Goal: Information Seeking & Learning: Learn about a topic

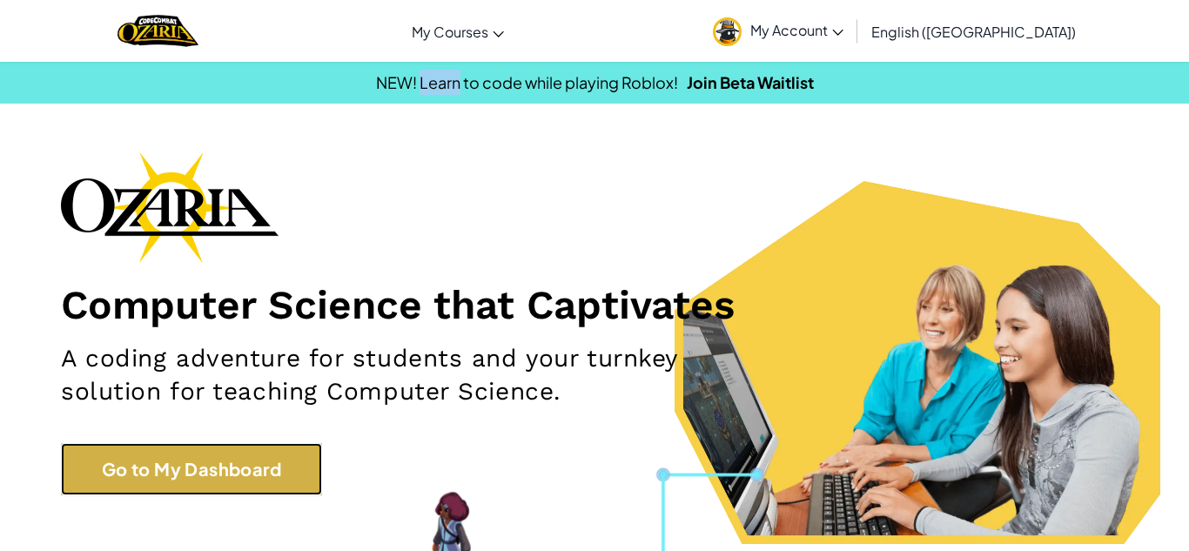
click at [254, 463] on link "Go to My Dashboard" at bounding box center [191, 469] width 261 height 52
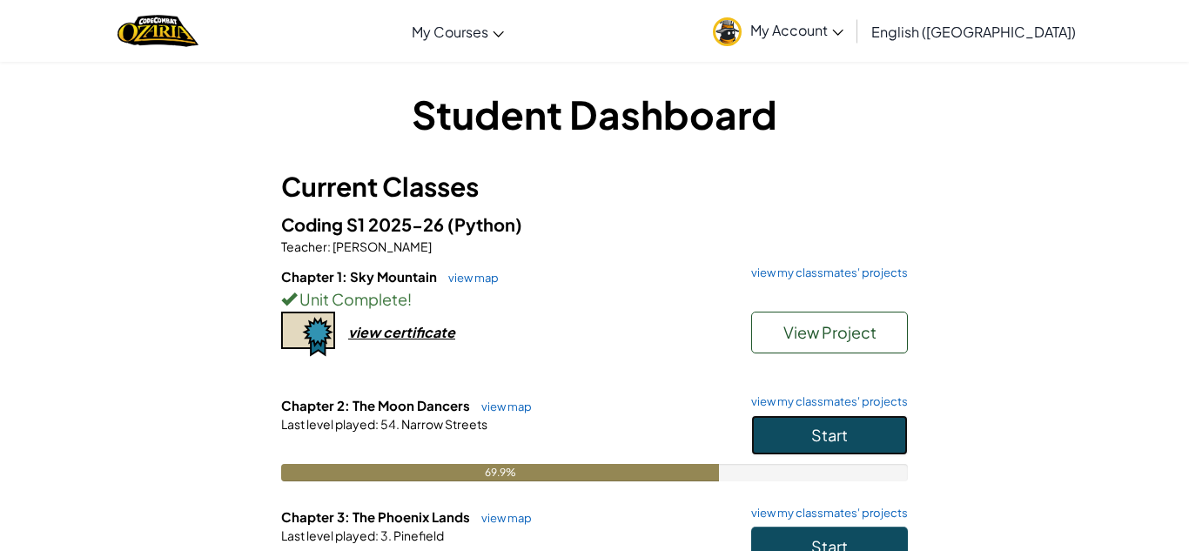
click at [850, 440] on button "Start" at bounding box center [829, 435] width 157 height 40
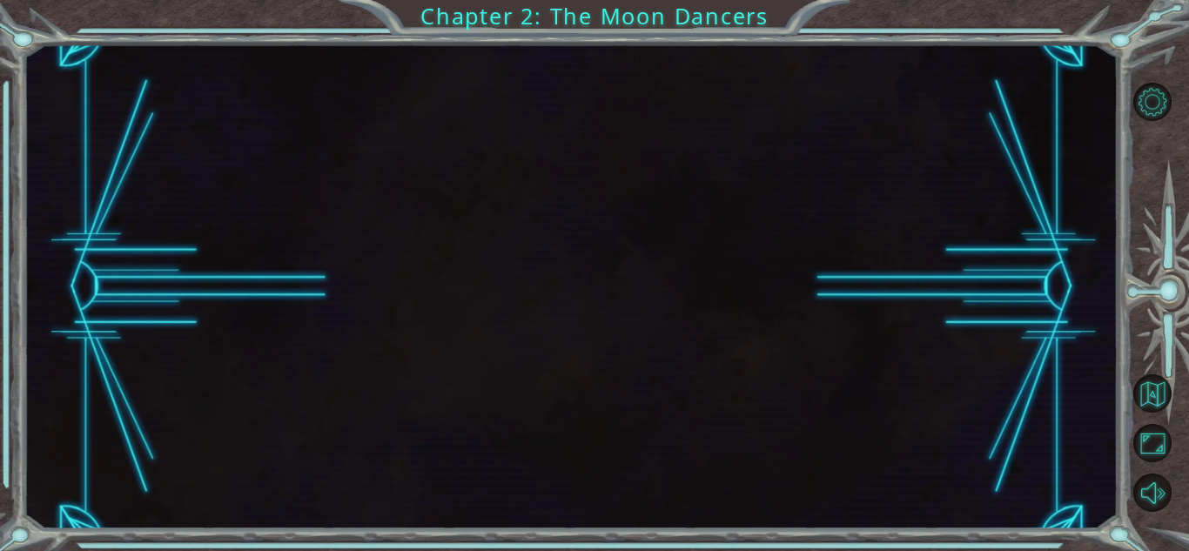
drag, startPoint x: 420, startPoint y: 206, endPoint x: 413, endPoint y: 212, distance: 9.4
click at [413, 212] on div at bounding box center [571, 286] width 1094 height 485
click at [555, 346] on div at bounding box center [571, 286] width 1094 height 485
click at [518, 299] on div at bounding box center [571, 286] width 1094 height 485
click at [541, 280] on div at bounding box center [571, 286] width 1094 height 485
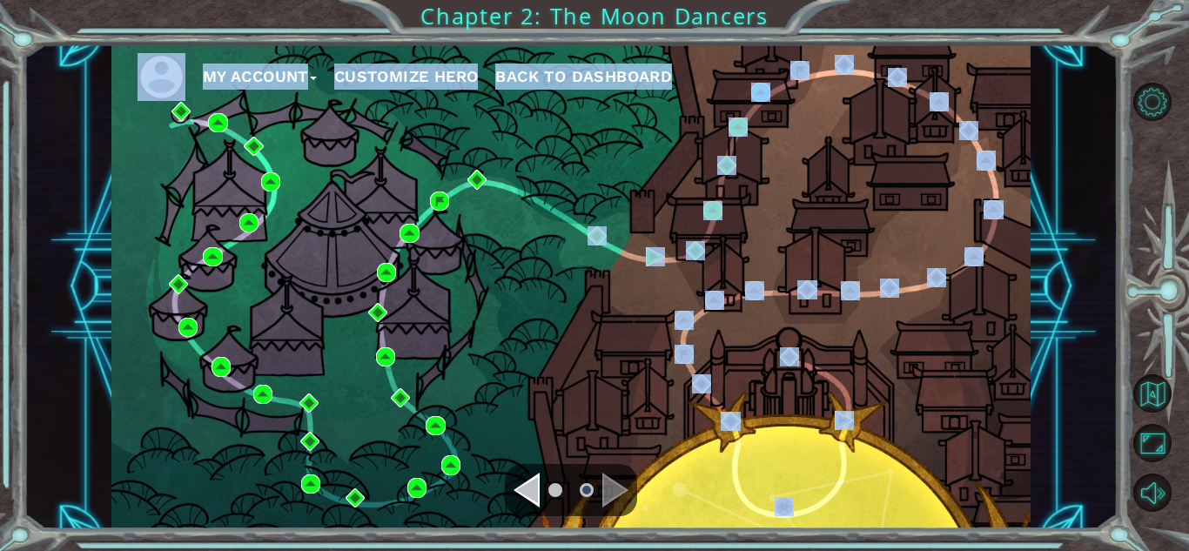
drag, startPoint x: 540, startPoint y: 269, endPoint x: 585, endPoint y: 389, distance: 128.4
click at [585, 389] on div "My Account Customize Hero Back to Dashboard" at bounding box center [570, 286] width 919 height 485
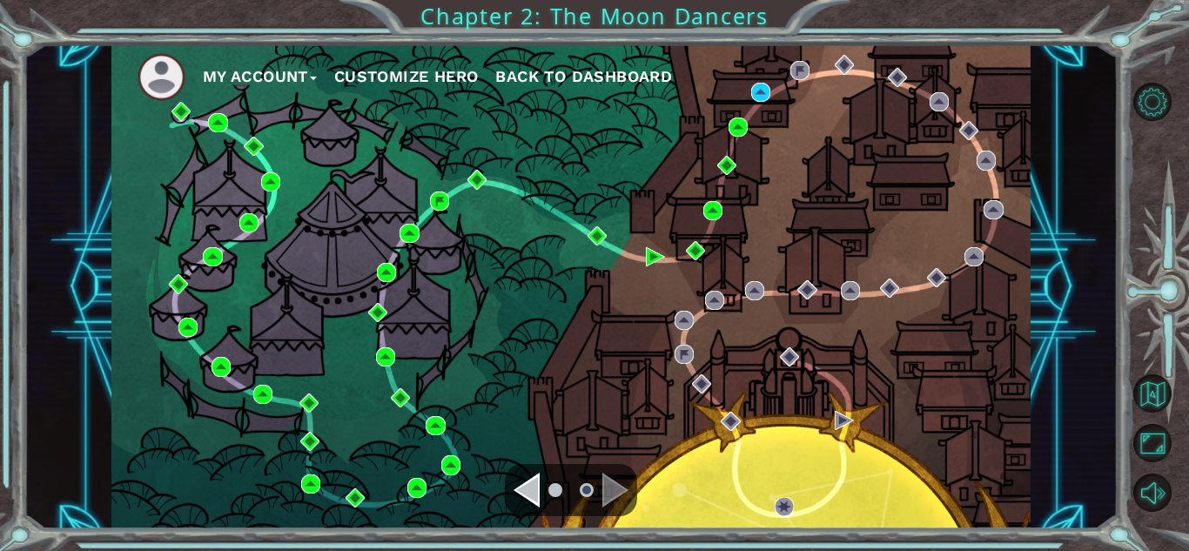
click at [519, 336] on div "My Account Customize Hero Back to Dashboard" at bounding box center [570, 286] width 919 height 485
click at [756, 91] on img at bounding box center [760, 92] width 19 height 19
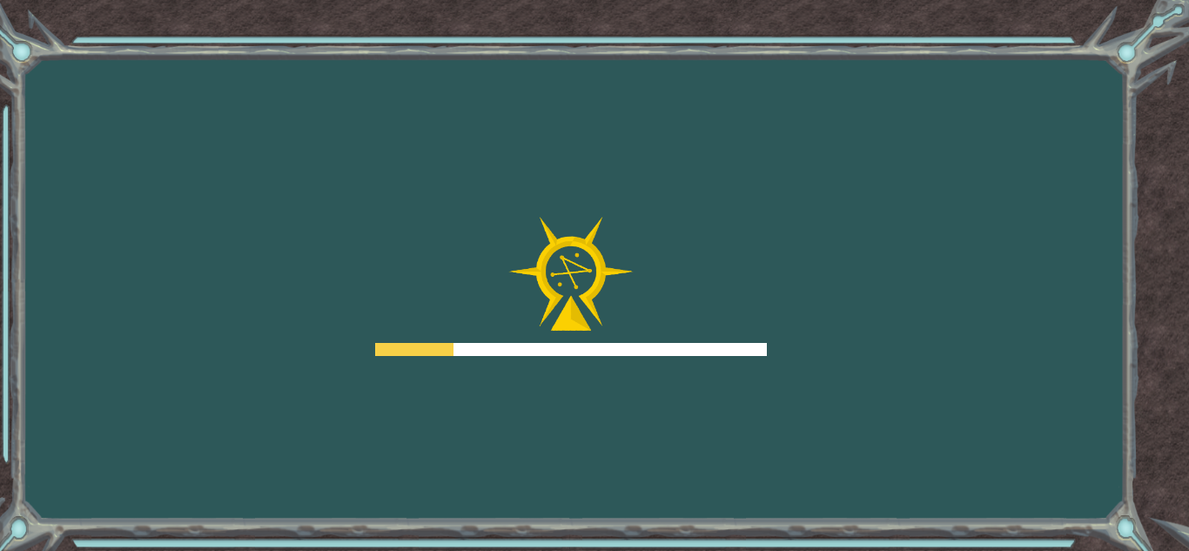
click at [549, 407] on div "Goals Error loading from server. Try refreshing the page. You'll need to join a…" at bounding box center [594, 275] width 1189 height 551
drag, startPoint x: 481, startPoint y: 347, endPoint x: 386, endPoint y: 198, distance: 176.1
click at [443, 317] on div at bounding box center [571, 286] width 392 height 139
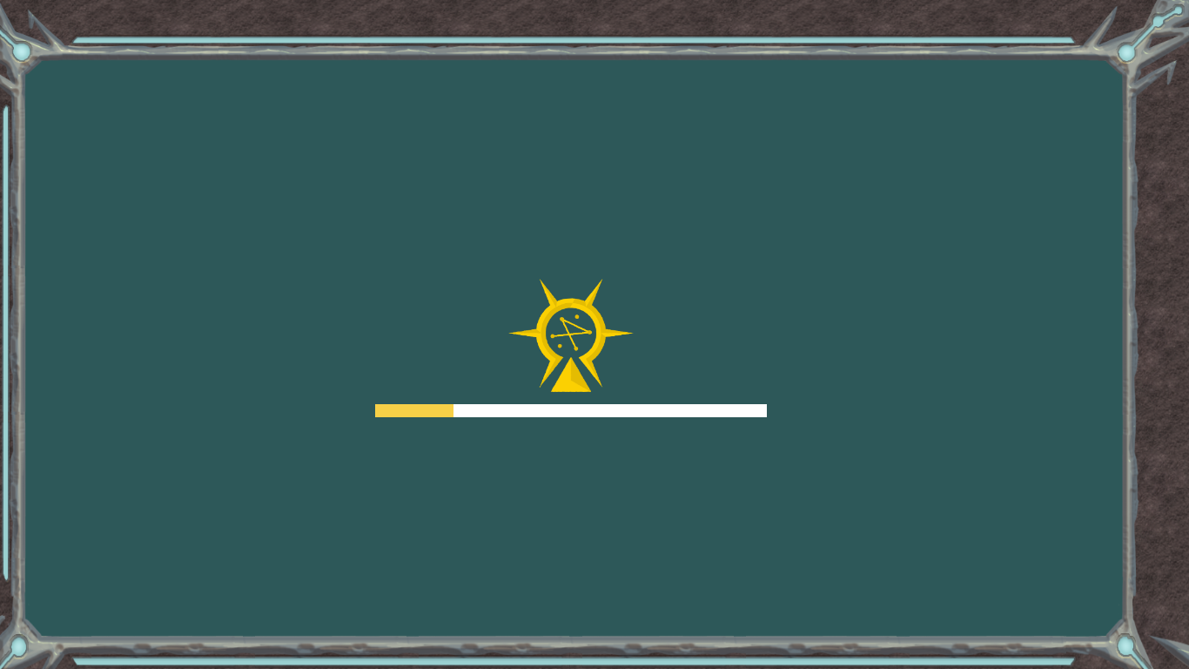
click at [386, 198] on div "Goals Error loading from server. Try refreshing the page. You'll need to join a…" at bounding box center [594, 334] width 1189 height 669
click at [400, 212] on div "Goals Error loading from server. Try refreshing the page. You'll need to join a…" at bounding box center [594, 334] width 1189 height 669
click at [388, 200] on div "Goals Error loading from server. Try refreshing the page. You'll need to join a…" at bounding box center [594, 334] width 1189 height 669
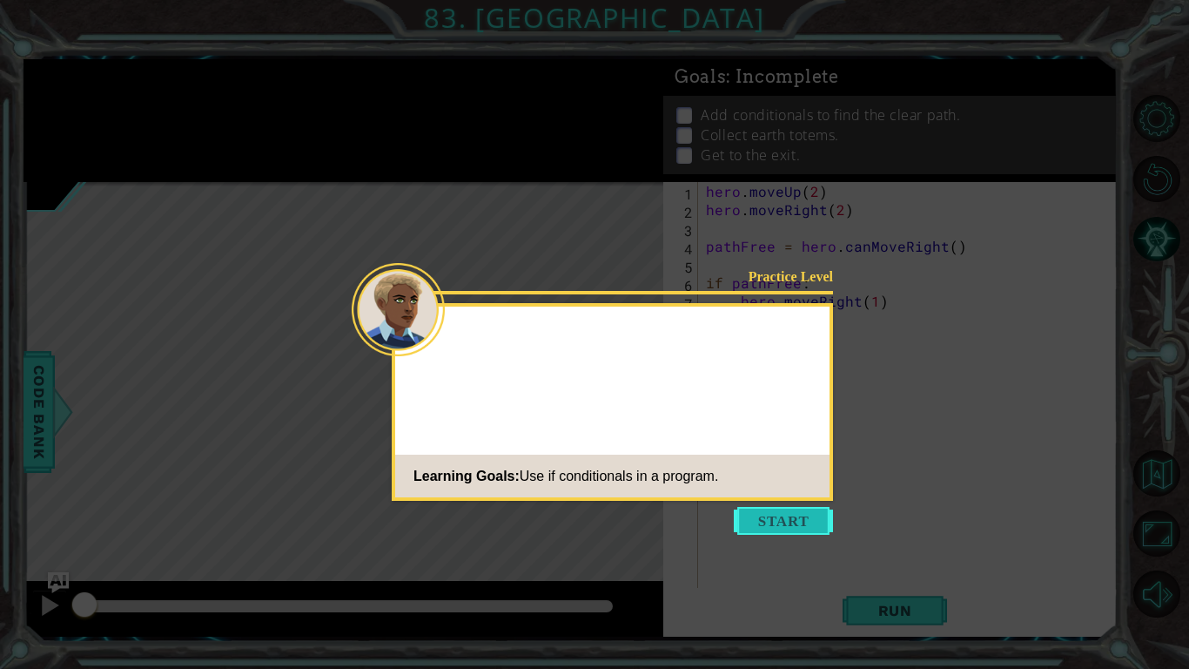
drag, startPoint x: 444, startPoint y: 190, endPoint x: 762, endPoint y: 520, distance: 458.0
click at [445, 190] on icon at bounding box center [594, 334] width 1189 height 669
click at [761, 520] on button "Start" at bounding box center [783, 521] width 99 height 28
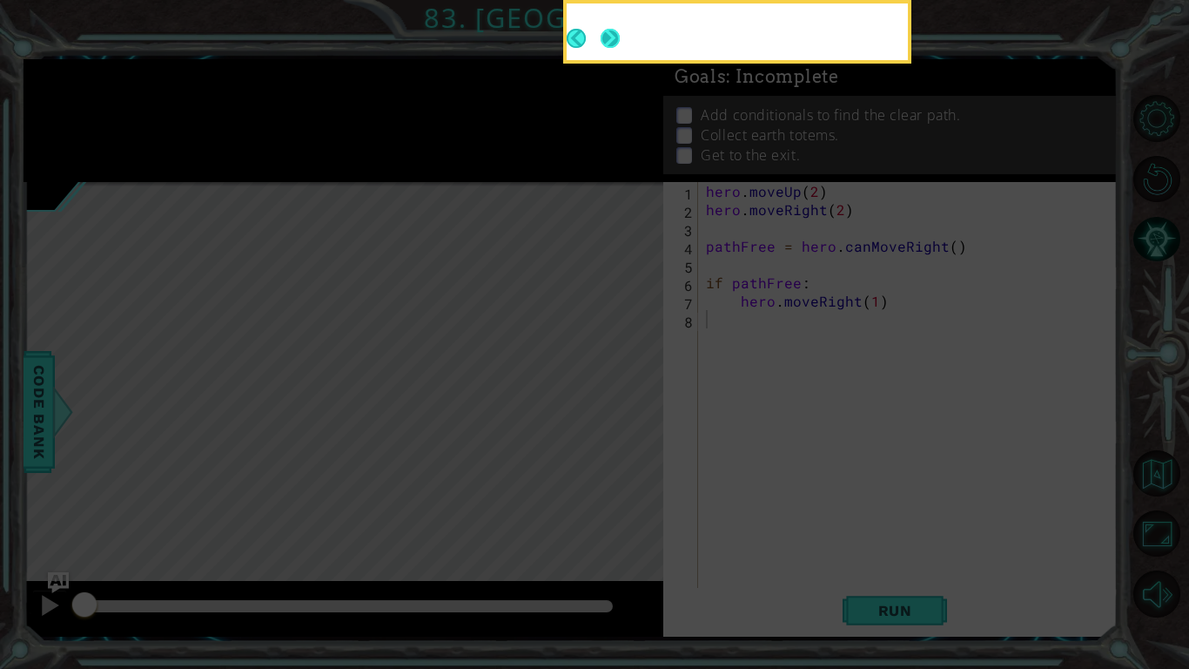
click at [601, 29] on button "Next" at bounding box center [610, 38] width 19 height 19
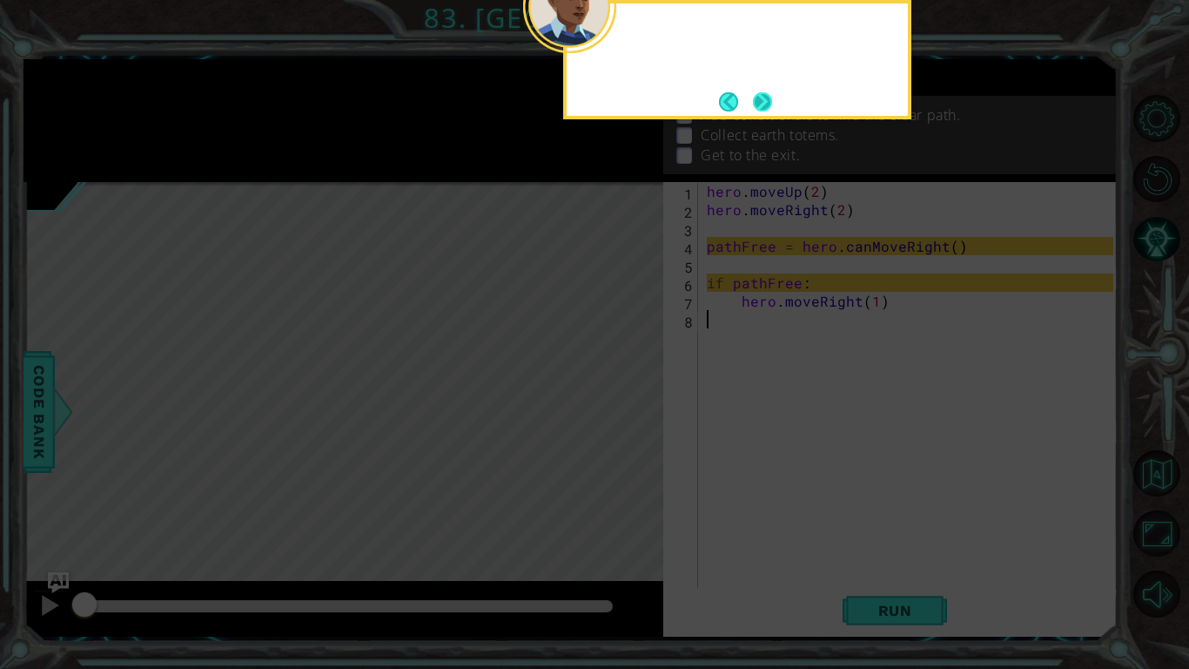
click at [605, 29] on div at bounding box center [569, 6] width 93 height 93
click at [766, 111] on button "Next" at bounding box center [762, 101] width 19 height 19
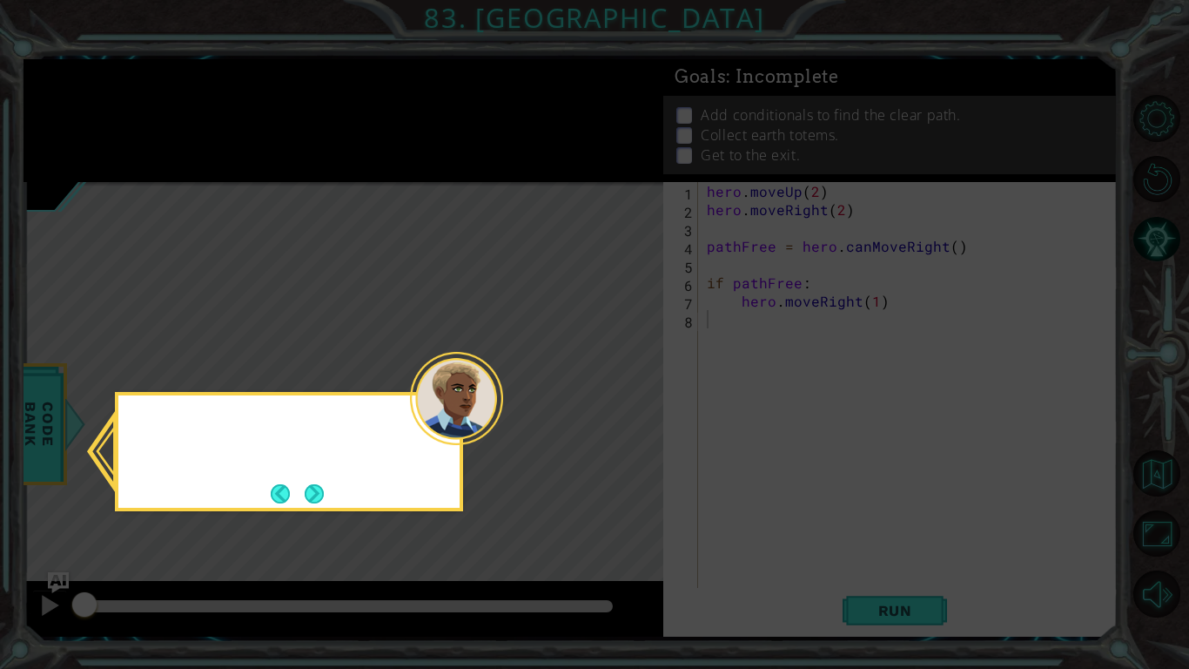
drag, startPoint x: 766, startPoint y: 111, endPoint x: 736, endPoint y: 96, distance: 34.3
click at [768, 110] on icon at bounding box center [594, 334] width 1189 height 669
click at [305, 486] on button "Next" at bounding box center [314, 493] width 19 height 19
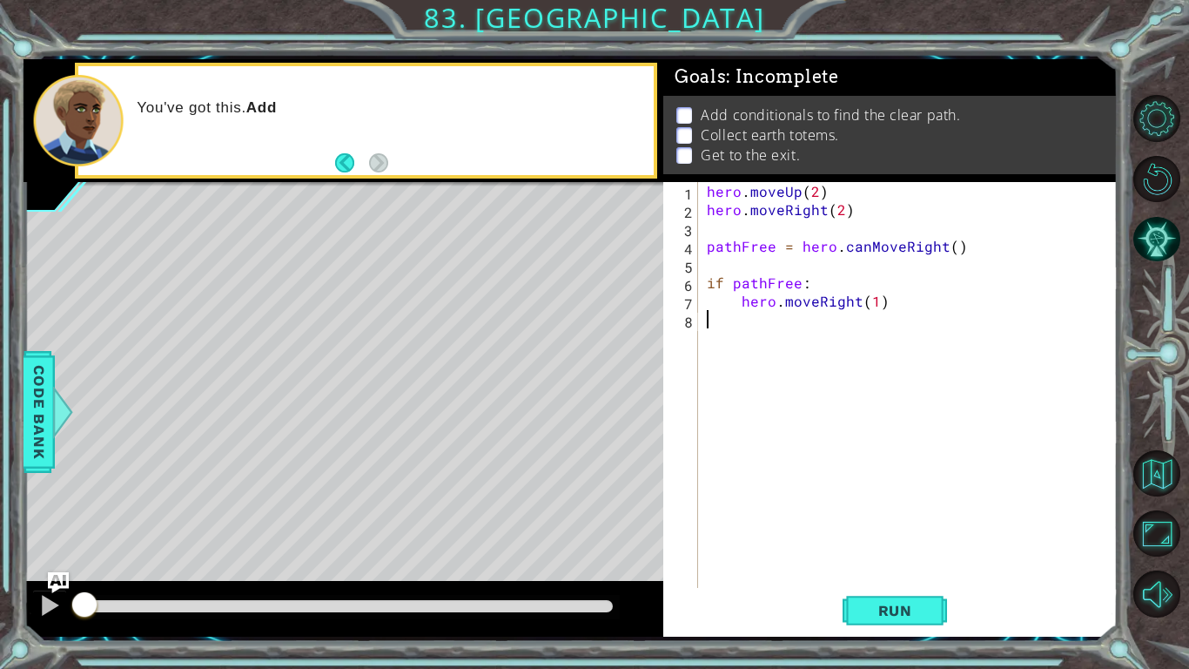
click at [522, 0] on div "1 ההההההההההההההההההההההההההההההההההההההההההההההההההההההההההההההההההההההההההההה…" at bounding box center [594, 334] width 1189 height 669
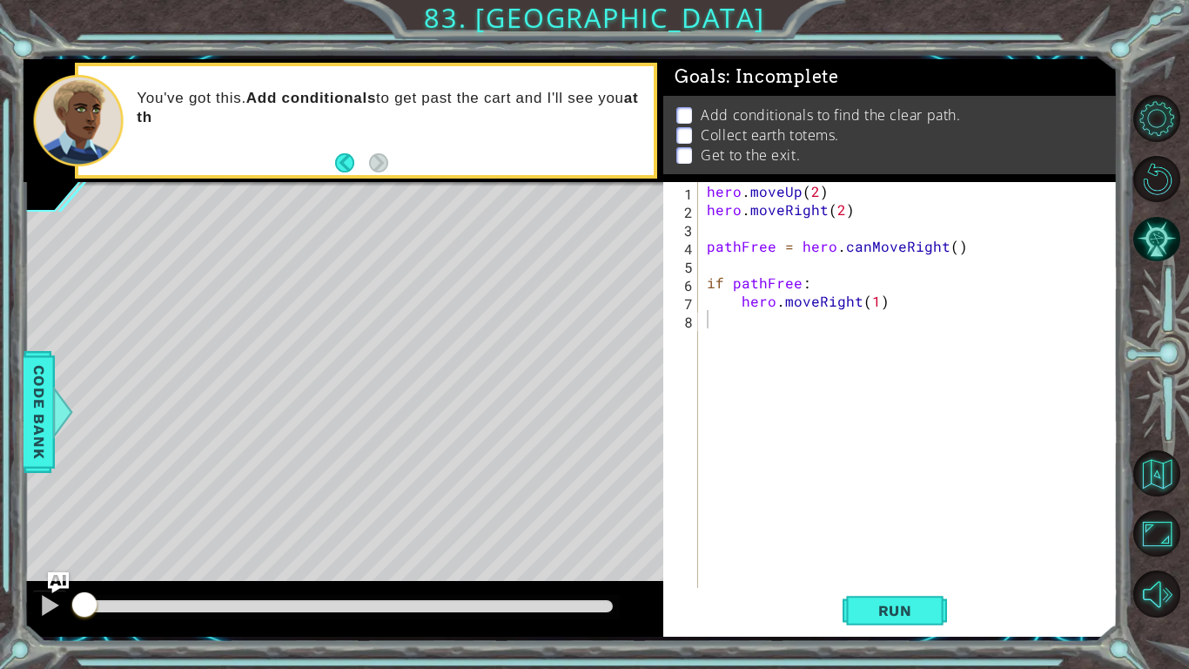
click at [905, 550] on div "1 2 3 4 5 6 7 8 hero . moveUp ( 2 ) hero . moveRight ( 2 ) pathFree = hero . ca…" at bounding box center [890, 409] width 454 height 454
click at [864, 550] on div "hero . moveUp ( 2 ) hero . moveRight ( 2 ) pathFree = hero . canMoveRight ( ) i…" at bounding box center [912, 419] width 419 height 475
click at [910, 550] on span "Run" at bounding box center [895, 610] width 69 height 17
click at [931, 550] on button "Run" at bounding box center [895, 610] width 104 height 45
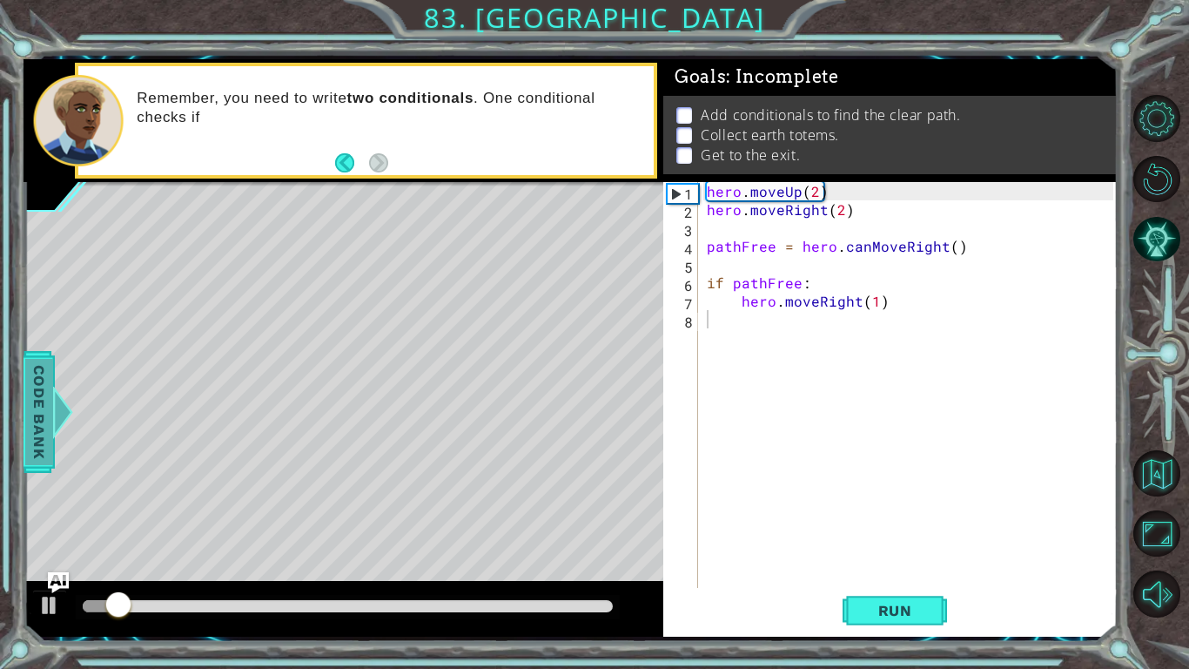
click at [29, 407] on span "Code Bank" at bounding box center [39, 411] width 28 height 106
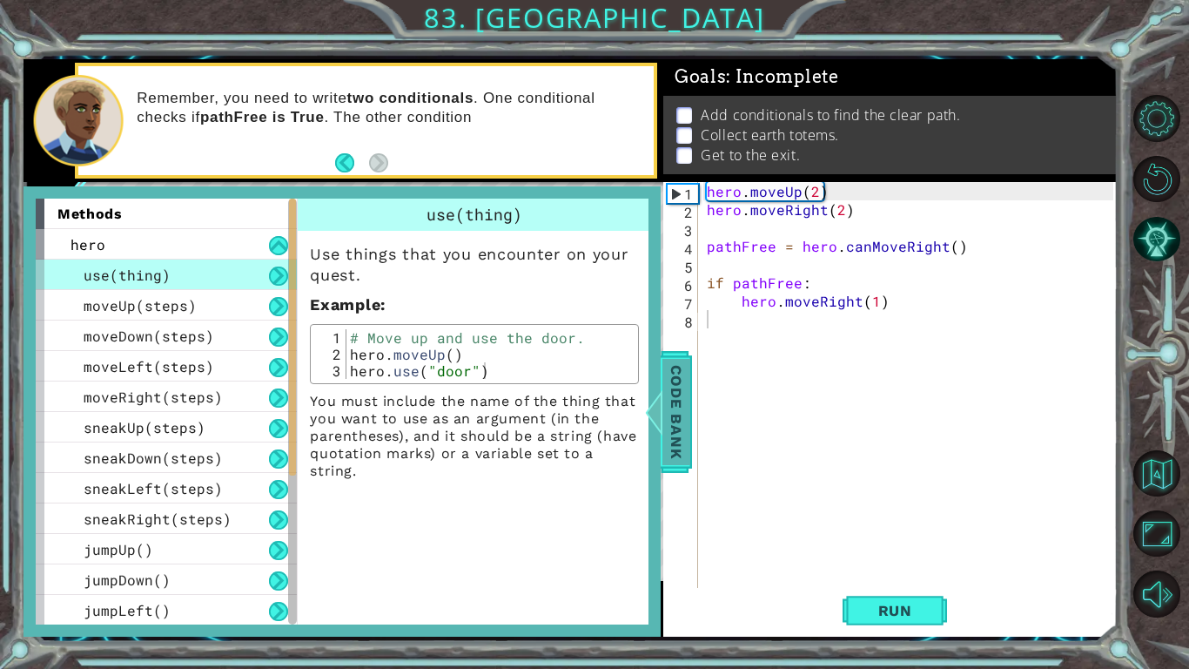
click at [652, 429] on div at bounding box center [654, 412] width 22 height 52
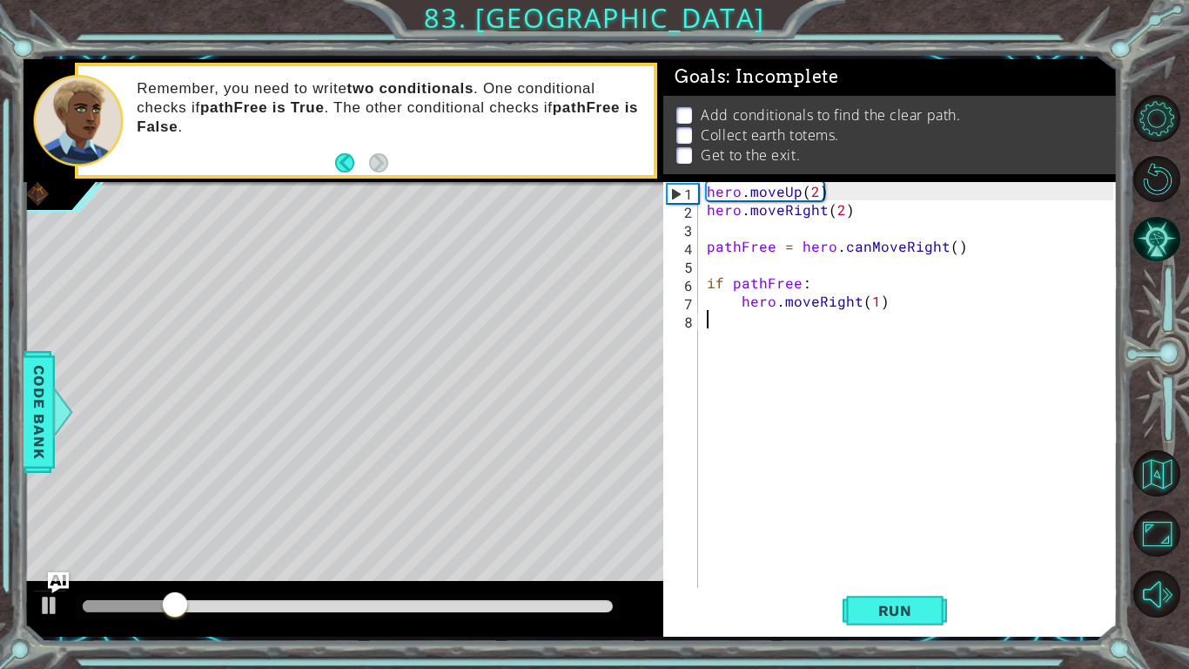
drag, startPoint x: 73, startPoint y: 215, endPoint x: 0, endPoint y: 416, distance: 214.0
click at [0, 333] on div "1 ההההההההההההההההההההההההההההההההההההההההההההההההההההההההההההההההההההההההההההה…" at bounding box center [594, 334] width 1189 height 669
drag, startPoint x: 27, startPoint y: 438, endPoint x: 1188, endPoint y: 626, distance: 1176.4
click at [991, 550] on div "1 ההההההההההההההההההההההההההההההההההההההההההההההההההההההההההההההההההההההההההההה…" at bounding box center [571, 347] width 1094 height 577
click at [1155, 247] on button "AI Hint" at bounding box center [1156, 239] width 47 height 47
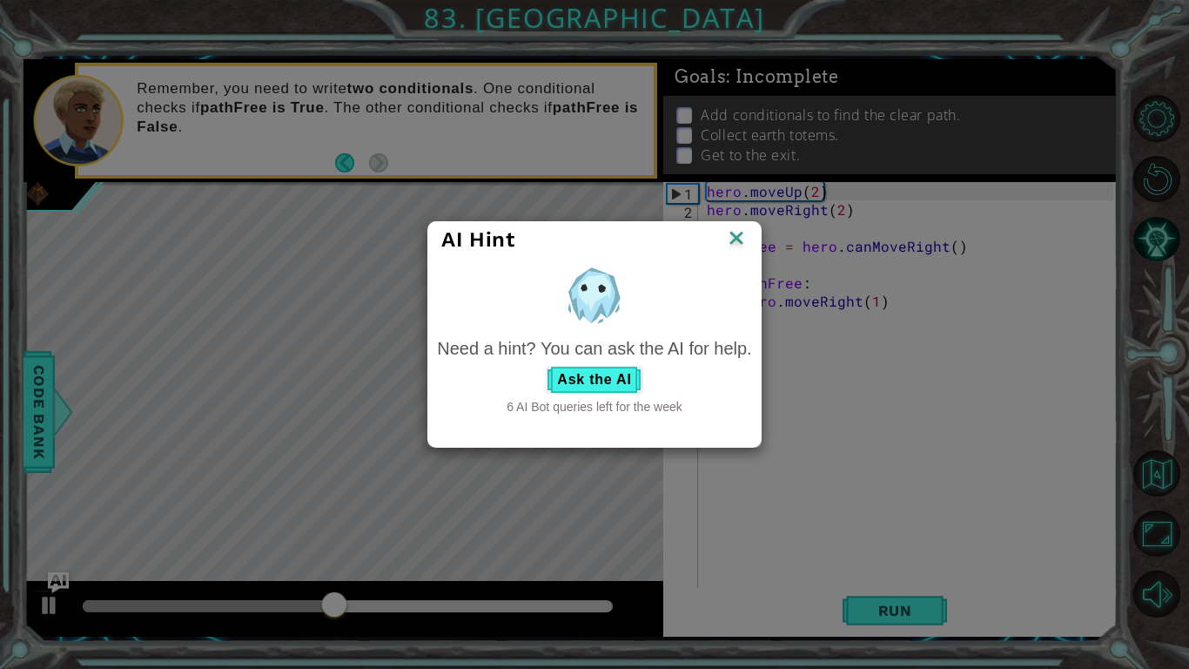
click at [537, 386] on div "Ask the AI" at bounding box center [594, 380] width 314 height 28
click at [580, 387] on button "Ask the AI" at bounding box center [594, 380] width 97 height 28
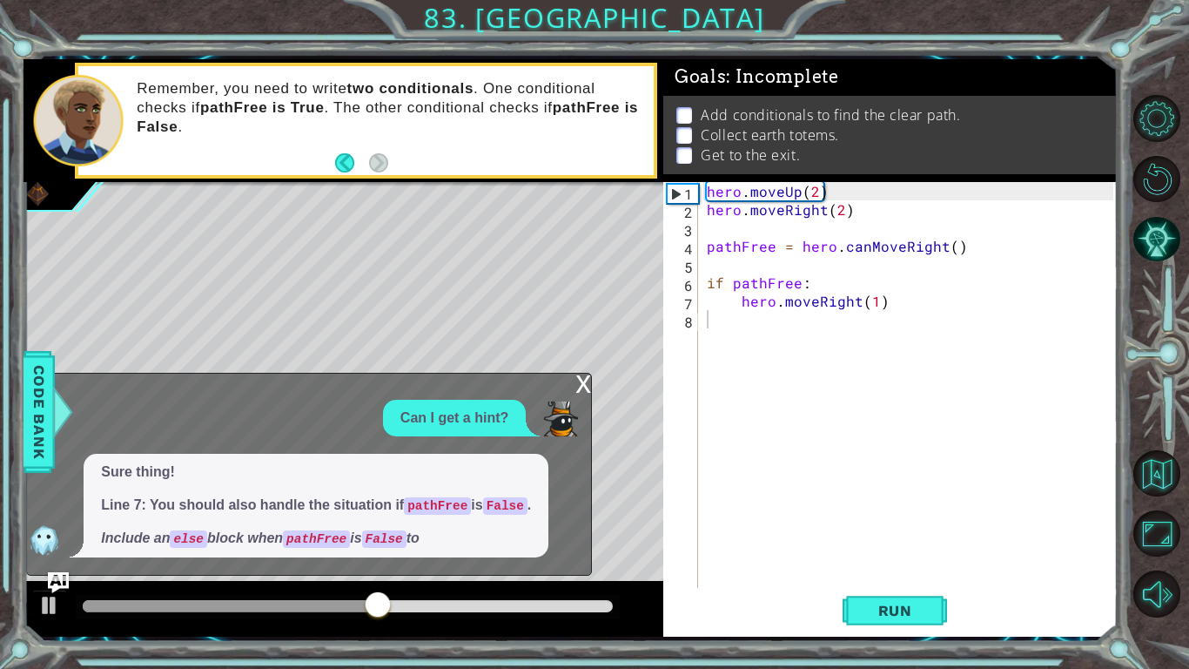
click at [319, 426] on div "Can I get a hint? Sure thing! Line 7: You should also handle the situation if p…" at bounding box center [304, 479] width 555 height 158
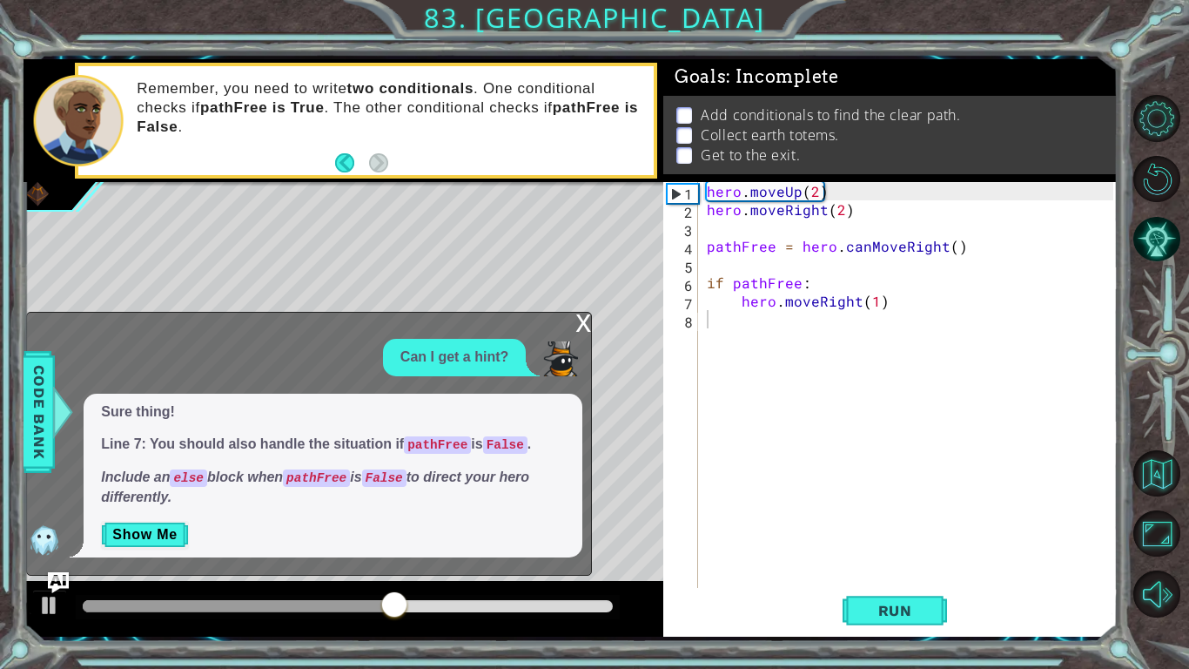
click at [316, 402] on p "Sure thing!" at bounding box center [333, 412] width 464 height 20
click at [385, 460] on span "Sure thing! Line 7: You should also handle the situation if pathFree is False .…" at bounding box center [333, 454] width 464 height 105
click at [393, 444] on p "Line 7: You should also handle the situation if pathFree is False ." at bounding box center [333, 444] width 464 height 20
click at [387, 448] on p "Line 7: You should also handle the situation if pathFree is False ." at bounding box center [333, 444] width 464 height 20
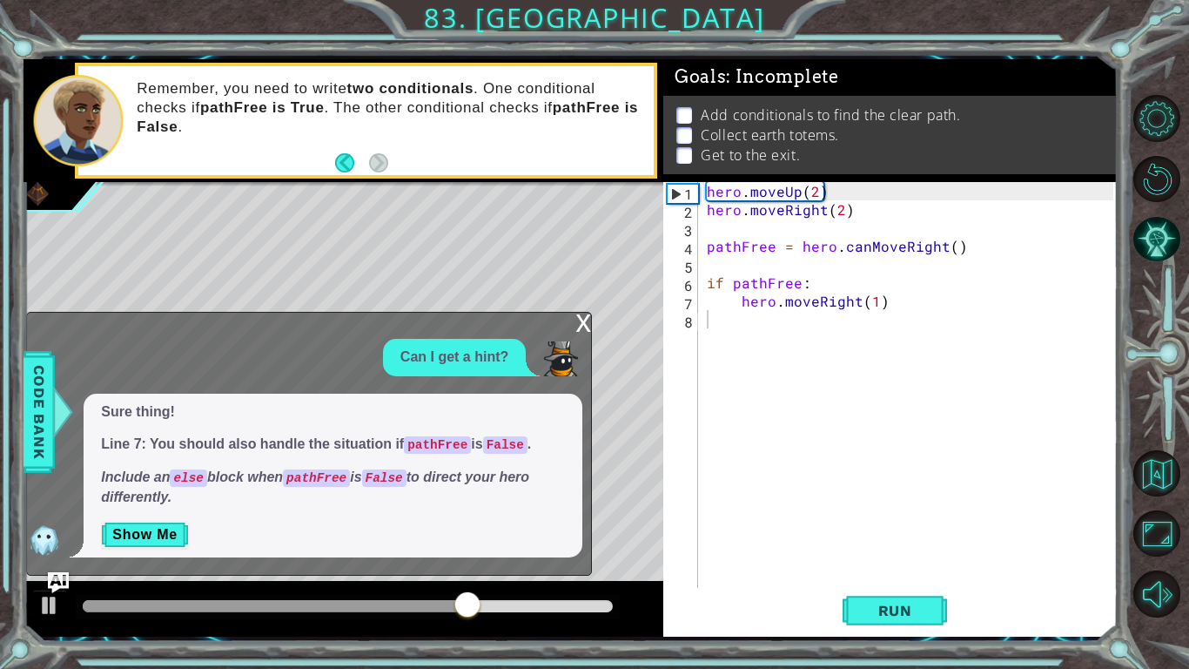
type textarea "pathFree = hero.canMoveRight()"
click at [849, 253] on div "hero . moveUp ( 2 ) hero . moveRight ( 2 ) pathFree = hero . canMoveRight ( ) i…" at bounding box center [912, 419] width 419 height 475
click at [843, 264] on div "hero . moveUp ( 2 ) hero . moveRight ( 2 ) pathFree = hero . canMoveRight ( ) i…" at bounding box center [912, 419] width 419 height 475
click at [849, 274] on div "hero . moveUp ( 2 ) hero . moveRight ( 2 ) pathFree = hero . canMoveRight ( ) i…" at bounding box center [912, 419] width 419 height 475
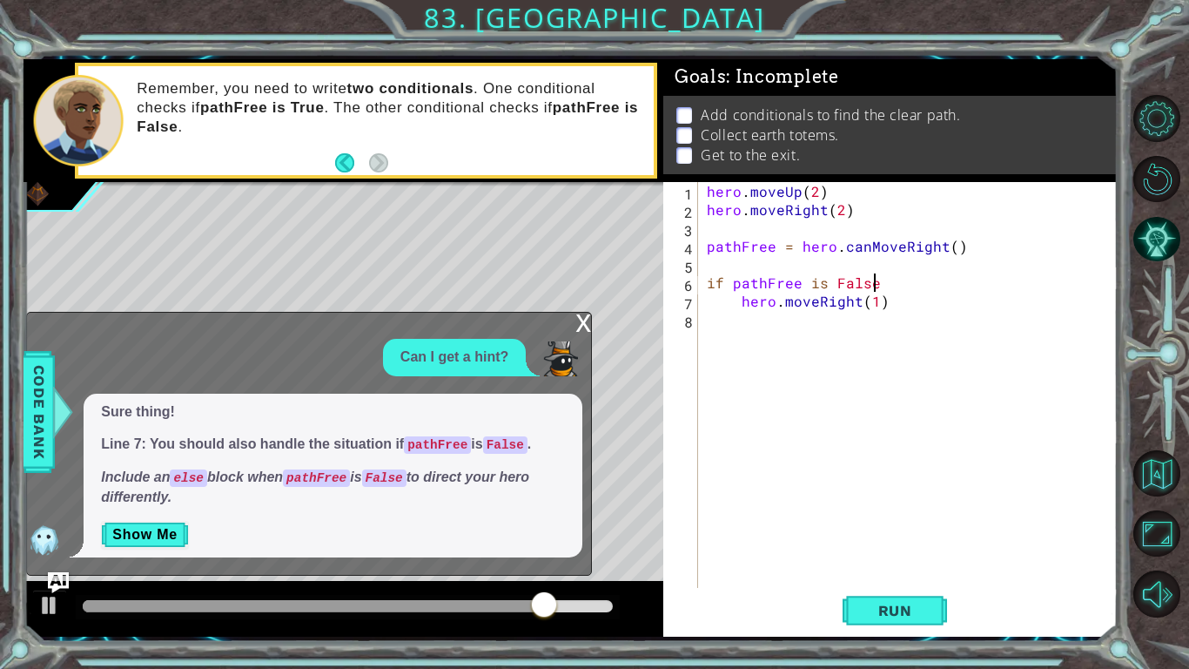
scroll to position [0, 10]
click at [837, 550] on div "Run" at bounding box center [895, 610] width 454 height 45
click at [879, 550] on button "Run" at bounding box center [895, 610] width 104 height 45
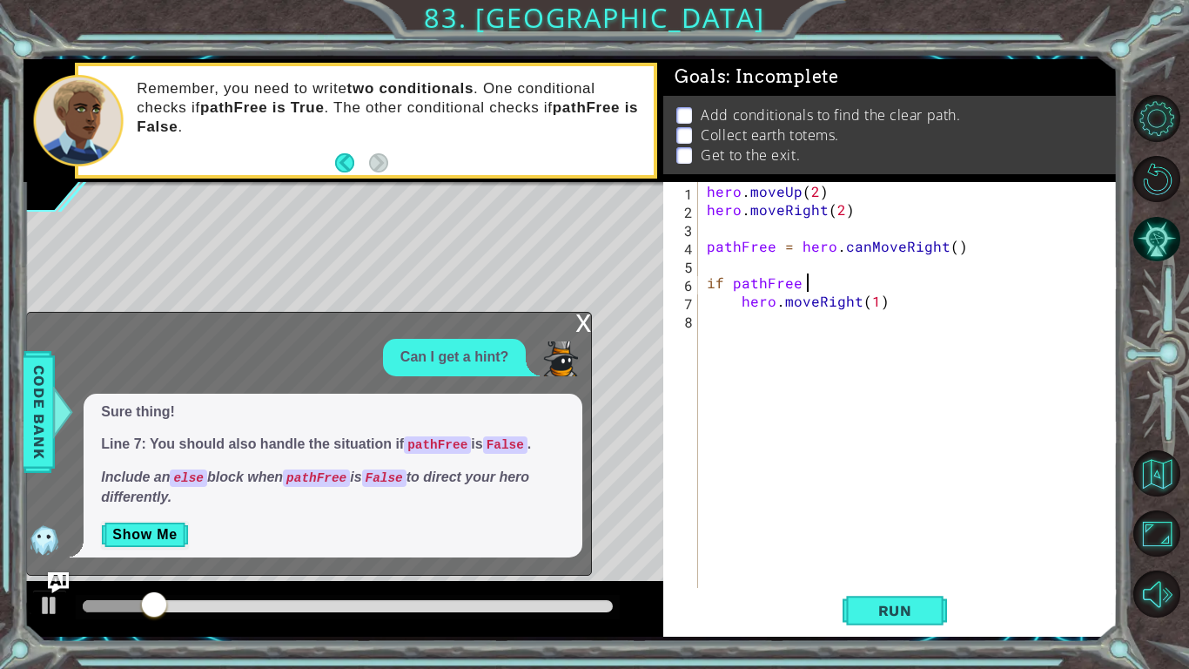
scroll to position [0, 5]
type textarea "if pathFree:"
click at [1034, 170] on div "Add conditionals to find the clear path. Collect earth totems. Get to the exit." at bounding box center [890, 134] width 454 height 77
click at [588, 316] on div "x" at bounding box center [583, 321] width 16 height 17
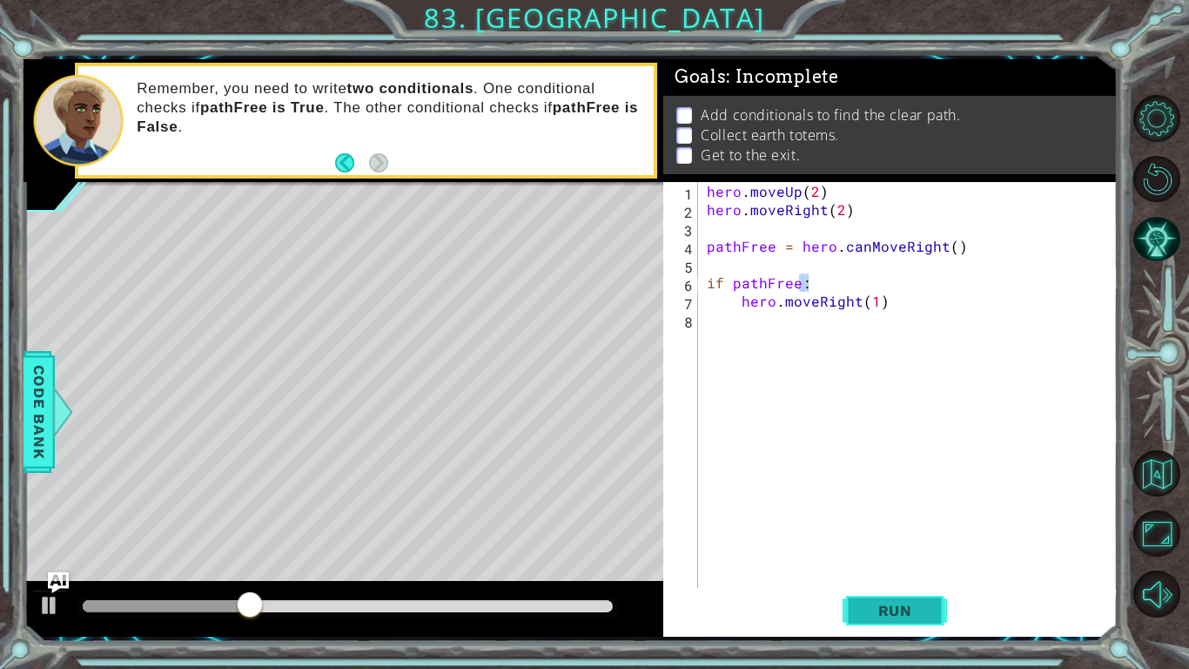
drag, startPoint x: 885, startPoint y: 644, endPoint x: 884, endPoint y: 599, distance: 45.3
click at [885, 550] on div "1 2 3 4 5 6 7 8 9 10 11 hero . moveUp ( 2 ) hero . moveRight ( 2 ) pathFree = h…" at bounding box center [594, 334] width 1189 height 669
click at [891, 550] on button "Run" at bounding box center [895, 610] width 104 height 45
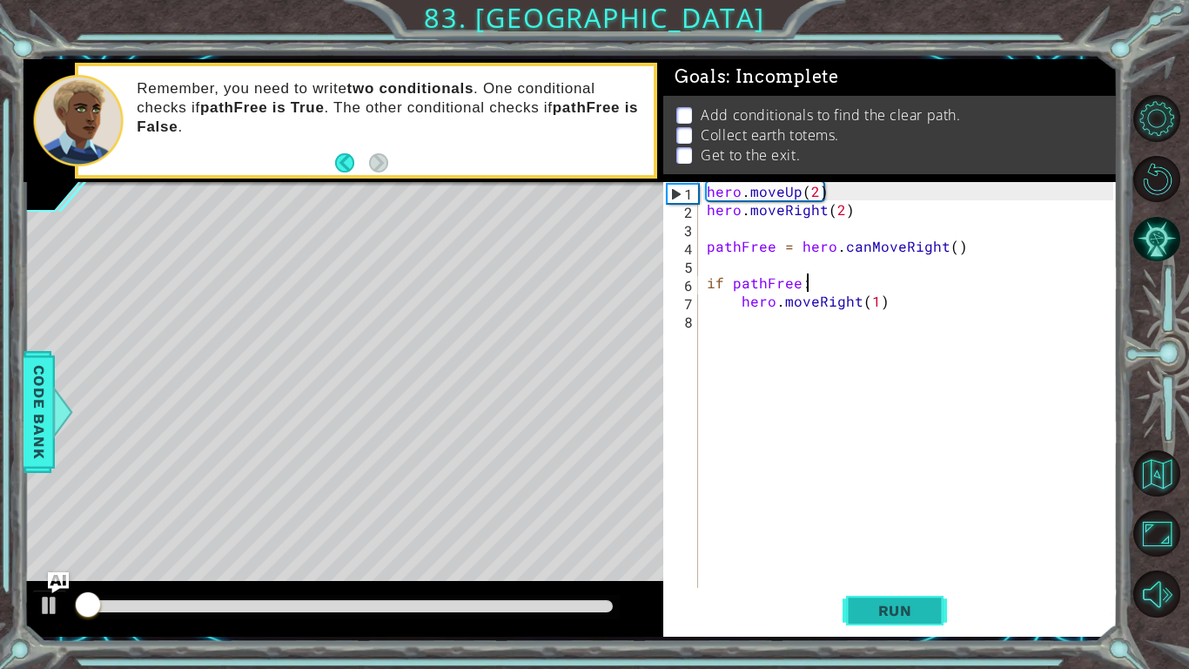
click at [853, 550] on button "Run" at bounding box center [895, 610] width 104 height 45
drag, startPoint x: 879, startPoint y: 610, endPoint x: 950, endPoint y: 597, distance: 71.7
click at [957, 550] on div "Run" at bounding box center [895, 610] width 454 height 45
click at [903, 550] on span "Run" at bounding box center [895, 610] width 69 height 17
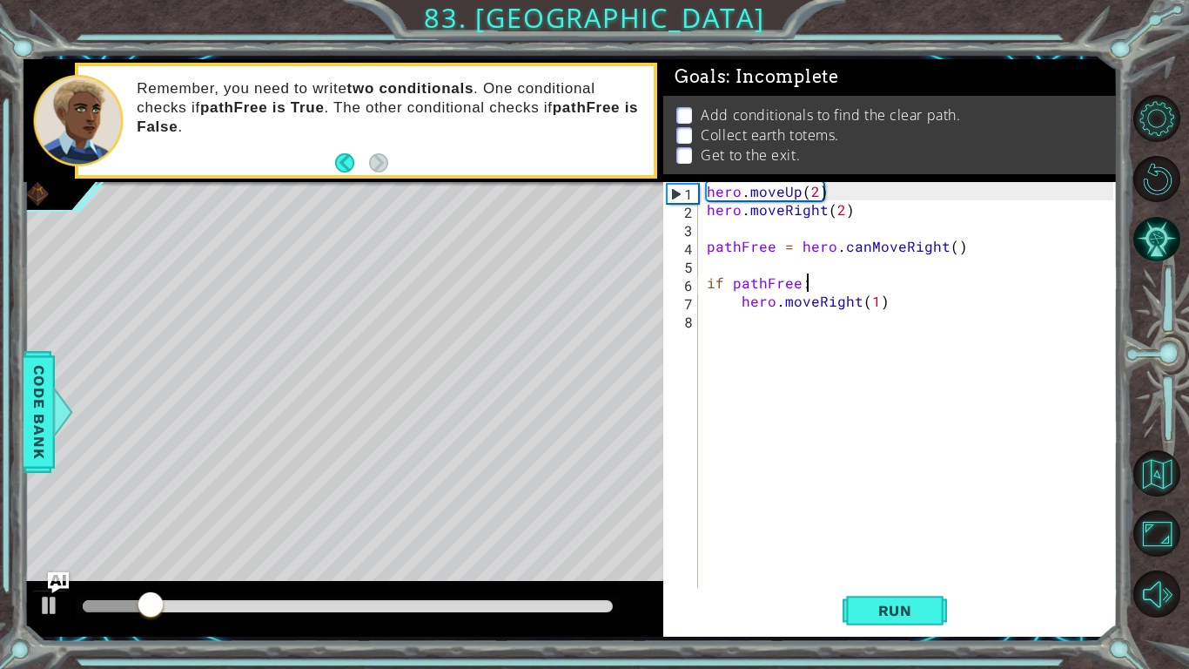
drag, startPoint x: 0, startPoint y: 509, endPoint x: 21, endPoint y: 512, distance: 21.1
click at [8, 509] on div "1 2 3 4 5 6 7 8 9 10 11 hero . moveUp ( 2 ) hero . moveRight ( 2 ) pathFree = h…" at bounding box center [594, 334] width 1189 height 669
click at [423, 269] on div "methods hero use(thing) moveUp(steps) moveDown(steps) moveLeft(steps) moveRight…" at bounding box center [571, 347] width 1094 height 577
click at [893, 550] on button "Run" at bounding box center [895, 610] width 104 height 45
click at [884, 550] on span "Run" at bounding box center [895, 610] width 69 height 17
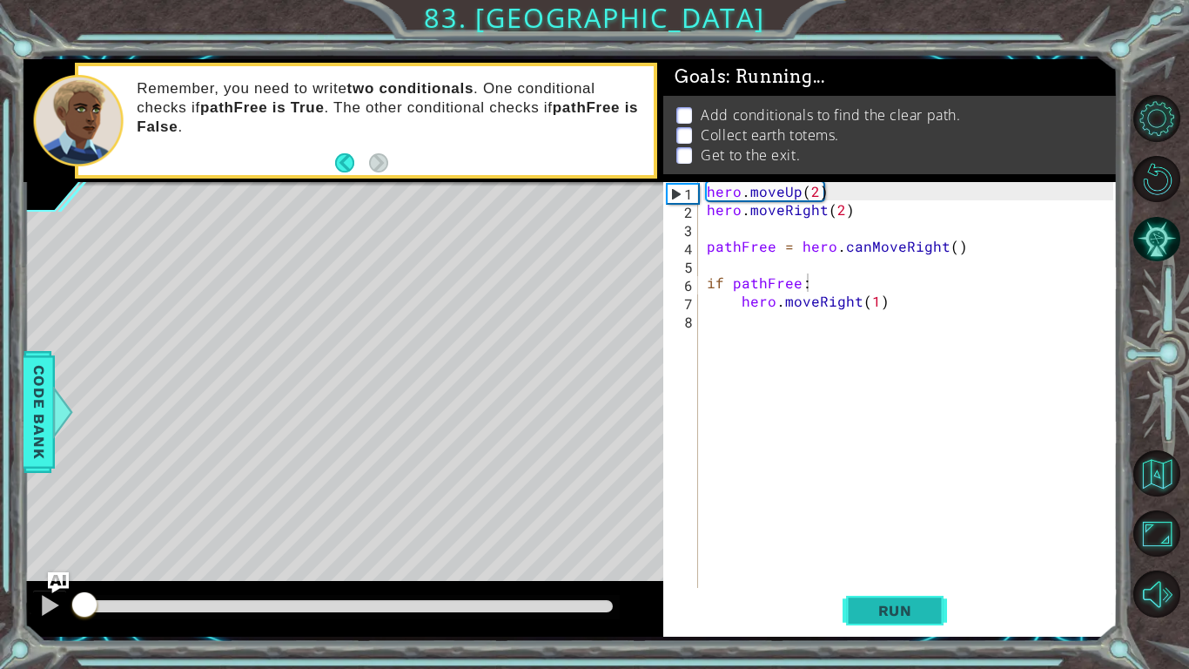
drag, startPoint x: 884, startPoint y: 613, endPoint x: 883, endPoint y: 626, distance: 13.2
click at [883, 550] on button "Run" at bounding box center [895, 610] width 104 height 45
click at [625, 550] on div "methods hero use(thing) moveUp(steps) moveDown(steps) moveLeft(steps) moveRight…" at bounding box center [571, 347] width 1094 height 577
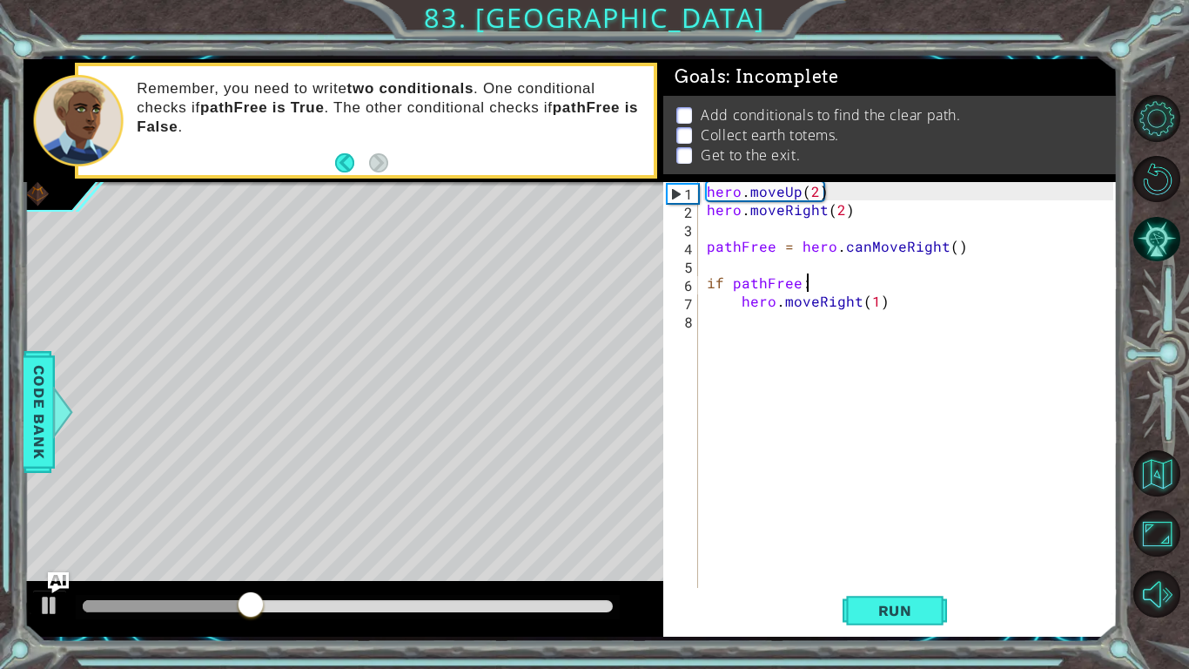
click at [651, 393] on div "1 2 3 4 5 6 7 8 9 10 11 hero . moveUp ( 2 ) hero . moveRight ( 2 ) pathFree = h…" at bounding box center [571, 347] width 1094 height 577
click at [877, 550] on button "Run" at bounding box center [895, 610] width 104 height 45
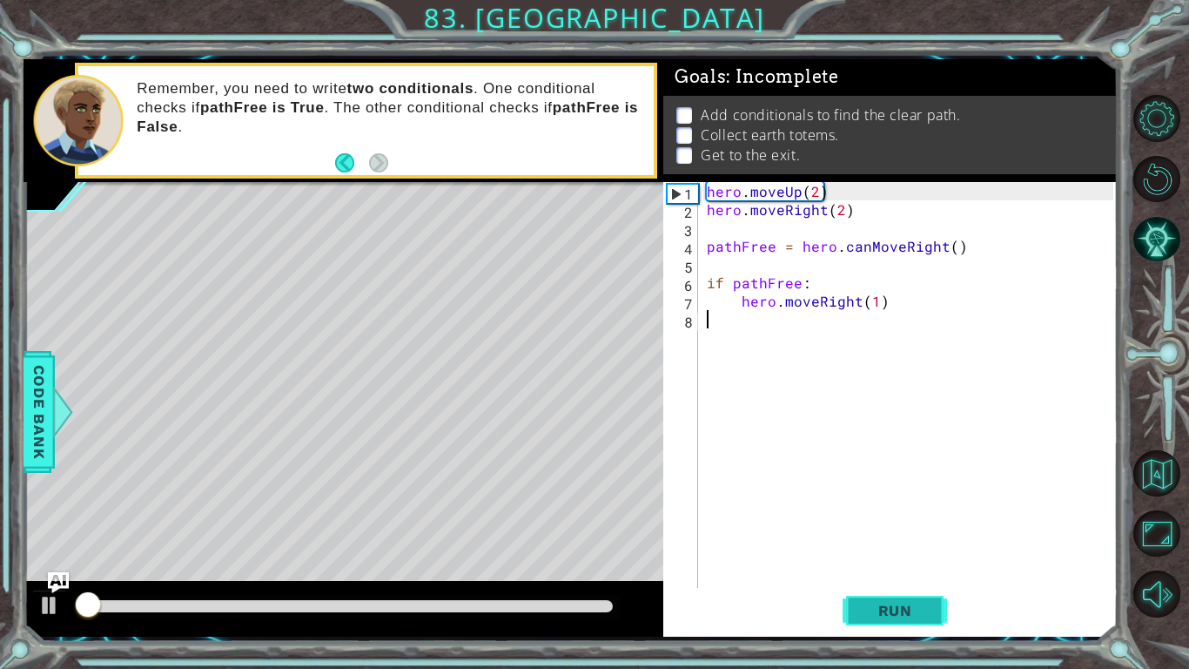
click at [858, 550] on button "Run" at bounding box center [895, 610] width 104 height 45
click at [936, 550] on button "Run" at bounding box center [895, 610] width 104 height 45
click at [884, 550] on button "Run" at bounding box center [895, 610] width 104 height 45
click at [880, 550] on span "Run" at bounding box center [895, 610] width 69 height 17
click at [807, 550] on div "Run" at bounding box center [895, 610] width 454 height 45
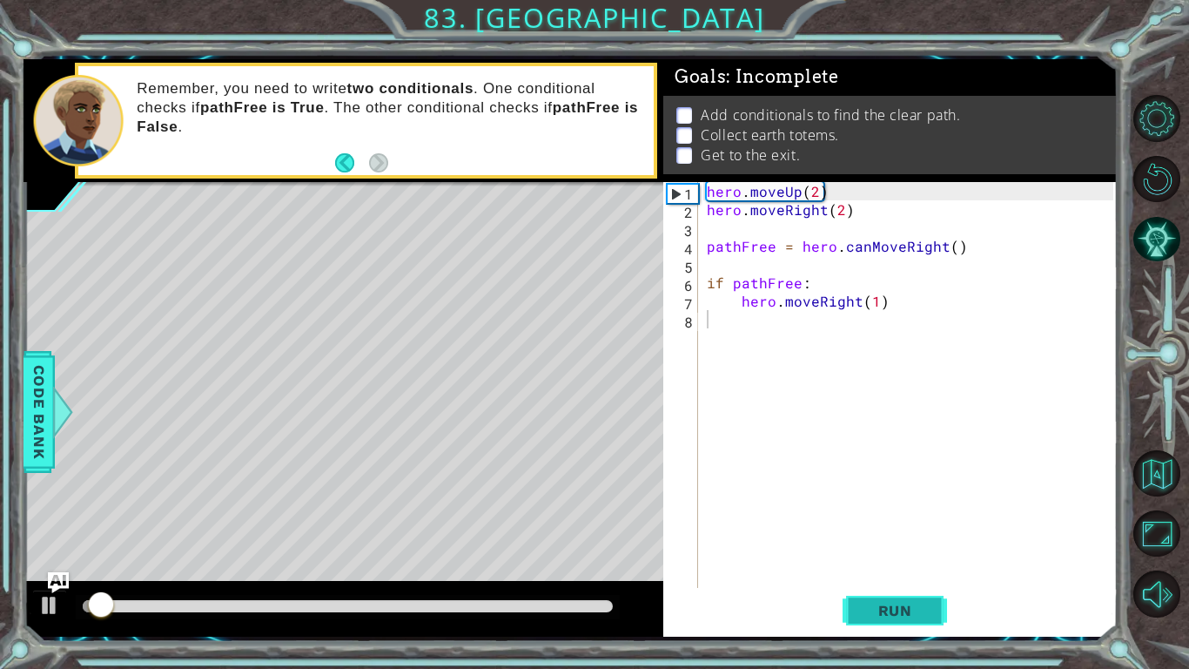
click at [891, 550] on button "Run" at bounding box center [895, 610] width 104 height 45
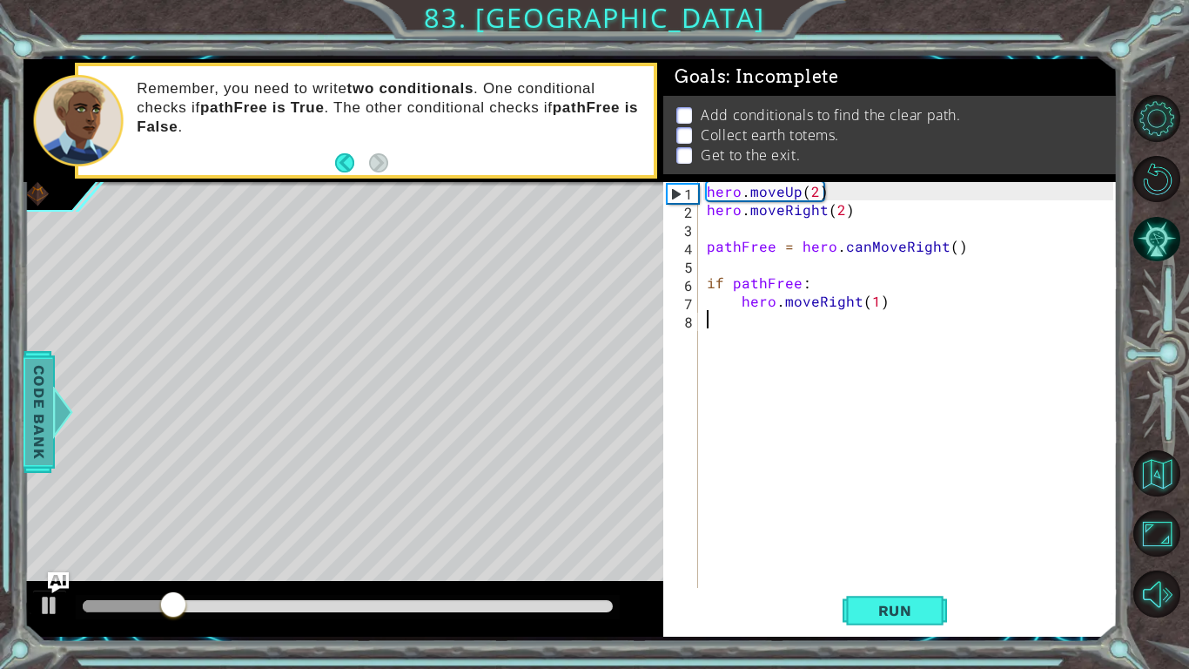
click at [44, 407] on span "Code Bank" at bounding box center [39, 411] width 28 height 106
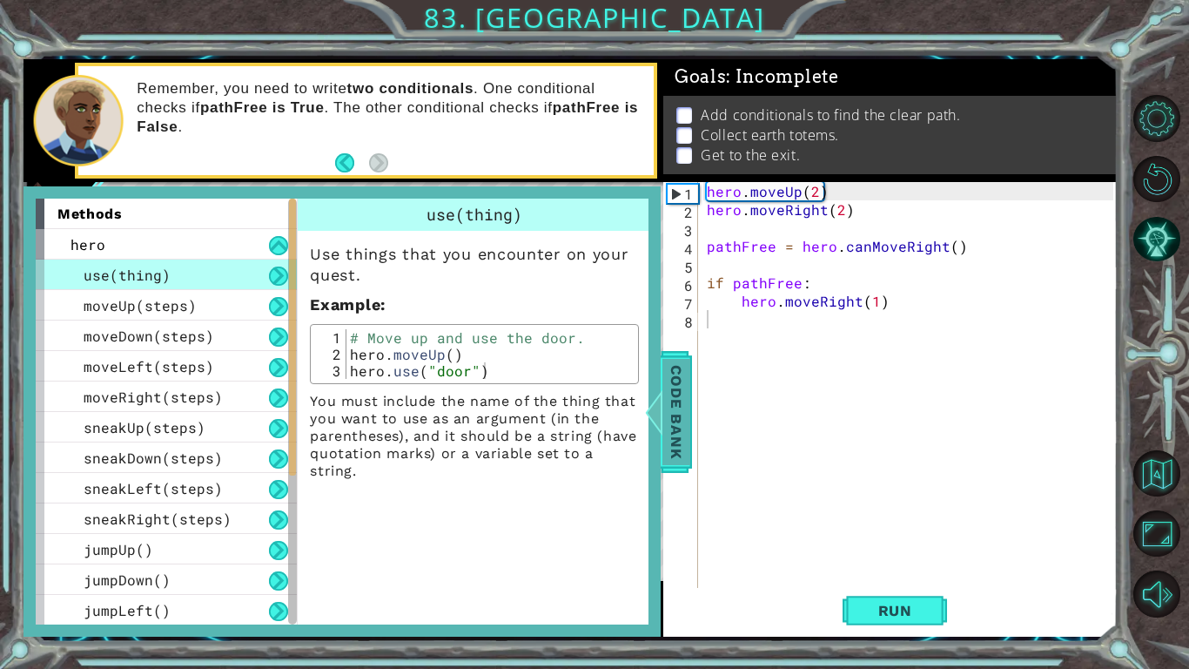
click at [660, 417] on div at bounding box center [654, 412] width 22 height 52
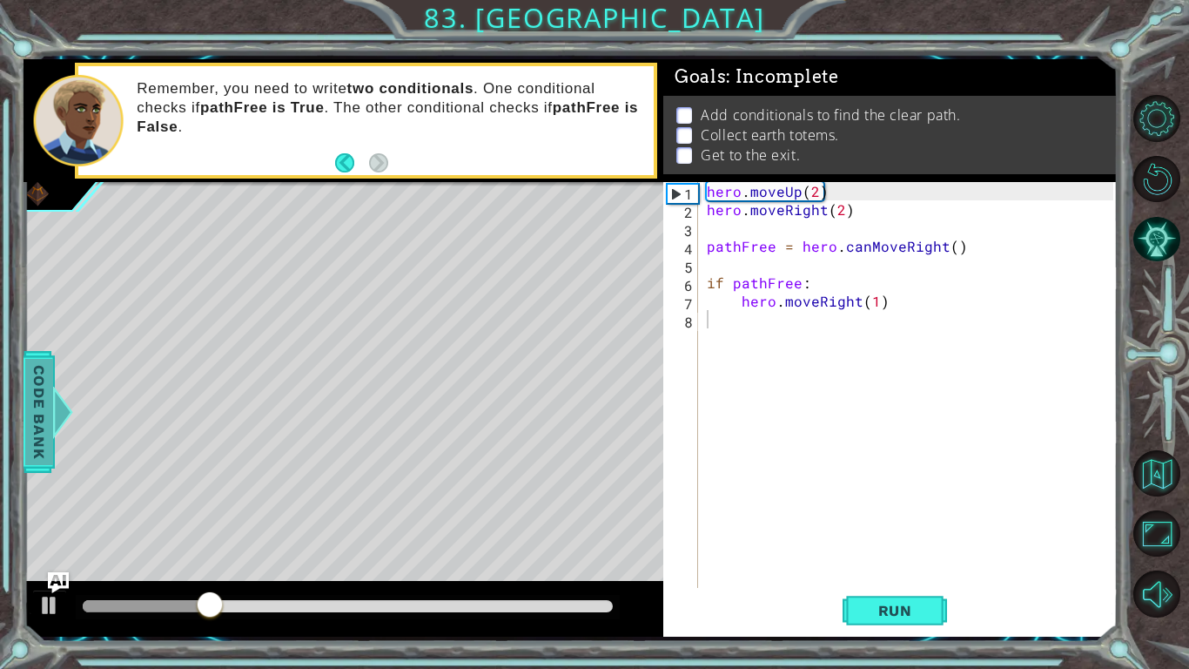
drag, startPoint x: 59, startPoint y: 430, endPoint x: 39, endPoint y: 453, distance: 30.2
click at [39, 453] on div "Code Bank" at bounding box center [39, 412] width 31 height 122
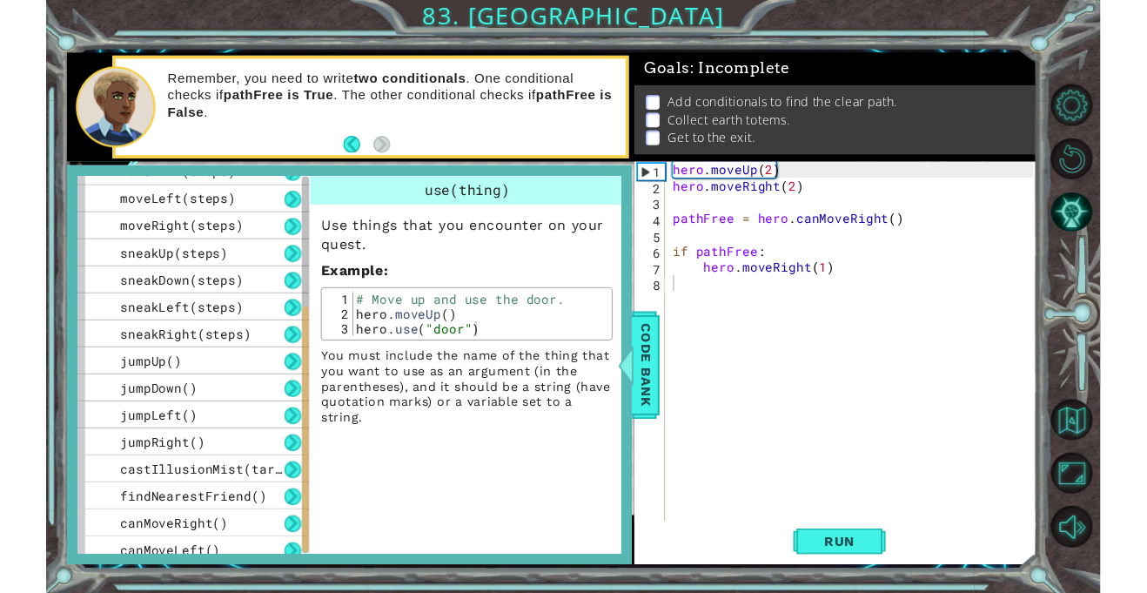
scroll to position [306, 0]
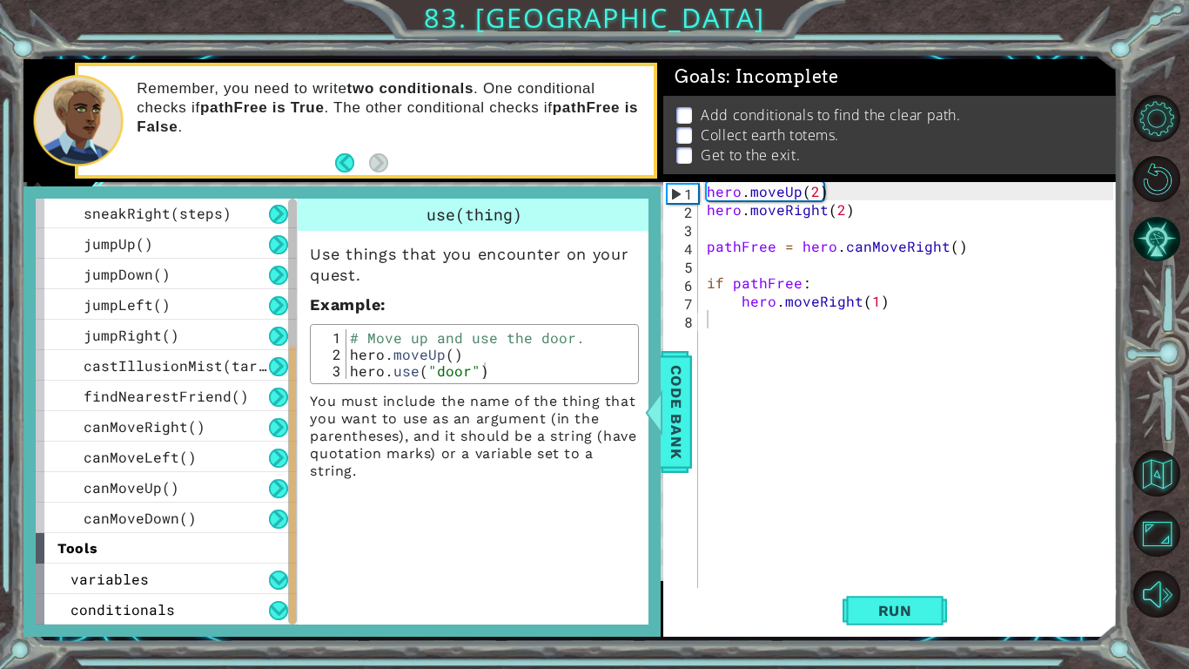
click at [715, 413] on div "hero . moveUp ( 2 ) hero . moveRight ( 2 ) pathFree = hero . canMoveRight ( ) i…" at bounding box center [912, 419] width 419 height 475
click at [690, 402] on div "Code Bank" at bounding box center [676, 412] width 31 height 122
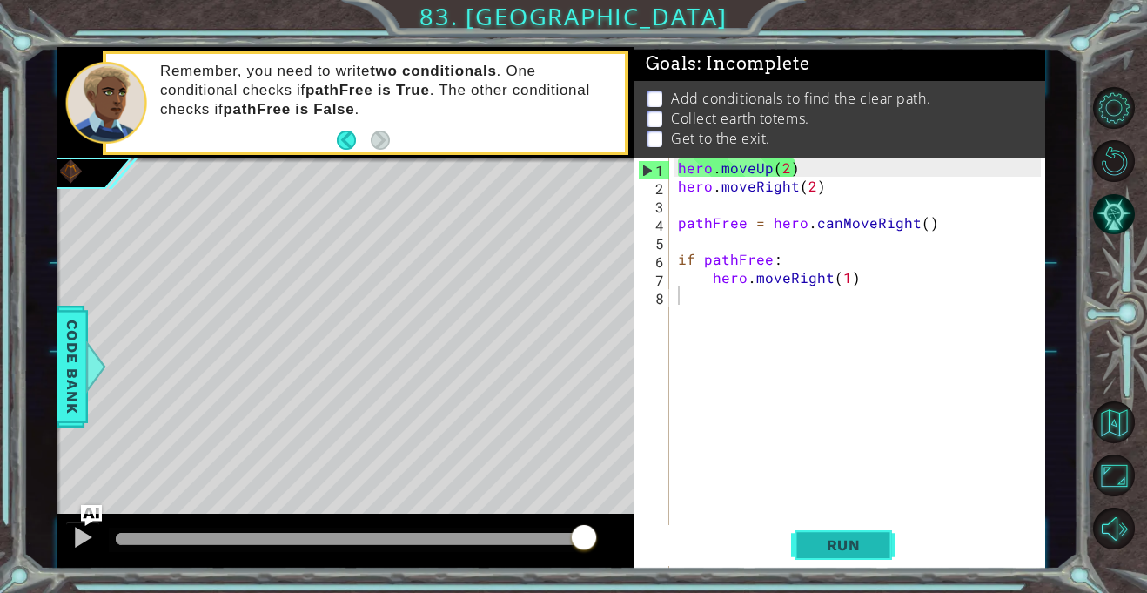
click at [821, 536] on span "Run" at bounding box center [844, 544] width 69 height 17
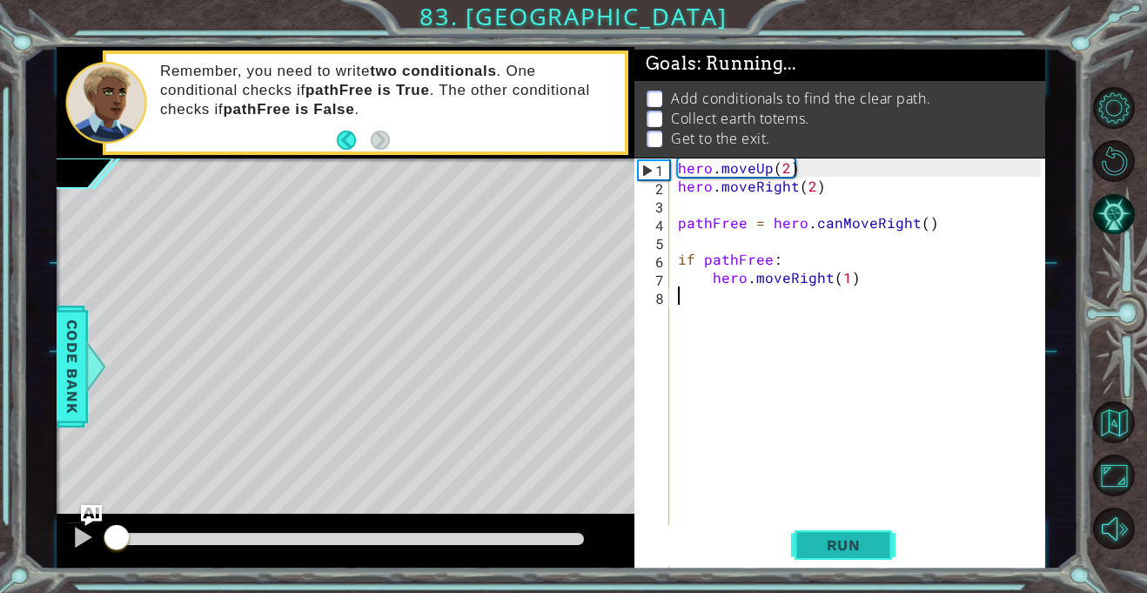
drag, startPoint x: 803, startPoint y: 502, endPoint x: 870, endPoint y: 559, distance: 87.7
click at [812, 514] on div "hero . moveUp ( 2 ) hero . moveRight ( 2 ) pathFree = hero . canMoveRight ( ) i…" at bounding box center [862, 395] width 375 height 475
click at [832, 550] on button "Run" at bounding box center [843, 545] width 104 height 41
click at [343, 141] on button "Back" at bounding box center [354, 140] width 34 height 19
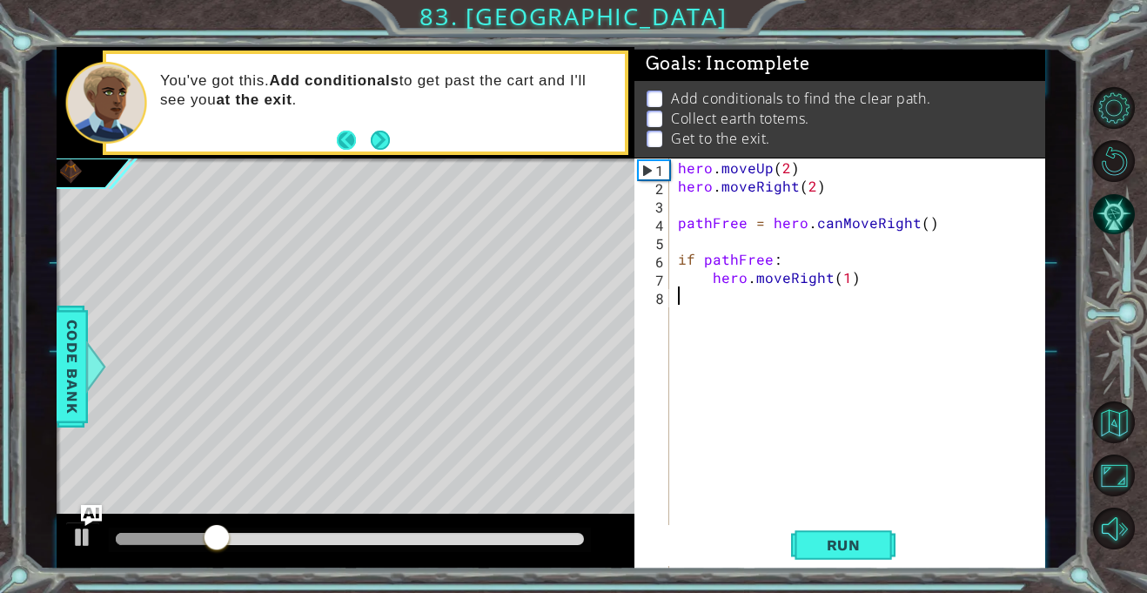
click at [358, 144] on button "Back" at bounding box center [354, 140] width 34 height 19
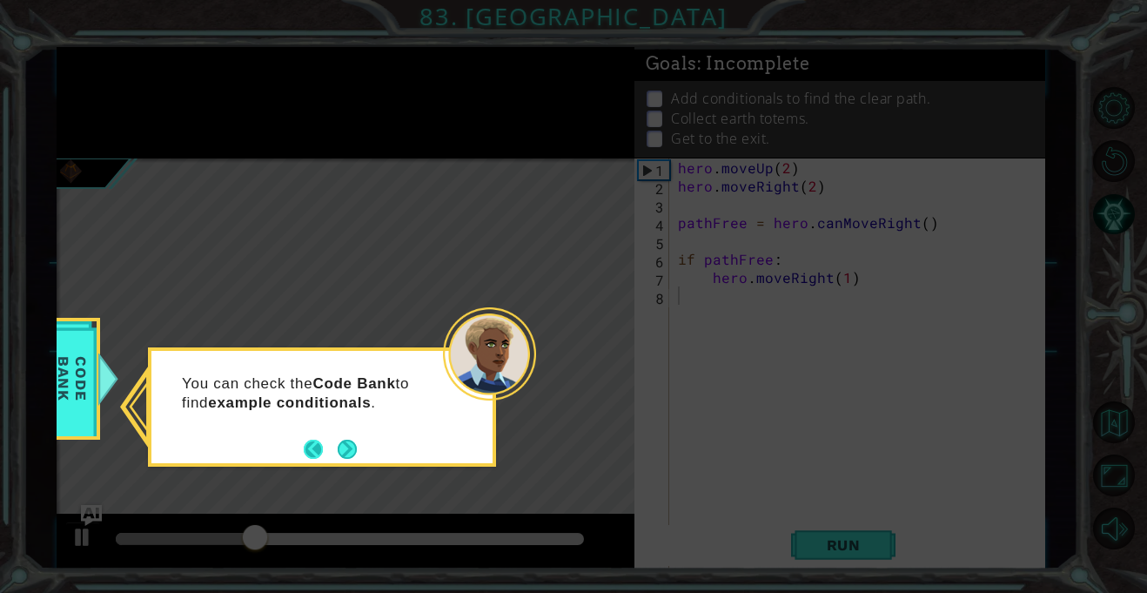
click at [319, 455] on button "Back" at bounding box center [321, 449] width 34 height 19
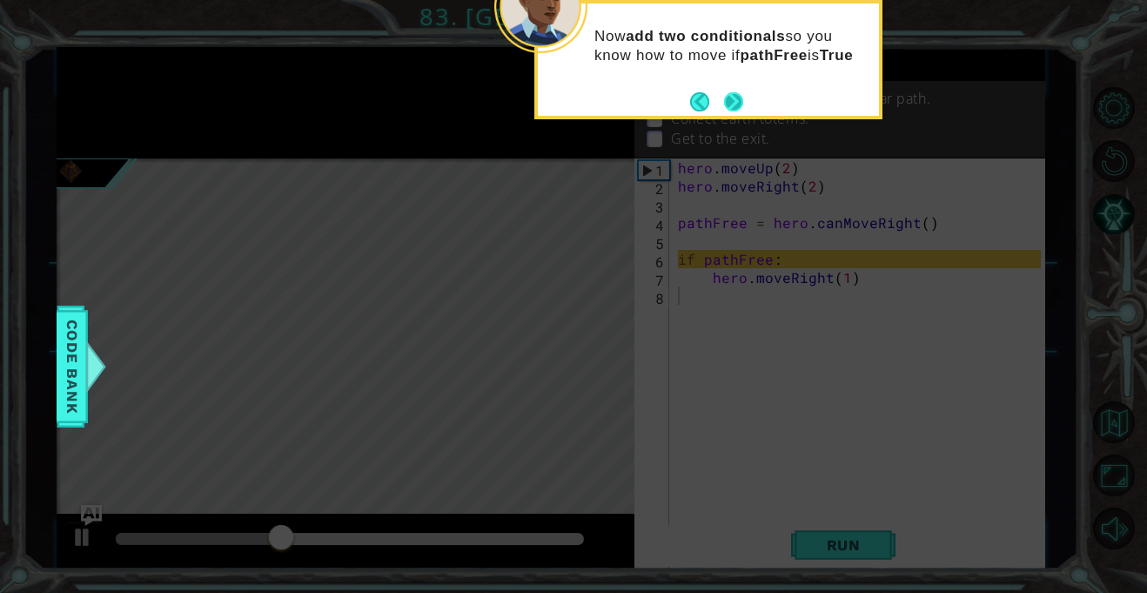
click at [743, 111] on button "Next" at bounding box center [733, 101] width 19 height 19
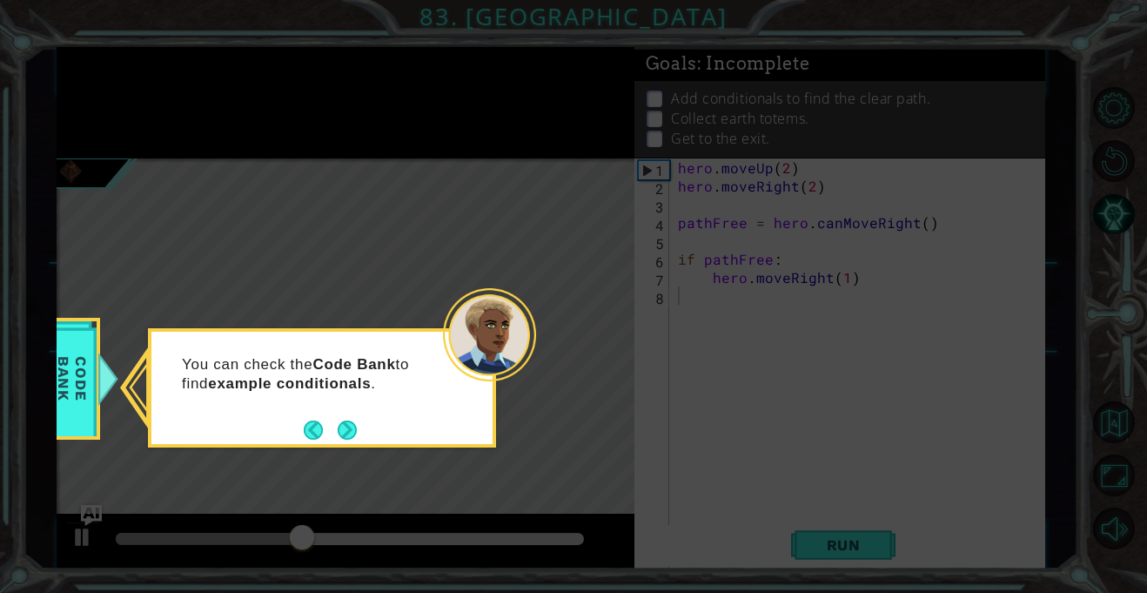
click at [311, 447] on div "You can check the Code Bank to find example conditionals ." at bounding box center [322, 387] width 348 height 119
click at [299, 407] on div "You can check the Code Bank to find example conditionals ." at bounding box center [321, 383] width 341 height 88
click at [310, 420] on button "Back" at bounding box center [321, 429] width 34 height 19
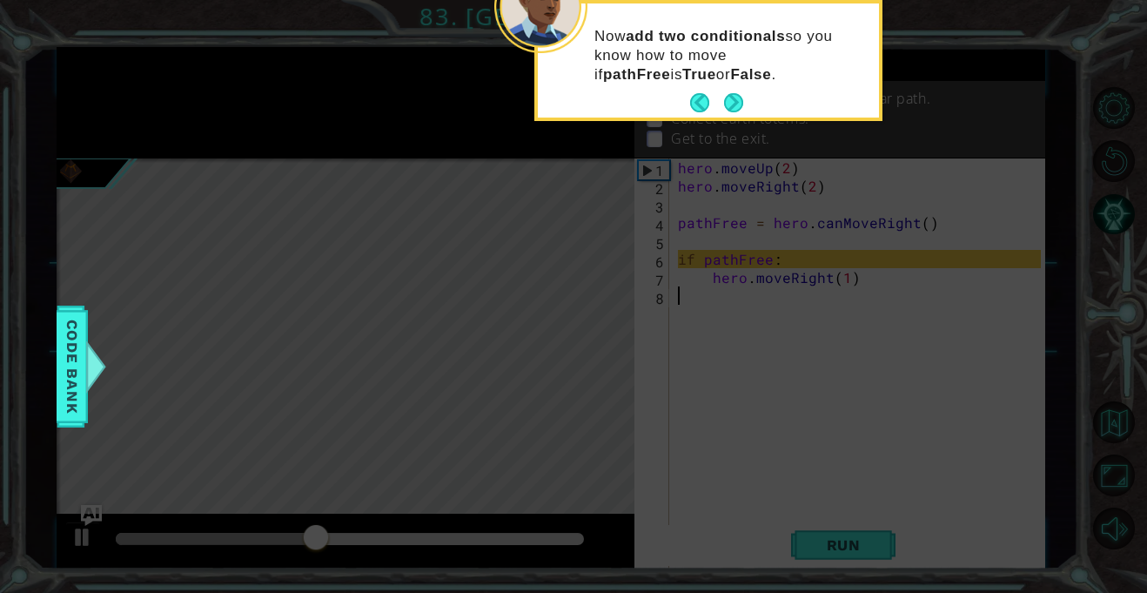
click at [310, 420] on icon at bounding box center [573, 296] width 1147 height 593
click at [704, 99] on button "Back" at bounding box center [707, 102] width 34 height 19
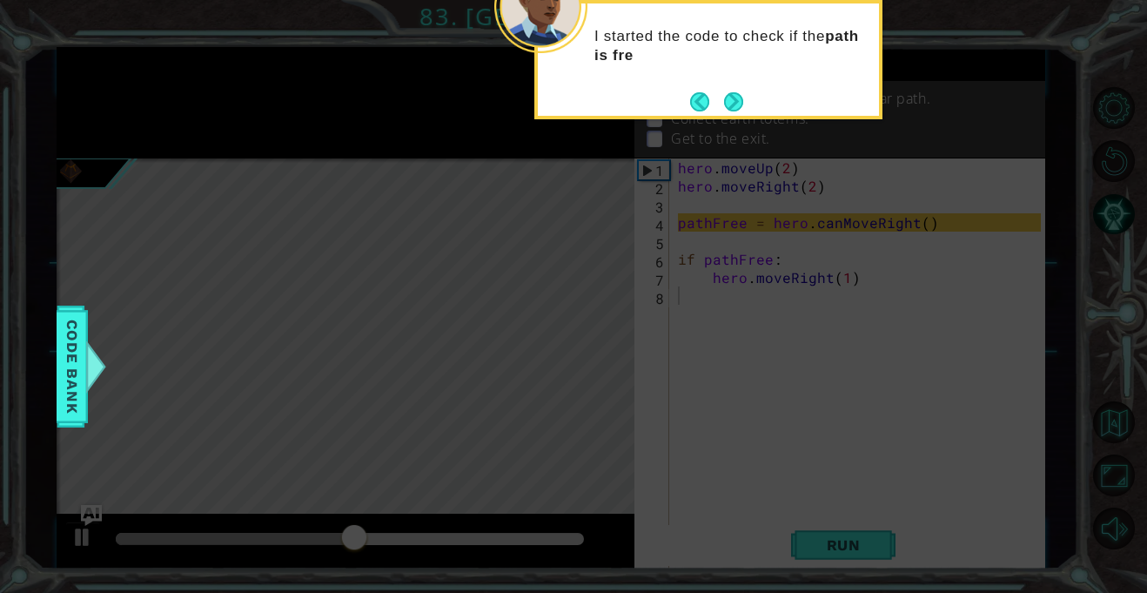
click at [650, 70] on div "I started the code to check if the path is fre" at bounding box center [708, 54] width 341 height 88
click at [694, 97] on button "Back" at bounding box center [707, 101] width 34 height 19
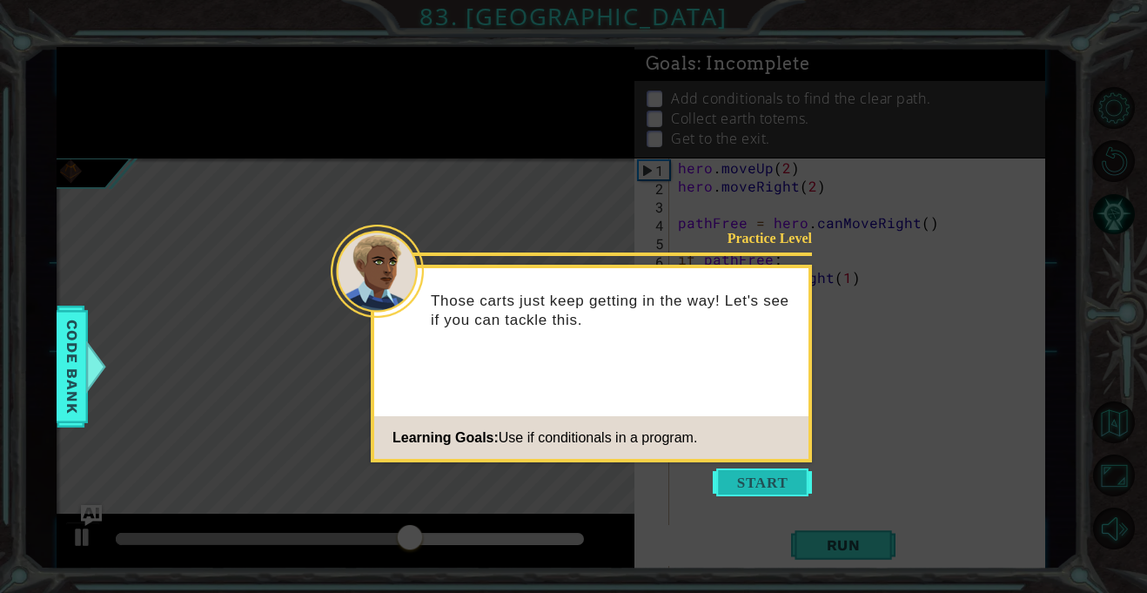
click at [777, 487] on button "Start" at bounding box center [762, 482] width 99 height 28
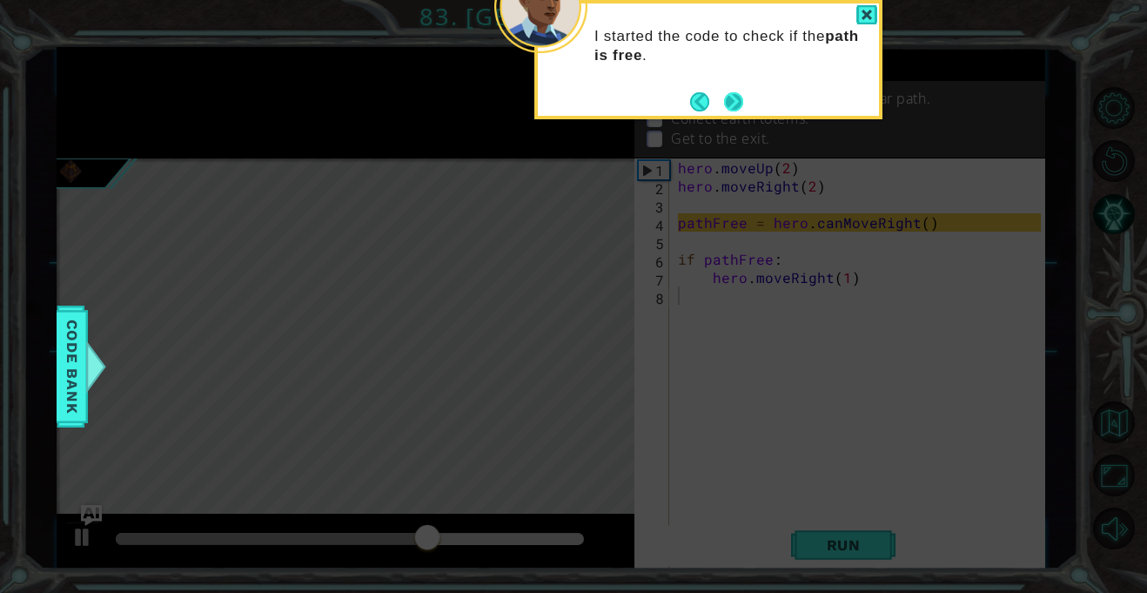
click at [736, 92] on button "Next" at bounding box center [733, 101] width 19 height 19
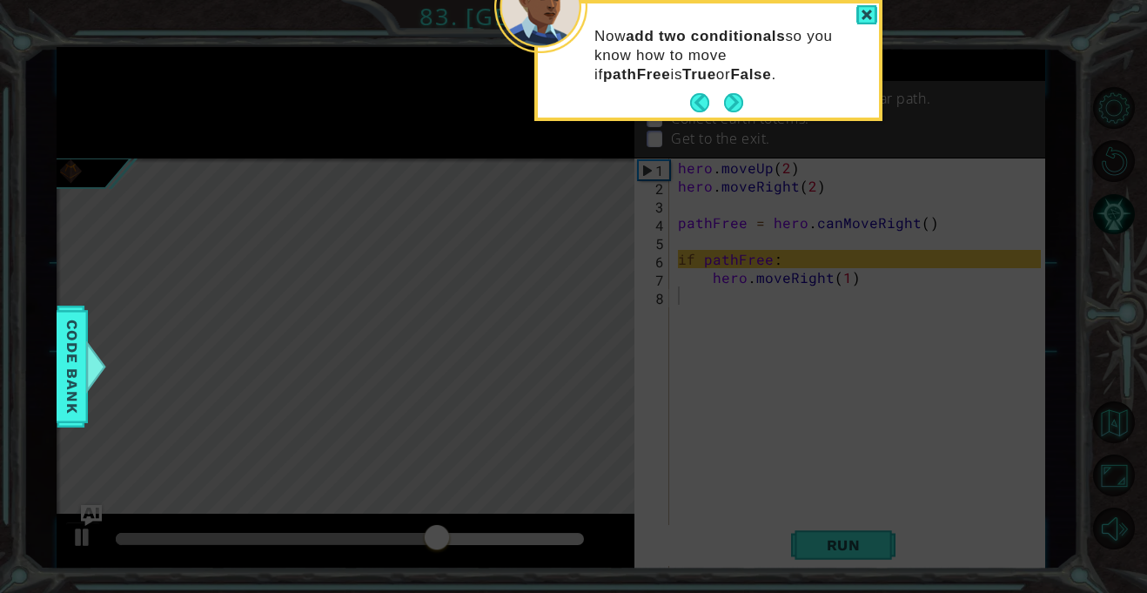
click at [736, 93] on button "Next" at bounding box center [733, 102] width 19 height 19
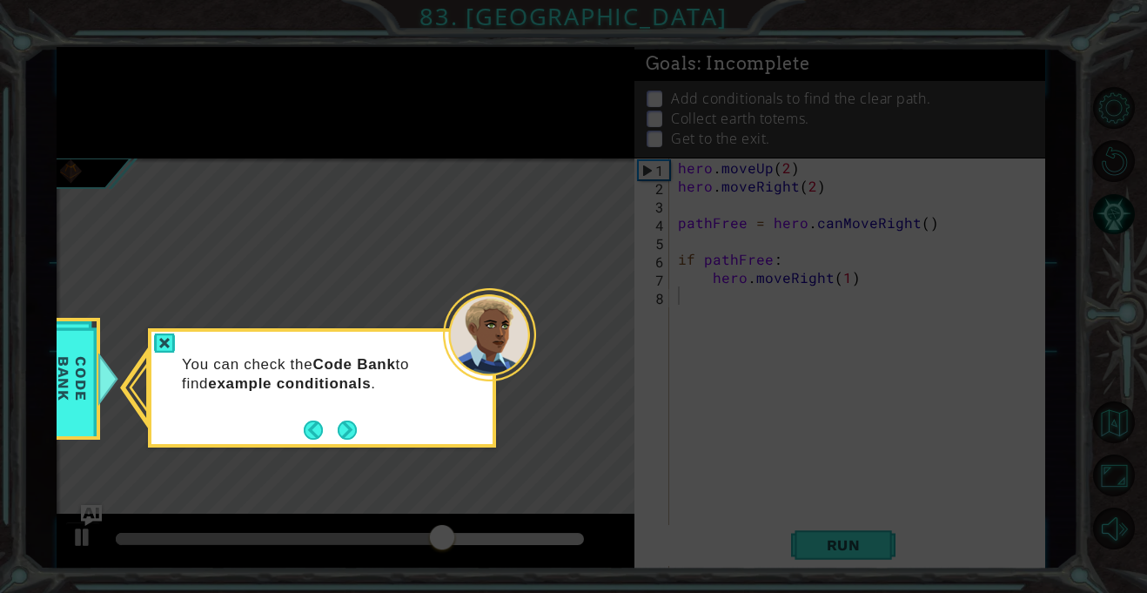
click at [736, 91] on icon at bounding box center [573, 296] width 1147 height 593
click at [348, 434] on button "Next" at bounding box center [347, 429] width 19 height 19
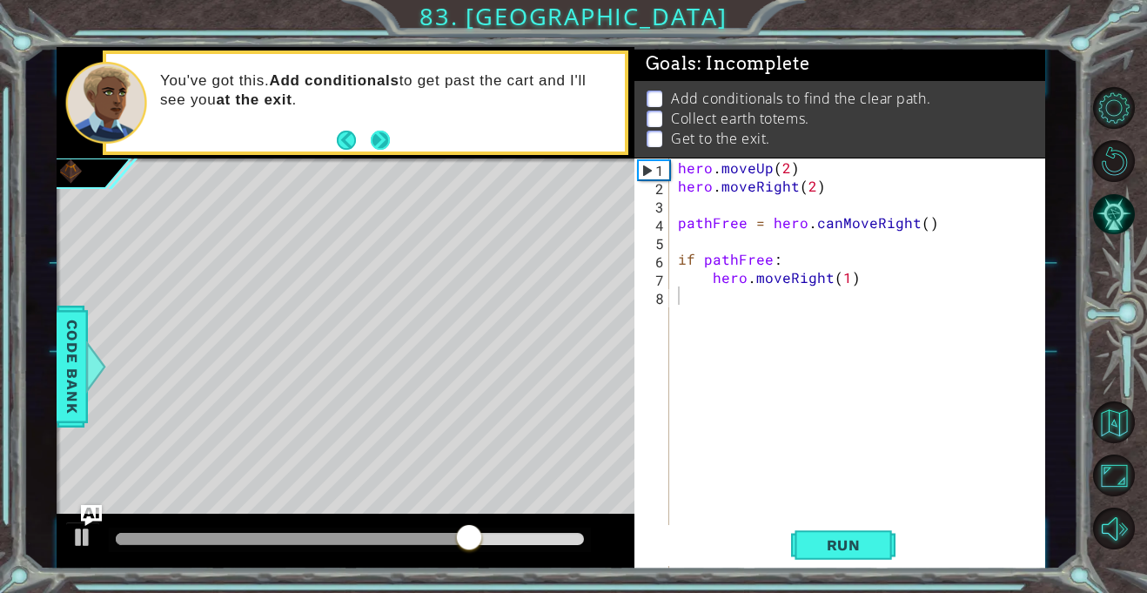
click at [373, 148] on button "Next" at bounding box center [380, 140] width 19 height 19
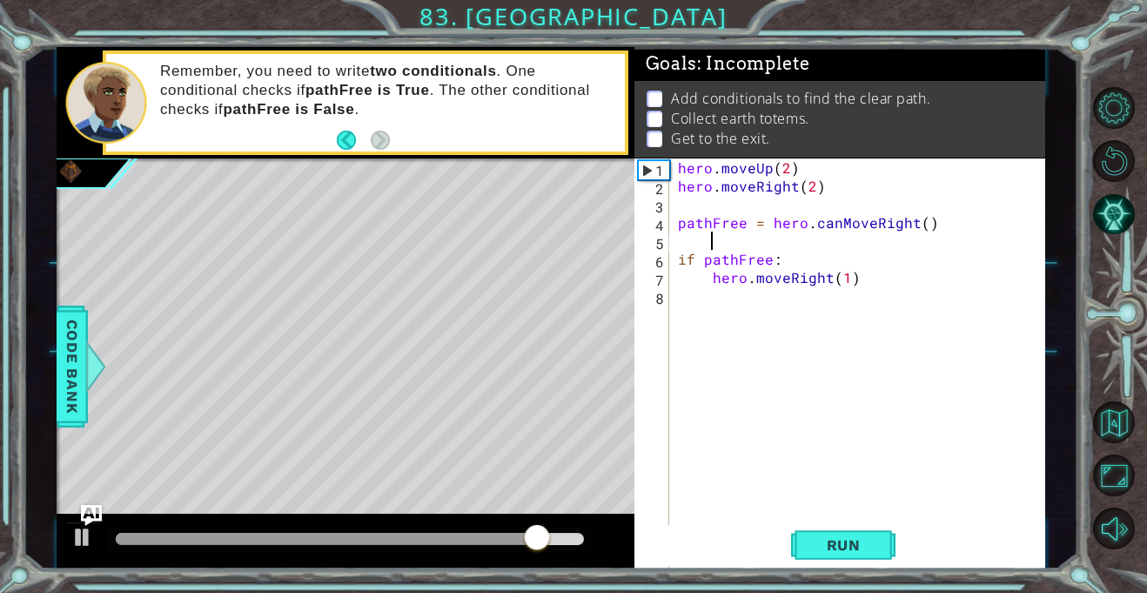
click at [838, 232] on div "hero . moveUp ( 2 ) hero . moveRight ( 2 ) pathFree = hero . canMoveRight ( ) i…" at bounding box center [862, 395] width 375 height 475
click at [853, 251] on div "hero . moveUp ( 2 ) hero . moveRight ( 2 ) pathFree = hero . canMoveRight ( ) i…" at bounding box center [862, 395] width 375 height 475
type textarea "if pathFree: True"
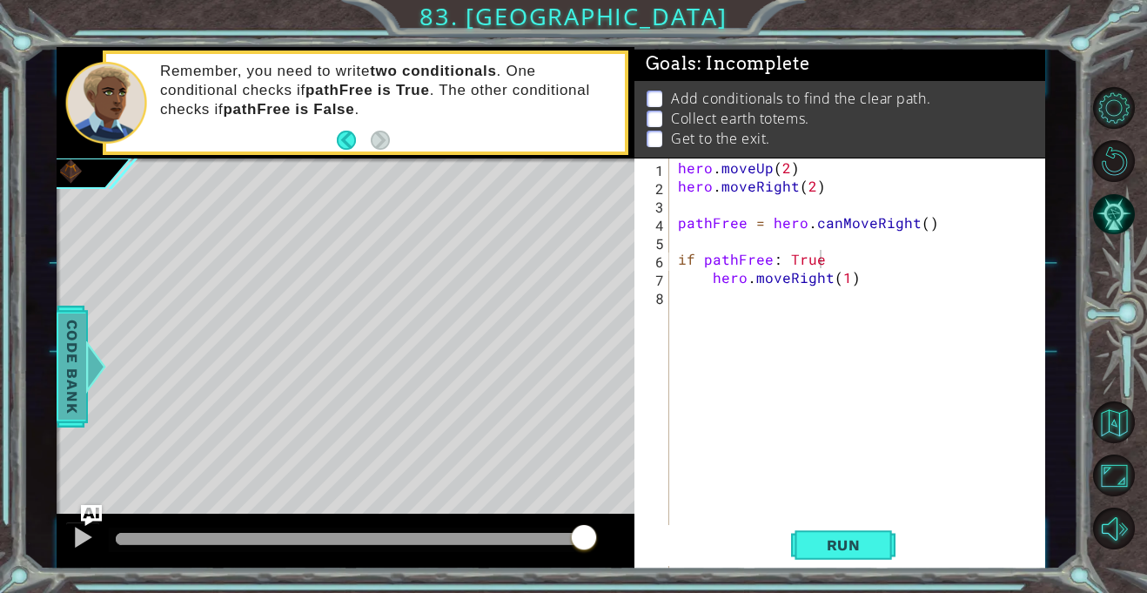
drag, startPoint x: 56, startPoint y: 383, endPoint x: 71, endPoint y: 378, distance: 15.7
click at [60, 380] on div "1 2 3 4 5 6 7 8 9 10 11 hero . moveUp ( 2 ) hero . moveRight ( 2 ) pathFree = h…" at bounding box center [551, 307] width 1056 height 521
click at [71, 378] on span "Code Bank" at bounding box center [72, 366] width 28 height 106
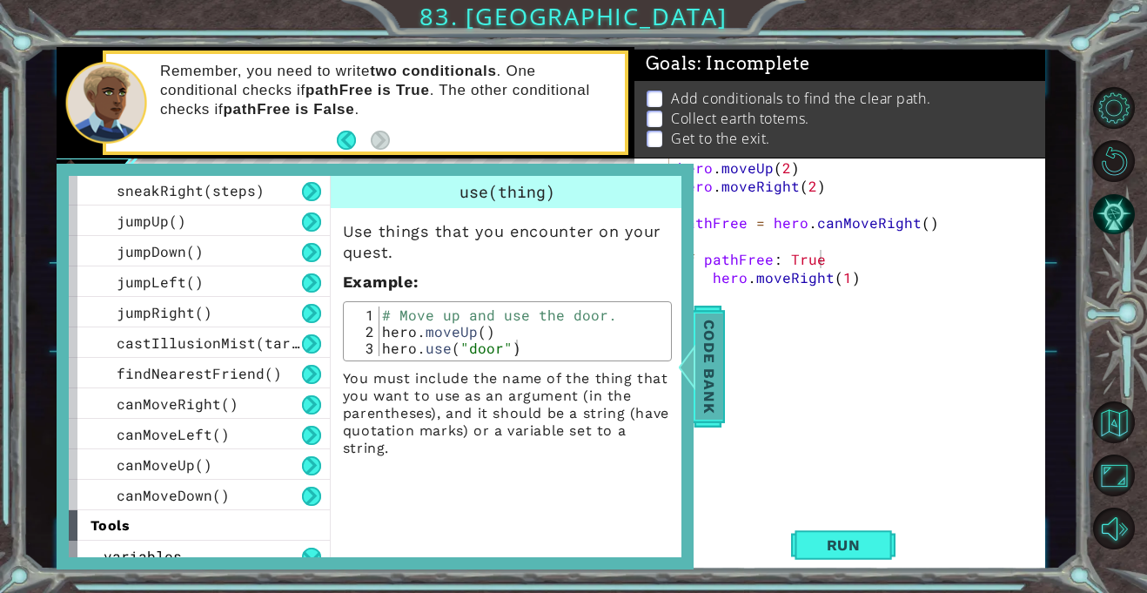
click at [720, 367] on span "Code Bank" at bounding box center [710, 366] width 28 height 106
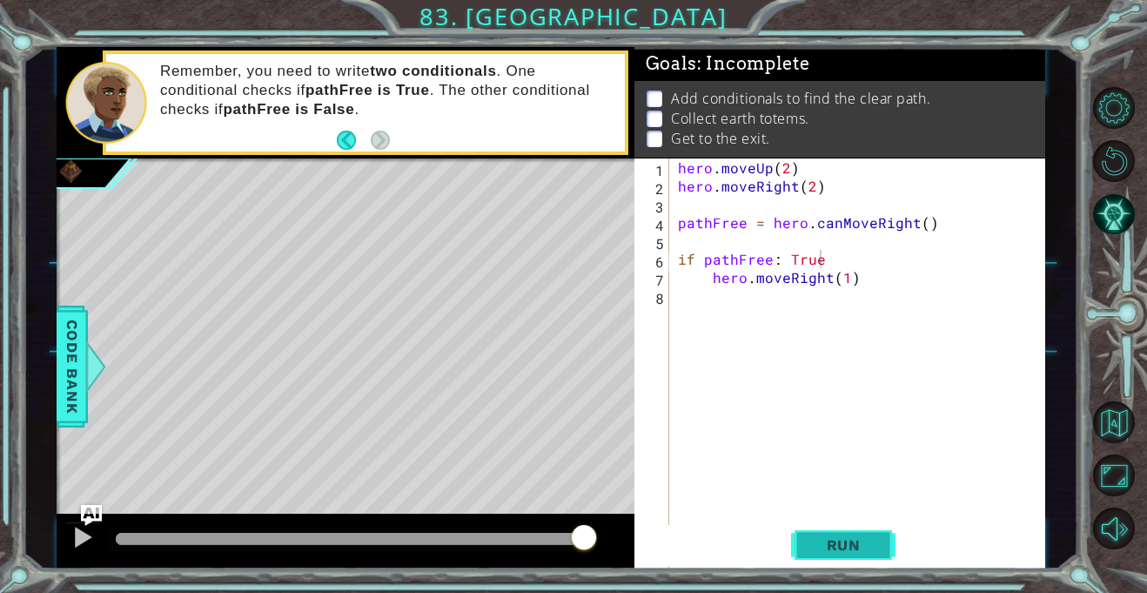
click at [860, 536] on span "Run" at bounding box center [844, 544] width 69 height 17
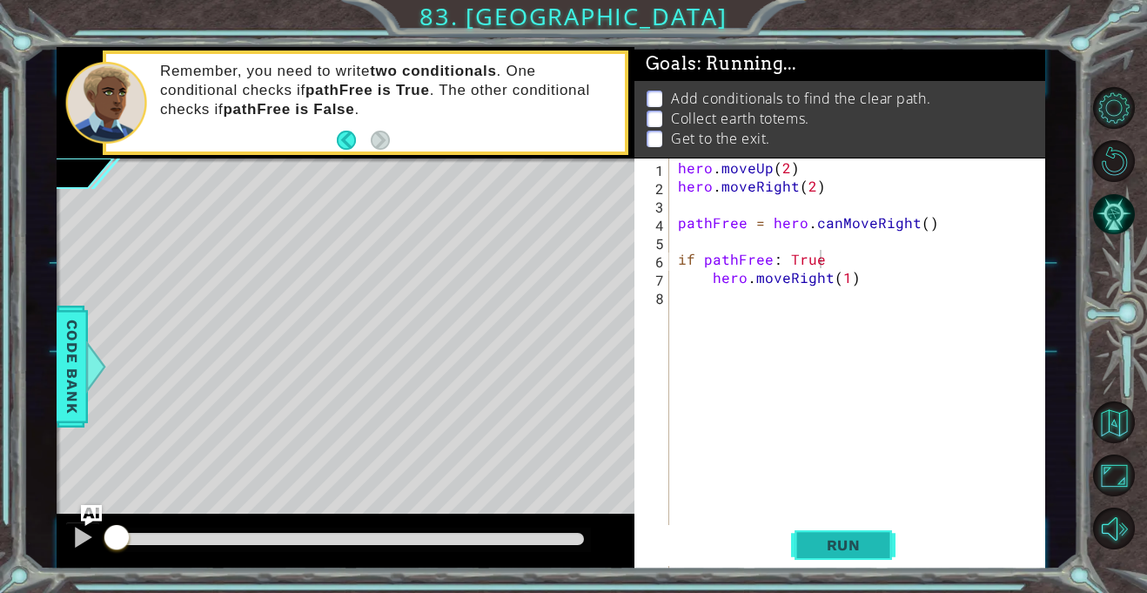
click at [860, 536] on span "Run" at bounding box center [844, 544] width 69 height 17
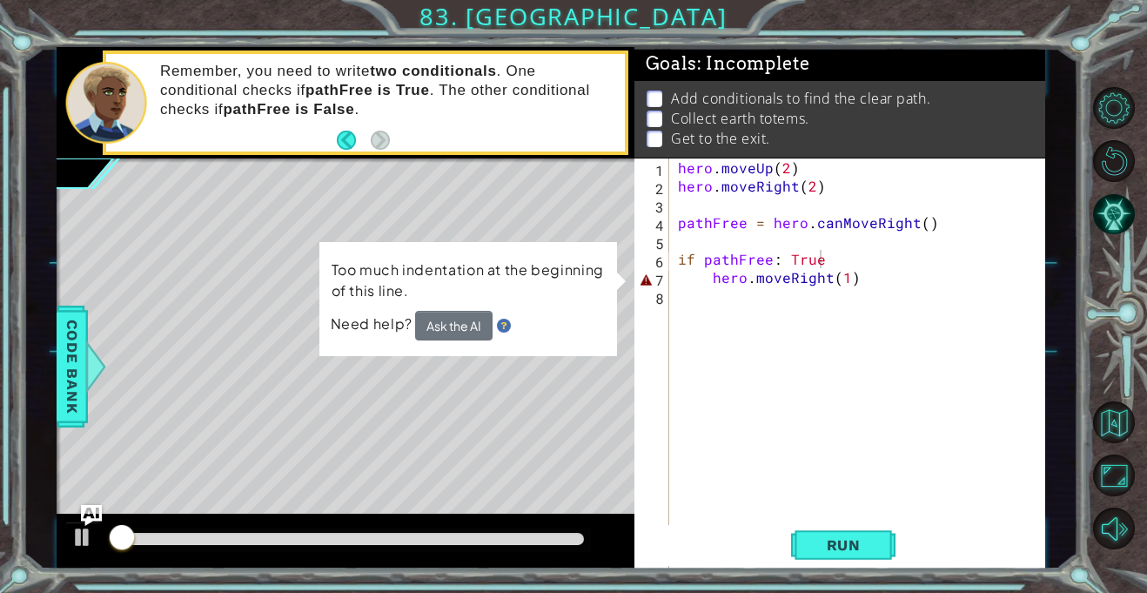
click at [360, 279] on p "Too much indentation at the beginning of this line." at bounding box center [468, 280] width 273 height 42
drag, startPoint x: 427, startPoint y: 290, endPoint x: 442, endPoint y: 311, distance: 25.6
click at [428, 273] on p "Too much indentation at the beginning of this line." at bounding box center [468, 280] width 273 height 42
click at [455, 339] on button "Ask the AI" at bounding box center [453, 326] width 77 height 30
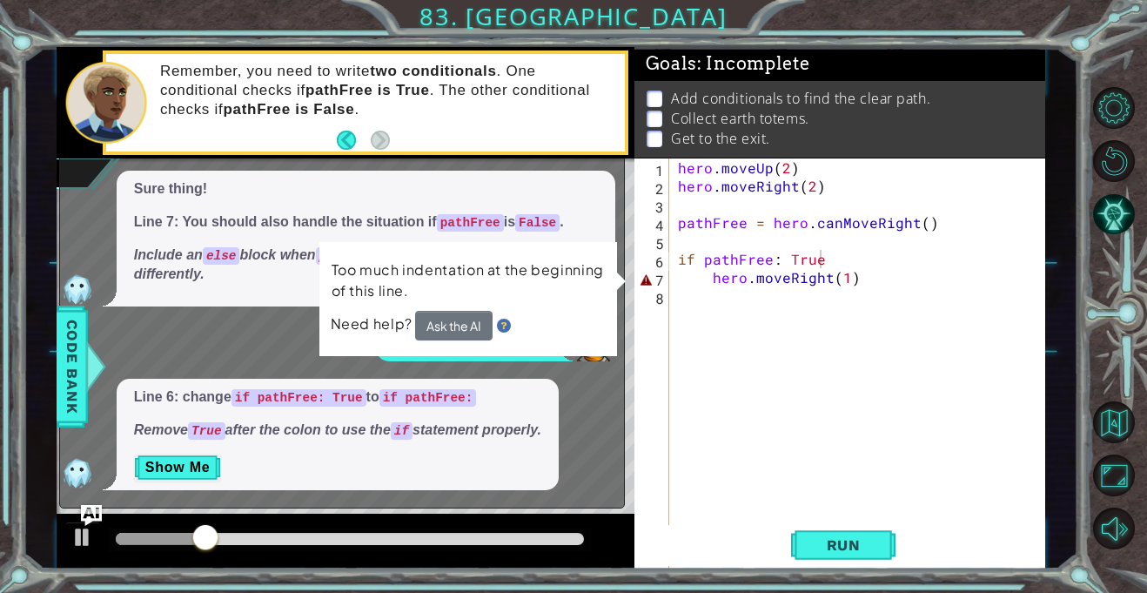
click at [419, 449] on div "Line 6: change if pathFree: True to if pathFree: Remove True after the colon to…" at bounding box center [338, 434] width 442 height 111
click at [421, 451] on div "Line 6: change if pathFree: True to if pathFree: Remove True after the colon to…" at bounding box center [338, 434] width 442 height 111
click at [782, 320] on div "hero . moveUp ( 2 ) hero . moveRight ( 2 ) pathFree = hero . canMoveRight ( ) i…" at bounding box center [862, 395] width 375 height 475
click at [825, 256] on div "hero . moveUp ( 2 ) hero . moveRight ( 2 ) pathFree = hero . canMoveRight ( ) i…" at bounding box center [862, 395] width 375 height 475
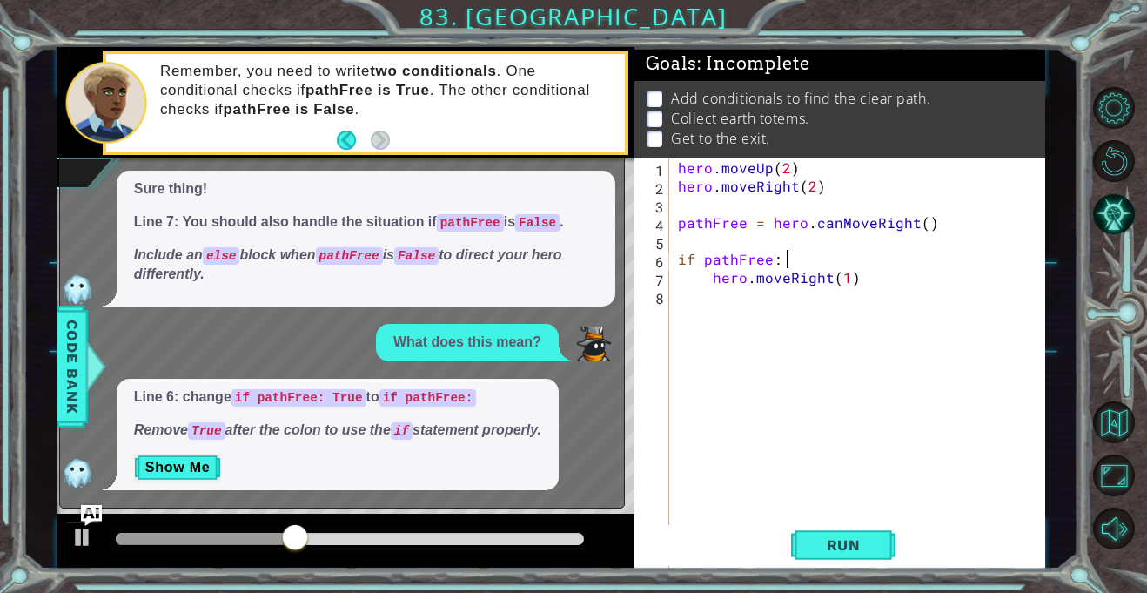
type textarea "if pathFree:"
click at [850, 529] on button "Run" at bounding box center [843, 545] width 104 height 41
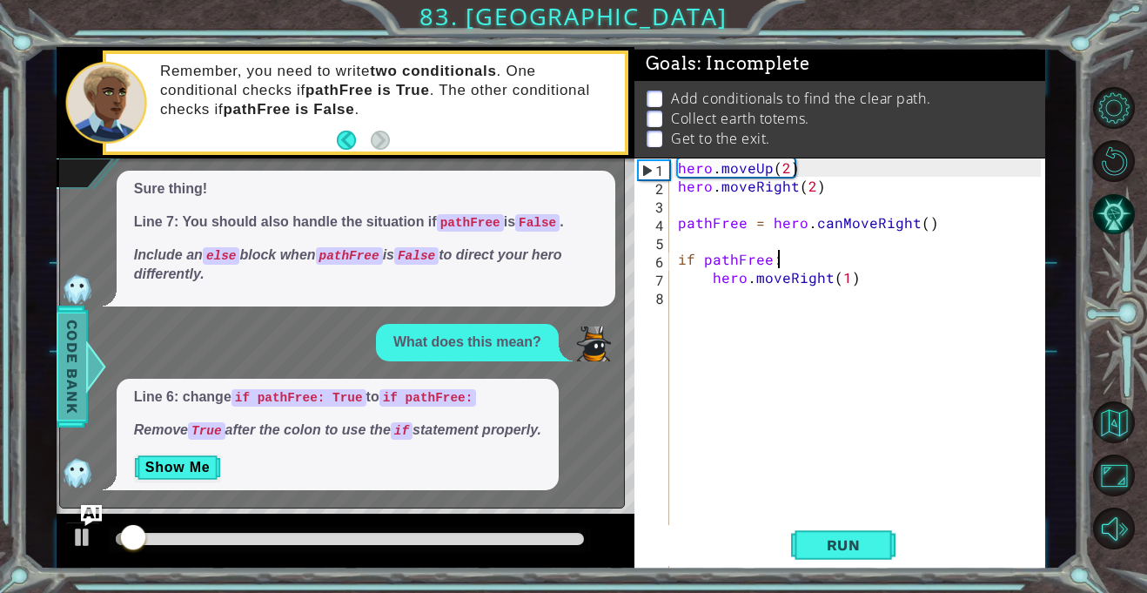
click at [76, 397] on span "Code Bank" at bounding box center [72, 366] width 28 height 106
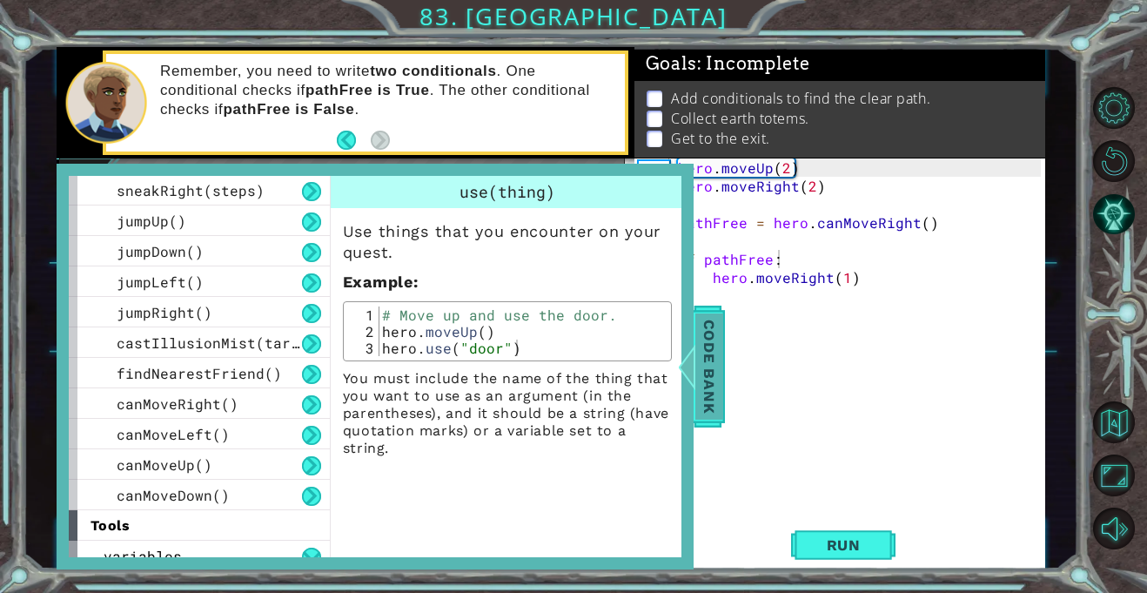
click at [723, 374] on div "Code Bank" at bounding box center [709, 367] width 31 height 122
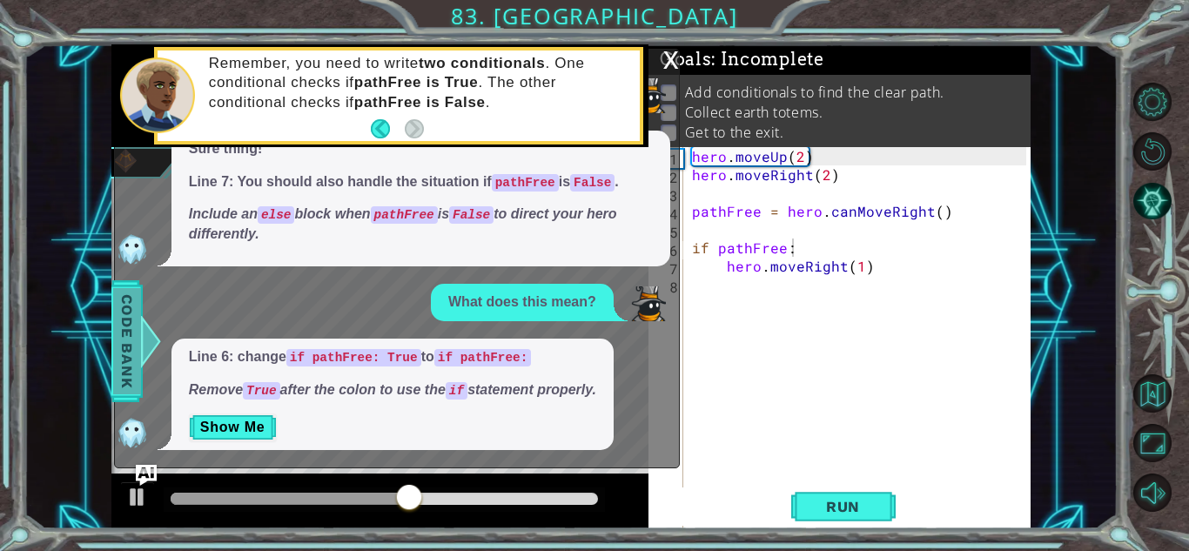
click at [138, 362] on span "Code Bank" at bounding box center [127, 341] width 28 height 106
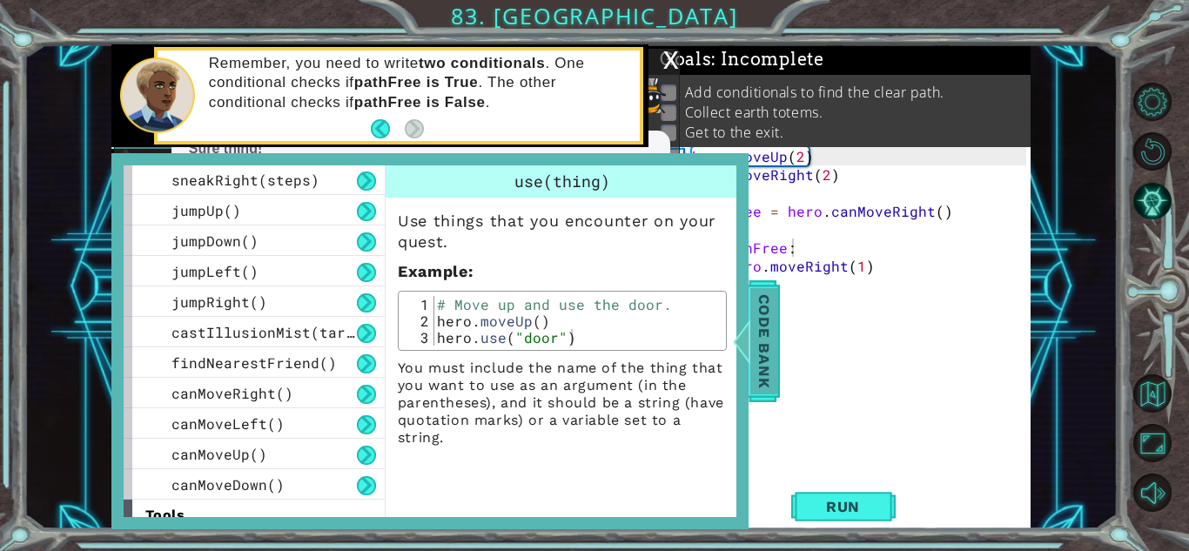
click at [755, 349] on span "Code Bank" at bounding box center [764, 341] width 28 height 106
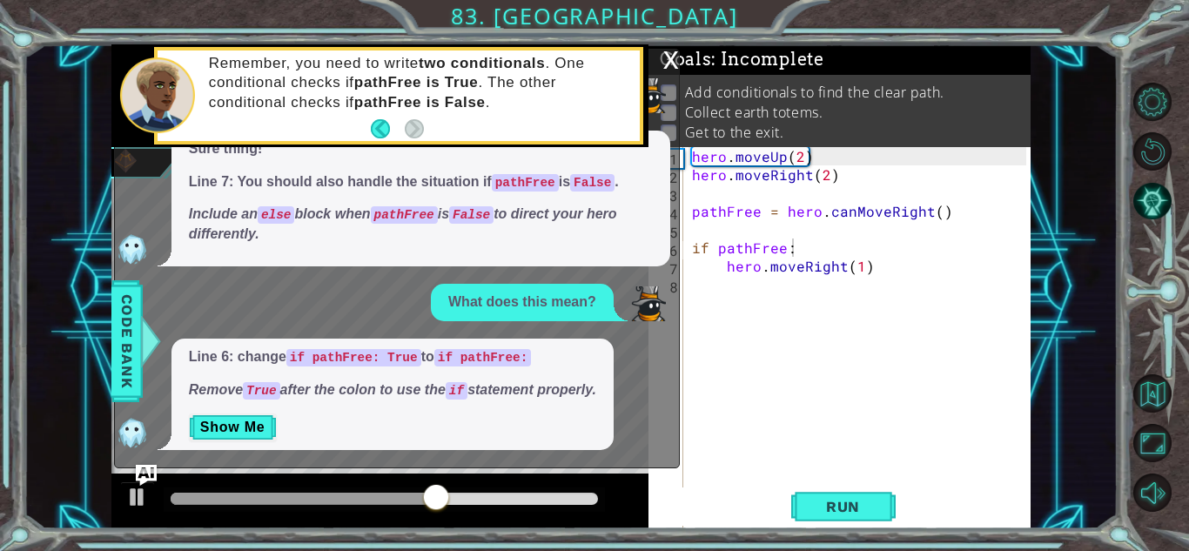
click at [795, 387] on div "hero . moveUp ( 2 ) hero . moveRight ( 2 ) pathFree = hero . canMoveRight ( ) i…" at bounding box center [862, 384] width 346 height 475
click at [668, 59] on div "x" at bounding box center [671, 58] width 16 height 17
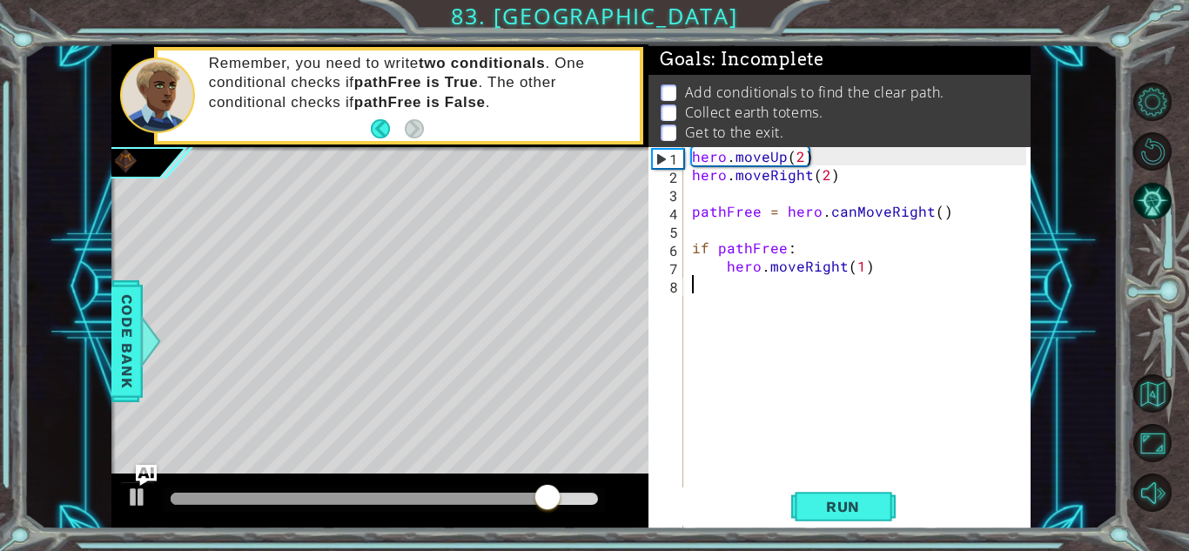
click at [847, 541] on div "1 2 3 4 5 6 7 8 hero . moveUp ( 2 ) hero . moveRight ( 2 ) pathFree = hero . ca…" at bounding box center [594, 275] width 1189 height 551
click at [823, 505] on span "Run" at bounding box center [843, 506] width 69 height 17
drag, startPoint x: 838, startPoint y: 530, endPoint x: 840, endPoint y: 573, distance: 42.7
click at [840, 550] on html "1 2 3 4 5 6 7 8 hero . moveUp ( 2 ) hero . moveRight ( 2 ) pathFree = hero . ca…" at bounding box center [594, 275] width 1189 height 551
click at [840, 523] on button "Run" at bounding box center [843, 506] width 104 height 38
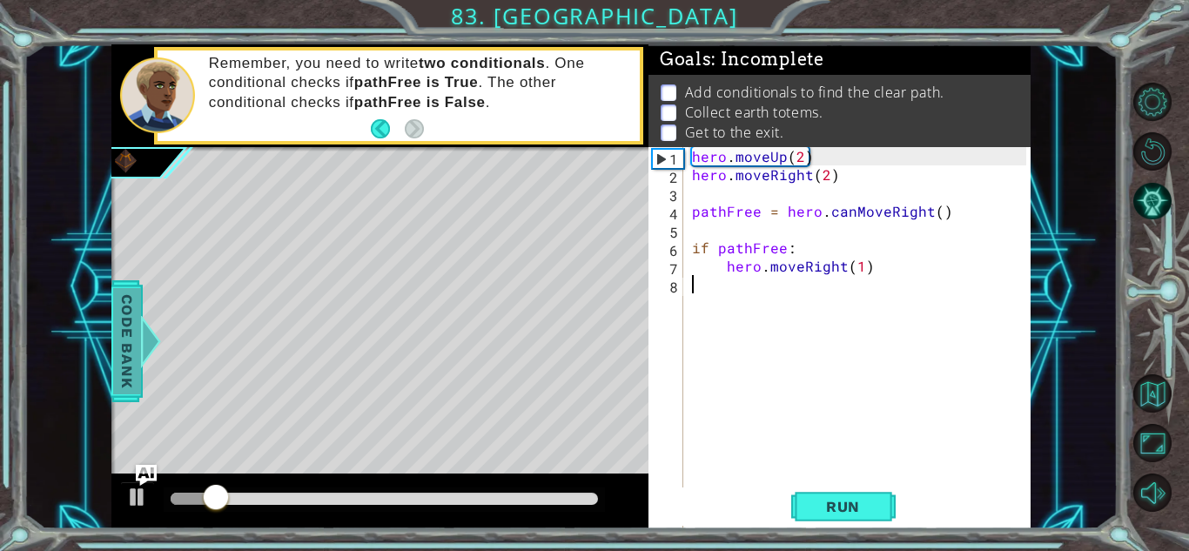
click at [125, 300] on span "Code Bank" at bounding box center [127, 341] width 28 height 106
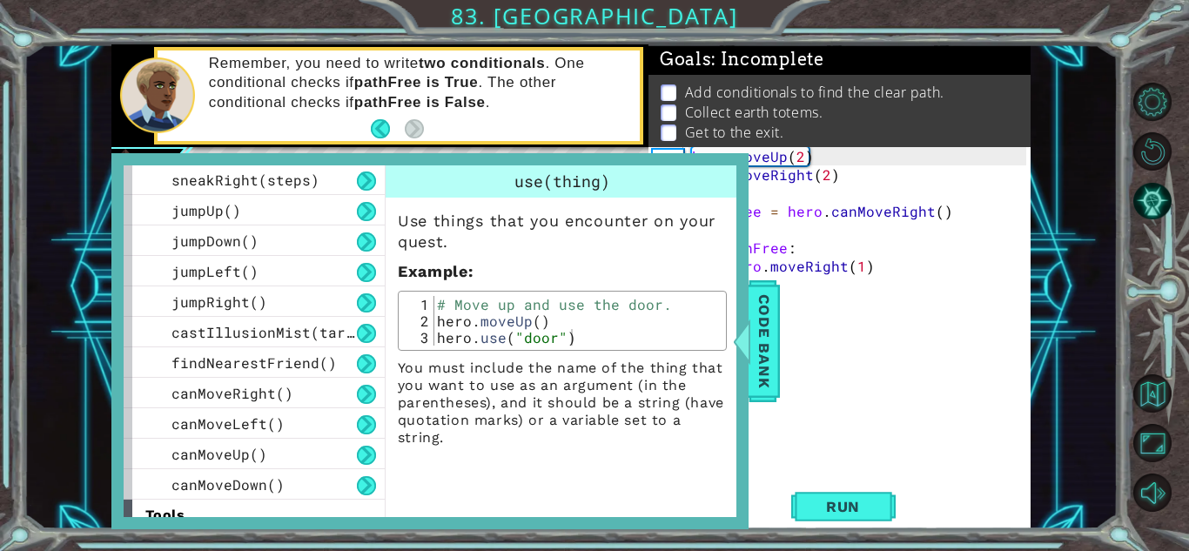
drag, startPoint x: 798, startPoint y: 369, endPoint x: 788, endPoint y: 358, distance: 15.4
click at [796, 366] on div "hero . moveUp ( 2 ) hero . moveRight ( 2 ) pathFree = hero . canMoveRight ( ) i…" at bounding box center [862, 384] width 346 height 475
click at [788, 358] on div "hero . moveUp ( 2 ) hero . moveRight ( 2 ) pathFree = hero . canMoveRight ( ) i…" at bounding box center [862, 384] width 346 height 475
click at [776, 342] on span "Code Bank" at bounding box center [764, 341] width 28 height 106
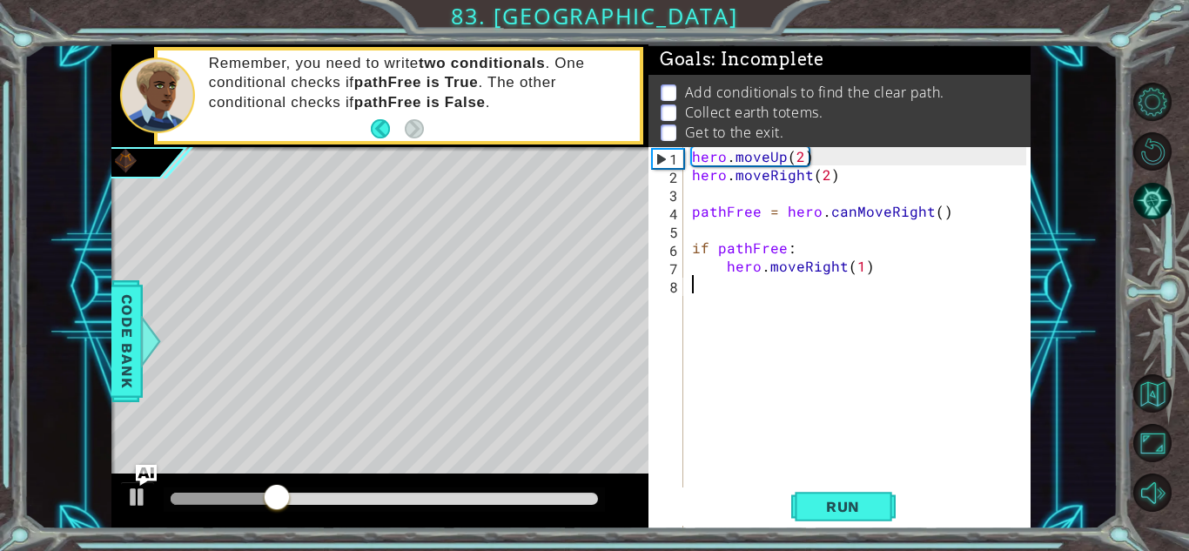
click at [423, 150] on div at bounding box center [379, 317] width 537 height 340
click at [530, 550] on html "1 2 3 4 5 6 7 8 hero . moveUp ( 2 ) hero . moveRight ( 2 ) pathFree = hero . ca…" at bounding box center [594, 275] width 1189 height 551
click at [857, 480] on div "hero . moveUp ( 2 ) hero . moveRight ( 2 ) pathFree = hero . canMoveRight ( ) i…" at bounding box center [862, 384] width 346 height 475
click at [867, 499] on span "Run" at bounding box center [843, 506] width 69 height 17
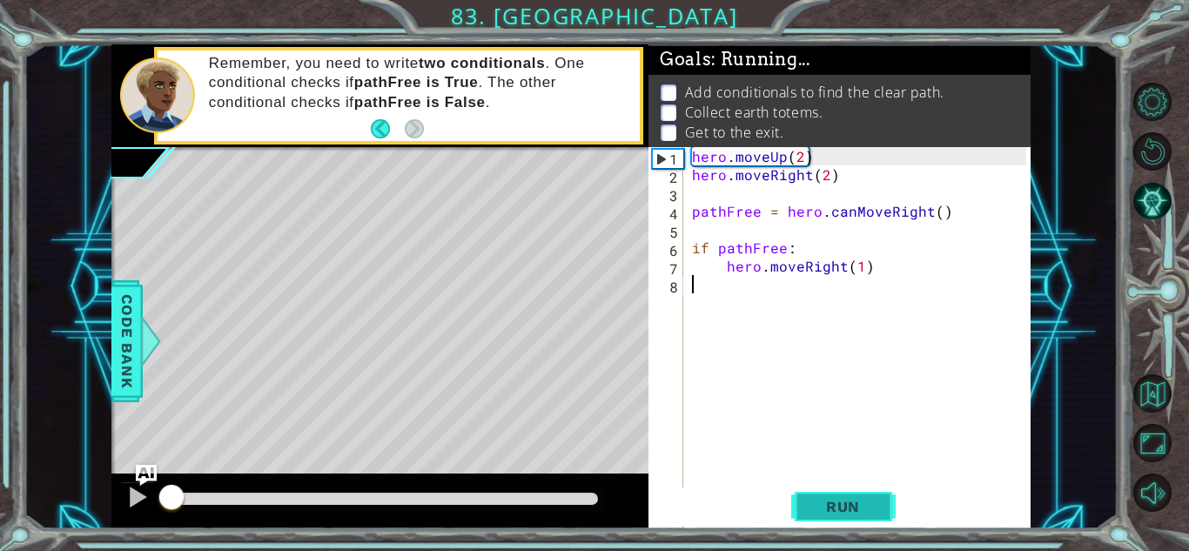
click at [882, 502] on button "Run" at bounding box center [843, 506] width 104 height 38
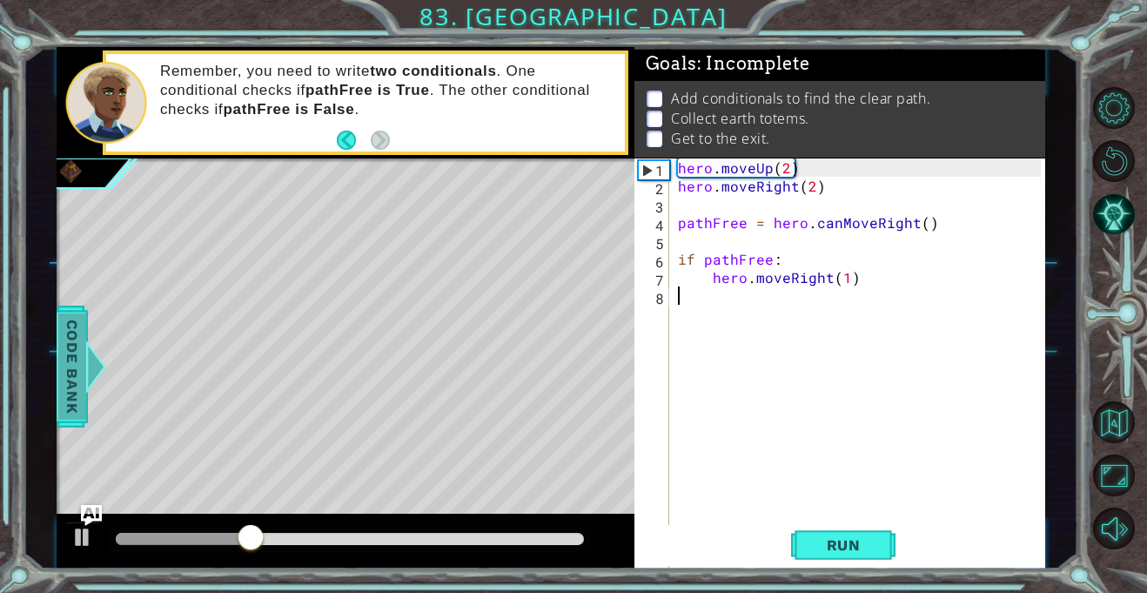
click at [68, 317] on span "Code Bank" at bounding box center [72, 366] width 28 height 106
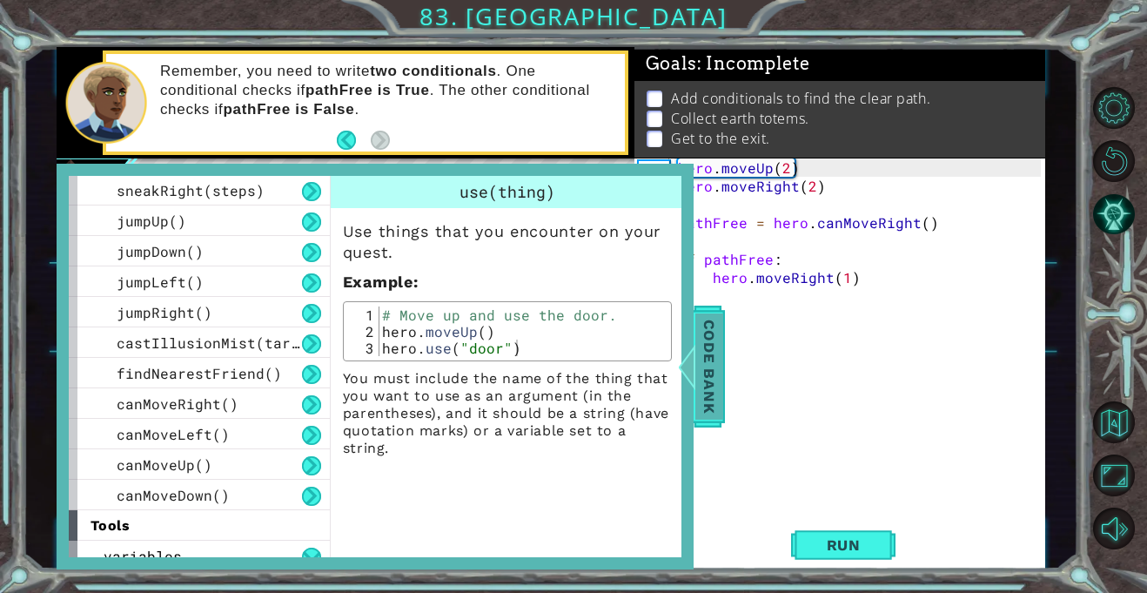
click at [684, 380] on div at bounding box center [687, 366] width 22 height 52
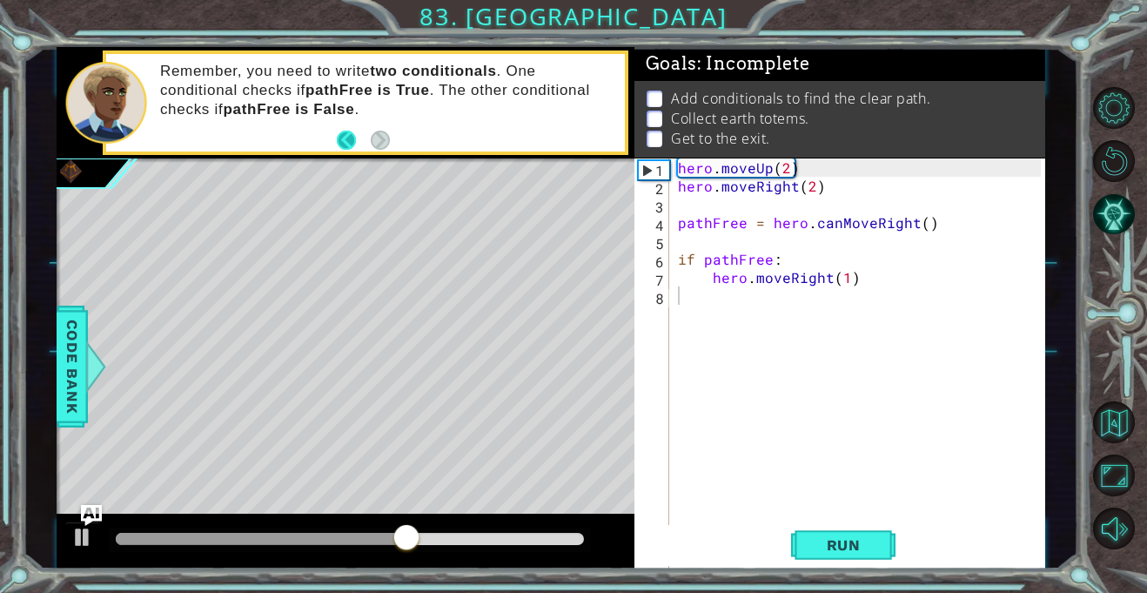
click at [349, 135] on button "Back" at bounding box center [354, 140] width 34 height 19
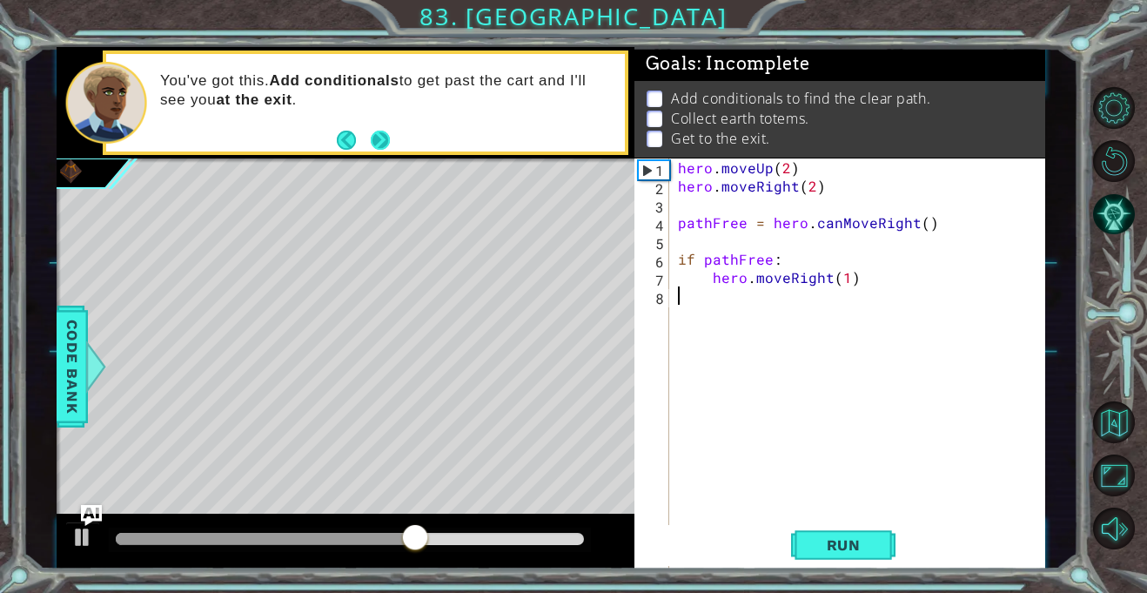
click at [377, 138] on button "Next" at bounding box center [380, 140] width 19 height 19
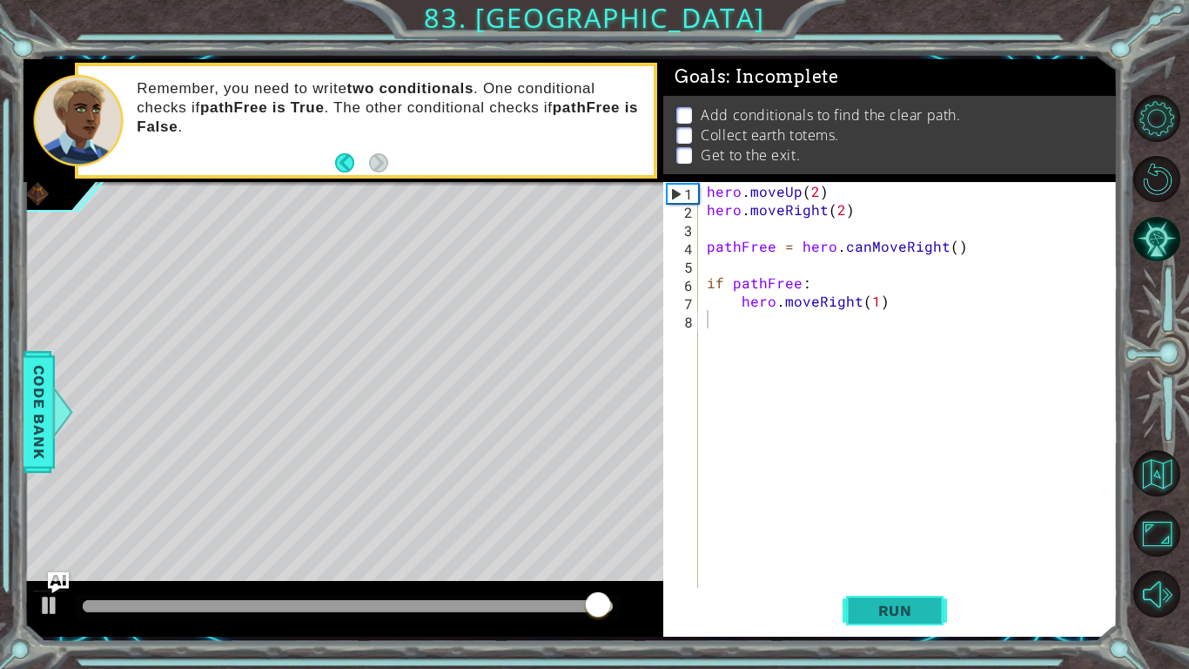
click at [897, 550] on span "Run" at bounding box center [895, 610] width 69 height 17
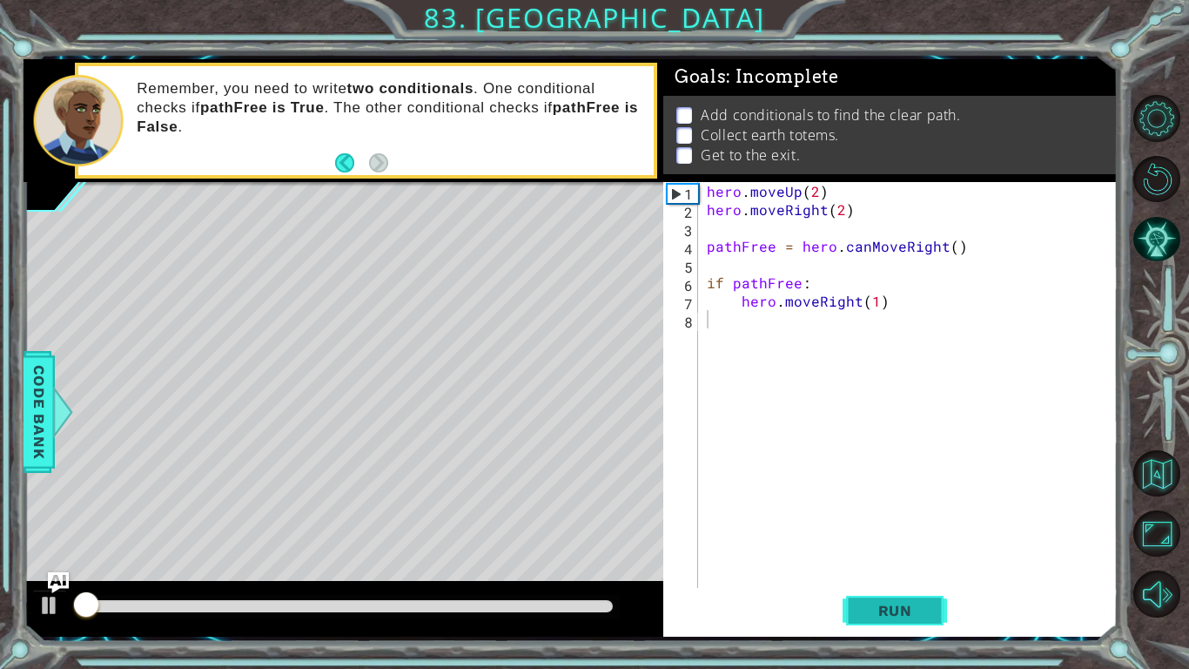
click at [876, 550] on span "Run" at bounding box center [895, 610] width 69 height 17
drag, startPoint x: 888, startPoint y: 634, endPoint x: 896, endPoint y: 608, distance: 26.4
click at [891, 550] on div "1 2 3 4 5 6 7 8 hero . moveUp ( 2 ) hero . moveRight ( 2 ) pathFree = hero . ca…" at bounding box center [890, 409] width 454 height 454
drag, startPoint x: 897, startPoint y: 613, endPoint x: 908, endPoint y: 629, distance: 20.0
click at [908, 550] on button "Run" at bounding box center [895, 610] width 104 height 45
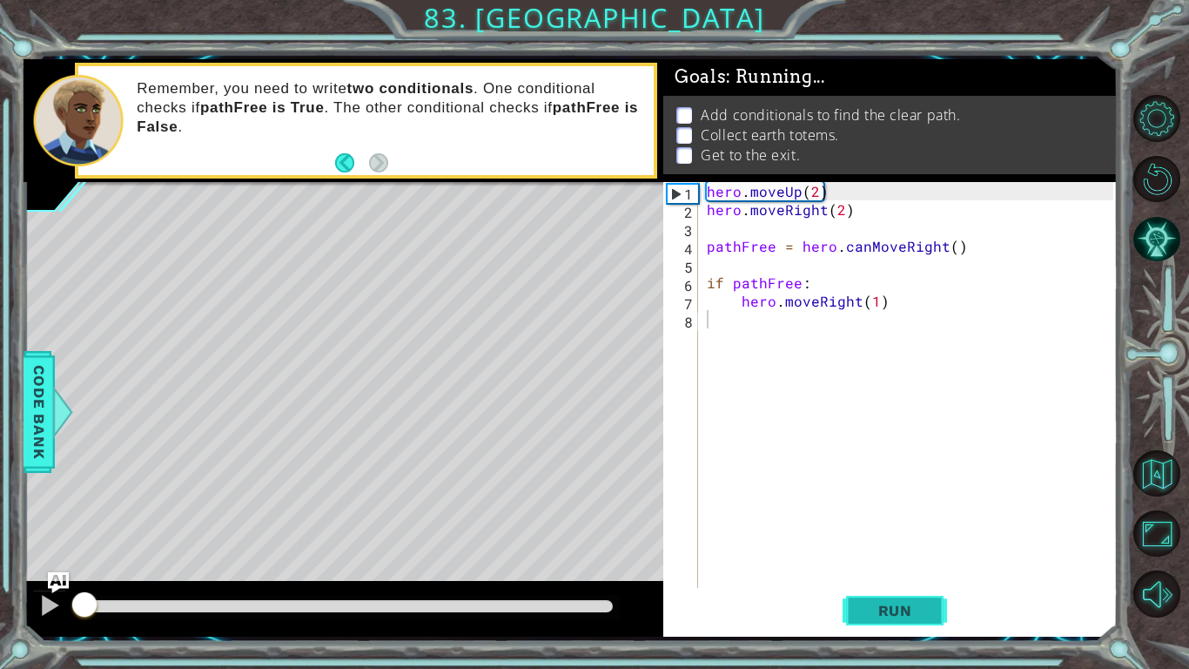
drag, startPoint x: 909, startPoint y: 618, endPoint x: 890, endPoint y: 591, distance: 33.1
click at [898, 550] on span "Run" at bounding box center [895, 610] width 69 height 17
drag, startPoint x: 880, startPoint y: 581, endPoint x: 916, endPoint y: 604, distance: 42.3
click at [881, 550] on div "hero . moveUp ( 2 ) hero . moveRight ( 2 ) pathFree = hero . canMoveRight ( ) i…" at bounding box center [912, 419] width 419 height 475
drag, startPoint x: 917, startPoint y: 605, endPoint x: 928, endPoint y: 622, distance: 20.0
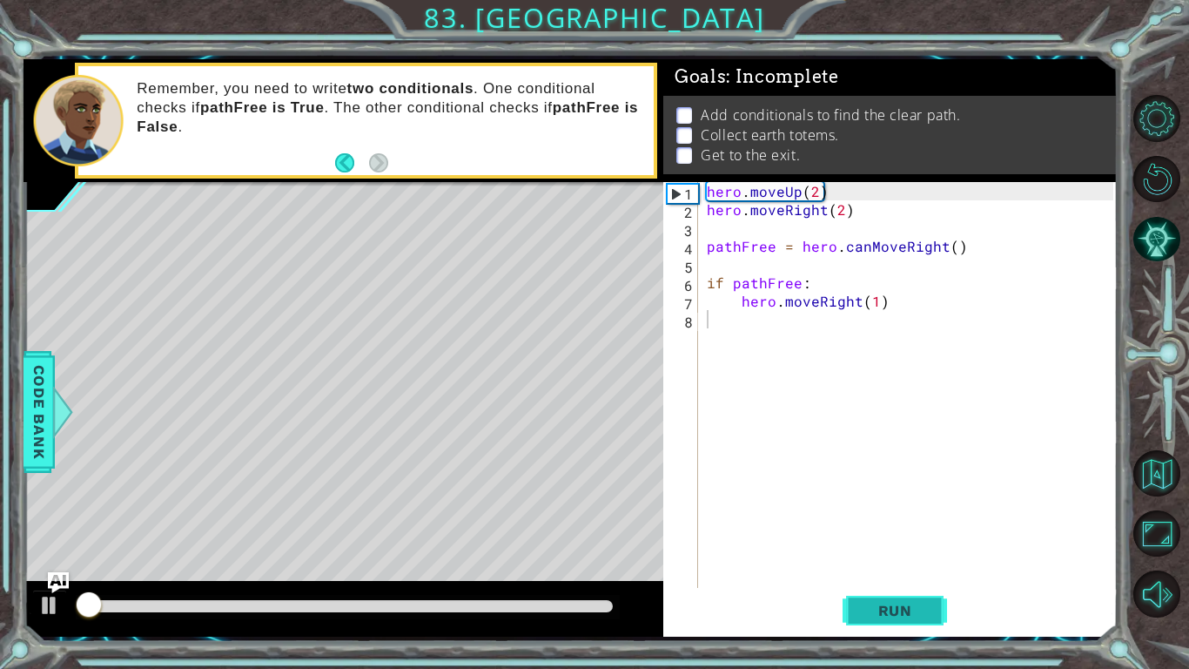
click at [928, 550] on button "Run" at bounding box center [895, 610] width 104 height 45
click at [914, 550] on button "Run" at bounding box center [895, 610] width 104 height 45
drag, startPoint x: 921, startPoint y: 605, endPoint x: 887, endPoint y: 576, distance: 44.5
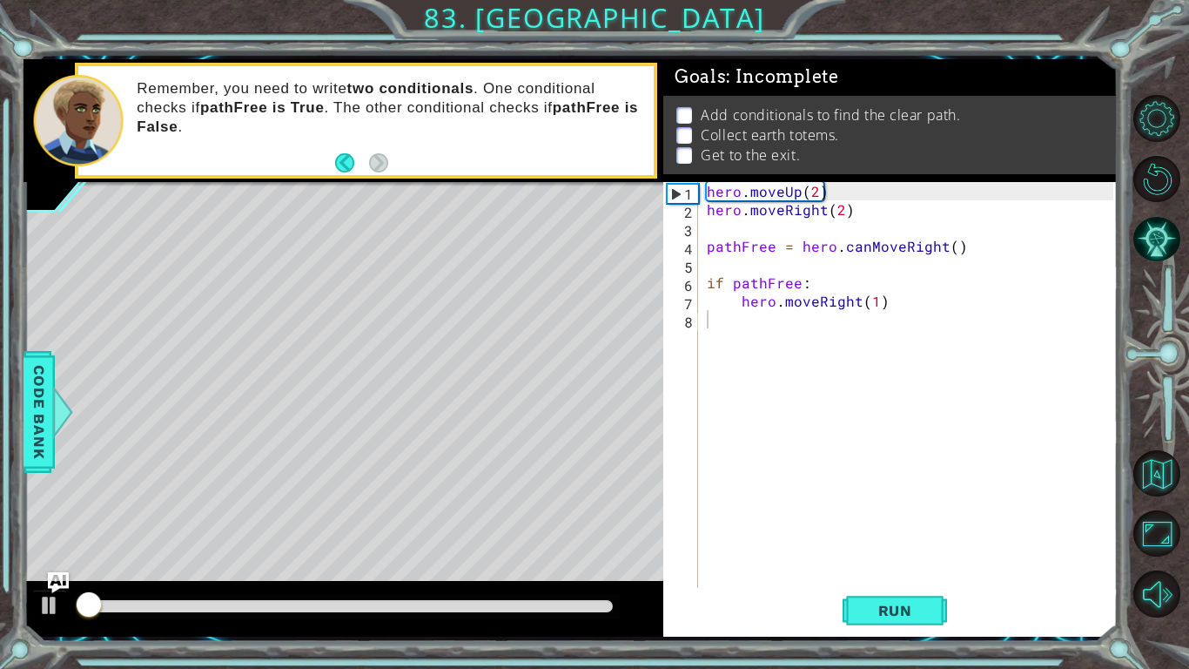
click at [917, 550] on span "Run" at bounding box center [895, 610] width 69 height 17
click at [890, 550] on div "hero . moveUp ( 2 ) hero . moveRight ( 2 ) pathFree = hero . canMoveRight ( ) i…" at bounding box center [912, 419] width 419 height 475
drag, startPoint x: 869, startPoint y: 668, endPoint x: 857, endPoint y: 509, distance: 158.8
click at [860, 524] on div "hero . moveUp ( 2 ) hero . moveRight ( 2 ) pathFree = hero . canMoveRight ( ) i…" at bounding box center [912, 419] width 419 height 475
drag, startPoint x: 882, startPoint y: 575, endPoint x: 920, endPoint y: 636, distance: 72.7
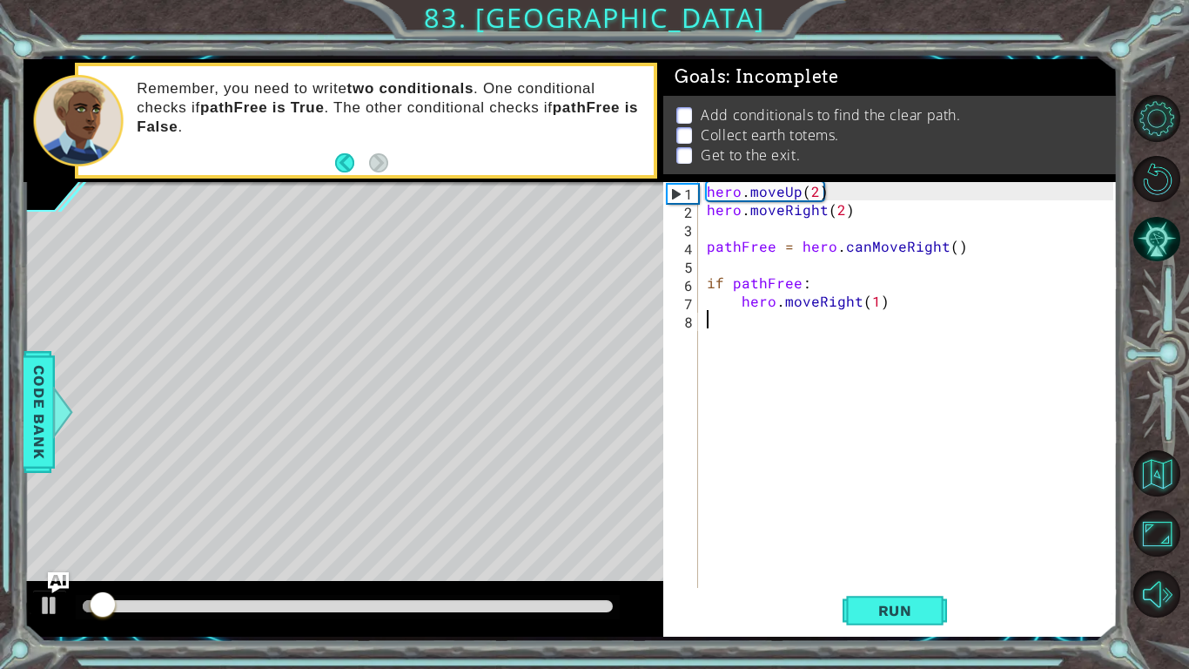
click at [920, 550] on div "1 2 3 4 5 6 7 8 hero . moveUp ( 2 ) hero . moveRight ( 2 ) pathFree = hero . ca…" at bounding box center [571, 347] width 1094 height 588
click at [925, 550] on div "1 2 3 4 5 6 7 8 hero . moveUp ( 2 ) hero . moveRight ( 2 ) pathFree = hero . ca…" at bounding box center [571, 347] width 1094 height 588
click at [924, 550] on button "Run" at bounding box center [895, 610] width 104 height 45
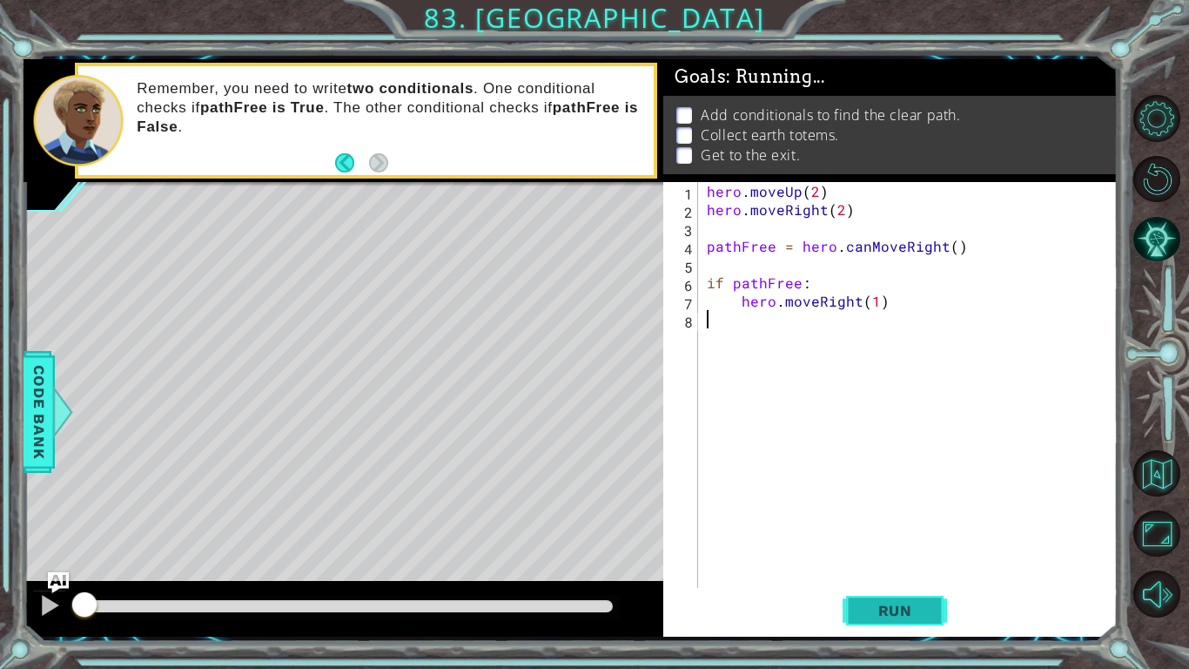
click at [924, 550] on button "Run" at bounding box center [895, 610] width 104 height 45
click at [932, 550] on button "Run" at bounding box center [895, 610] width 104 height 45
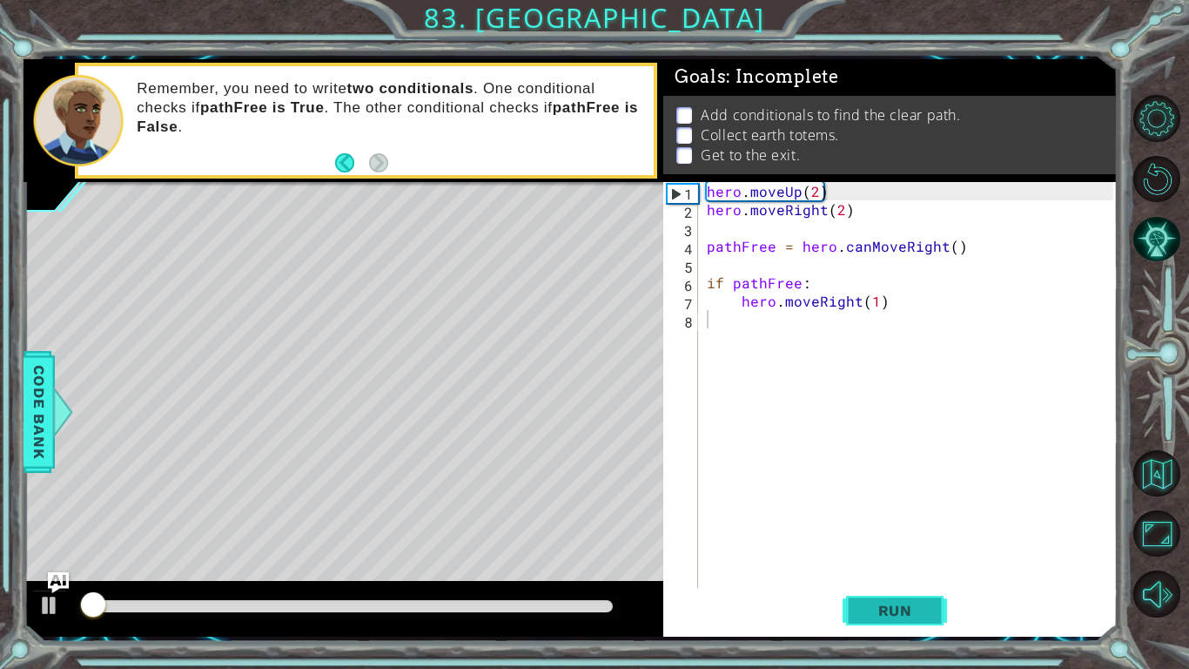
click at [933, 550] on button "Run" at bounding box center [895, 610] width 104 height 45
click at [904, 550] on span "Run" at bounding box center [895, 610] width 69 height 17
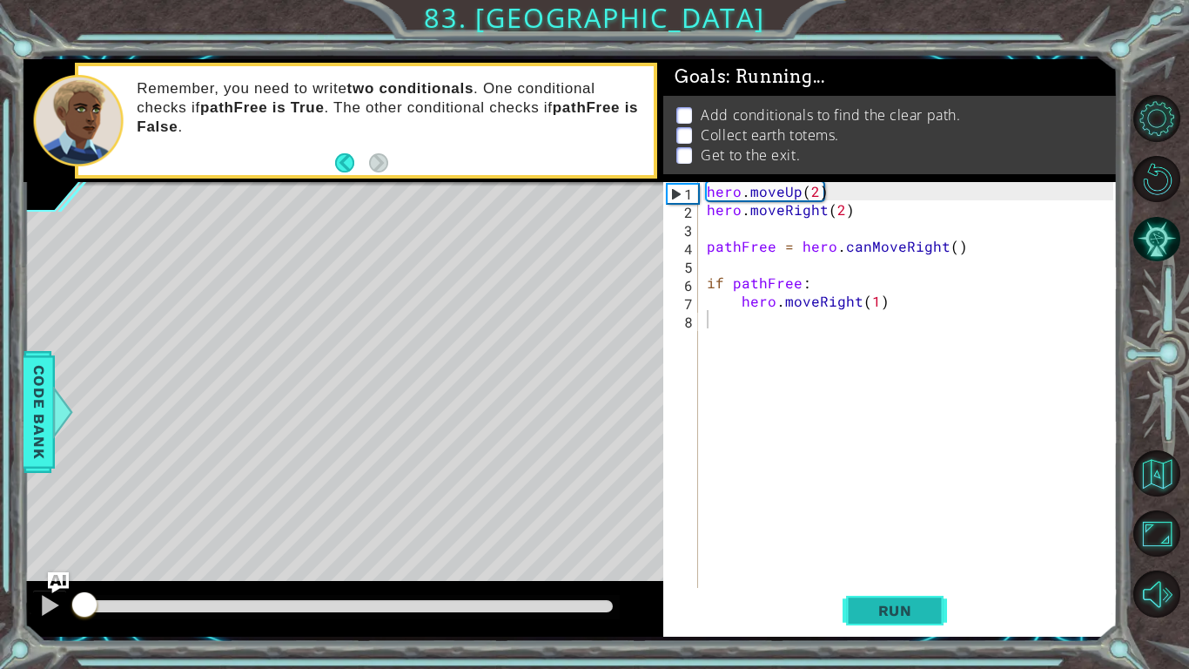
click at [904, 550] on span "Run" at bounding box center [895, 610] width 69 height 17
click at [907, 550] on span "Run" at bounding box center [895, 610] width 69 height 17
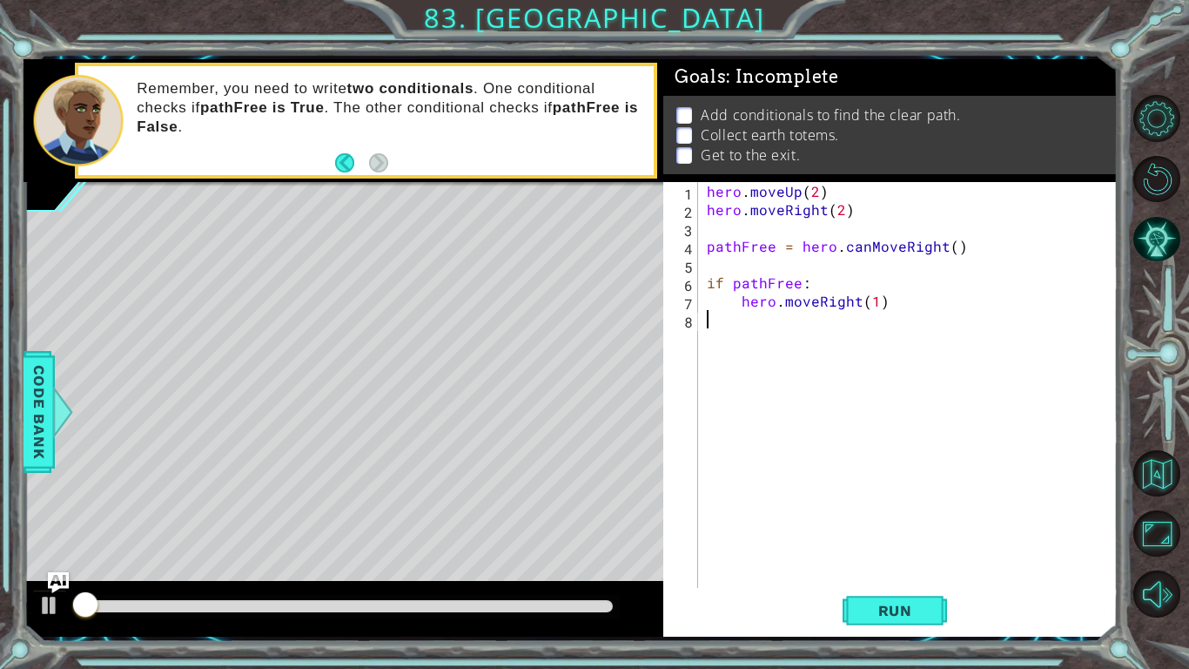
click at [912, 550] on div "hero . moveUp ( 2 ) hero . moveRight ( 2 ) pathFree = hero . canMoveRight ( ) i…" at bounding box center [912, 419] width 419 height 475
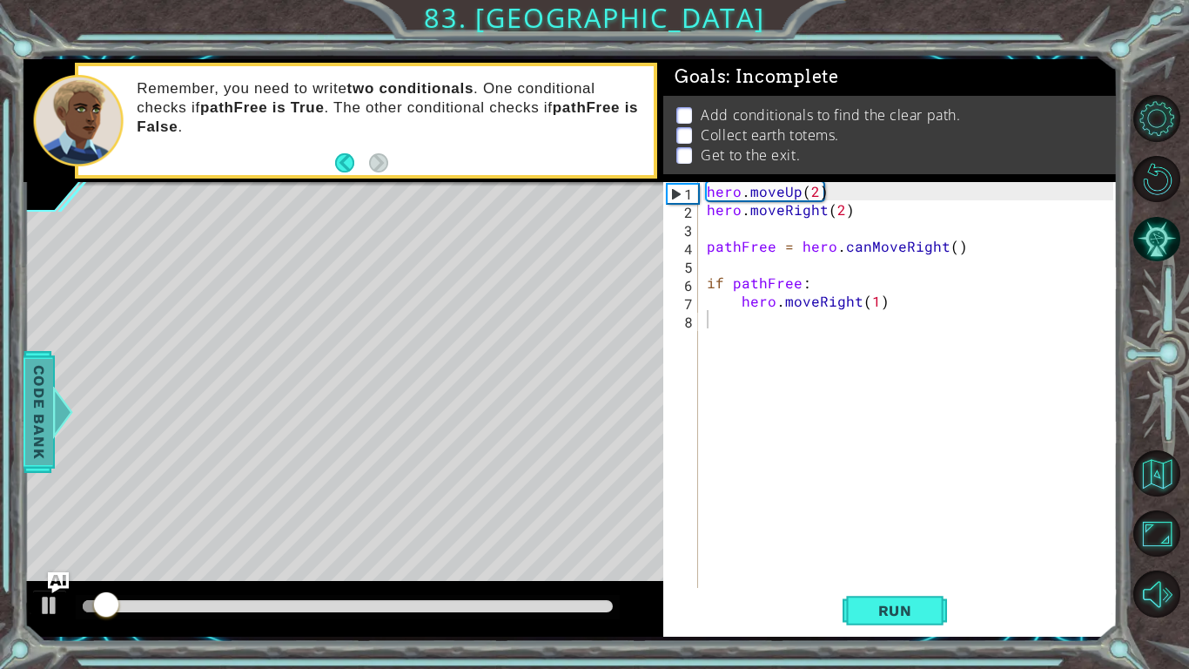
drag, startPoint x: 44, startPoint y: 414, endPoint x: 54, endPoint y: 420, distance: 10.9
click at [50, 423] on div "Code Bank" at bounding box center [39, 412] width 31 height 122
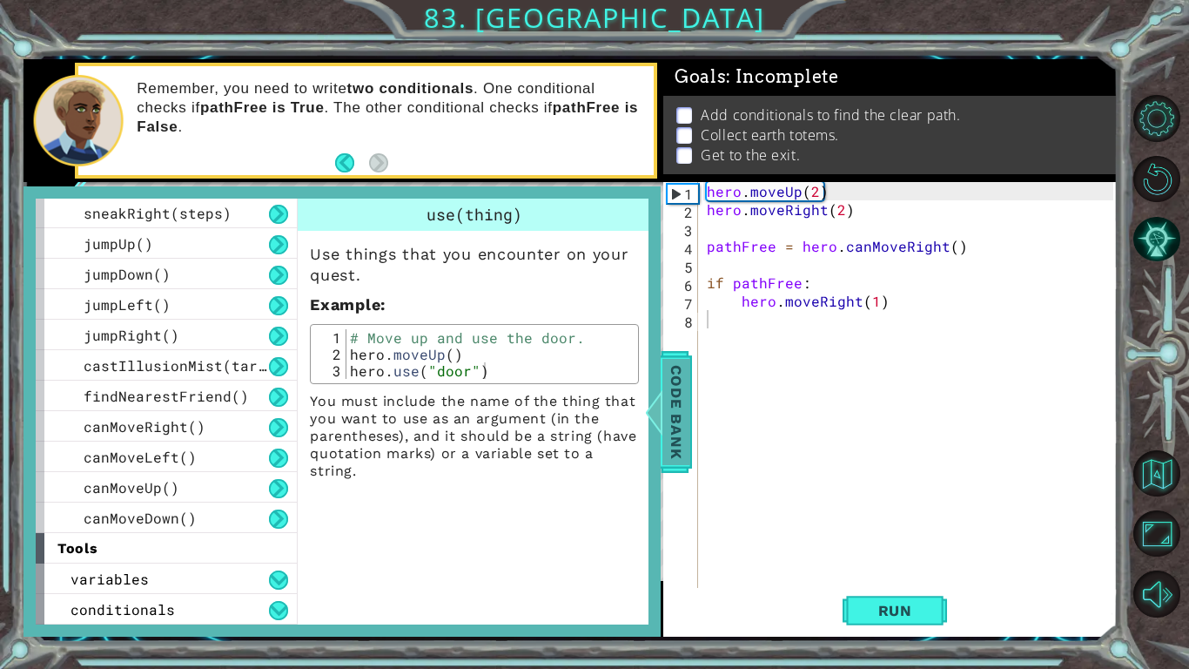
click at [677, 425] on span "Code Bank" at bounding box center [676, 411] width 28 height 106
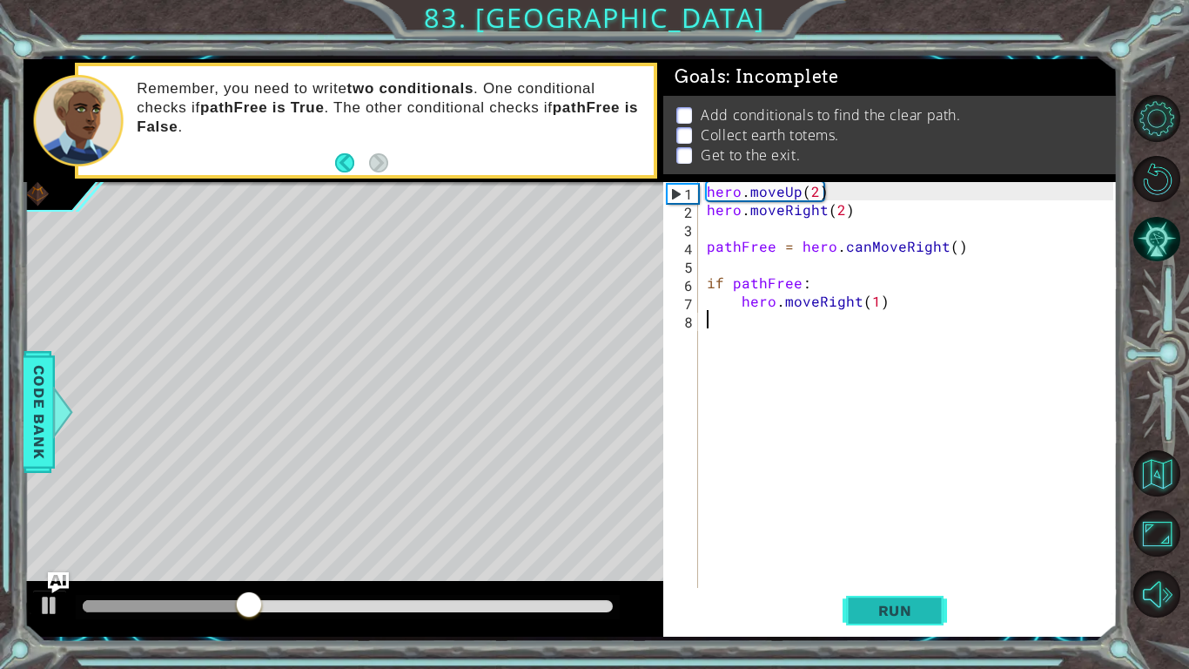
click at [914, 550] on button "Run" at bounding box center [895, 610] width 104 height 45
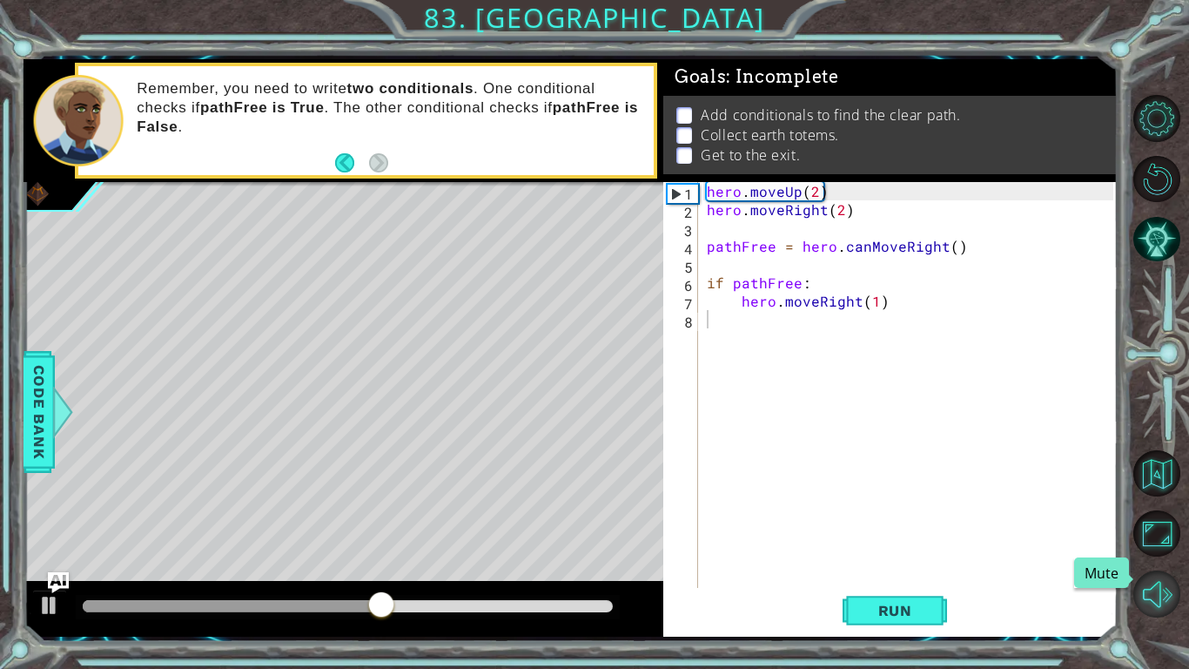
click at [1164, 550] on button "Mute" at bounding box center [1156, 593] width 47 height 47
click at [1164, 550] on button "Unmute" at bounding box center [1156, 593] width 47 height 47
drag, startPoint x: 1164, startPoint y: 595, endPoint x: 1169, endPoint y: 633, distance: 37.8
click at [1169, 550] on div "1 2 3 4 5 6 7 8 hero . moveUp ( 2 ) hero . moveRight ( 2 ) pathFree = hero . ca…" at bounding box center [594, 334] width 1189 height 669
click at [1181, 550] on div at bounding box center [1162, 356] width 53 height 534
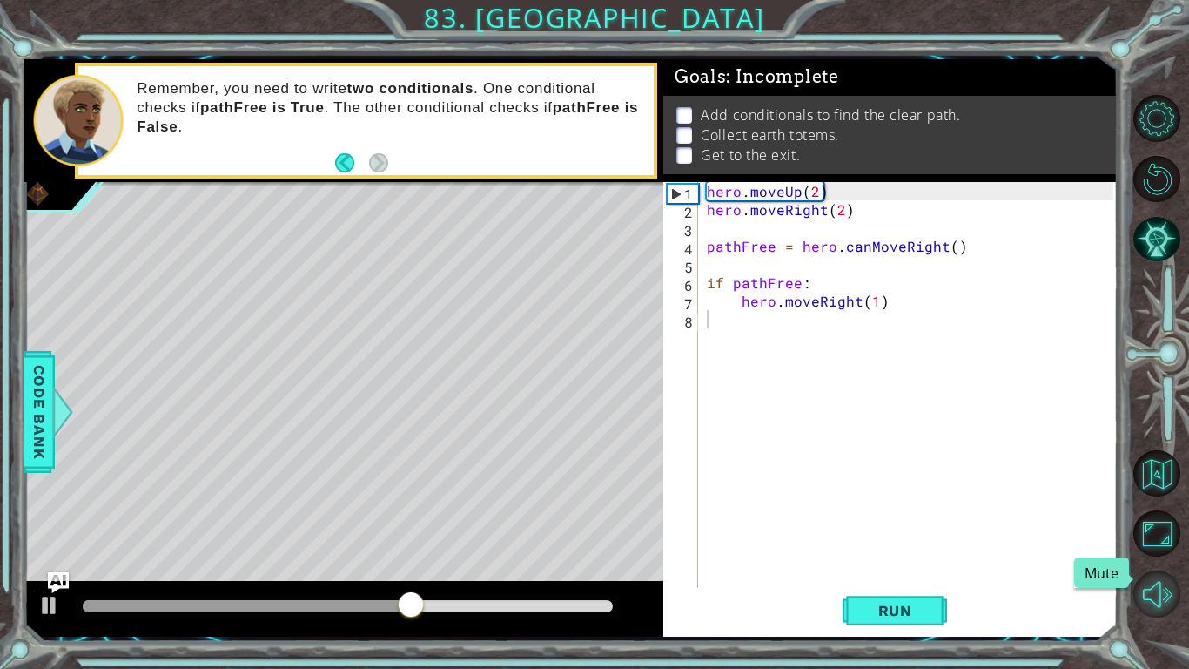
click at [1163, 550] on button "Mute" at bounding box center [1156, 593] width 47 height 47
click at [1139, 550] on button "Unmute" at bounding box center [1156, 593] width 47 height 47
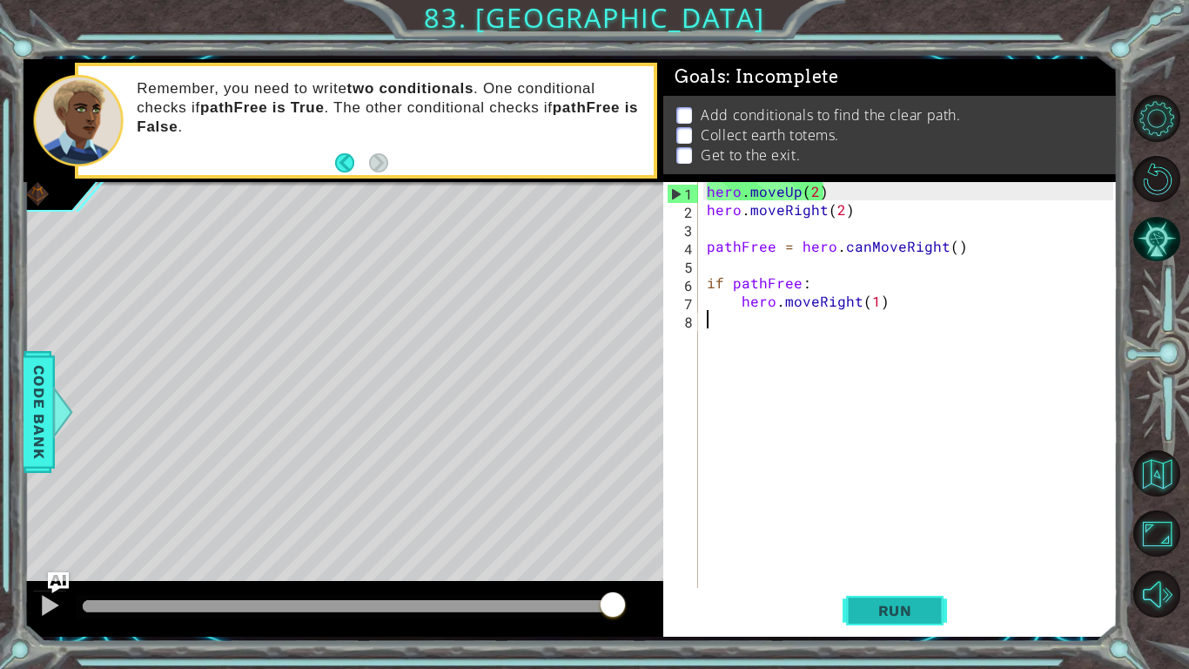
drag, startPoint x: 867, startPoint y: 627, endPoint x: 879, endPoint y: 601, distance: 28.8
click at [869, 550] on button "Run" at bounding box center [895, 610] width 104 height 45
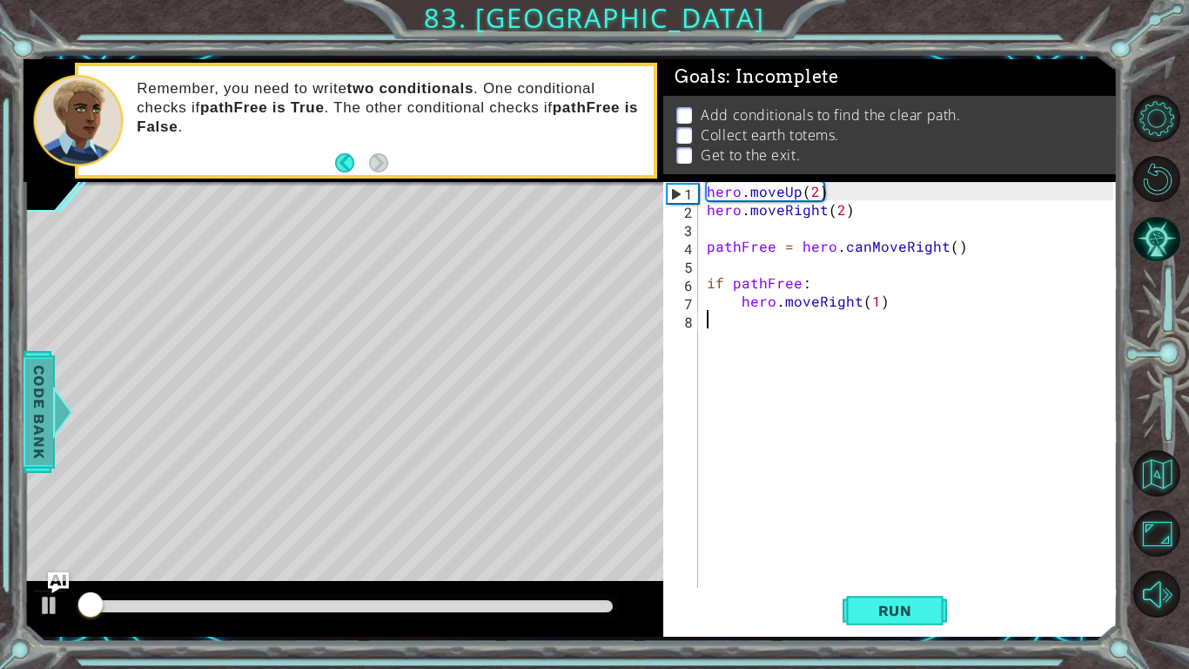
drag, startPoint x: 37, startPoint y: 405, endPoint x: 35, endPoint y: 430, distance: 25.3
click at [35, 430] on span "Code Bank" at bounding box center [39, 411] width 28 height 106
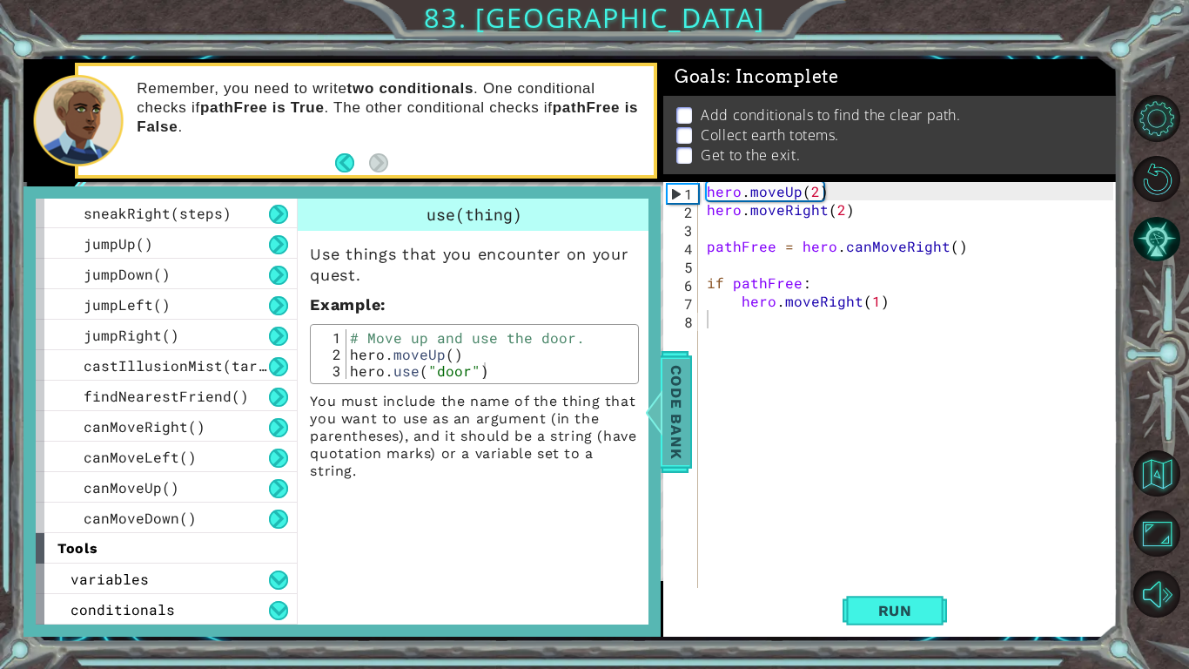
click at [677, 420] on span "Code Bank" at bounding box center [676, 411] width 28 height 106
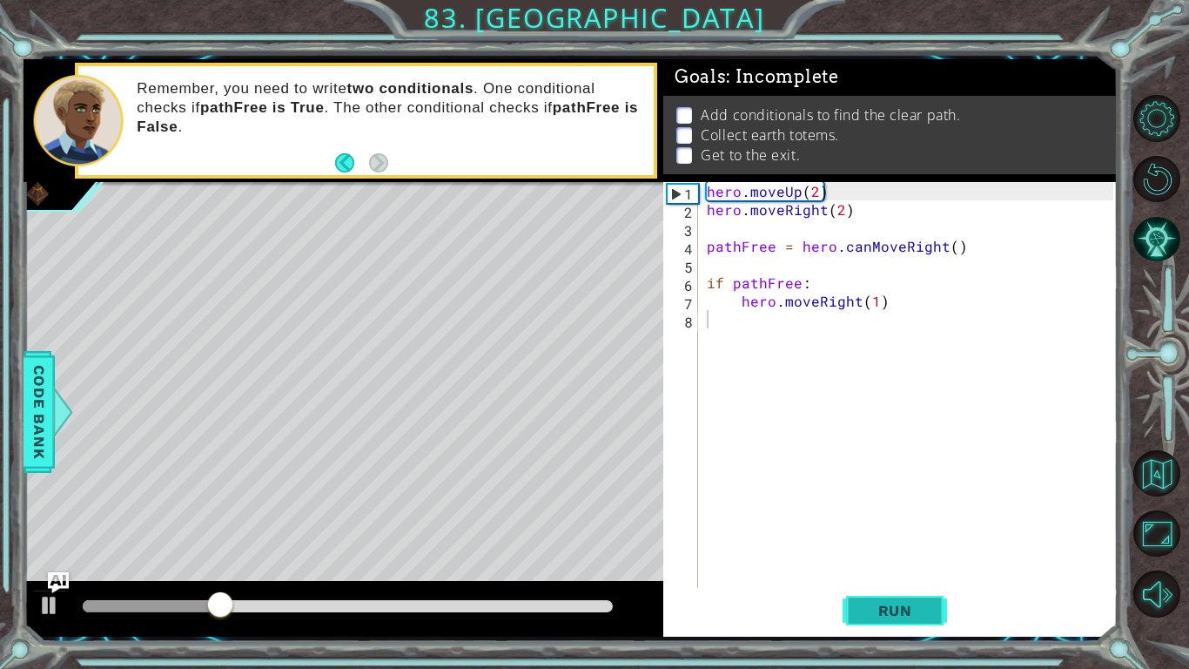
drag, startPoint x: 967, startPoint y: 645, endPoint x: 940, endPoint y: 622, distance: 35.2
click at [975, 550] on div "1 2 3 4 5 6 7 8 hero . moveUp ( 2 ) hero . moveRight ( 2 ) pathFree = hero . ca…" at bounding box center [594, 334] width 1189 height 669
click at [887, 550] on button "Run" at bounding box center [895, 610] width 104 height 45
click at [889, 550] on span "Run" at bounding box center [895, 610] width 69 height 17
drag, startPoint x: 952, startPoint y: 619, endPoint x: 912, endPoint y: 633, distance: 42.4
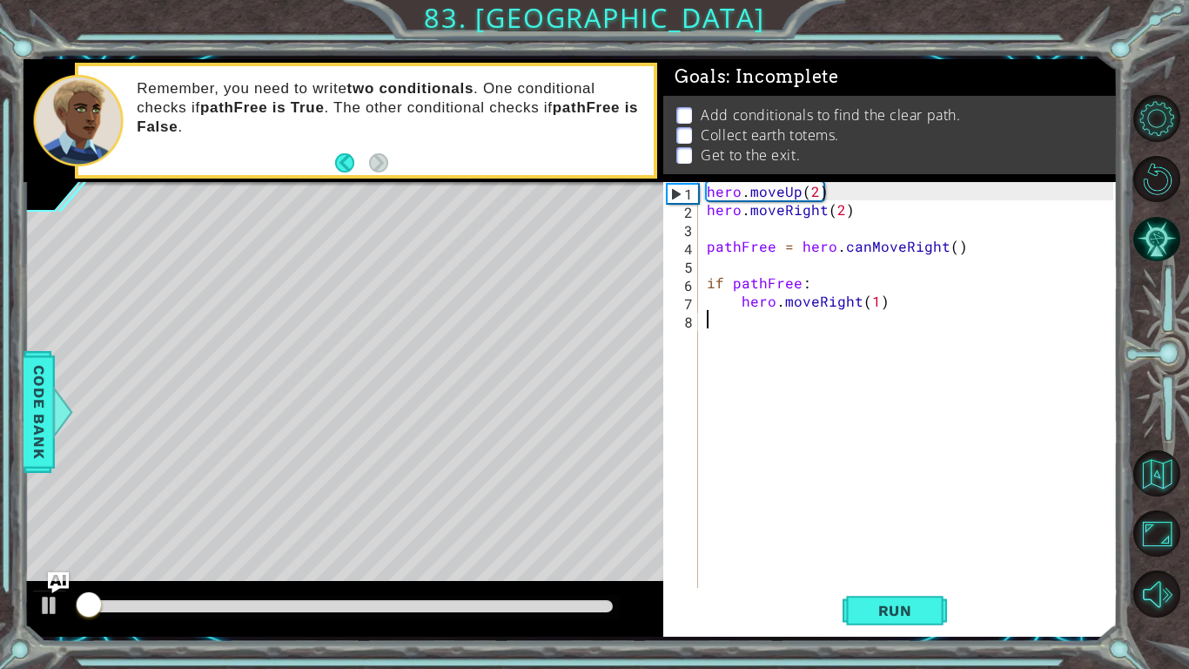
click at [921, 550] on div "1 2 3 4 5 6 7 8 hero . moveUp ( 2 ) hero . moveRight ( 2 ) pathFree = hero . ca…" at bounding box center [890, 409] width 454 height 454
click at [892, 550] on button "Run" at bounding box center [895, 610] width 104 height 45
click at [901, 550] on button "Run" at bounding box center [895, 610] width 104 height 45
click at [891, 550] on button "Run" at bounding box center [895, 610] width 104 height 45
drag, startPoint x: 831, startPoint y: 583, endPoint x: 920, endPoint y: 635, distance: 103.0
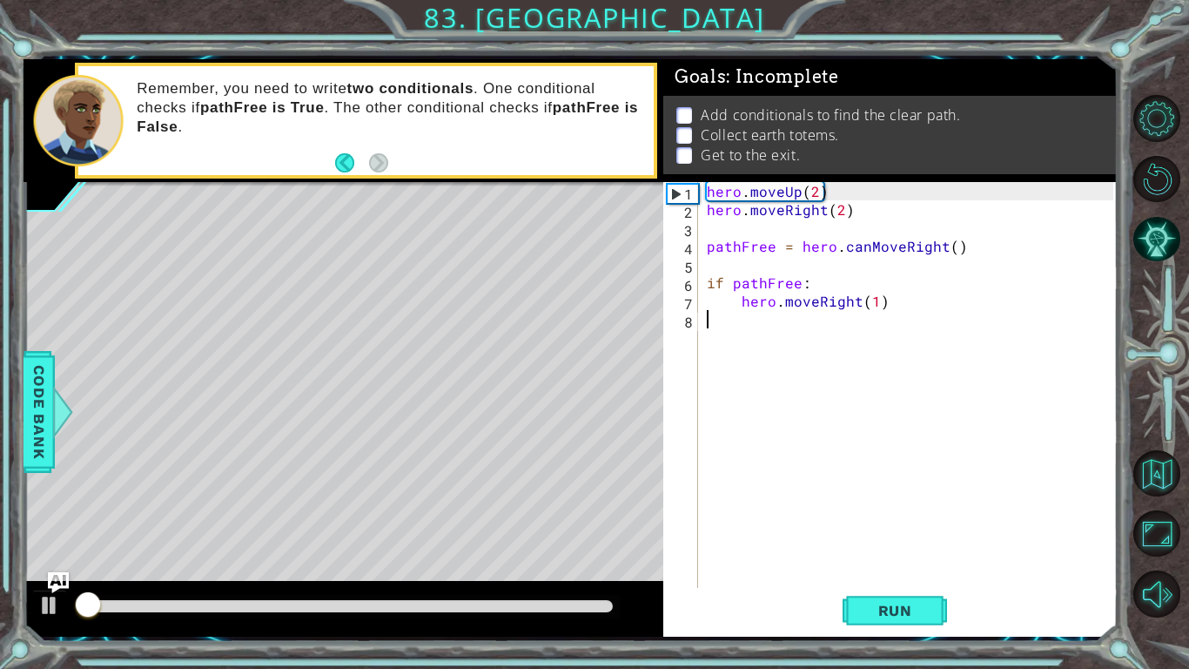
click at [901, 550] on div "1 2 3 4 5 6 7 8 hero . moveUp ( 2 ) hero . moveRight ( 2 ) pathFree = hero . ca…" at bounding box center [890, 409] width 454 height 454
click at [865, 550] on span "Run" at bounding box center [895, 610] width 69 height 17
click at [44, 414] on span "Code Bank" at bounding box center [39, 411] width 28 height 106
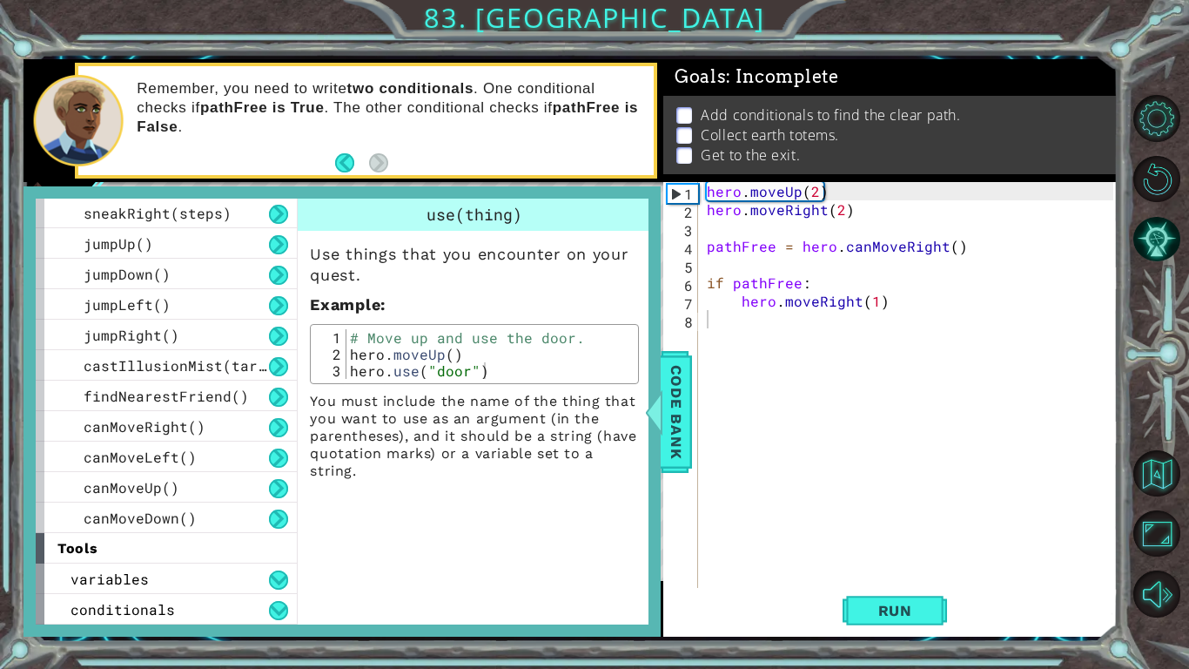
click at [733, 422] on div "1 2 3 4 5 6 7 8 hero . moveUp ( 2 ) hero . moveRight ( 2 ) pathFree = hero . ca…" at bounding box center [888, 401] width 450 height 439
click at [691, 412] on div "Code Bank" at bounding box center [676, 412] width 31 height 122
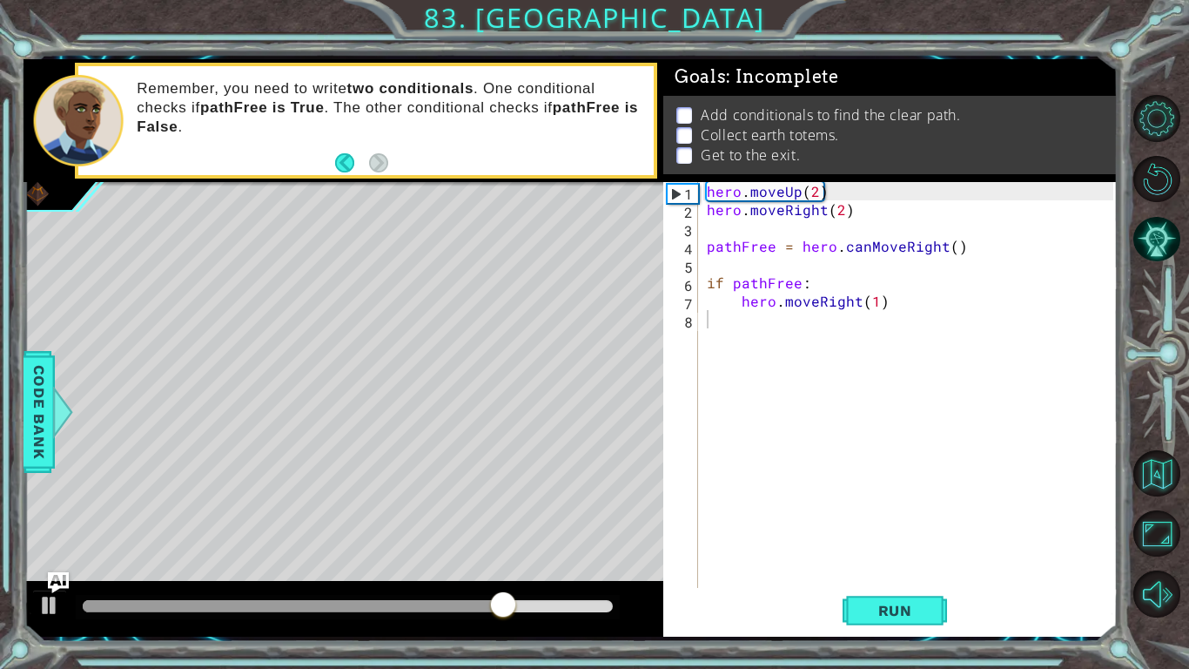
click at [951, 550] on div "1 2 3 4 5 6 7 8 hero . moveUp ( 2 ) hero . moveRight ( 2 ) pathFree = hero . ca…" at bounding box center [571, 347] width 1094 height 588
click at [923, 550] on button "Run" at bounding box center [895, 610] width 104 height 45
drag, startPoint x: 904, startPoint y: 663, endPoint x: 935, endPoint y: 573, distance: 95.8
click at [905, 550] on div "1 2 3 4 5 6 7 8 hero . moveUp ( 2 ) hero . moveRight ( 2 ) pathFree = hero . ca…" at bounding box center [594, 334] width 1189 height 669
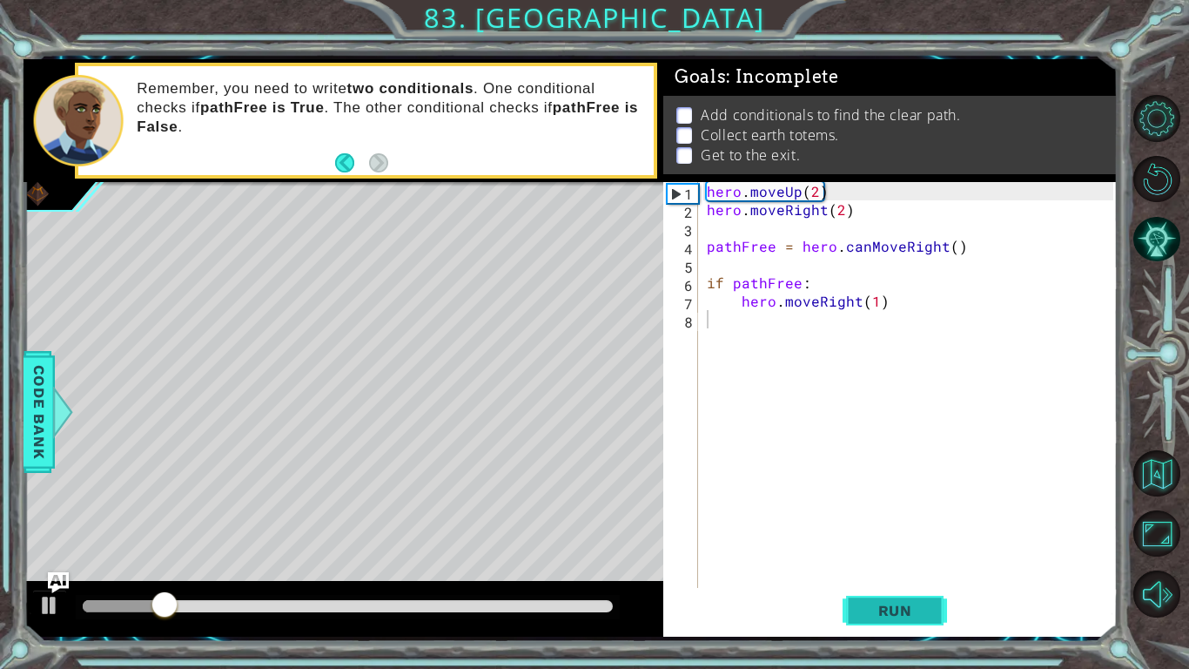
click at [938, 550] on div "1 2 3 4 5 6 7 8 hero . moveUp ( 2 ) hero . moveRight ( 2 ) pathFree = hero . ca…" at bounding box center [890, 409] width 454 height 454
drag, startPoint x: 908, startPoint y: 589, endPoint x: 915, endPoint y: 617, distance: 28.7
click at [915, 550] on button "Run" at bounding box center [895, 610] width 104 height 45
click at [894, 550] on div "1 2 3 4 5 6 7 8 hero . moveUp ( 2 ) hero . moveRight ( 2 ) pathFree = hero . ca…" at bounding box center [890, 409] width 454 height 454
drag, startPoint x: 898, startPoint y: 590, endPoint x: 900, endPoint y: 624, distance: 34.0
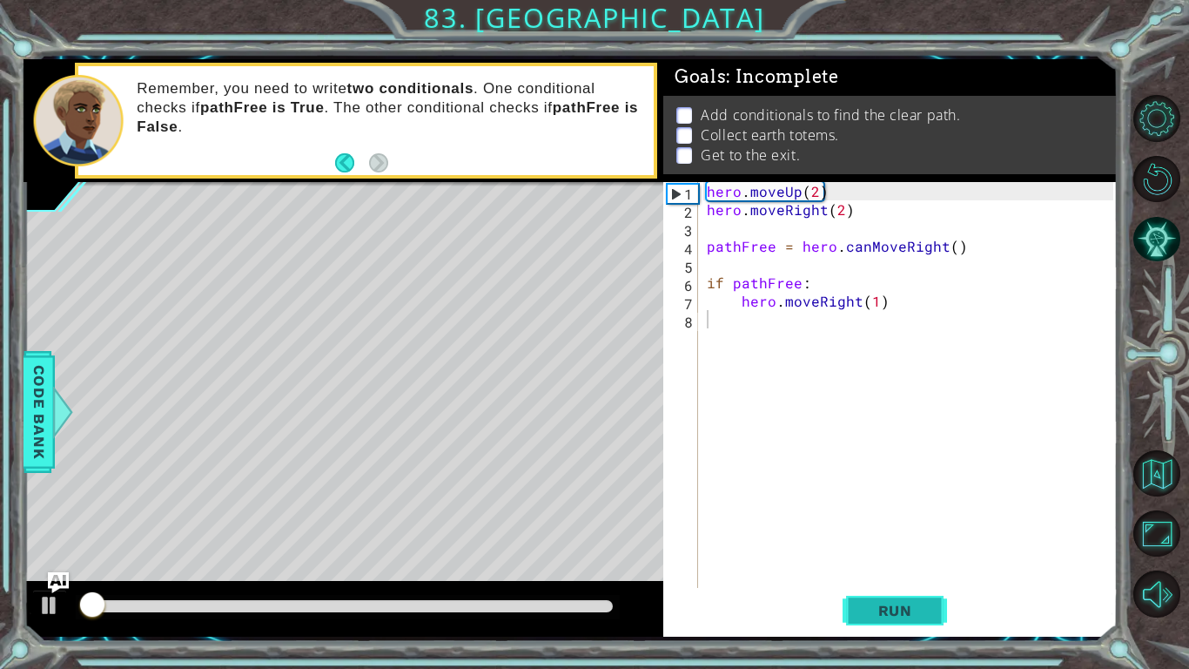
click at [900, 550] on button "Run" at bounding box center [895, 610] width 104 height 45
drag, startPoint x: 904, startPoint y: 667, endPoint x: 905, endPoint y: 634, distance: 33.1
click at [905, 550] on div "1 2 3 4 5 6 7 8 hero . moveUp ( 2 ) hero . moveRight ( 2 ) pathFree = hero . ca…" at bounding box center [594, 334] width 1189 height 669
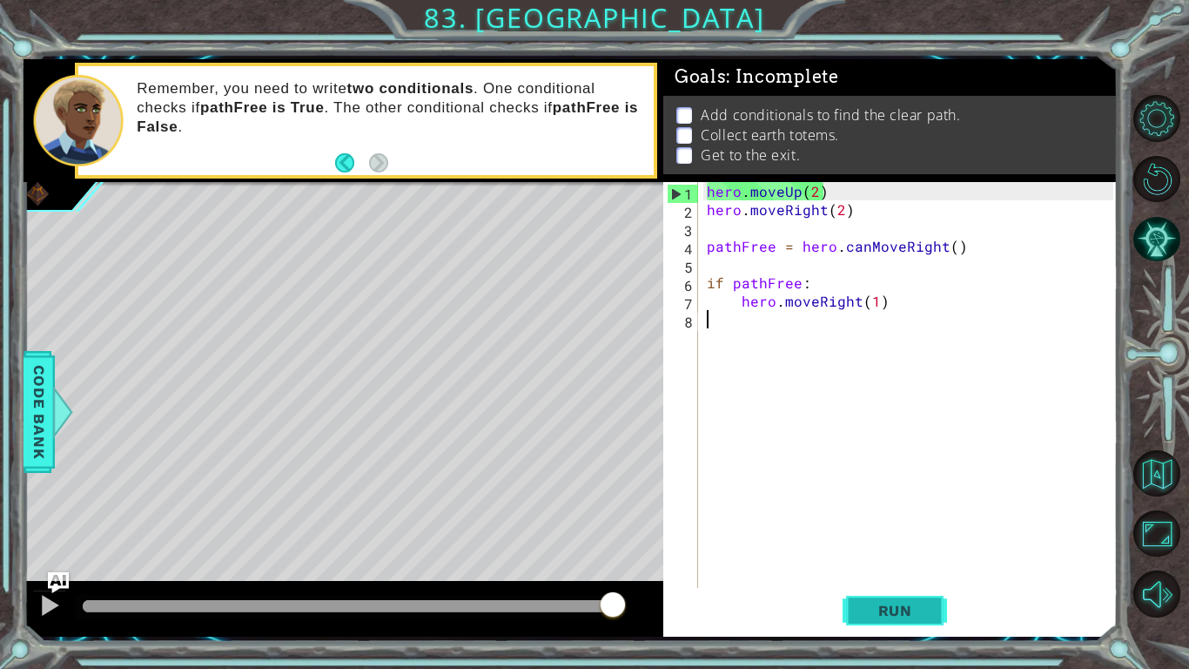
click at [879, 550] on button "Run" at bounding box center [895, 610] width 104 height 45
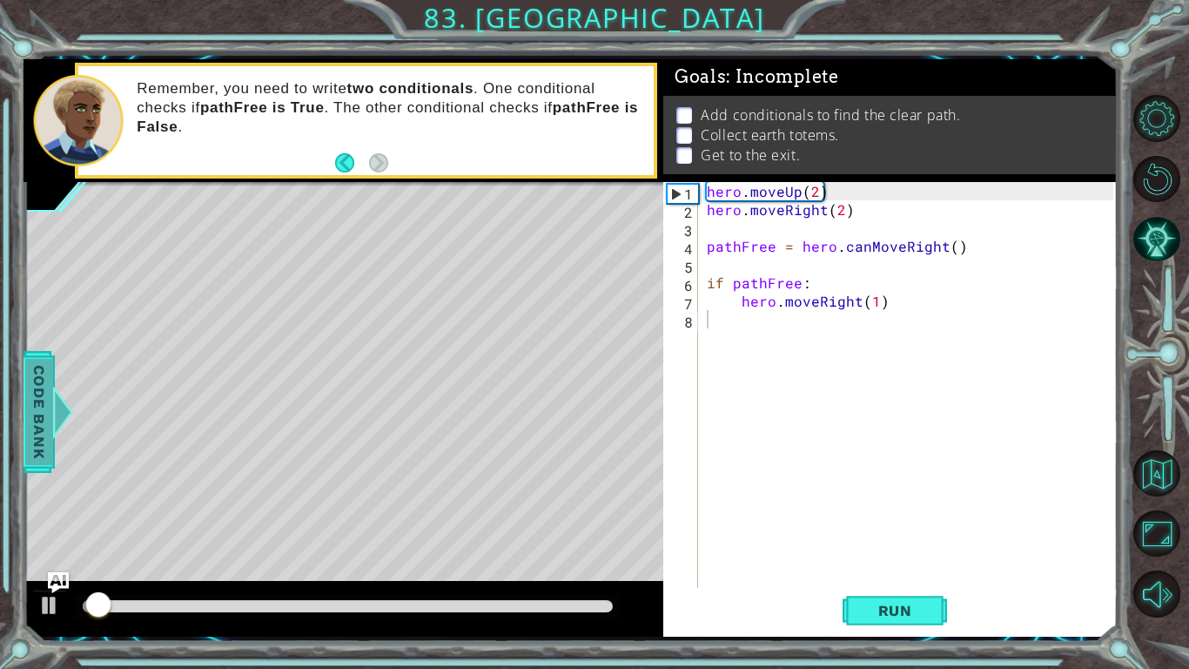
drag, startPoint x: 25, startPoint y: 404, endPoint x: 38, endPoint y: 411, distance: 14.8
click at [38, 411] on span "Code Bank" at bounding box center [39, 411] width 28 height 106
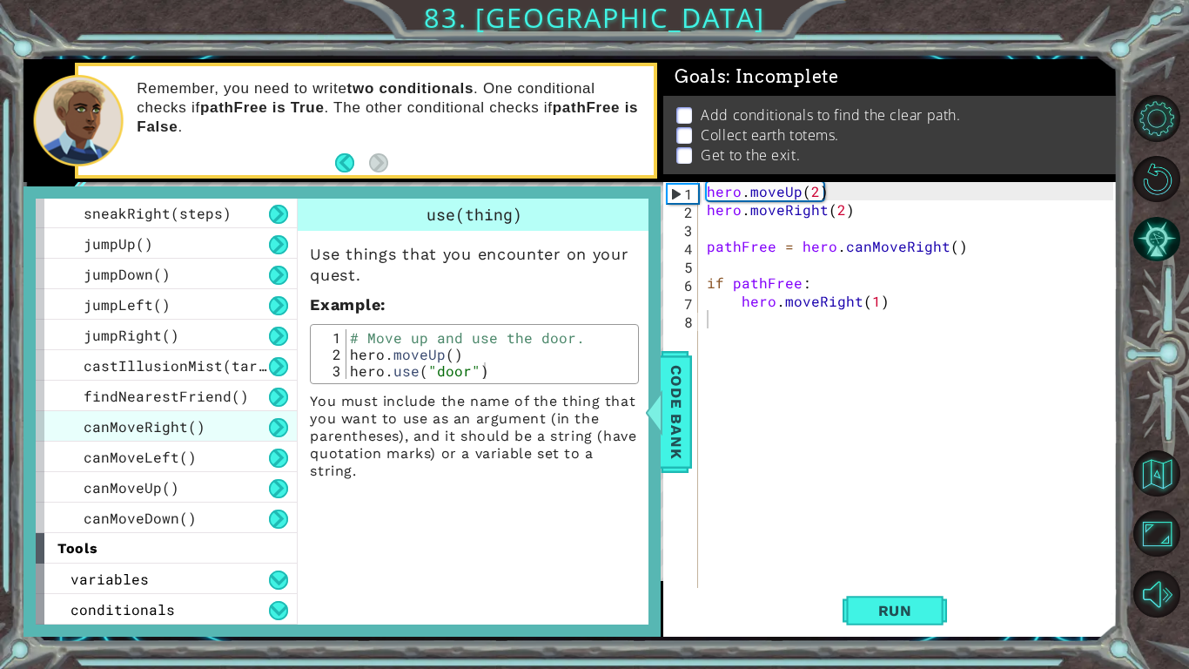
click at [41, 411] on div "canMoveRight()" at bounding box center [166, 426] width 261 height 30
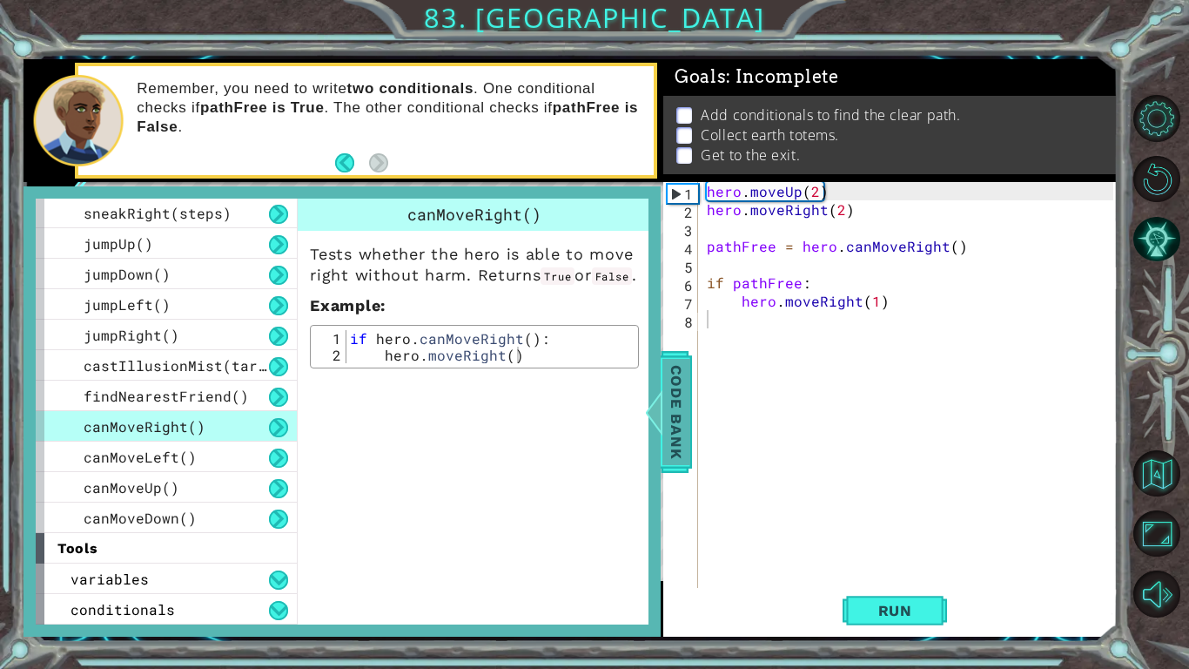
click at [667, 434] on span "Code Bank" at bounding box center [676, 411] width 28 height 106
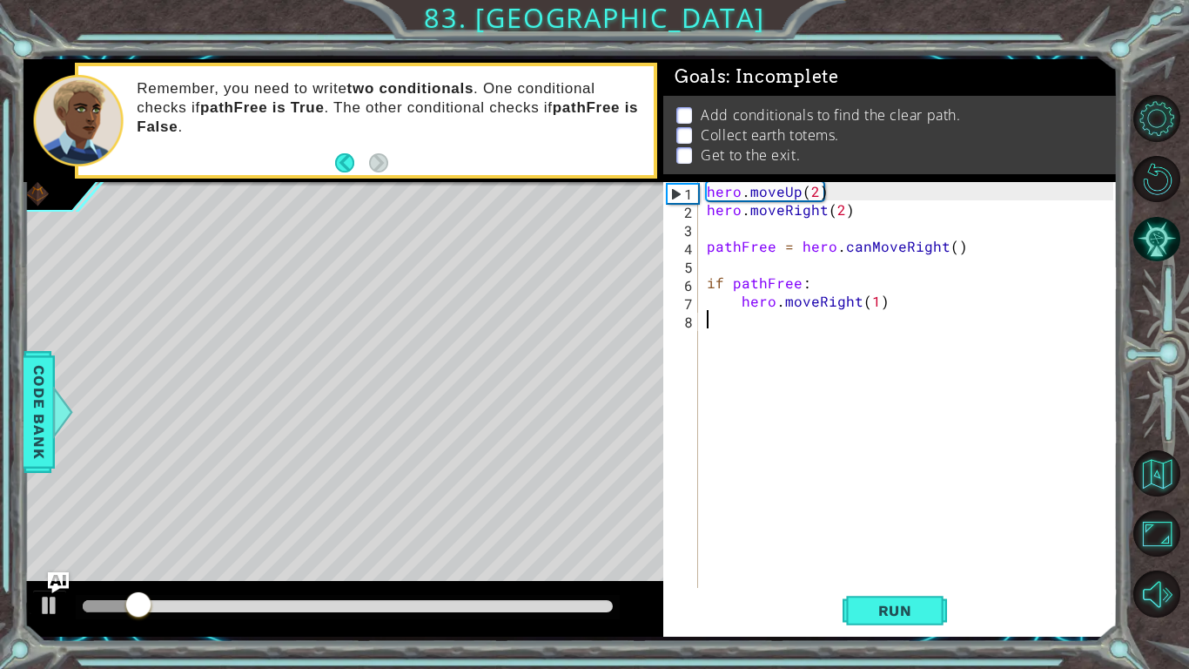
click at [18, 407] on div "1 2 3 4 5 6 7 8 hero . moveUp ( 2 ) hero . moveRight ( 2 ) pathFree = hero . ca…" at bounding box center [594, 334] width 1189 height 669
click at [55, 410] on div at bounding box center [63, 412] width 22 height 52
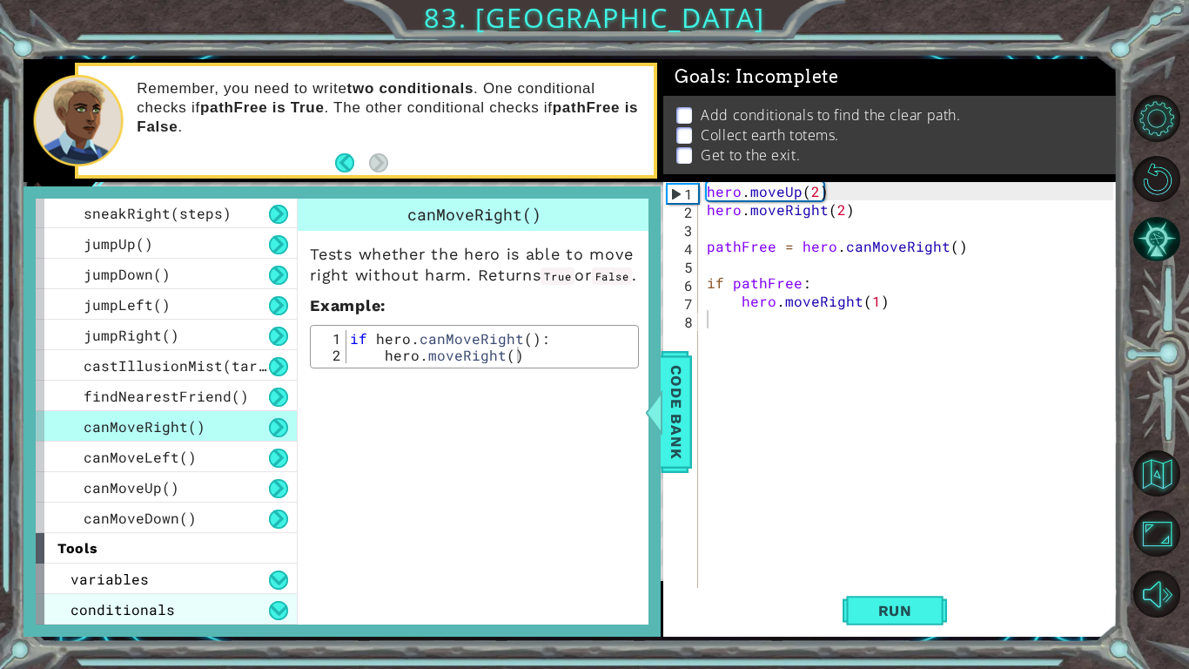
click at [172, 550] on div "conditionals" at bounding box center [166, 609] width 261 height 30
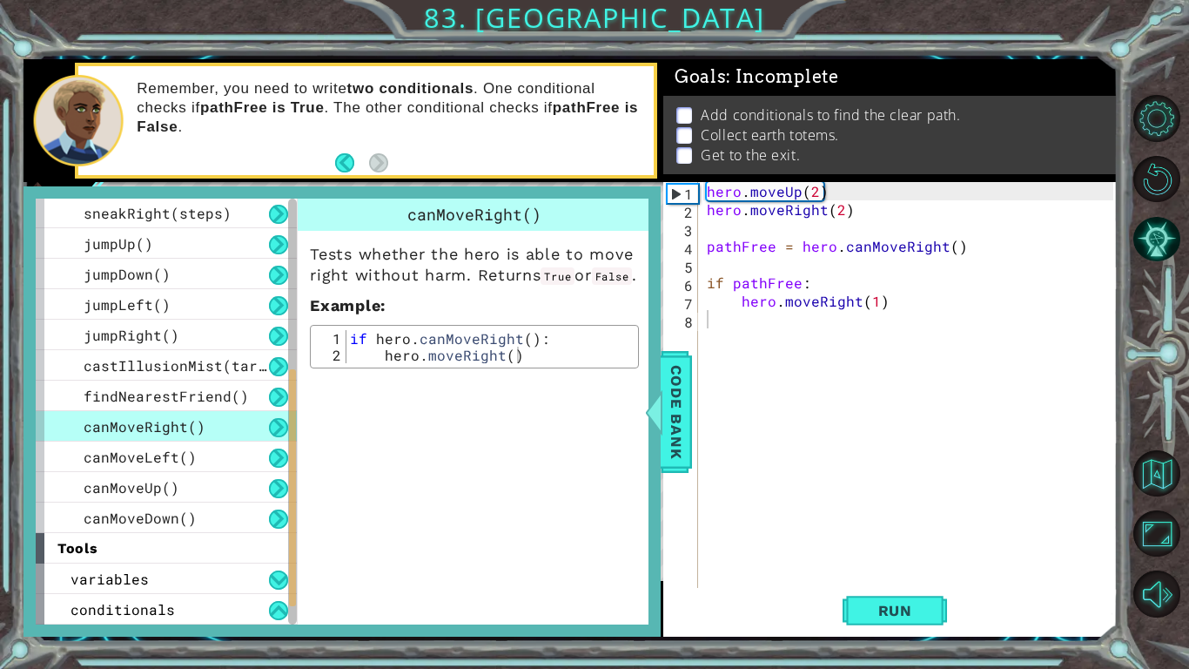
click at [534, 468] on div "canMoveRight() Tests whether the hero is able to move right without harm. Retur…" at bounding box center [476, 410] width 359 height 425
drag, startPoint x: 493, startPoint y: 476, endPoint x: 517, endPoint y: 506, distance: 38.3
click at [517, 506] on div "canMoveRight() Tests whether the hero is able to move right without harm. Retur…" at bounding box center [476, 410] width 359 height 425
drag, startPoint x: 536, startPoint y: 506, endPoint x: 577, endPoint y: 585, distance: 89.2
click at [577, 550] on div "canMoveRight() Tests whether the hero is able to move right without harm. Retur…" at bounding box center [476, 410] width 359 height 425
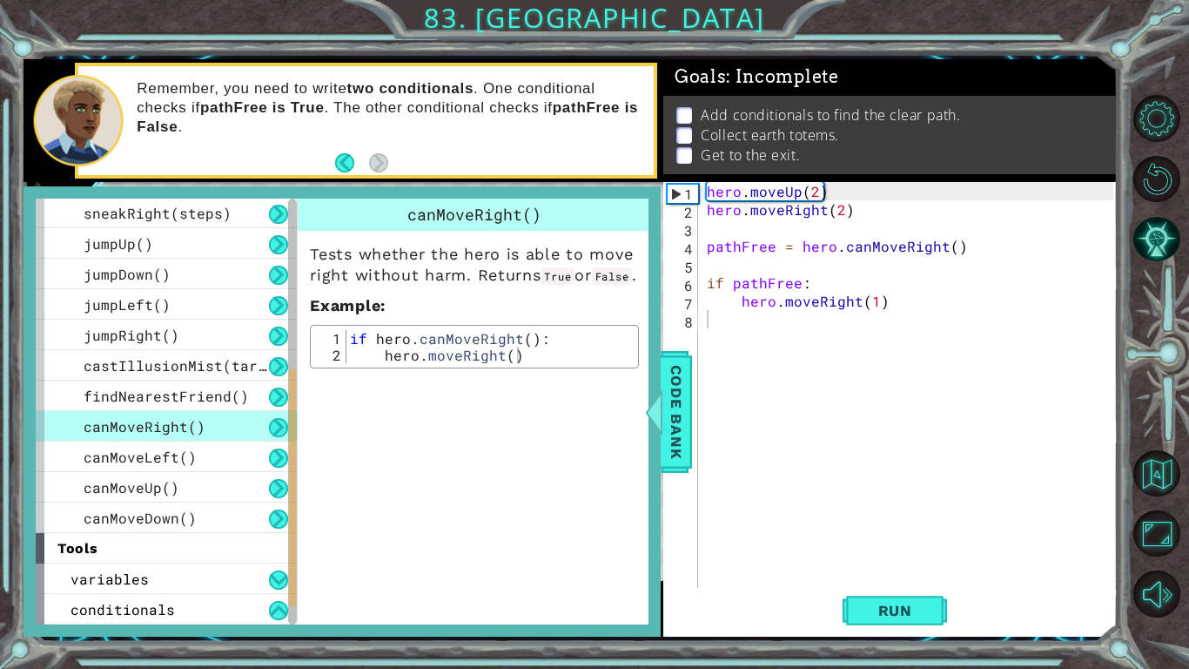
drag, startPoint x: 588, startPoint y: 579, endPoint x: 583, endPoint y: 553, distance: 26.5
click at [588, 550] on div "canMoveRight() Tests whether the hero is able to move right without harm. Retur…" at bounding box center [476, 410] width 359 height 425
click at [583, 550] on div "canMoveRight() Tests whether the hero is able to move right without harm. Retur…" at bounding box center [476, 410] width 359 height 425
click at [583, 548] on div "canMoveRight() Tests whether the hero is able to move right without harm. Retur…" at bounding box center [476, 410] width 359 height 425
click at [578, 529] on div "canMoveRight() Tests whether the hero is able to move right without harm. Retur…" at bounding box center [476, 410] width 359 height 425
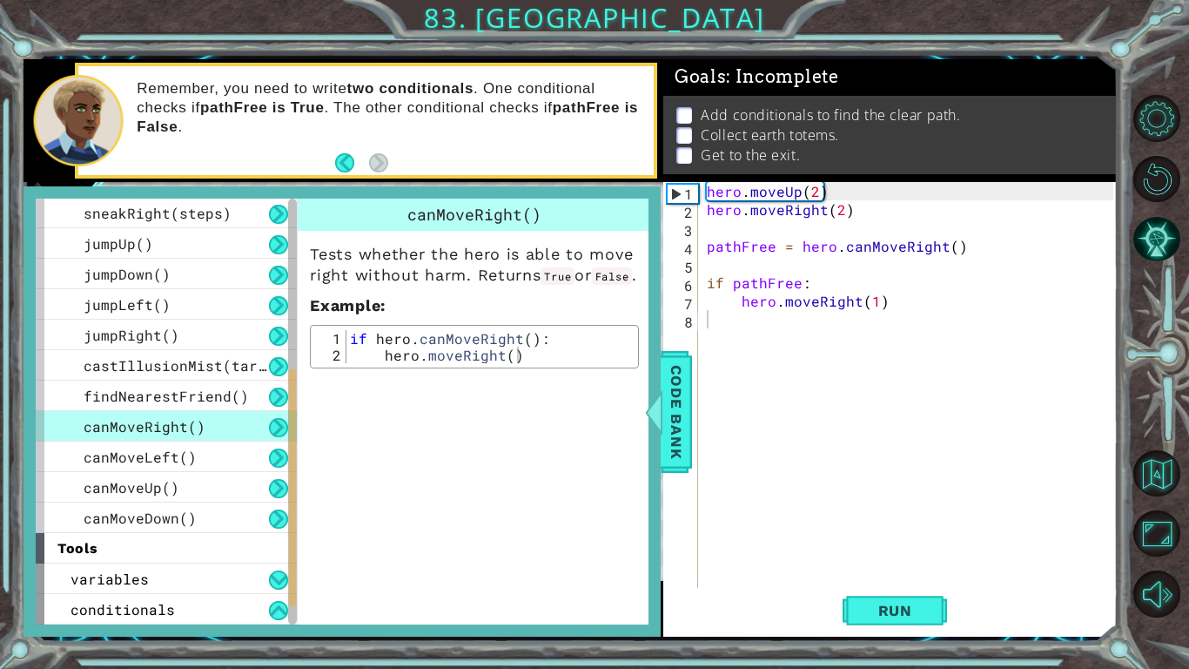
click at [567, 513] on div "canMoveRight() Tests whether the hero is able to move right without harm. Retur…" at bounding box center [476, 410] width 359 height 425
drag, startPoint x: 567, startPoint y: 513, endPoint x: 555, endPoint y: 487, distance: 28.8
click at [561, 525] on div "canMoveRight() Tests whether the hero is able to move right without harm. Retur…" at bounding box center [476, 410] width 359 height 425
drag, startPoint x: 537, startPoint y: 452, endPoint x: 595, endPoint y: 595, distance: 155.0
click at [581, 550] on div "canMoveRight() Tests whether the hero is able to move right without harm. Retur…" at bounding box center [476, 410] width 359 height 425
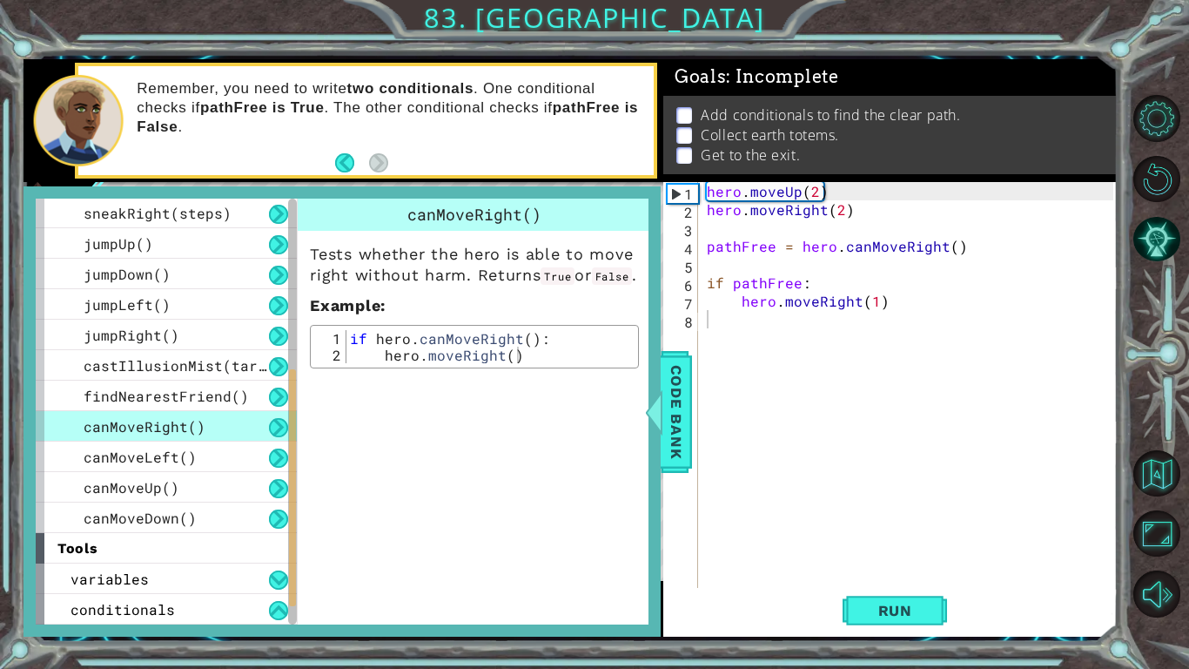
click at [588, 550] on div "canMoveRight() Tests whether the hero is able to move right without harm. Retur…" at bounding box center [476, 410] width 359 height 425
drag, startPoint x: 613, startPoint y: 599, endPoint x: 611, endPoint y: 573, distance: 26.2
click at [613, 550] on div "canMoveRight() Tests whether the hero is able to move right without harm. Retur…" at bounding box center [476, 410] width 359 height 425
click at [627, 550] on div "canMoveRight() Tests whether the hero is able to move right without harm. Retur…" at bounding box center [476, 410] width 359 height 425
click at [595, 550] on div "canMoveRight() Tests whether the hero is able to move right without harm. Retur…" at bounding box center [476, 410] width 359 height 425
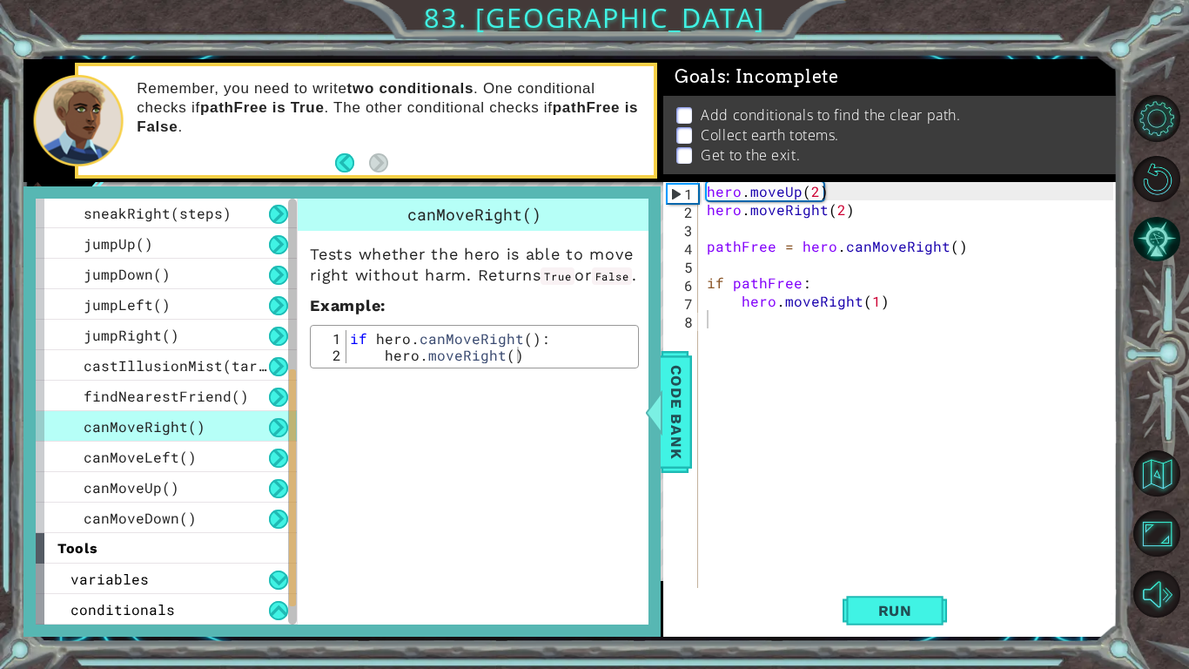
drag, startPoint x: 581, startPoint y: 585, endPoint x: 455, endPoint y: 585, distance: 125.4
click at [550, 550] on div "canMoveRight() Tests whether the hero is able to move right without harm. Retur…" at bounding box center [476, 410] width 359 height 425
click at [460, 550] on div "canMoveRight() Tests whether the hero is able to move right without harm. Retur…" at bounding box center [476, 410] width 359 height 425
click at [677, 425] on span "Code Bank" at bounding box center [676, 411] width 28 height 106
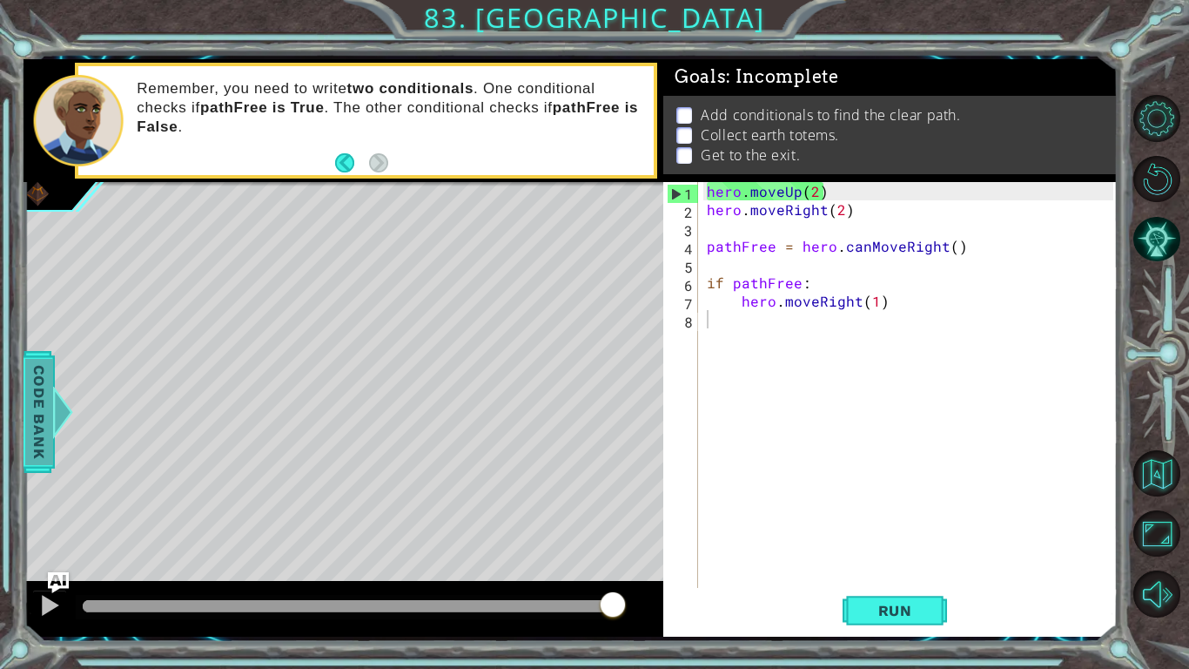
click at [193, 430] on div "methods hero use(thing) moveUp(steps) moveDown(steps) moveLeft(steps) moveRight…" at bounding box center [571, 347] width 1094 height 577
click at [78, 454] on div "methods hero use(thing) moveUp(steps) moveDown(steps) moveLeft(steps) moveRight…" at bounding box center [571, 347] width 1094 height 577
drag, startPoint x: 28, startPoint y: 444, endPoint x: 10, endPoint y: 442, distance: 17.5
click at [16, 444] on div "1 2 3 4 5 6 7 8 hero . moveUp ( 2 ) hero . moveRight ( 2 ) pathFree = hero . ca…" at bounding box center [594, 334] width 1189 height 669
click at [83, 447] on div "methods hero use(thing) moveUp(steps) moveDown(steps) moveLeft(steps) moveRight…" at bounding box center [571, 347] width 1094 height 577
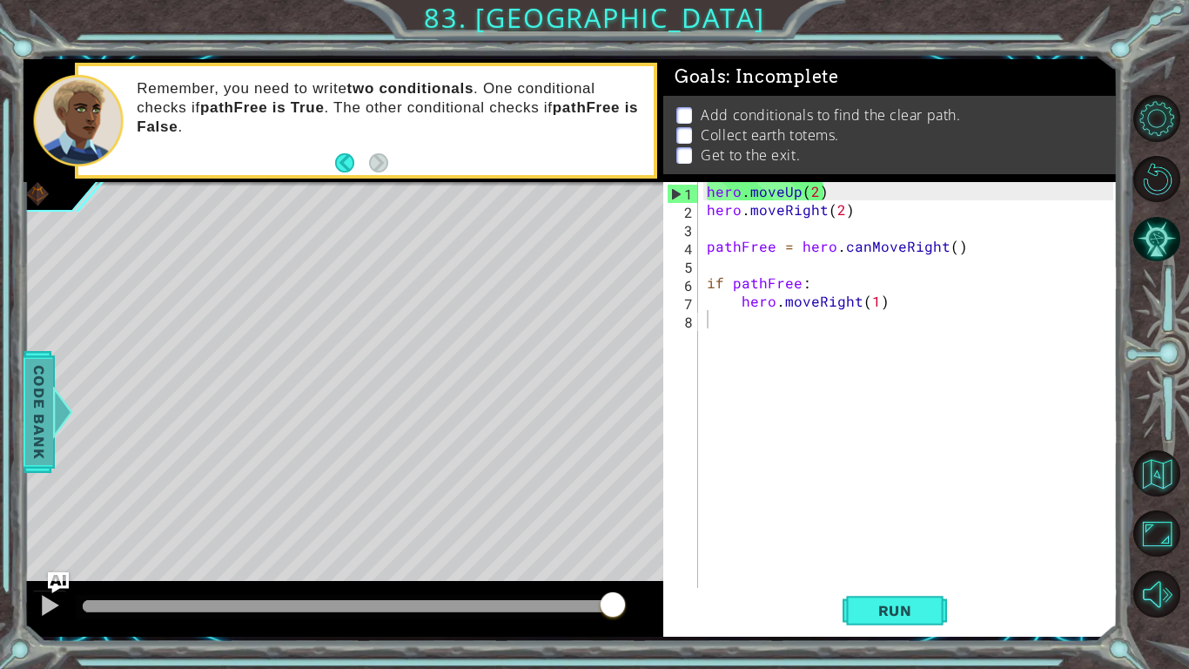
click at [39, 418] on span "Code Bank" at bounding box center [39, 411] width 28 height 106
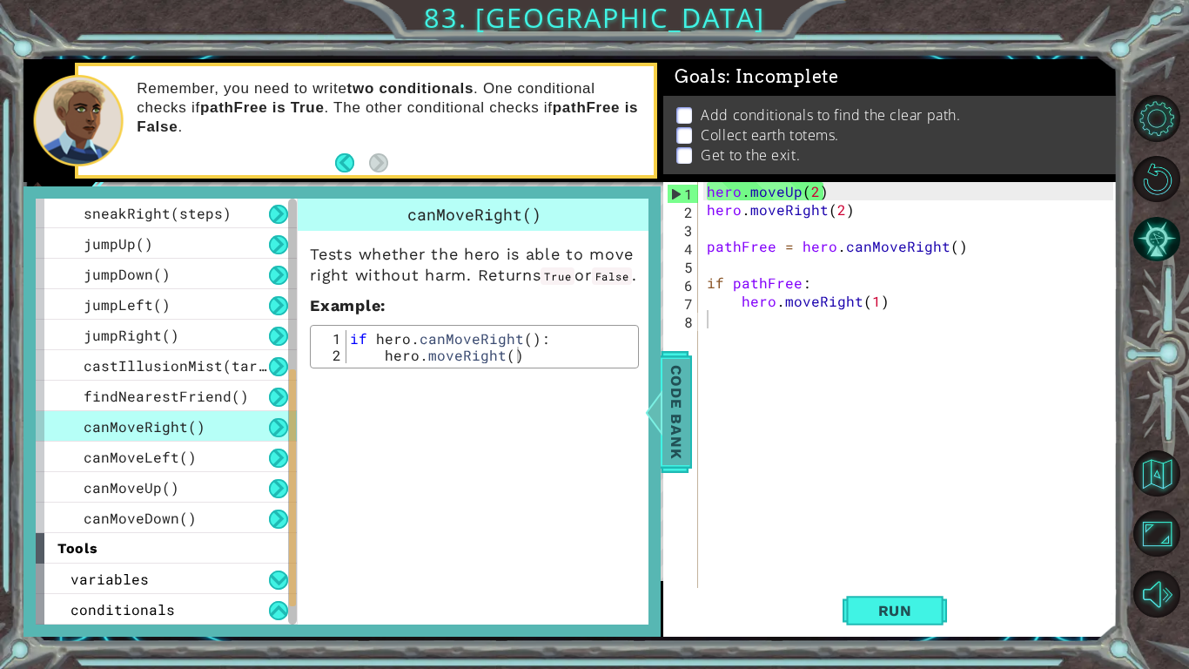
click at [655, 435] on div at bounding box center [654, 412] width 22 height 52
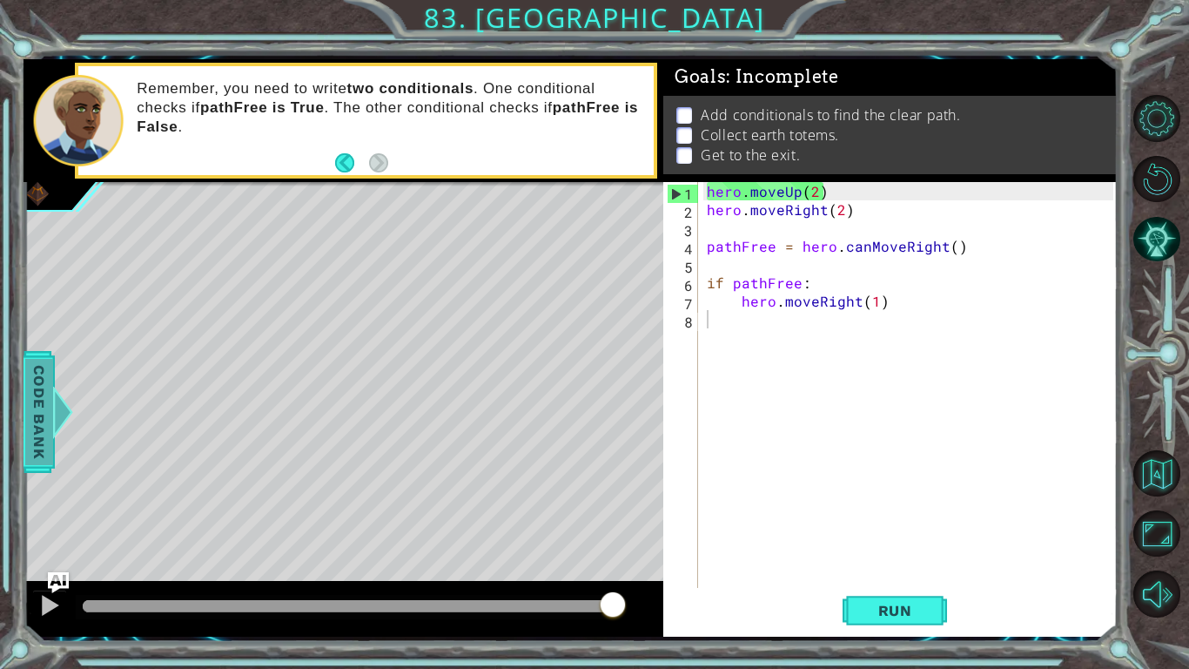
click at [47, 404] on span "Code Bank" at bounding box center [39, 411] width 28 height 106
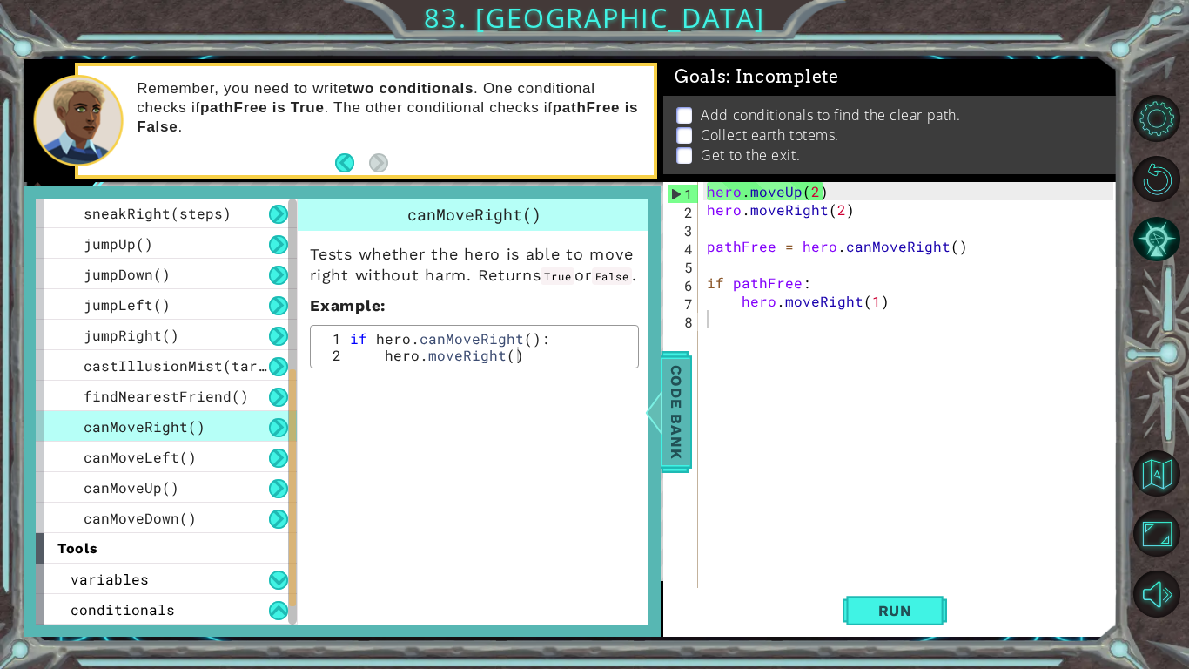
click at [675, 407] on span "Code Bank" at bounding box center [676, 411] width 28 height 106
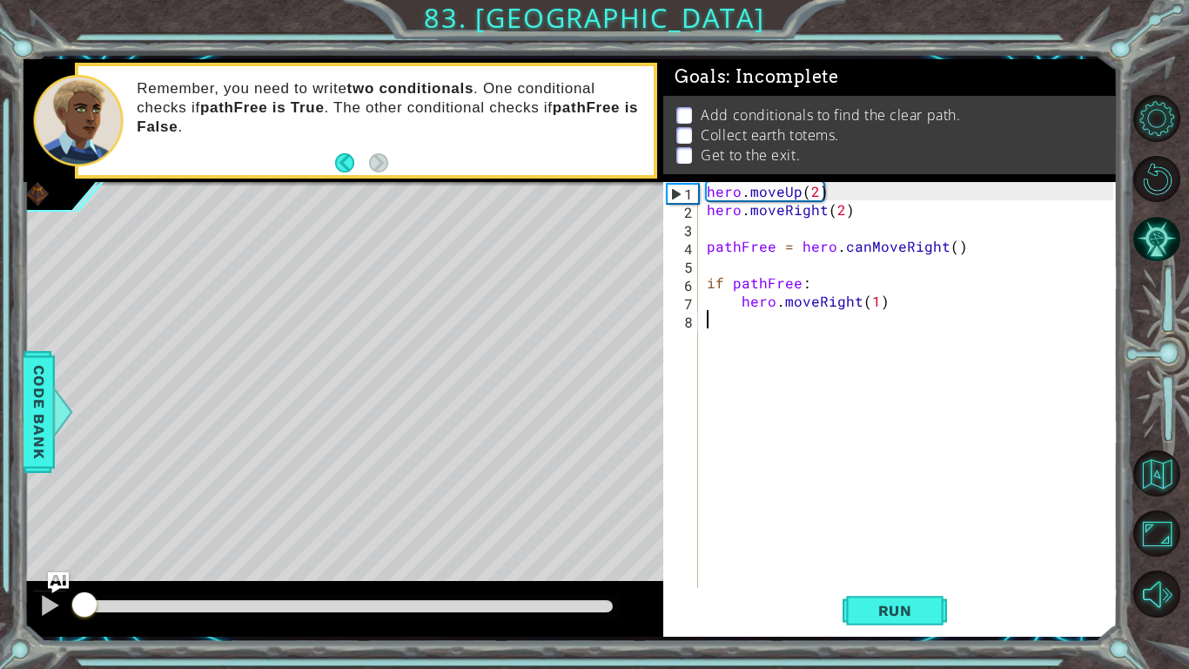
drag, startPoint x: 622, startPoint y: 603, endPoint x: 0, endPoint y: 668, distance: 625.7
click at [0, 550] on div "1 2 3 4 5 6 7 8 hero . moveUp ( 2 ) hero . moveRight ( 2 ) pathFree = hero . ca…" at bounding box center [594, 334] width 1189 height 669
drag, startPoint x: 857, startPoint y: 572, endPoint x: 874, endPoint y: 595, distance: 29.2
click at [870, 550] on div "1 2 3 4 5 6 7 8 hero . moveUp ( 2 ) hero . moveRight ( 2 ) pathFree = hero . ca…" at bounding box center [890, 409] width 454 height 454
click at [886, 550] on span "Run" at bounding box center [895, 610] width 69 height 17
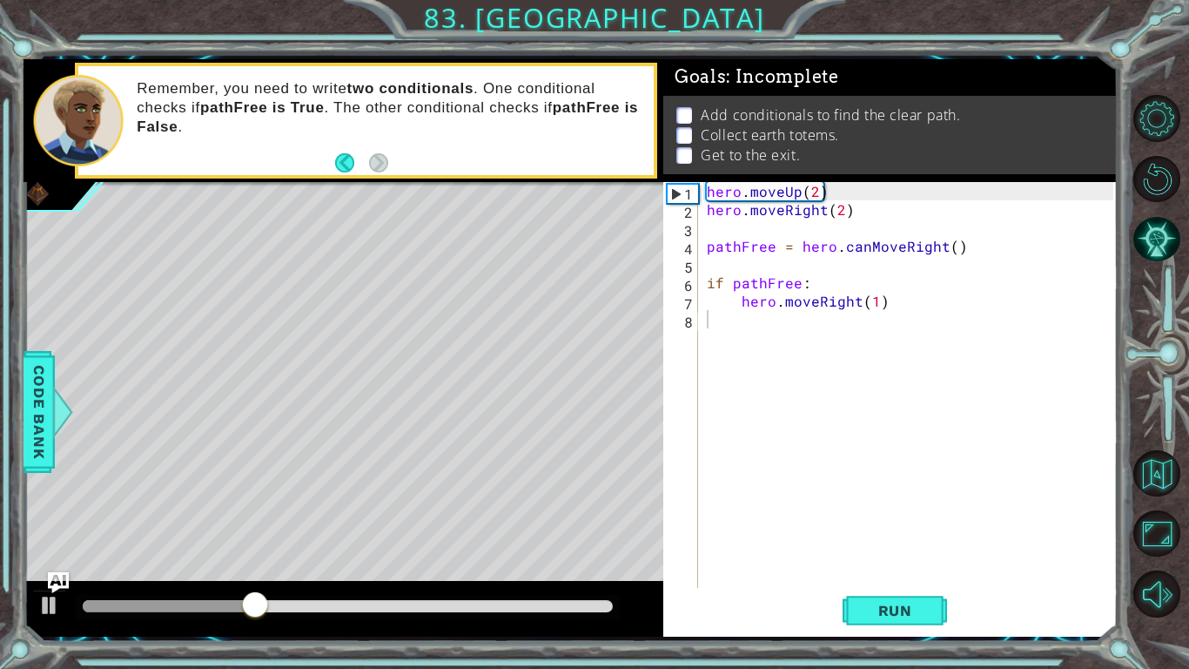
click at [198, 550] on div "1 2 3 4 5 6 7 8 hero . moveUp ( 2 ) hero . moveRight ( 2 ) pathFree = hero . ca…" at bounding box center [594, 334] width 1189 height 669
click at [45, 528] on div "1 2 3 4 5 6 7 8 hero . moveUp ( 2 ) hero . moveRight ( 2 ) pathFree = hero . ca…" at bounding box center [594, 334] width 1189 height 669
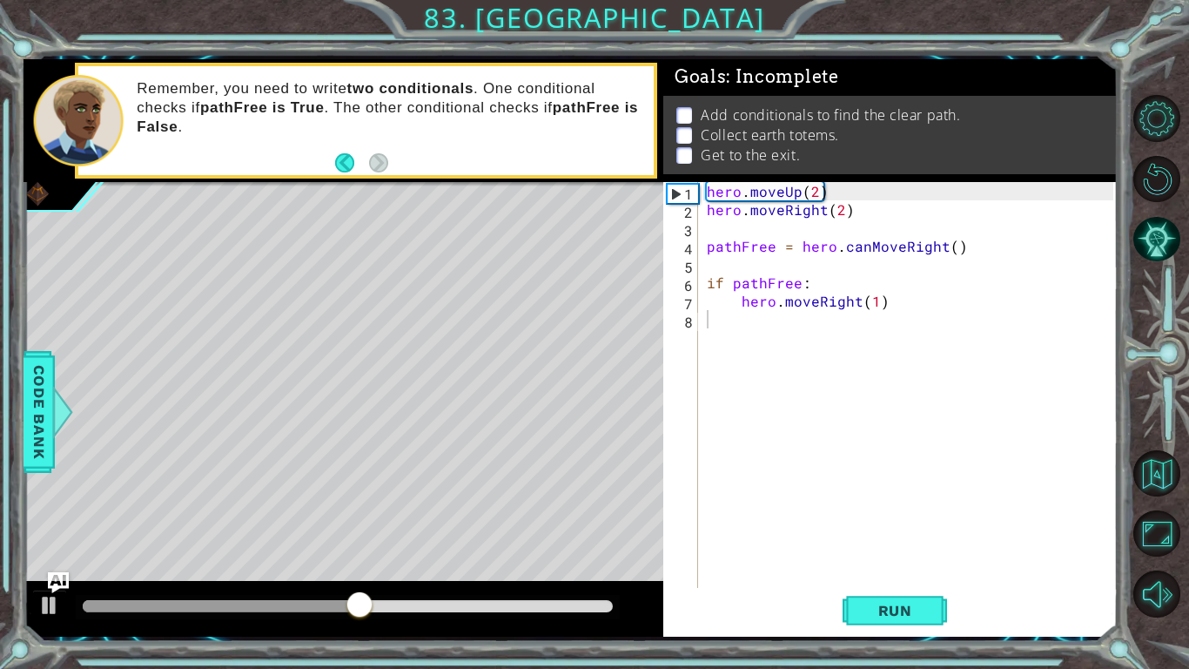
click at [345, 177] on div "Remember, you need to write two conditionals . One conditional checks if pathFr…" at bounding box center [365, 121] width 581 height 116
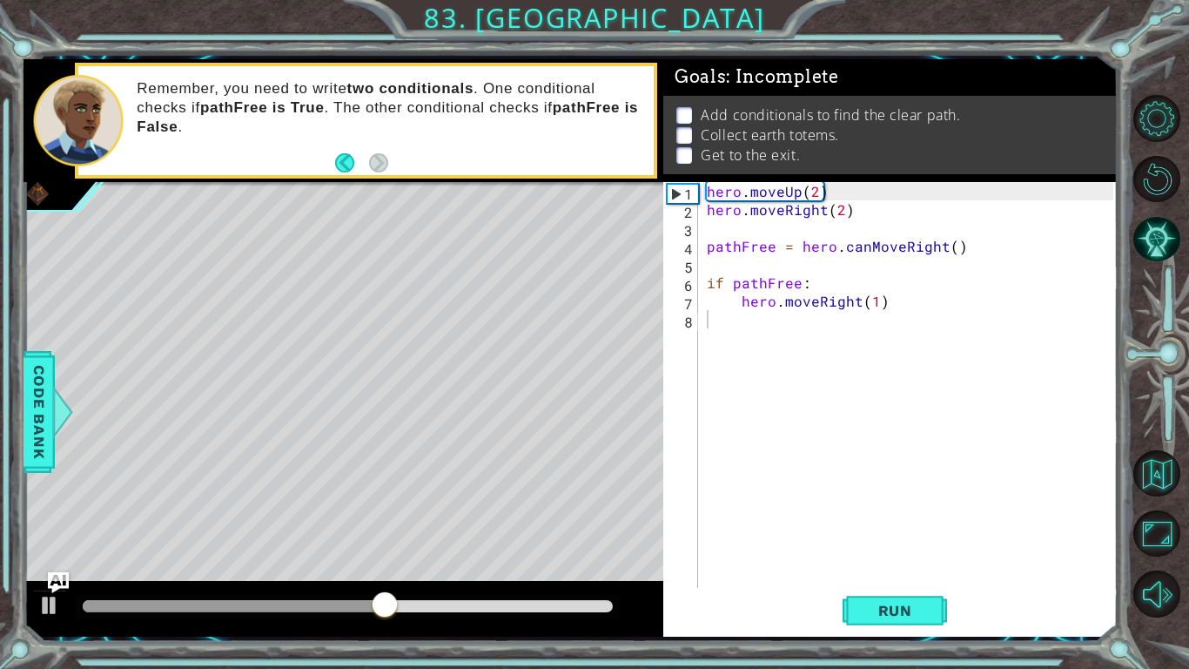
click at [345, 177] on div "Remember, you need to write two conditionals . One conditional checks if pathFr…" at bounding box center [365, 121] width 581 height 116
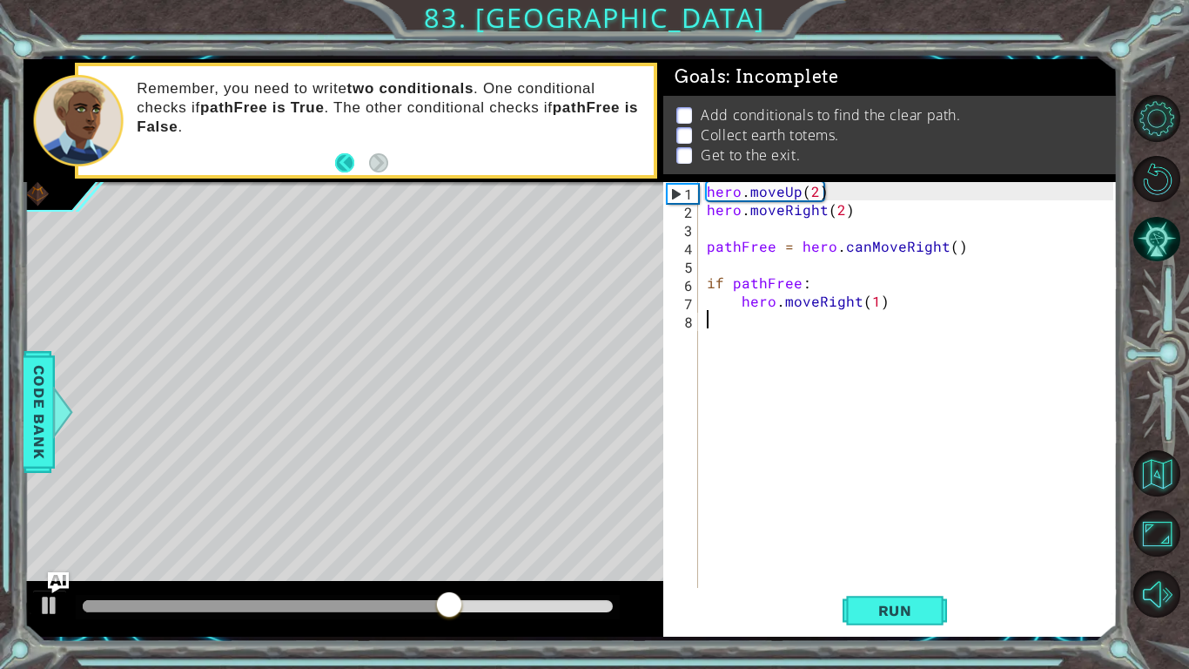
click at [346, 162] on button "Back" at bounding box center [352, 162] width 34 height 19
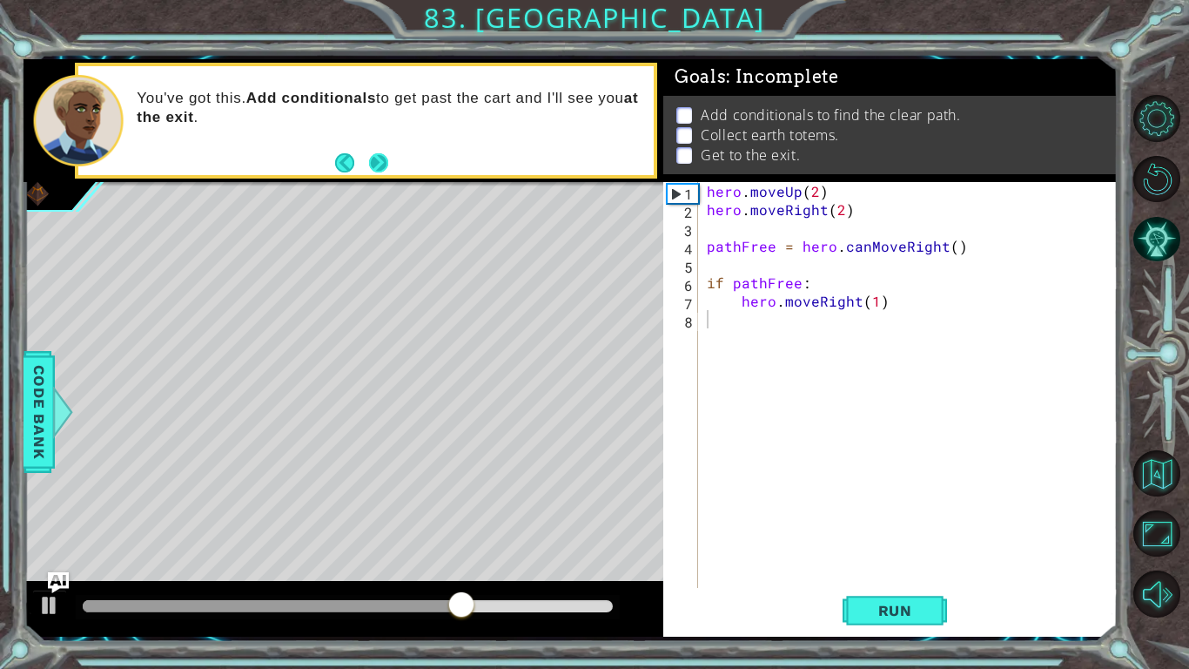
click at [385, 158] on button "Next" at bounding box center [378, 162] width 19 height 19
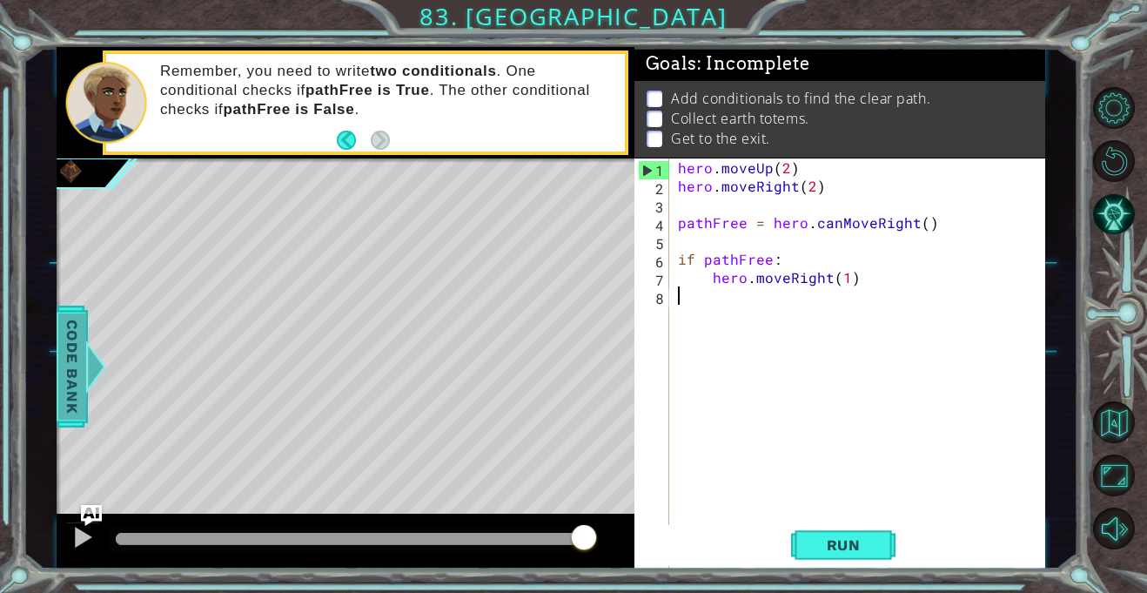
click at [84, 366] on div at bounding box center [95, 366] width 22 height 52
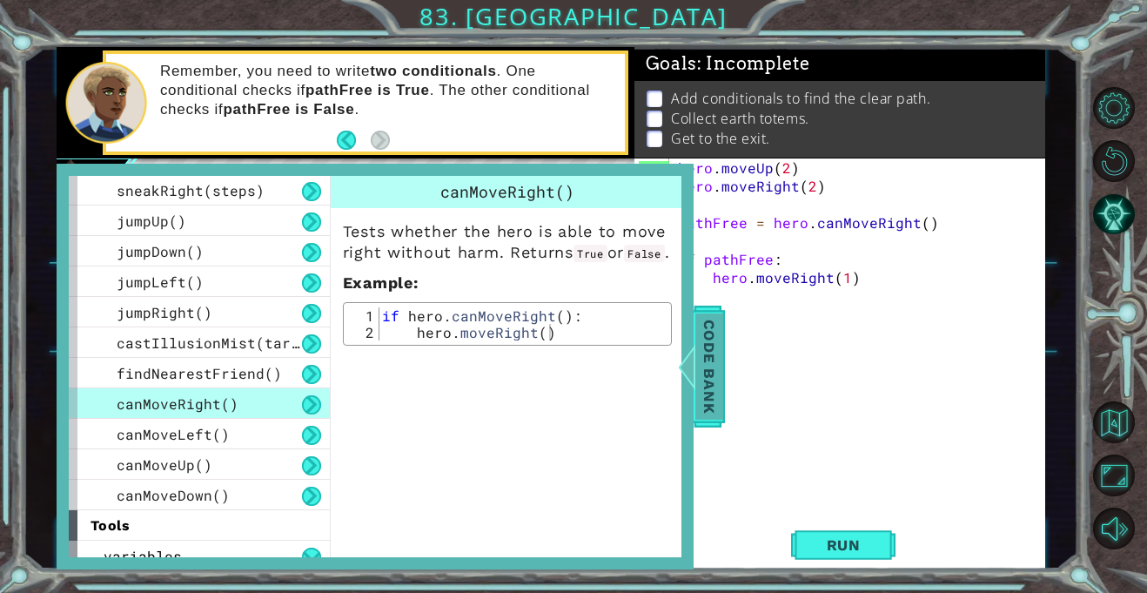
click at [680, 390] on div at bounding box center [687, 366] width 22 height 52
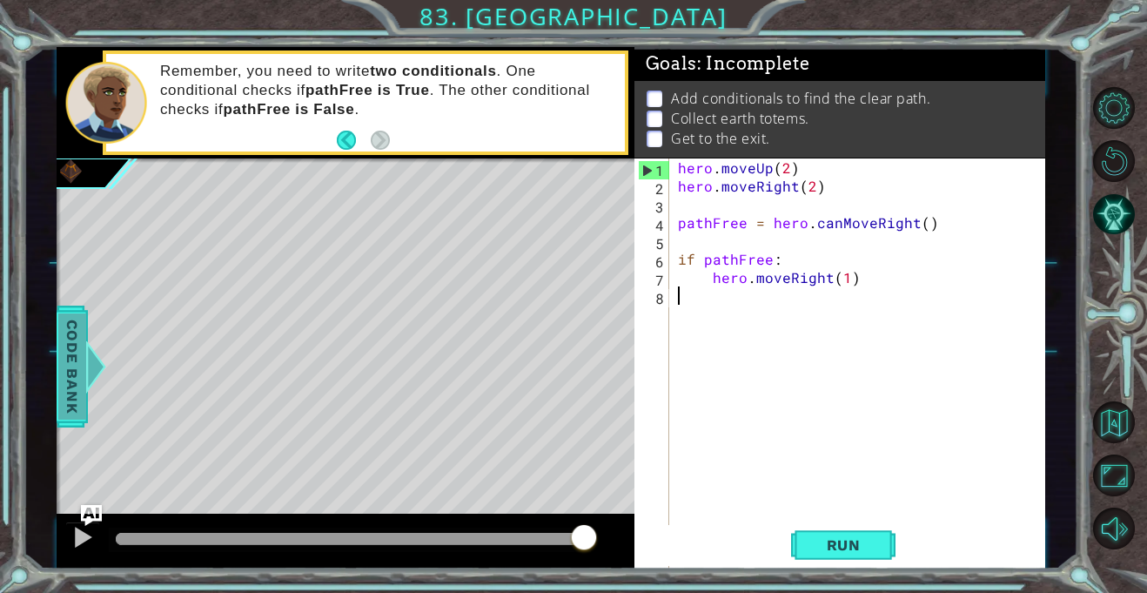
click at [57, 349] on div "1 2 3 4 5 6 7 8 hero . moveUp ( 2 ) hero . moveRight ( 2 ) pathFree = hero . ca…" at bounding box center [551, 307] width 1056 height 521
drag, startPoint x: 75, startPoint y: 381, endPoint x: 95, endPoint y: 411, distance: 35.7
click at [84, 391] on div "Code Bank" at bounding box center [72, 367] width 31 height 122
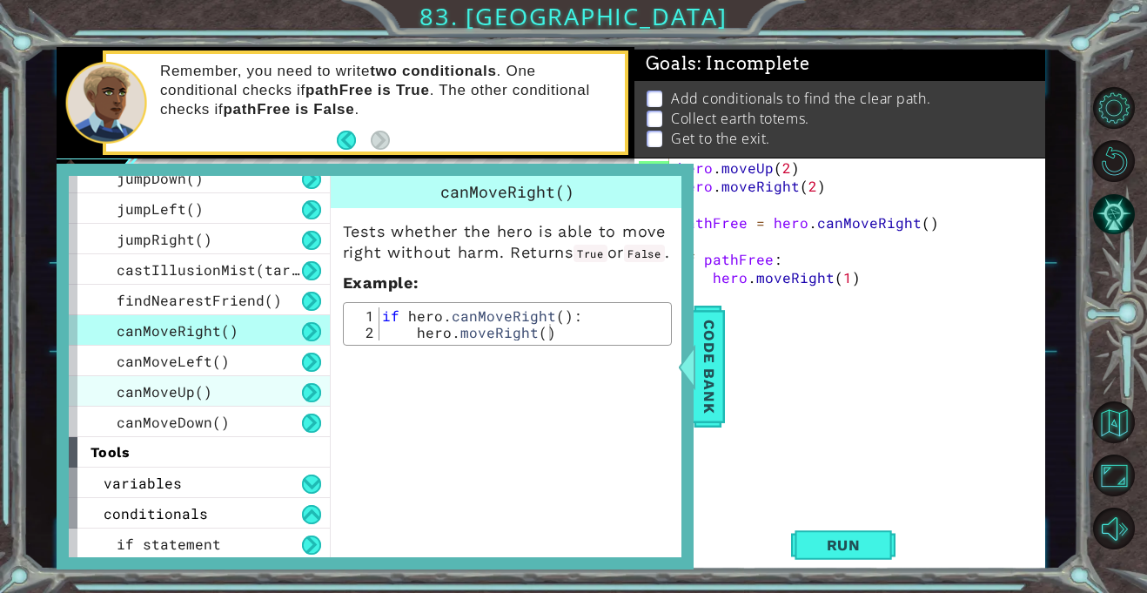
scroll to position [380, 0]
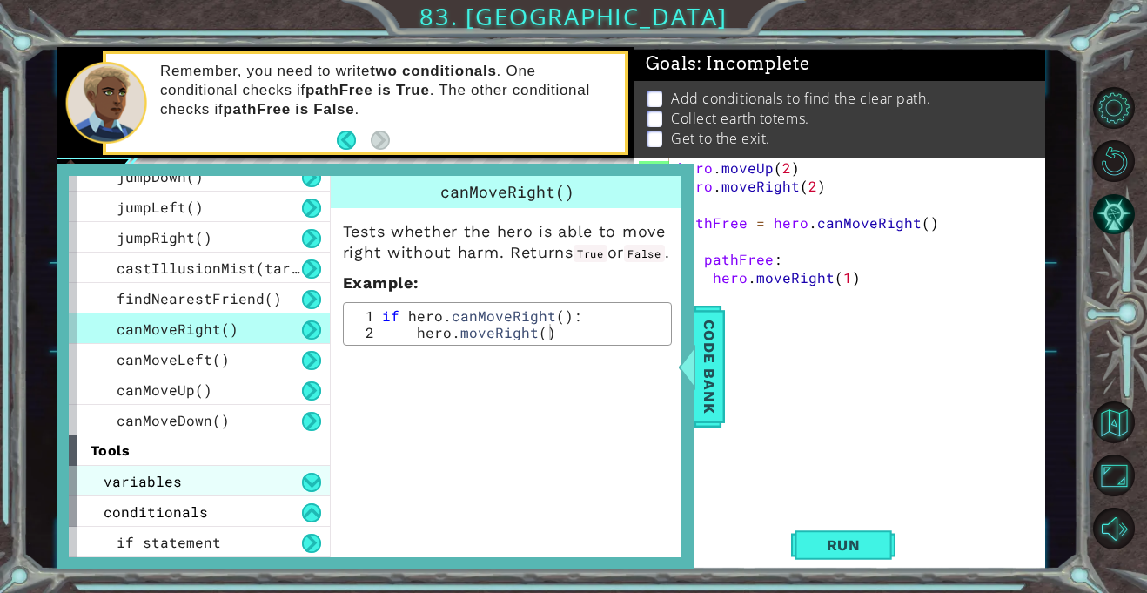
click at [200, 490] on div "variables" at bounding box center [199, 481] width 261 height 30
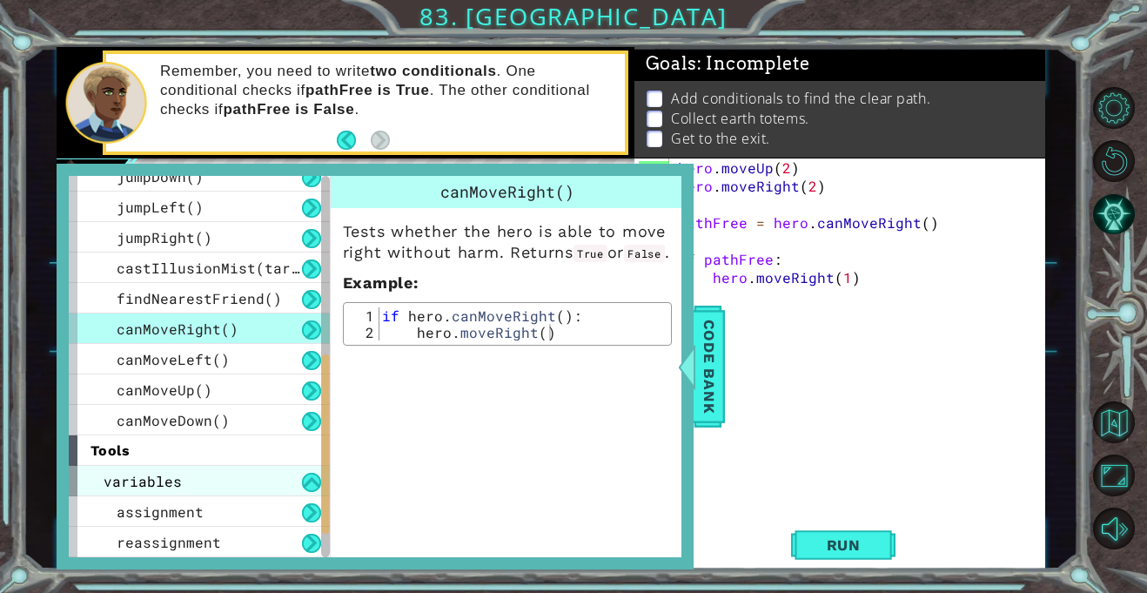
click at [176, 467] on div "variables" at bounding box center [199, 481] width 261 height 30
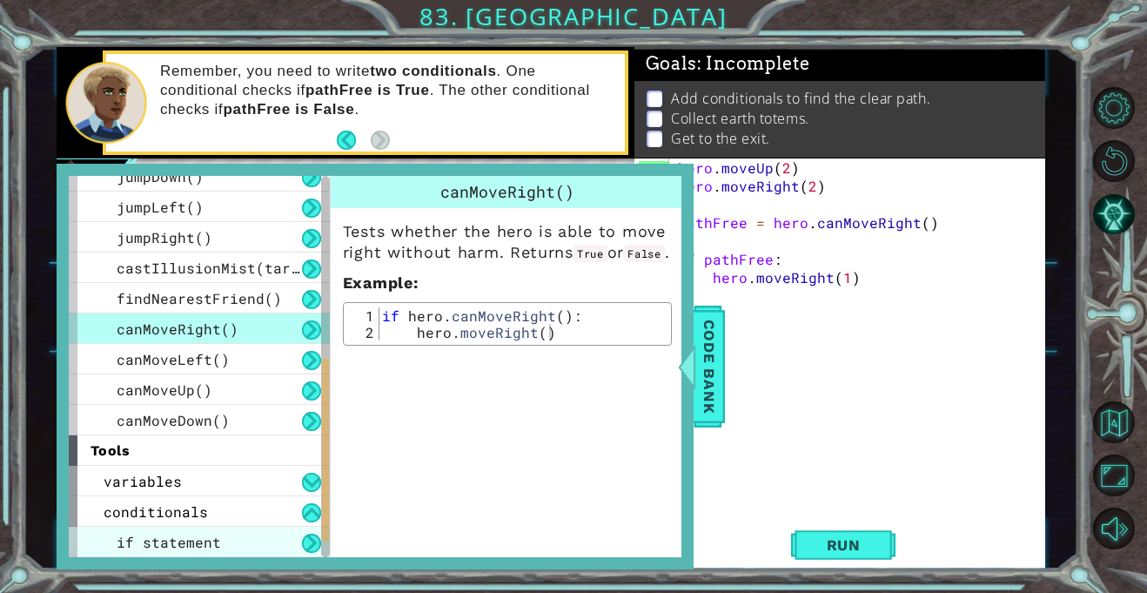
click at [213, 533] on span "if statement" at bounding box center [169, 542] width 104 height 18
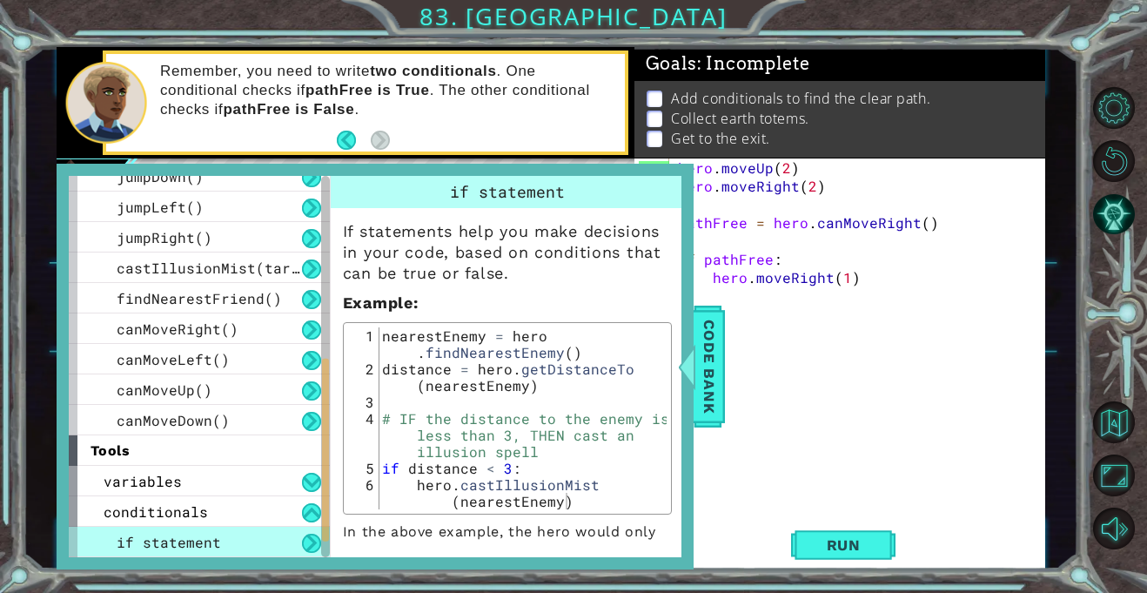
click at [545, 272] on p "If statements help you make decisions in your code, based on conditions that ca…" at bounding box center [507, 252] width 329 height 63
drag, startPoint x: 560, startPoint y: 309, endPoint x: 550, endPoint y: 280, distance: 30.3
click at [555, 285] on div "If statements help you make decisions in your code, based on conditions that ca…" at bounding box center [507, 400] width 353 height 385
drag, startPoint x: 550, startPoint y: 280, endPoint x: 559, endPoint y: 289, distance: 12.3
click at [559, 289] on div "If statements help you make decisions in your code, based on conditions that ca…" at bounding box center [507, 400] width 353 height 385
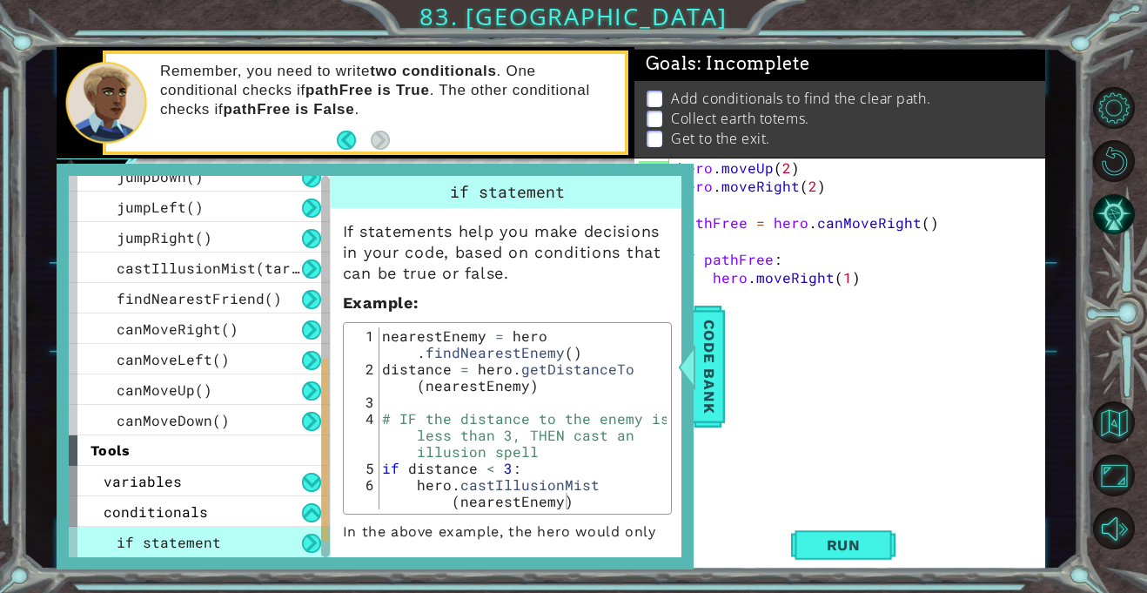
click at [560, 286] on div "If statements help you make decisions in your code, based on conditions that ca…" at bounding box center [507, 400] width 353 height 385
click at [565, 275] on p "If statements help you make decisions in your code, based on conditions that ca…" at bounding box center [507, 252] width 329 height 63
click at [571, 277] on p "If statements help you make decisions in your code, based on conditions that ca…" at bounding box center [507, 252] width 329 height 63
click at [571, 270] on p "If statements help you make decisions in your code, based on conditions that ca…" at bounding box center [507, 252] width 329 height 63
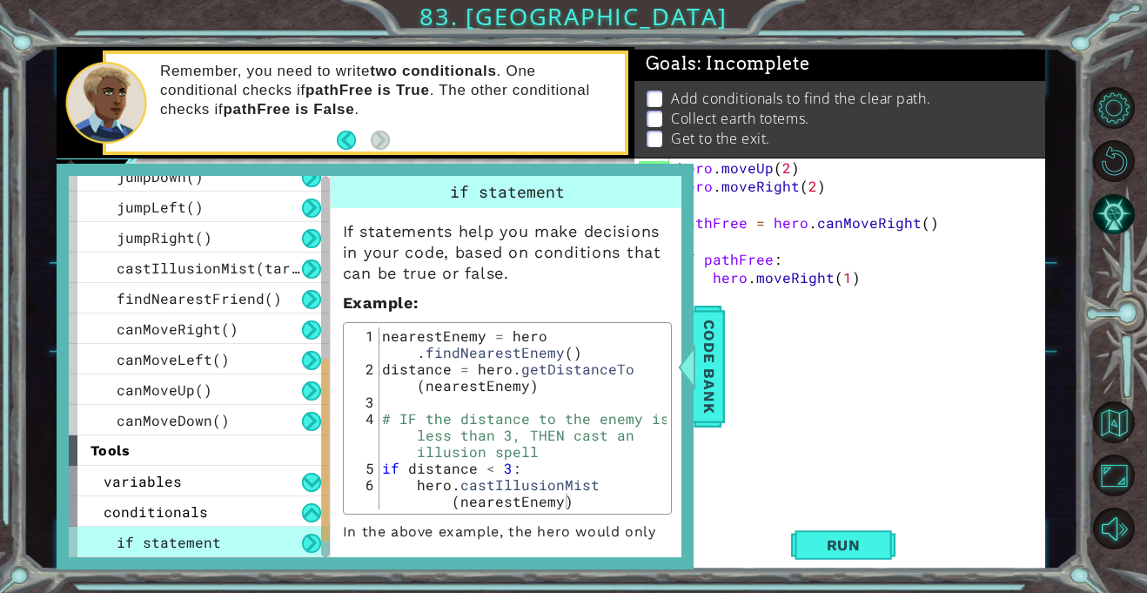
click at [575, 274] on p "If statements help you make decisions in your code, based on conditions that ca…" at bounding box center [507, 252] width 329 height 63
click at [575, 275] on p "If statements help you make decisions in your code, based on conditions that ca…" at bounding box center [507, 252] width 329 height 63
click at [575, 259] on p "If statements help you make decisions in your code, based on conditions that ca…" at bounding box center [507, 252] width 329 height 63
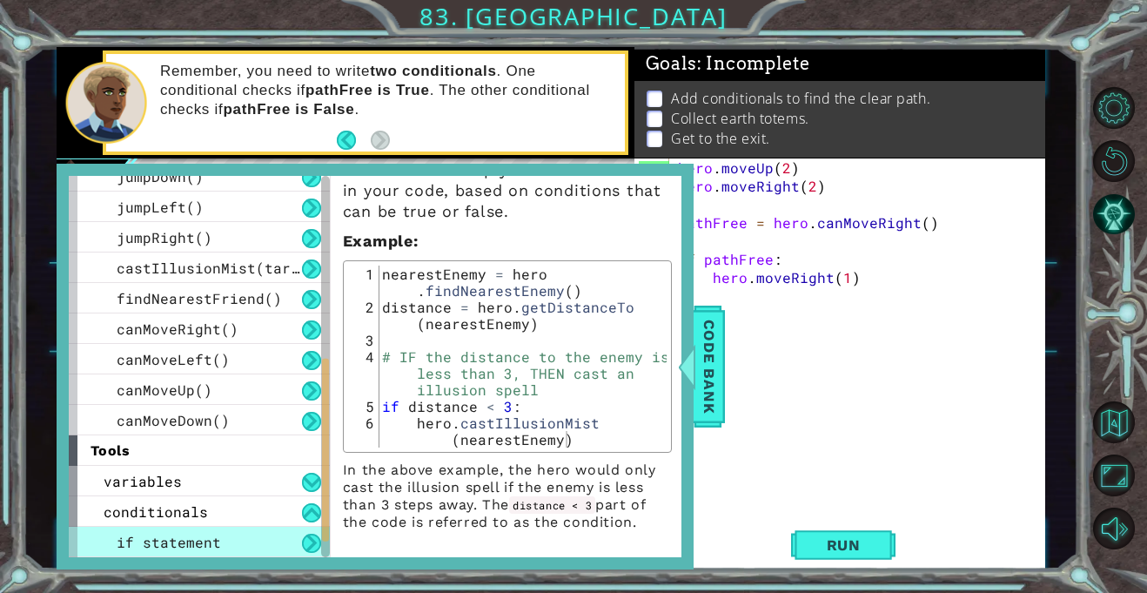
click at [583, 458] on div "If statements help you make decisions in your code, based on conditions that ca…" at bounding box center [507, 338] width 353 height 385
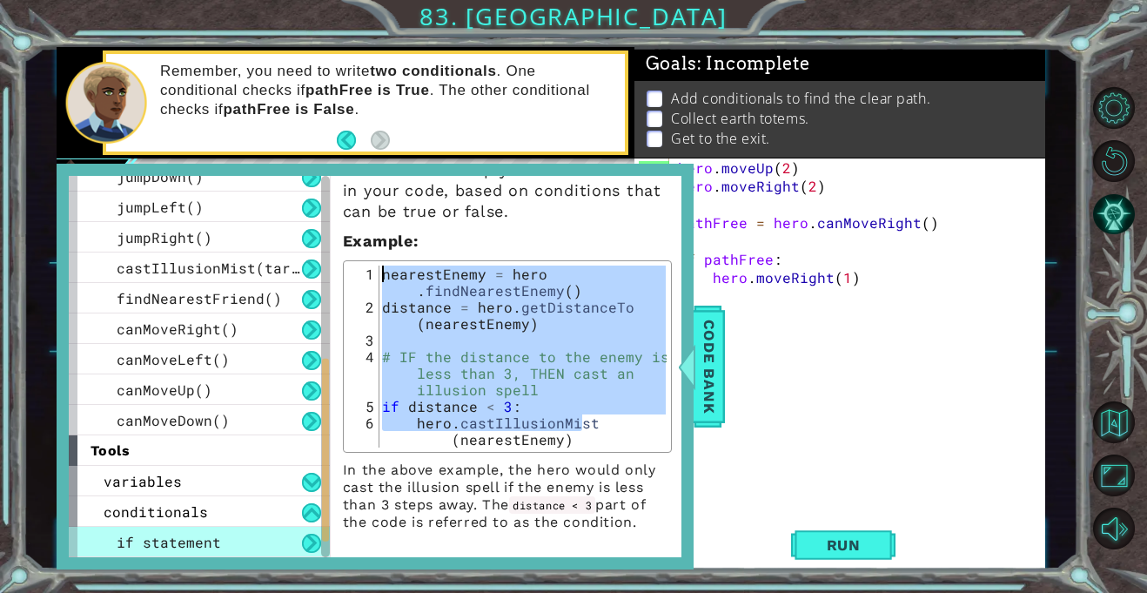
drag, startPoint x: 611, startPoint y: 431, endPoint x: 0, endPoint y: 144, distance: 675.2
click at [0, 144] on div "1 2 3 4 5 6 7 8 hero . moveUp ( 2 ) hero . moveRight ( 2 ) pathFree = hero . ca…" at bounding box center [573, 296] width 1147 height 593
click at [515, 366] on div "nearestEnemy = hero . findNearestEnemy ( ) distance = hero . getDistanceTo ( ne…" at bounding box center [522, 356] width 287 height 182
type textarea "# IF the distance to the enemy is less than 3, THEN cast an illusion spell"
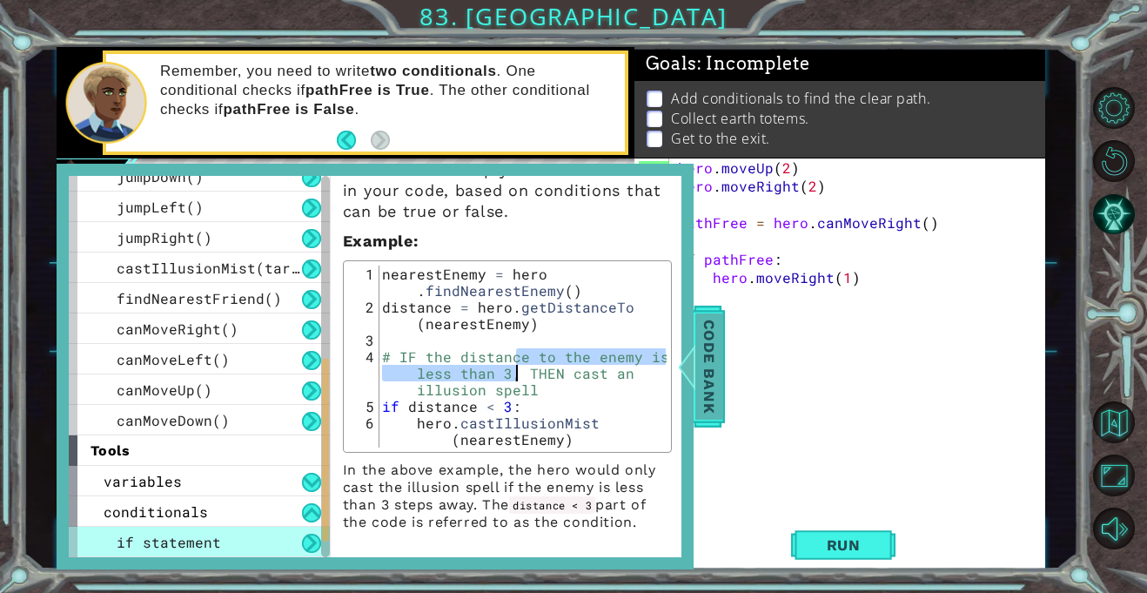
click at [723, 408] on div "Code Bank" at bounding box center [709, 367] width 31 height 122
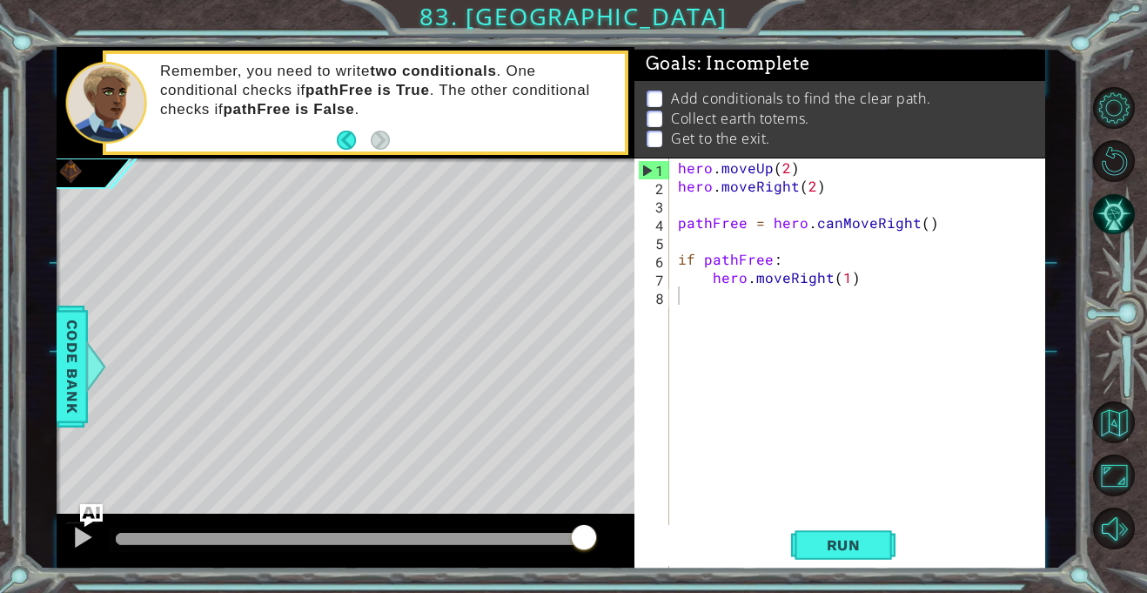
click at [88, 509] on img "Ask AI" at bounding box center [91, 515] width 23 height 23
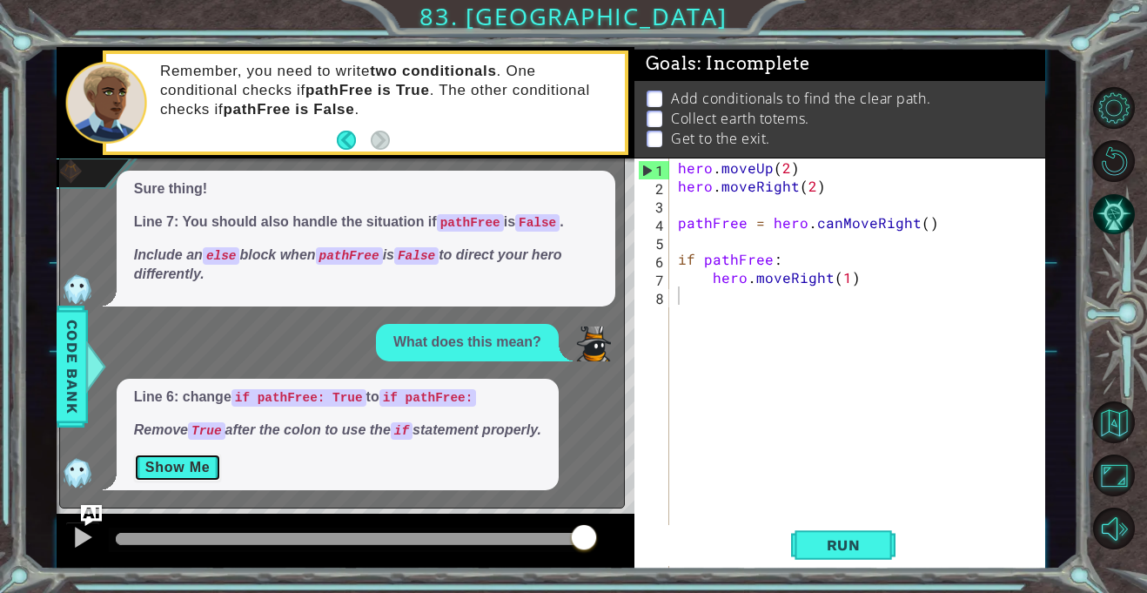
click at [180, 481] on div "Line 6: change if pathFree: True to if pathFree: Remove True after the colon to…" at bounding box center [338, 434] width 442 height 111
click at [98, 501] on div "x Can I get a hint? Sure thing! Line 7: You should also handle the situation if…" at bounding box center [342, 299] width 566 height 420
click at [91, 505] on img "Ask AI" at bounding box center [91, 515] width 23 height 23
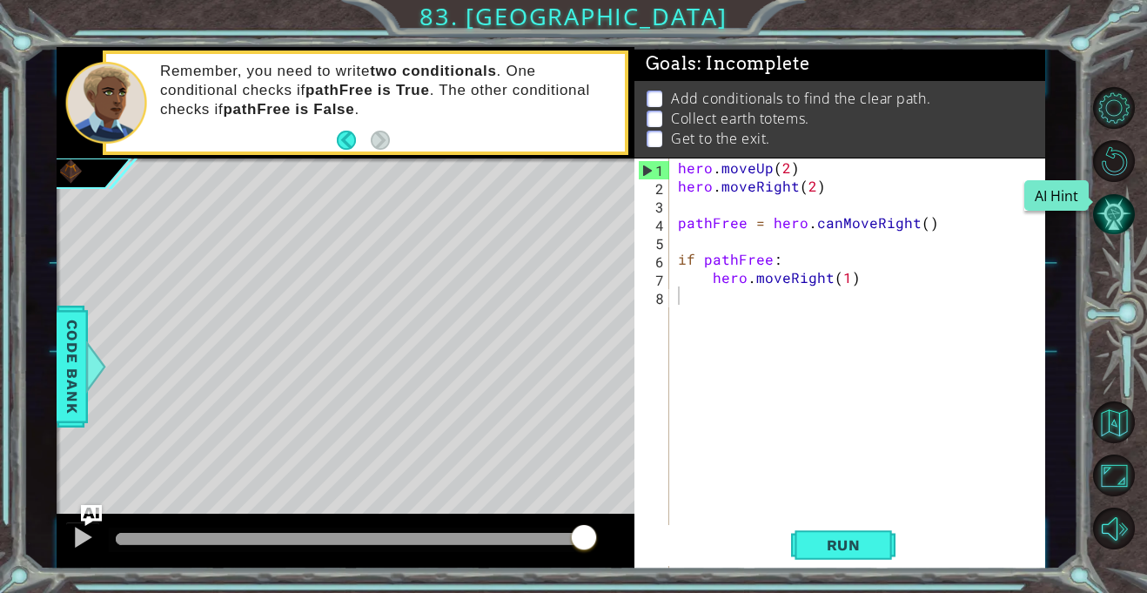
click at [1106, 217] on button "AI Hint" at bounding box center [1114, 214] width 42 height 42
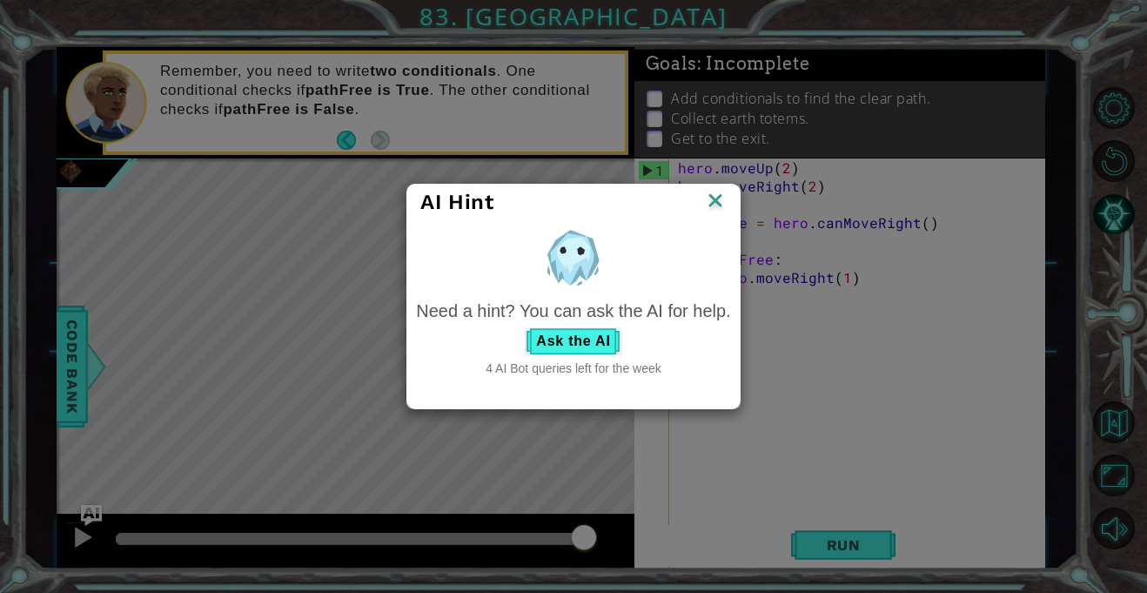
drag, startPoint x: 660, startPoint y: 362, endPoint x: 449, endPoint y: 347, distance: 211.2
click at [449, 358] on div "Need a hint? You can ask the AI for help. Ask the AI 4 AI Bot queries left for …" at bounding box center [573, 338] width 314 height 79
click at [467, 295] on div "Need a hint? You can ask the AI for help. Ask the AI 4 AI Bot queries left for …" at bounding box center [573, 301] width 323 height 162
click at [594, 342] on button "Ask the AI" at bounding box center [573, 341] width 97 height 28
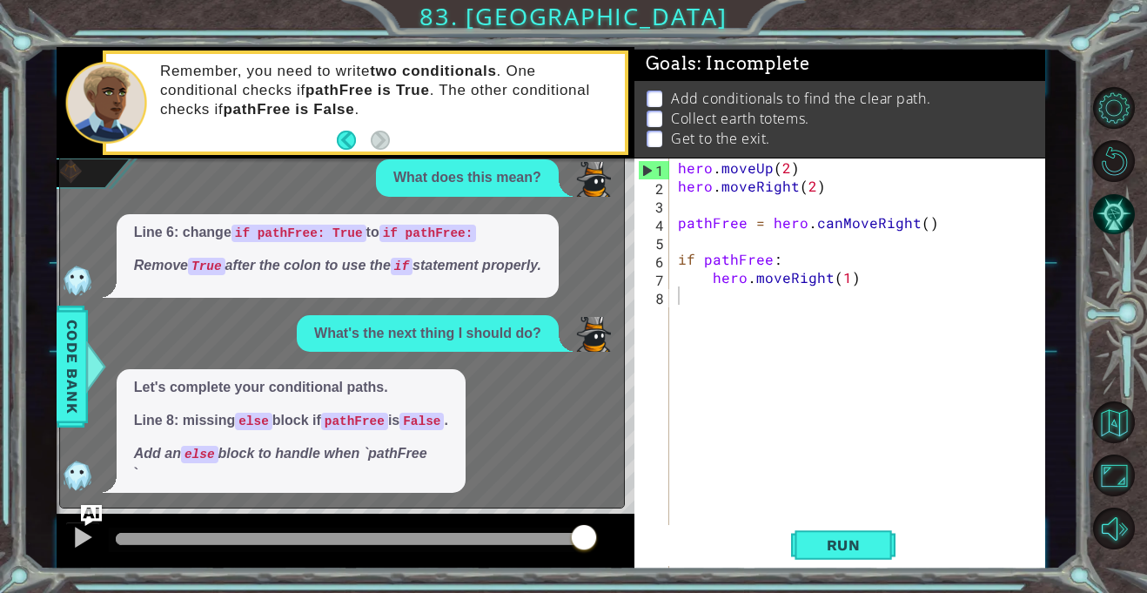
click at [333, 410] on div "Can I get a hint? Sure thing! Line 7: You should also handle the situation if p…" at bounding box center [337, 221] width 555 height 541
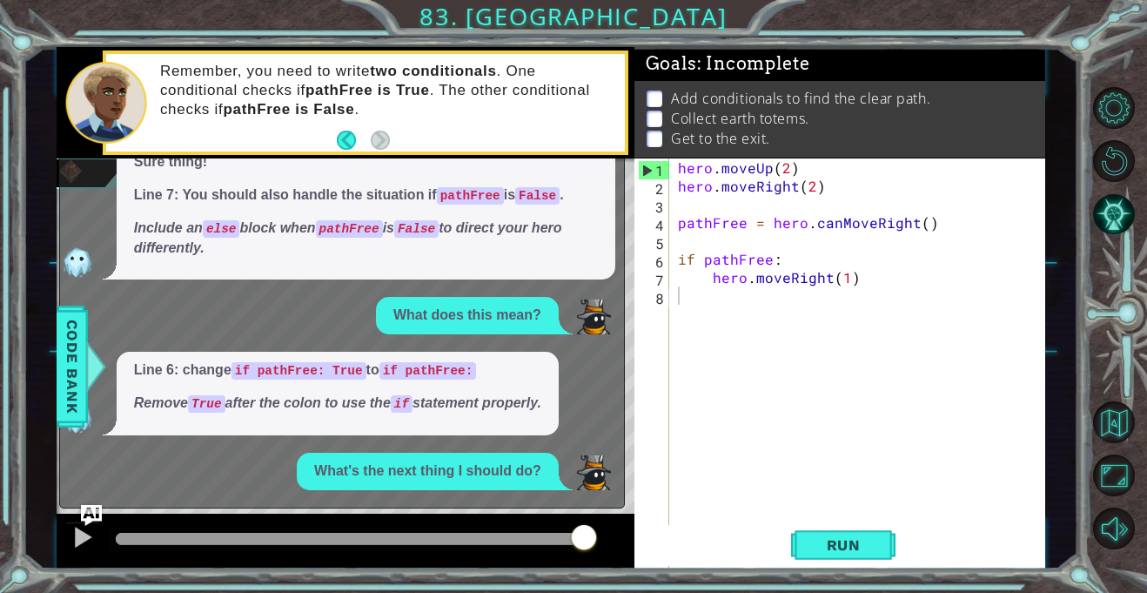
scroll to position [89, 0]
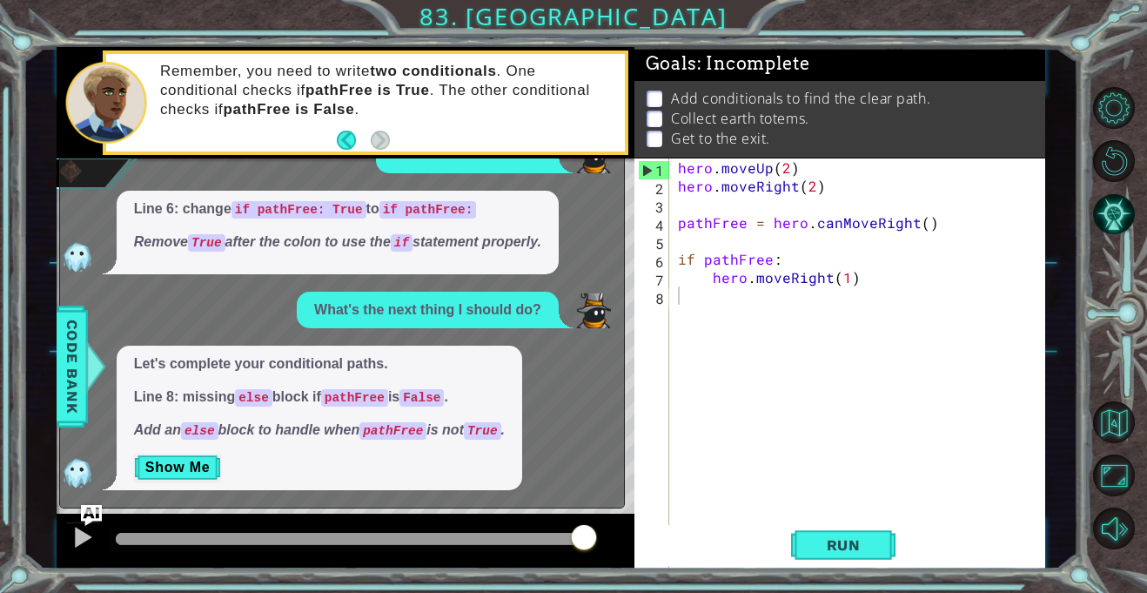
drag, startPoint x: 323, startPoint y: 410, endPoint x: 331, endPoint y: 554, distance: 143.8
click at [272, 481] on div "Let's complete your conditional paths. Line 8: missing else block if pathFree i…" at bounding box center [320, 418] width 406 height 145
drag, startPoint x: 331, startPoint y: 554, endPoint x: 380, endPoint y: 463, distance: 103.2
click at [405, 516] on div at bounding box center [346, 542] width 578 height 56
drag, startPoint x: 350, startPoint y: 435, endPoint x: 345, endPoint y: 422, distance: 14.1
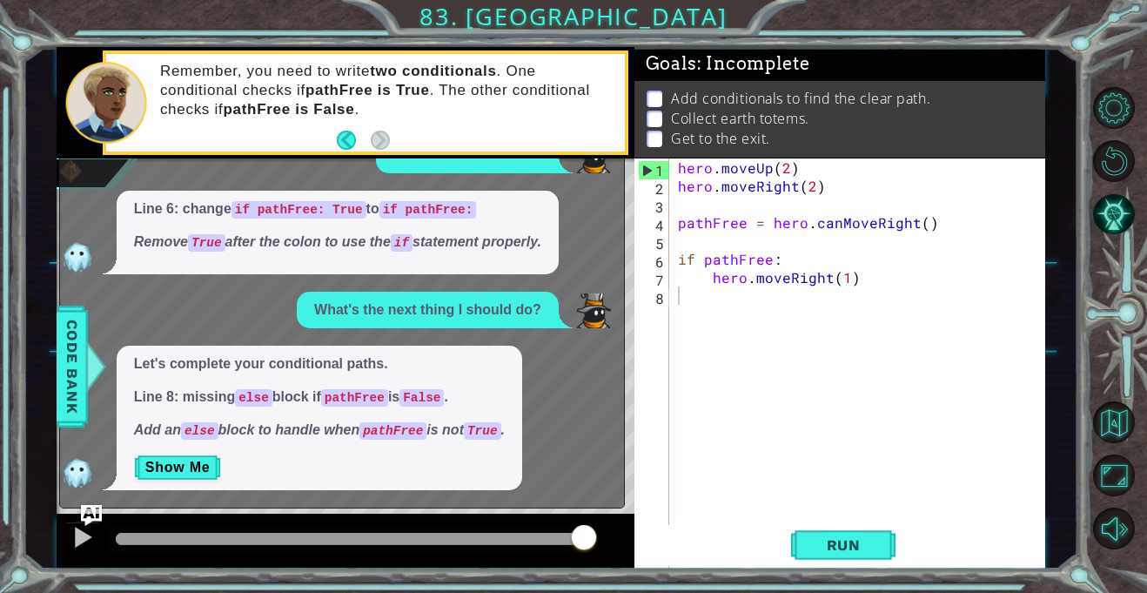
click at [345, 422] on em "Add an else block to handle when pathFree is not True ." at bounding box center [319, 429] width 371 height 15
click at [299, 402] on p "Line 8: missing else block if pathFree is False ." at bounding box center [319, 397] width 371 height 20
drag, startPoint x: 302, startPoint y: 453, endPoint x: 307, endPoint y: 474, distance: 22.4
click at [307, 474] on p "Show Me" at bounding box center [319, 468] width 371 height 28
click at [333, 473] on div "Let's complete your conditional paths. Line 8: missing else block if pathFree i…" at bounding box center [320, 418] width 406 height 145
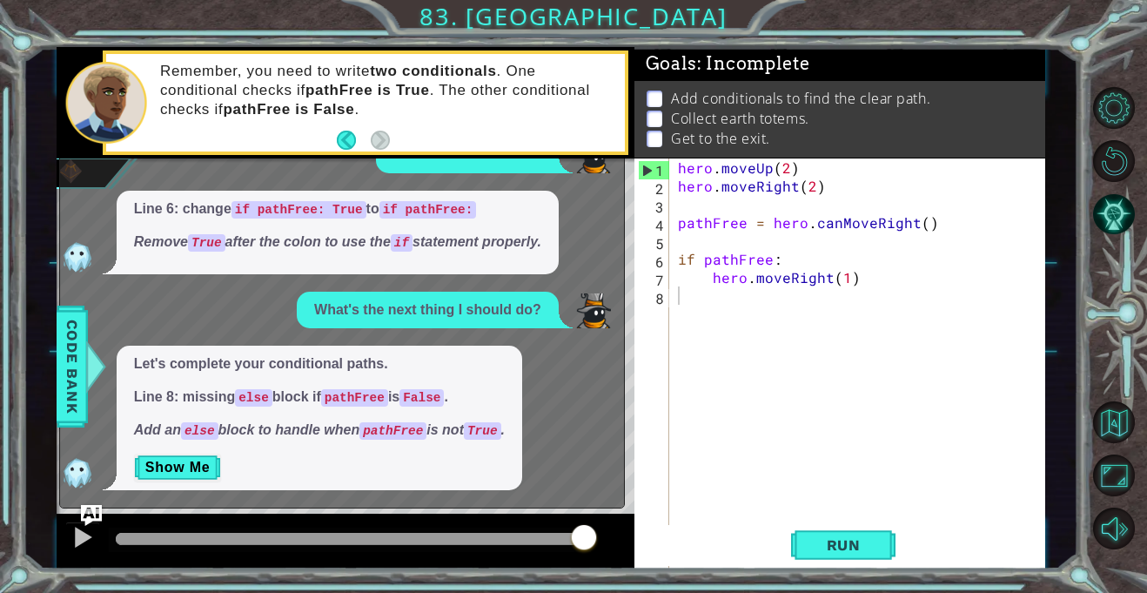
click at [336, 469] on p "Show Me" at bounding box center [319, 468] width 371 height 28
drag, startPoint x: 340, startPoint y: 460, endPoint x: 343, endPoint y: 437, distance: 23.6
click at [342, 439] on div "Let's complete your conditional paths. Line 8: missing else block if pathFree i…" at bounding box center [320, 418] width 406 height 145
click at [346, 440] on p "Add an else block to handle when pathFree is not True ." at bounding box center [319, 430] width 371 height 20
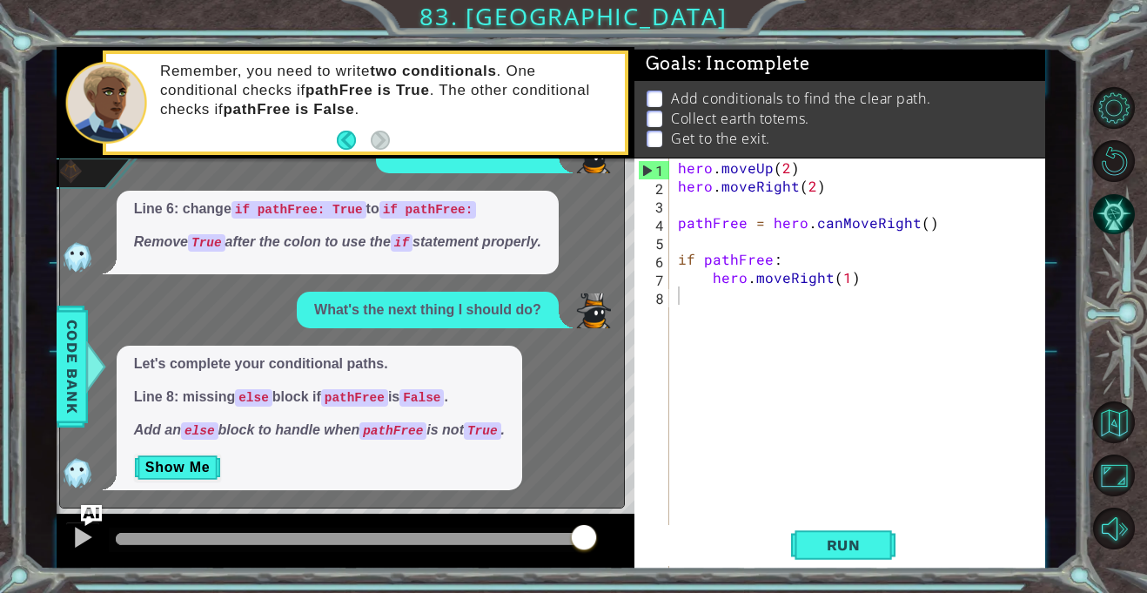
click at [354, 427] on p "Add an else block to handle when pathFree is not True ." at bounding box center [319, 430] width 371 height 20
click at [380, 468] on div "Let's complete your conditional paths. Line 8: missing else block if pathFree i…" at bounding box center [320, 418] width 406 height 145
click at [388, 420] on p "Add an else block to handle when pathFree is not True ." at bounding box center [319, 430] width 371 height 20
click at [416, 494] on div "x Can I get a hint? Sure thing! Line 7: You should also handle the situation if…" at bounding box center [342, 247] width 566 height 522
drag, startPoint x: 477, startPoint y: 521, endPoint x: 510, endPoint y: 552, distance: 45.0
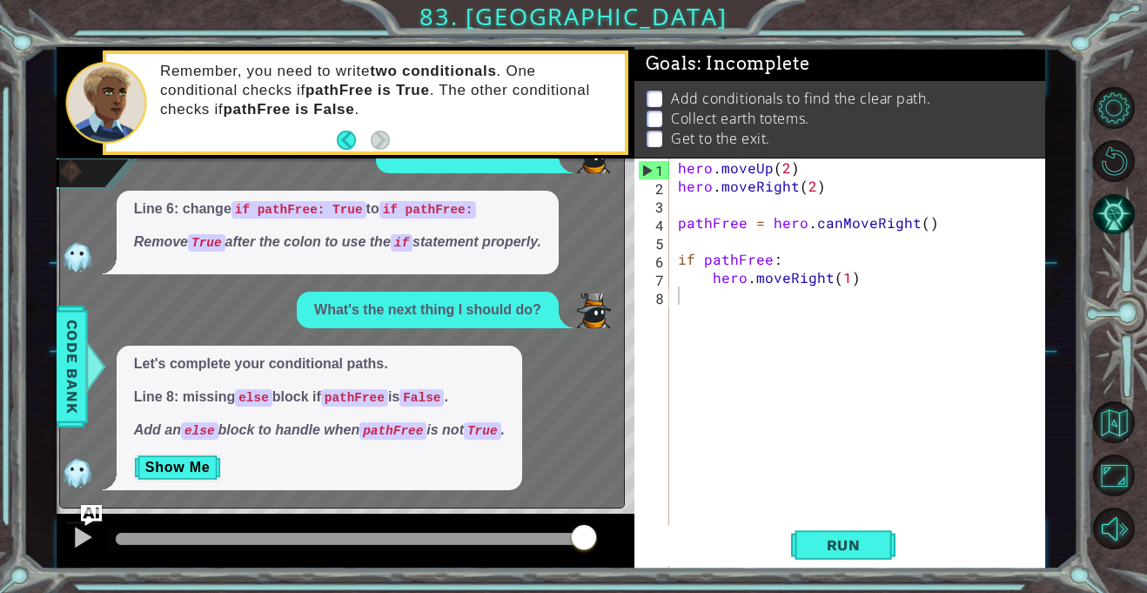
click at [510, 550] on div "1 2 3 4 5 6 7 8 9 10 11 hero . moveUp ( 2 ) hero . moveRight ( 2 ) pathFree = h…" at bounding box center [573, 296] width 1147 height 593
drag, startPoint x: 514, startPoint y: 539, endPoint x: 504, endPoint y: 480, distance: 60.0
click at [514, 539] on div "1 2 3 4 5 6 7 8 9 10 11 hero . moveUp ( 2 ) hero . moveRight ( 2 ) pathFree = h…" at bounding box center [551, 307] width 989 height 521
click at [478, 422] on code "True" at bounding box center [482, 430] width 37 height 17
click at [481, 417] on span "Let's complete your conditional paths. Line 8: missing else block if pathFree i…" at bounding box center [319, 397] width 371 height 86
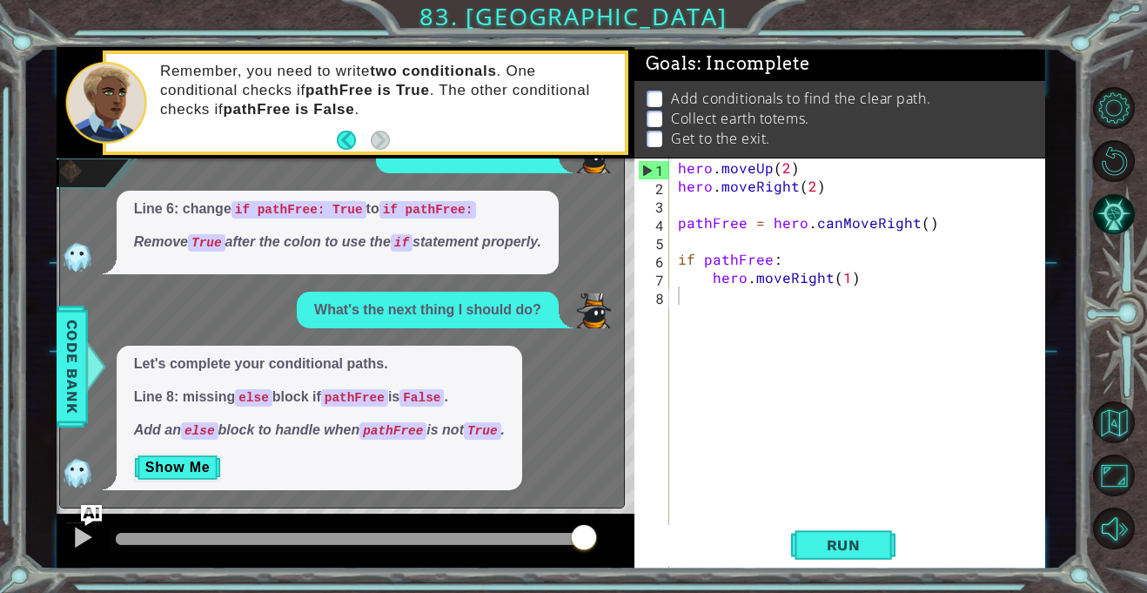
click at [487, 417] on span "Let's complete your conditional paths. Line 8: missing else block if pathFree i…" at bounding box center [319, 397] width 371 height 86
click at [483, 414] on span "Let's complete your conditional paths. Line 8: missing else block if pathFree i…" at bounding box center [319, 397] width 371 height 86
click at [763, 358] on div "hero . moveUp ( 2 ) hero . moveRight ( 2 ) pathFree = hero . canMoveRight ( ) i…" at bounding box center [862, 395] width 375 height 475
click at [97, 434] on div "Let's complete your conditional paths. Line 8: missing else block if pathFree i…" at bounding box center [337, 418] width 555 height 145
click at [96, 437] on div "Let's complete your conditional paths. Line 8: missing else block if pathFree i…" at bounding box center [337, 418] width 555 height 145
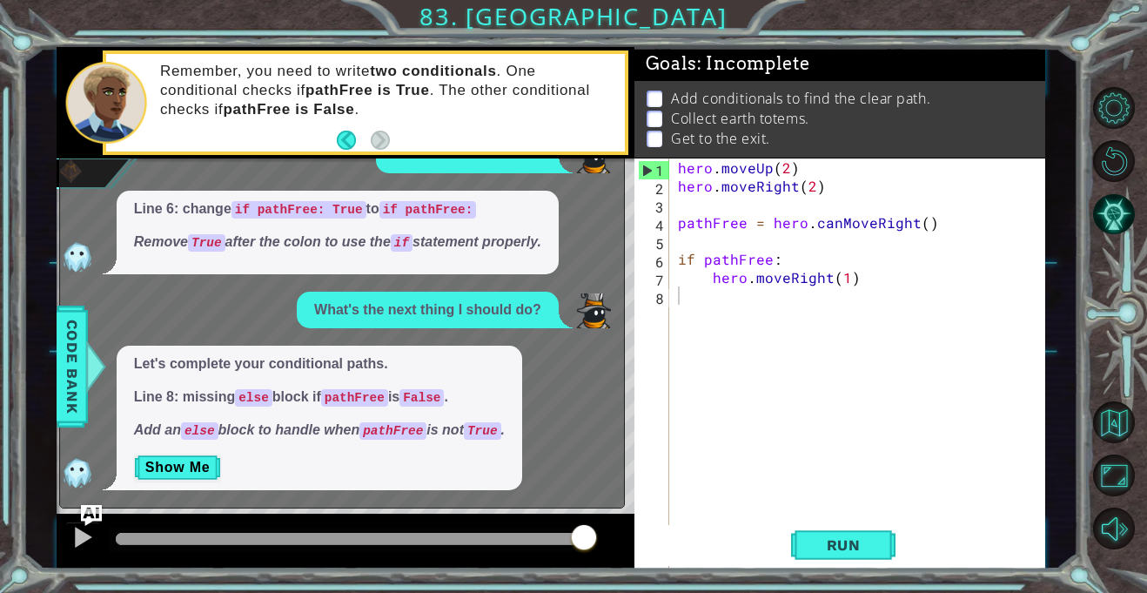
drag, startPoint x: 90, startPoint y: 394, endPoint x: 90, endPoint y: 411, distance: 16.5
click at [90, 411] on div "Let's complete your conditional paths. Line 8: missing else block if pathFree i…" at bounding box center [337, 418] width 555 height 145
click at [90, 413] on div "Let's complete your conditional paths. Line 8: missing else block if pathFree i…" at bounding box center [337, 418] width 555 height 145
drag, startPoint x: 110, startPoint y: 397, endPoint x: 121, endPoint y: 412, distance: 18.6
click at [121, 412] on div "Let's complete your conditional paths. Line 8: missing else block if pathFree i…" at bounding box center [337, 418] width 555 height 145
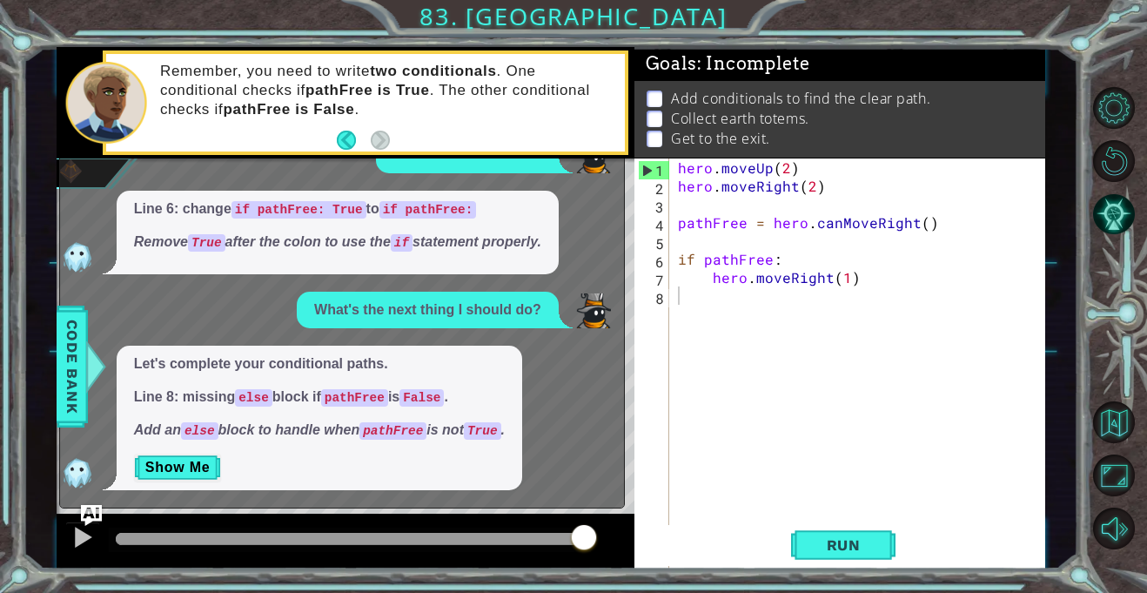
drag, startPoint x: 128, startPoint y: 416, endPoint x: 131, endPoint y: 499, distance: 82.8
click at [131, 499] on div "x Can I get a hint? Sure thing! Line 7: You should also handle the situation if…" at bounding box center [342, 247] width 566 height 522
click at [205, 481] on button "Show Me" at bounding box center [178, 468] width 88 height 28
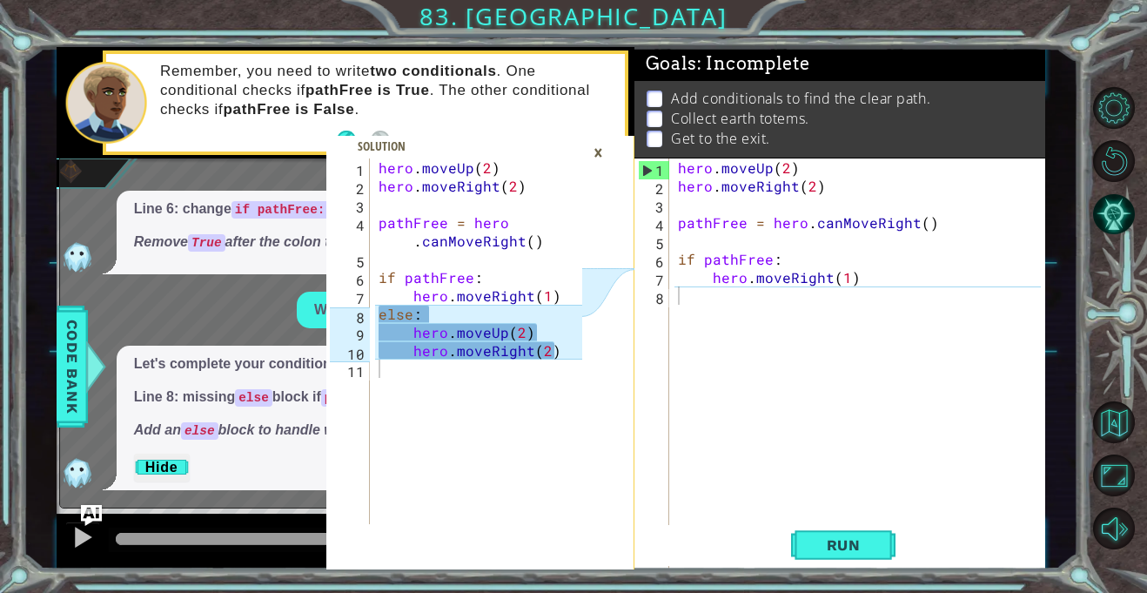
click at [519, 400] on div "hero . moveUp ( 2 ) hero . moveRight ( 2 ) pathFree = hero . canMoveRight ( ) i…" at bounding box center [483, 359] width 216 height 402
click at [519, 394] on div "hero . moveUp ( 2 ) hero . moveRight ( 2 ) pathFree = hero . canMoveRight ( ) i…" at bounding box center [483, 359] width 216 height 402
click at [519, 384] on div "hero . moveUp ( 2 ) hero . moveRight ( 2 ) pathFree = hero . canMoveRight ( ) i…" at bounding box center [483, 359] width 216 height 402
click at [518, 385] on div "hero . moveUp ( 2 ) hero . moveRight ( 2 ) pathFree = hero . canMoveRight ( ) i…" at bounding box center [483, 359] width 216 height 402
click at [519, 384] on div "hero . moveUp ( 2 ) hero . moveRight ( 2 ) pathFree = hero . canMoveRight ( ) i…" at bounding box center [483, 359] width 216 height 402
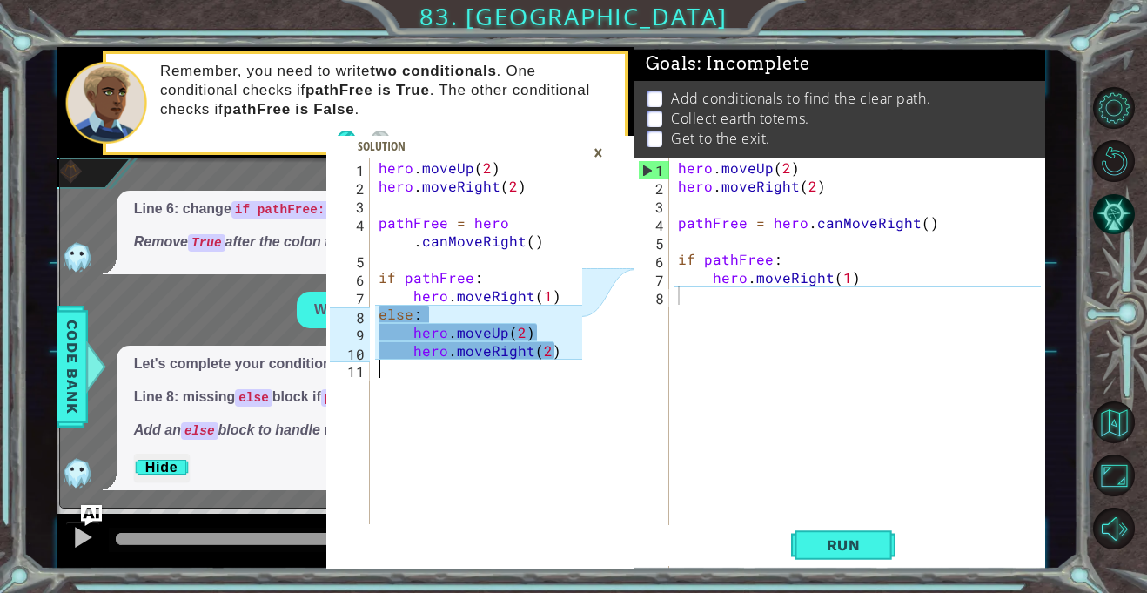
click at [525, 400] on div "hero . moveUp ( 2 ) hero . moveRight ( 2 ) pathFree = hero . canMoveRight ( ) i…" at bounding box center [483, 359] width 216 height 402
drag, startPoint x: 525, startPoint y: 400, endPoint x: 533, endPoint y: 411, distance: 13.8
click at [533, 411] on div "hero . moveUp ( 2 ) hero . moveRight ( 2 ) pathFree = hero . canMoveRight ( ) i…" at bounding box center [483, 359] width 216 height 402
click at [539, 415] on div "hero . moveUp ( 2 ) hero . moveRight ( 2 ) pathFree = hero . canMoveRight ( ) i…" at bounding box center [483, 359] width 216 height 402
click at [203, 265] on div "Line 6: change if pathFree: True to if pathFree: Remove True after the colon to…" at bounding box center [338, 233] width 442 height 84
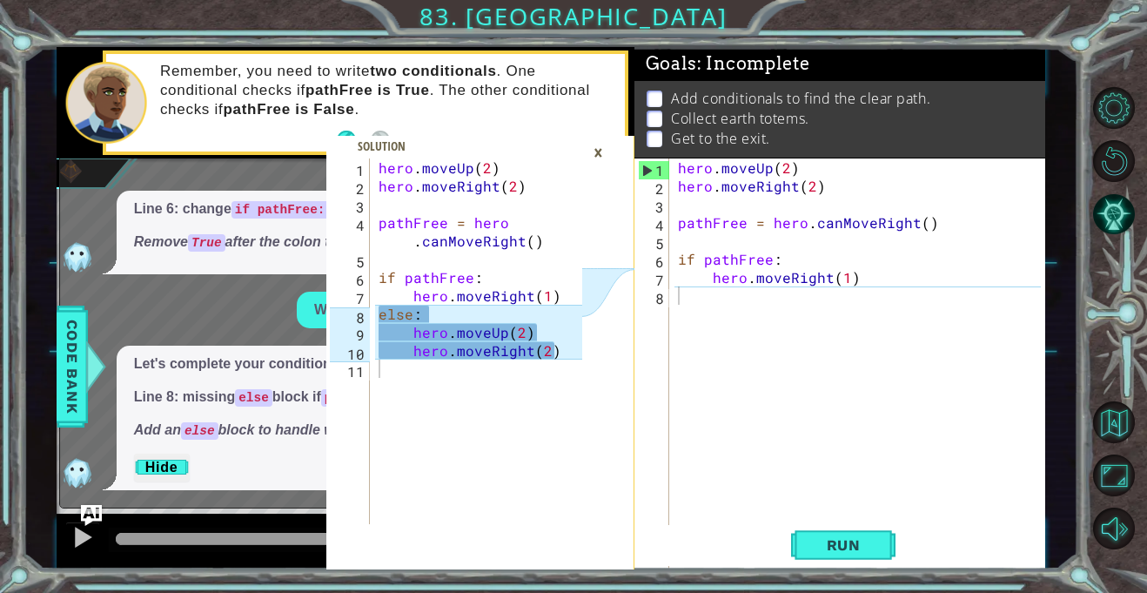
drag, startPoint x: 214, startPoint y: 278, endPoint x: 234, endPoint y: 269, distance: 21.8
click at [234, 269] on div "Line 6: change if pathFree: True to if pathFree: Remove True after the colon to…" at bounding box center [338, 233] width 442 height 84
drag, startPoint x: 234, startPoint y: 346, endPoint x: 257, endPoint y: 328, distance: 28.6
click at [252, 339] on div "Can I get a hint? Sure thing! Line 7: You should also handle the situation if p…" at bounding box center [337, 209] width 555 height 562
click at [264, 326] on div "What's the next thing I should do?" at bounding box center [337, 310] width 555 height 37
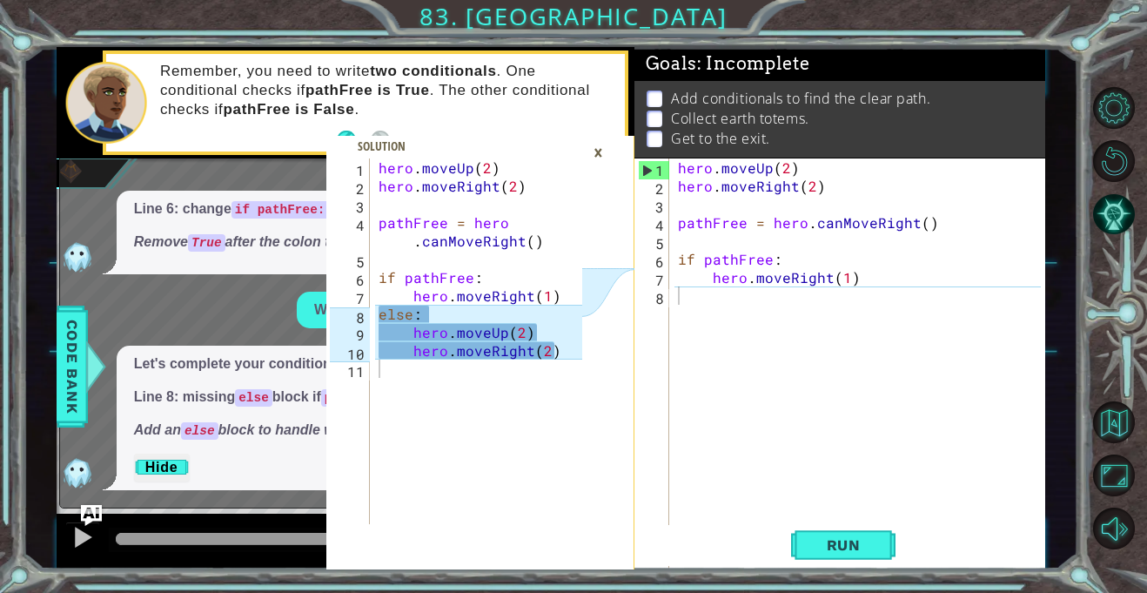
click at [185, 279] on div "Can I get a hint? Sure thing! Line 7: You should also handle the situation if p…" at bounding box center [337, 209] width 555 height 562
click at [180, 279] on div "Can I get a hint? Sure thing! Line 7: You should also handle the situation if p…" at bounding box center [337, 209] width 555 height 562
drag, startPoint x: 180, startPoint y: 279, endPoint x: 184, endPoint y: 299, distance: 21.2
click at [184, 299] on div "Can I get a hint? Sure thing! Line 7: You should also handle the situation if p…" at bounding box center [337, 209] width 555 height 562
click at [208, 346] on div "Can I get a hint? Sure thing! Line 7: You should also handle the situation if p…" at bounding box center [337, 209] width 555 height 562
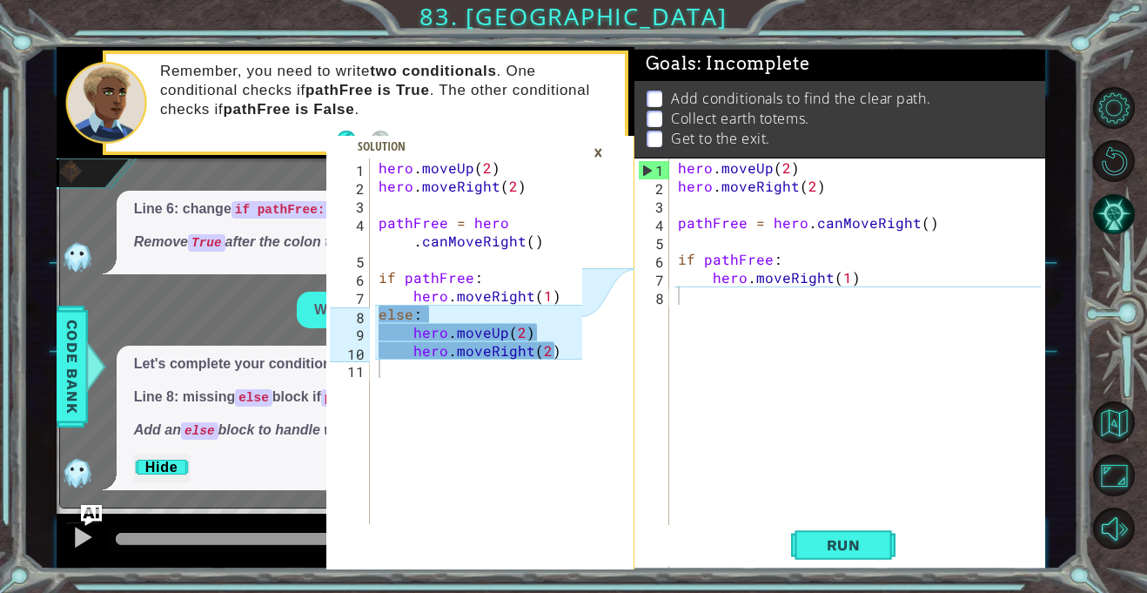
click at [215, 326] on div "Can I get a hint? Sure thing! Line 7: You should also handle the situation if p…" at bounding box center [337, 209] width 555 height 562
click at [211, 330] on div "Can I get a hint? Sure thing! Line 7: You should also handle the situation if p…" at bounding box center [337, 209] width 555 height 562
drag, startPoint x: 151, startPoint y: 288, endPoint x: 171, endPoint y: 314, distance: 33.4
click at [171, 314] on div "Can I get a hint? Sure thing! Line 7: You should also handle the situation if p…" at bounding box center [337, 209] width 555 height 562
click at [178, 277] on div "Can I get a hint? Sure thing! Line 7: You should also handle the situation if p…" at bounding box center [337, 209] width 555 height 562
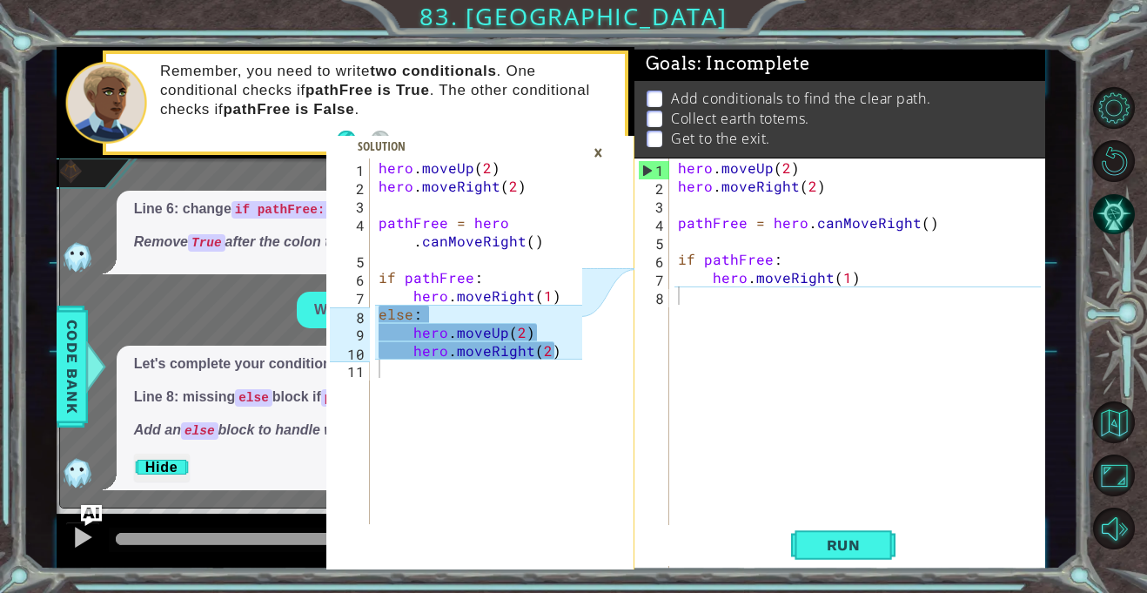
drag, startPoint x: 178, startPoint y: 277, endPoint x: 188, endPoint y: 286, distance: 13.6
click at [188, 286] on div "Can I get a hint? Sure thing! Line 7: You should also handle the situation if p…" at bounding box center [337, 209] width 555 height 562
click at [191, 269] on div "Line 6: change if pathFree: True to if pathFree: Remove True after the colon to…" at bounding box center [338, 233] width 442 height 84
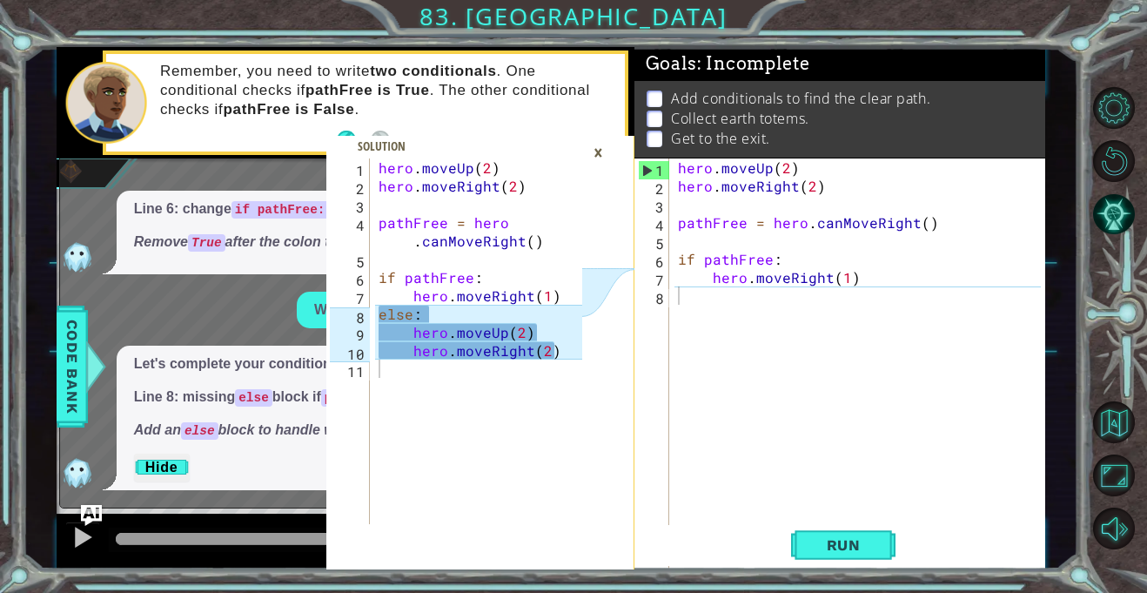
click at [191, 269] on div "Line 6: change if pathFree: True to if pathFree: Remove True after the colon to…" at bounding box center [338, 233] width 442 height 84
click at [20, 30] on div "1 2 3 4 5 6 7 8 9 10 11 hero . moveUp ( 2 ) hero . moveRight ( 2 ) pathFree = h…" at bounding box center [573, 296] width 1147 height 593
drag, startPoint x: 591, startPoint y: 350, endPoint x: 339, endPoint y: 349, distance: 252.4
click at [319, 351] on div "1 2 3 4 5 6 7 8 9 10 11 hero . moveUp ( 2 ) hero . moveRight ( 2 ) pathFree = h…" at bounding box center [551, 307] width 989 height 521
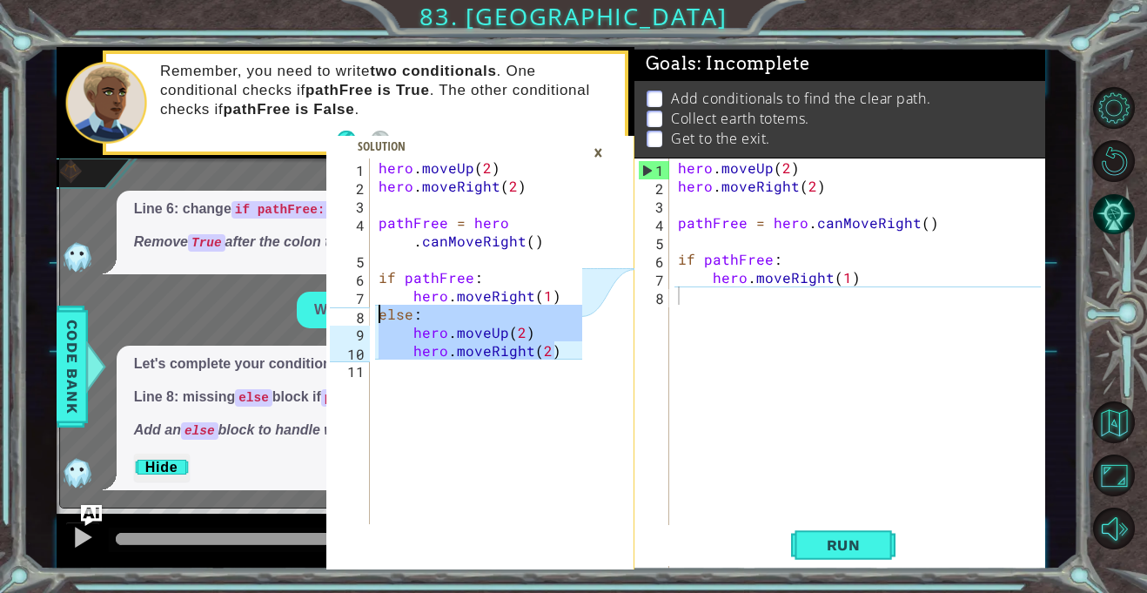
drag, startPoint x: 581, startPoint y: 347, endPoint x: 288, endPoint y: 312, distance: 294.7
click at [288, 312] on div "hero.moveRight(2) 1 2 3 4 5 6 7 8 9 10 11 hero . moveUp ( 2 ) hero . moveRight …" at bounding box center [551, 307] width 989 height 521
type textarea "else: hero.moveUp(2)"
drag, startPoint x: 793, startPoint y: 301, endPoint x: 783, endPoint y: 306, distance: 10.5
click at [783, 306] on div "hero . moveUp ( 2 ) hero . moveRight ( 2 ) pathFree = hero . canMoveRight ( ) i…" at bounding box center [862, 395] width 375 height 475
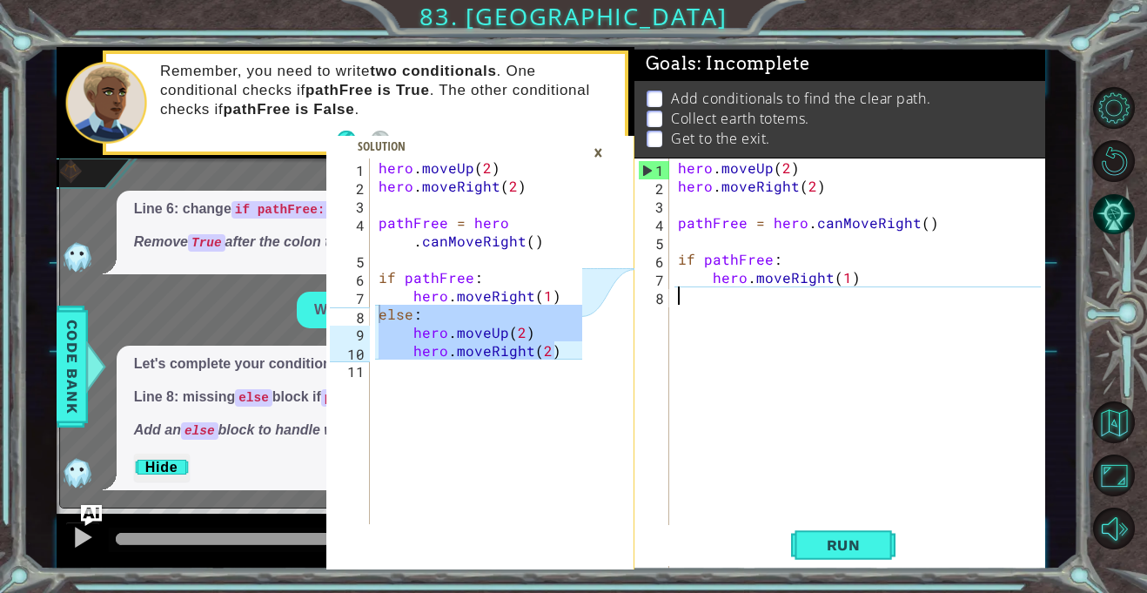
paste textarea "hero.moveRight(2)"
type textarea "hero.moveRight(2)"
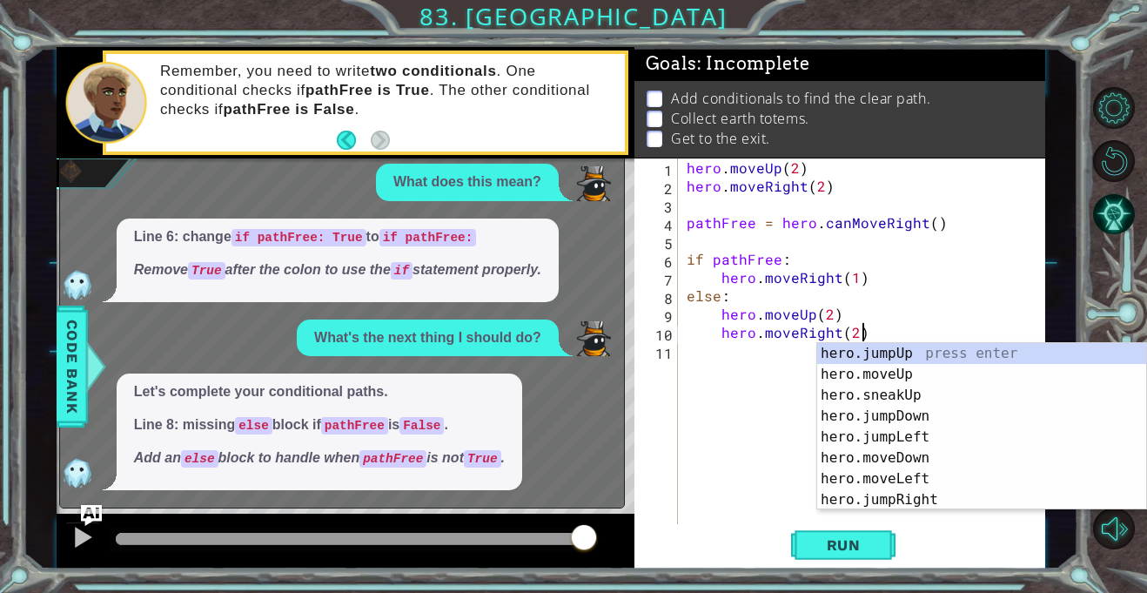
scroll to position [61, 0]
click at [91, 359] on div at bounding box center [95, 366] width 22 height 52
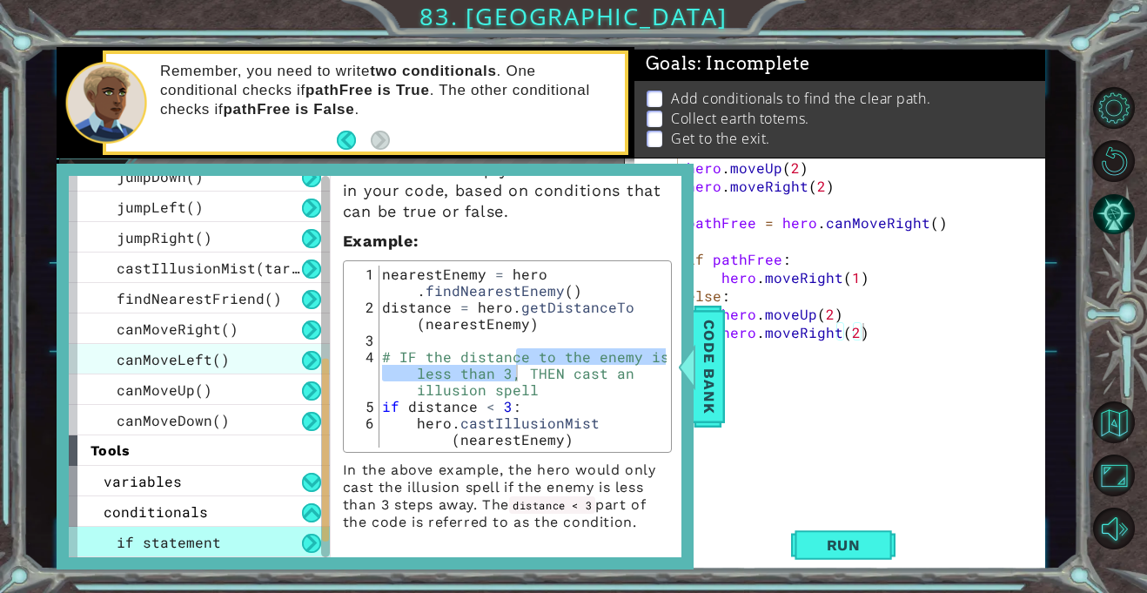
click at [91, 359] on div "canMoveLeft()" at bounding box center [199, 359] width 261 height 30
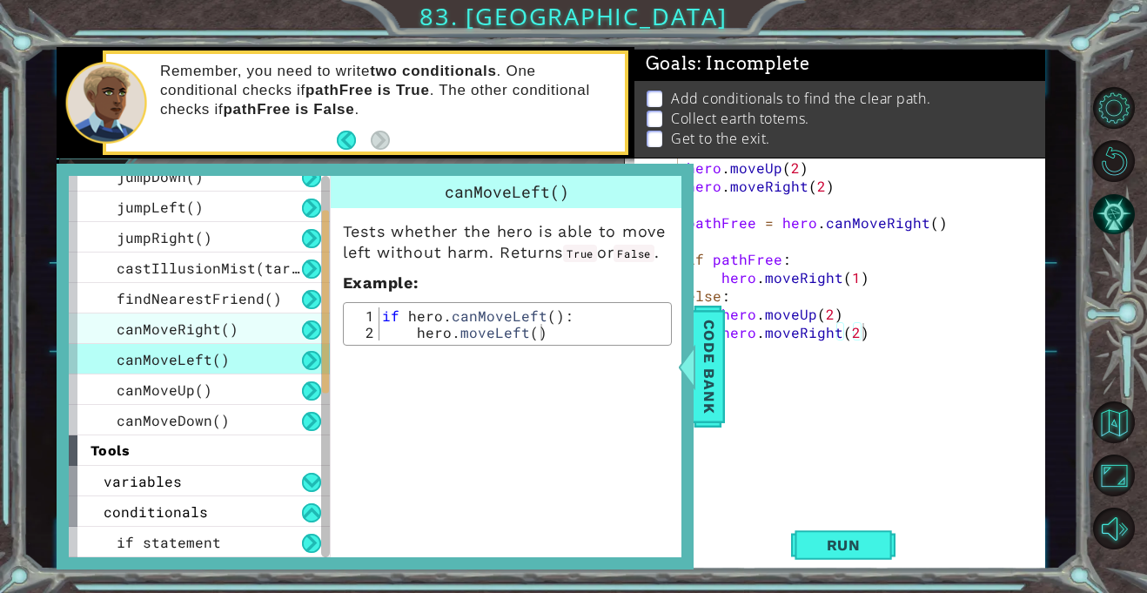
scroll to position [0, 0]
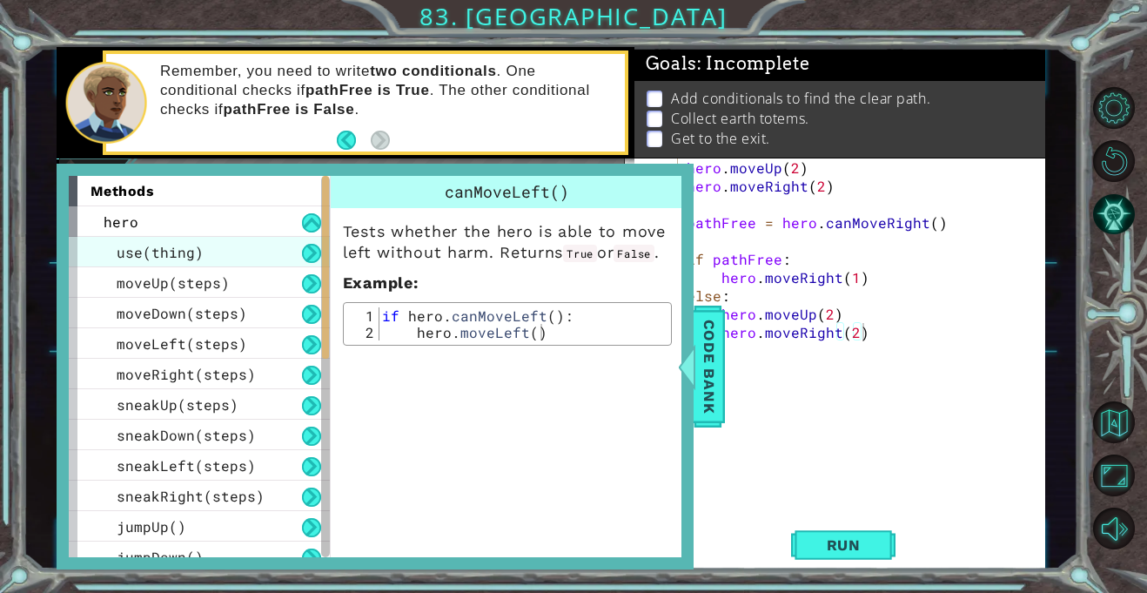
click at [137, 260] on span "use(thing)" at bounding box center [160, 252] width 87 height 18
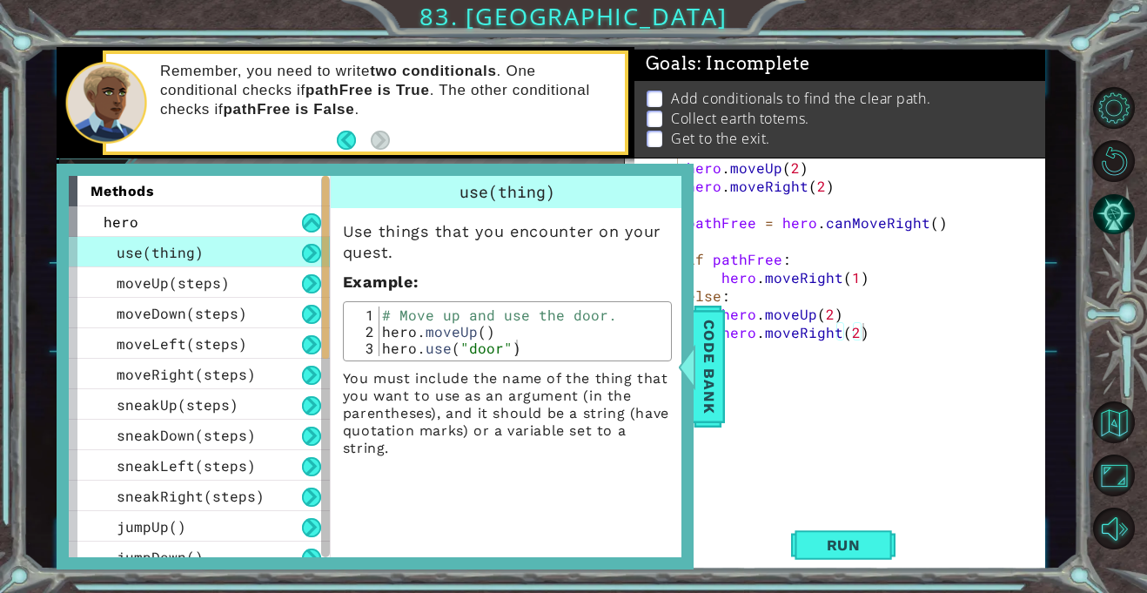
click at [165, 237] on div "use(thing)" at bounding box center [199, 252] width 261 height 30
click at [700, 371] on span "Code Bank" at bounding box center [710, 366] width 28 height 106
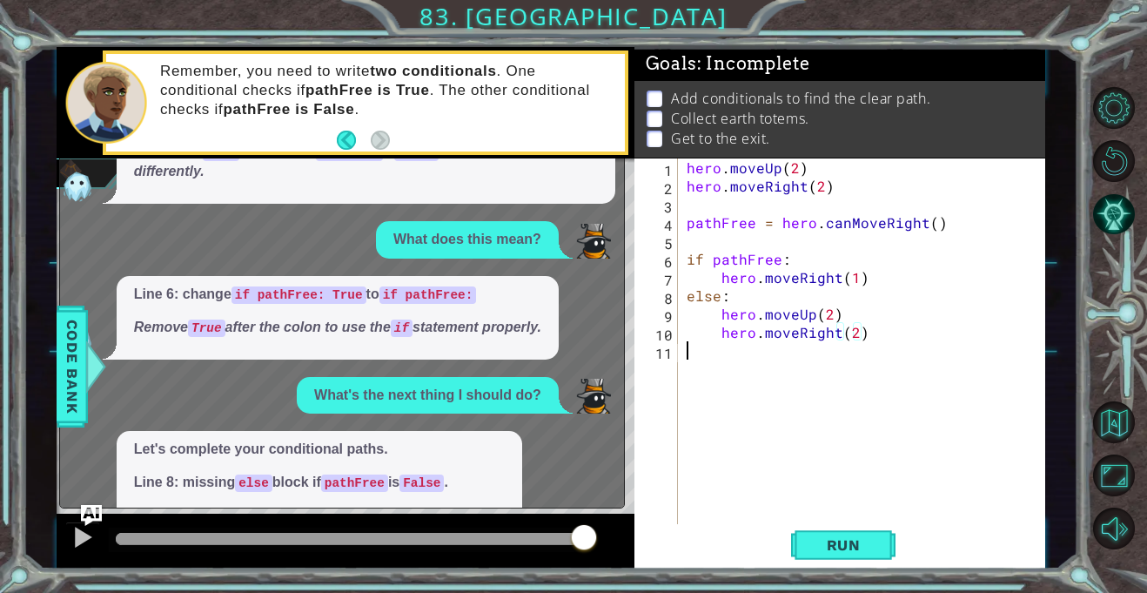
click at [701, 360] on div "hero . moveUp ( 2 ) hero . moveRight ( 2 ) pathFree = hero . canMoveRight ( ) i…" at bounding box center [866, 359] width 366 height 402
click at [611, 510] on div "else: hero.moveUp(2) 1 2 3 4 5 6 7 8 9 10 11 hero . moveUp ( 2 ) hero . moveRig…" at bounding box center [551, 307] width 989 height 521
drag, startPoint x: 571, startPoint y: 565, endPoint x: 544, endPoint y: 549, distance: 31.2
click at [570, 550] on div at bounding box center [346, 542] width 578 height 56
click at [563, 517] on div at bounding box center [346, 542] width 578 height 56
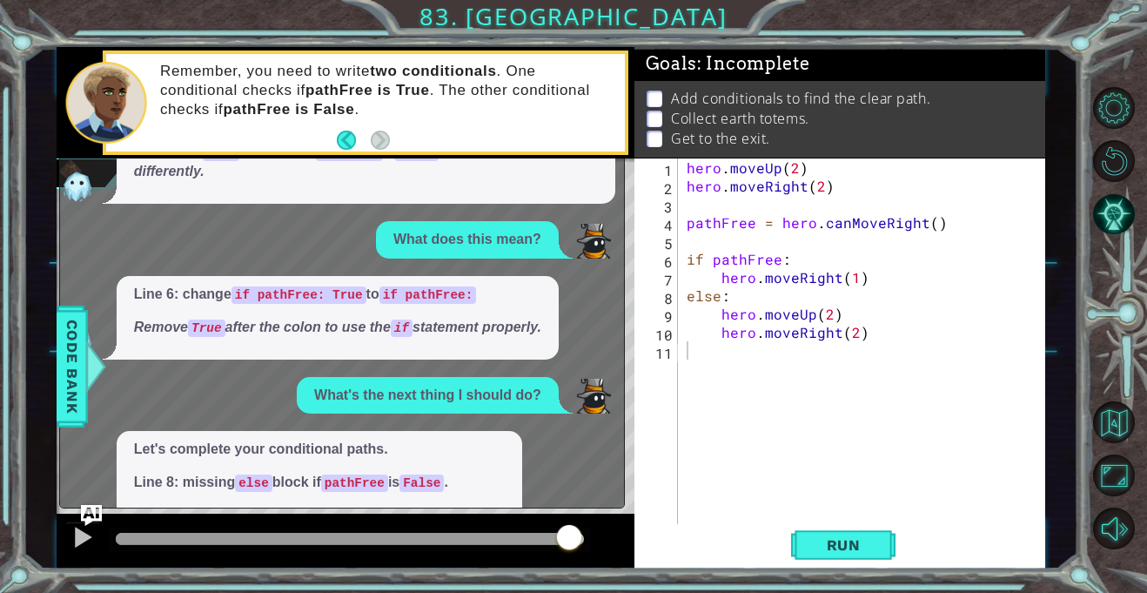
drag, startPoint x: 570, startPoint y: 519, endPoint x: 0, endPoint y: 339, distance: 597.7
click at [0, 339] on div "else: hero.moveUp(2) 1 2 3 4 5 6 7 8 9 10 11 hero . moveUp ( 2 ) hero . moveRig…" at bounding box center [573, 296] width 1147 height 593
click at [79, 504] on div "Let's complete your conditional paths. Line 8: missing else block if pathFree i…" at bounding box center [337, 489] width 555 height 117
click at [86, 507] on img "Ask AI" at bounding box center [91, 515] width 23 height 23
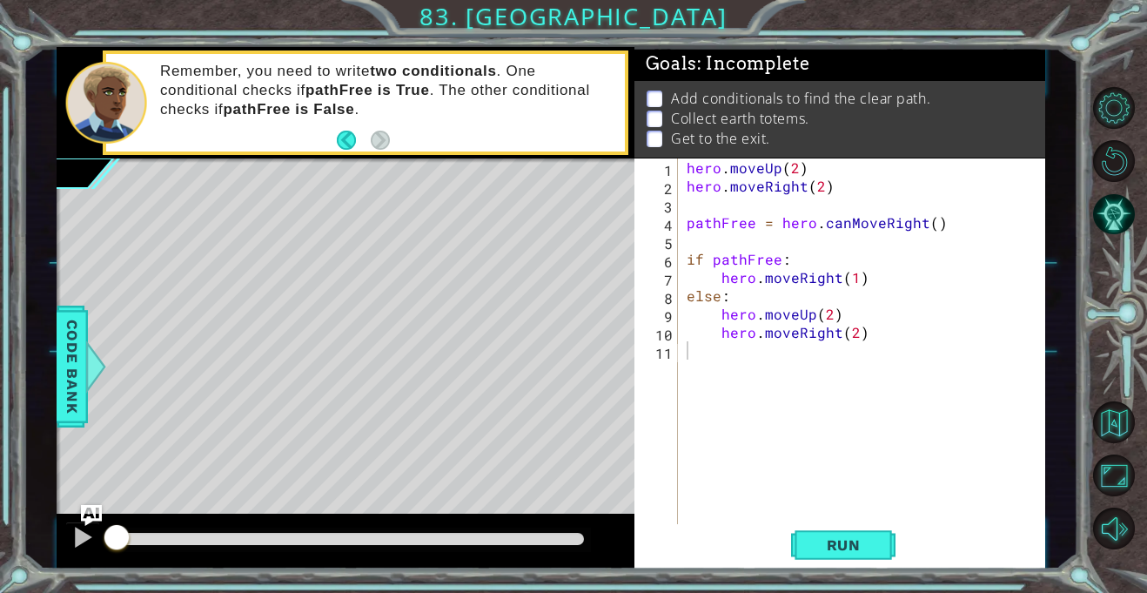
drag, startPoint x: 581, startPoint y: 533, endPoint x: 339, endPoint y: 592, distance: 249.1
click at [164, 550] on div "else: hero.moveUp(2) 1 2 3 4 5 6 7 8 9 10 11 hero . moveUp ( 2 ) hero . moveRig…" at bounding box center [573, 296] width 1147 height 593
drag, startPoint x: 338, startPoint y: 541, endPoint x: 229, endPoint y: 592, distance: 120.0
click at [0, 550] on div "else: hero.moveUp(2) 1 2 3 4 5 6 7 8 9 10 11 hero . moveUp ( 2 ) hero . moveRig…" at bounding box center [573, 296] width 1147 height 593
click at [71, 538] on div "methods hero use(thing) moveUp(steps) moveDown(steps) moveLeft(steps) moveRight…" at bounding box center [551, 307] width 989 height 521
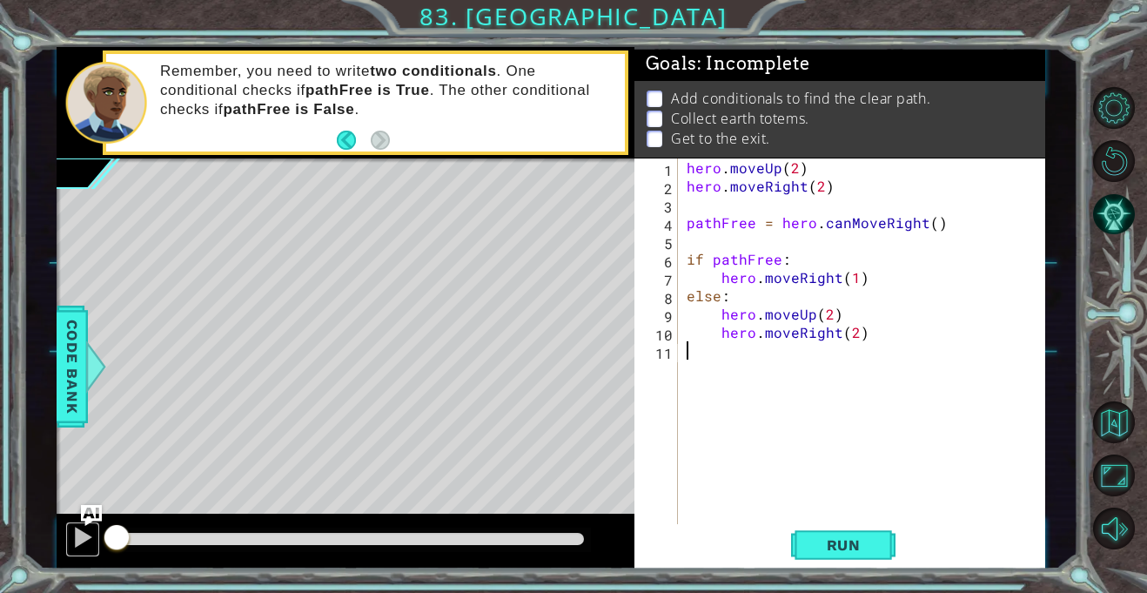
drag, startPoint x: 71, startPoint y: 538, endPoint x: 69, endPoint y: 575, distance: 37.5
click at [69, 550] on div "else: hero.moveUp(2) 1 2 3 4 5 6 7 8 9 10 11 hero . moveUp ( 2 ) hero . moveRig…" at bounding box center [573, 296] width 1147 height 593
click at [62, 545] on div at bounding box center [346, 542] width 578 height 56
click at [98, 531] on button at bounding box center [82, 539] width 35 height 36
click at [814, 549] on span "Run" at bounding box center [844, 544] width 69 height 17
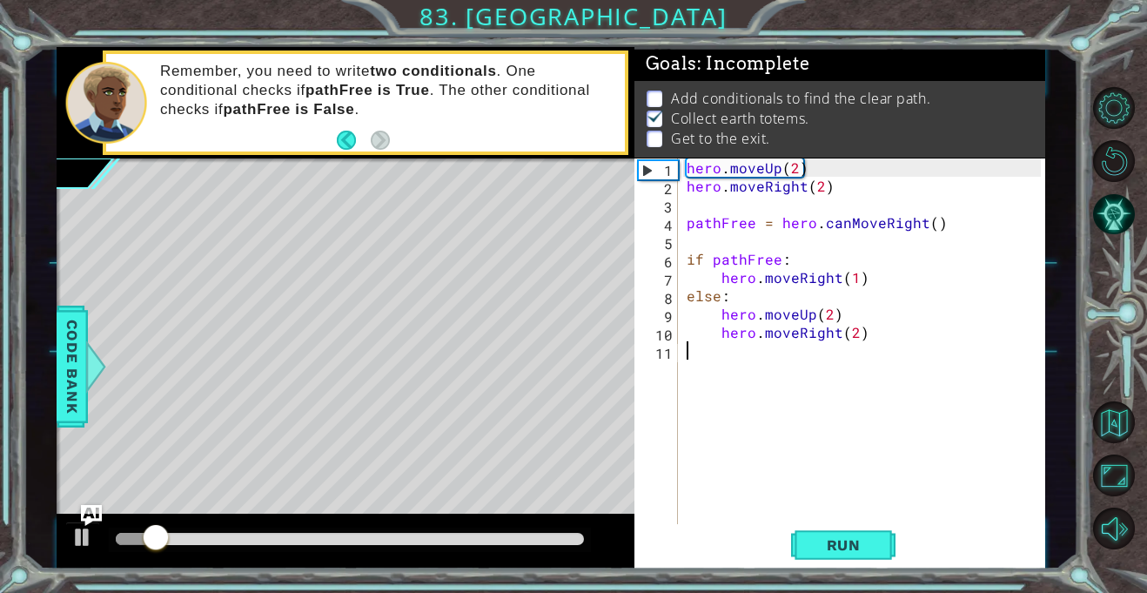
click at [660, 357] on div "else: hero.moveUp(2) 1 2 3 4 5 6 7 8 9 10 11 hero . moveUp ( 2 ) hero . moveRig…" at bounding box center [551, 307] width 989 height 521
click at [797, 242] on div "hero . moveUp ( 2 ) hero . moveRight ( 2 ) pathFree = hero . canMoveRight ( ) i…" at bounding box center [866, 359] width 366 height 402
click at [805, 252] on div "hero . moveUp ( 2 ) hero . moveRight ( 2 ) pathFree = hero . canMoveRight ( ) i…" at bounding box center [866, 359] width 366 height 402
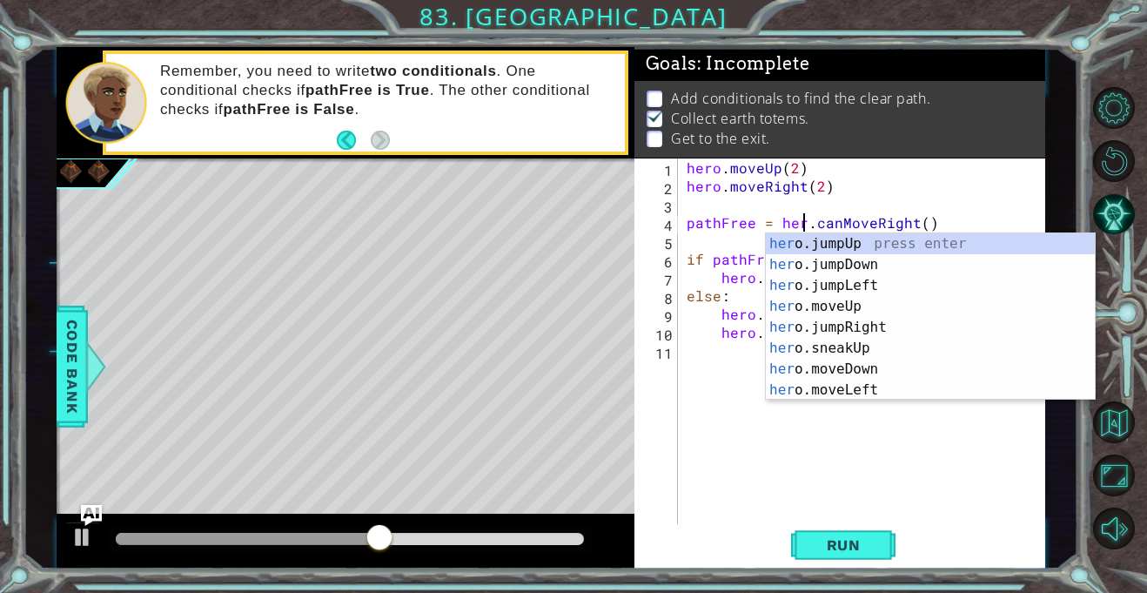
scroll to position [0, 8]
click at [816, 217] on div "hero . moveUp ( 2 ) hero . moveRight ( 2 ) pathFree = her . canMoveRight ( ) if…" at bounding box center [866, 359] width 366 height 402
click at [878, 193] on div "hero . moveUp ( 2 ) hero . moveRight ( 2 ) pathFree = hero . canMoveRight ( ) i…" at bounding box center [866, 359] width 366 height 402
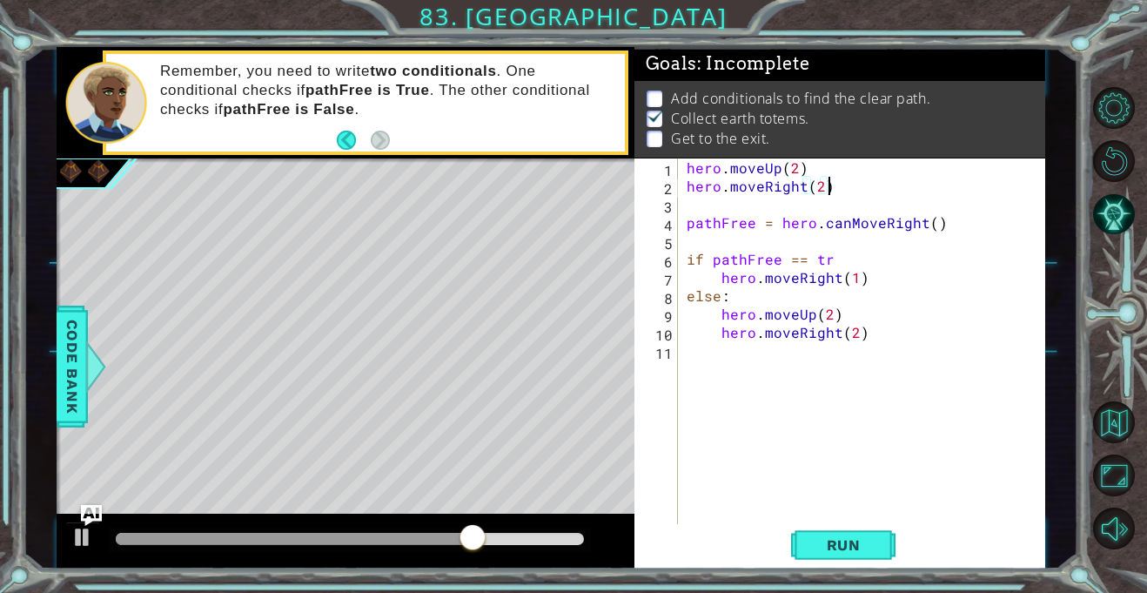
click at [872, 259] on div "hero . moveUp ( 2 ) hero . moveRight ( 2 ) pathFree = hero . canMoveRight ( ) i…" at bounding box center [866, 359] width 366 height 402
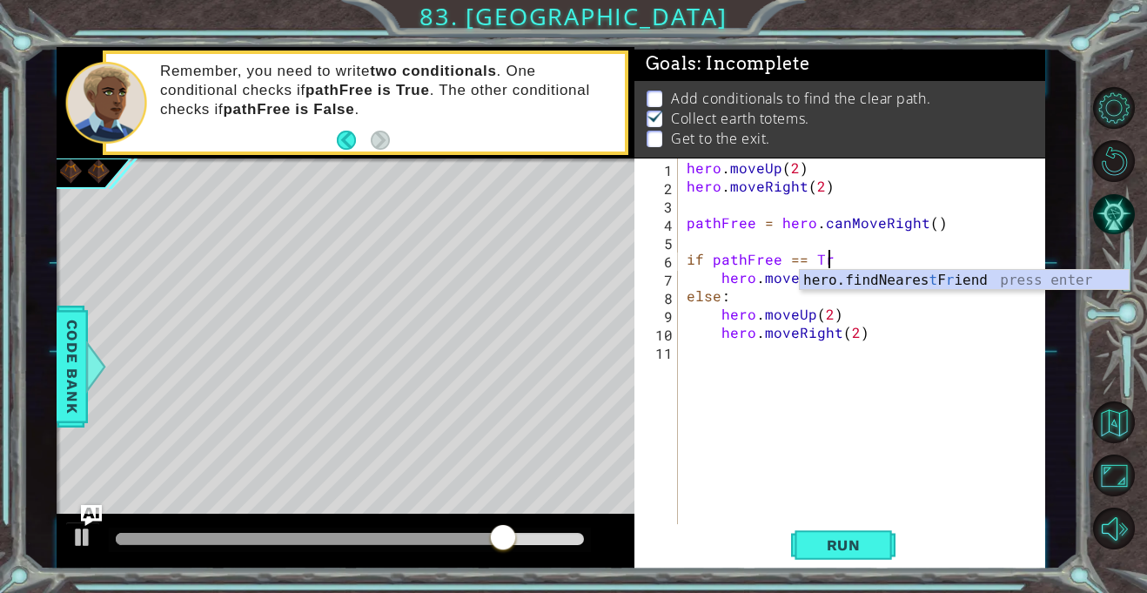
scroll to position [0, 9]
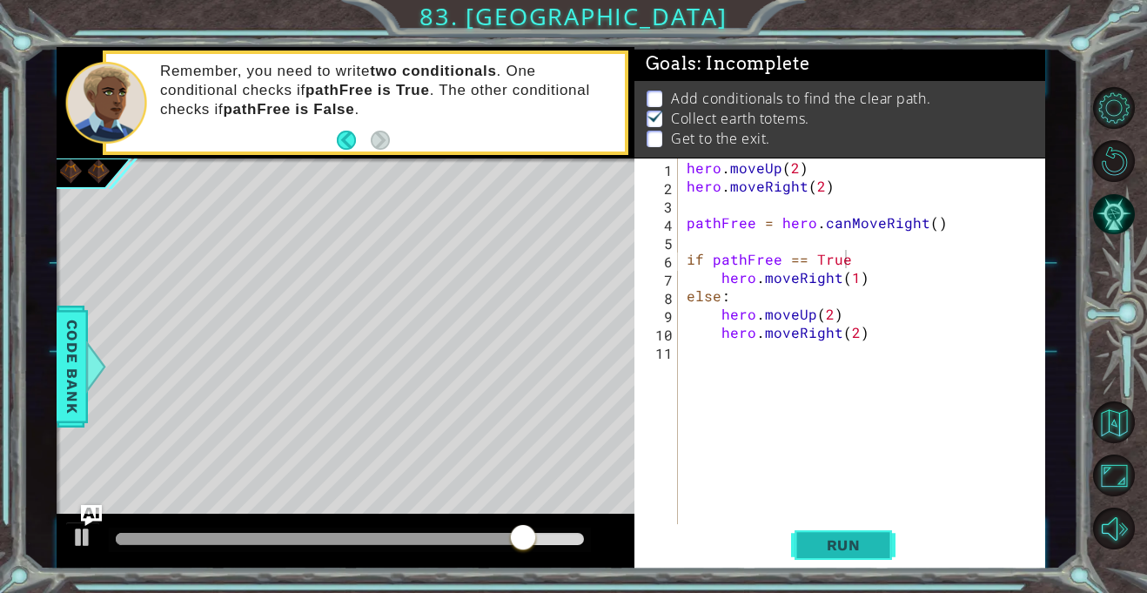
click at [885, 544] on button "Run" at bounding box center [843, 545] width 104 height 41
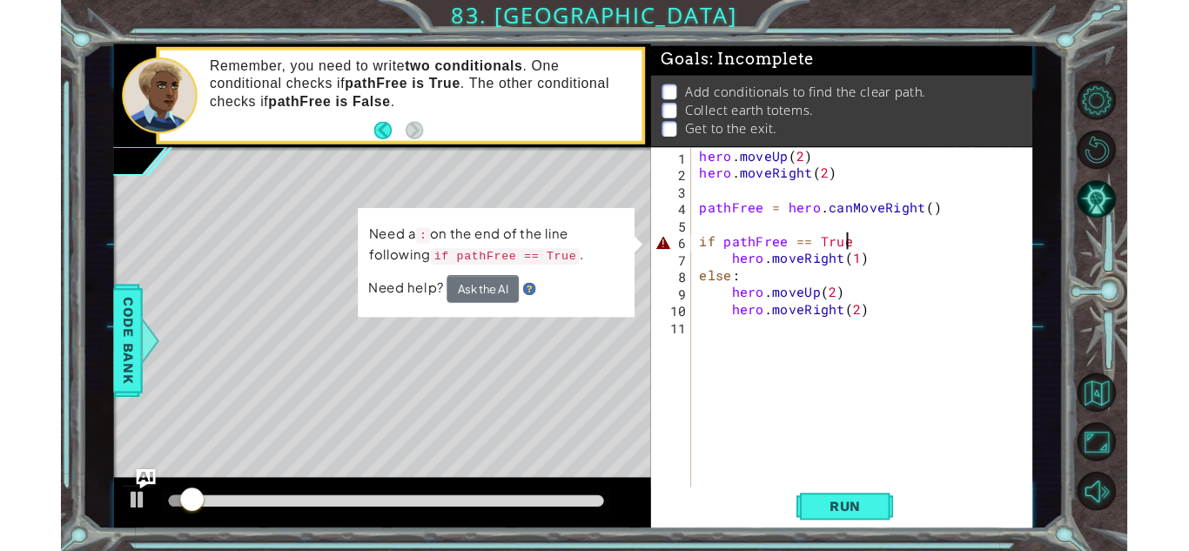
scroll to position [0, 10]
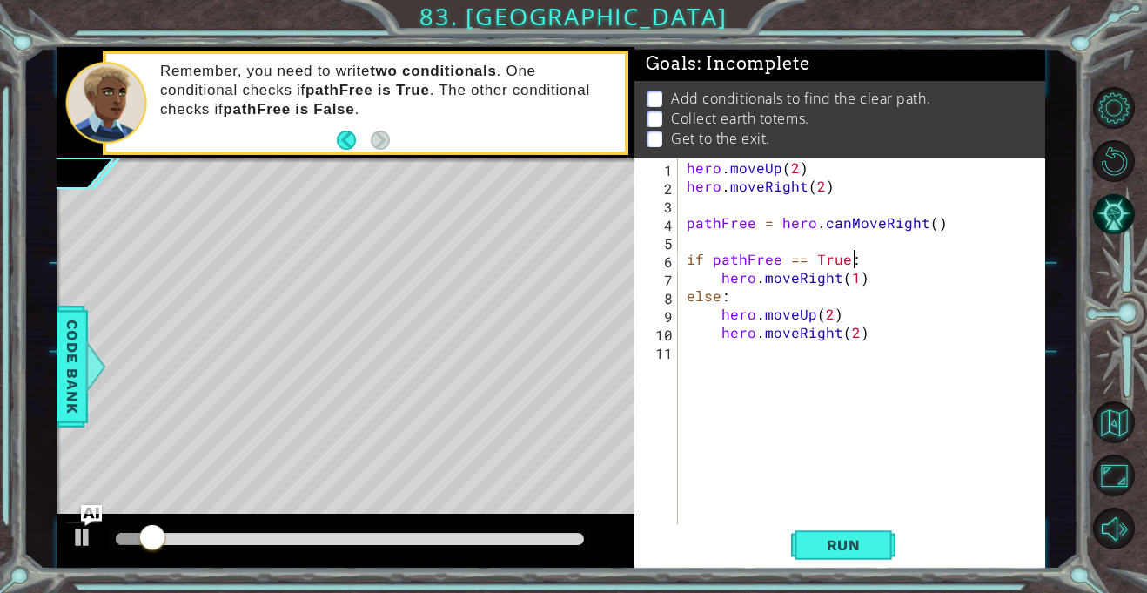
click at [804, 534] on button "Run" at bounding box center [843, 545] width 104 height 41
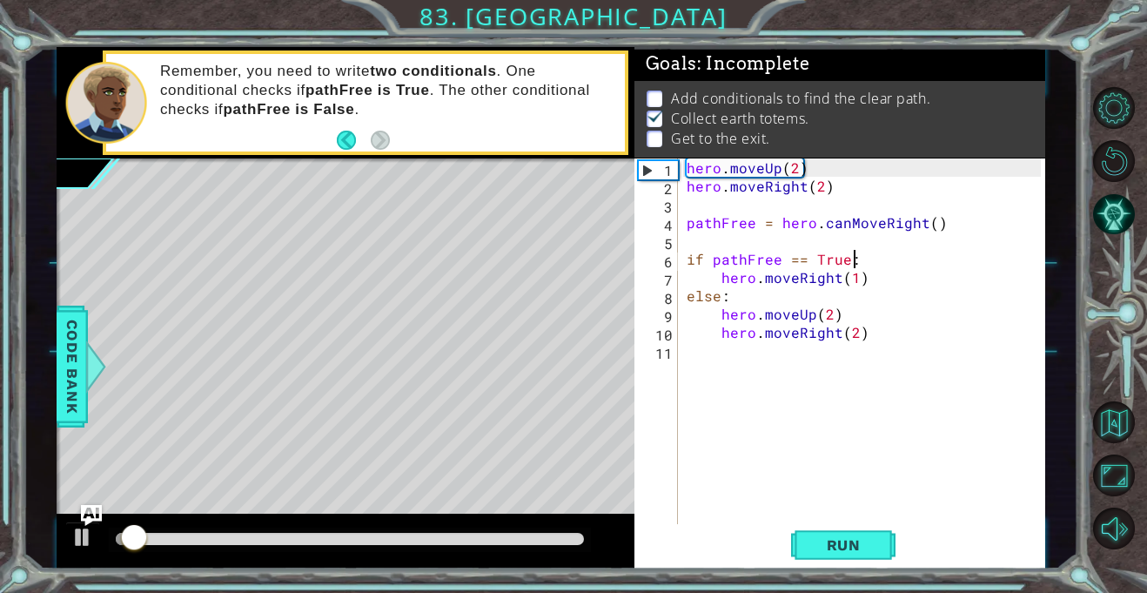
drag, startPoint x: 810, startPoint y: 540, endPoint x: 785, endPoint y: 509, distance: 39.0
click at [802, 536] on button "Run" at bounding box center [843, 545] width 104 height 41
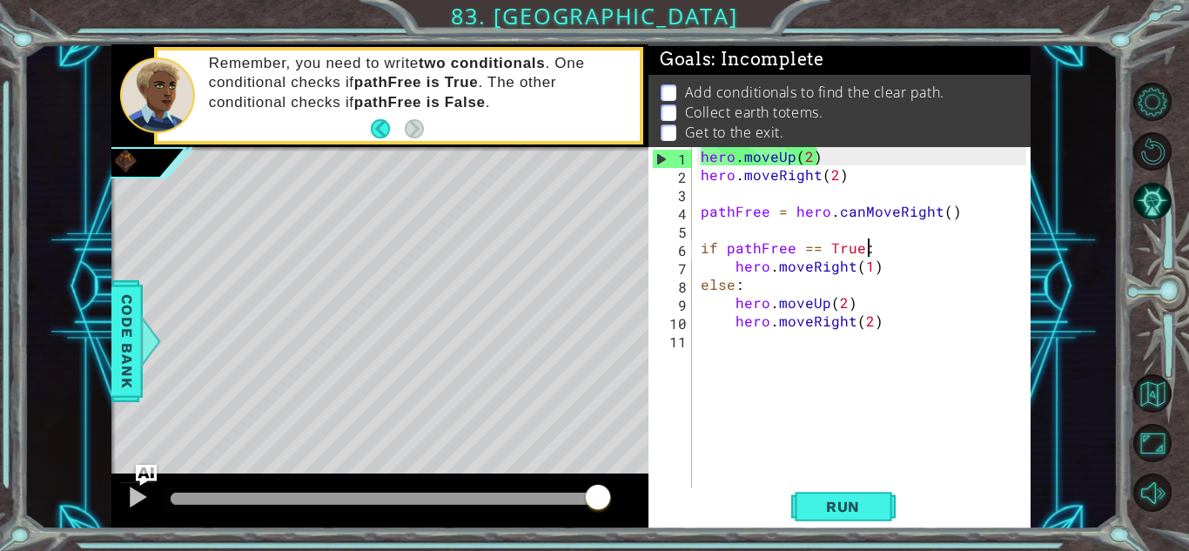
drag, startPoint x: 737, startPoint y: 279, endPoint x: 751, endPoint y: 270, distance: 16.9
click at [751, 270] on div "hero . moveUp ( 2 ) hero . moveRight ( 2 ) pathFree = hero . canMoveRight ( ) i…" at bounding box center [866, 348] width 338 height 402
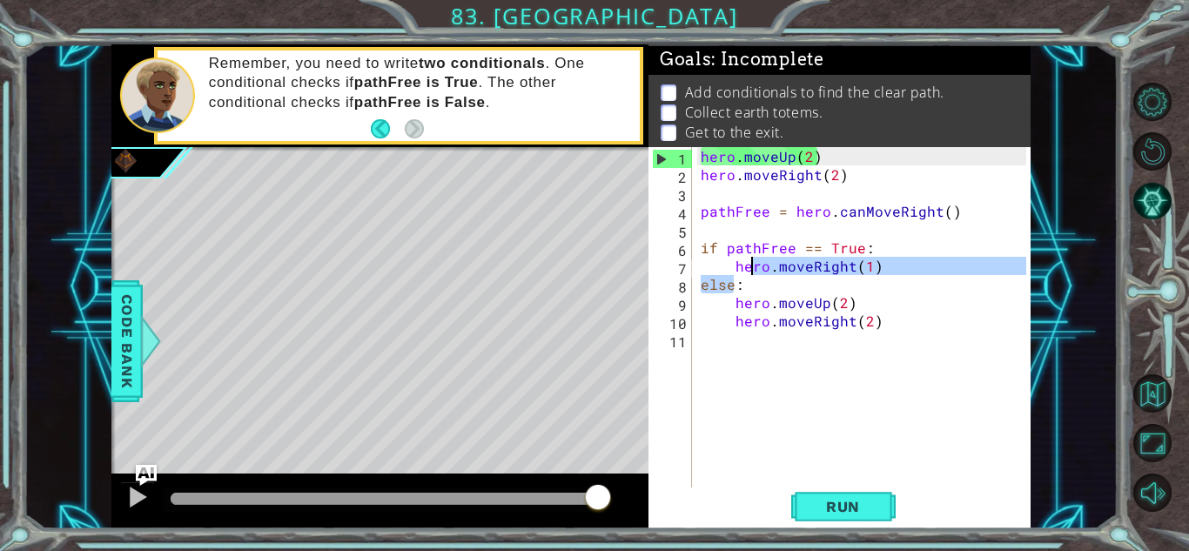
click at [752, 271] on div "hero . moveUp ( 2 ) hero . moveRight ( 2 ) pathFree = hero . canMoveRight ( ) i…" at bounding box center [861, 330] width 329 height 366
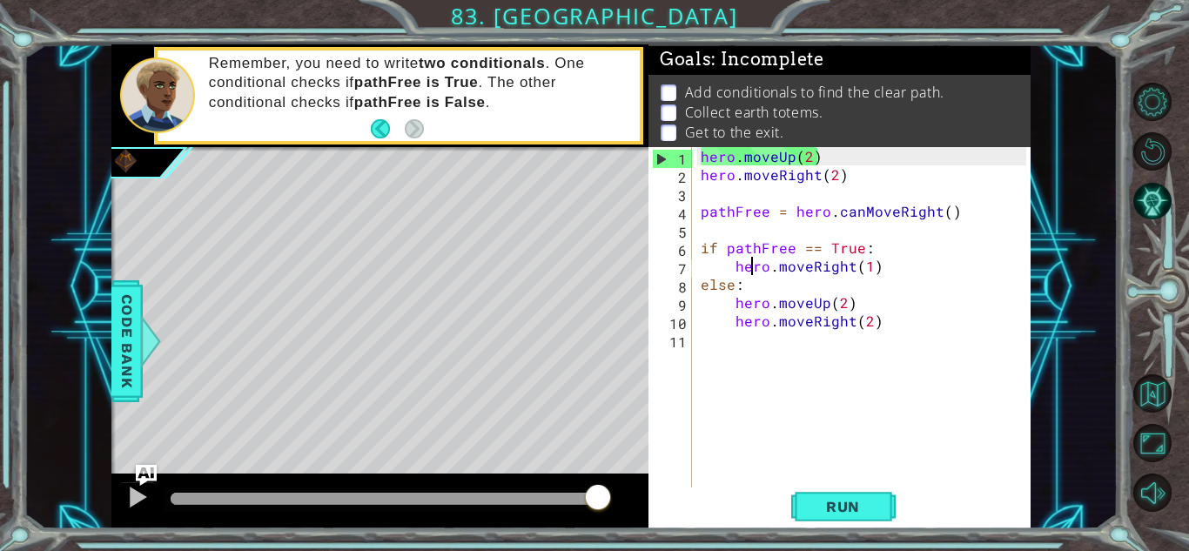
click at [755, 275] on div "hero . moveUp ( 2 ) hero . moveRight ( 2 ) pathFree = hero . canMoveRight ( ) i…" at bounding box center [866, 348] width 338 height 402
click at [760, 292] on div "hero . moveUp ( 2 ) hero . moveRight ( 2 ) pathFree = hero . canMoveRight ( ) i…" at bounding box center [866, 348] width 338 height 402
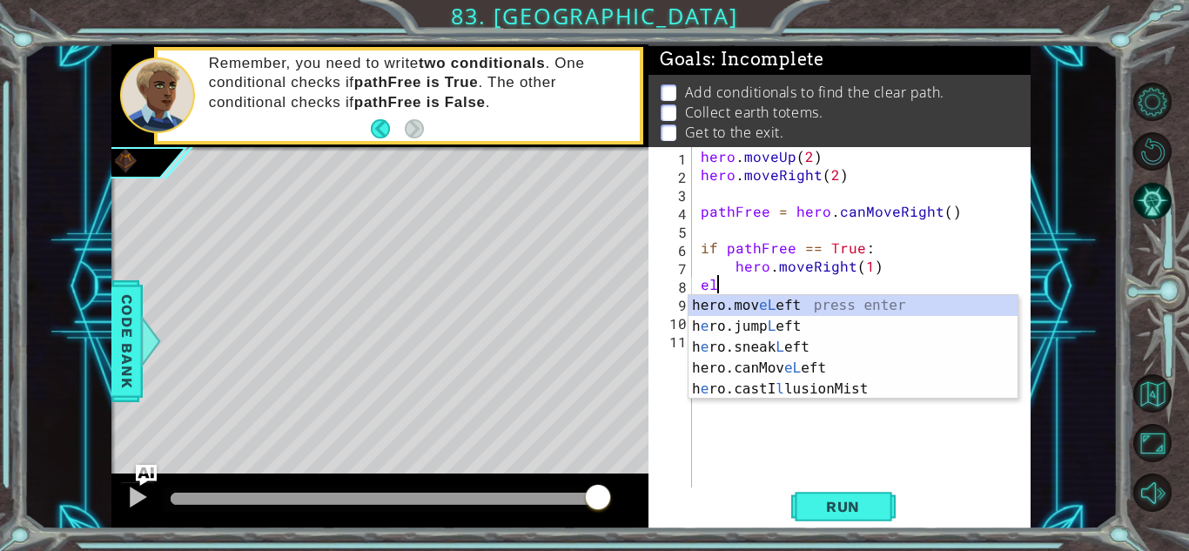
scroll to position [0, 0]
type textarea "e"
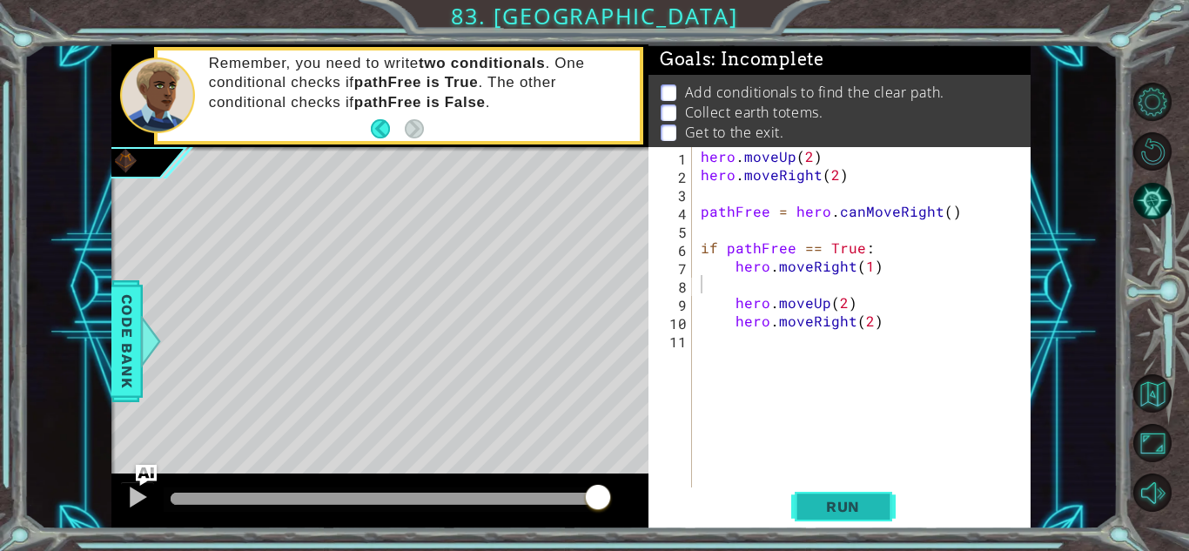
click at [887, 512] on button "Run" at bounding box center [843, 506] width 104 height 38
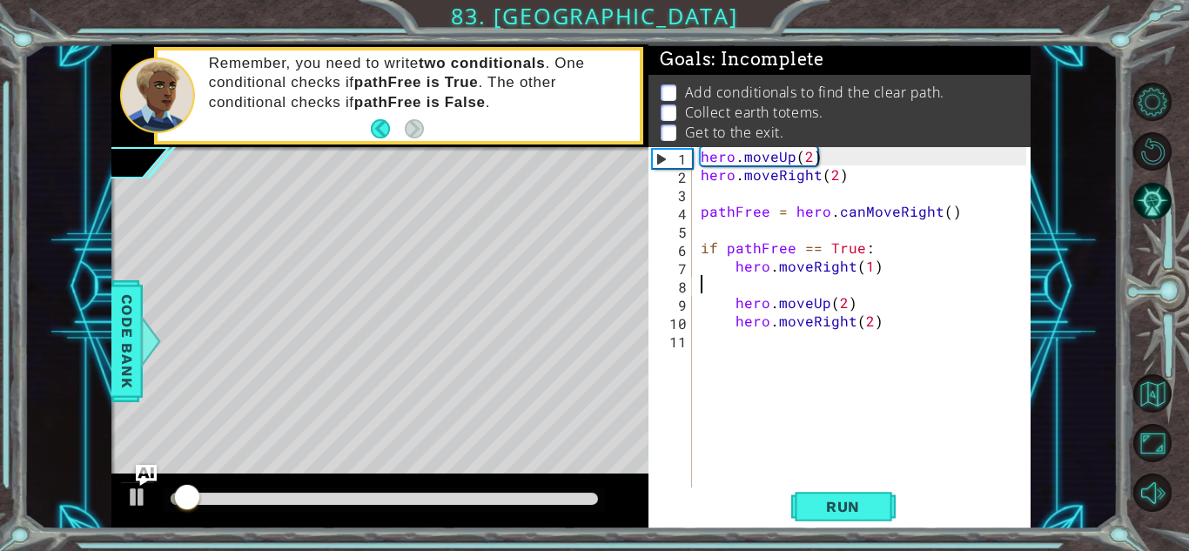
click at [814, 279] on div "hero . moveUp ( 2 ) hero . moveRight ( 2 ) pathFree = hero . canMoveRight ( ) i…" at bounding box center [866, 348] width 338 height 402
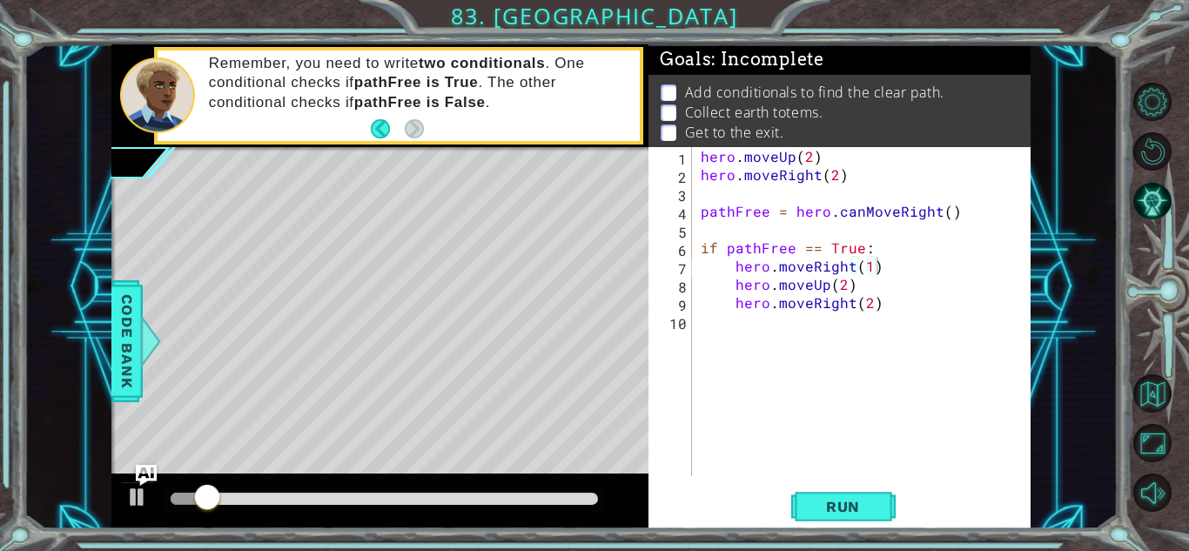
click at [836, 481] on div "hero.moveRight(1) 1 2 3 4 5 6 7 8 9 10 hero . moveUp ( 2 ) hero . moveRight ( 2…" at bounding box center [840, 337] width 382 height 381
click at [852, 521] on button "Run" at bounding box center [843, 506] width 104 height 38
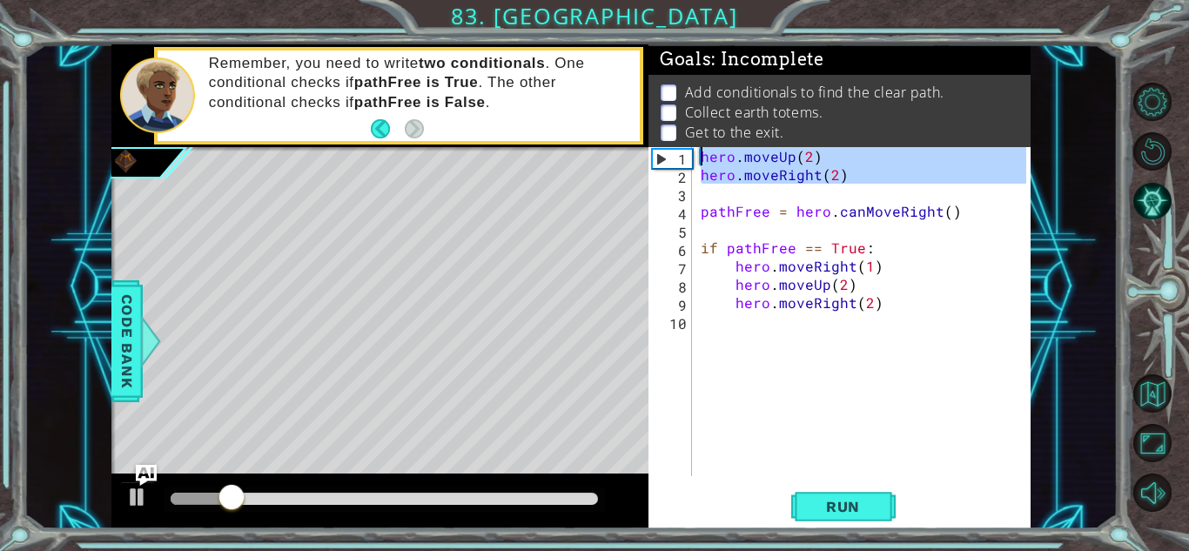
drag, startPoint x: 936, startPoint y: 194, endPoint x: 412, endPoint y: 114, distance: 530.1
click at [412, 114] on div "else: hero.moveUp(2) 1 2 3 4 5 6 7 8 9 10 11 hero . moveUp ( 2 ) hero . moveRig…" at bounding box center [570, 286] width 919 height 485
type textarea "hero.moveUp(2) hero.moveRight(2)"
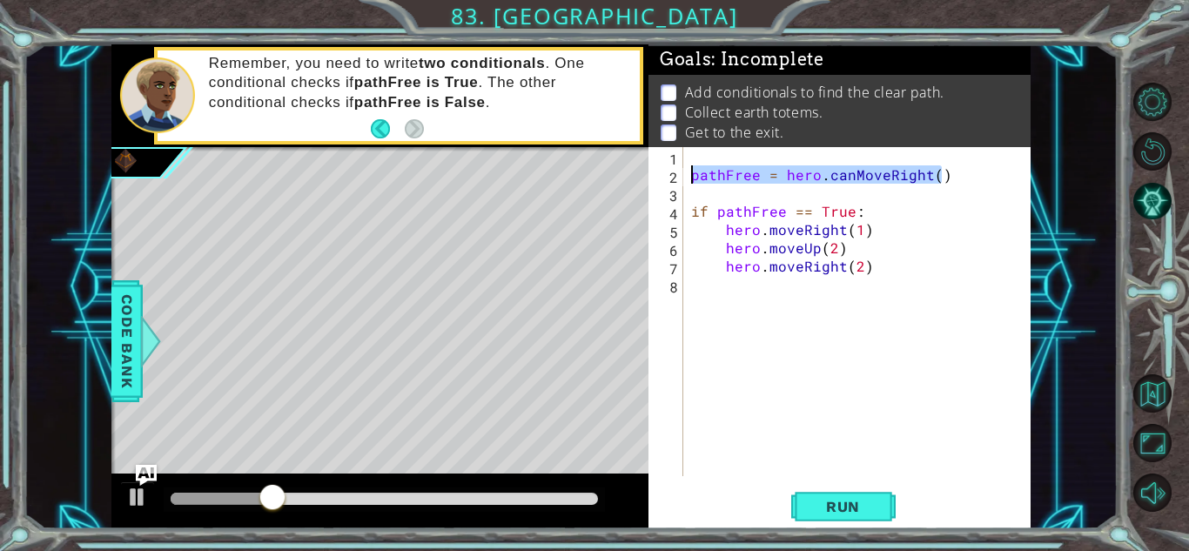
click at [501, 172] on div "else: hero.moveUp(2) 1 2 3 4 5 6 7 8 9 10 11 hero . moveUp ( 2 ) hero . moveRig…" at bounding box center [570, 286] width 919 height 485
type textarea "pathFree = hero.canMoveRight()"
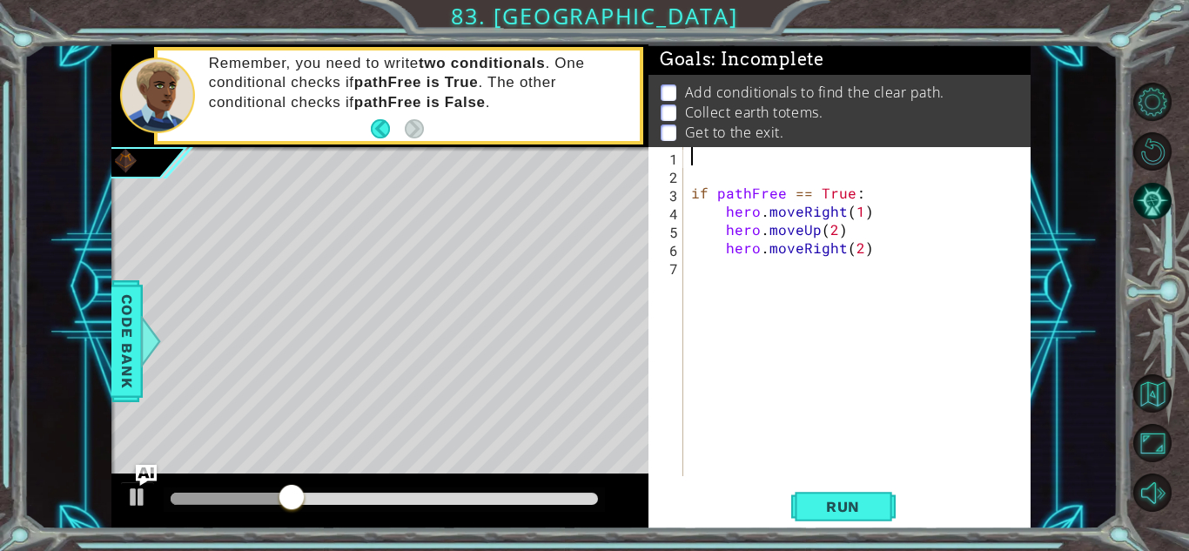
paste textarea "pathFree = hero.canMoveRight()"
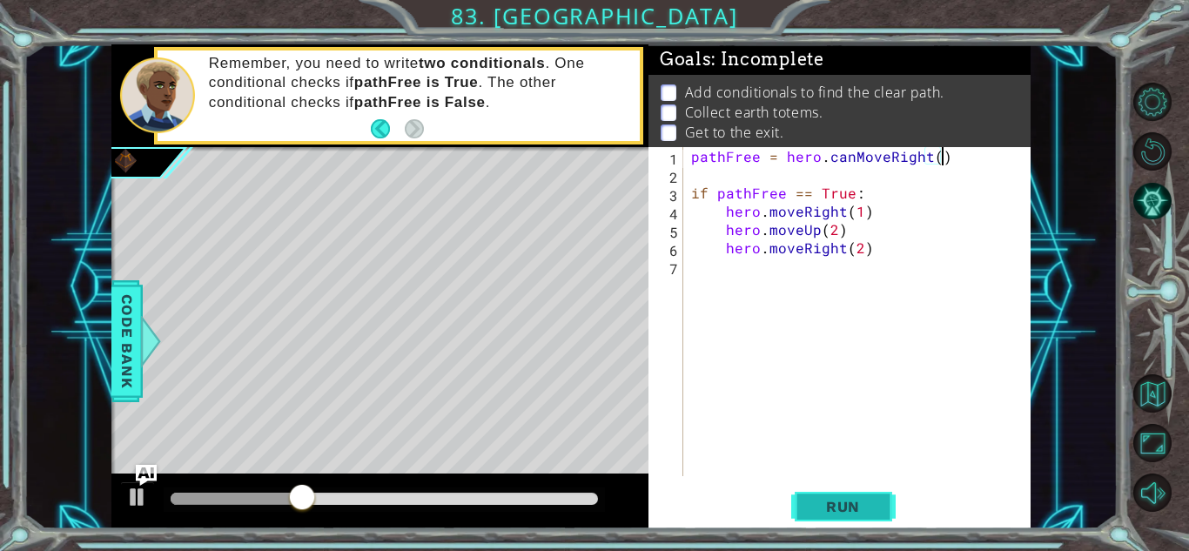
click at [823, 517] on button "Run" at bounding box center [843, 506] width 104 height 38
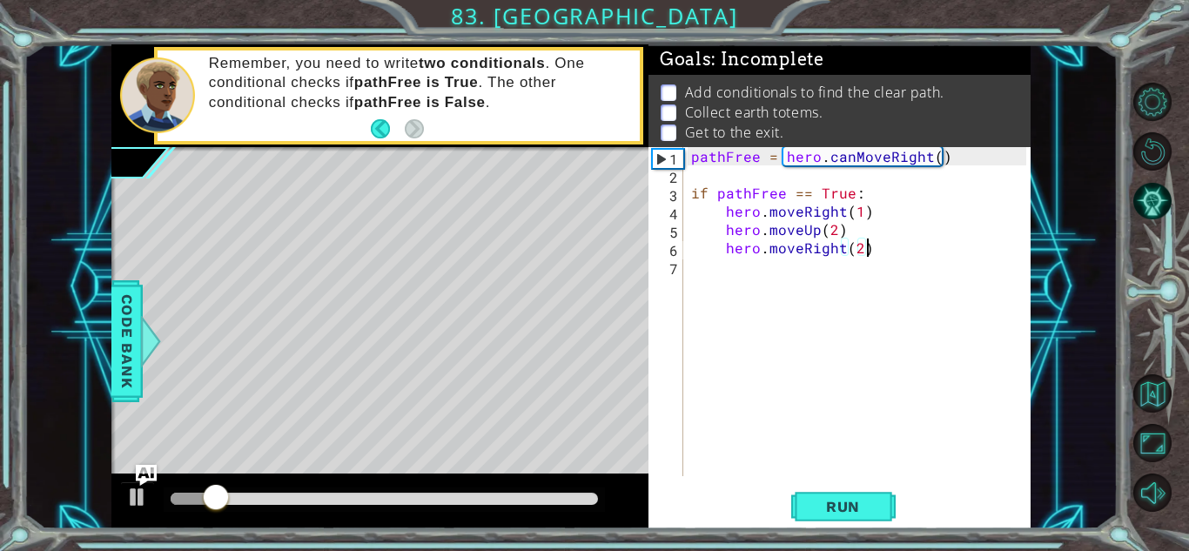
click at [886, 247] on div "pathFree = hero . canMoveRight ( ) if pathFree == True : hero . moveRight ( 1 )…" at bounding box center [861, 330] width 346 height 366
type textarea "hero.moveRight(2)"
drag, startPoint x: 916, startPoint y: 341, endPoint x: 926, endPoint y: 337, distance: 11.3
click at [926, 337] on div "pathFree = hero . canMoveRight ( ) if pathFree == True : hero . moveRight ( 1 )…" at bounding box center [861, 330] width 346 height 366
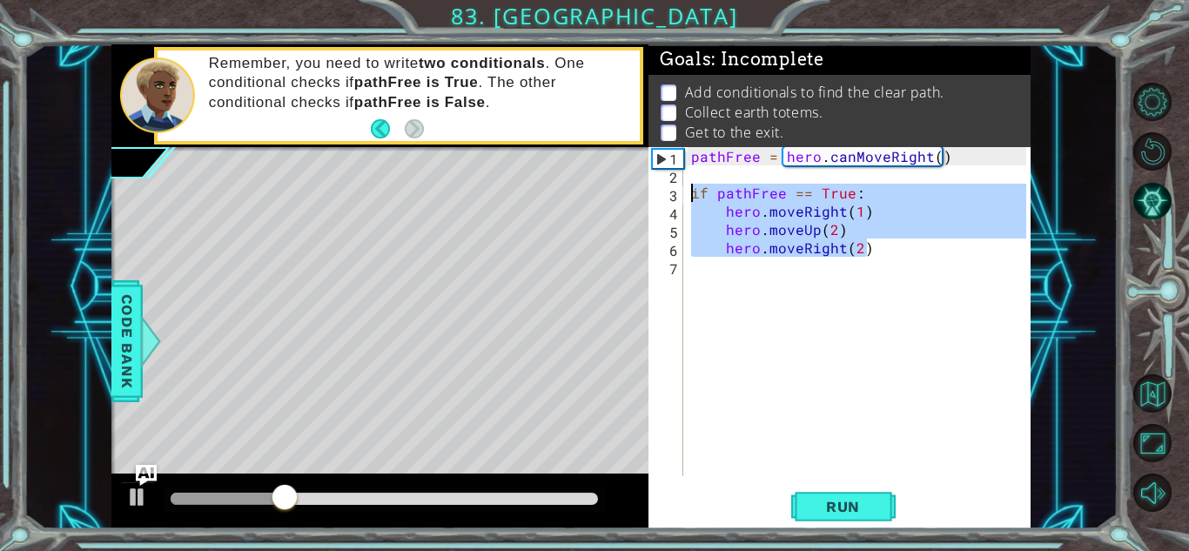
click at [424, 193] on div "else: hero.moveUp(2) 1 2 3 4 5 6 7 8 9 10 11 hero . moveUp ( 2 ) hero . moveRig…" at bounding box center [570, 286] width 919 height 485
type textarea "if pathFree == True: hero.moveRight(1)"
click at [762, 322] on div "pathFree = hero . canMoveRight ( ) if pathFree == True : hero . moveRight ( 1 )…" at bounding box center [861, 330] width 346 height 366
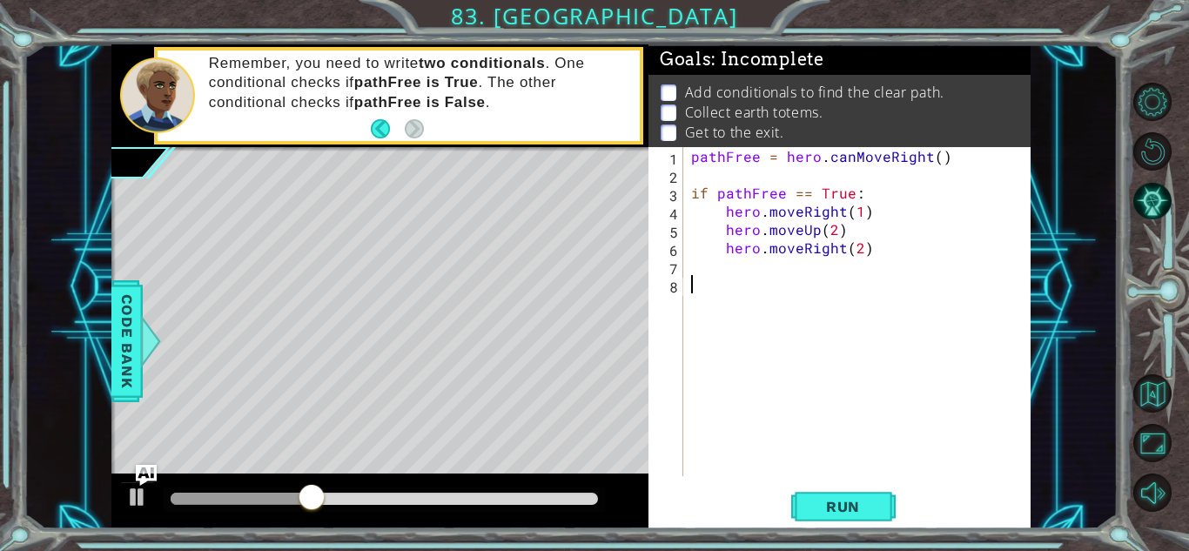
paste textarea "hero.moveRight(2)"
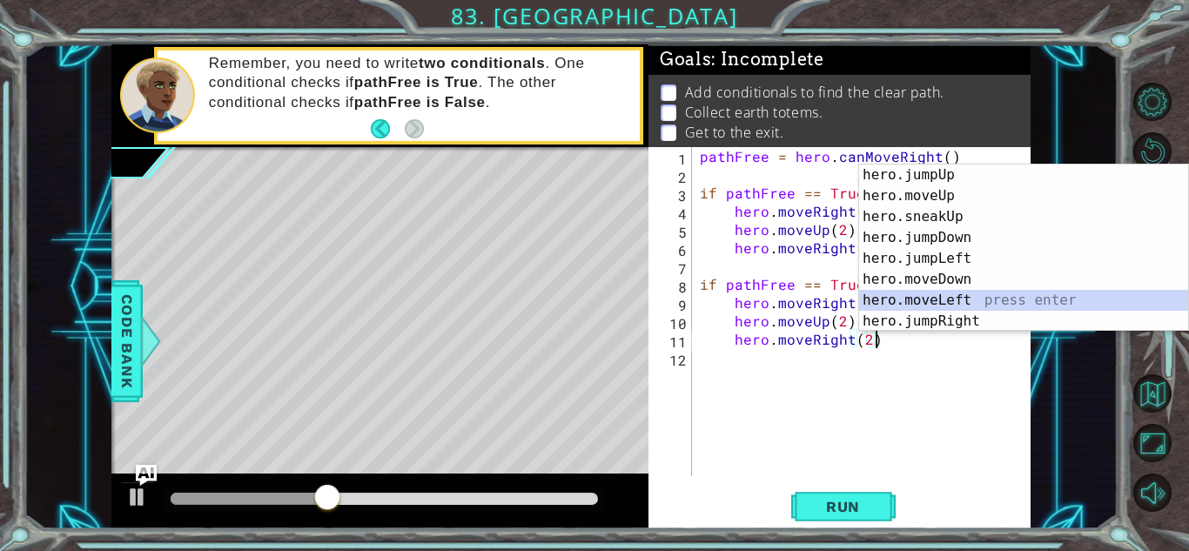
click at [877, 298] on div "hero.jumpUp press enter hero.moveUp press enter hero.sneakUp press enter hero.j…" at bounding box center [1023, 269] width 329 height 209
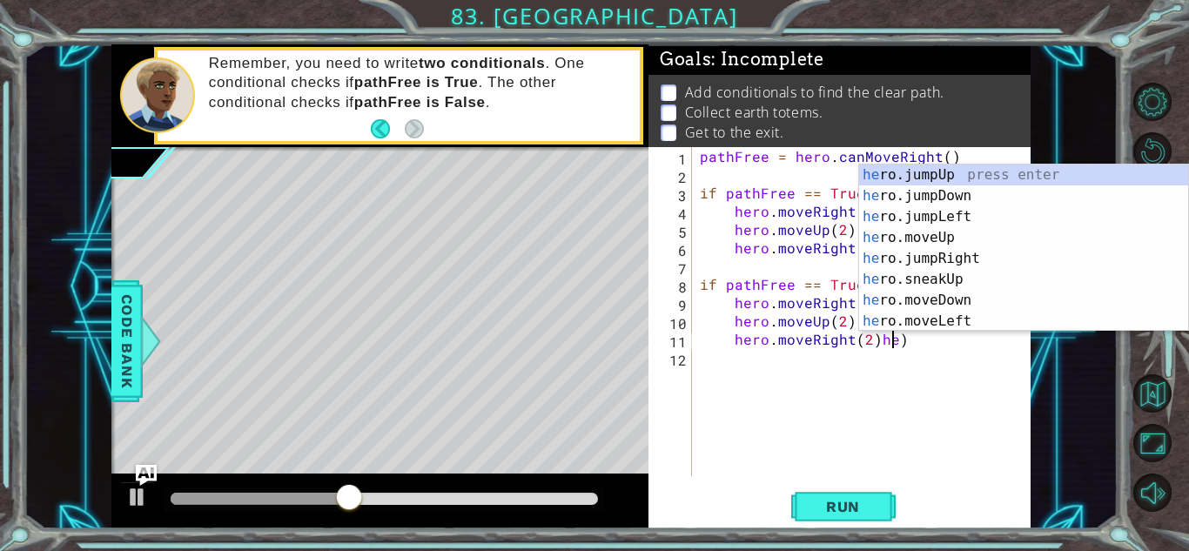
click at [965, 335] on div "pathFree = hero . canMoveRight ( ) if pathFree == True : hero . moveRight ( 1 )…" at bounding box center [865, 330] width 339 height 366
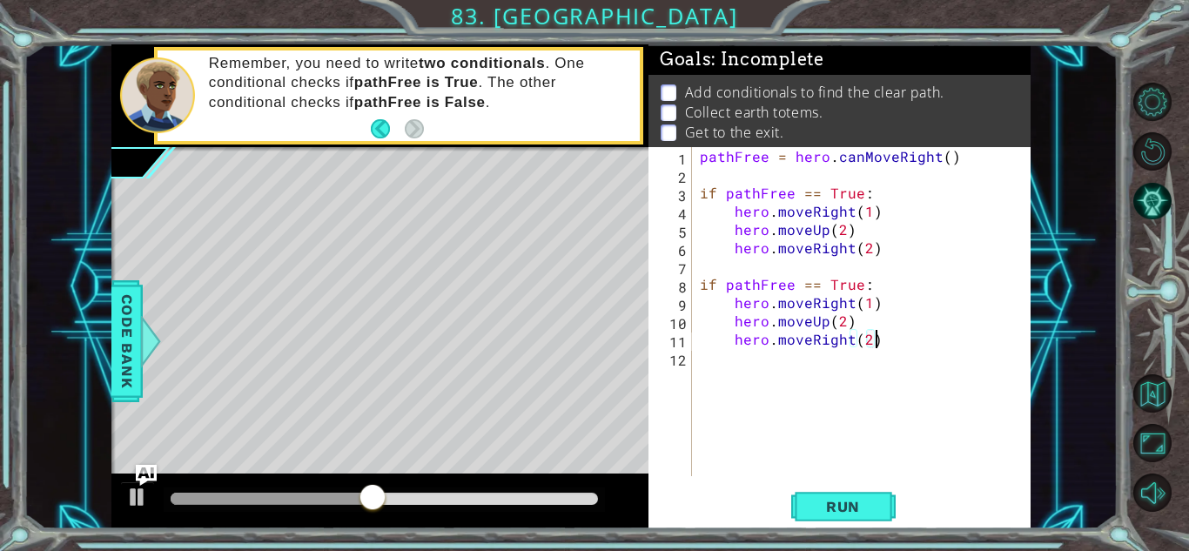
scroll to position [0, 10]
click at [857, 286] on div "pathFree = hero . canMoveRight ( ) if pathFree == True : hero . moveRight ( 1 )…" at bounding box center [865, 330] width 339 height 366
type textarea "if pathFree == False:"
click at [851, 501] on span "Run" at bounding box center [843, 506] width 69 height 17
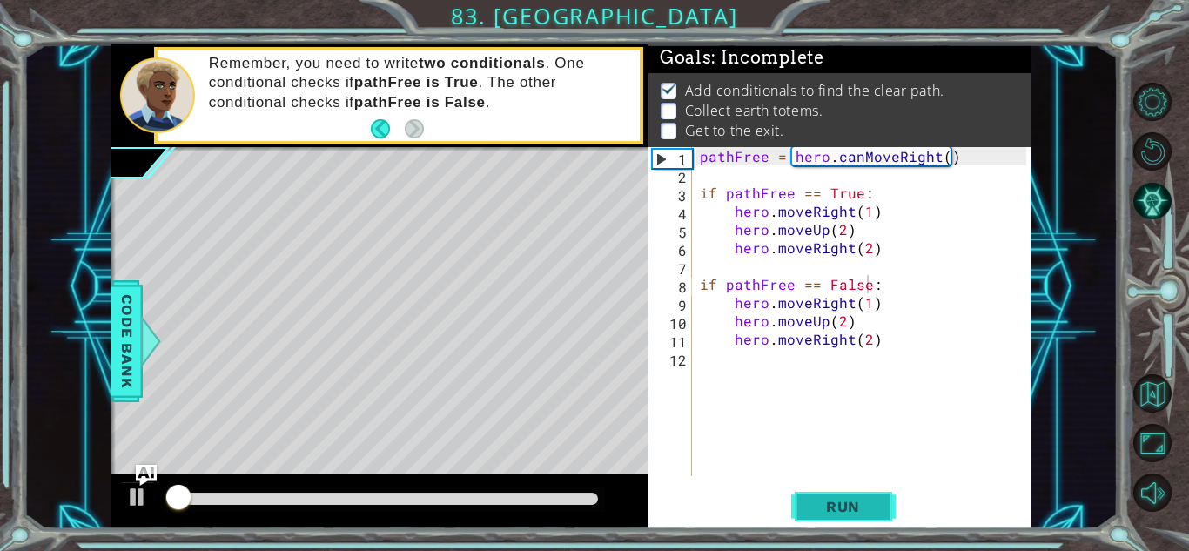
click at [837, 523] on button "Run" at bounding box center [843, 506] width 104 height 38
click at [858, 486] on div "if pathFree == False: 1 2 3 4 5 6 7 8 9 10 11 12 pathFree = hero . canMoveRight…" at bounding box center [840, 337] width 382 height 381
click at [871, 505] on span "Run" at bounding box center [843, 506] width 69 height 17
drag, startPoint x: 858, startPoint y: 511, endPoint x: 870, endPoint y: 511, distance: 12.2
click at [862, 508] on span "Run" at bounding box center [843, 506] width 69 height 17
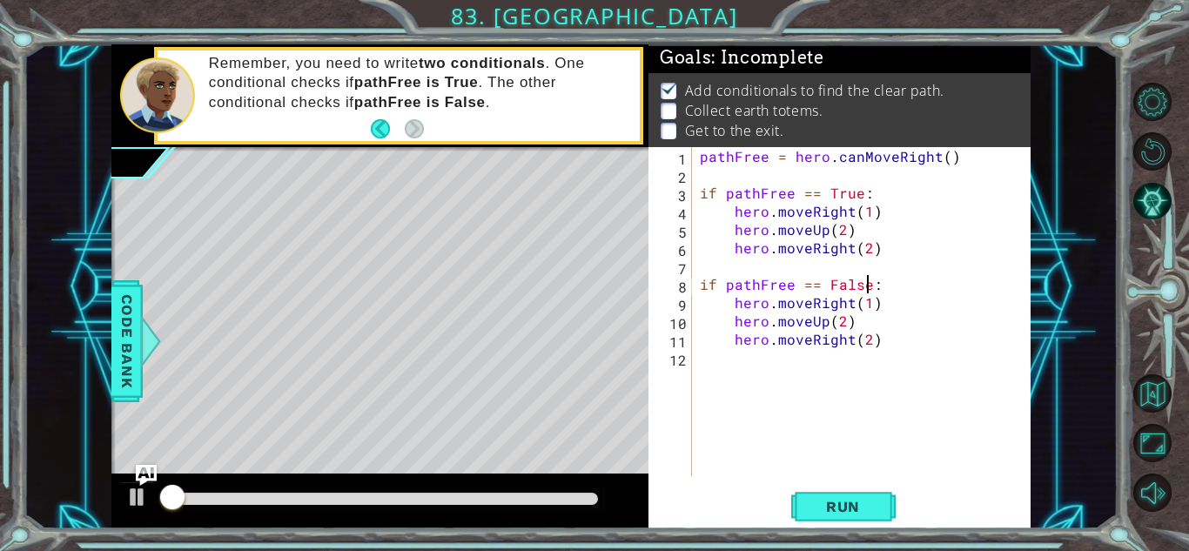
click at [831, 480] on div "if pathFree == False: 1 2 3 4 5 6 7 8 9 10 11 12 pathFree = hero . canMoveRight…" at bounding box center [840, 337] width 382 height 381
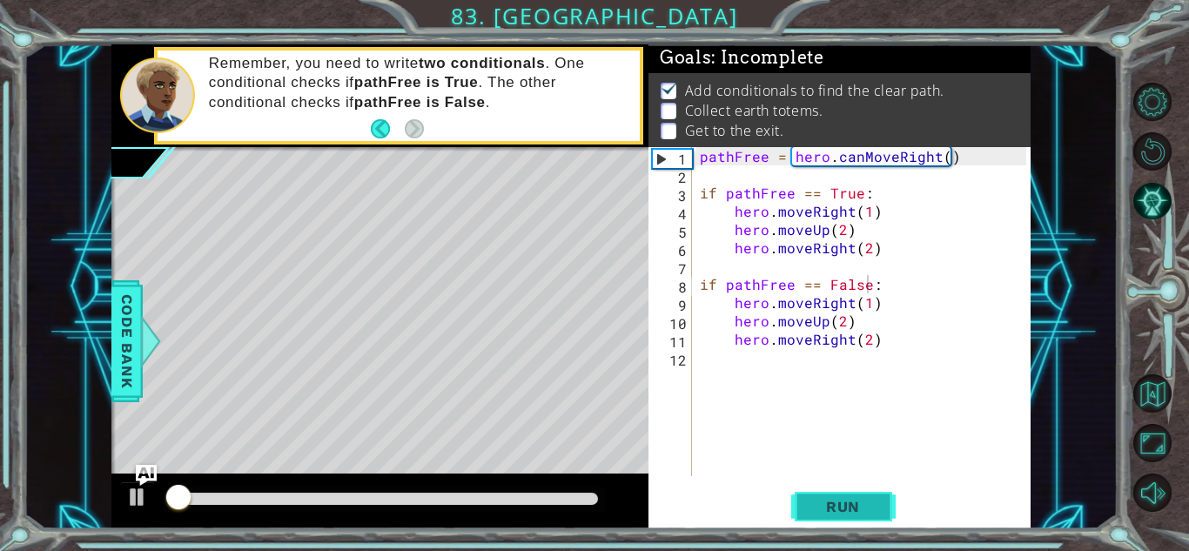
drag, startPoint x: 855, startPoint y: 495, endPoint x: 862, endPoint y: 489, distance: 9.3
click at [862, 489] on button "Run" at bounding box center [843, 506] width 104 height 38
click at [865, 489] on button "Run" at bounding box center [843, 506] width 104 height 38
click at [866, 490] on button "Run" at bounding box center [843, 506] width 104 height 38
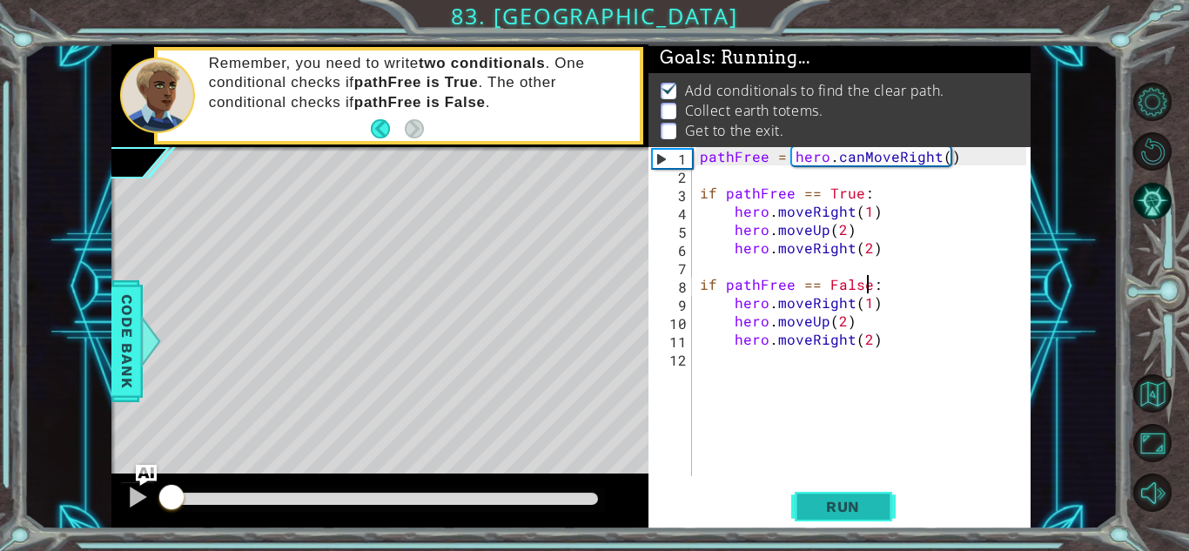
click at [873, 500] on span "Run" at bounding box center [843, 506] width 69 height 17
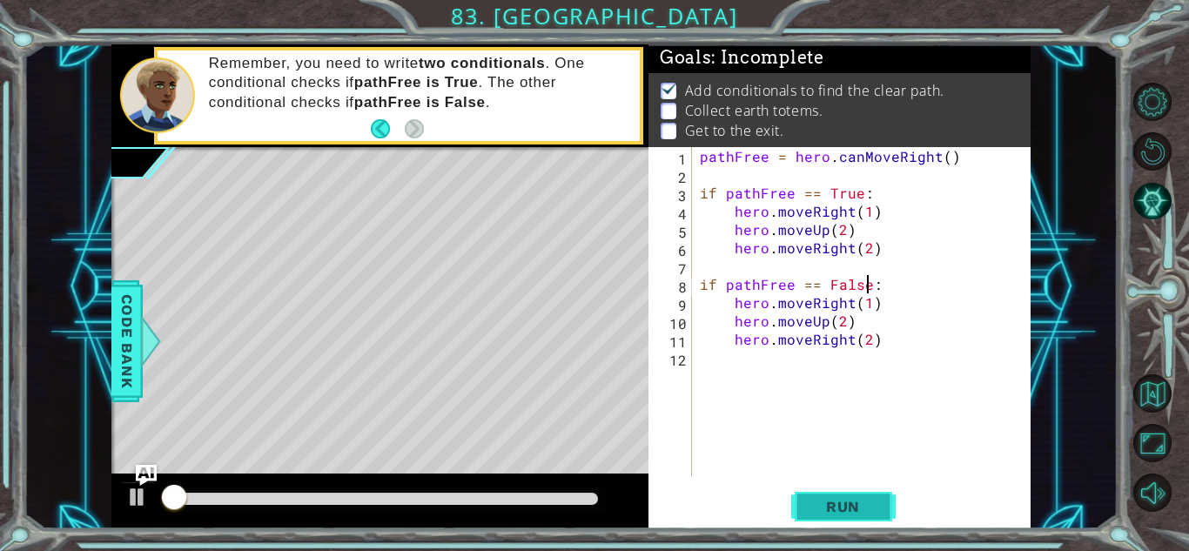
drag, startPoint x: 783, startPoint y: 466, endPoint x: 830, endPoint y: 495, distance: 55.5
click at [823, 490] on div "if pathFree == False: 1 2 3 4 5 6 7 8 9 10 11 12 pathFree = hero . canMoveRight…" at bounding box center [840, 337] width 382 height 381
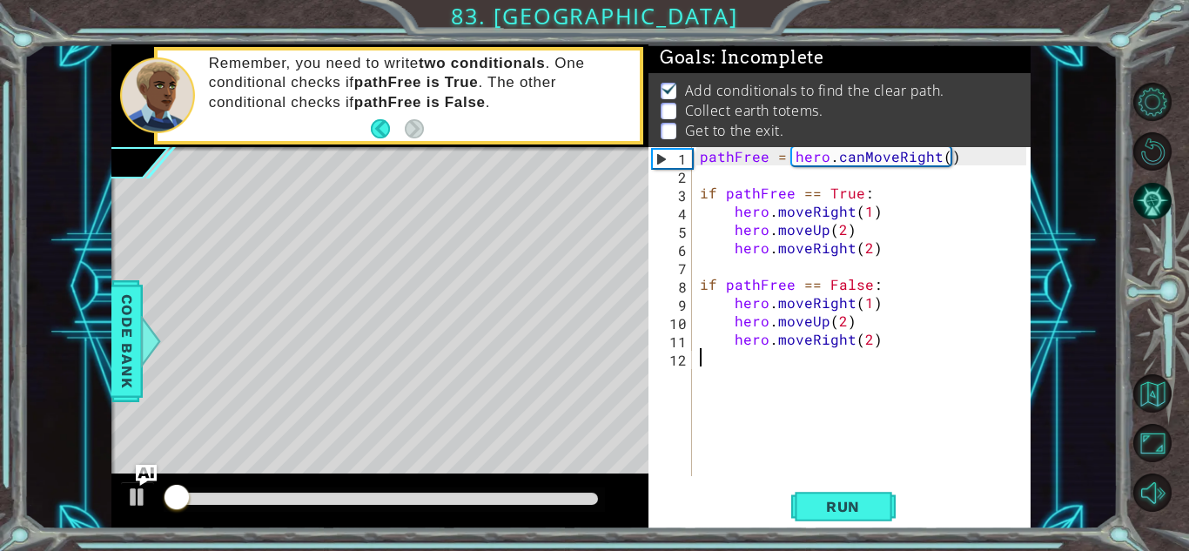
scroll to position [0, 0]
click at [876, 524] on button "Run" at bounding box center [843, 506] width 104 height 38
click at [843, 485] on div "1 2 3 4 5 6 7 8 9 10 11 12 pathFree = hero . canMoveRight ( ) if pathFree == Tr…" at bounding box center [840, 337] width 382 height 381
click at [841, 494] on button "Run" at bounding box center [843, 506] width 104 height 38
click at [939, 205] on div "pathFree = hero . canMoveRight ( ) if pathFree == True : hero . moveRight ( 1 )…" at bounding box center [865, 330] width 339 height 366
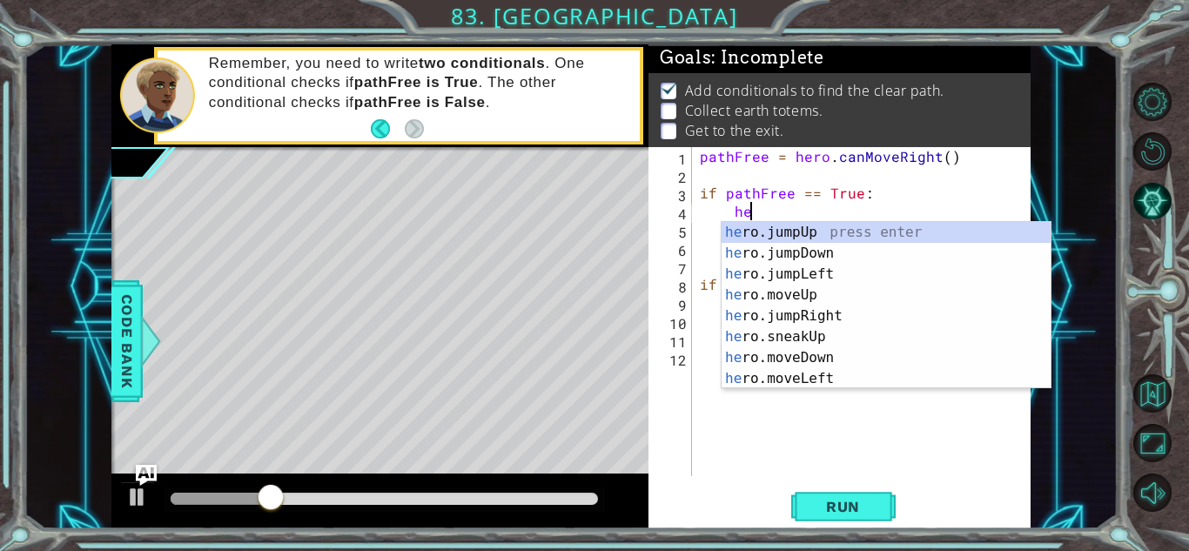
type textarea "h"
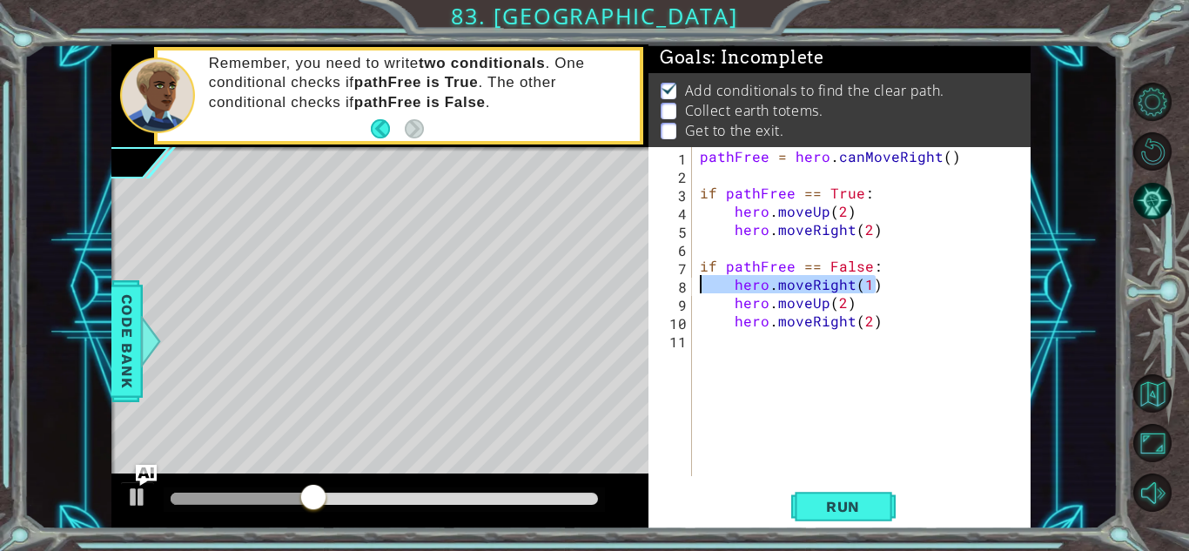
drag, startPoint x: 885, startPoint y: 281, endPoint x: 666, endPoint y: 287, distance: 219.4
click at [666, 287] on div "if pathFree == True: 1 2 3 4 5 6 7 8 9 10 11 pathFree = hero . canMoveRight ( )…" at bounding box center [838, 311] width 378 height 329
type textarea "hero.moveRight(1)"
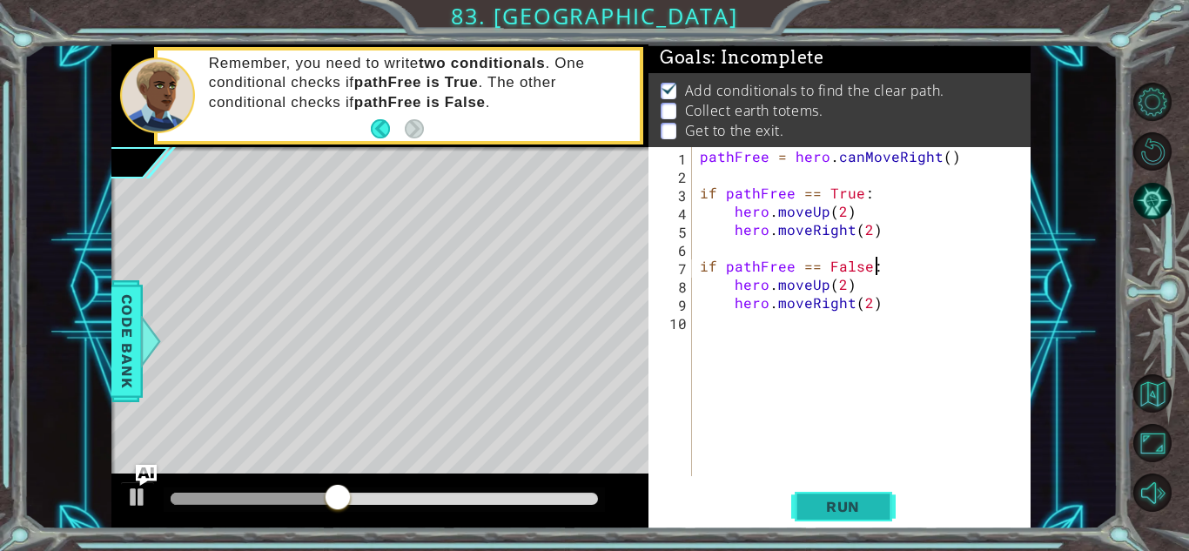
click at [829, 509] on span "Run" at bounding box center [843, 506] width 69 height 17
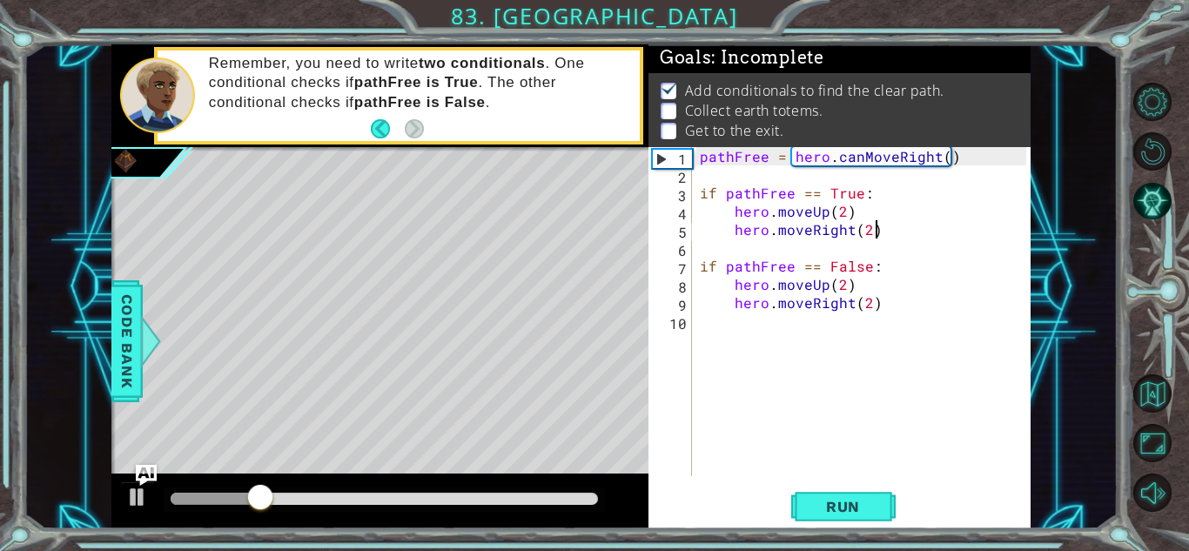
click at [908, 228] on div "pathFree = hero . canMoveRight ( ) if pathFree == True : hero . moveUp ( 2 ) he…" at bounding box center [865, 330] width 339 height 366
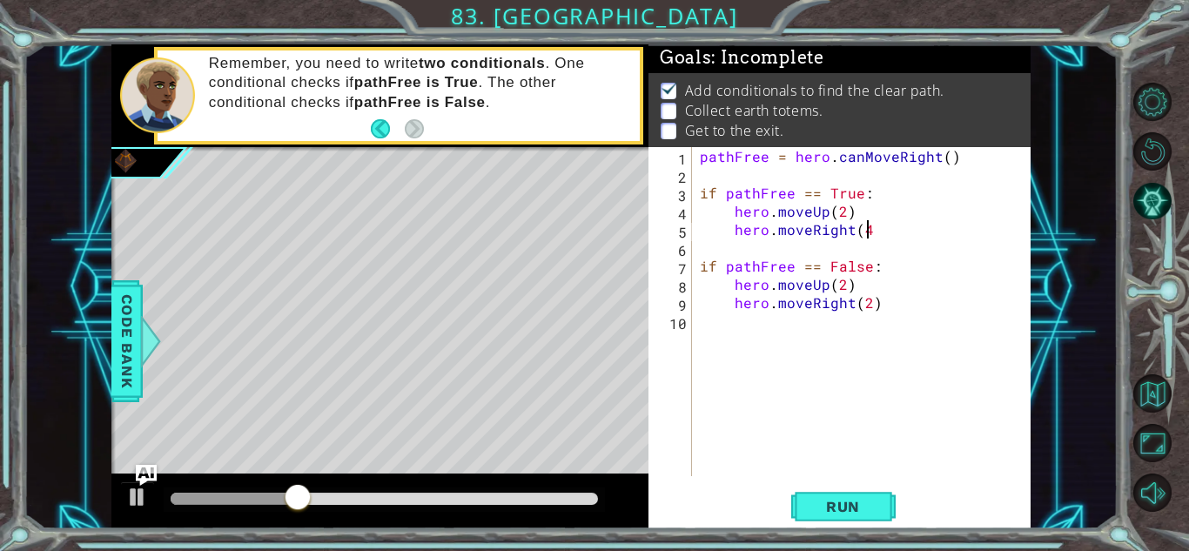
scroll to position [0, 10]
type textarea "hero.moveRight(4)"
click at [912, 252] on div "pathFree = hero . canMoveRight ( ) if pathFree == True : hero . moveUp ( 2 ) he…" at bounding box center [865, 330] width 339 height 366
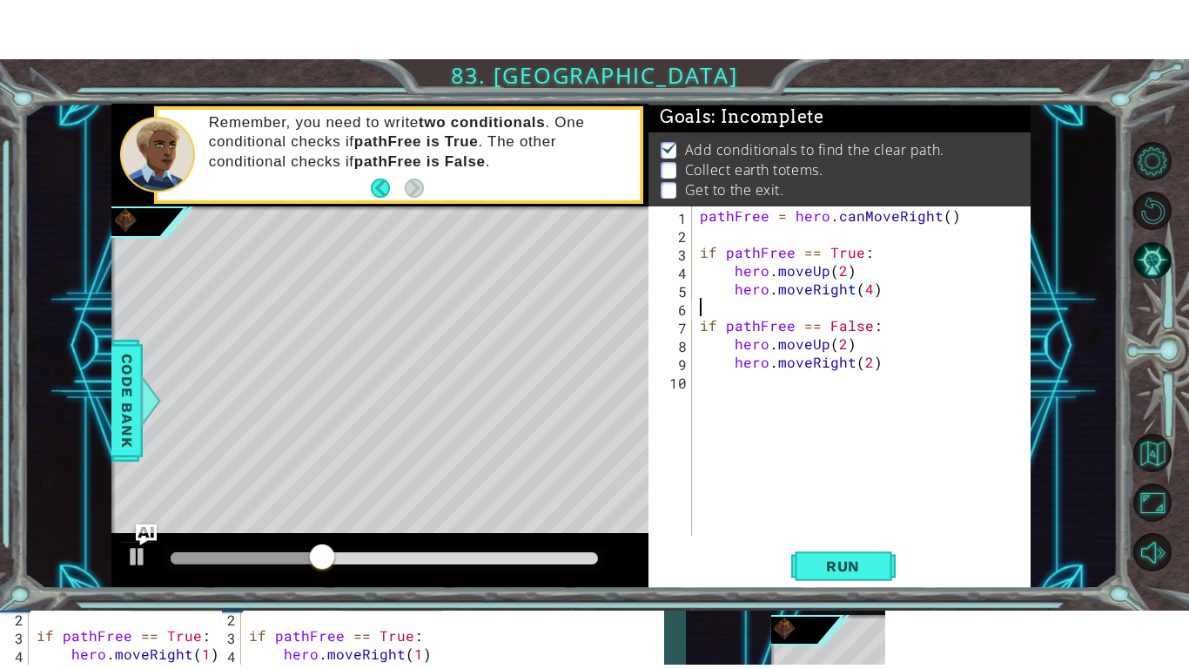
scroll to position [0, 0]
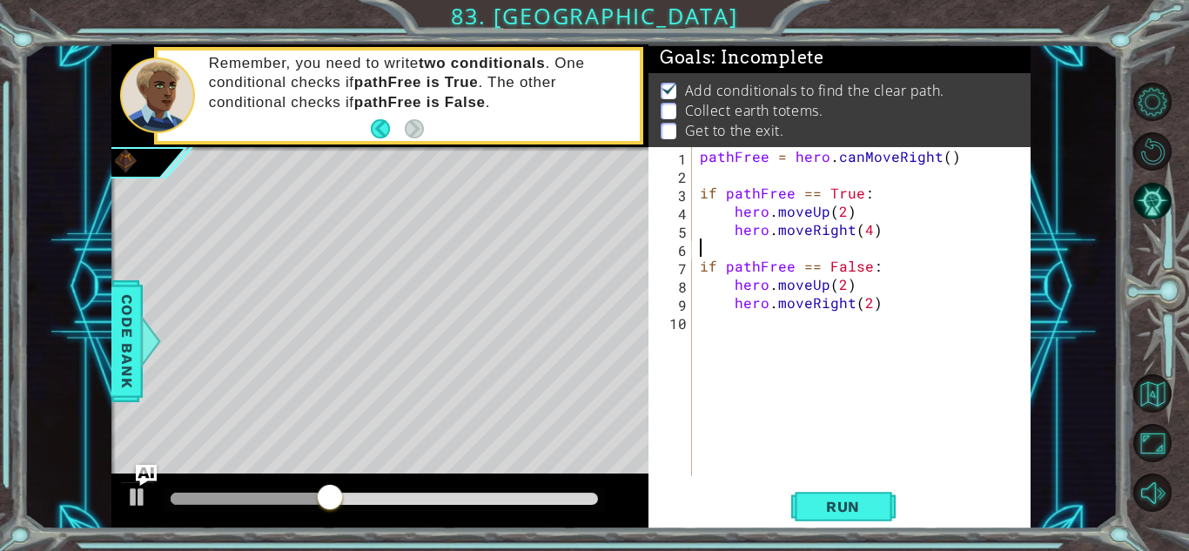
click at [917, 249] on div "pathFree = hero . canMoveRight ( ) if pathFree == True : hero . moveUp ( 2 ) he…" at bounding box center [865, 330] width 339 height 366
click at [917, 246] on div "pathFree = hero . canMoveRight ( ) if pathFree == True : hero . moveUp ( 2 ) he…" at bounding box center [865, 330] width 339 height 366
click at [734, 235] on div "pathFree = hero . canMoveRight ( ) if pathFree == True : hero . moveUp ( 2 ) he…" at bounding box center [865, 330] width 339 height 366
type textarea "hero.moveRight(4)"
click at [736, 250] on div "pathFree = hero . canMoveRight ( ) if pathFree == True : hero . moveUp ( 2 ) he…" at bounding box center [865, 330] width 339 height 366
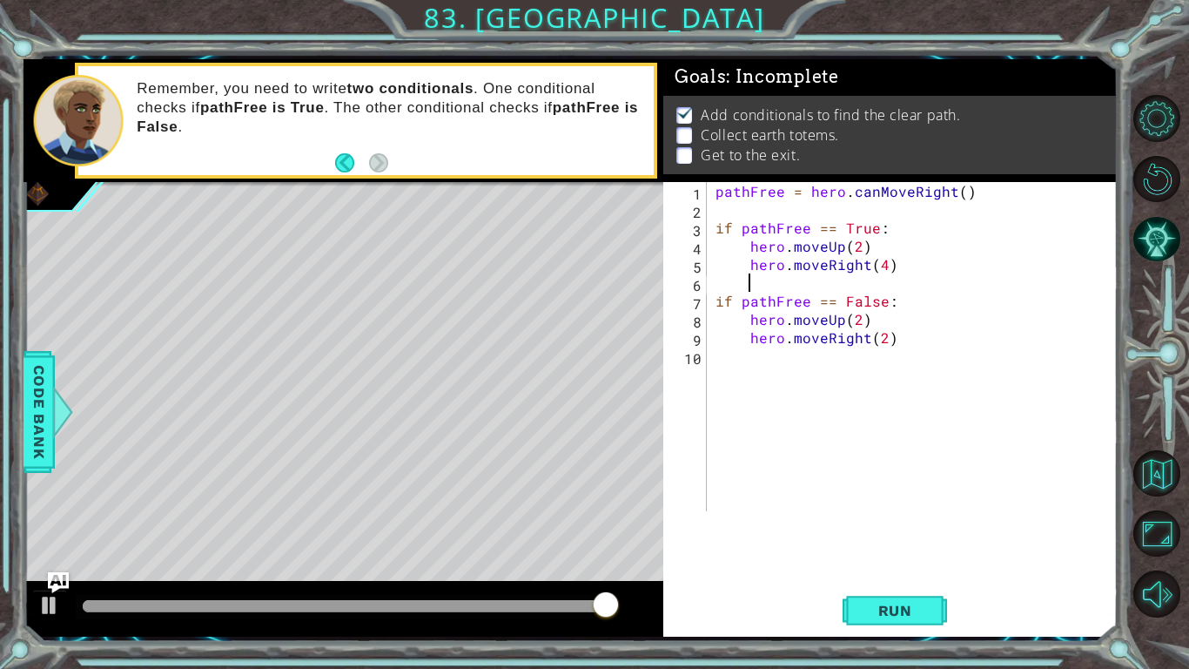
click at [884, 550] on div "else: hero.moveUp(2) 1 2 3 4 5 6 7 8 9 10 11 hero . moveUp ( 2 ) hero . moveRig…" at bounding box center [594, 334] width 1189 height 669
click at [899, 550] on button "Run" at bounding box center [895, 610] width 104 height 45
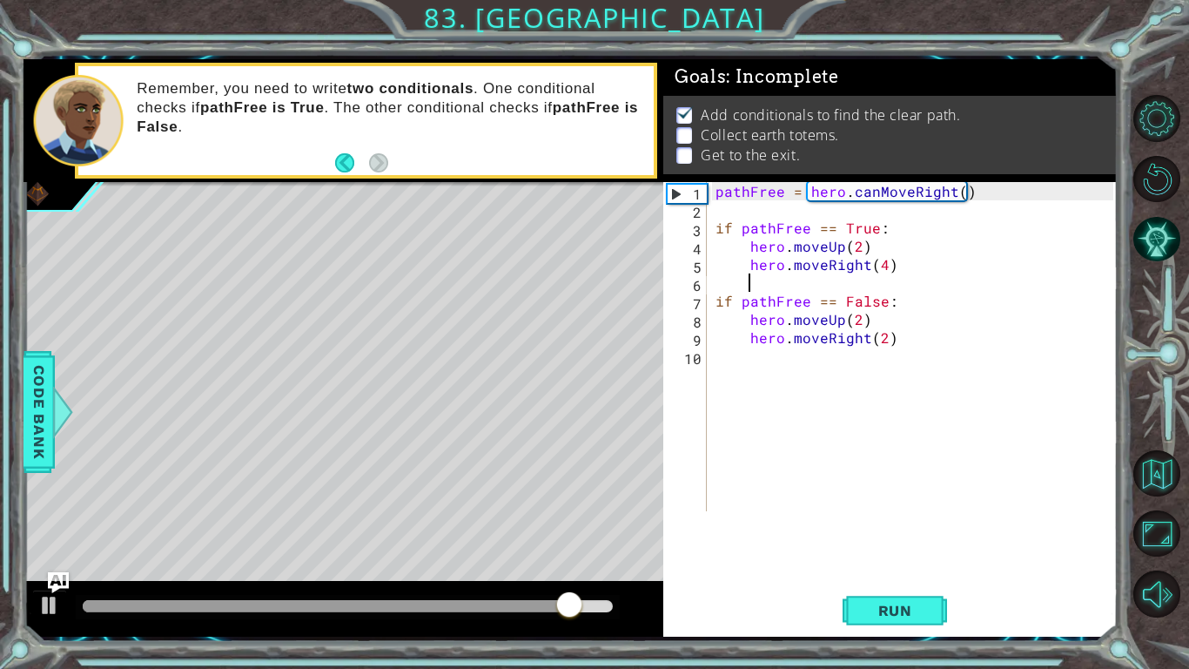
scroll to position [0, 2]
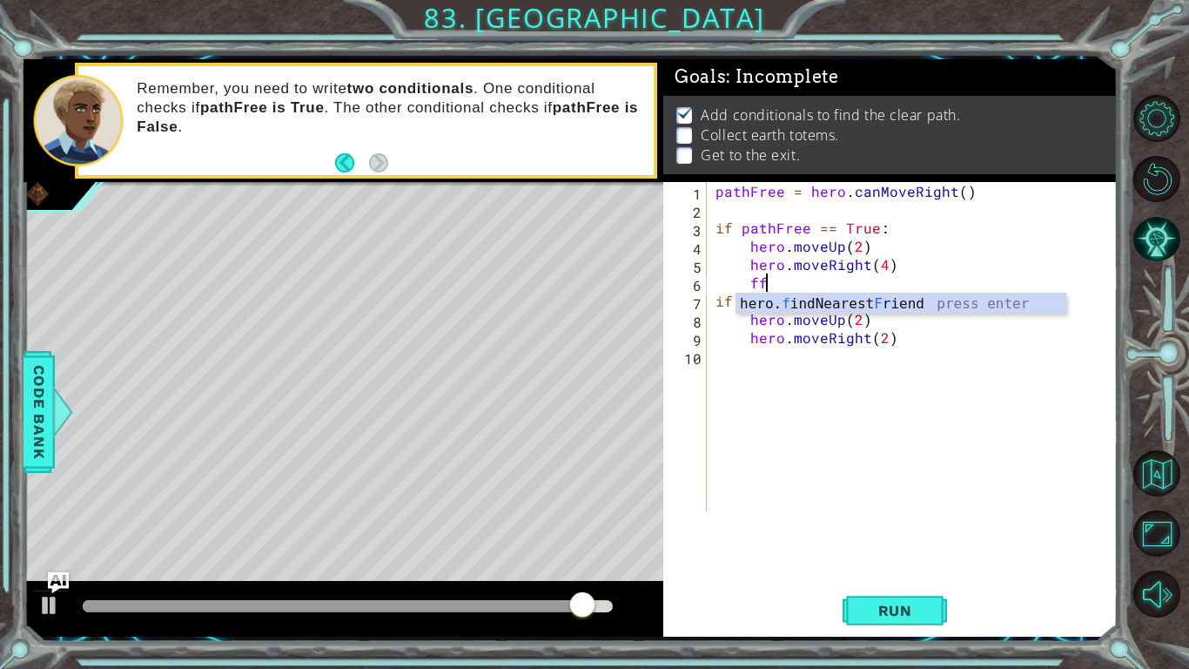
type textarea "f"
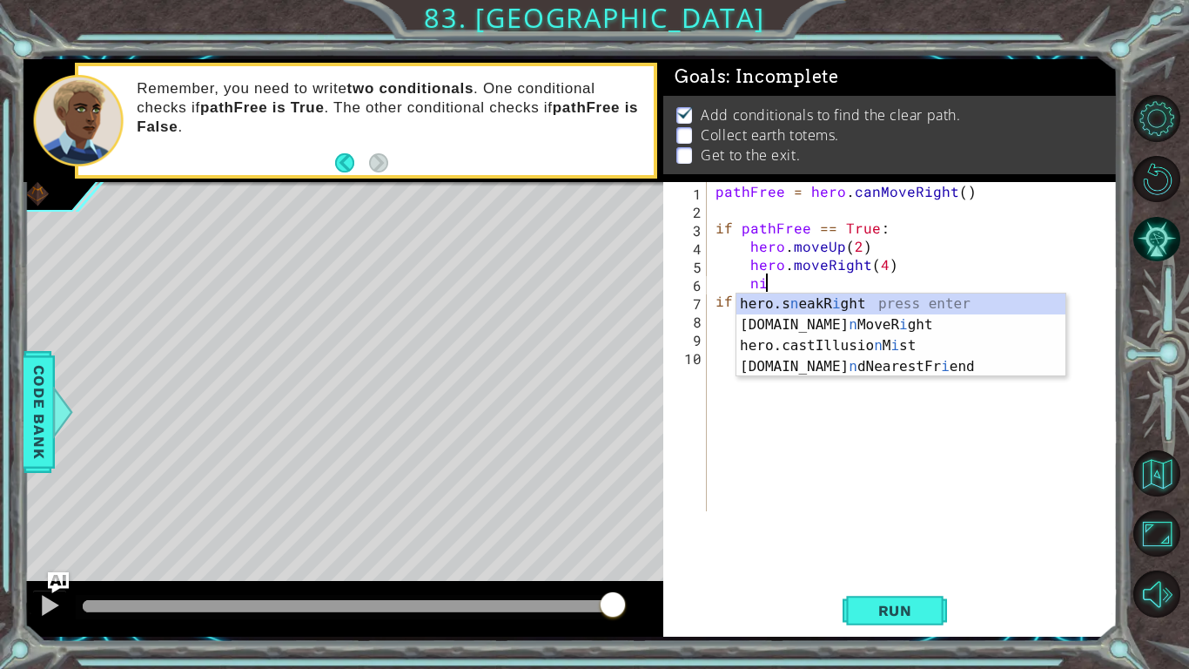
type textarea "n"
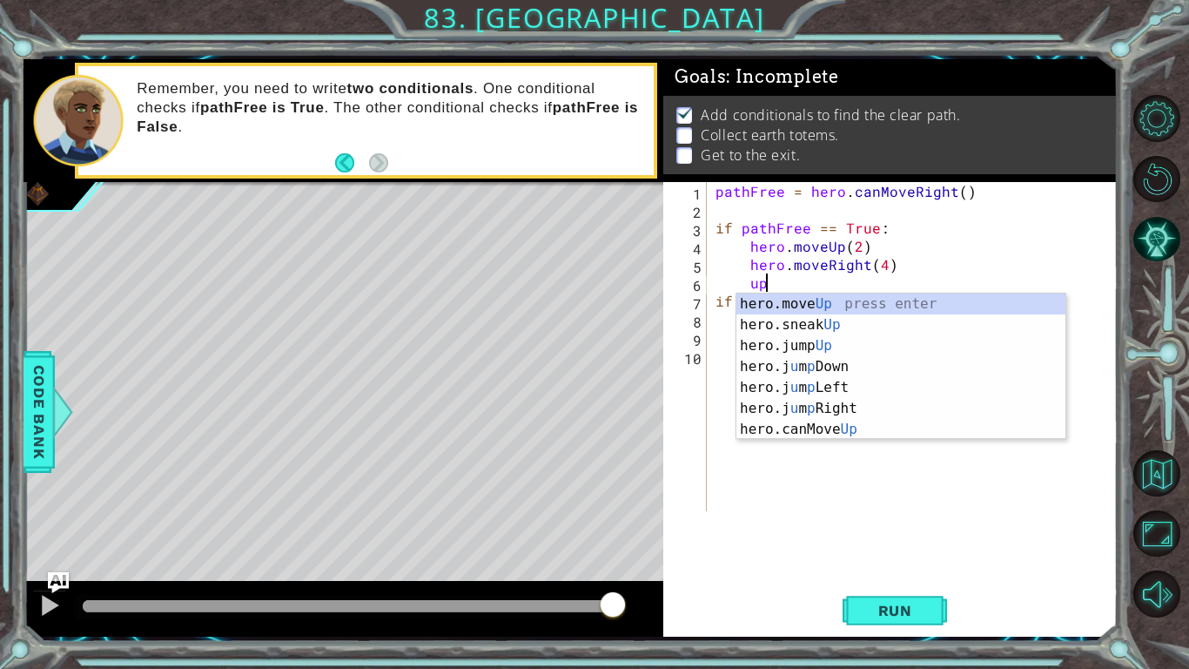
click at [760, 297] on div "hero.move Up press enter hero.sneak Up press enter hero.jump Up press enter her…" at bounding box center [900, 387] width 329 height 188
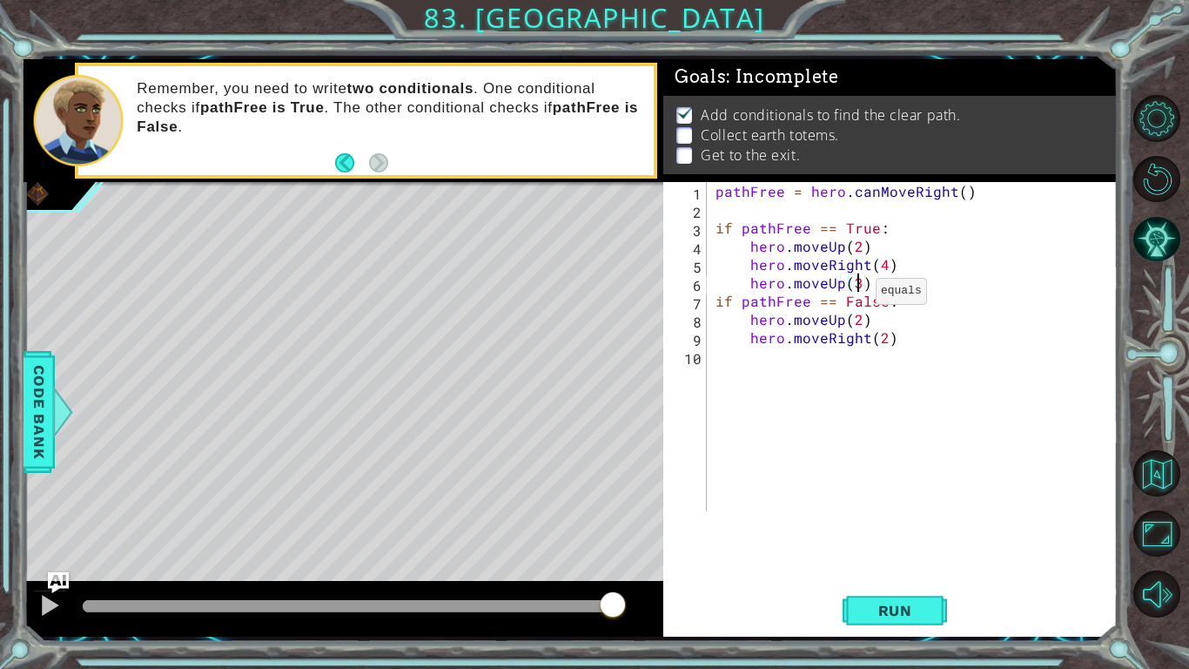
scroll to position [0, 8]
type textarea "hero.moveUp(4)"
click at [944, 291] on div "pathFree = hero . canMoveRight ( ) if pathFree == True : hero . moveUp ( 2 ) he…" at bounding box center [917, 365] width 410 height 366
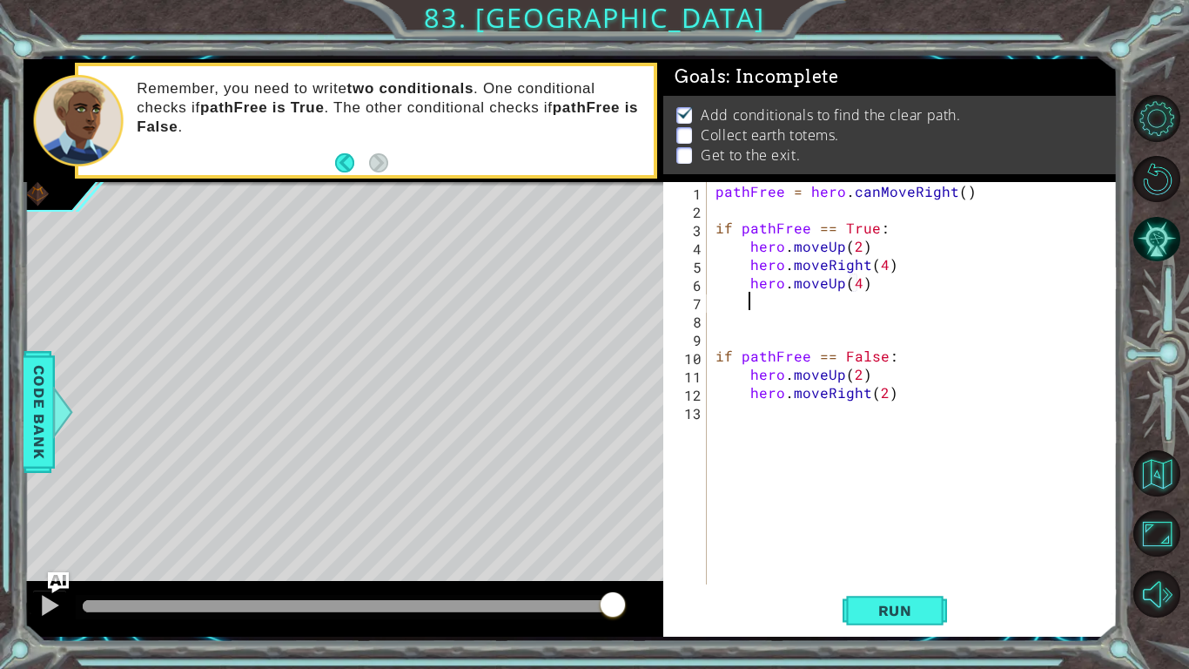
click at [883, 297] on div "pathFree = hero . canMoveRight ( ) if pathFree == True : hero . moveUp ( 2 ) he…" at bounding box center [917, 401] width 410 height 439
click at [923, 550] on button "Run" at bounding box center [895, 610] width 104 height 45
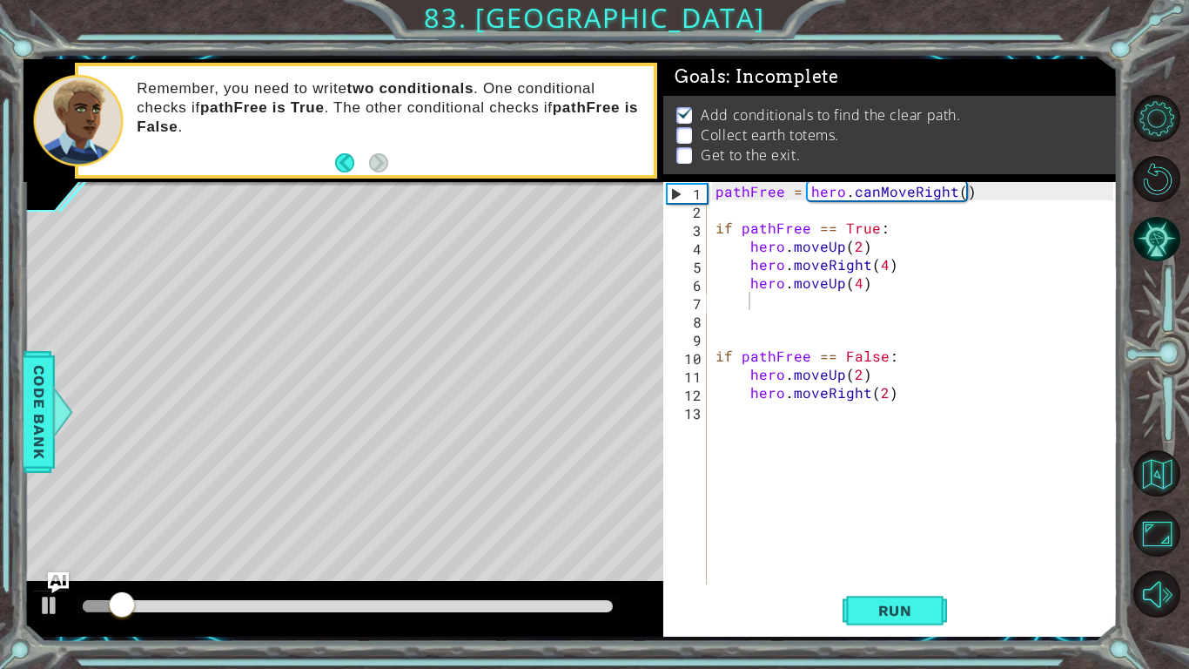
drag, startPoint x: 918, startPoint y: 124, endPoint x: 918, endPoint y: 156, distance: 32.2
click at [918, 156] on ul "Add conditionals to find the clear path. Collect earth totems. Get to the exit." at bounding box center [890, 135] width 436 height 60
click at [921, 163] on li "Get to the exit." at bounding box center [892, 155] width 432 height 20
click at [922, 156] on li "Get to the exit." at bounding box center [892, 155] width 432 height 20
click at [925, 153] on li "Get to the exit." at bounding box center [892, 155] width 432 height 20
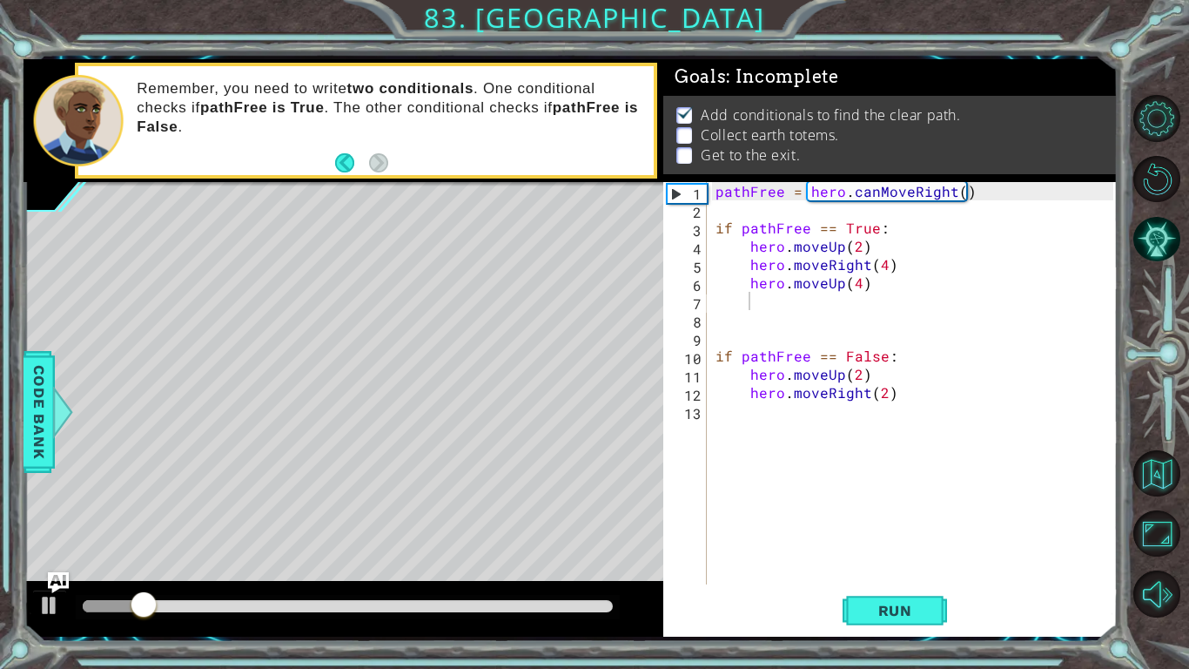
click at [934, 152] on li "Get to the exit." at bounding box center [892, 155] width 432 height 20
click at [948, 163] on li "Get to the exit." at bounding box center [892, 155] width 432 height 20
type textarea "pathFree = hero.canMoveRight()"
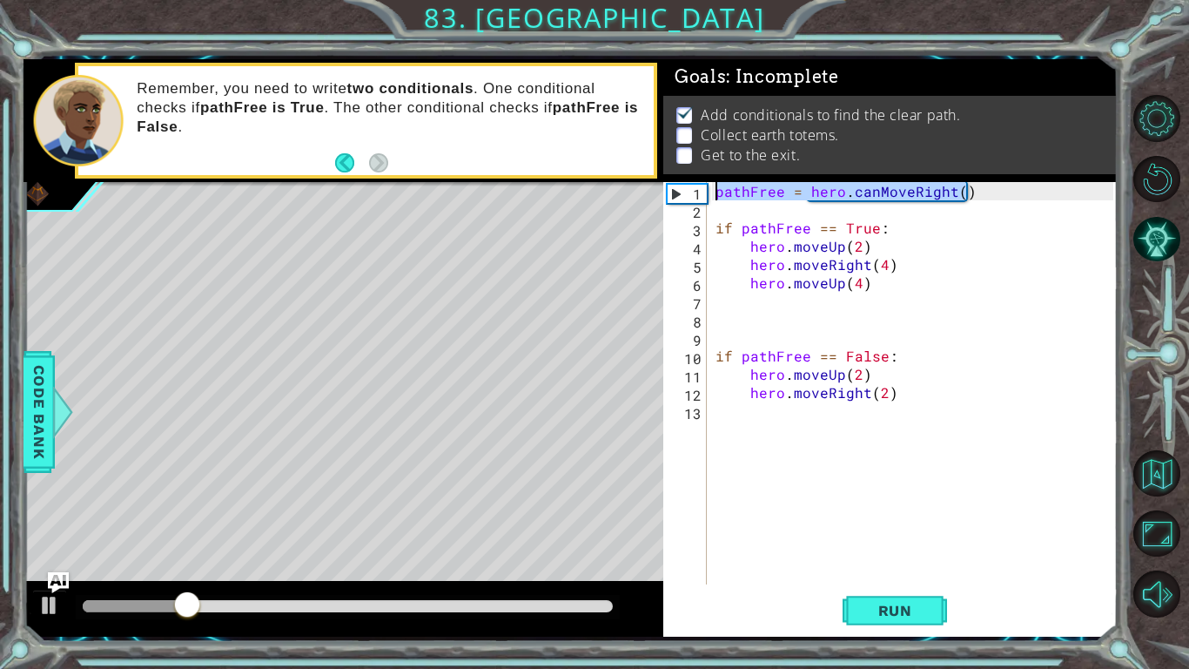
drag, startPoint x: 996, startPoint y: 194, endPoint x: 461, endPoint y: 142, distance: 537.0
click at [461, 142] on div "else: hero.moveUp(2) 1 2 3 4 5 6 7 8 9 10 11 hero . moveUp ( 2 ) hero . moveRig…" at bounding box center [571, 347] width 1094 height 577
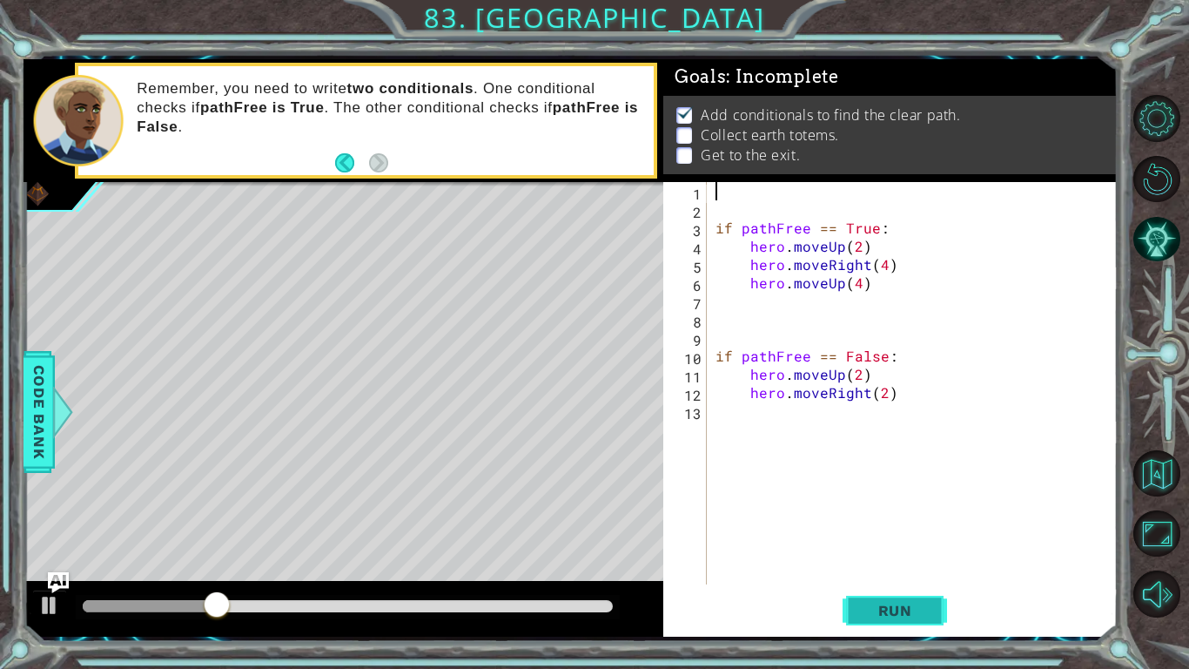
click at [889, 550] on button "Run" at bounding box center [895, 610] width 104 height 45
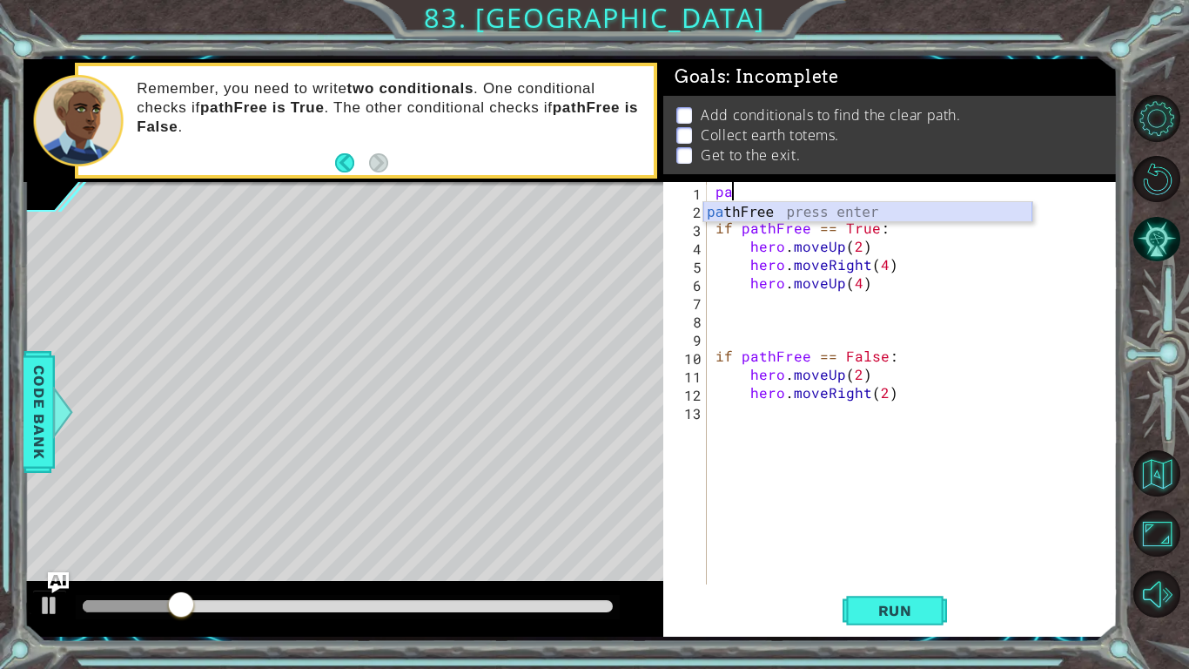
click at [795, 204] on div "pa thFree press enter" at bounding box center [867, 233] width 329 height 63
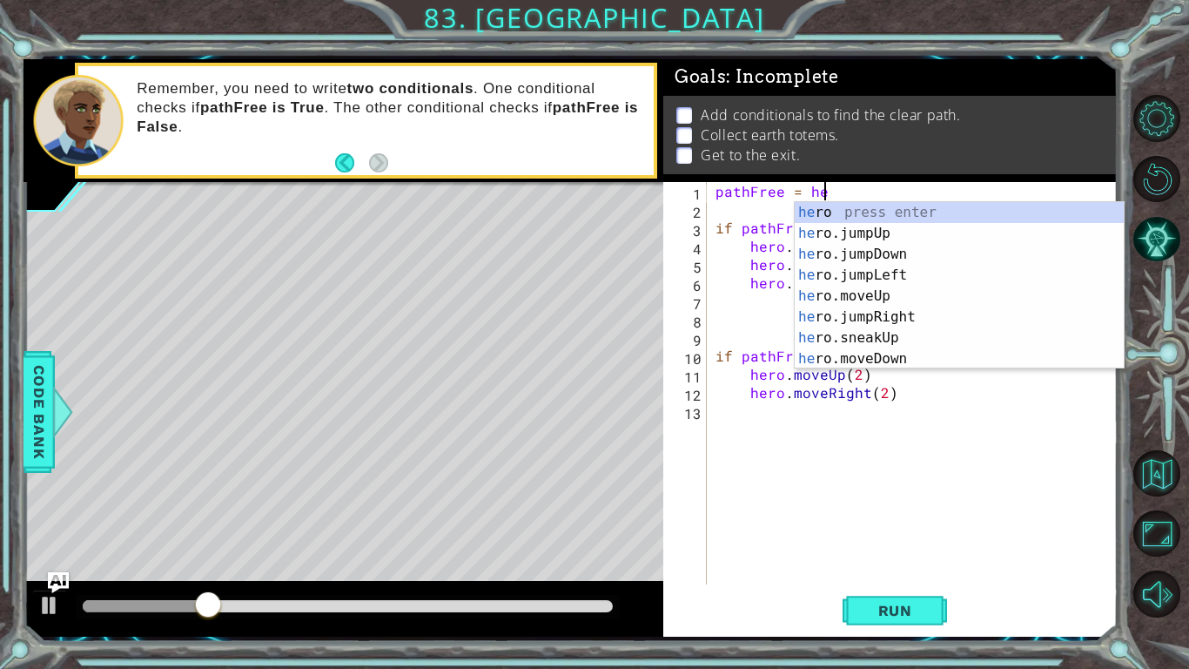
scroll to position [0, 7]
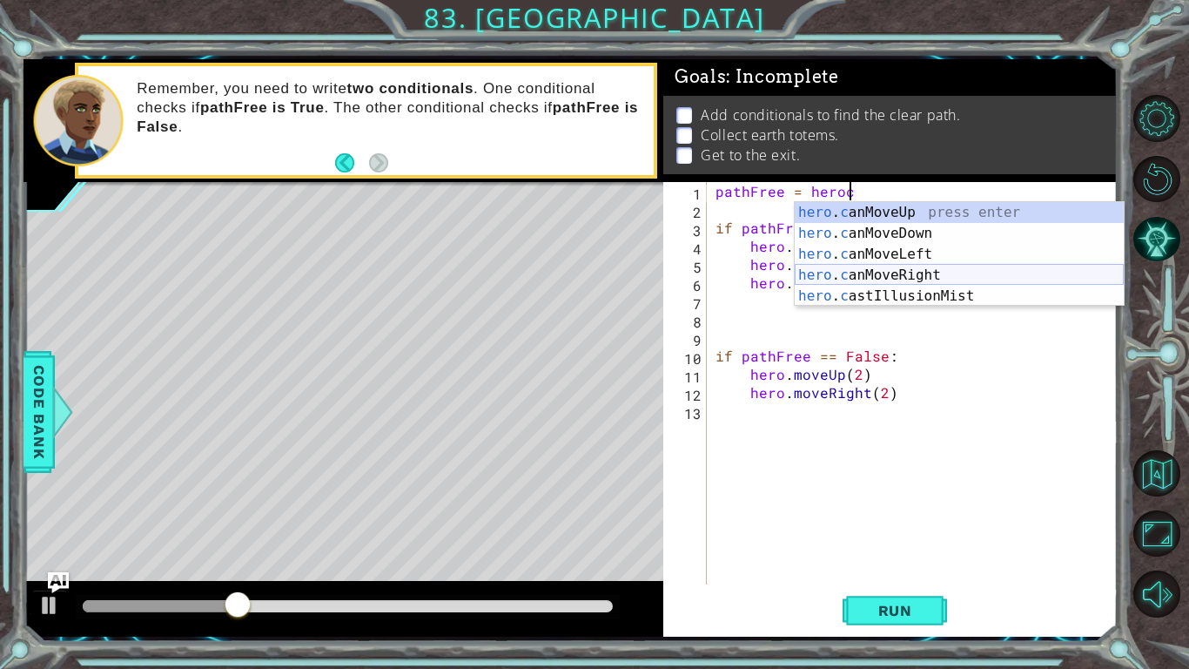
click at [911, 272] on div "hero . c anMoveUp press enter hero . c anMoveDown press enter hero . c anMoveLe…" at bounding box center [959, 275] width 329 height 146
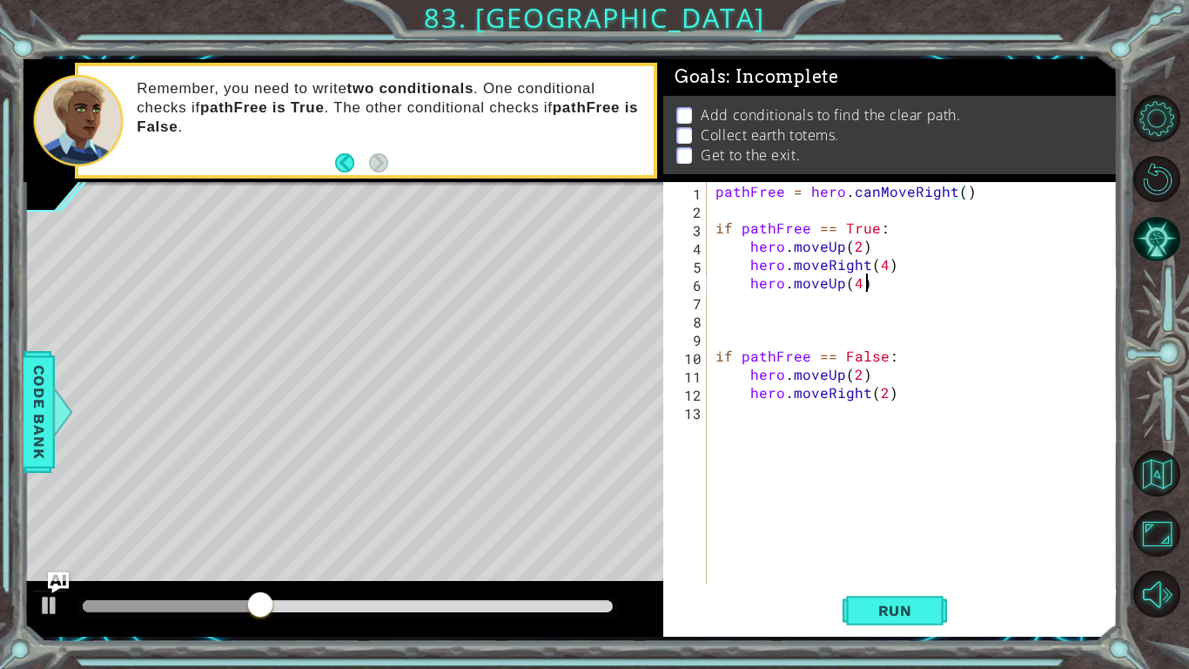
click at [875, 275] on div "pathFree = hero . canMoveRight ( ) if pathFree == True : hero . moveUp ( 2 ) he…" at bounding box center [917, 401] width 410 height 439
drag, startPoint x: 1052, startPoint y: 206, endPoint x: 1038, endPoint y: 220, distance: 19.1
click at [1038, 220] on div "pathFree = hero . canMoveRight ( ) if pathFree == True : hero . moveUp ( 2 ) he…" at bounding box center [917, 401] width 410 height 439
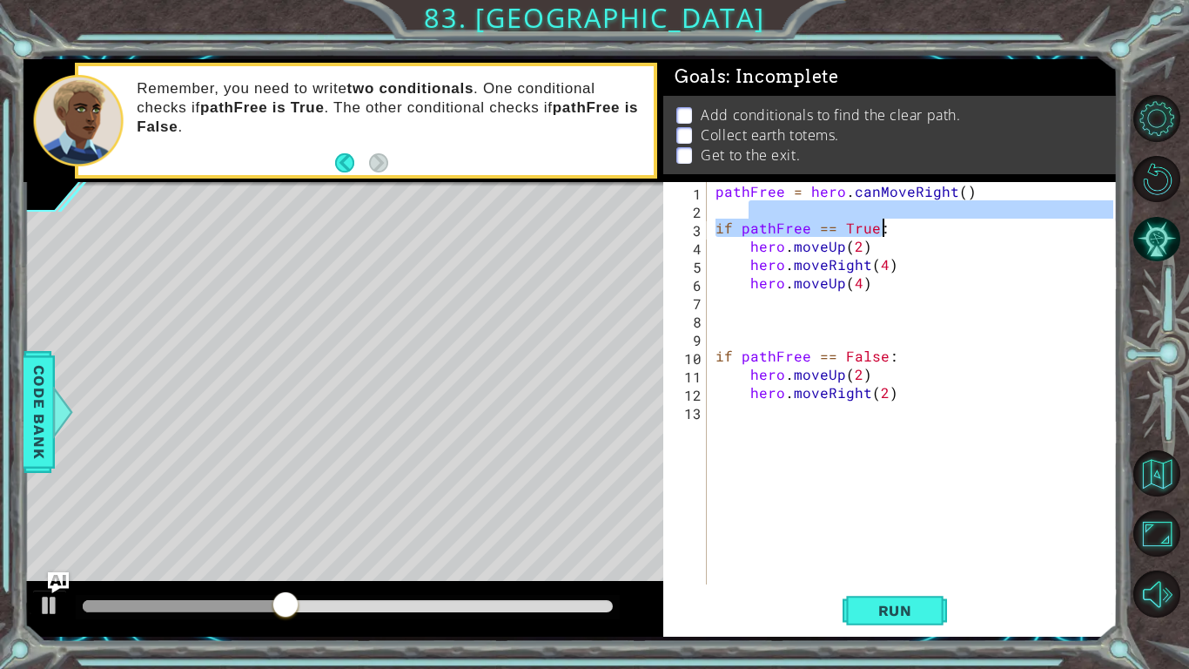
type textarea "if pathFree == True:"
drag, startPoint x: 1005, startPoint y: 206, endPoint x: 992, endPoint y: 229, distance: 25.7
click at [991, 232] on div "pathFree = hero . canMoveRight ( ) if pathFree == True : hero . moveUp ( 2 ) he…" at bounding box center [917, 401] width 410 height 439
type textarea "if pathFree == True:"
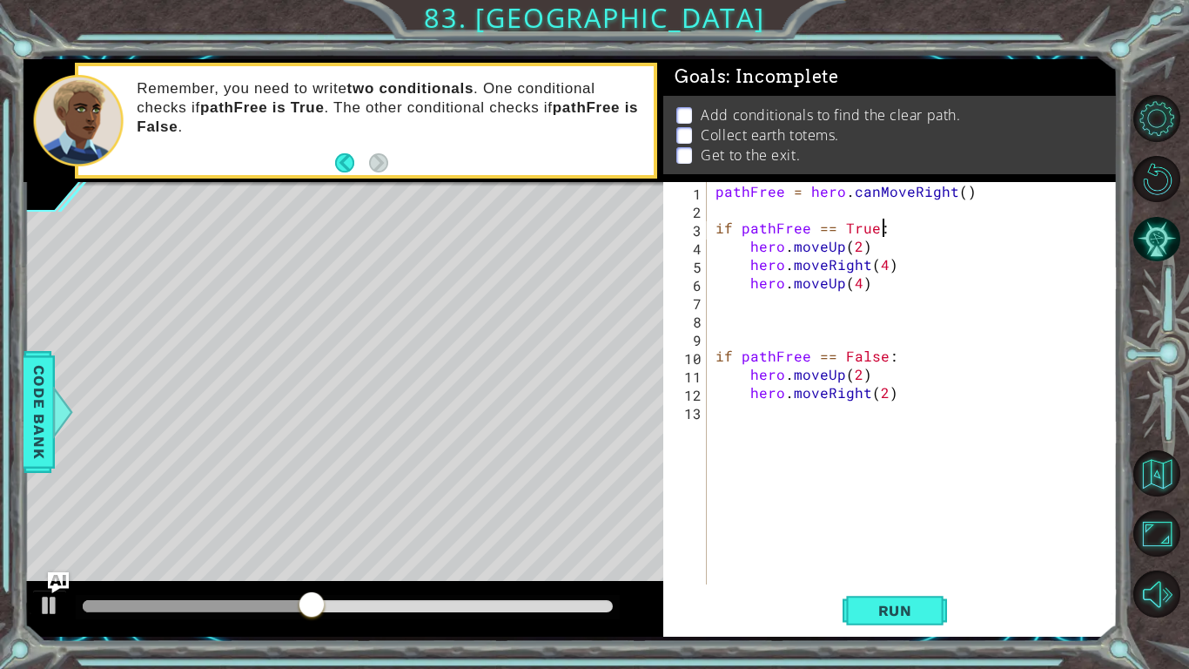
click at [981, 220] on div "pathFree = hero . canMoveRight ( ) if pathFree == True : hero . moveUp ( 2 ) he…" at bounding box center [917, 401] width 410 height 439
click at [983, 236] on div "pathFree = hero . canMoveRight ( ) if pathFree == True : hero . moveUp ( 2 ) he…" at bounding box center [917, 401] width 410 height 439
click at [983, 238] on div "pathFree = hero . canMoveRight ( ) if pathFree == True : hero . moveUp ( 2 ) he…" at bounding box center [917, 401] width 410 height 439
click at [983, 237] on div "pathFree = hero . canMoveRight ( ) if pathFree == True : hero . moveUp ( 2 ) he…" at bounding box center [917, 401] width 410 height 439
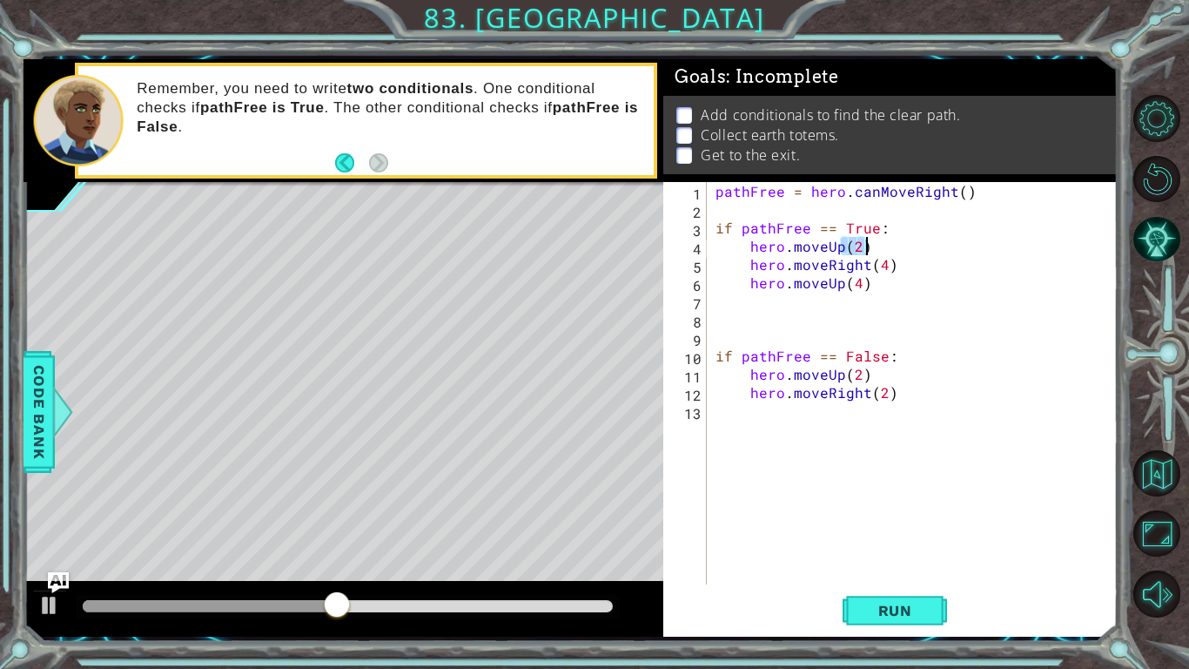
type textarea "if pathFree == True:"
click at [861, 550] on button "Run" at bounding box center [895, 610] width 104 height 45
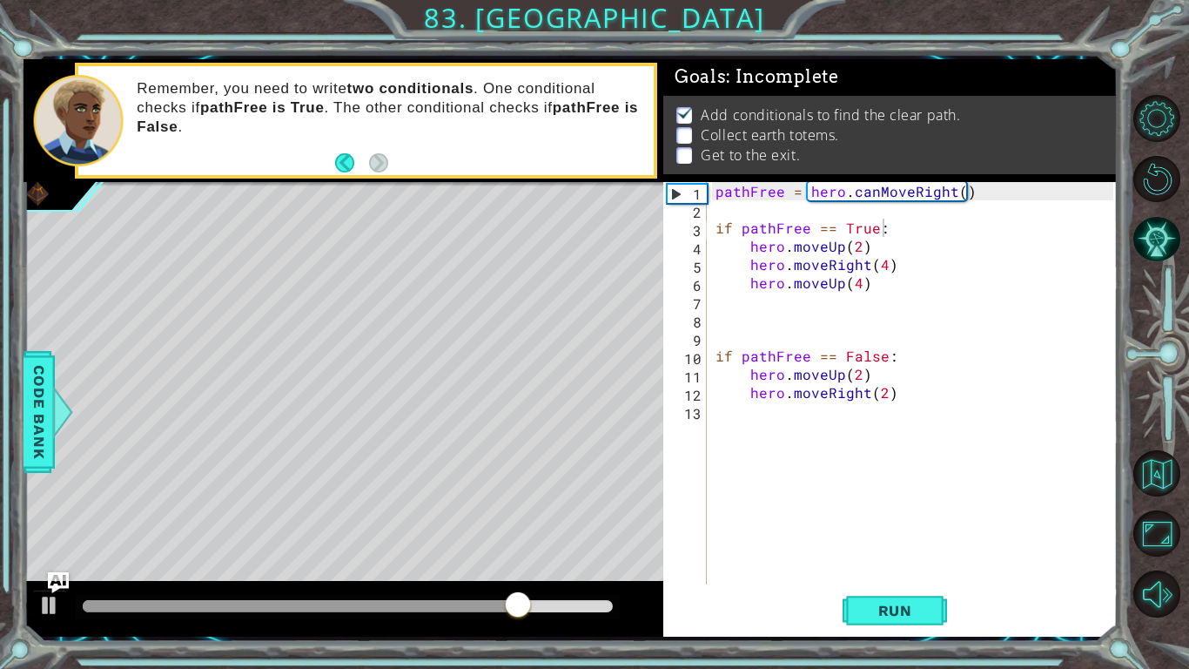
drag, startPoint x: 968, startPoint y: 612, endPoint x: 969, endPoint y: 622, distance: 9.6
click at [969, 550] on div "Run" at bounding box center [895, 610] width 454 height 45
click at [839, 550] on div "else: hero.moveUp(2) 1 2 3 4 5 6 7 8 9 10 11 hero . moveUp ( 2 ) hero . moveRig…" at bounding box center [594, 334] width 1189 height 669
drag, startPoint x: 877, startPoint y: 668, endPoint x: 892, endPoint y: 633, distance: 38.2
click at [879, 550] on div "else: hero.moveUp(2) 1 2 3 4 5 6 7 8 9 10 11 hero . moveUp ( 2 ) hero . moveRig…" at bounding box center [594, 334] width 1189 height 669
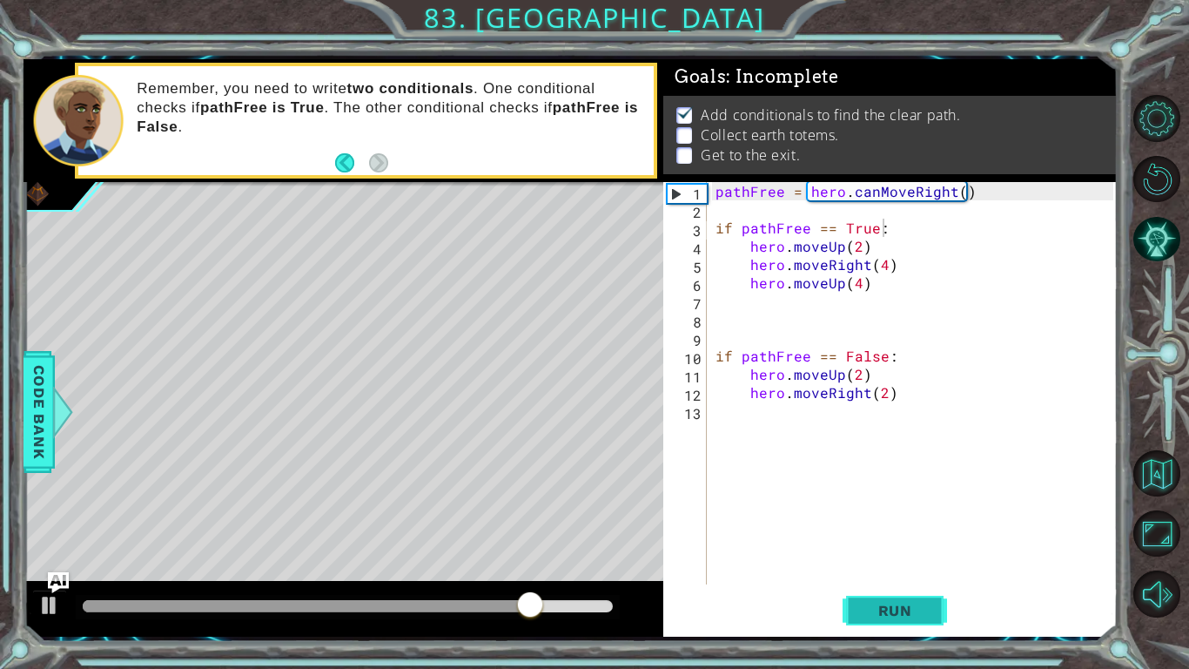
click at [892, 550] on div "if pathFree == True: 1 2 3 4 5 6 7 8 9 10 11 12 13 pathFree = hero . canMoveRig…" at bounding box center [890, 409] width 454 height 454
click at [894, 550] on span "Run" at bounding box center [895, 610] width 69 height 17
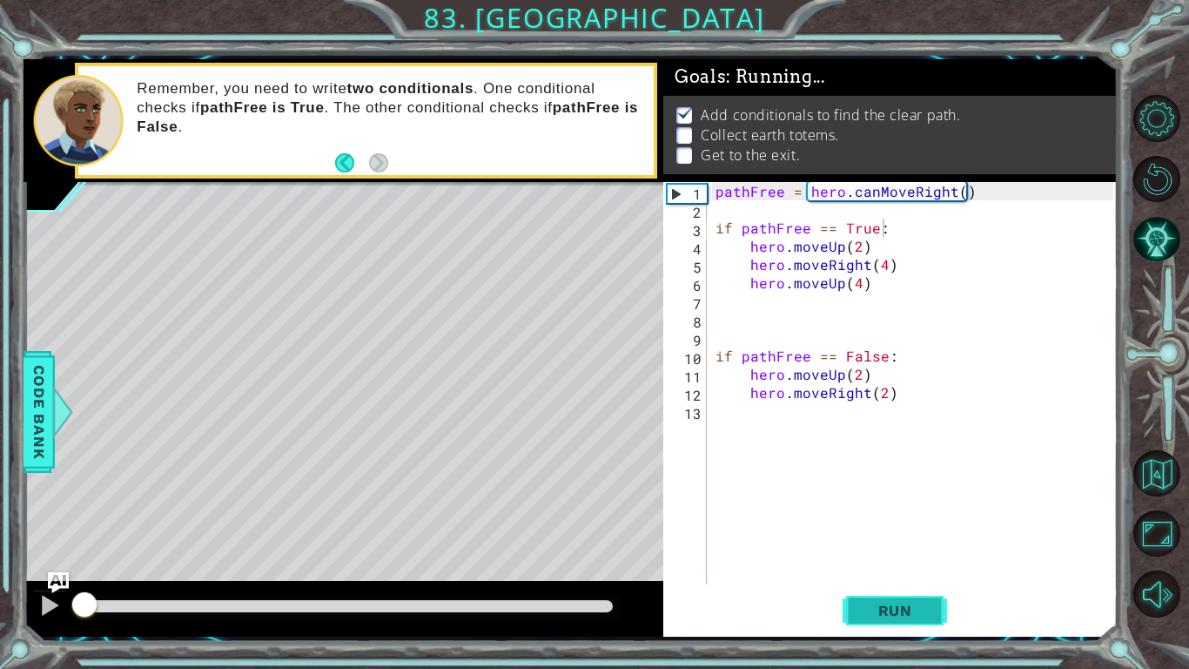
click at [899, 550] on span "Run" at bounding box center [895, 610] width 69 height 17
click at [902, 550] on span "Run" at bounding box center [895, 610] width 69 height 17
click at [904, 550] on span "Run" at bounding box center [895, 610] width 69 height 17
click at [855, 550] on div "pathFree = hero . canMoveRight ( ) if pathFree == True : hero . moveUp ( 2 ) he…" at bounding box center [917, 401] width 410 height 439
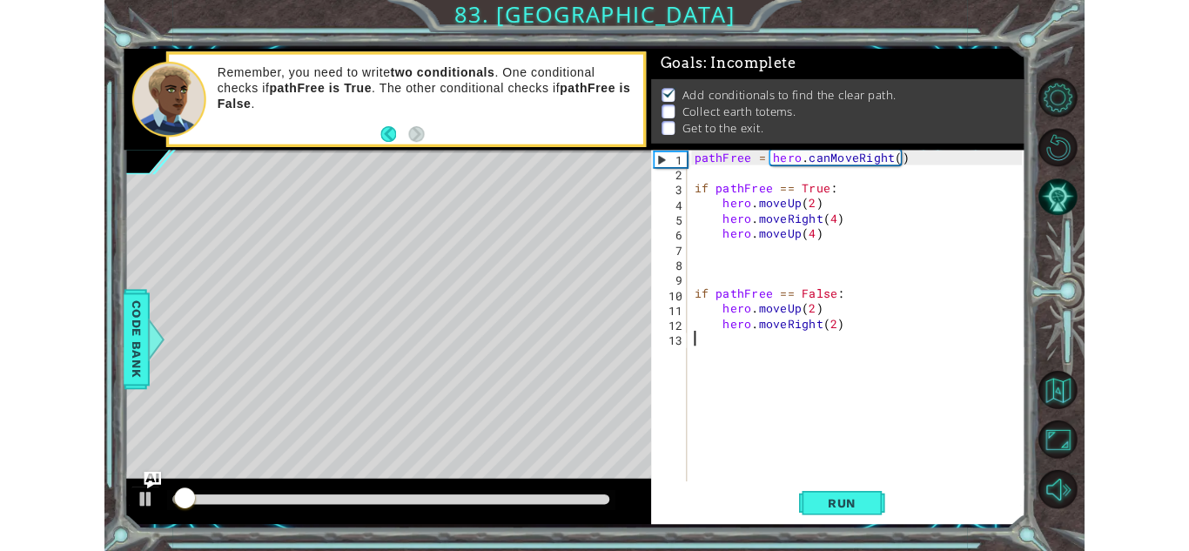
scroll to position [0, 0]
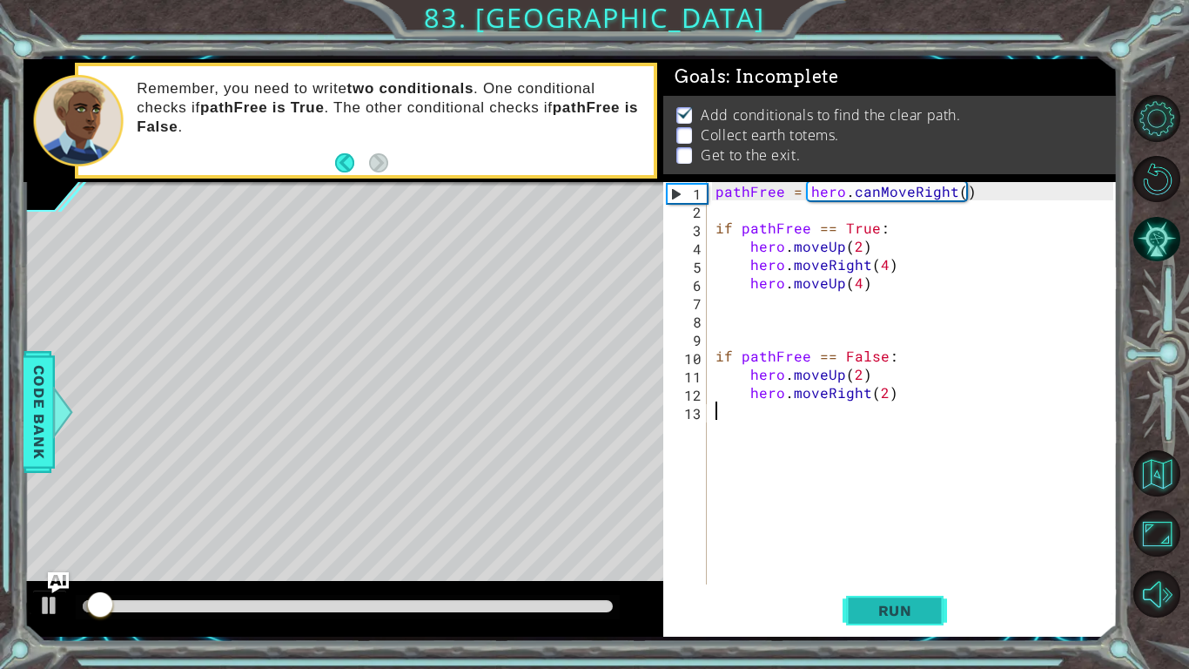
drag, startPoint x: 860, startPoint y: 585, endPoint x: 887, endPoint y: 598, distance: 30.0
click at [887, 550] on div "1 2 3 4 5 6 7 8 9 10 11 12 13 pathFree = hero . canMoveRight ( ) if pathFree ==…" at bounding box center [890, 409] width 454 height 454
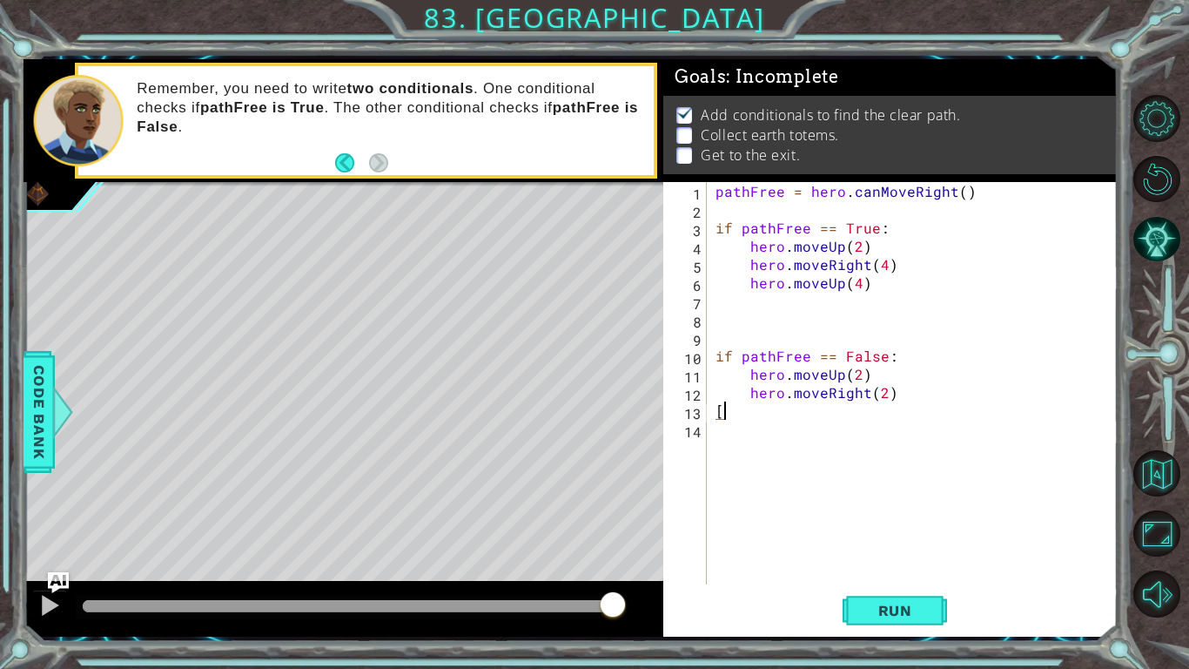
type textarea "["
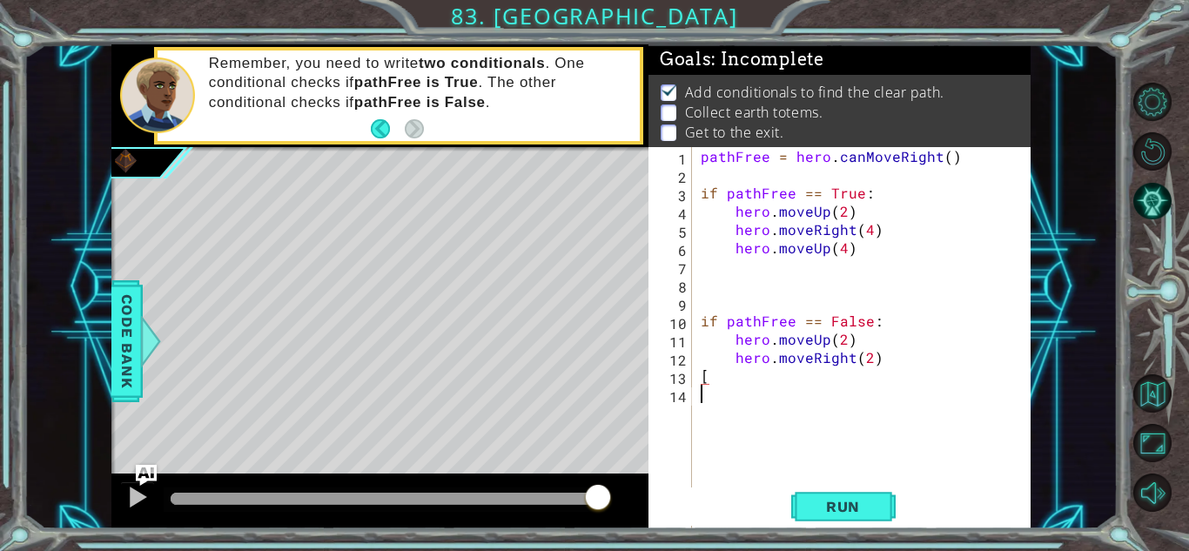
click at [796, 402] on div "pathFree = hero . canMoveRight ( ) if pathFree == True : hero . moveUp ( 2 ) he…" at bounding box center [866, 366] width 338 height 439
click at [786, 378] on div "pathFree = hero . canMoveRight ( ) if pathFree == True : hero . moveUp ( 2 ) he…" at bounding box center [866, 366] width 338 height 439
type textarea "["
click at [807, 494] on button "Run" at bounding box center [843, 506] width 104 height 38
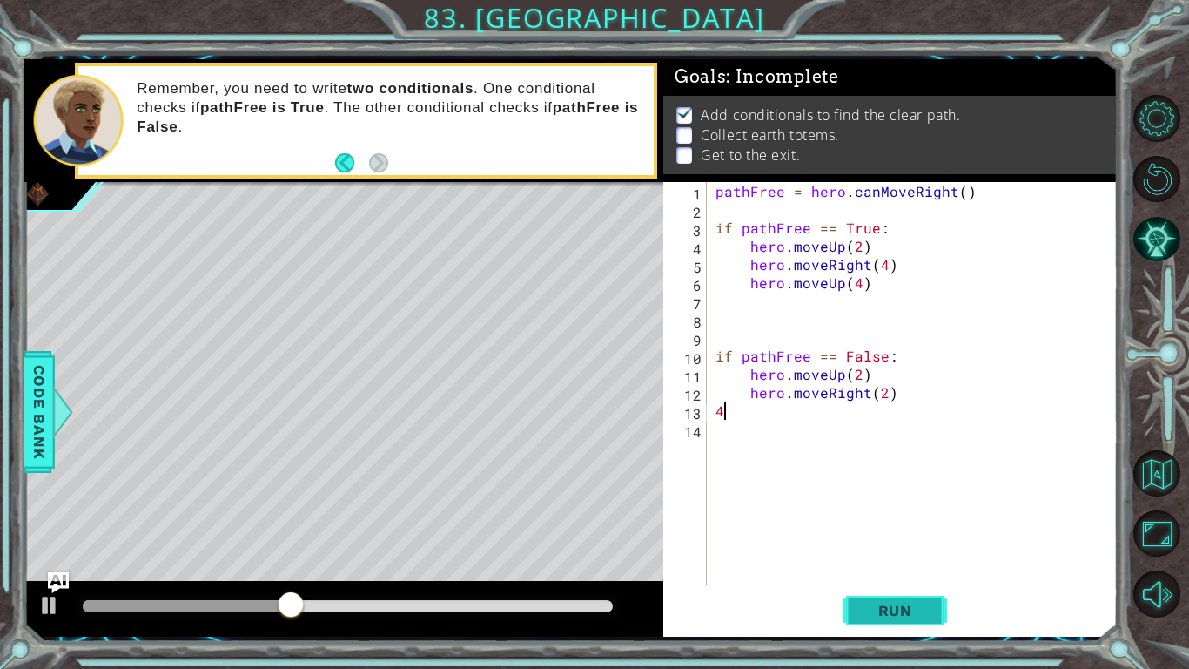
type textarea "4"
click at [884, 550] on button "Run" at bounding box center [895, 610] width 104 height 45
type textarea "hero.moveRight(2)"
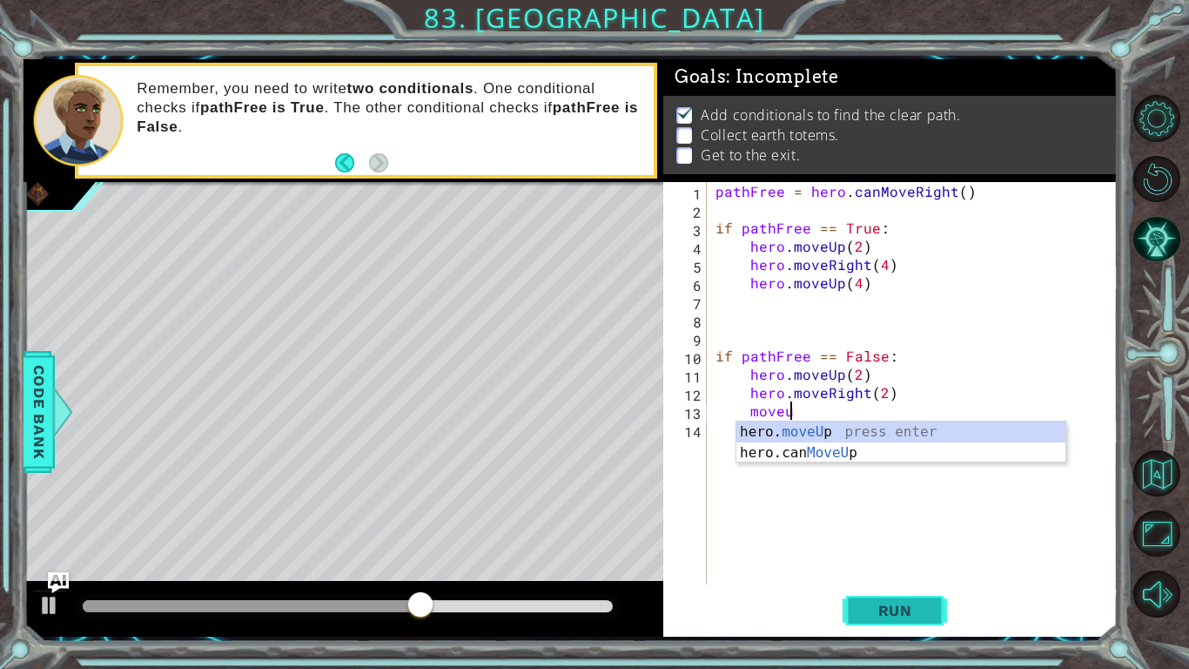
scroll to position [0, 3]
click at [906, 438] on div "hero. moveU p press enter hero.can MoveU p press enter" at bounding box center [900, 463] width 329 height 84
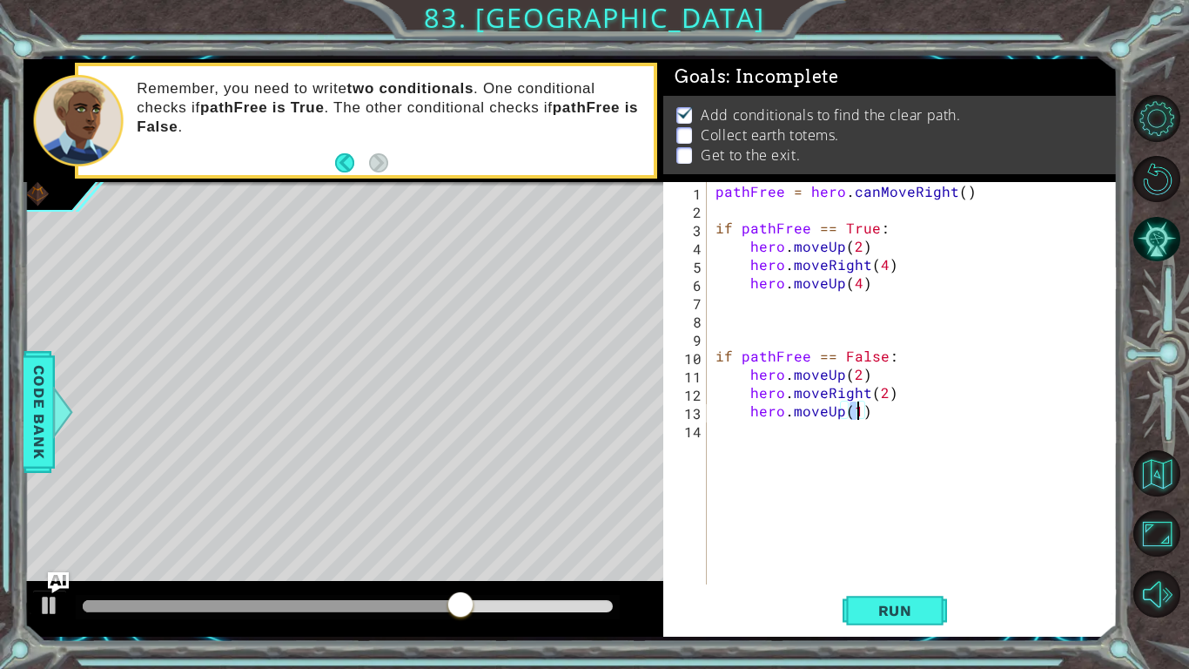
type textarea "hero.moveUp(3)"
click at [905, 434] on div "pathFree = hero . canMoveRight ( ) if pathFree == True : hero . moveUp ( 2 ) he…" at bounding box center [917, 401] width 410 height 439
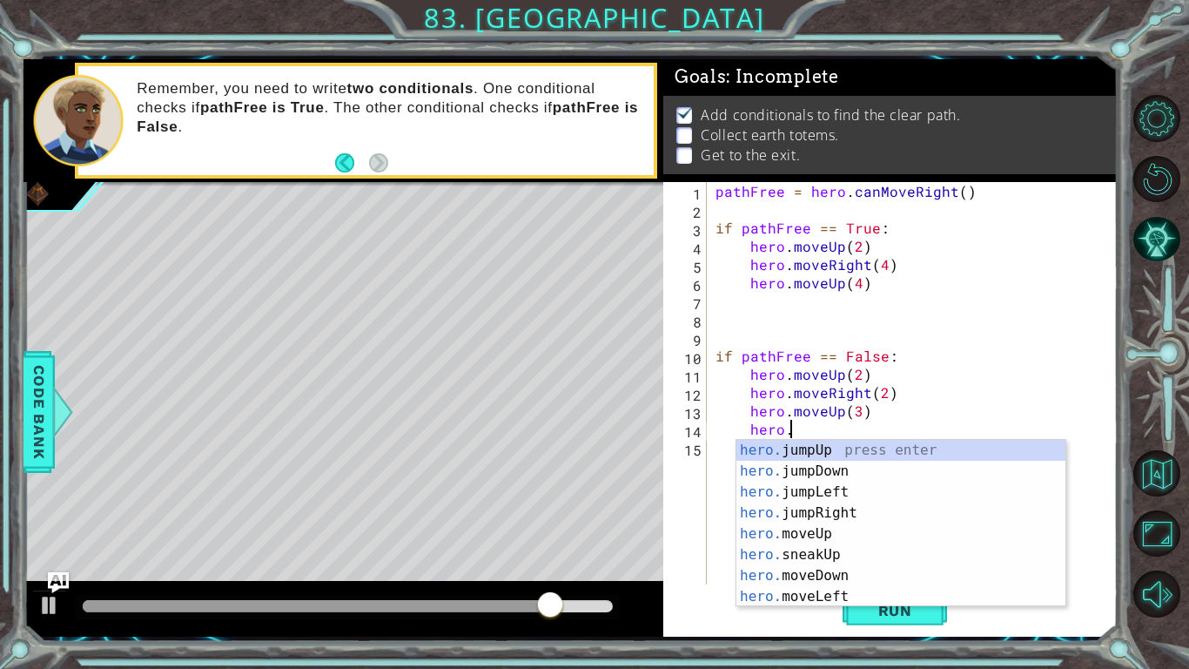
scroll to position [0, 4]
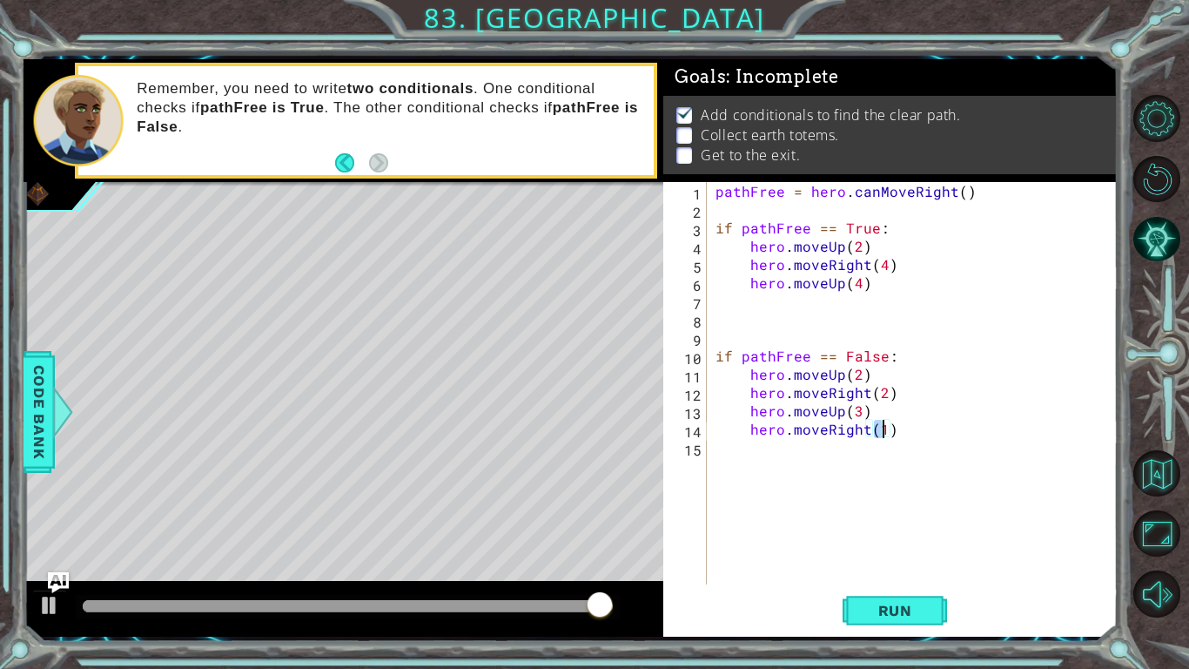
type textarea "hero.moveRight(2)"
click at [900, 427] on div "pathFree = hero . canMoveRight ( ) if pathFree == True : hero . moveUp ( 2 ) he…" at bounding box center [917, 401] width 410 height 439
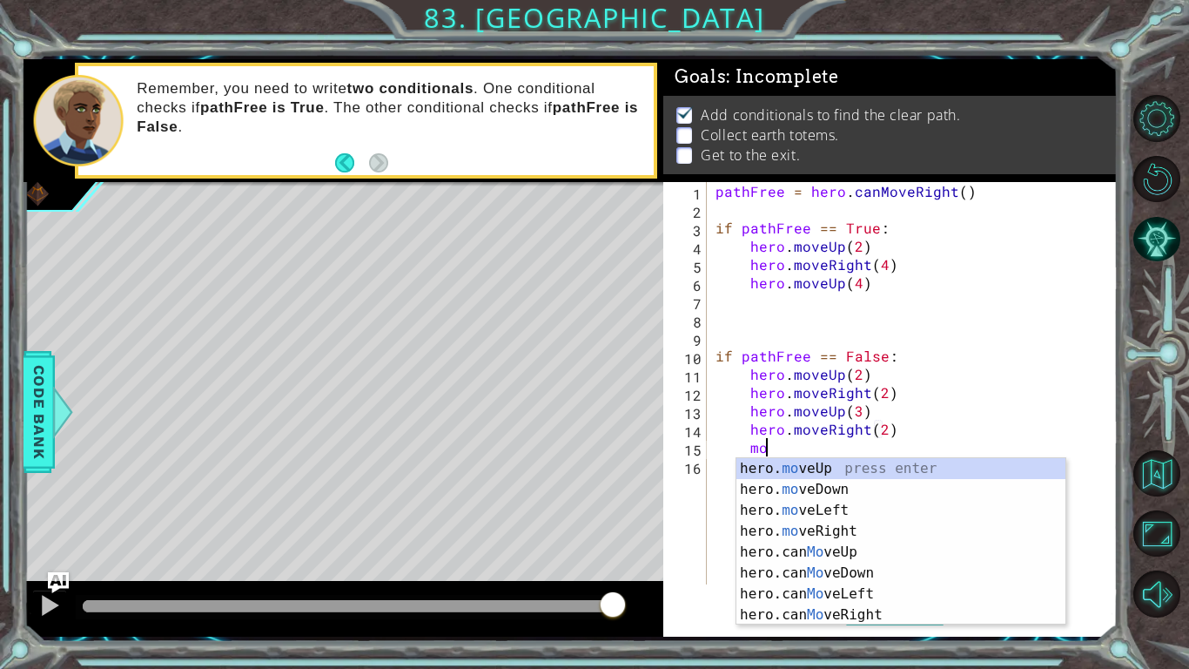
scroll to position [0, 3]
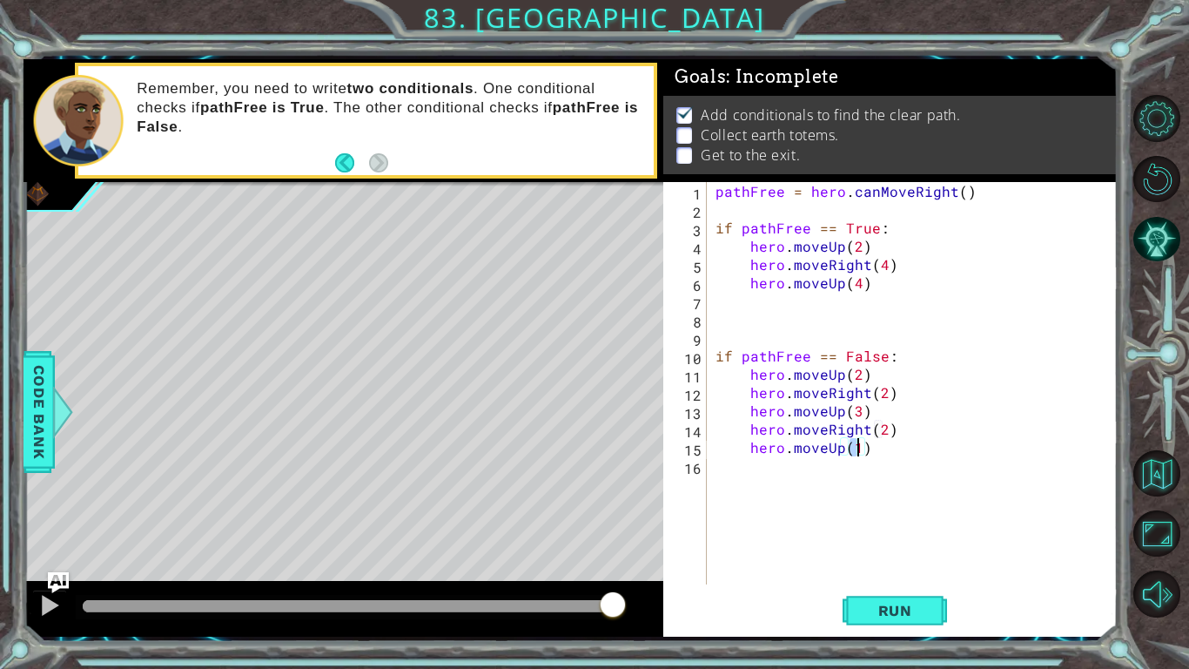
click at [899, 427] on div "pathFree = hero . canMoveRight ( ) if pathFree == True : hero . moveUp ( 2 ) he…" at bounding box center [917, 401] width 410 height 439
type textarea "hero.moveRight(2)"
click at [878, 467] on div "pathFree = hero . canMoveRight ( ) if pathFree == True : hero . moveUp ( 2 ) he…" at bounding box center [917, 401] width 410 height 439
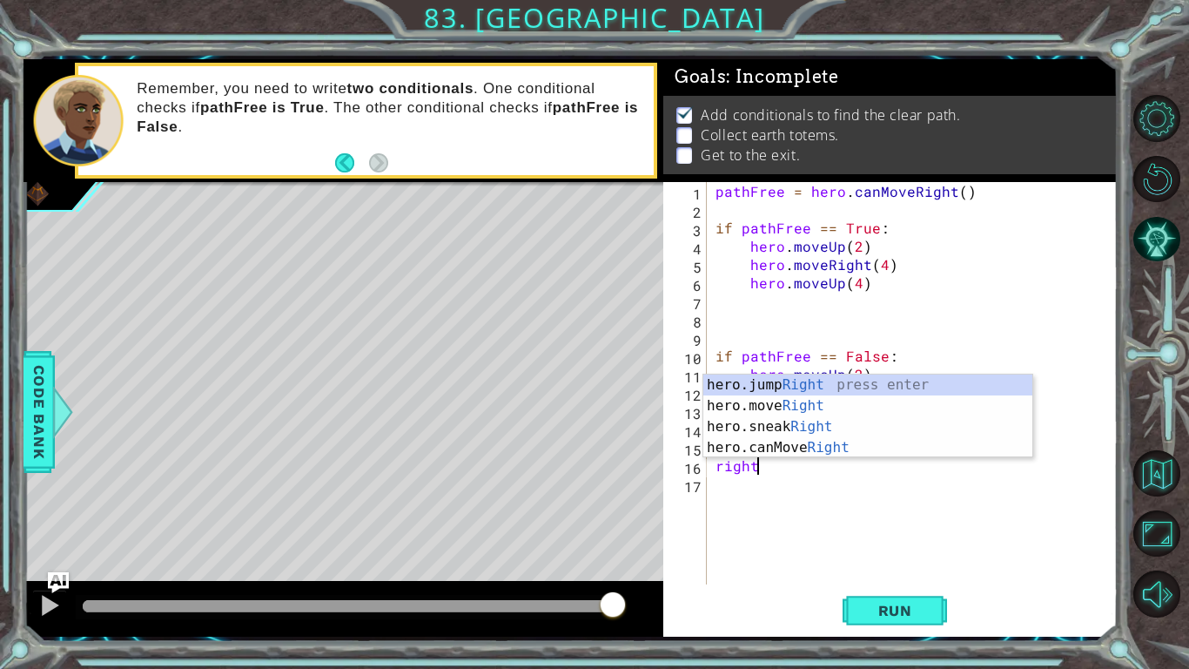
scroll to position [0, 2]
type textarea "right"
click at [1119, 550] on div "else: hero.moveUp(2) 1 2 3 4 5 6 7 8 9 10 11 hero . moveUp ( 2 ) hero . moveRig…" at bounding box center [594, 334] width 1189 height 669
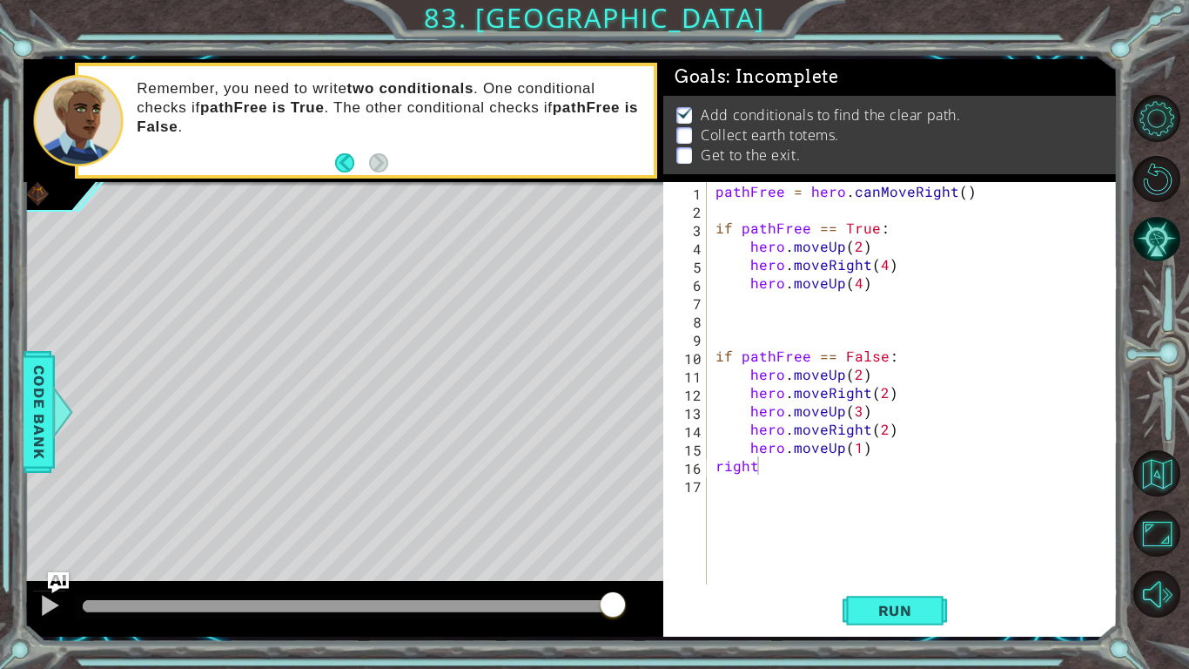
click at [761, 476] on div "pathFree = hero . canMoveRight ( ) if pathFree == True : hero . moveUp ( 2 ) he…" at bounding box center [917, 401] width 410 height 439
click at [774, 469] on div "pathFree = hero . canMoveRight ( ) if pathFree == True : hero . moveUp ( 2 ) he…" at bounding box center [917, 401] width 410 height 439
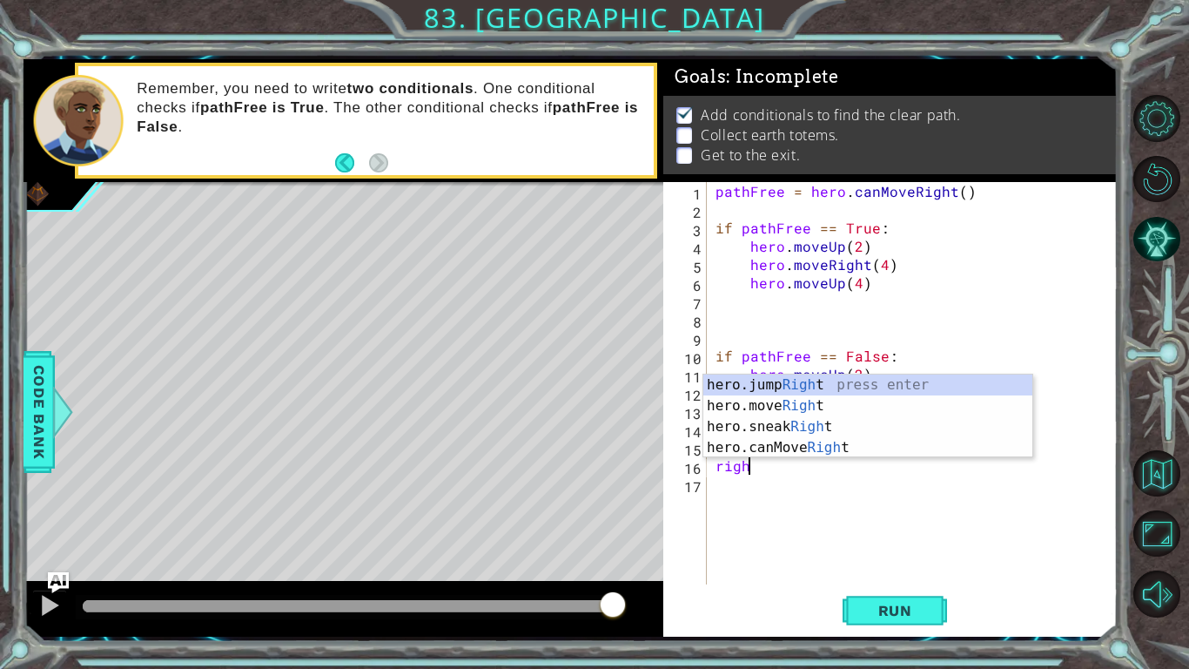
type textarea "rig"
click at [770, 395] on div "hero.jump Rig ht press enter hero.move Rig ht press enter hero.sneak Rig ht pre…" at bounding box center [867, 436] width 329 height 125
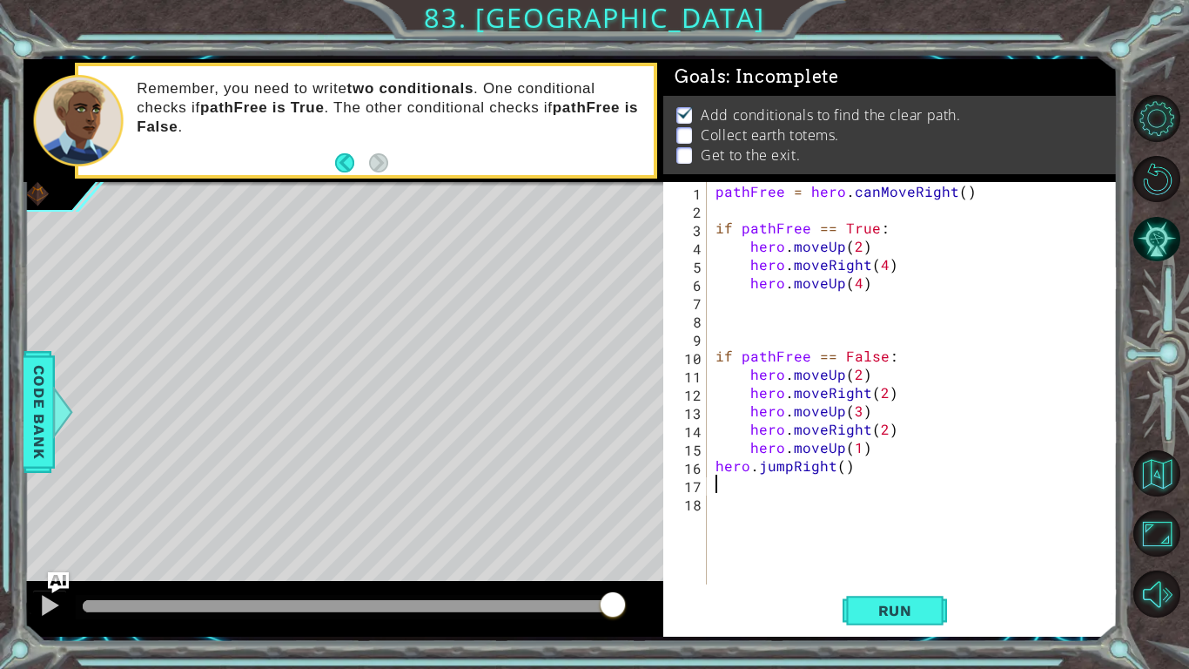
click at [958, 463] on div "pathFree = hero . canMoveRight ( ) if pathFree == True : hero . moveUp ( 2 ) he…" at bounding box center [917, 401] width 410 height 439
click at [719, 462] on div "pathFree = hero . canMoveRight ( ) if pathFree == True : hero . moveUp ( 2 ) he…" at bounding box center [917, 401] width 410 height 439
click at [909, 550] on span "Run" at bounding box center [895, 610] width 69 height 17
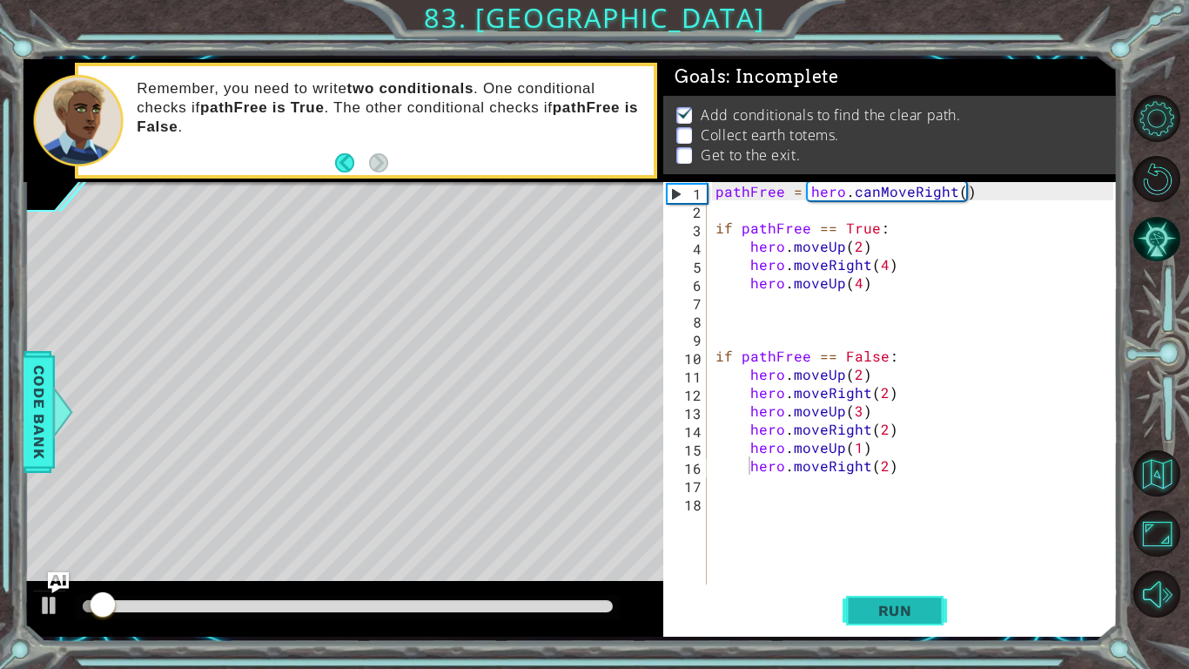
click at [909, 550] on span "Run" at bounding box center [895, 610] width 69 height 17
click at [967, 401] on div "pathFree = hero . canMoveRight ( ) if pathFree == True : hero . moveUp ( 2 ) he…" at bounding box center [917, 401] width 410 height 439
click at [972, 406] on div "pathFree = hero . canMoveRight ( ) if pathFree == True : hero . moveUp ( 2 ) he…" at bounding box center [917, 401] width 410 height 439
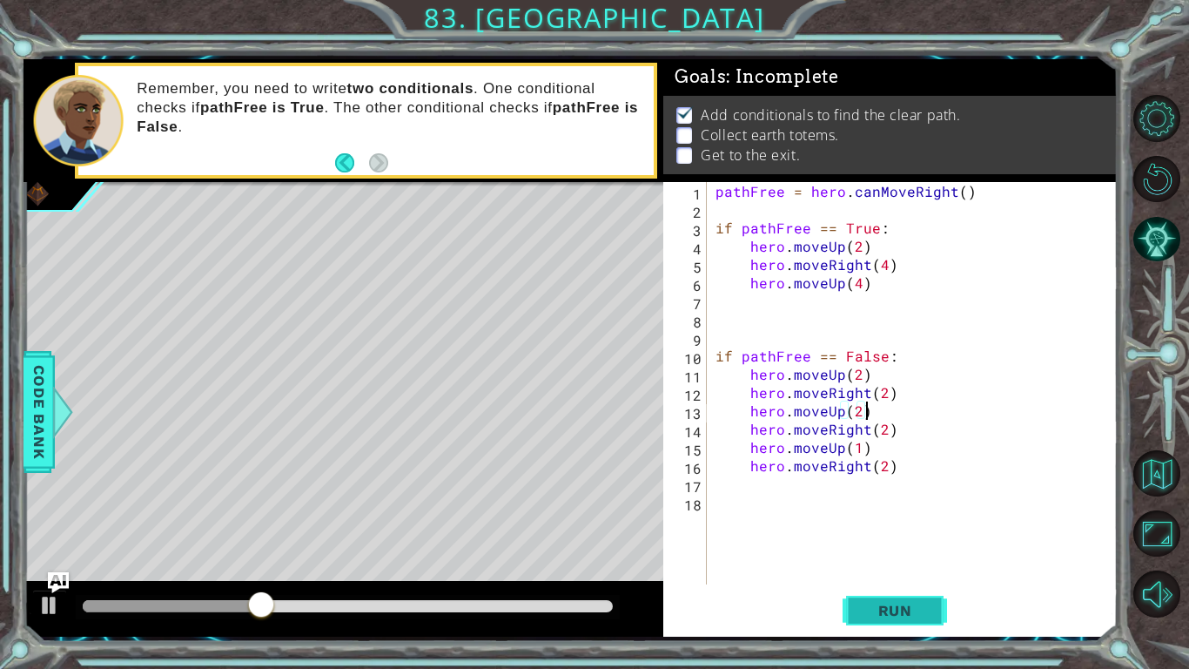
type textarea "hero.moveUp(2)"
click at [921, 550] on button "Run" at bounding box center [895, 610] width 104 height 45
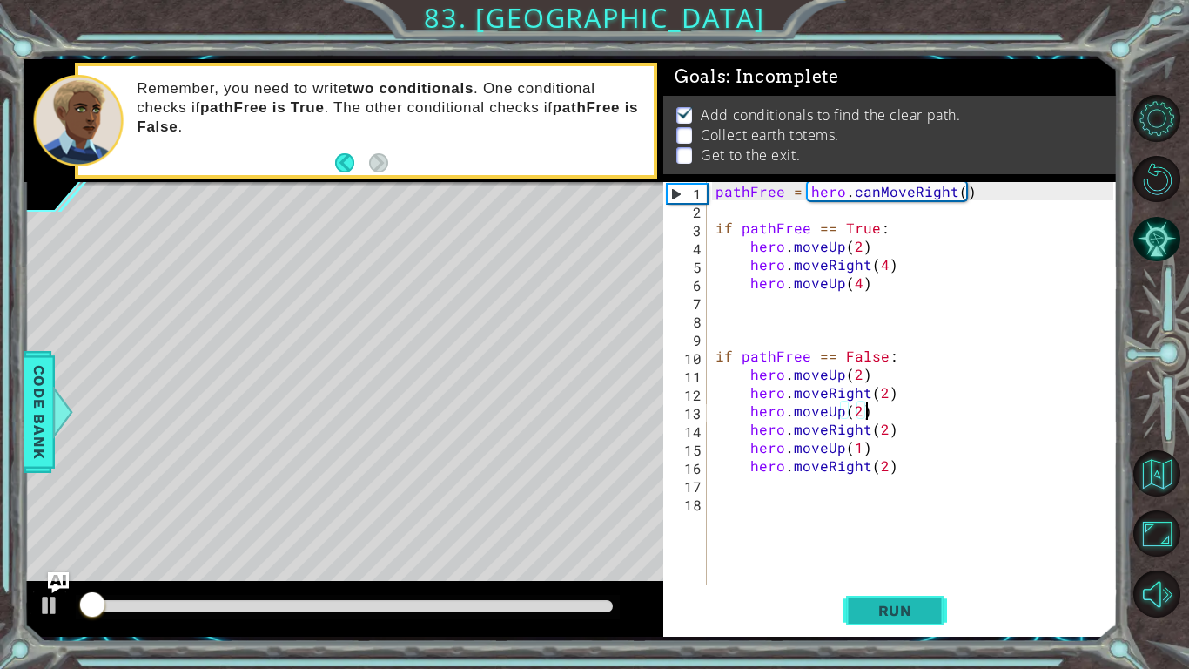
click at [921, 550] on button "Run" at bounding box center [895, 610] width 104 height 45
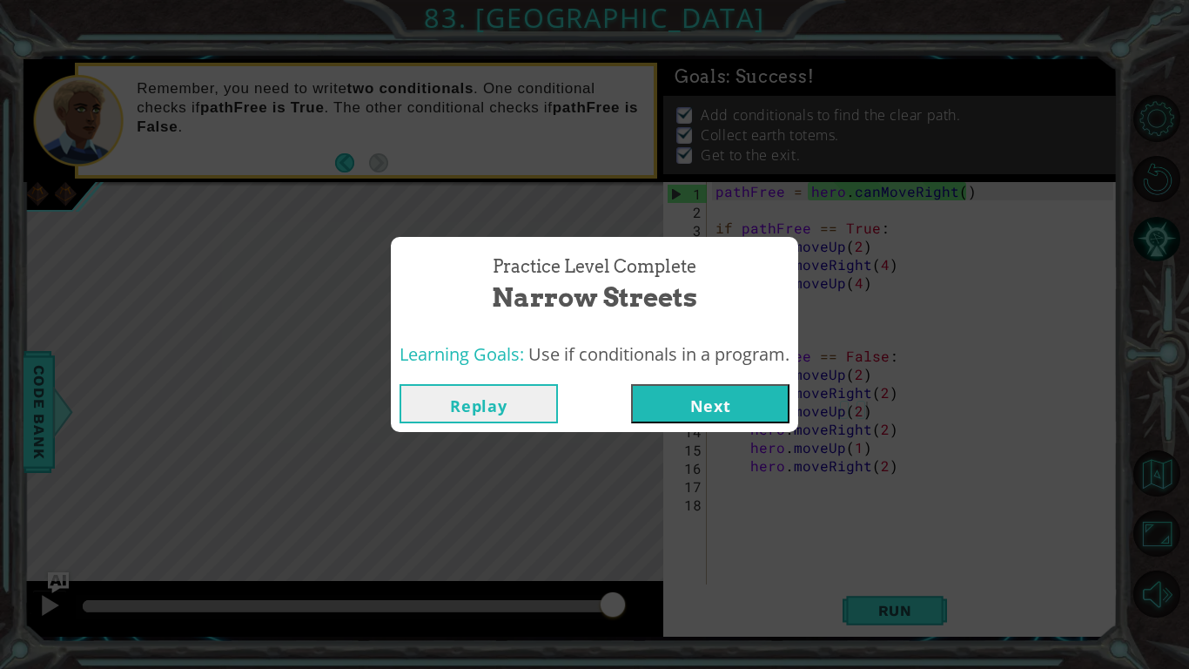
click at [748, 400] on button "Next" at bounding box center [710, 403] width 158 height 39
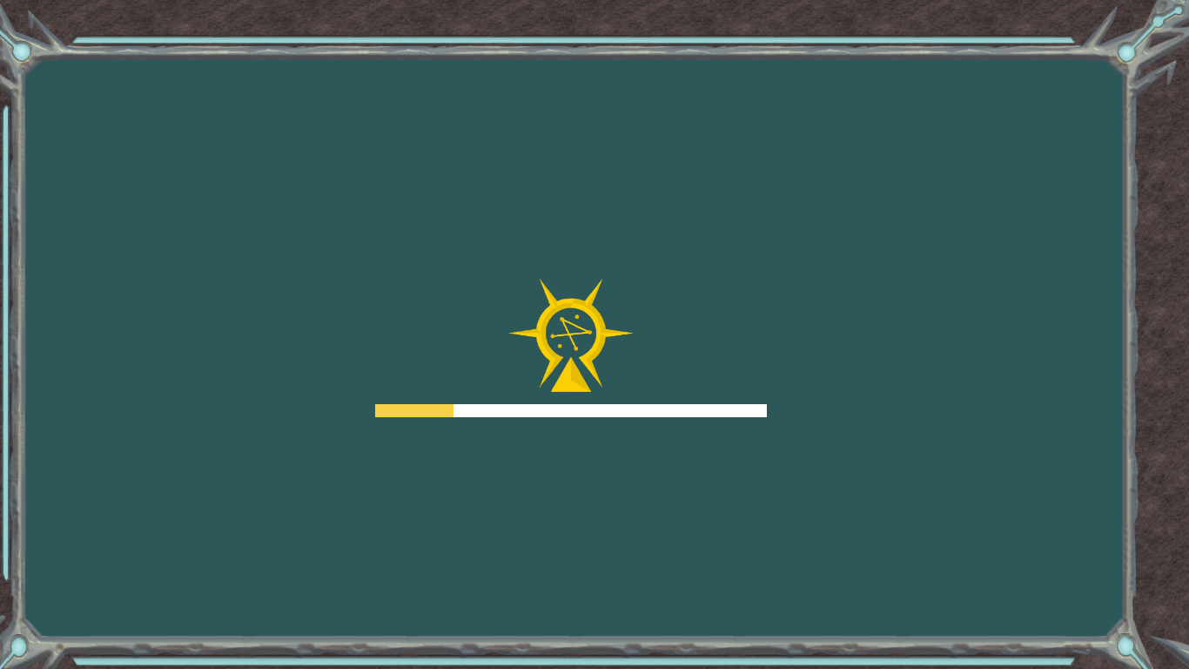
click at [725, 409] on div at bounding box center [571, 410] width 392 height 13
click at [726, 409] on body "Goals Error loading from server. Try refreshing the page. You'll need to join a…" at bounding box center [594, 334] width 1189 height 669
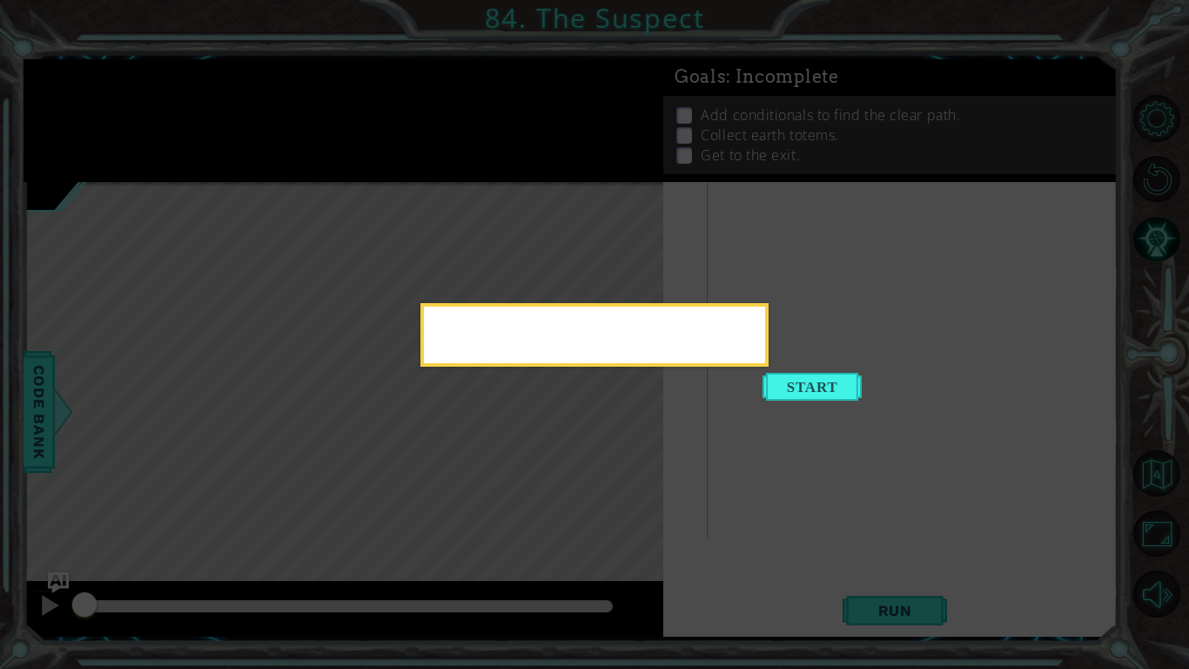
click at [598, 305] on body "1 ההההההההההההההההההההההההההההההההההההההההההההההההההההההההההההההההההההההההההההה…" at bounding box center [594, 334] width 1189 height 669
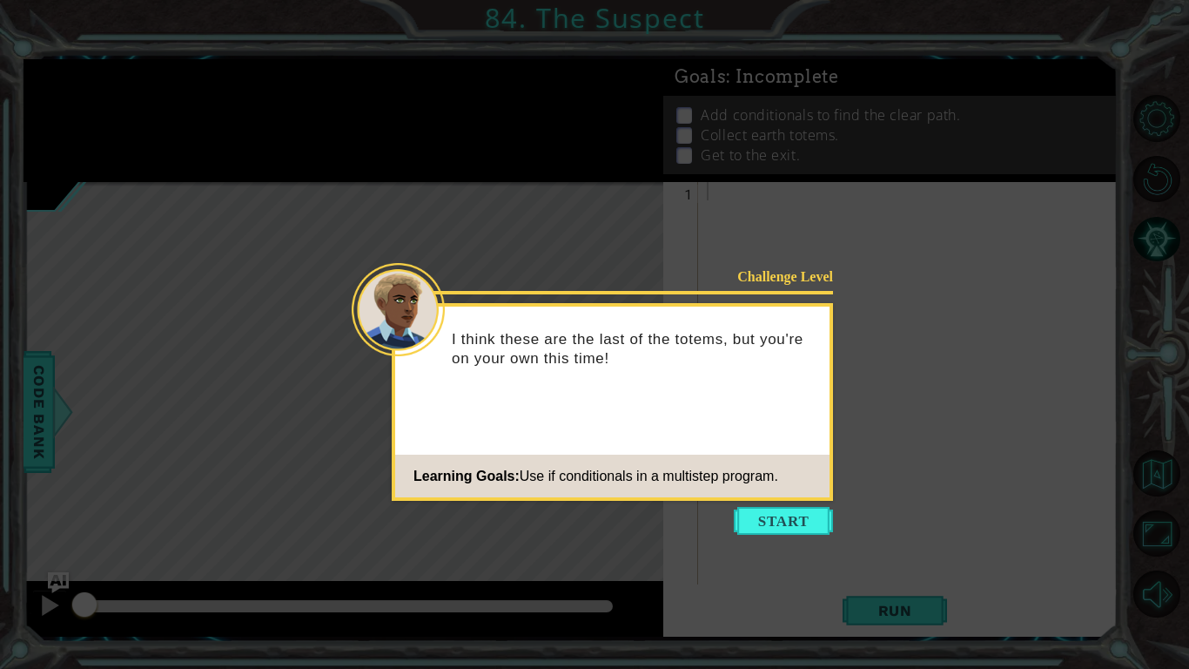
click at [773, 505] on icon at bounding box center [594, 334] width 1189 height 669
click at [783, 521] on button "Start" at bounding box center [783, 521] width 99 height 28
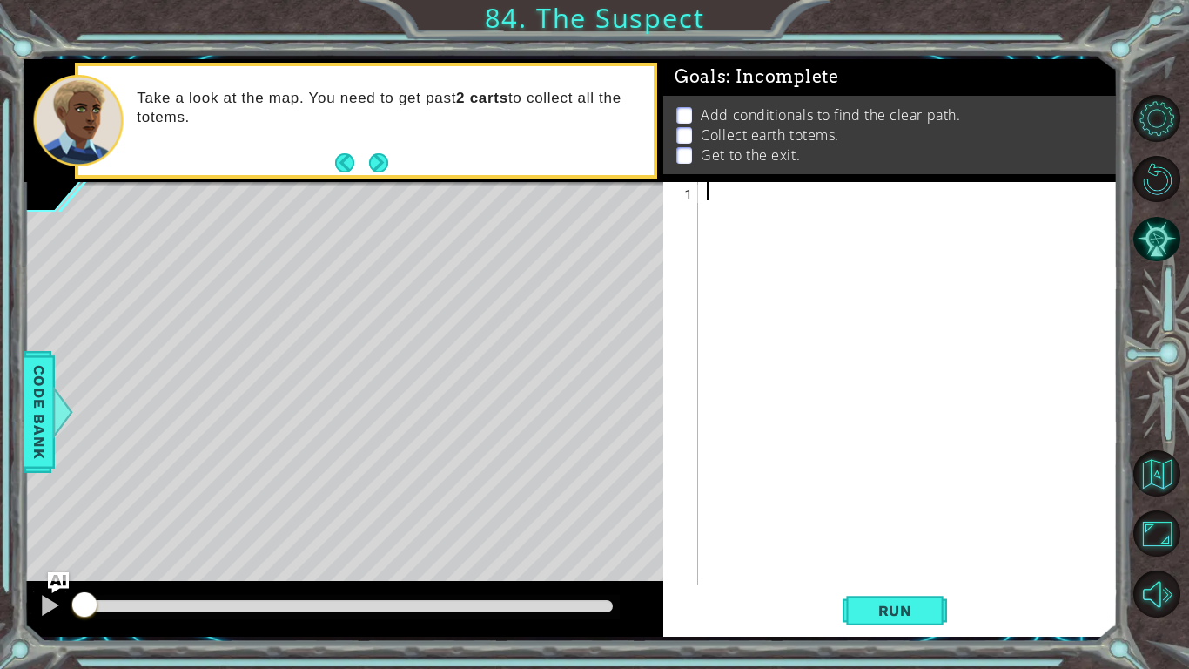
drag, startPoint x: 76, startPoint y: 608, endPoint x: 0, endPoint y: 586, distance: 78.8
click at [0, 550] on div "1 ההההההההההההההההההההההההההההההההההההההההההההההההההההההההההההההההההההההההההההה…" at bounding box center [594, 334] width 1189 height 669
click at [386, 169] on button "Next" at bounding box center [378, 162] width 19 height 19
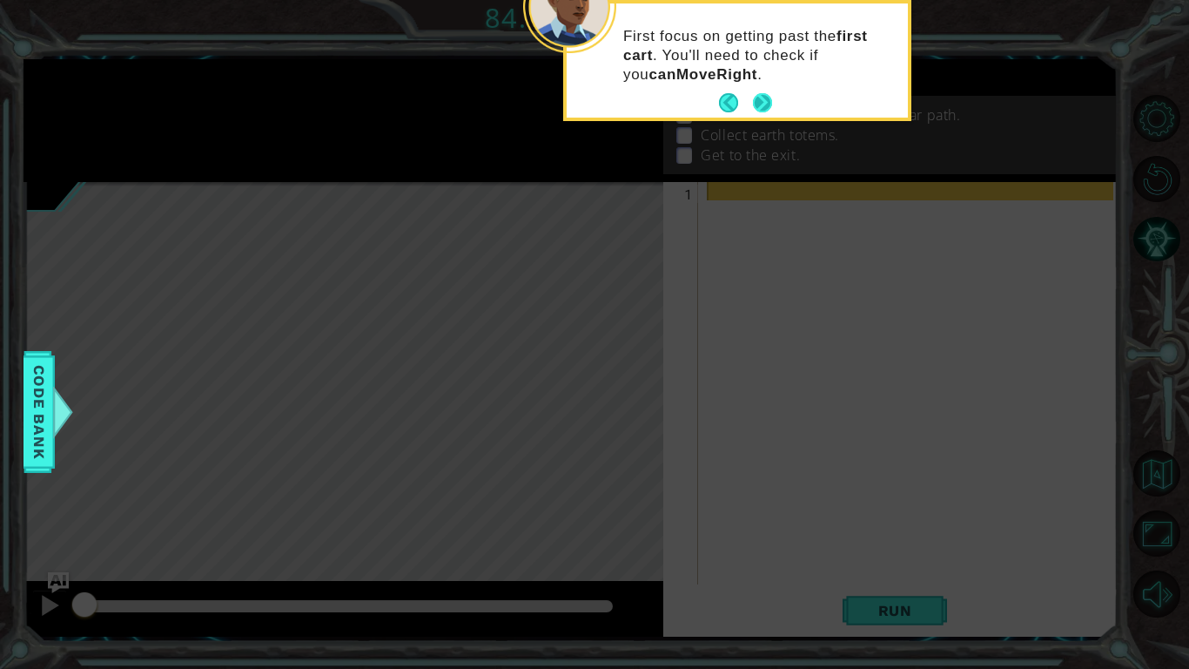
click at [764, 93] on button "Next" at bounding box center [762, 102] width 19 height 19
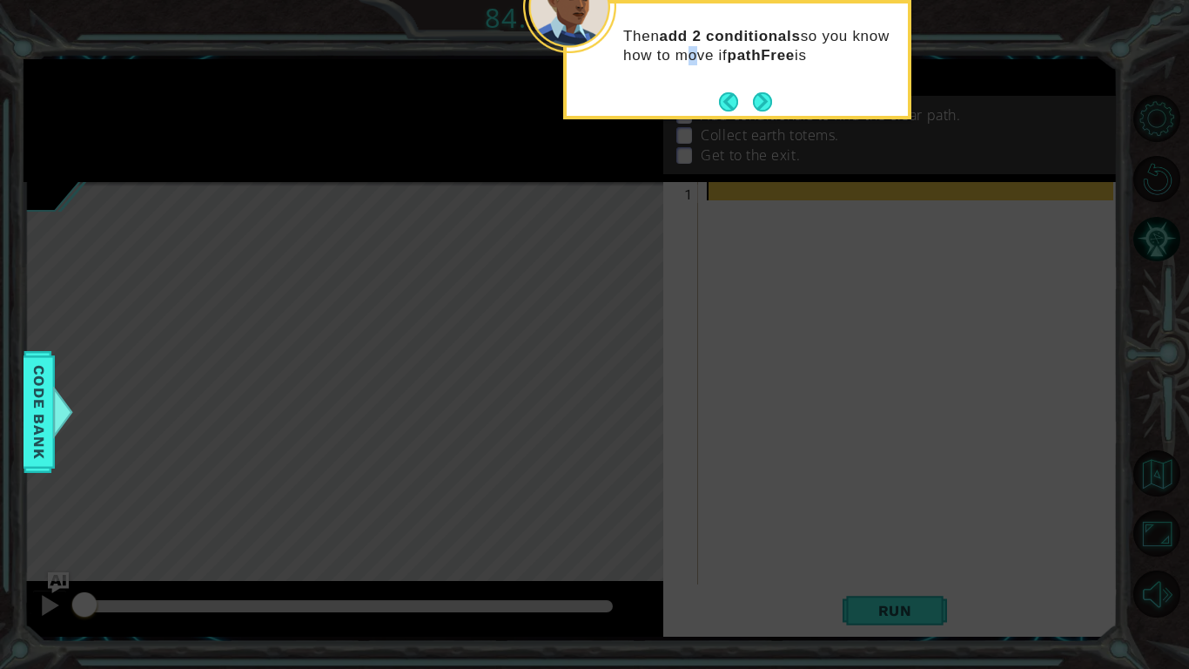
click at [688, 77] on div "Then add 2 conditionals so you know how to move if pathFree is" at bounding box center [737, 54] width 341 height 88
click at [638, 75] on p "Then add 2 conditionals so you know how to move if pathFree is True or False ." at bounding box center [759, 55] width 272 height 57
click at [766, 112] on button "Next" at bounding box center [762, 102] width 19 height 19
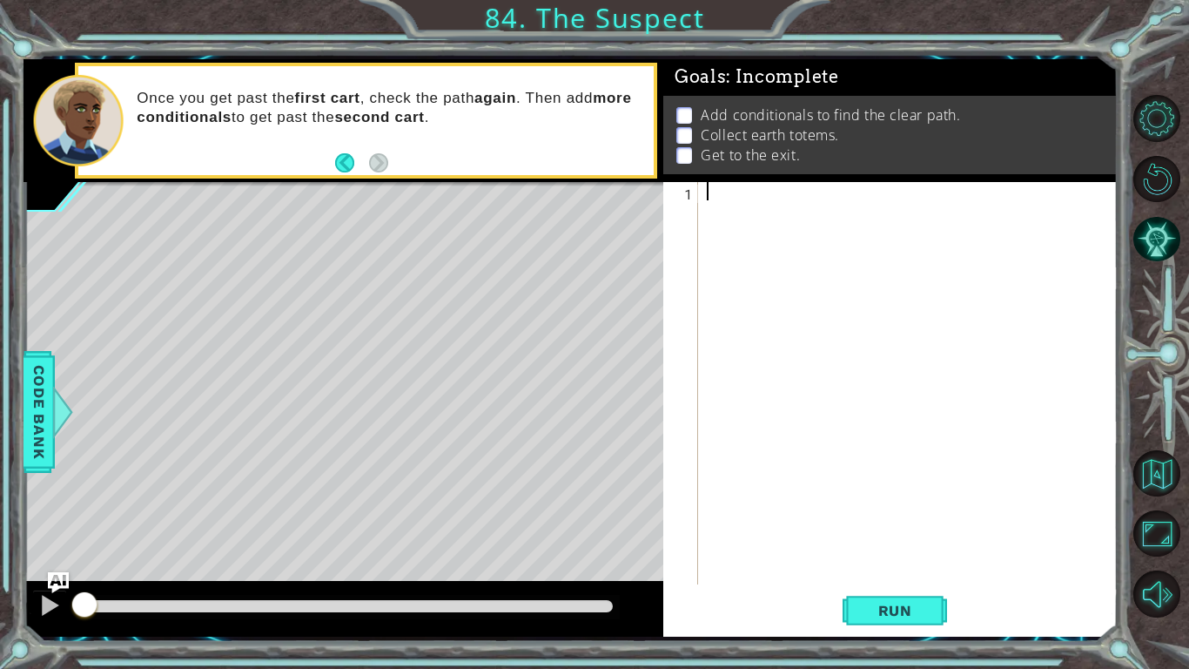
drag, startPoint x: 887, startPoint y: 339, endPoint x: 890, endPoint y: 330, distance: 9.1
click at [890, 330] on div at bounding box center [912, 401] width 419 height 439
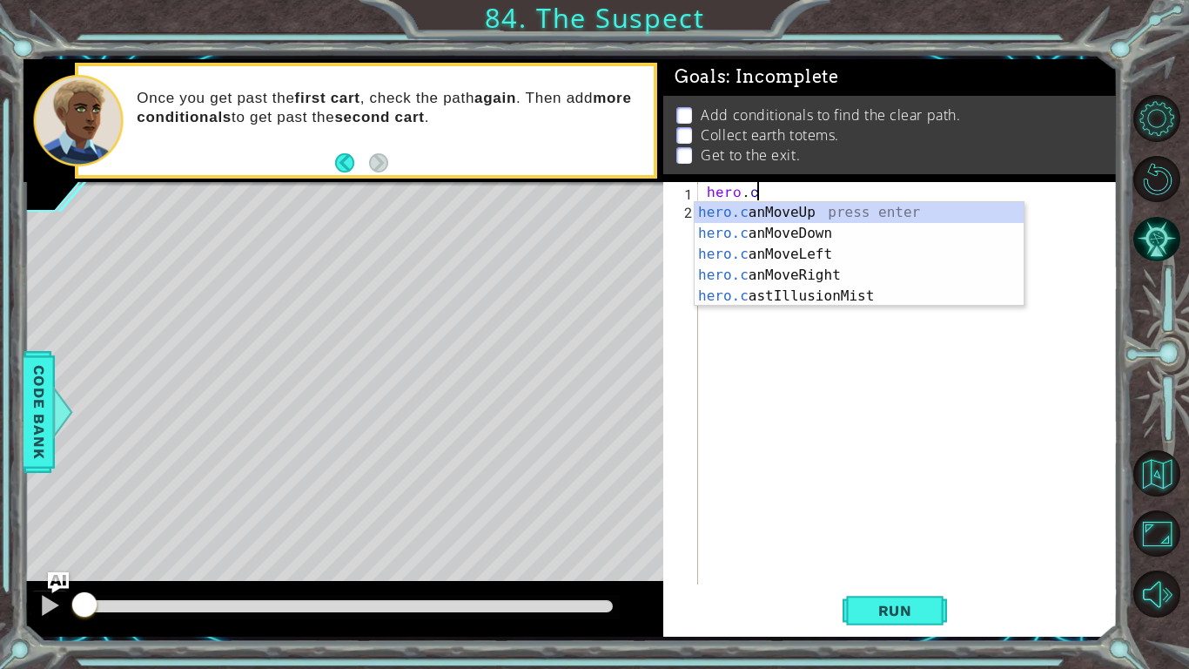
scroll to position [0, 3]
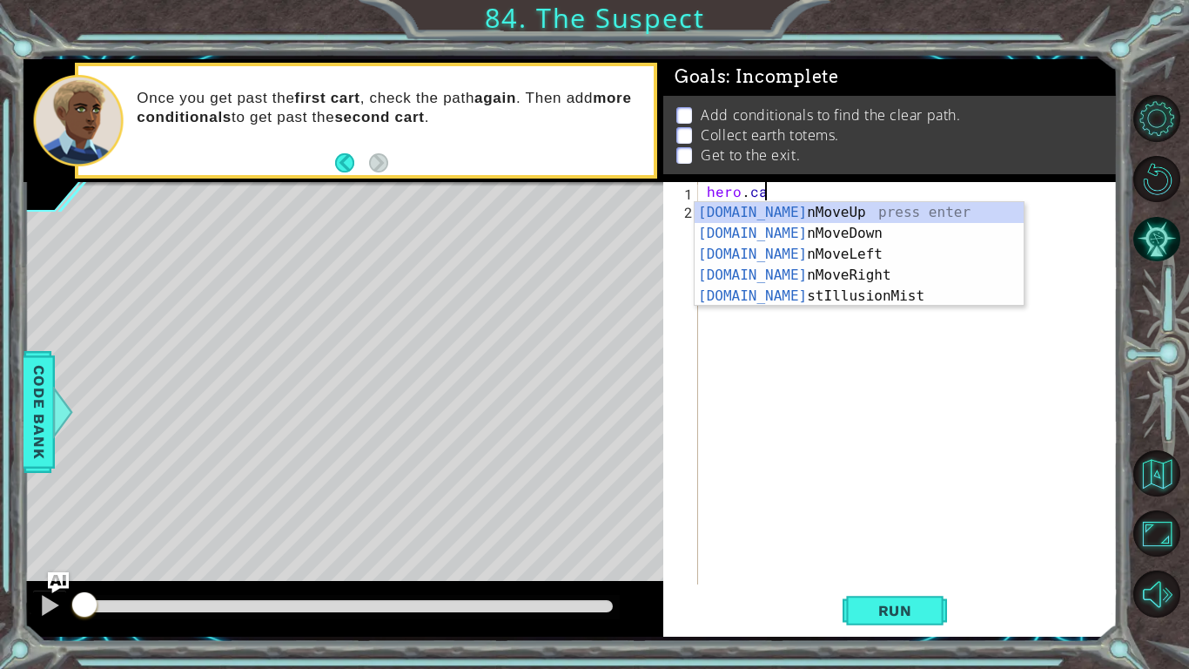
type textarea "hero.can"
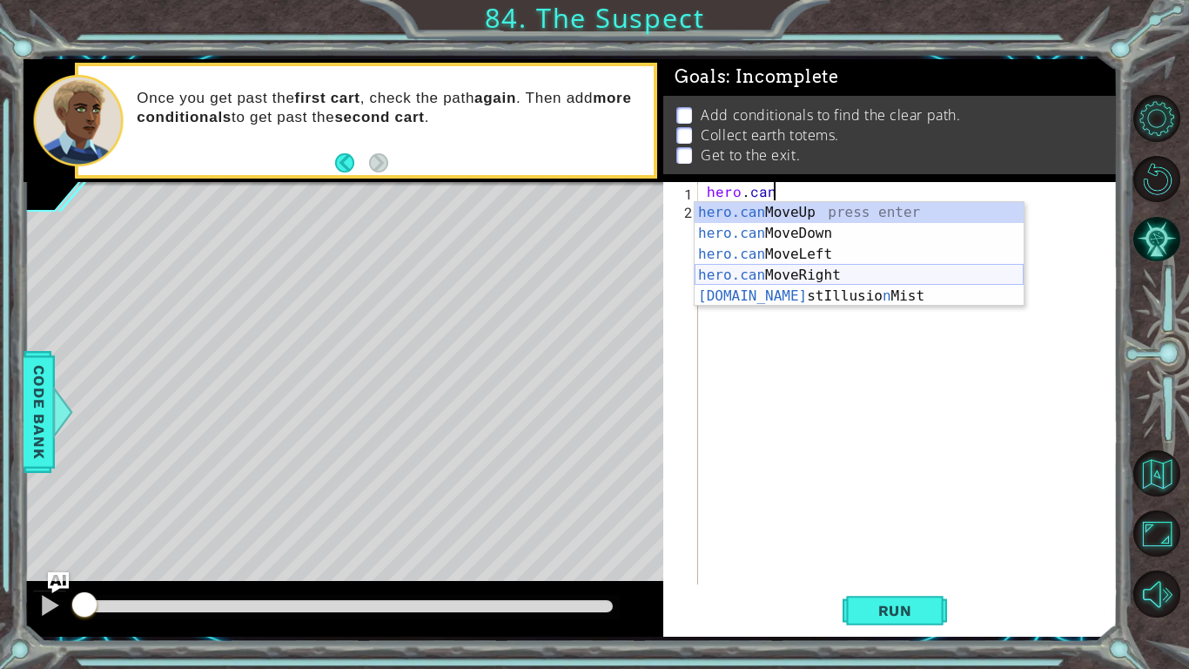
click at [792, 273] on div "hero.can MoveUp press enter hero.can MoveDown press enter hero.can MoveLeft pre…" at bounding box center [859, 275] width 329 height 146
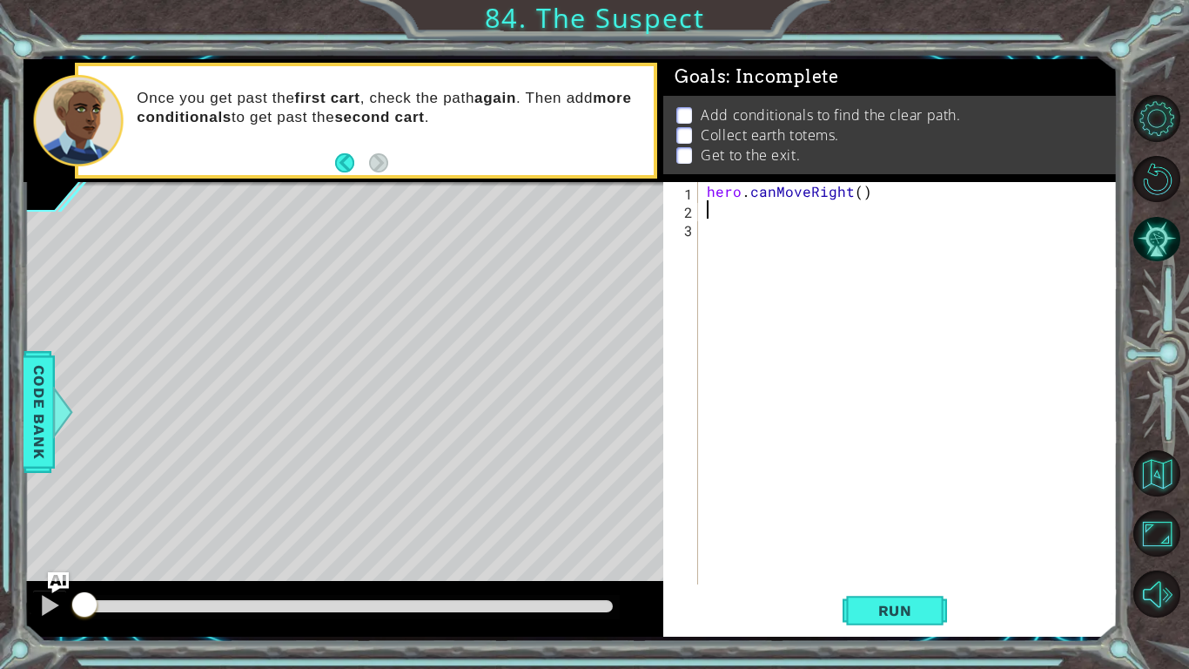
click at [705, 194] on div "hero . canMoveRight ( )" at bounding box center [912, 401] width 419 height 439
type textarea "pathfree = hero.canMoveRight()"
click at [911, 550] on div "pathfree = hero.canMoveRight() 1 2 3 pathfree = hero . canMoveRight ( ) ההההההה…" at bounding box center [890, 409] width 454 height 454
click at [917, 550] on button "Run" at bounding box center [895, 610] width 104 height 45
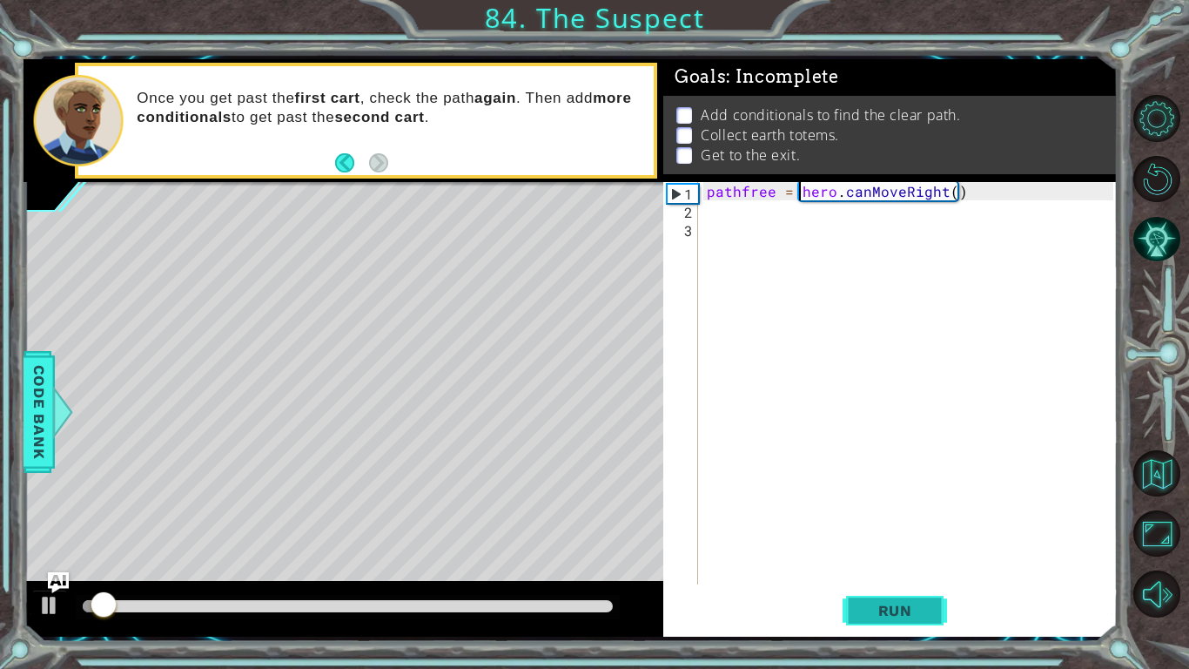
click at [917, 550] on button "Run" at bounding box center [895, 610] width 104 height 45
click at [847, 211] on div "pathfree = hero . canMoveRight ( )" at bounding box center [912, 401] width 419 height 439
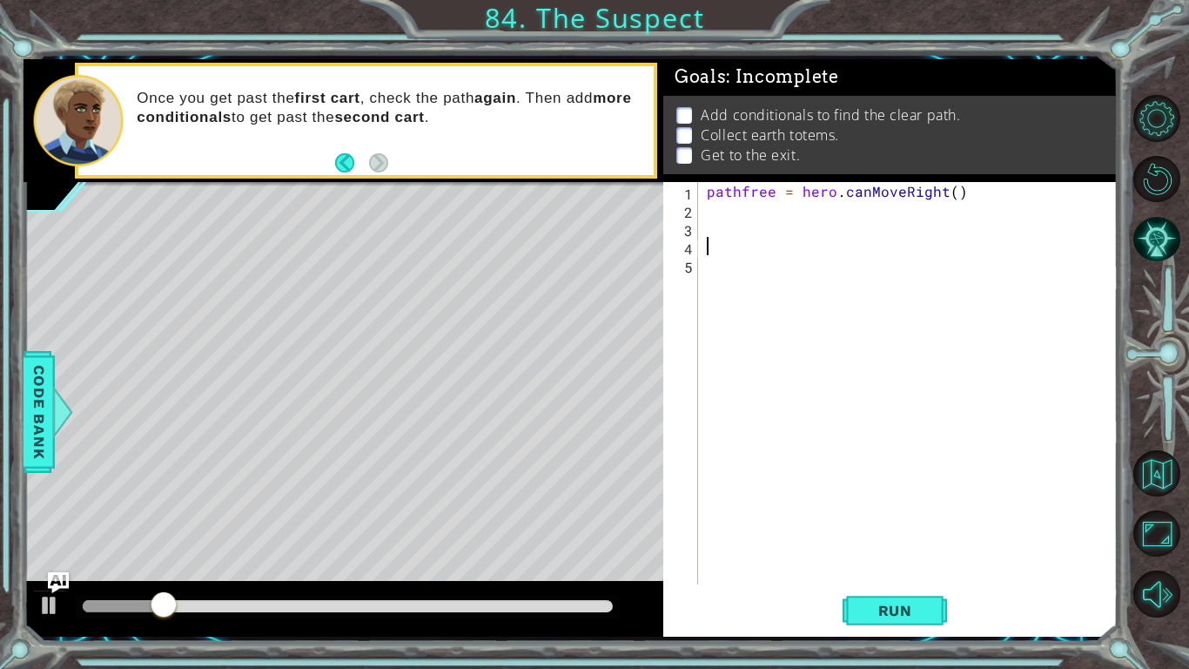
type textarea "p"
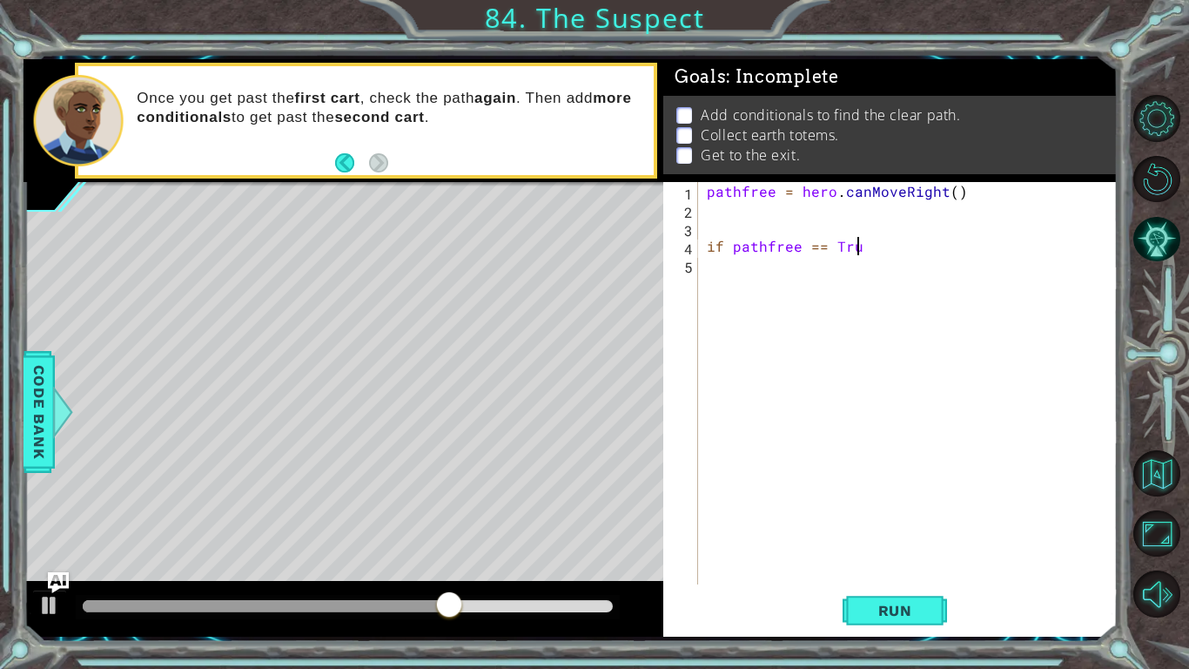
scroll to position [0, 9]
click at [877, 550] on span "Run" at bounding box center [895, 610] width 69 height 17
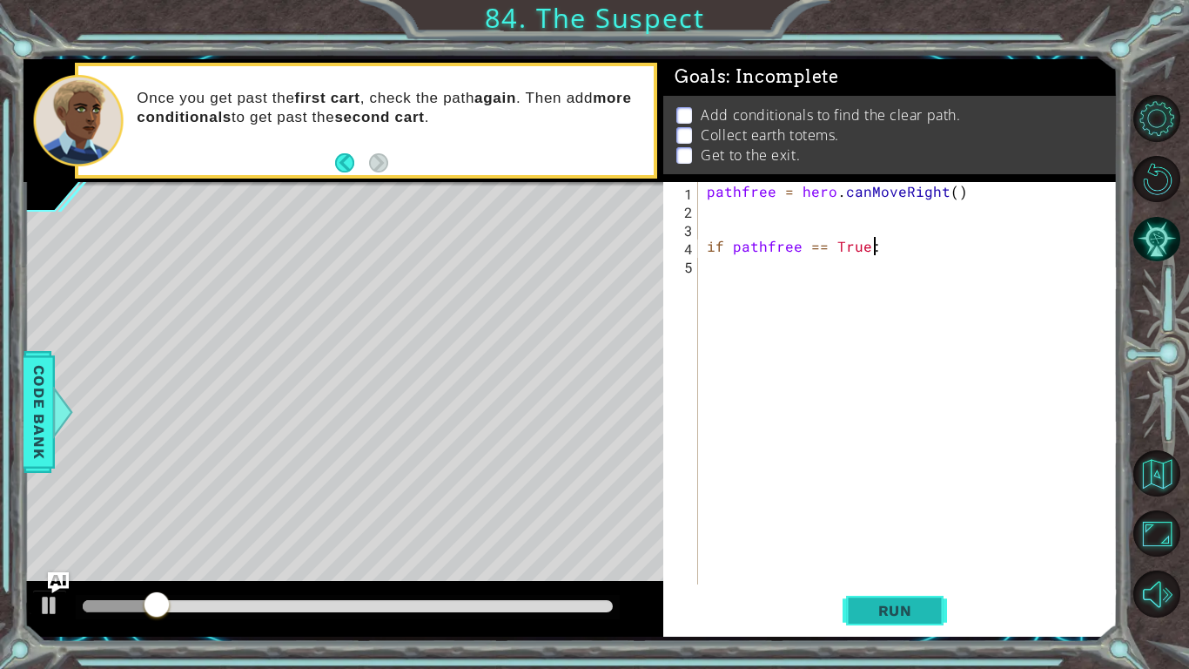
type textarea "if pathfree == True:"
click at [880, 550] on span "Run" at bounding box center [895, 610] width 69 height 17
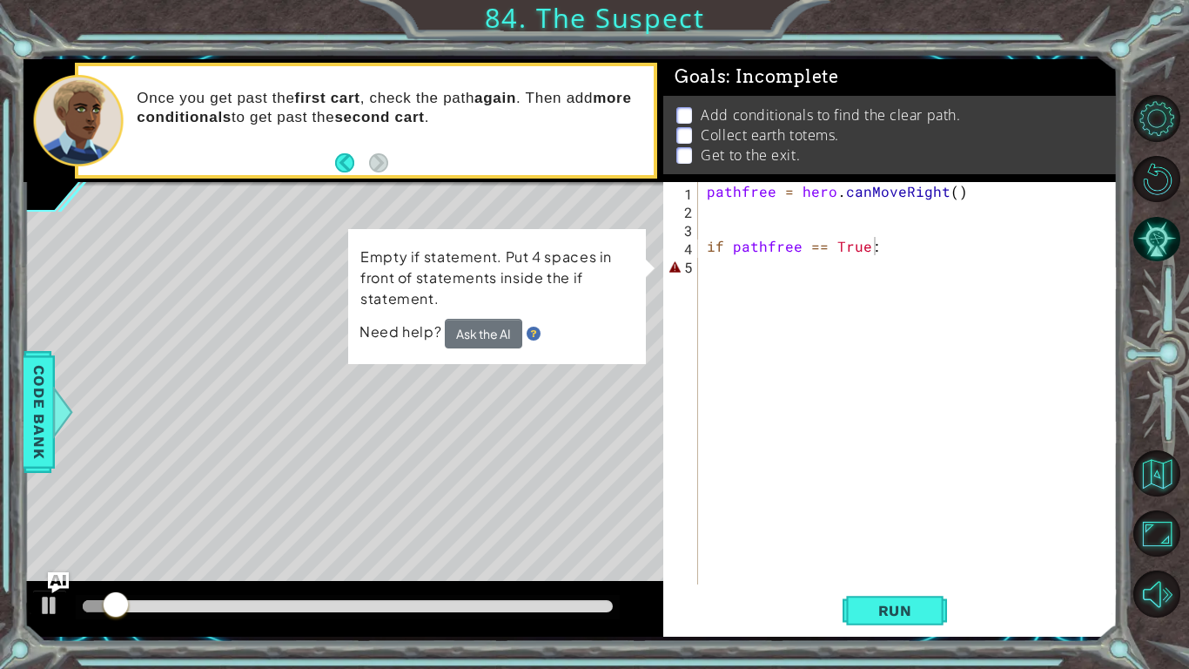
click at [999, 550] on div "1 ההההההההההההההההההההההההההההההההההההההההההההההההההההההההההההההההההההההההההההה…" at bounding box center [594, 334] width 1189 height 669
click at [914, 270] on div "pathfree = hero . canMoveRight ( ) if pathfree == True :" at bounding box center [912, 401] width 419 height 439
type textarea "i"
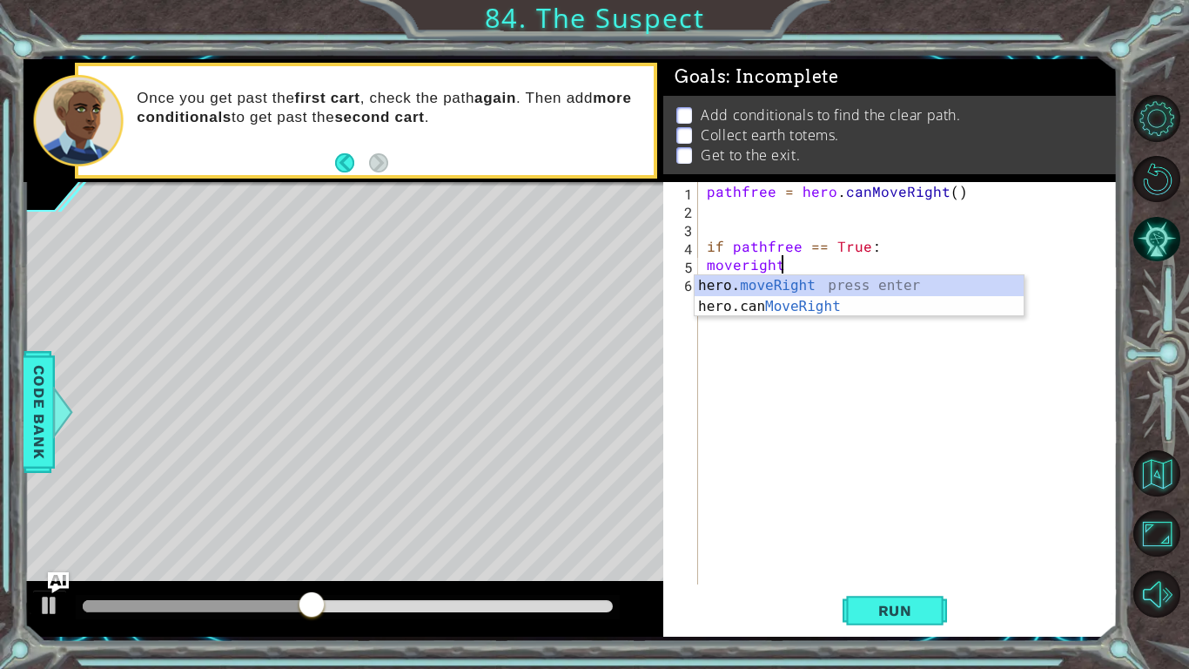
scroll to position [0, 3]
click at [796, 284] on div "hero. moveRight press enter hero.can MoveRight press enter" at bounding box center [859, 317] width 329 height 84
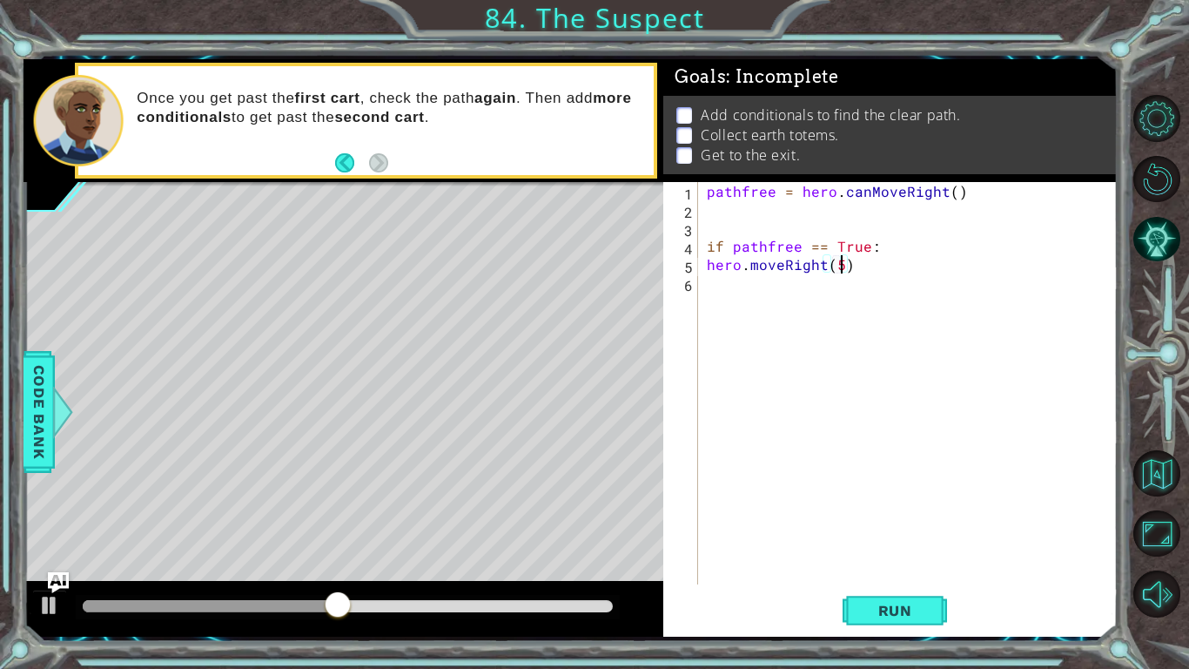
scroll to position [0, 8]
click at [705, 265] on div "pathfree = hero . canMoveRight ( ) if pathfree == True : hero . moveRight ( 5 )" at bounding box center [912, 401] width 419 height 439
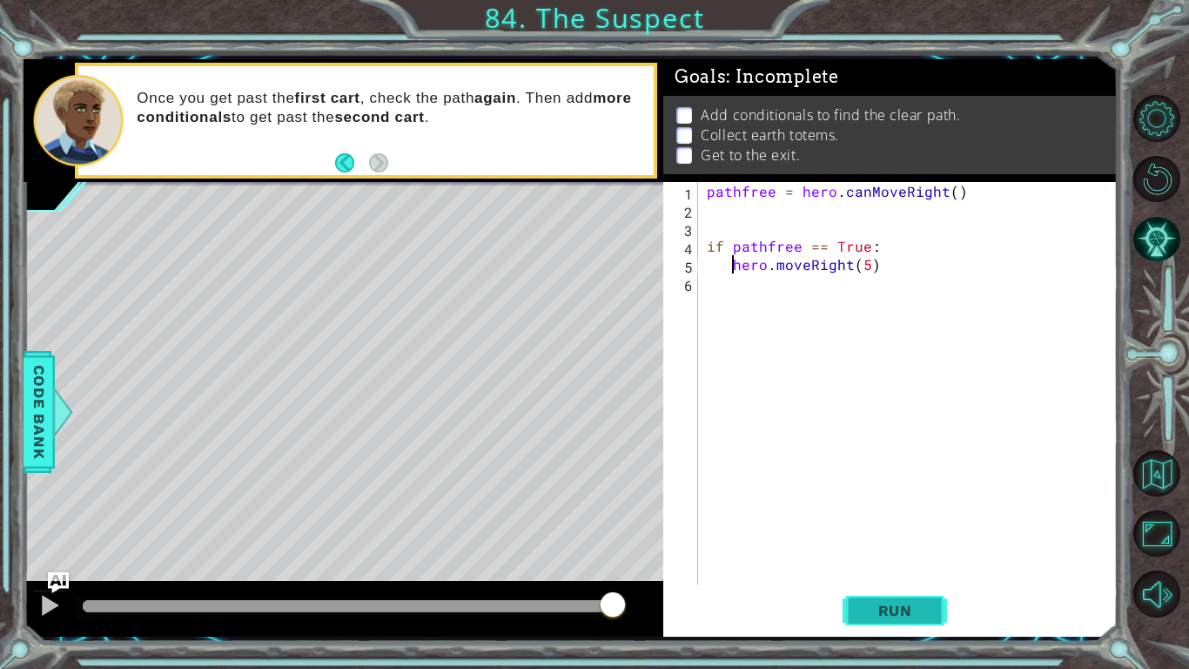
click at [892, 550] on button "Run" at bounding box center [895, 610] width 104 height 45
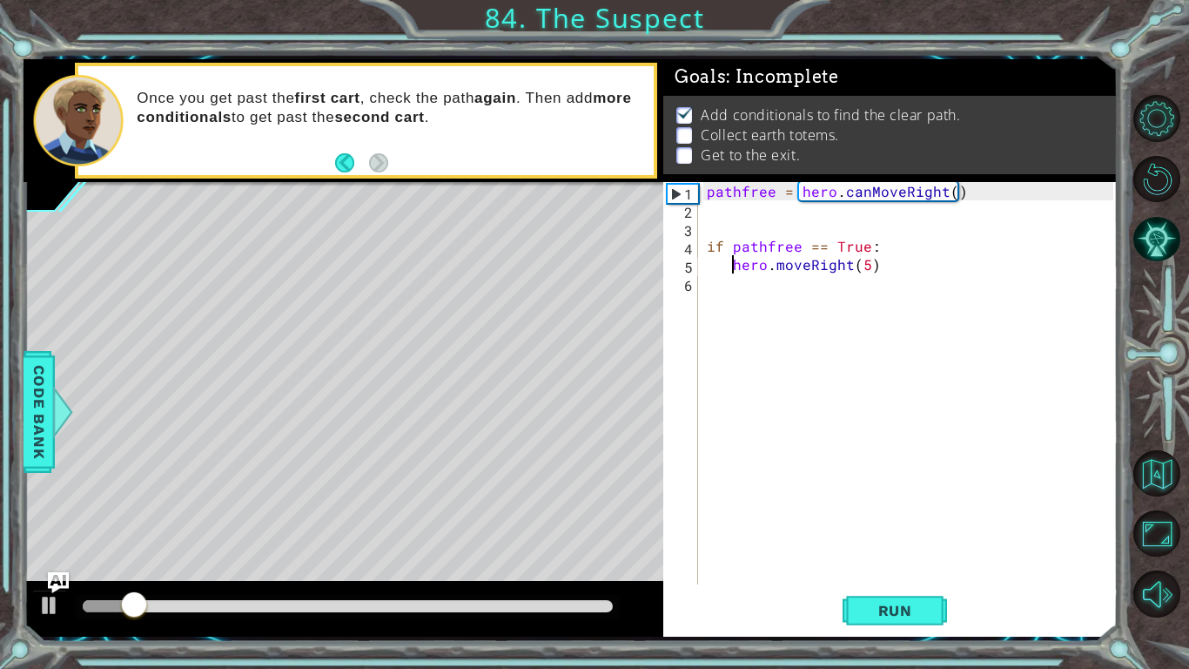
click at [905, 270] on div "pathfree = hero . canMoveRight ( ) if pathfree == True : hero . moveRight ( 5 )" at bounding box center [912, 401] width 419 height 439
type textarea "hero.moveRight(4)"
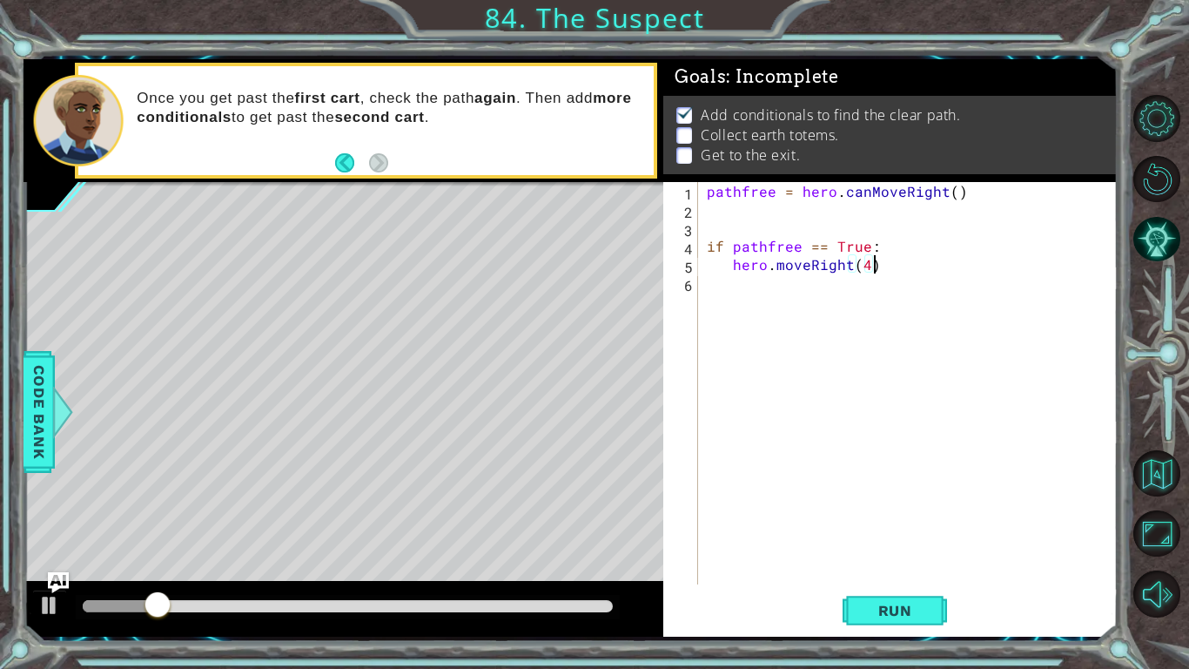
click at [867, 550] on div "pathfree = hero . canMoveRight ( ) if pathfree == True : hero . moveRight ( 4 )" at bounding box center [912, 401] width 419 height 439
click at [867, 550] on button "Run" at bounding box center [895, 610] width 104 height 45
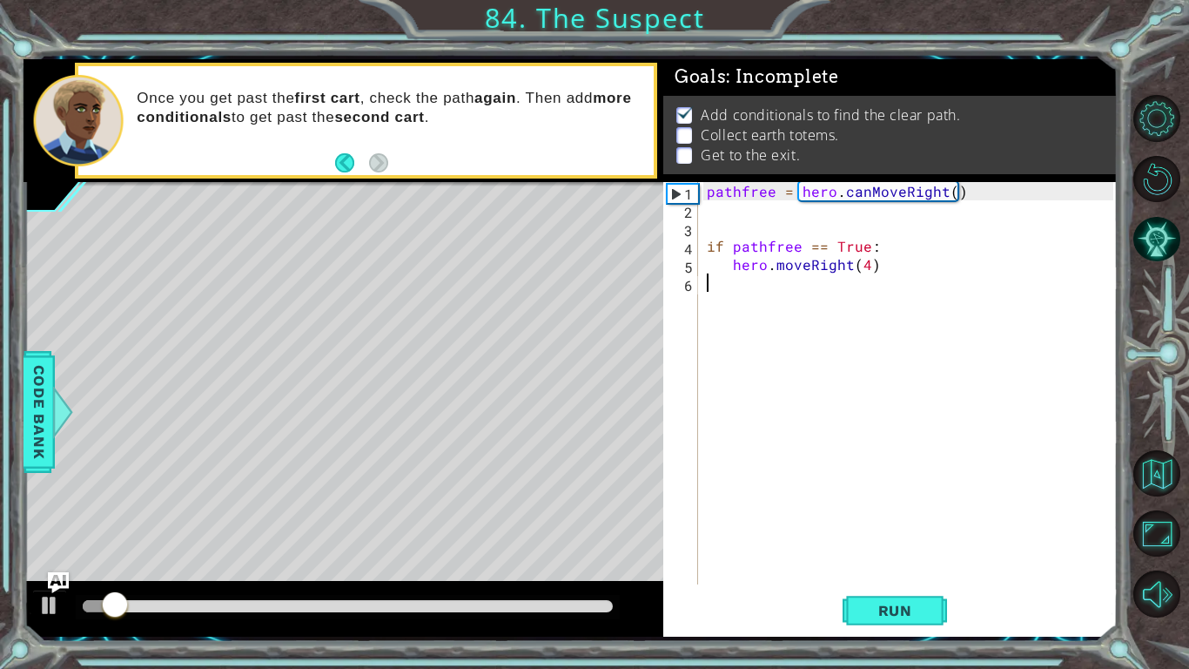
click at [920, 550] on div "1 2 3 4 5 6 pathfree = hero . canMoveRight ( ) if pathfree == True : hero . mov…" at bounding box center [890, 409] width 454 height 454
click at [927, 550] on button "Run" at bounding box center [895, 610] width 104 height 45
click at [812, 302] on div "pathfree = hero . canMoveRight ( ) if pathfree == True : hero . moveRight ( 4 )" at bounding box center [912, 401] width 419 height 439
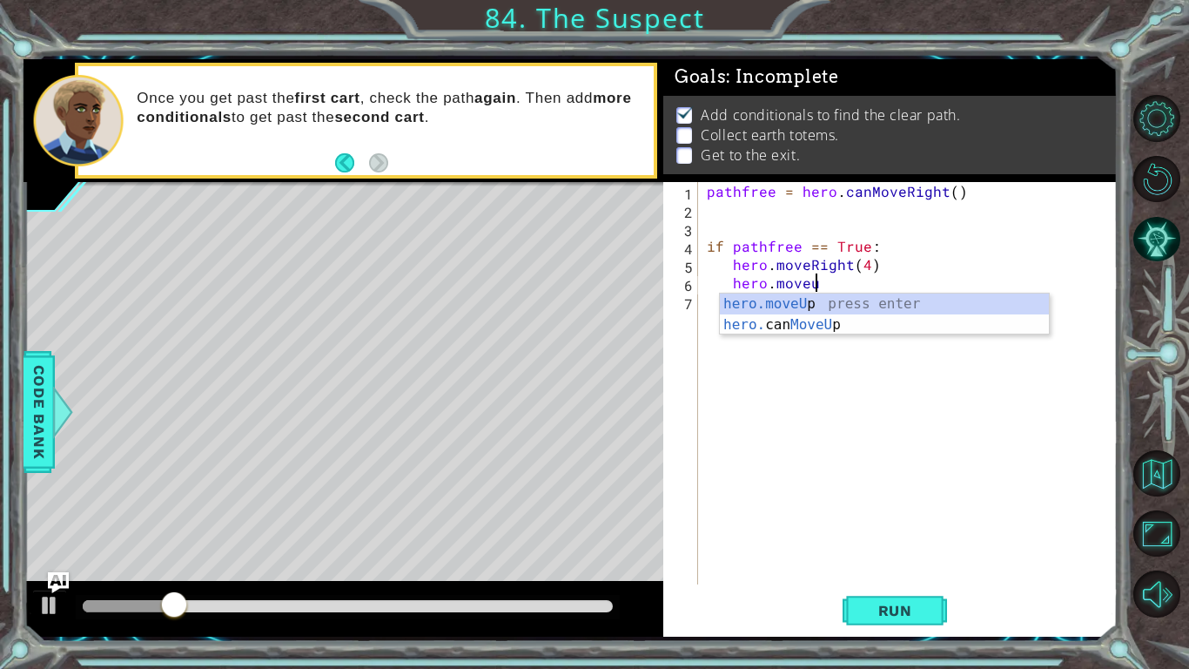
scroll to position [0, 6]
click at [810, 301] on div "hero.moveUp press enter hero. can MoveUp press enter" at bounding box center [884, 335] width 329 height 84
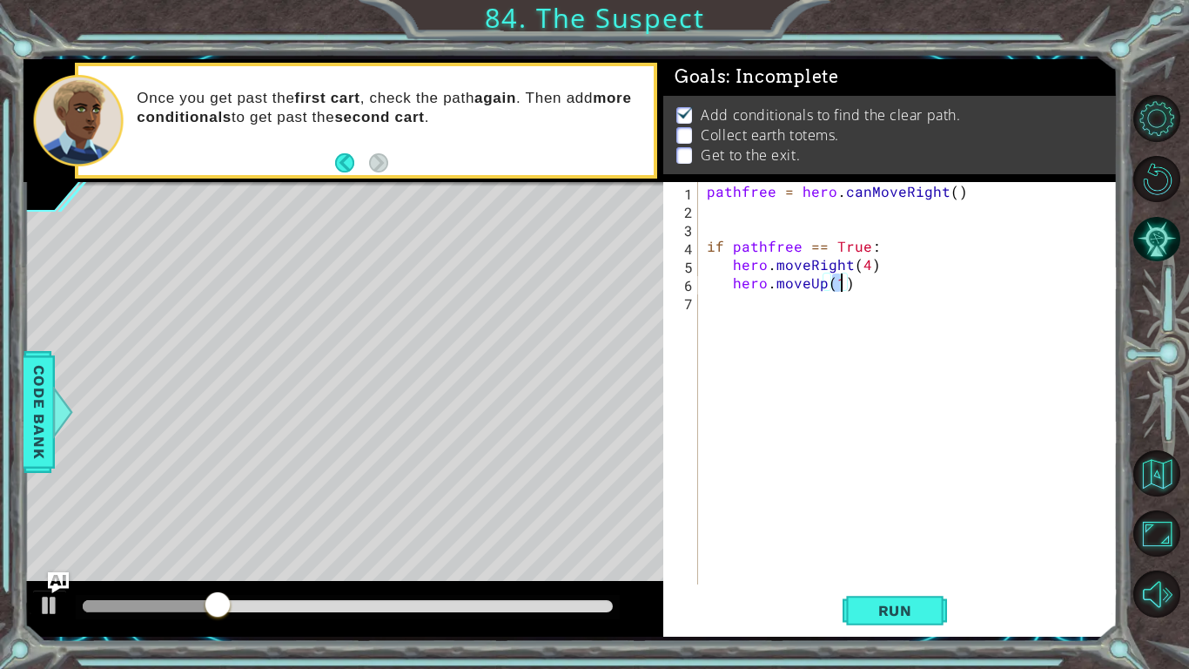
click at [872, 290] on div "pathfree = hero . canMoveRight ( ) if pathfree == True : hero . moveRight ( 4 )…" at bounding box center [912, 401] width 419 height 439
type textarea "hero.moveUp(5)"
click at [891, 550] on span "Run" at bounding box center [895, 610] width 69 height 17
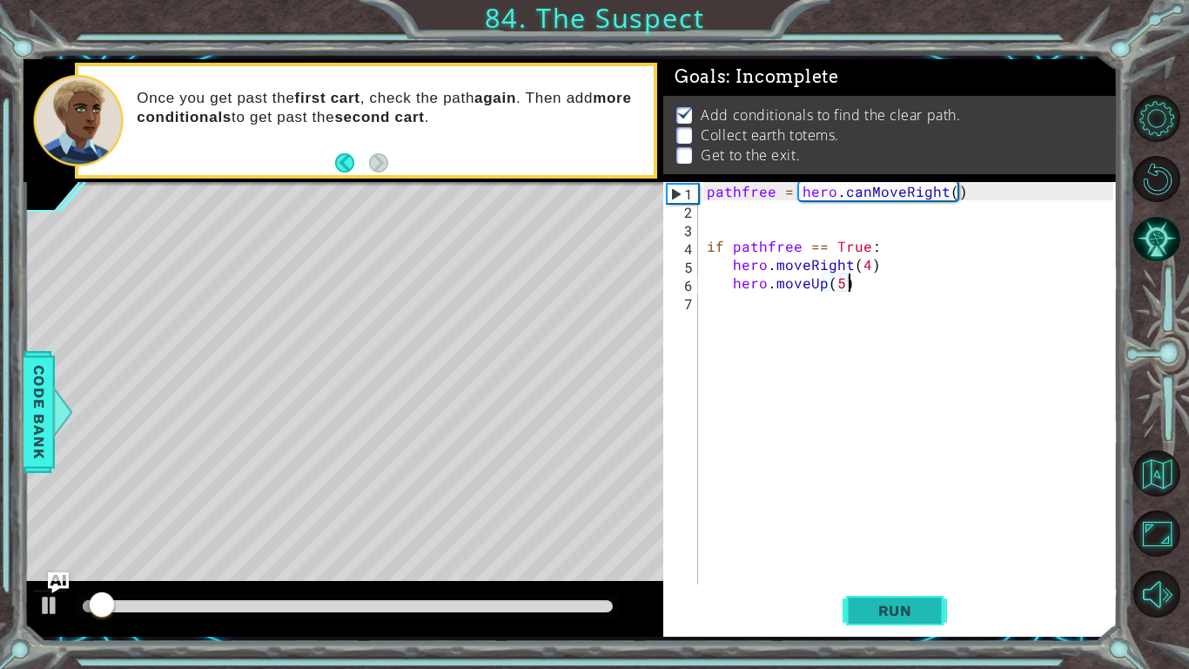
click at [891, 550] on span "Run" at bounding box center [895, 610] width 69 height 17
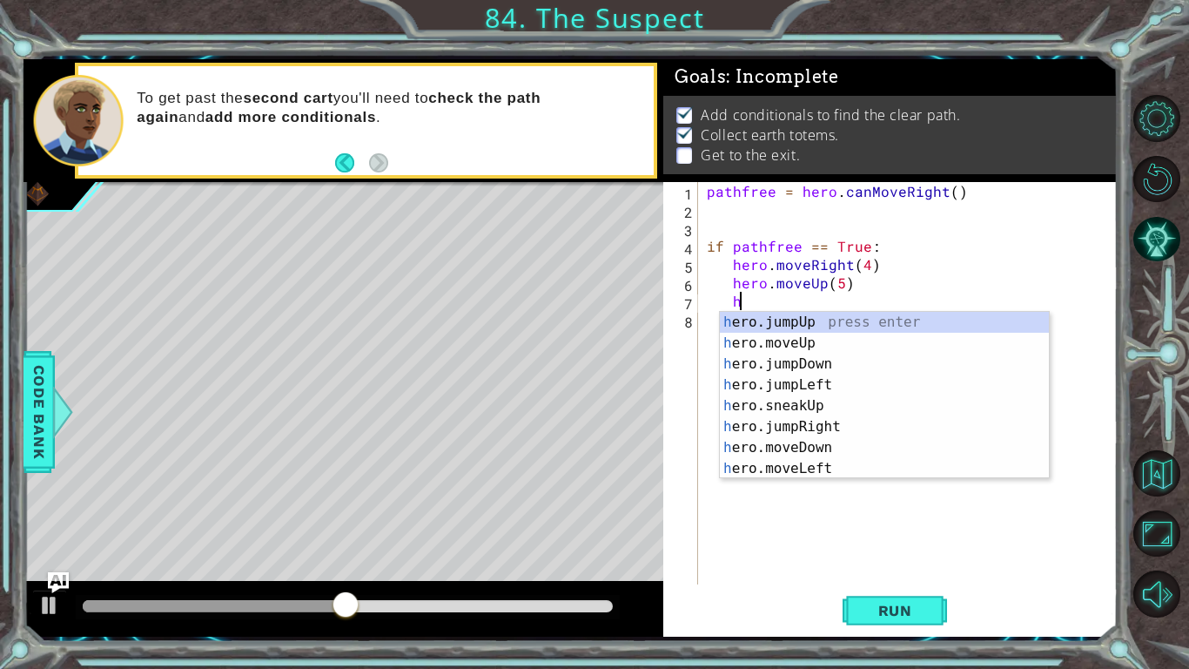
scroll to position [0, 3]
type textarea "h"
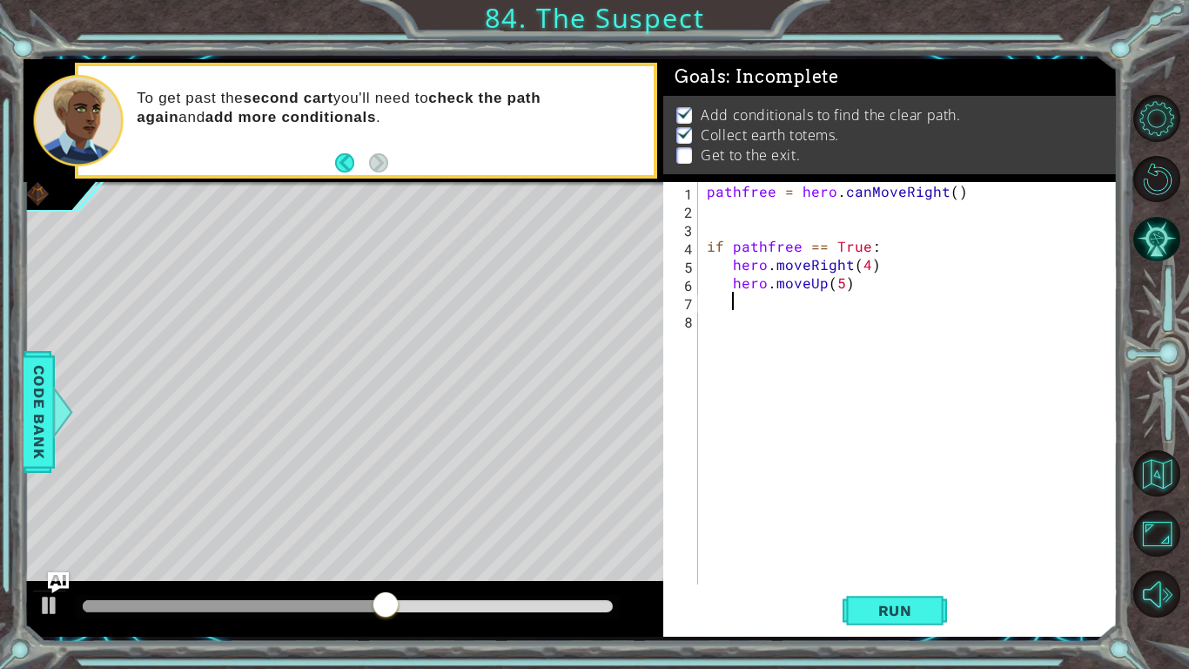
click at [916, 255] on div "pathfree = hero . canMoveRight ( ) if pathfree == True : hero . moveRight ( 4 )…" at bounding box center [912, 401] width 419 height 439
click at [911, 264] on div "pathfree = hero . canMoveRight ( ) if pathfree == True : hero . moveRight ( 4 )…" at bounding box center [912, 401] width 419 height 439
type textarea "hero.moveRight(4)"
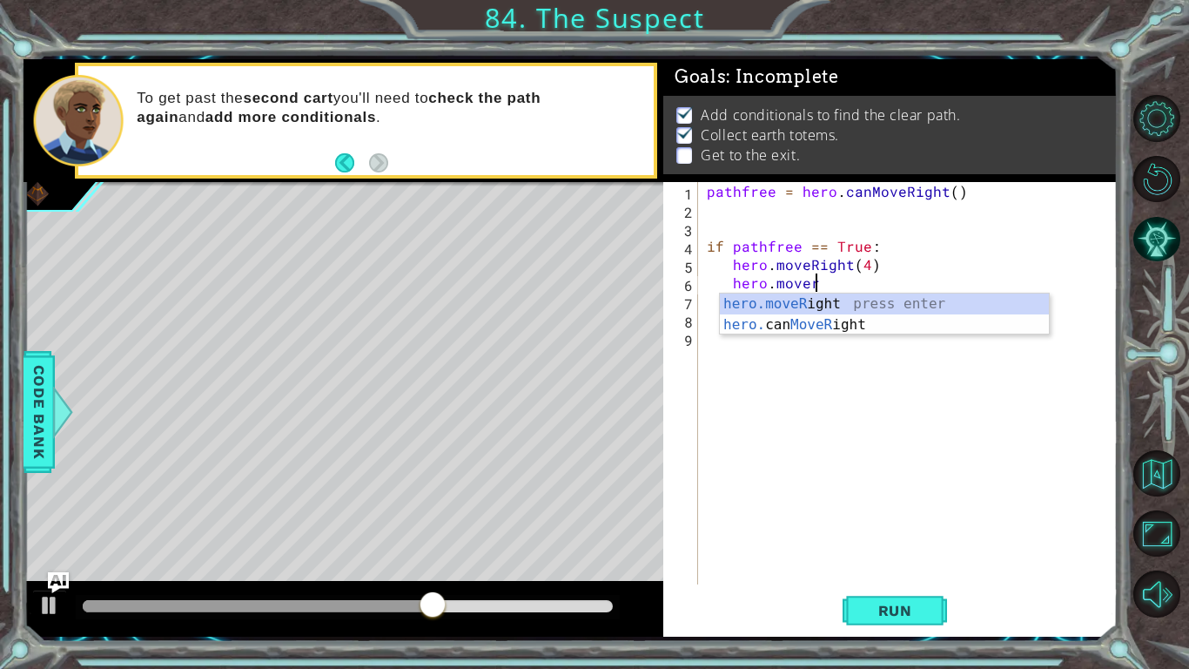
scroll to position [0, 6]
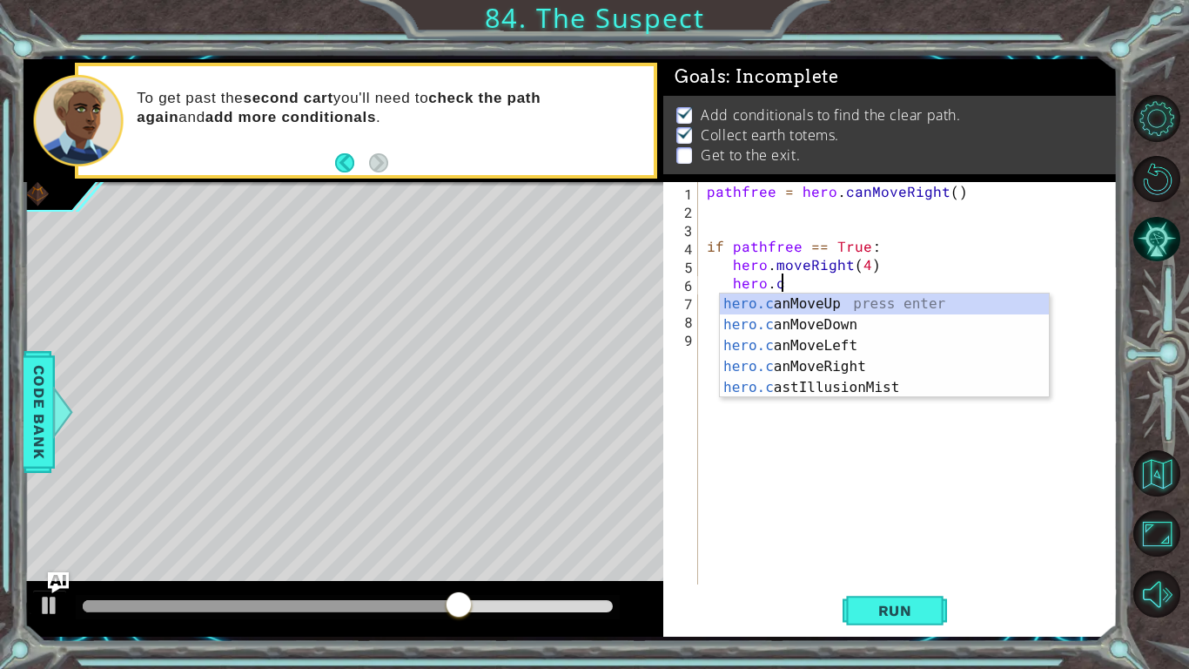
type textarea "hero.can"
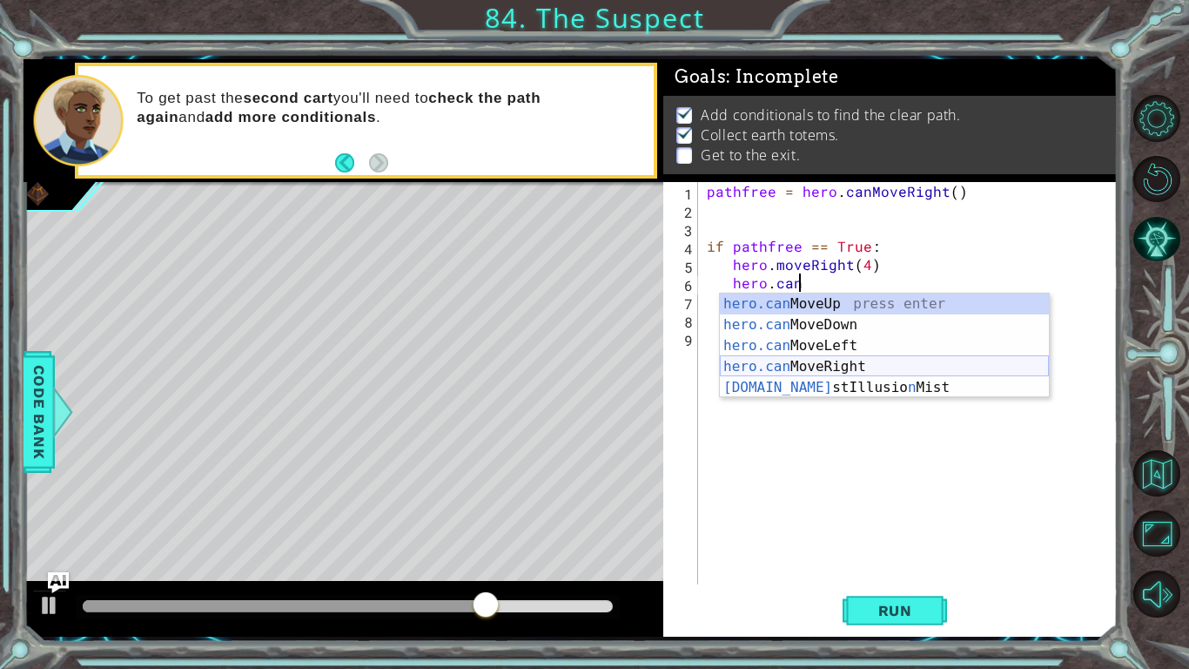
click at [842, 364] on div "hero.can MoveUp press enter hero.can MoveDown press enter hero.can MoveLeft pre…" at bounding box center [884, 366] width 329 height 146
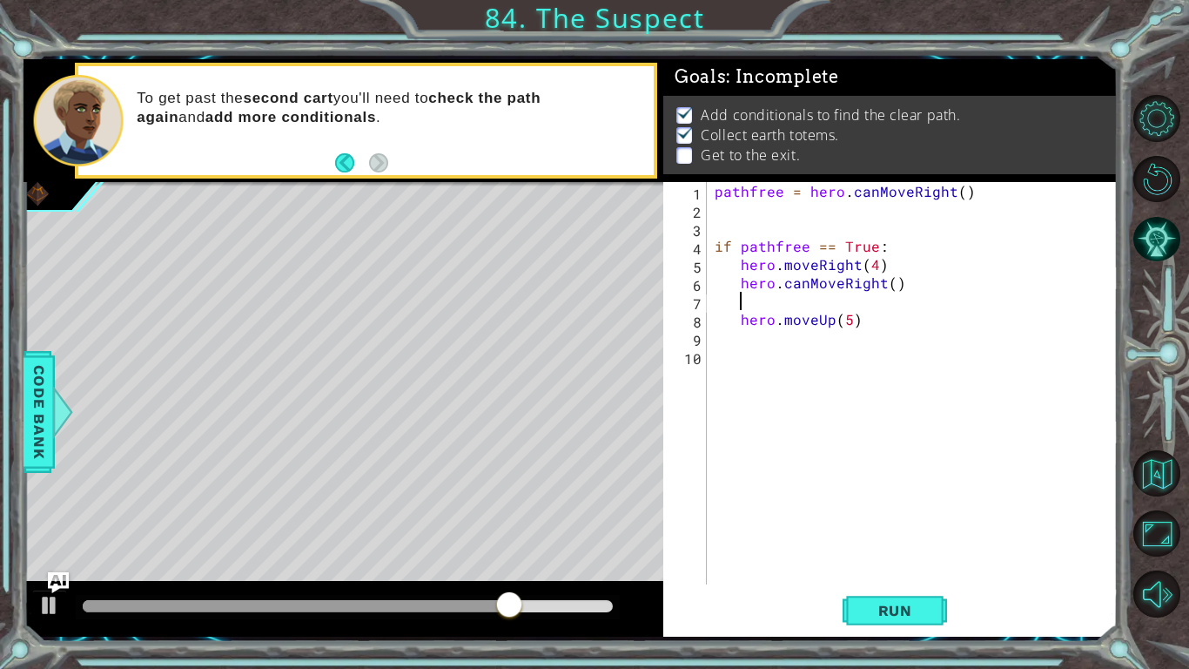
scroll to position [0, 0]
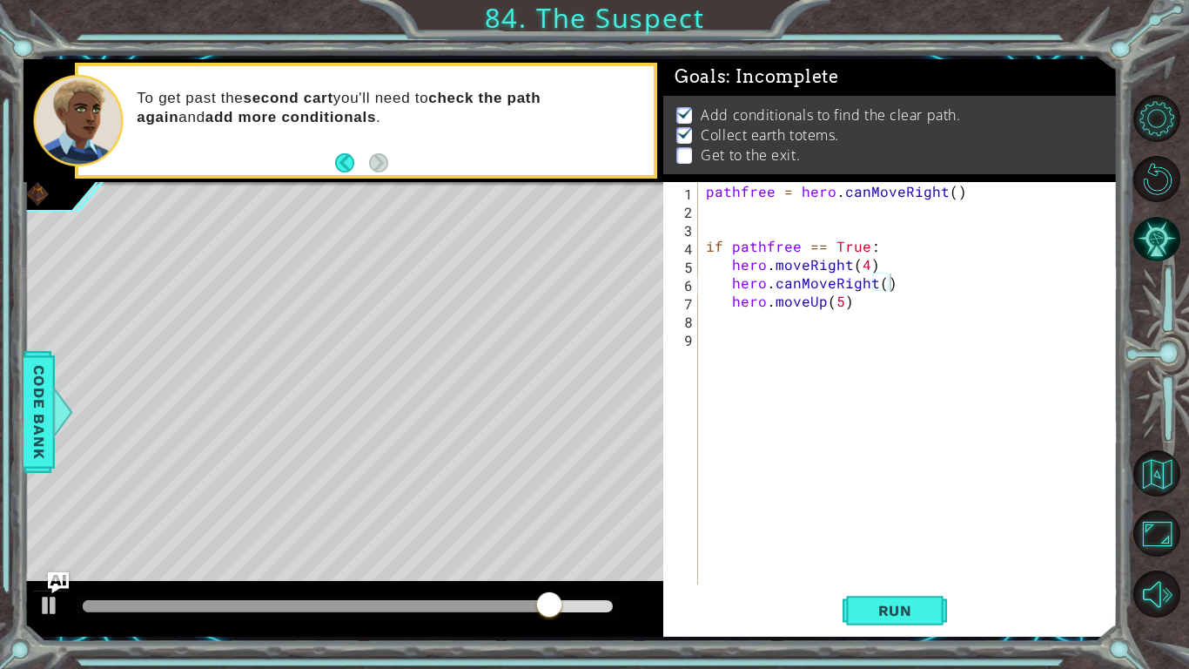
drag, startPoint x: 953, startPoint y: 609, endPoint x: 974, endPoint y: 612, distance: 21.1
click at [974, 550] on div "Run" at bounding box center [895, 610] width 454 height 45
click at [958, 550] on div "Run" at bounding box center [895, 610] width 454 height 45
click at [908, 550] on button "Run" at bounding box center [895, 610] width 104 height 45
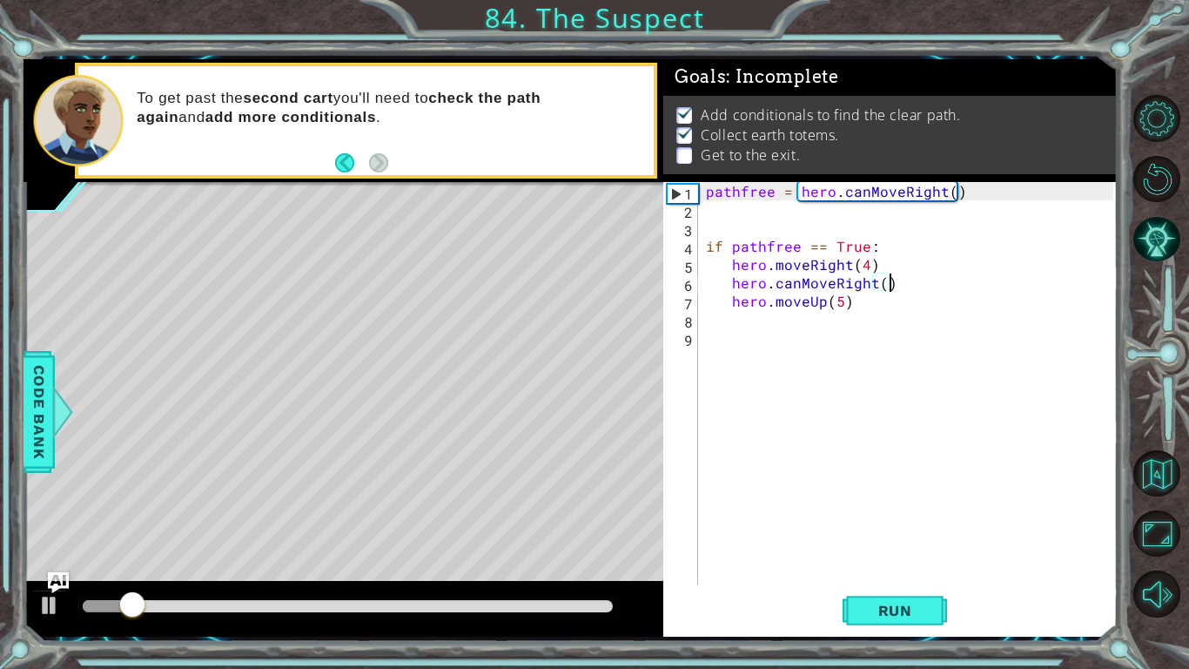
drag, startPoint x: 983, startPoint y: 279, endPoint x: 974, endPoint y: 297, distance: 19.5
click at [983, 280] on div "pathfree = hero . canMoveRight ( ) if pathfree == True : hero . moveRight ( 4 )…" at bounding box center [911, 401] width 419 height 439
click at [971, 302] on div "pathfree = hero . canMoveRight ( ) if pathfree == True : hero . moveRight ( 4 )…" at bounding box center [911, 401] width 419 height 439
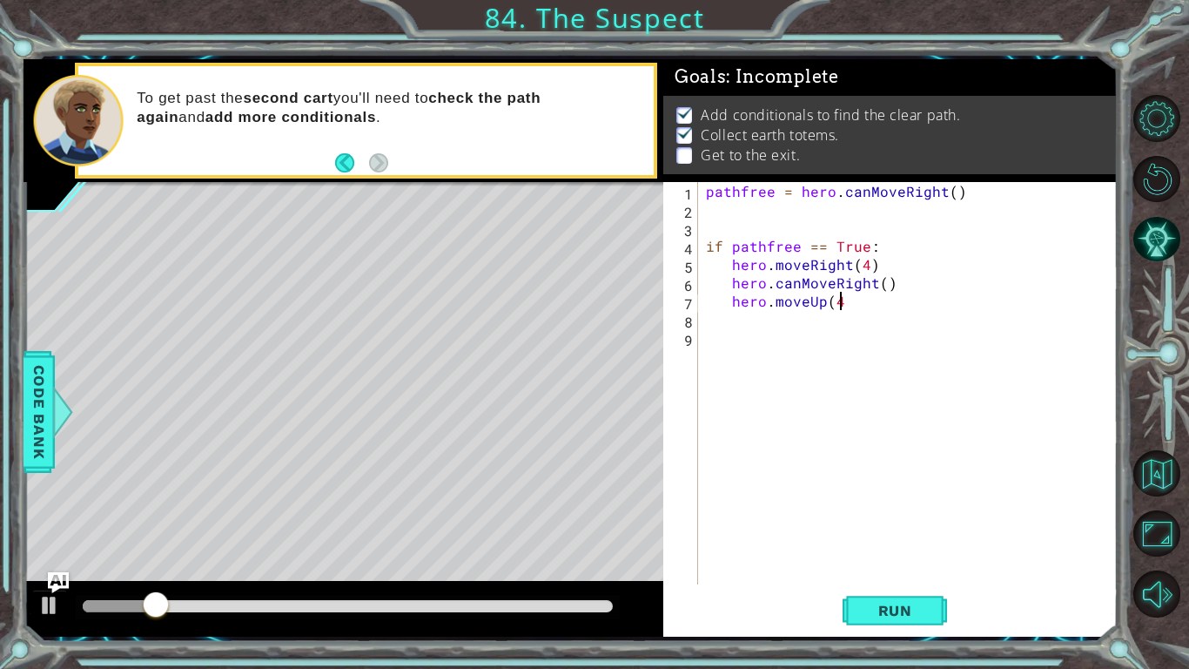
scroll to position [0, 8]
click at [911, 550] on span "Run" at bounding box center [895, 610] width 69 height 17
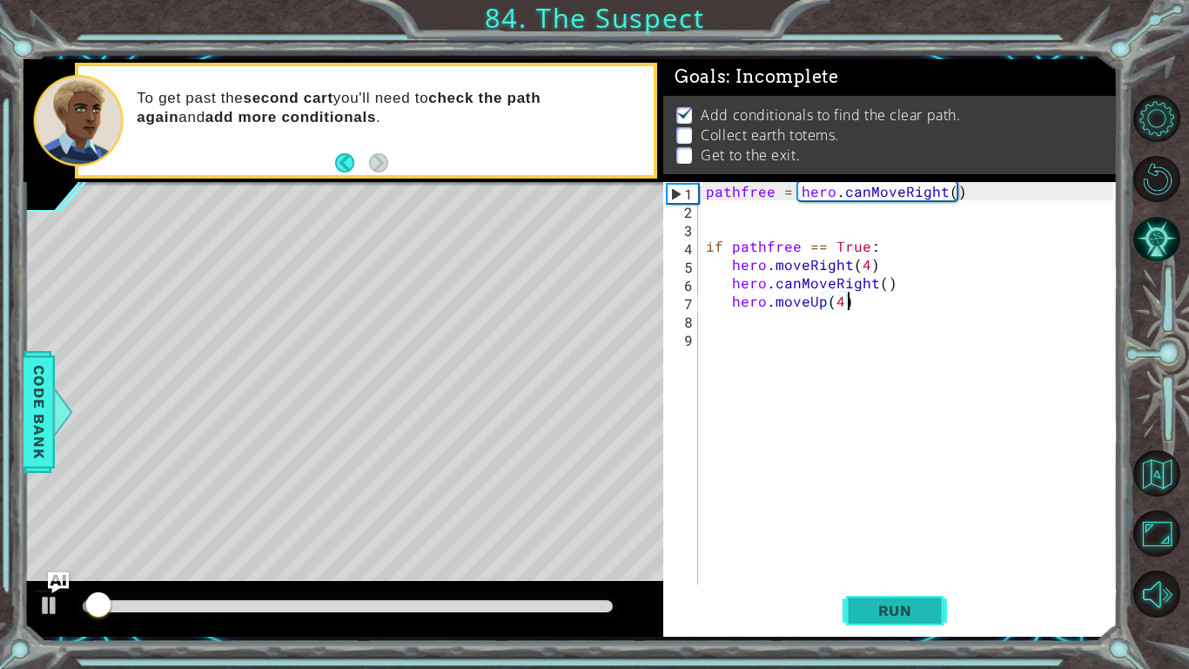
click at [911, 550] on span "Run" at bounding box center [895, 610] width 69 height 17
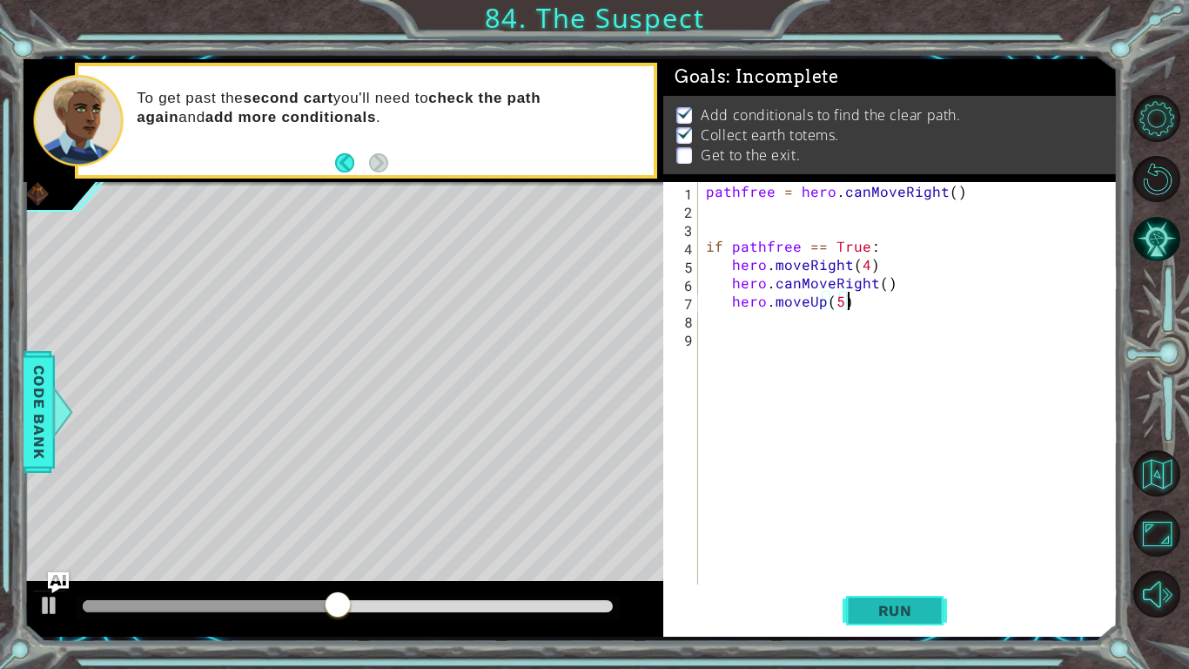
type textarea "hero.moveUp(5)"
click at [905, 550] on span "Run" at bounding box center [895, 610] width 69 height 17
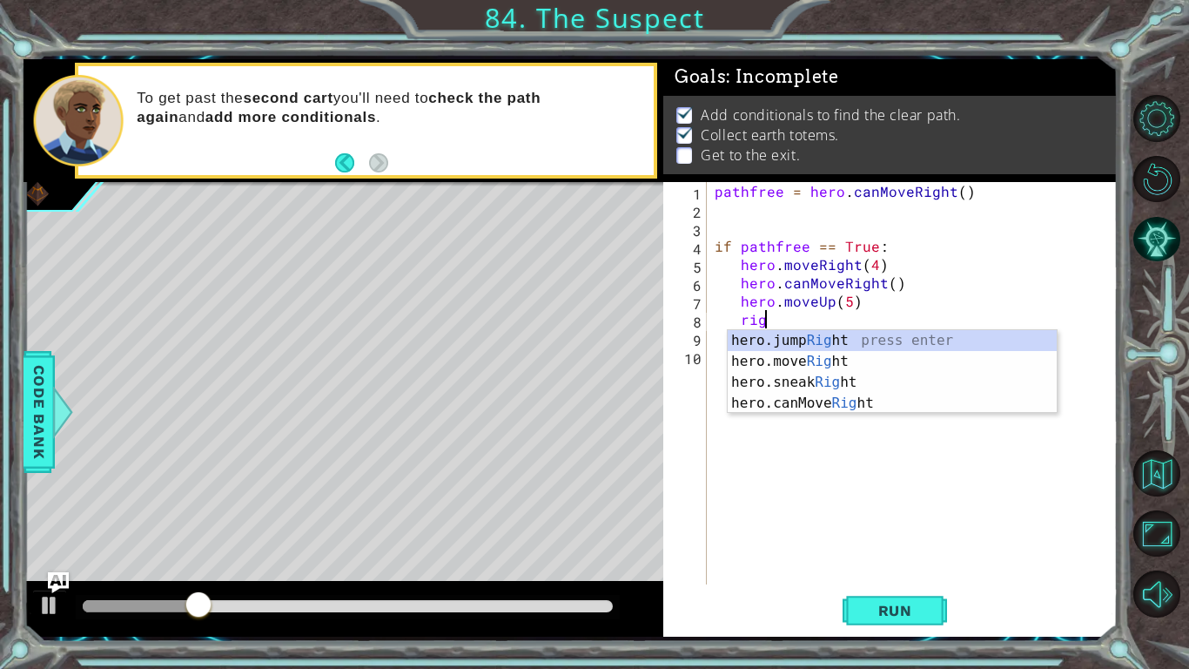
type textarea "r"
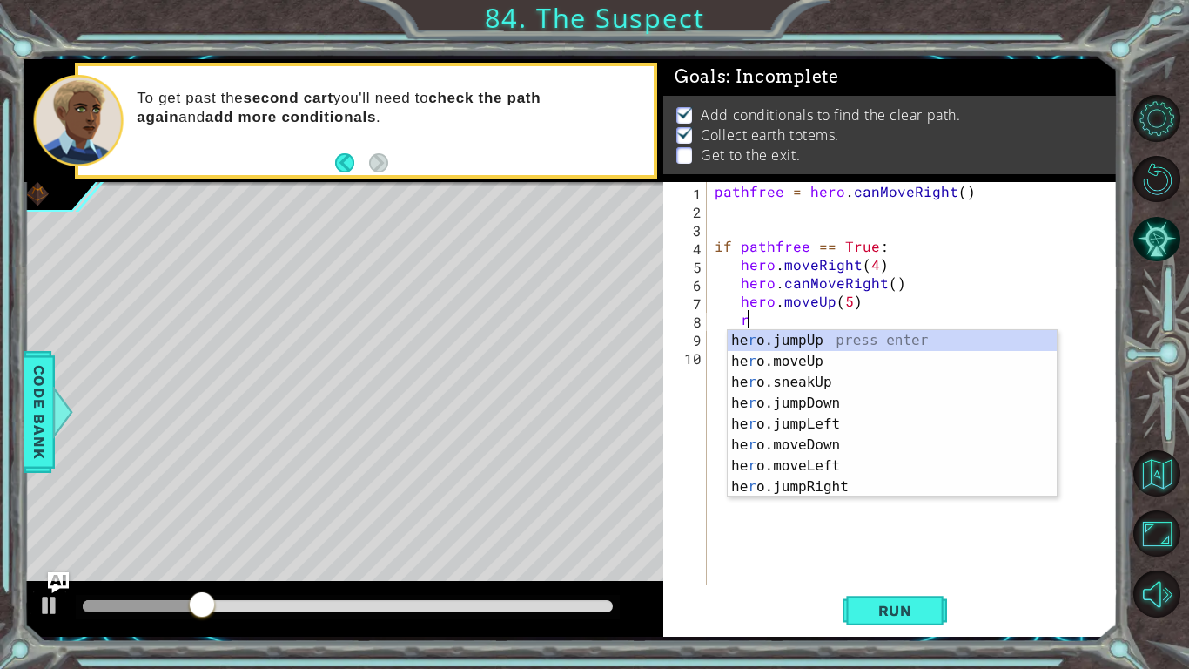
scroll to position [0, 1]
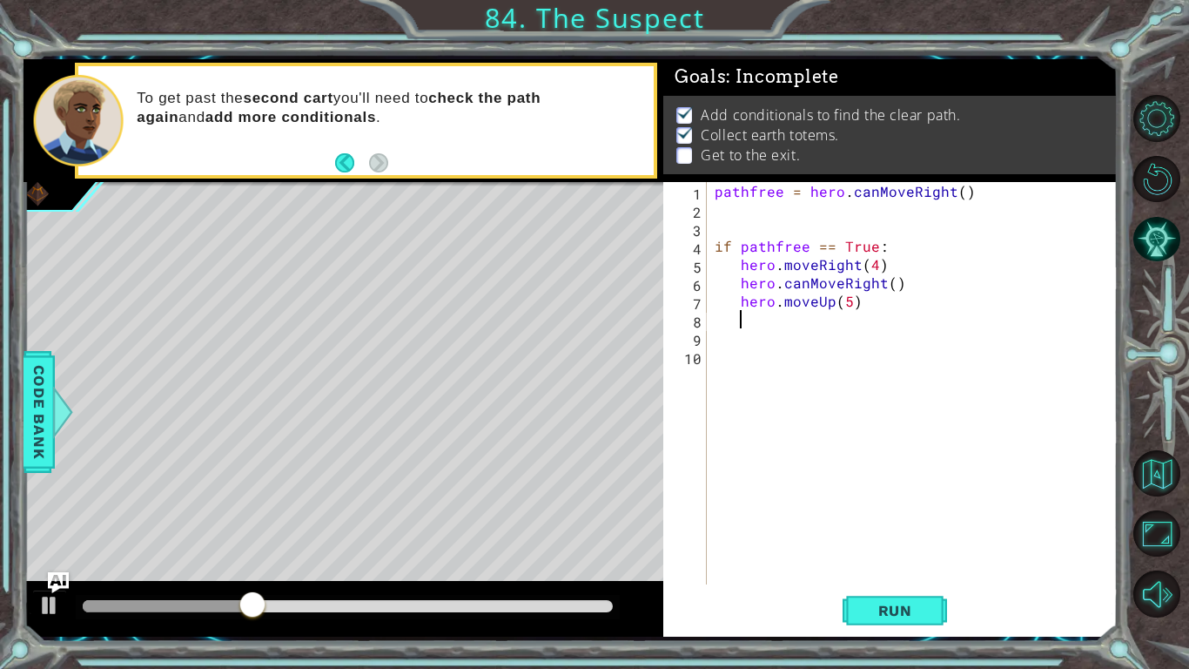
click at [886, 316] on div "pathfree = hero . canMoveRight ( ) if pathfree == True : hero . moveRight ( 4 )…" at bounding box center [916, 401] width 411 height 439
click at [866, 297] on div "pathfree = hero . canMoveRight ( ) if pathfree == True : hero . moveRight ( 4 )…" at bounding box center [916, 401] width 411 height 439
type textarea "hero.moveUp(4)"
click at [911, 550] on span "Run" at bounding box center [895, 610] width 69 height 17
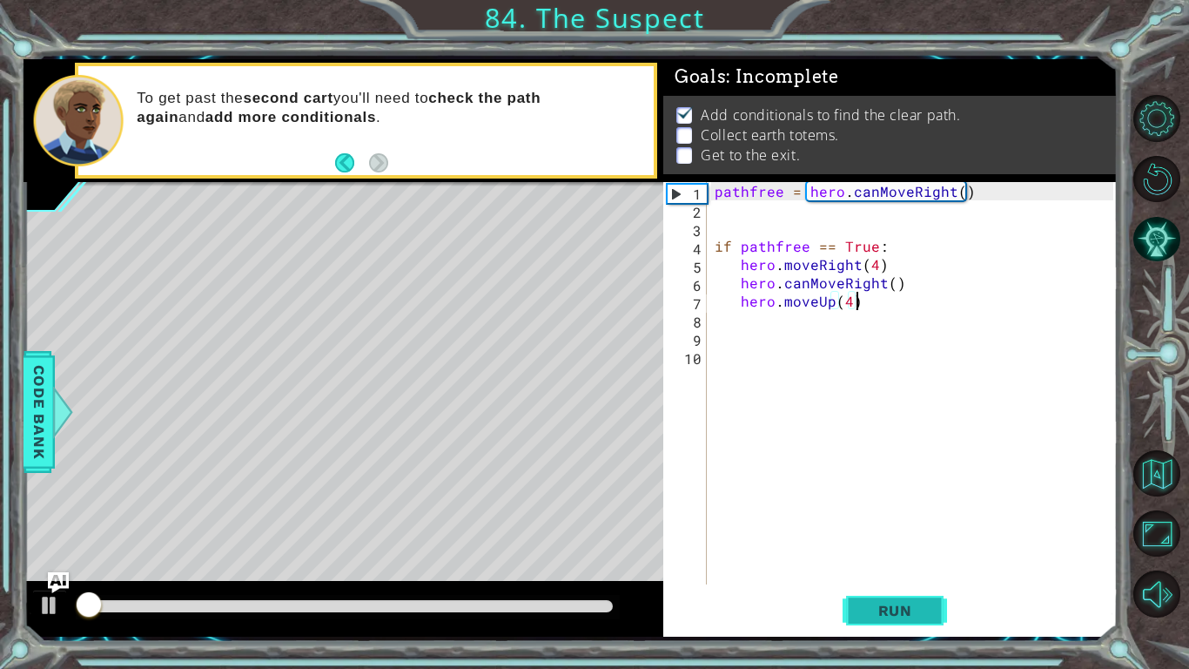
click at [911, 550] on span "Run" at bounding box center [895, 610] width 69 height 17
click at [907, 550] on span "Run" at bounding box center [895, 610] width 69 height 17
click at [924, 319] on div "pathfree = hero . canMoveRight ( ) if pathfree == True : hero . moveRight ( 4 )…" at bounding box center [916, 401] width 411 height 439
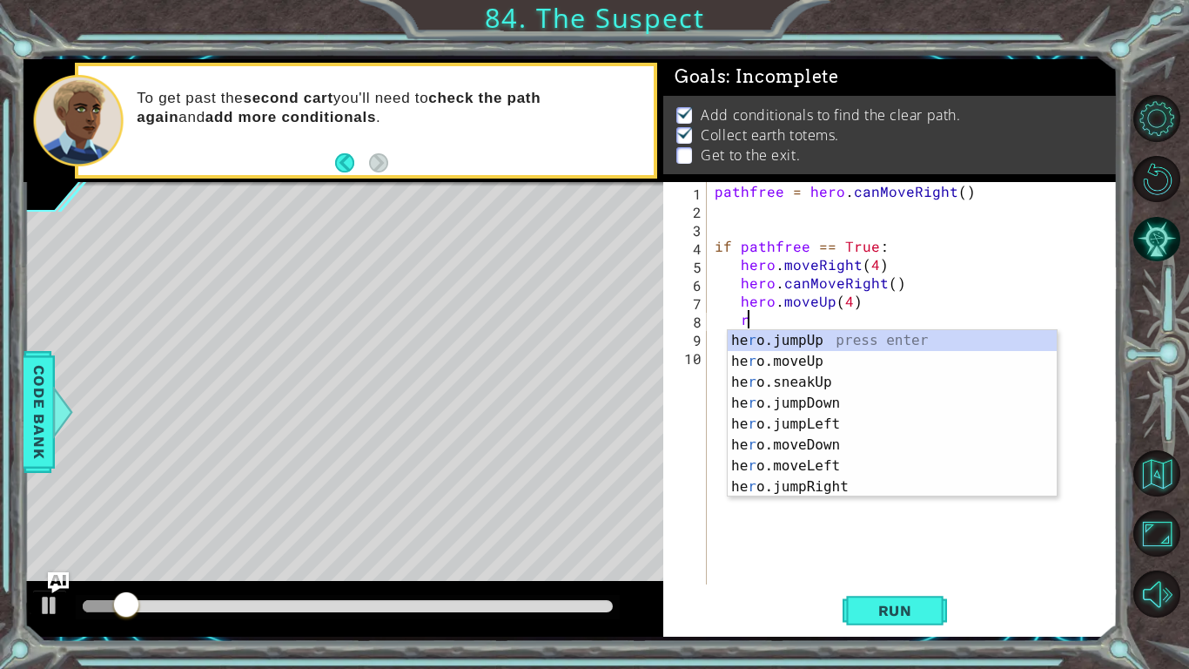
type textarea "right"
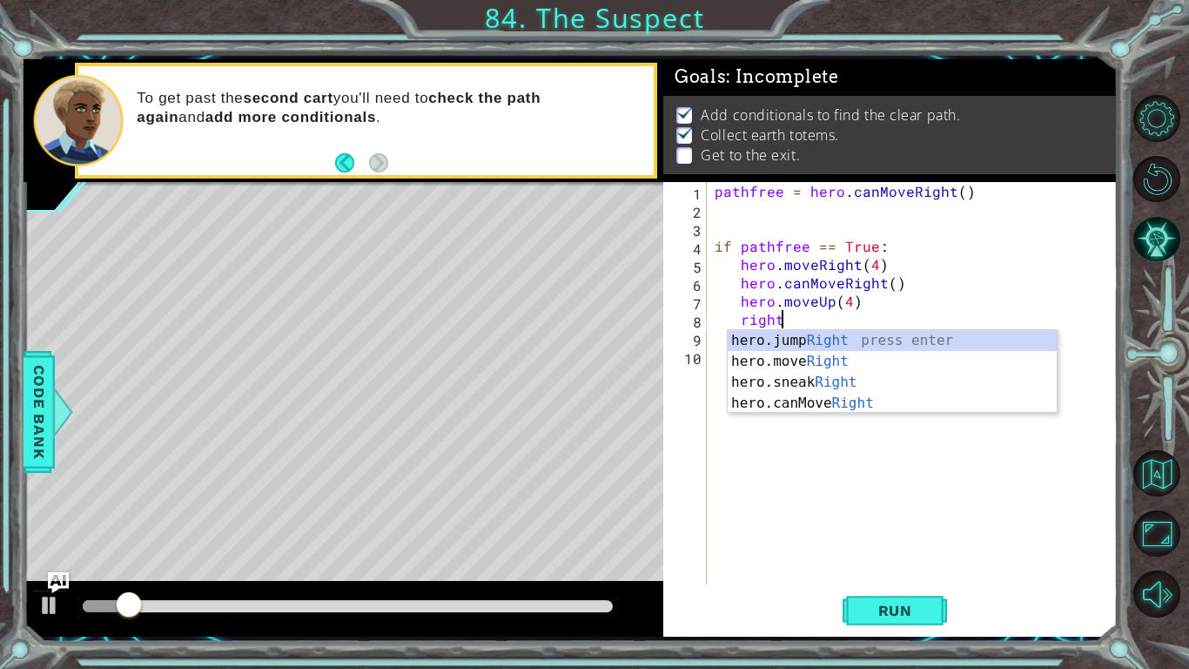
scroll to position [0, 3]
click at [906, 350] on div "hero.jump Right press enter hero.move Right press enter hero.sneak Right press …" at bounding box center [892, 392] width 329 height 125
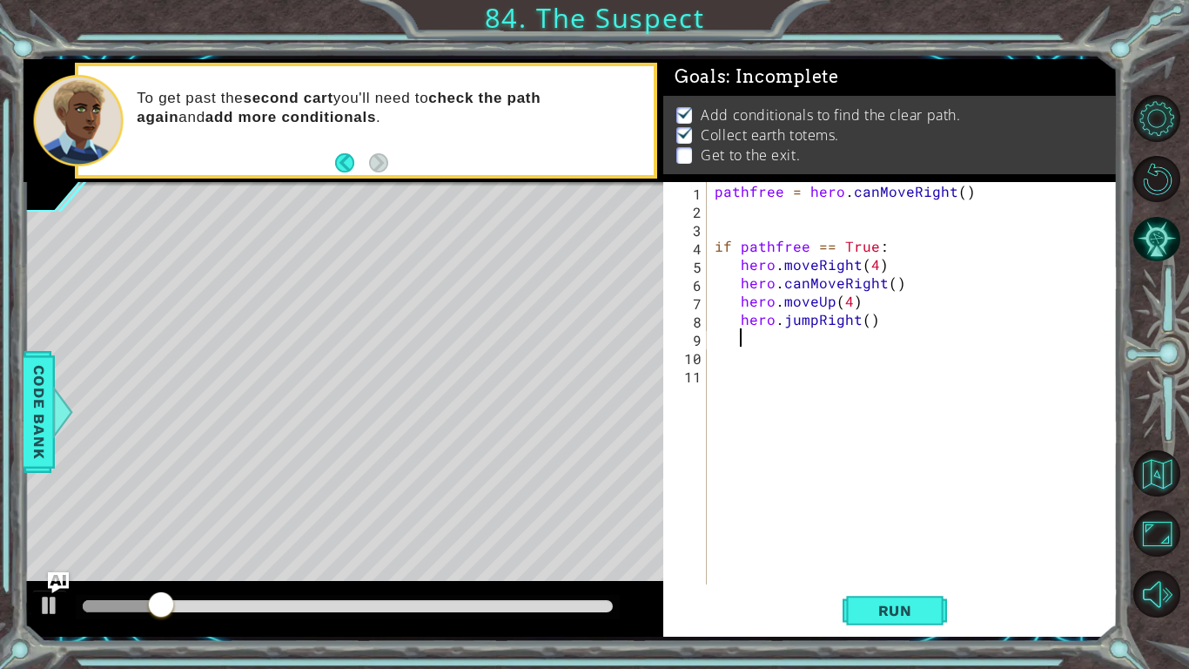
type textarea "4"
type textarea "hero.jumpRight(3)"
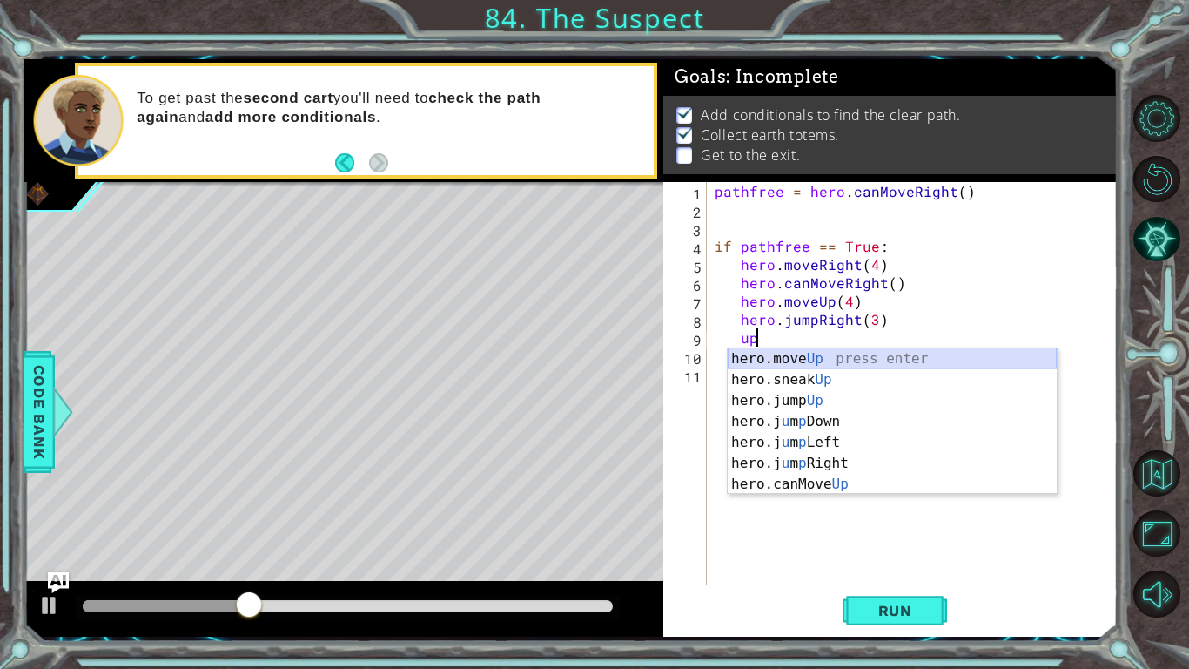
type textarea "u"
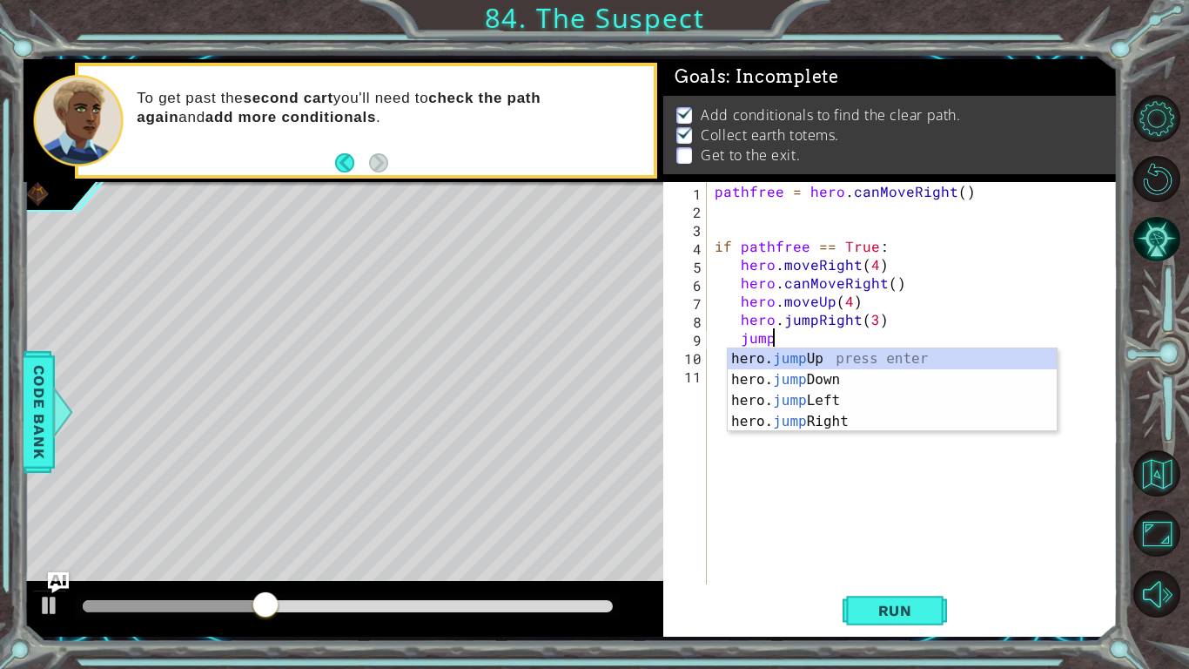
type textarea "jumpu"
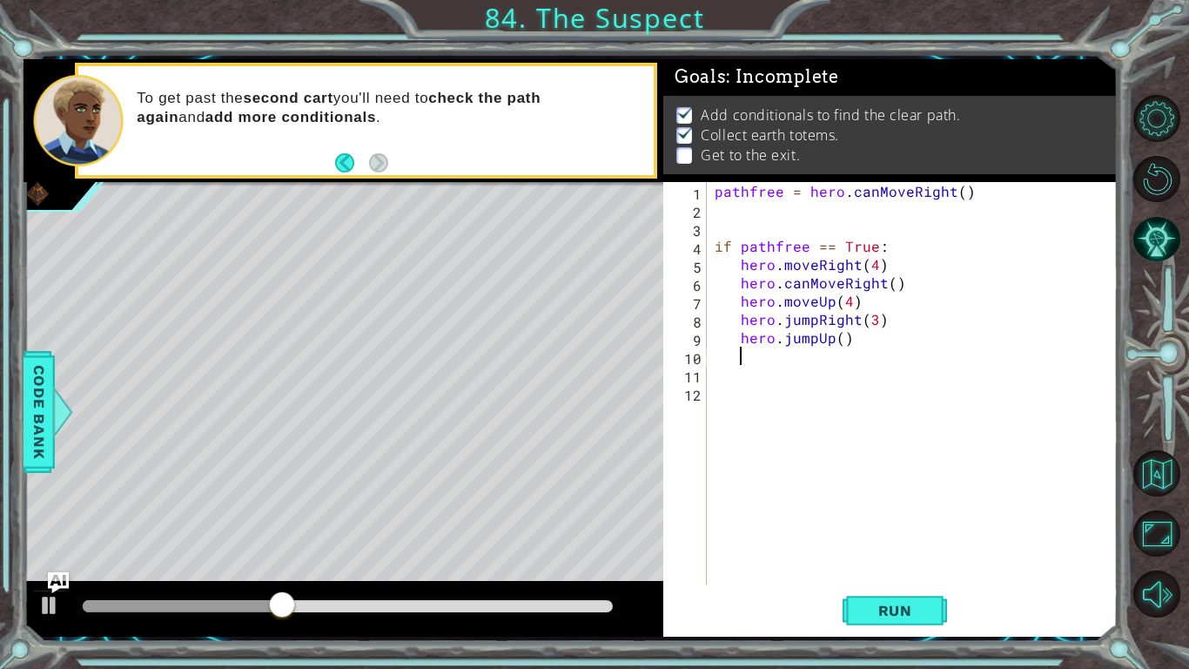
click at [924, 337] on div "pathfree = hero . canMoveRight ( ) if pathfree == True : hero . moveRight ( 4 )…" at bounding box center [916, 401] width 411 height 439
click at [904, 550] on span "Run" at bounding box center [895, 610] width 69 height 17
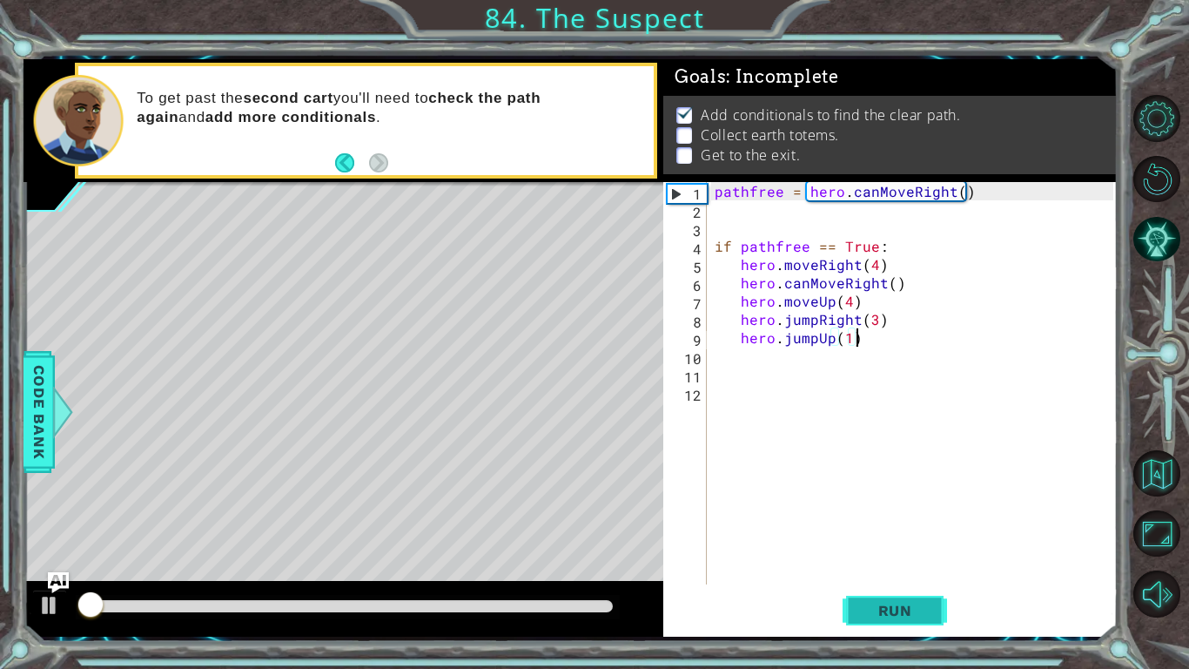
click at [904, 550] on span "Run" at bounding box center [895, 610] width 69 height 17
click at [952, 339] on div "pathfree = hero . canMoveRight ( ) if pathfree == True : hero . moveRight ( 4 )…" at bounding box center [916, 401] width 411 height 439
click at [959, 330] on div "pathfree = hero . canMoveRight ( ) if pathfree == True : hero . moveRight ( 4 )…" at bounding box center [916, 401] width 411 height 439
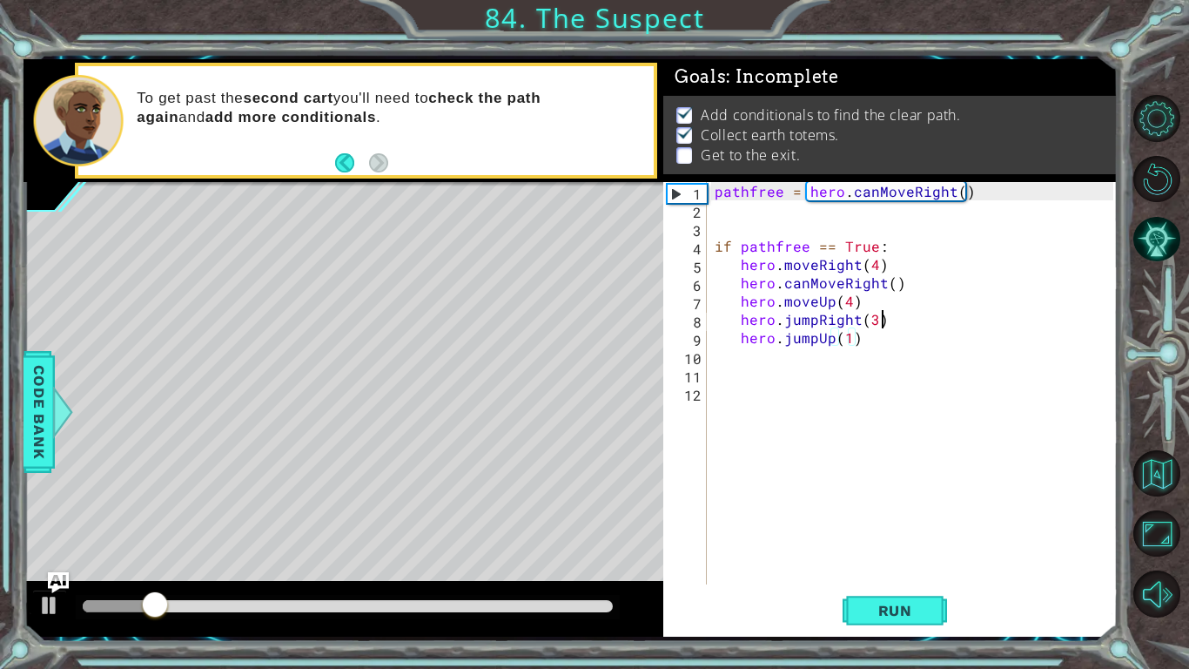
click at [979, 322] on div "pathfree = hero . canMoveRight ( ) if pathfree == True : hero . moveRight ( 4 )…" at bounding box center [916, 401] width 411 height 439
click at [980, 312] on div "pathfree = hero . canMoveRight ( ) if pathfree == True : hero . moveRight ( 4 )…" at bounding box center [916, 401] width 411 height 439
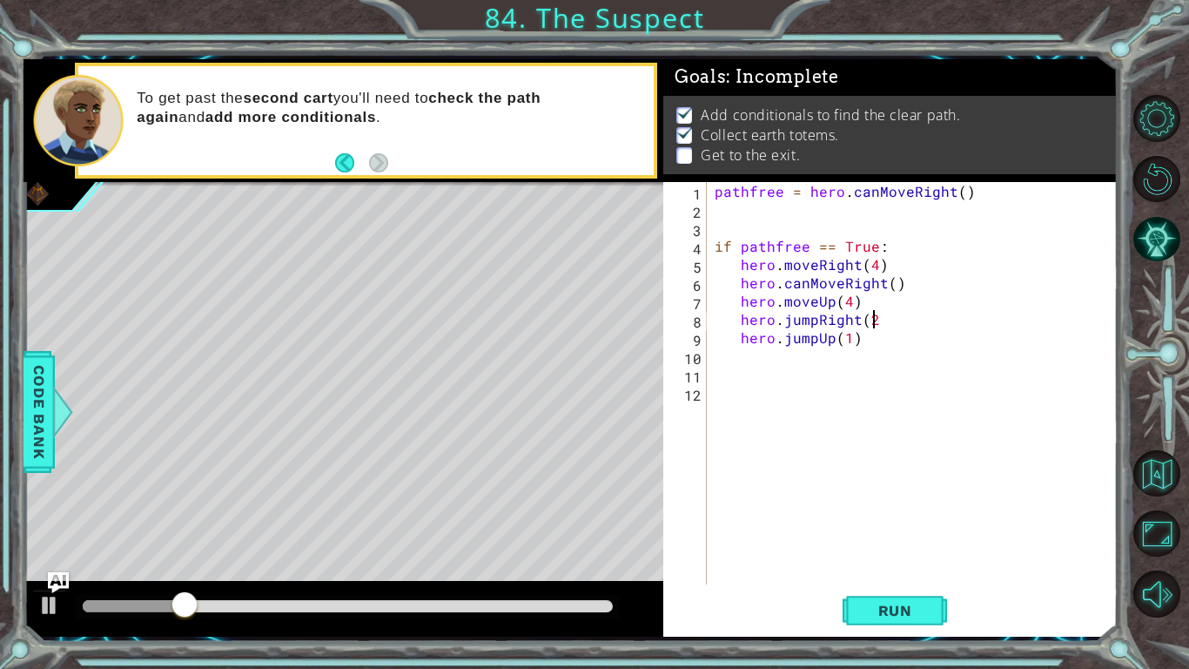
type textarea "hero.jumpRight(2)"
drag, startPoint x: 959, startPoint y: 565, endPoint x: 930, endPoint y: 595, distance: 42.5
click at [942, 550] on div "hero.jumpRight(2) 1 2 3 4 5 6 7 8 9 10 11 12 pathfree = hero . canMoveRight ( )…" at bounding box center [890, 409] width 454 height 454
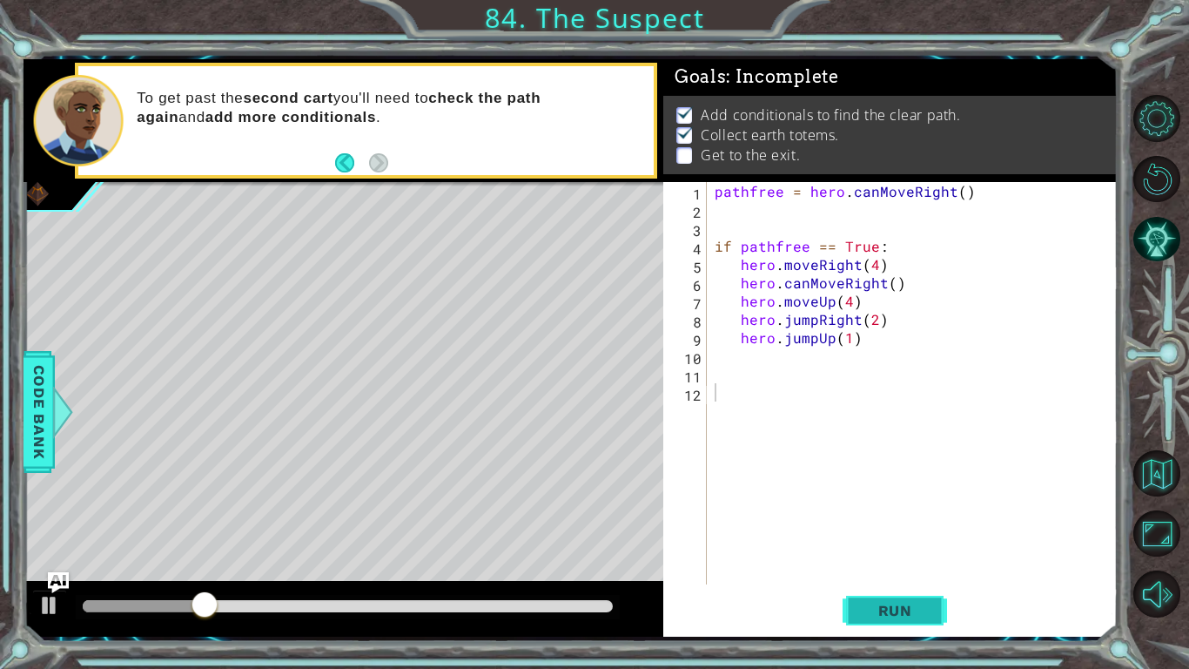
click at [912, 550] on span "Run" at bounding box center [895, 610] width 69 height 17
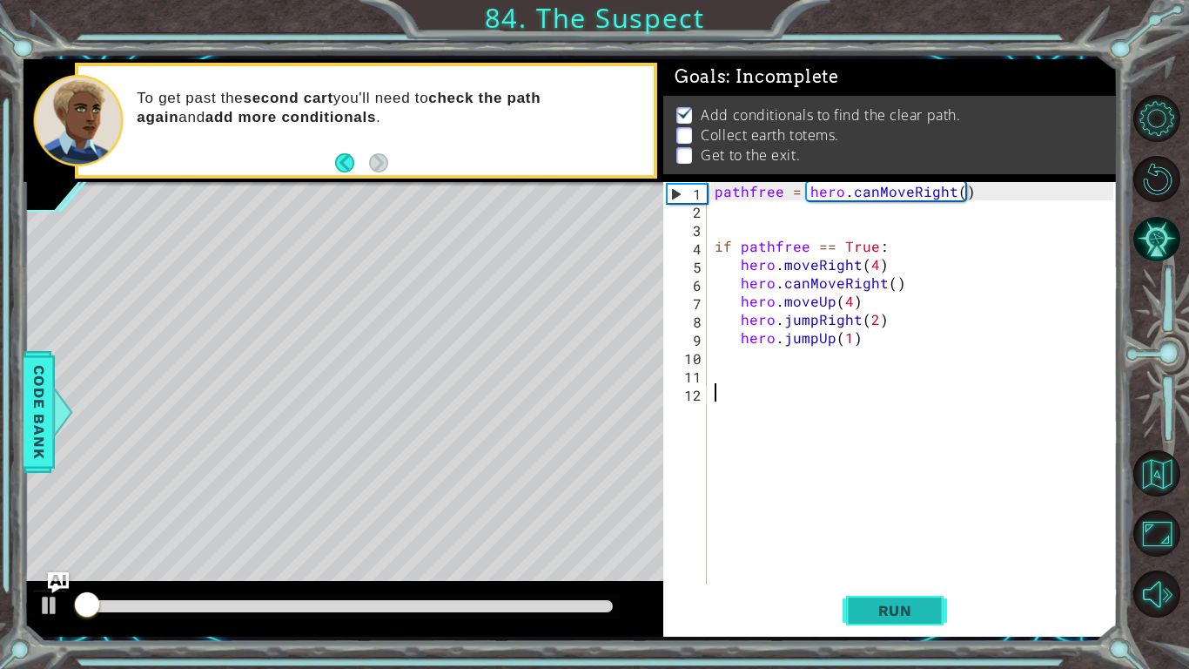
click at [912, 550] on span "Run" at bounding box center [895, 610] width 69 height 17
click at [914, 360] on div "pathfree = hero . canMoveRight ( ) if pathfree == True : hero . moveRight ( 4 )…" at bounding box center [916, 401] width 411 height 439
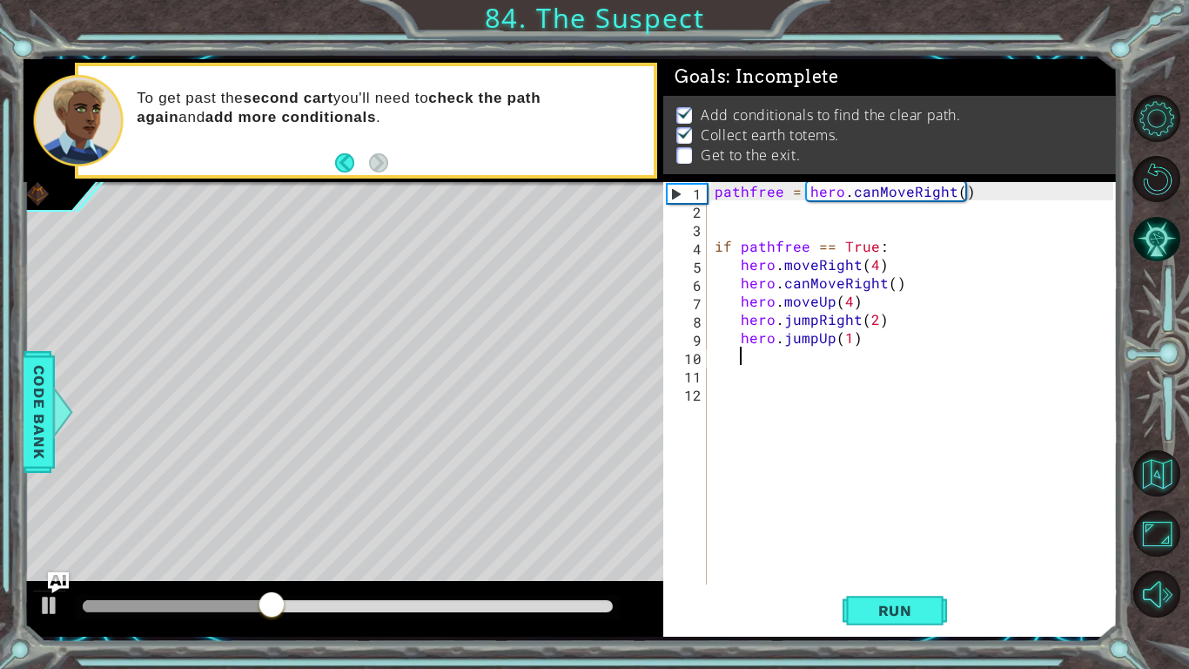
click at [1007, 350] on div "pathfree = hero . canMoveRight ( ) if pathfree == True : hero . moveRight ( 4 )…" at bounding box center [916, 401] width 411 height 439
click at [982, 308] on div "pathfree = hero . canMoveRight ( ) if pathfree == True : hero . moveRight ( 4 )…" at bounding box center [916, 401] width 411 height 439
type textarea "hero.moveUp(4)"
click at [978, 348] on div "pathfree = hero . canMoveRight ( ) if pathfree == True : hero . moveRight ( 4 )…" at bounding box center [916, 401] width 411 height 439
click at [928, 322] on div "pathfree = hero . canMoveRight ( ) if pathfree == True : hero . moveRight ( 4 )…" at bounding box center [916, 401] width 411 height 439
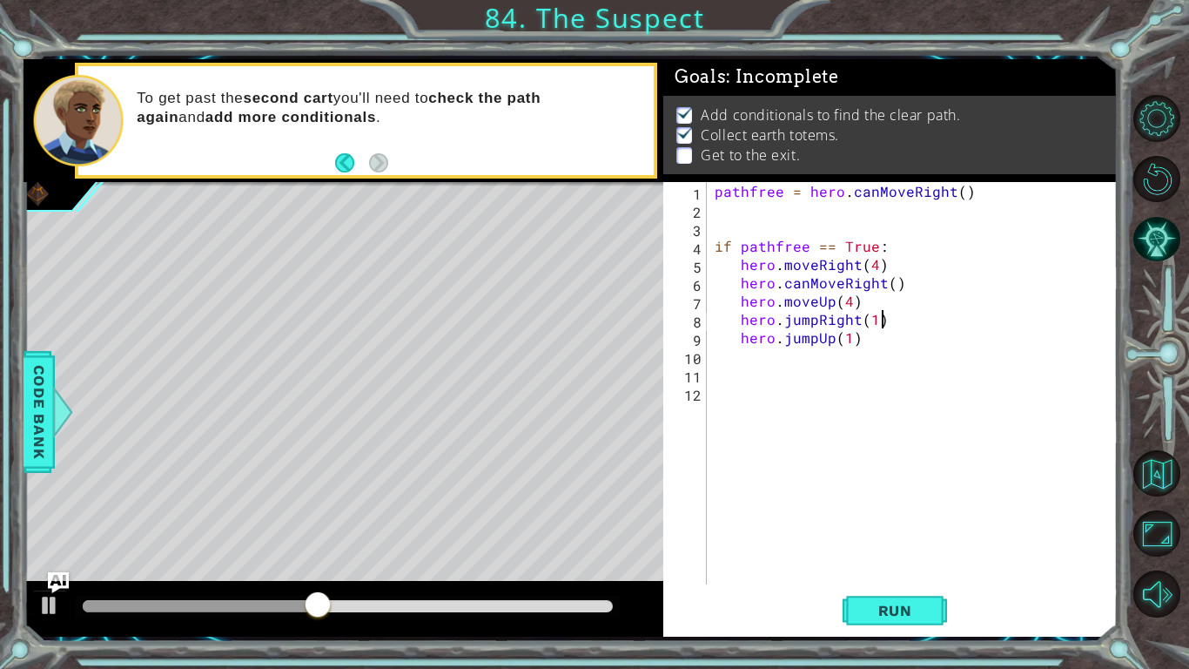
scroll to position [0, 10]
click at [906, 550] on button "Run" at bounding box center [895, 610] width 104 height 45
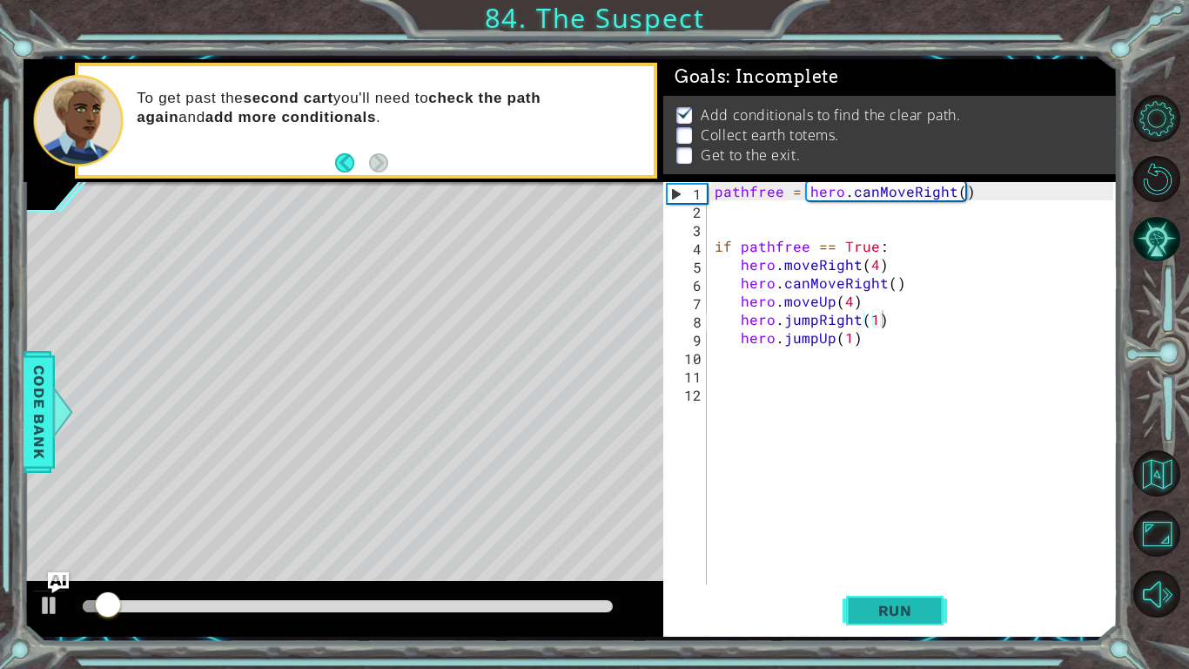
click at [893, 550] on span "Run" at bounding box center [895, 610] width 69 height 17
click at [894, 550] on span "Run" at bounding box center [895, 610] width 69 height 17
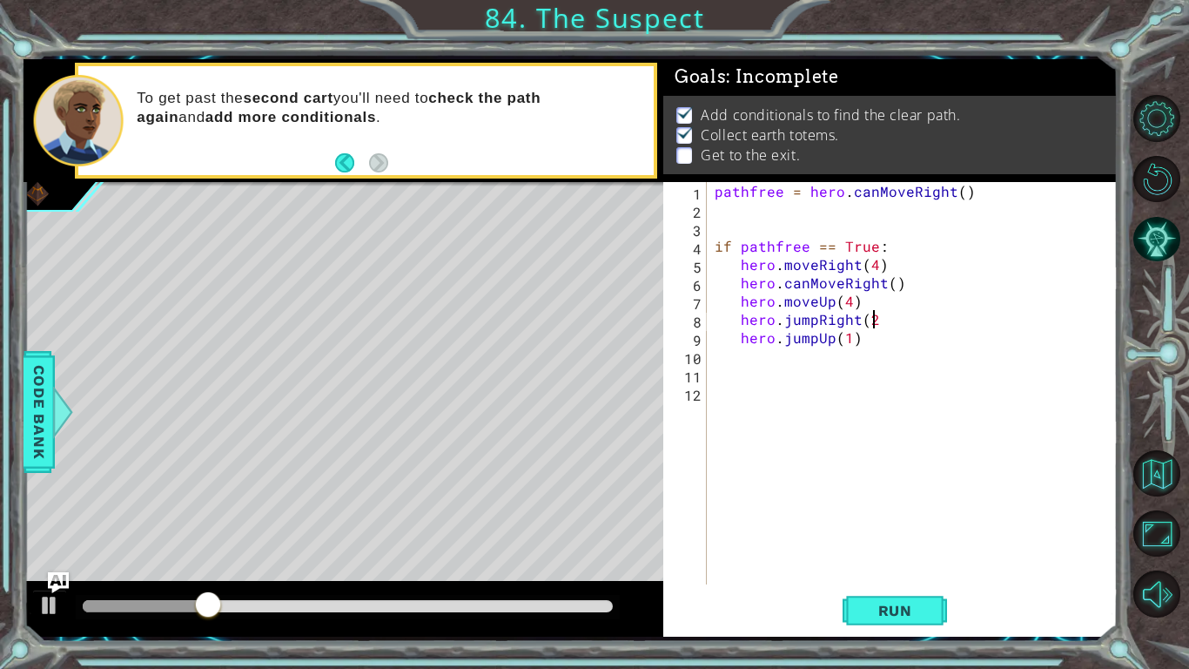
type textarea "hero.jumpRight(2)"
click at [885, 550] on div "pathfree = hero . canMoveRight ( ) if pathfree == True : hero . moveRight ( 4 )…" at bounding box center [916, 401] width 411 height 439
click at [881, 550] on button "Run" at bounding box center [895, 610] width 104 height 45
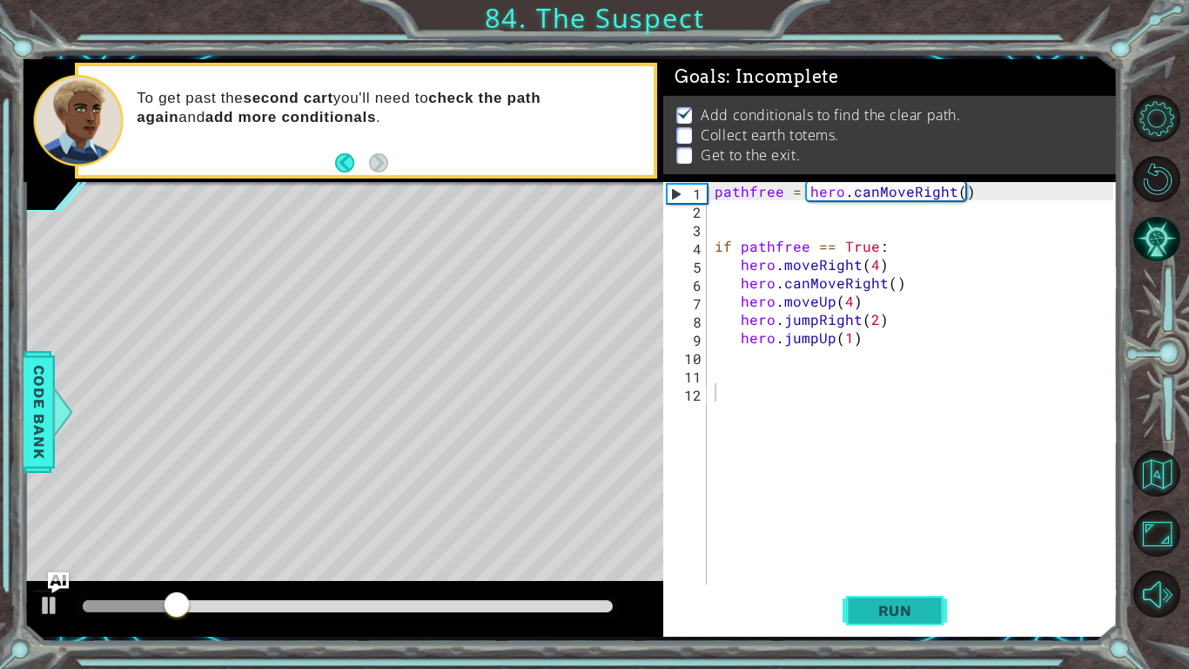
click at [941, 550] on button "Run" at bounding box center [895, 610] width 104 height 45
drag, startPoint x: 951, startPoint y: 570, endPoint x: 875, endPoint y: 583, distance: 76.9
click at [875, 550] on div "1 2 3 4 5 6 7 8 9 10 11 12 pathfree = hero . canMoveRight ( ) if pathfree == Tr…" at bounding box center [890, 409] width 454 height 454
drag, startPoint x: 875, startPoint y: 583, endPoint x: 880, endPoint y: 609, distance: 26.6
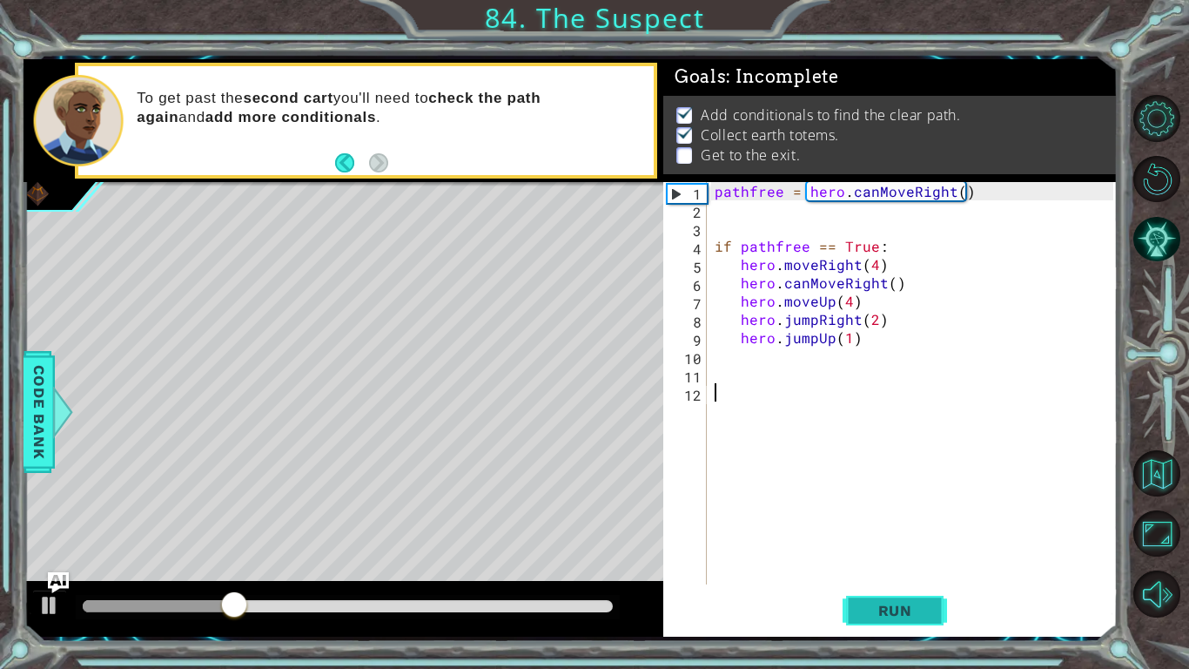
click at [880, 550] on div "1 2 3 4 5 6 7 8 9 10 11 12 pathfree = hero . canMoveRight ( ) if pathfree == Tr…" at bounding box center [890, 409] width 454 height 454
click at [882, 550] on span "Run" at bounding box center [895, 610] width 69 height 17
click at [883, 326] on div "pathfree = hero . canMoveRight ( ) if pathfree == True : hero . moveRight ( 4 )…" at bounding box center [916, 401] width 411 height 439
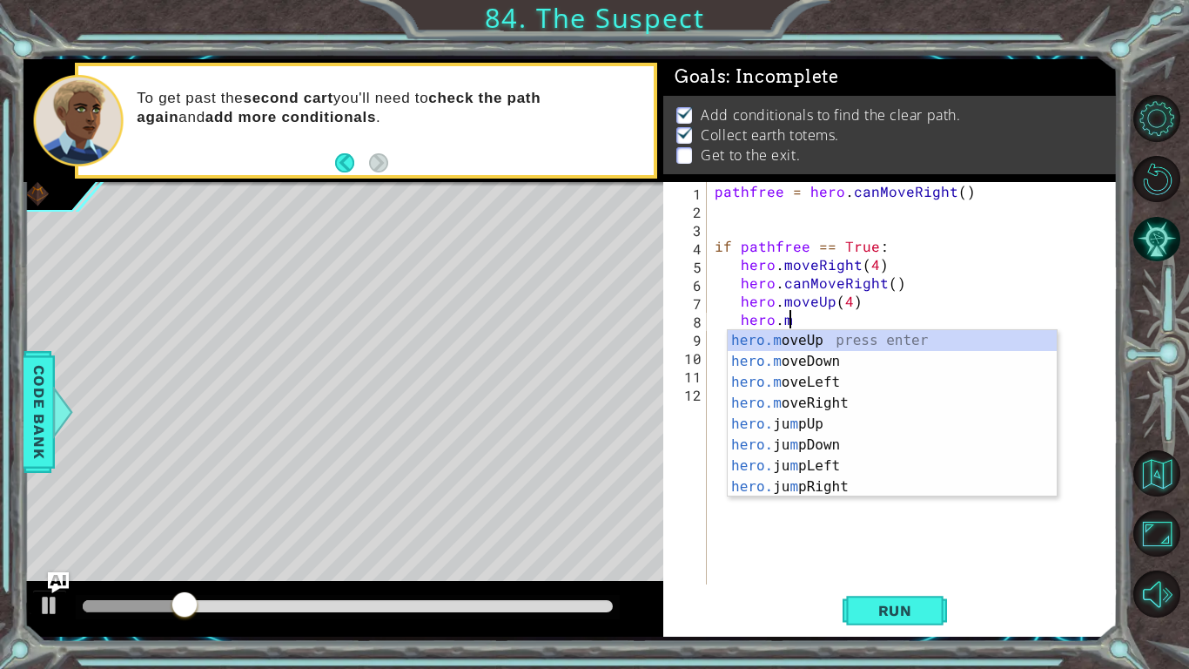
scroll to position [0, 5]
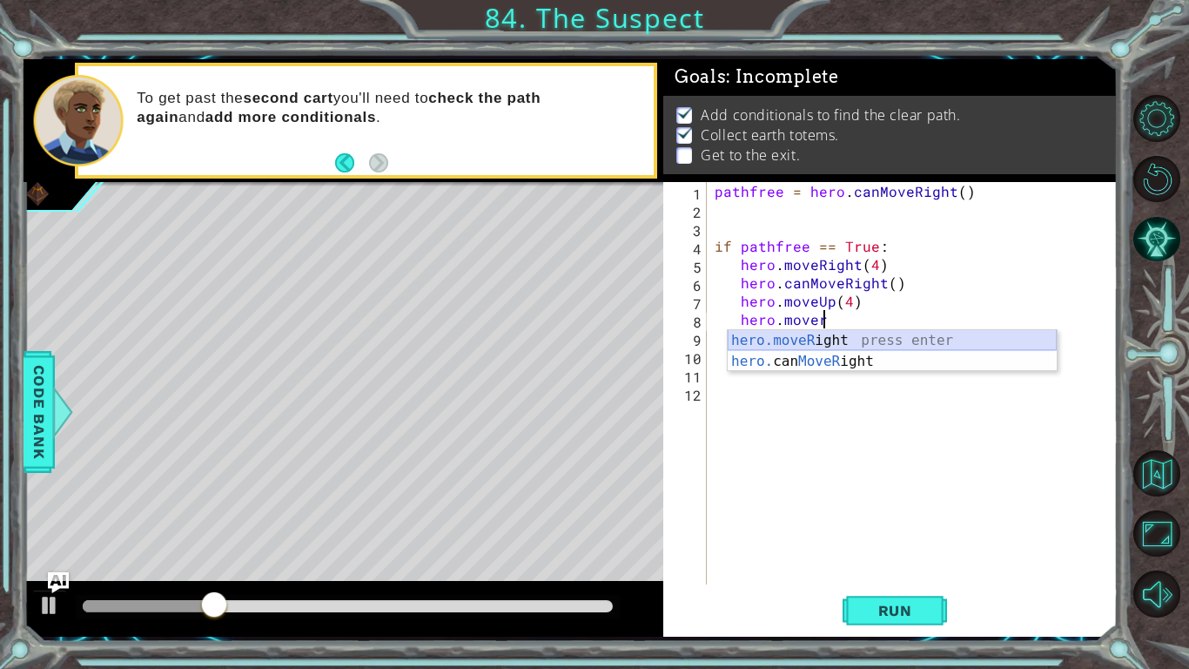
click at [804, 349] on div "hero.moveR ight press enter hero. can MoveR ight press enter" at bounding box center [892, 372] width 329 height 84
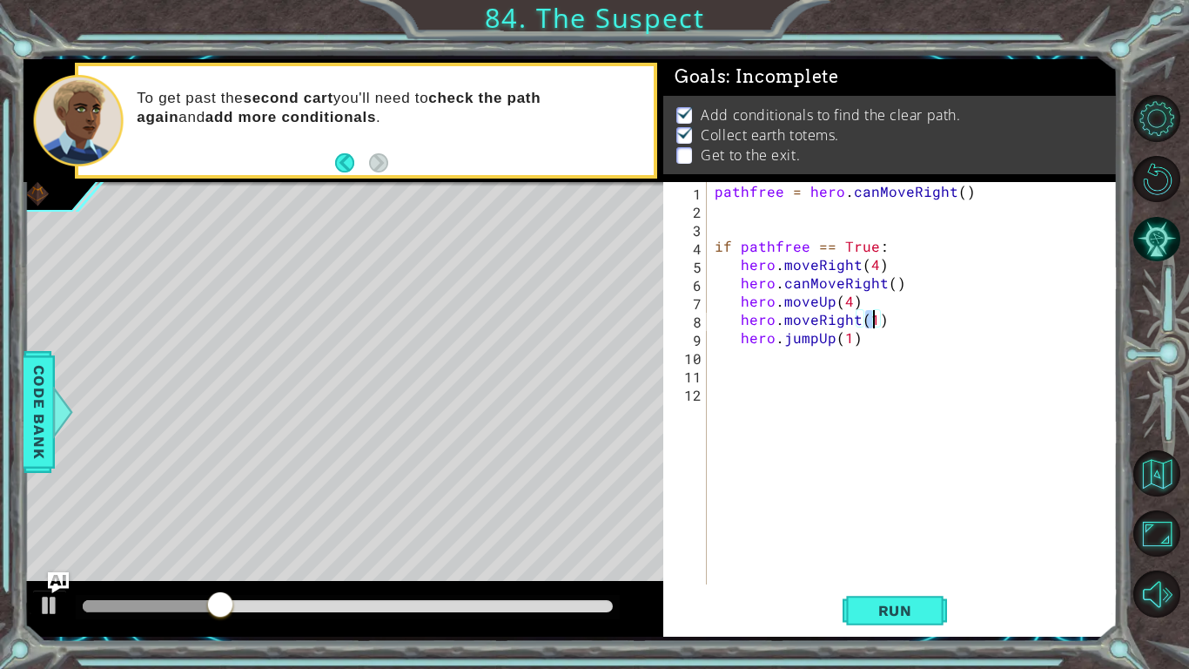
click at [879, 333] on div "pathfree = hero . canMoveRight ( ) if pathfree == True : hero . moveRight ( 4 )…" at bounding box center [916, 401] width 411 height 439
click at [890, 550] on button "Run" at bounding box center [895, 610] width 104 height 45
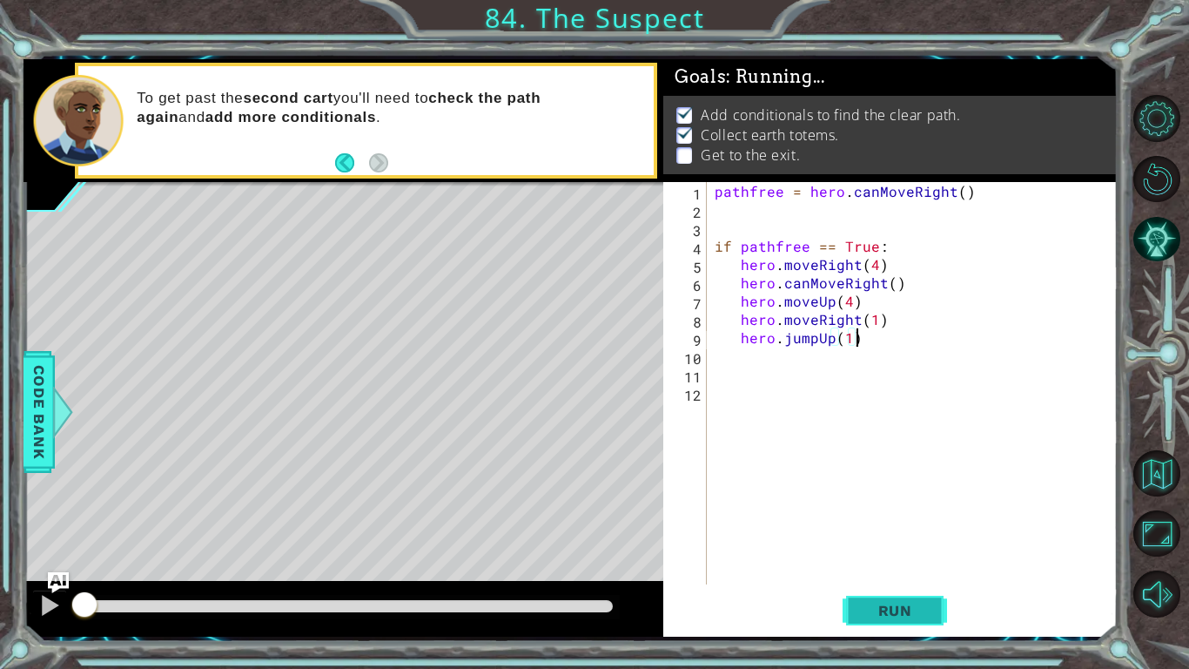
click at [890, 550] on button "Run" at bounding box center [895, 610] width 104 height 45
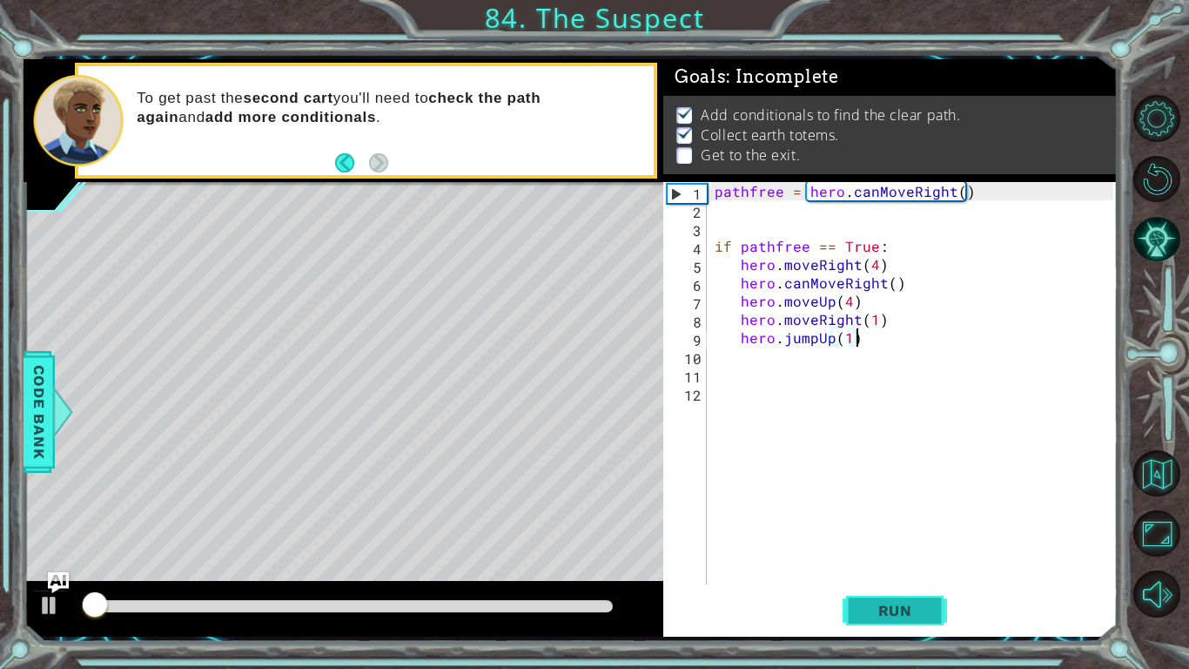
click at [890, 550] on button "Run" at bounding box center [895, 610] width 104 height 45
click at [902, 321] on div "pathfree = hero . canMoveRight ( ) if pathfree == True : hero . moveRight ( 4 )…" at bounding box center [916, 401] width 411 height 439
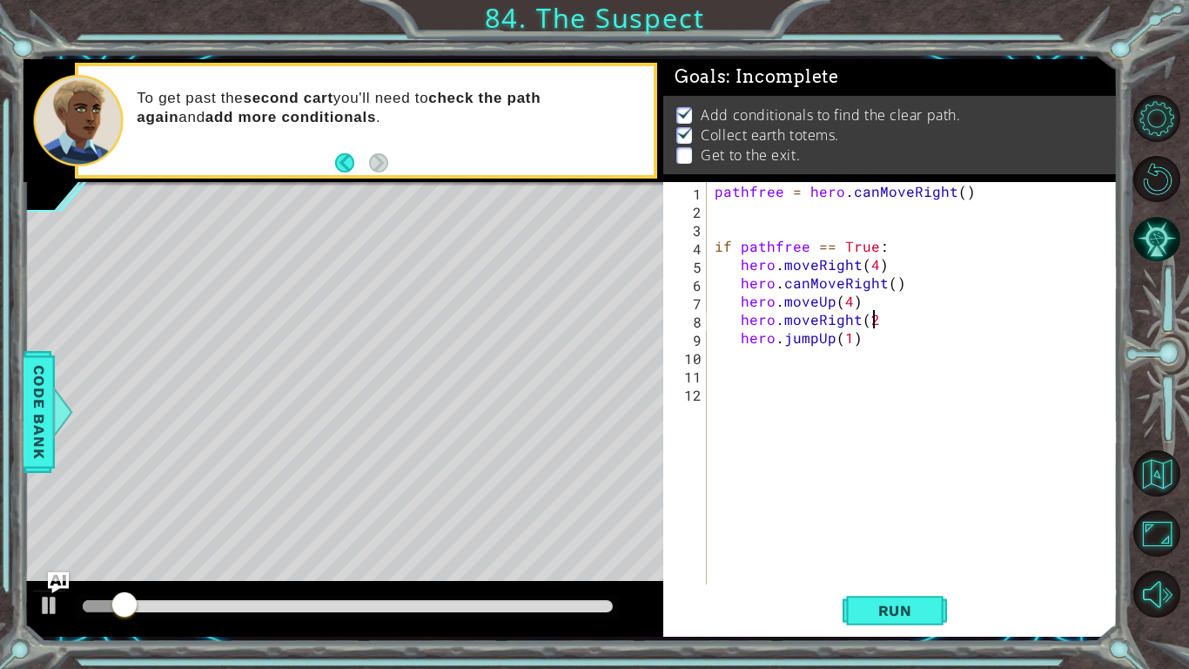
scroll to position [0, 10]
click at [877, 550] on button "Run" at bounding box center [895, 610] width 104 height 45
type textarea "hero.moveRight(3)"
click at [884, 550] on div "1 ההההההההההההההההההההההההההההההההההההההההההההההההההההההההההההההההההההההההההההה…" at bounding box center [594, 334] width 1189 height 669
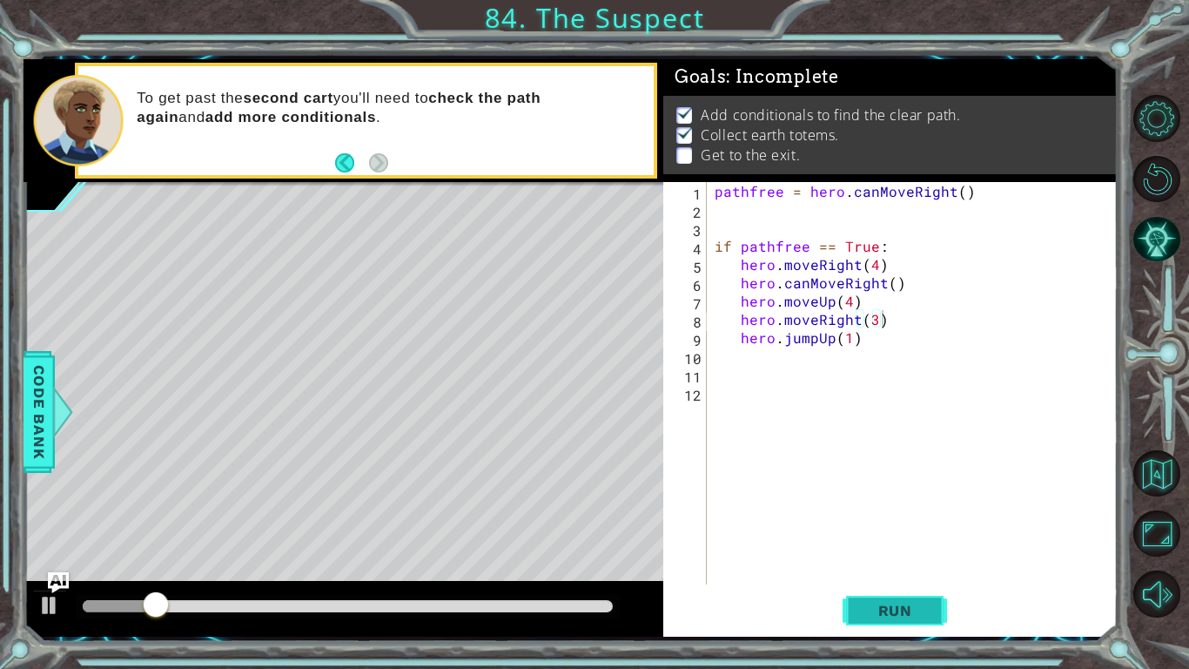
click at [924, 550] on span "Run" at bounding box center [895, 610] width 69 height 17
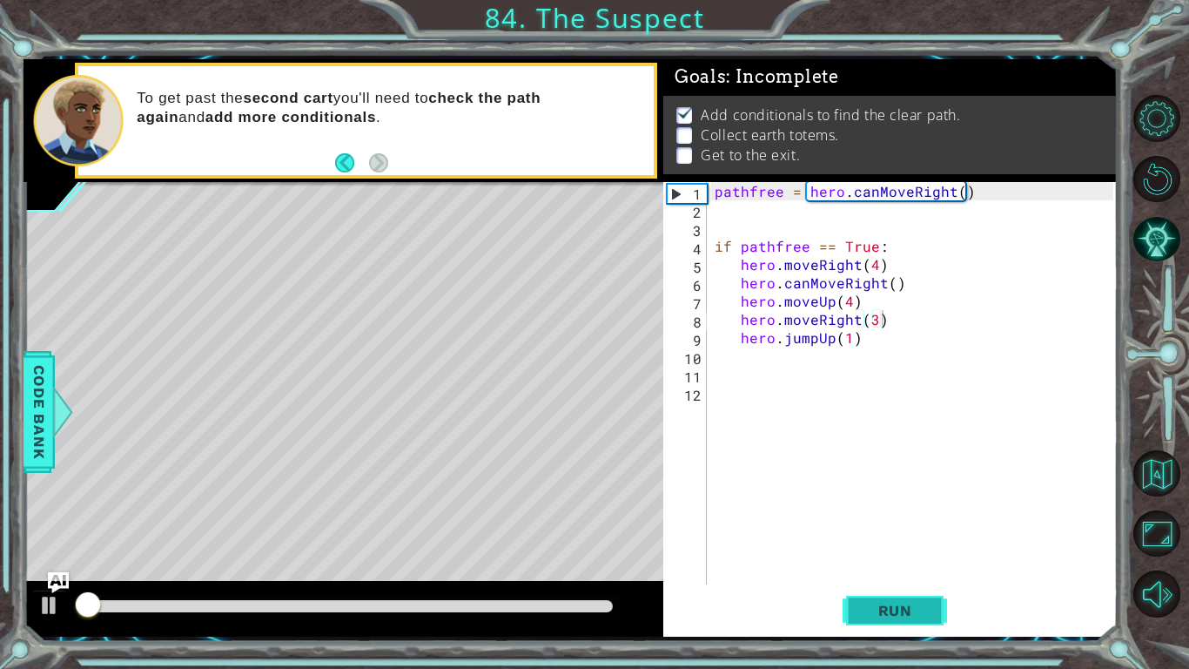
click at [924, 550] on span "Run" at bounding box center [895, 610] width 69 height 17
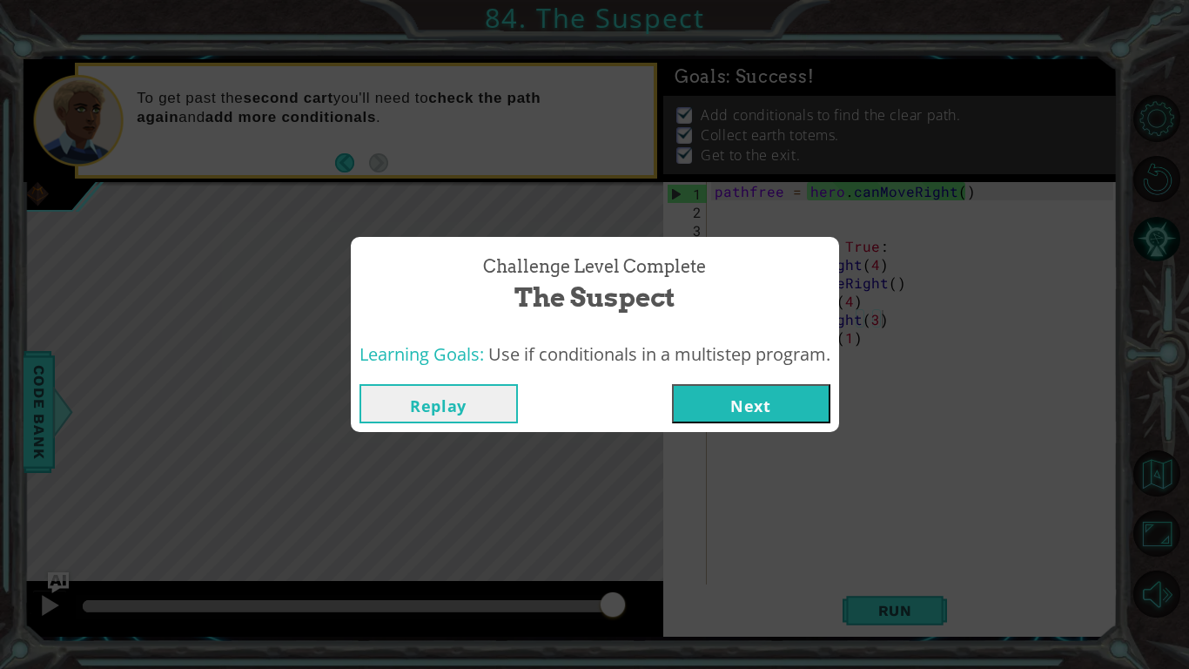
drag, startPoint x: 698, startPoint y: 375, endPoint x: 710, endPoint y: 393, distance: 21.3
click at [710, 393] on div "Replay Next" at bounding box center [595, 403] width 488 height 57
click at [794, 413] on button "Next" at bounding box center [751, 403] width 158 height 39
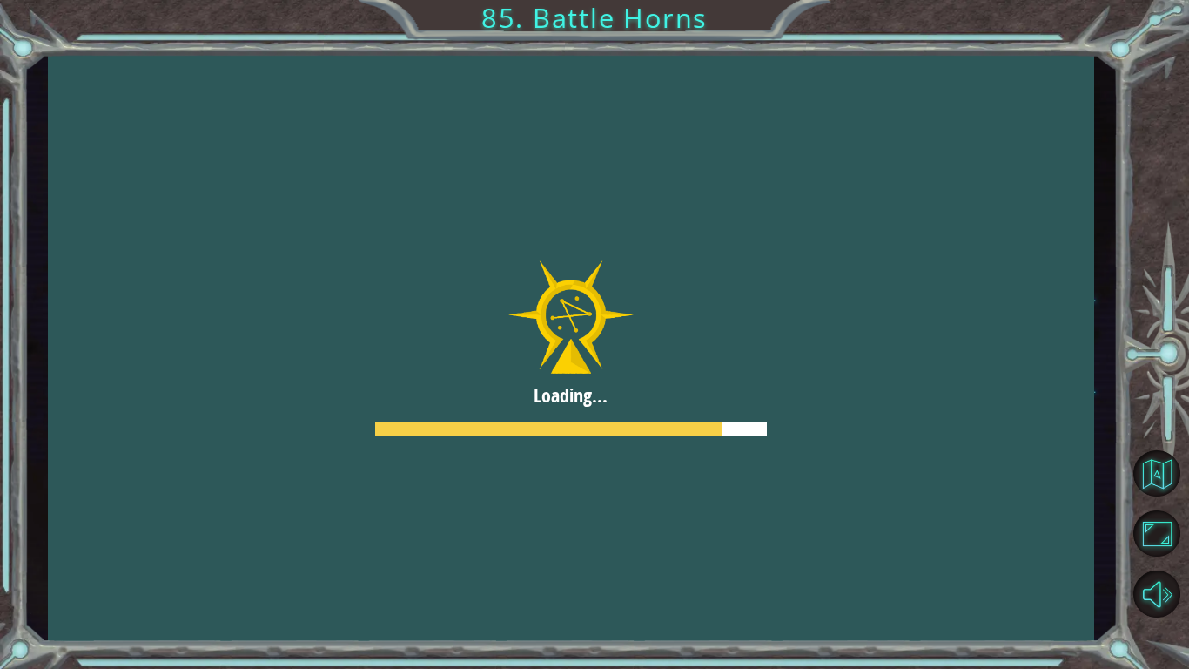
drag, startPoint x: 654, startPoint y: 297, endPoint x: 569, endPoint y: 387, distance: 123.8
click at [651, 289] on div at bounding box center [571, 347] width 1046 height 588
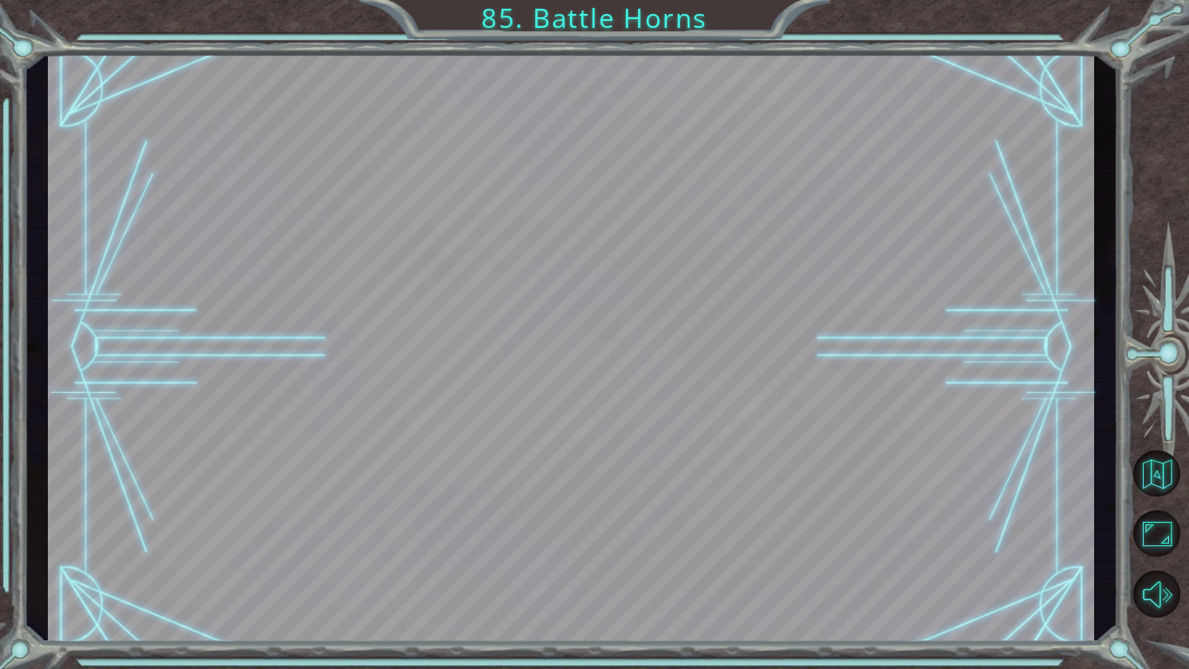
drag, startPoint x: 569, startPoint y: 387, endPoint x: 568, endPoint y: 355, distance: 32.2
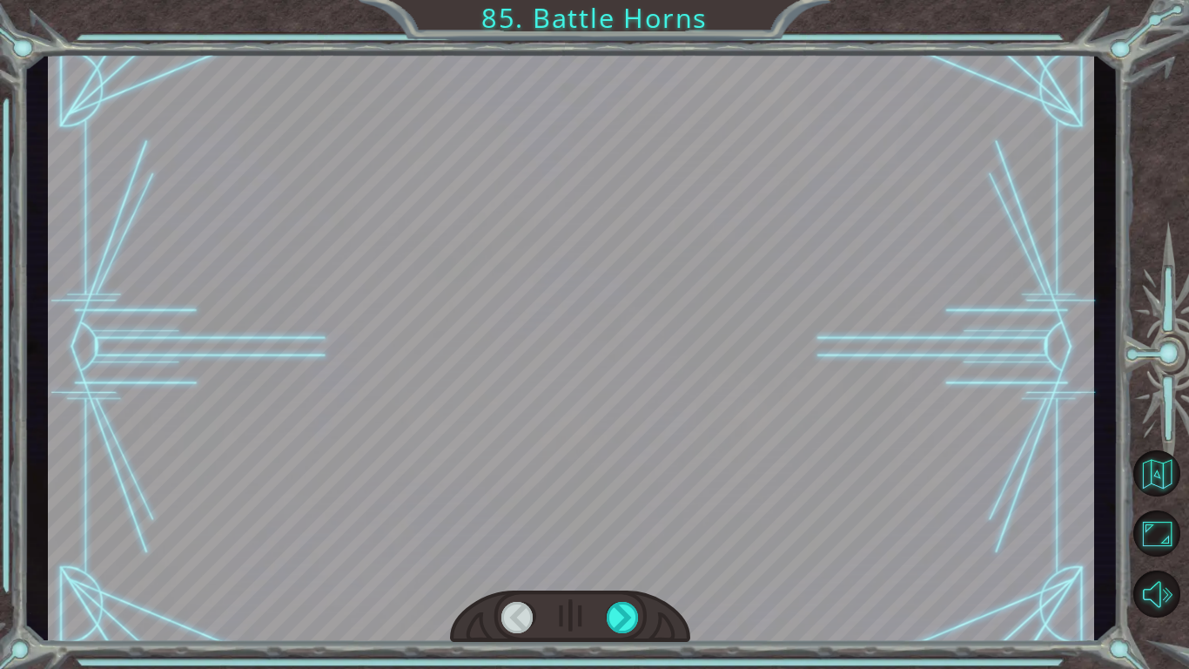
click at [571, 386] on div at bounding box center [571, 347] width 1046 height 588
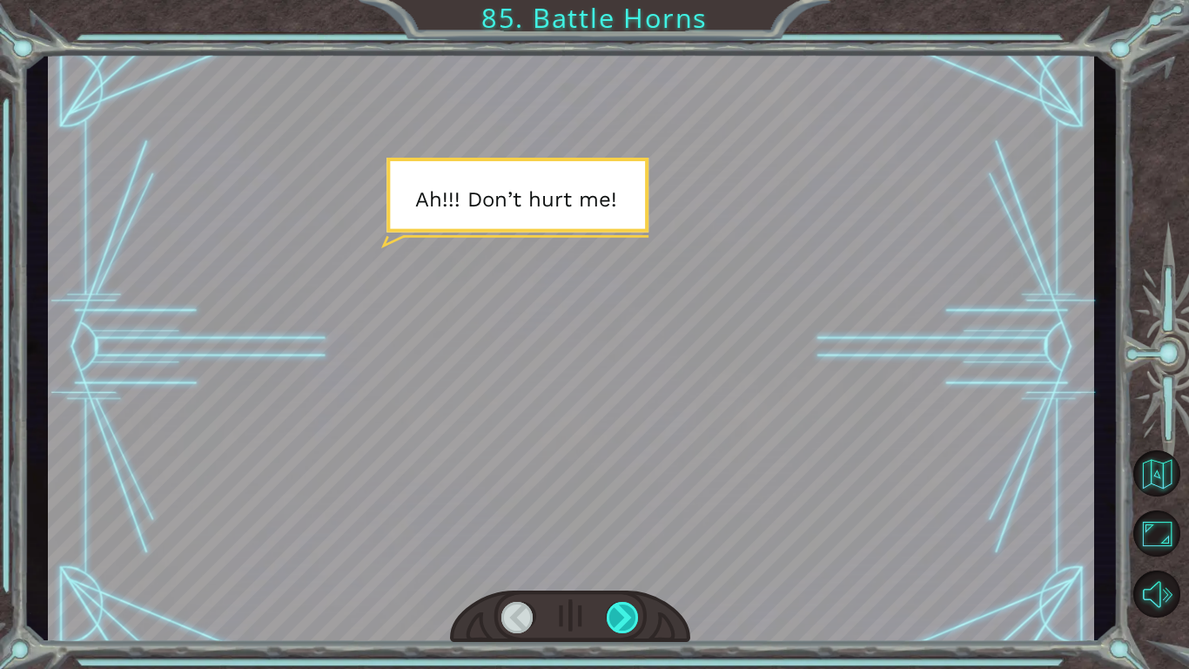
click at [628, 550] on div at bounding box center [623, 617] width 33 height 31
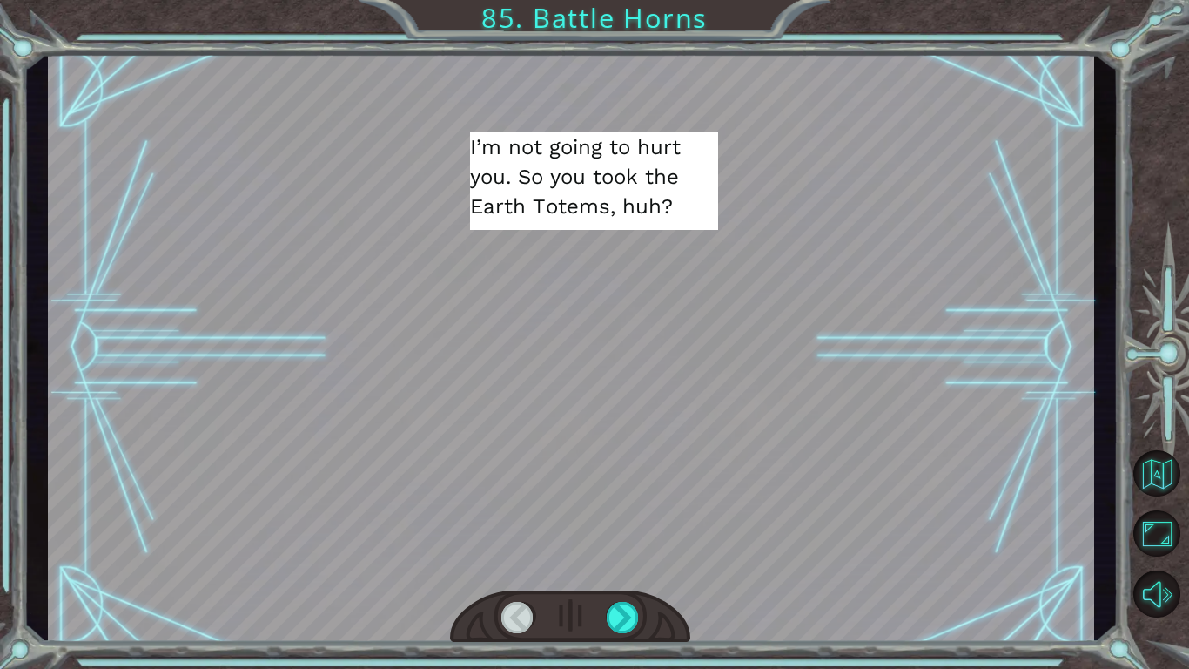
drag, startPoint x: 506, startPoint y: 267, endPoint x: 602, endPoint y: 164, distance: 141.1
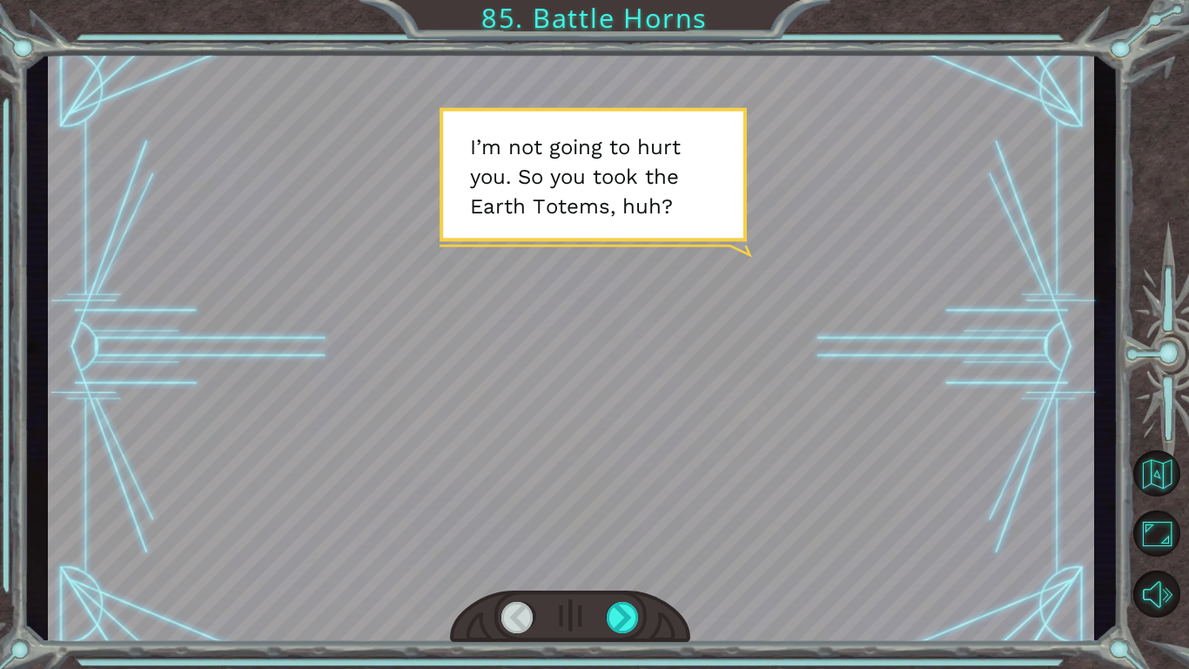
click at [551, 188] on div at bounding box center [571, 347] width 1046 height 588
drag, startPoint x: 614, startPoint y: 164, endPoint x: 620, endPoint y: 339, distance: 175.1
click at [632, 288] on div at bounding box center [571, 347] width 1046 height 588
click at [634, 313] on div at bounding box center [571, 347] width 1046 height 588
drag, startPoint x: 842, startPoint y: 373, endPoint x: 762, endPoint y: 368, distance: 80.2
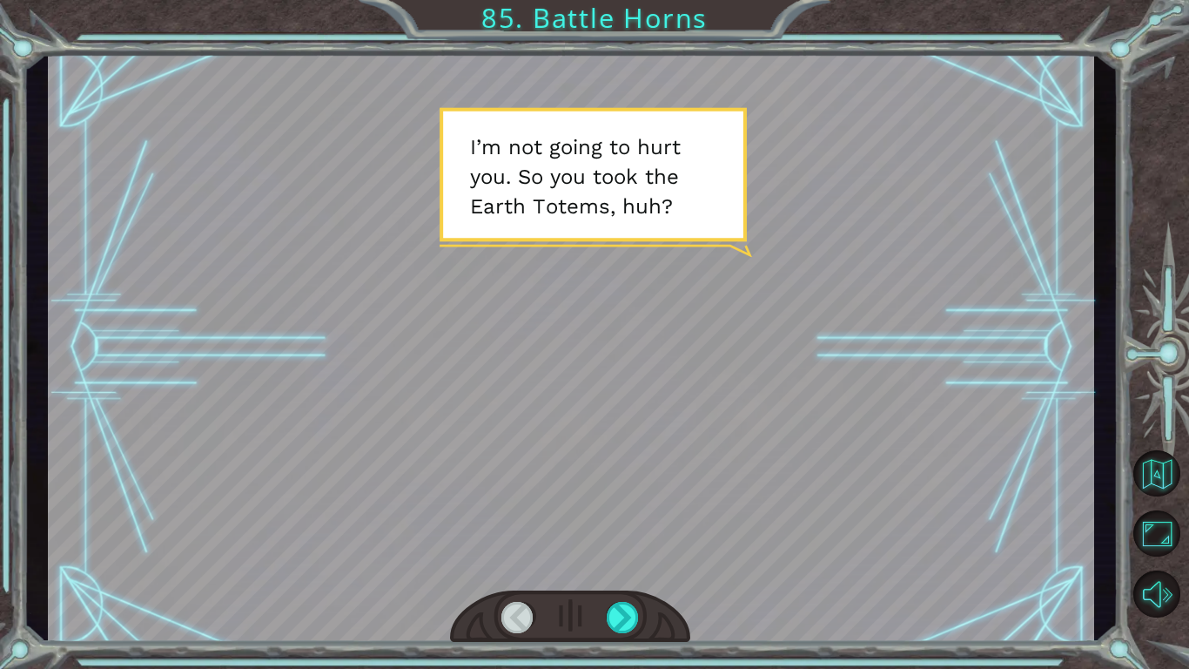
click at [838, 368] on div at bounding box center [571, 347] width 1046 height 588
click at [614, 368] on div at bounding box center [571, 347] width 1046 height 588
click at [557, 438] on div at bounding box center [571, 347] width 1046 height 588
drag, startPoint x: 618, startPoint y: 612, endPoint x: 625, endPoint y: 621, distance: 11.1
click at [625, 550] on div at bounding box center [623, 617] width 33 height 31
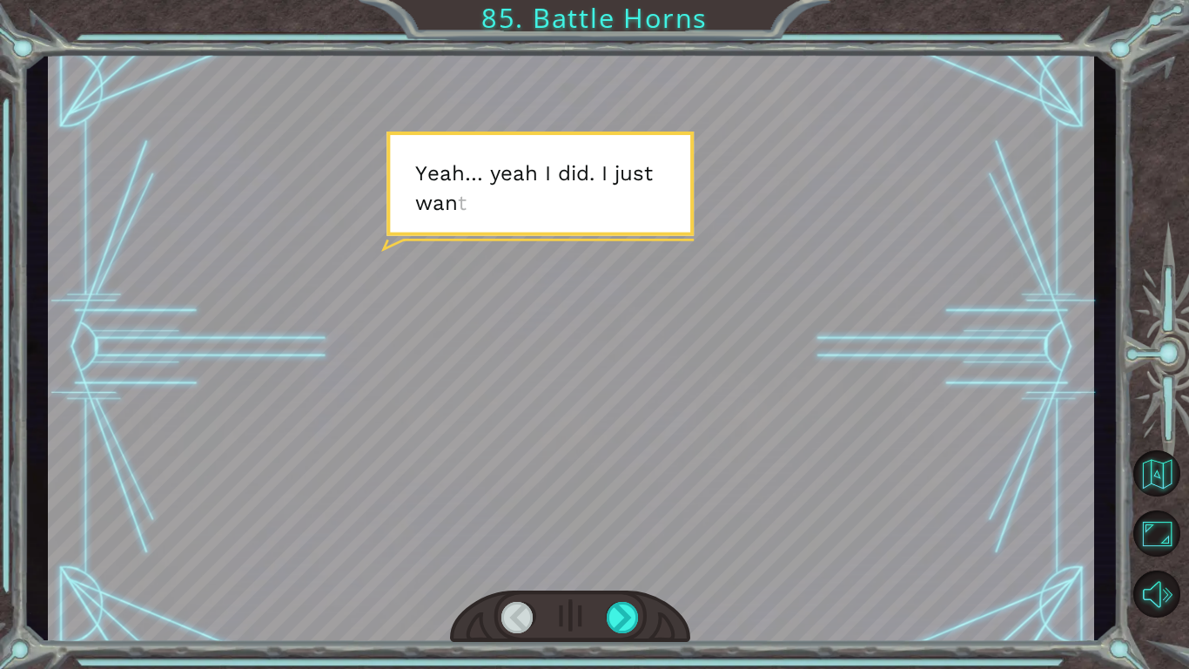
drag, startPoint x: 617, startPoint y: 380, endPoint x: 626, endPoint y: 367, distance: 15.0
click at [624, 370] on div at bounding box center [571, 347] width 1046 height 588
click at [622, 371] on div at bounding box center [571, 347] width 1046 height 588
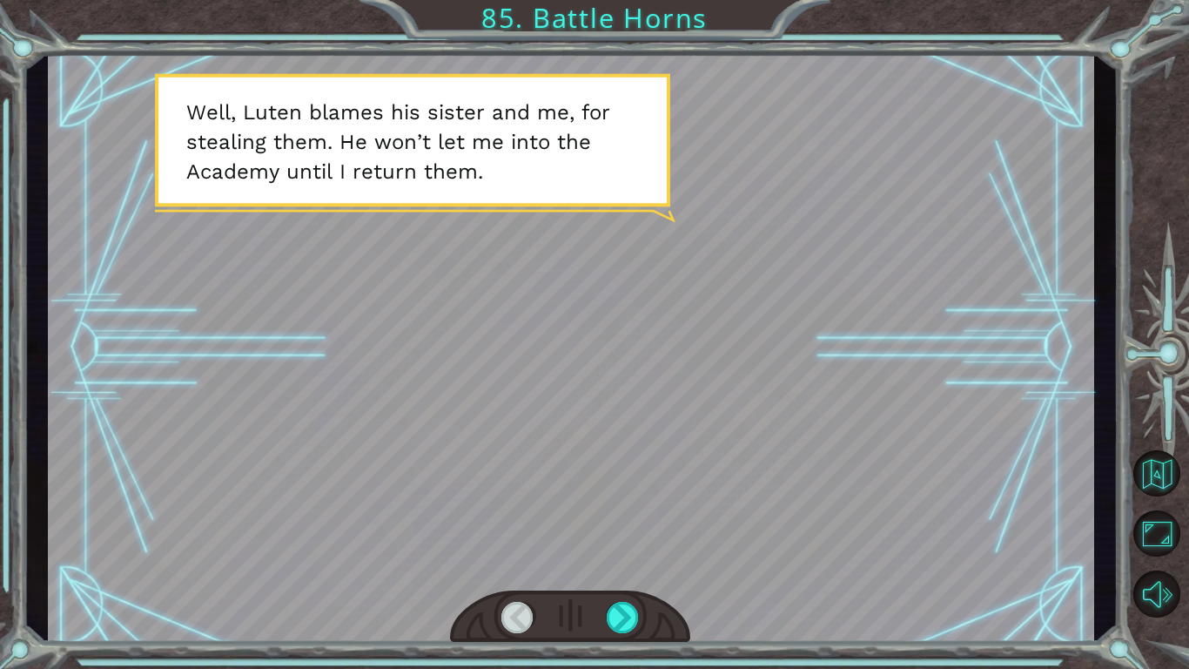
click at [342, 252] on div at bounding box center [571, 347] width 1046 height 588
drag, startPoint x: 451, startPoint y: 383, endPoint x: 461, endPoint y: 395, distance: 16.1
click at [461, 395] on div at bounding box center [571, 347] width 1046 height 588
click at [504, 370] on div at bounding box center [571, 347] width 1046 height 588
click at [635, 550] on div at bounding box center [571, 347] width 1046 height 588
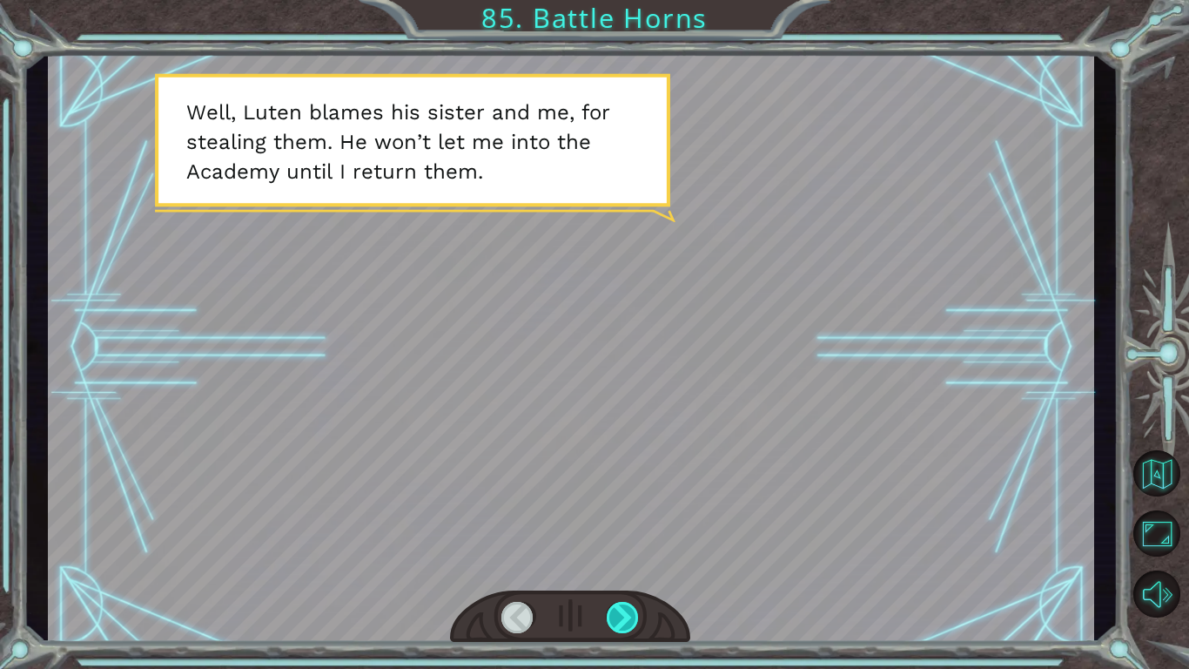
click at [625, 550] on div at bounding box center [623, 617] width 33 height 31
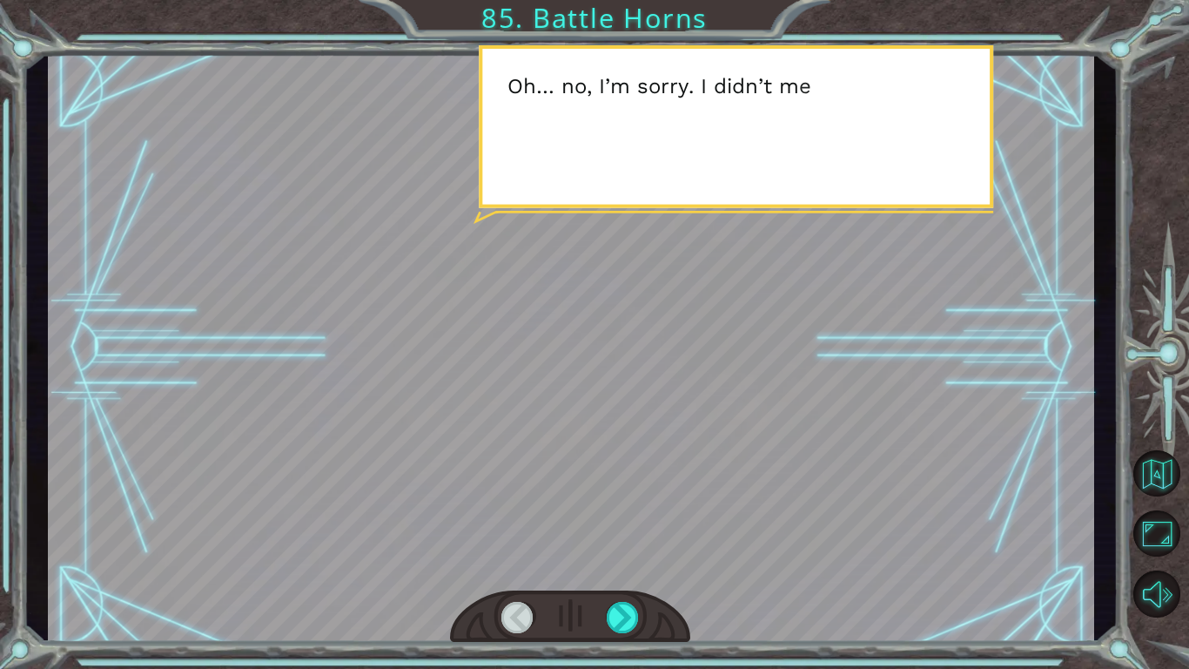
click at [610, 467] on div at bounding box center [571, 347] width 1046 height 588
click at [640, 467] on div at bounding box center [571, 347] width 1046 height 588
drag, startPoint x: 680, startPoint y: 464, endPoint x: 716, endPoint y: 446, distance: 40.9
click at [716, 446] on div at bounding box center [571, 347] width 1046 height 588
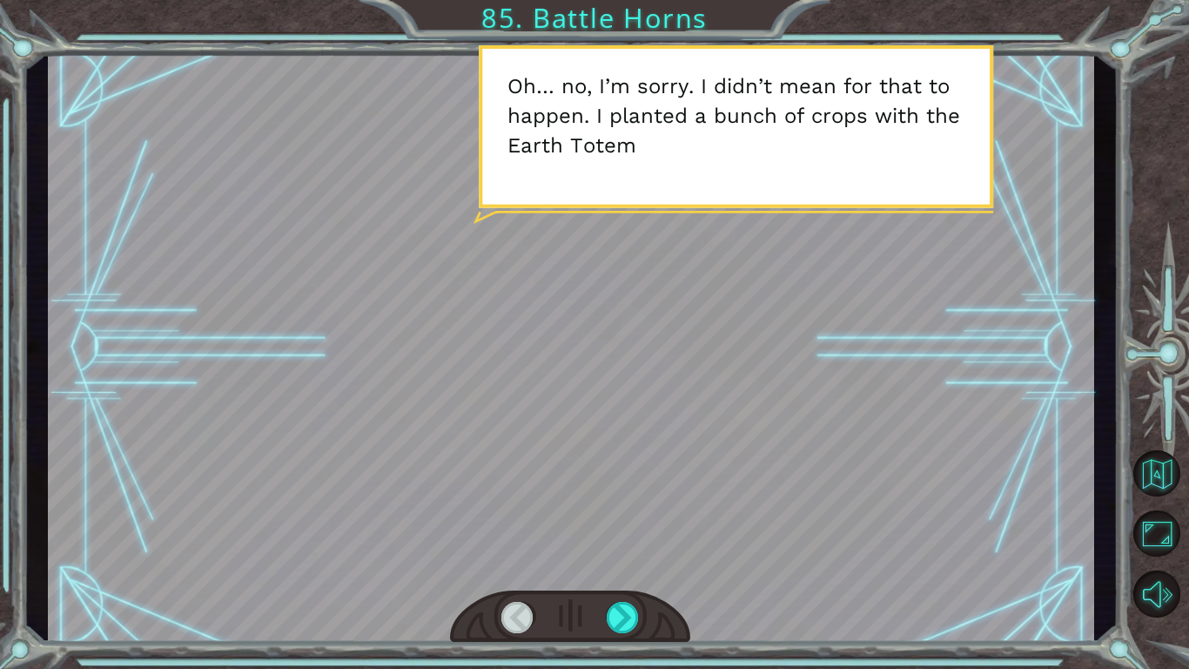
click at [772, 358] on div at bounding box center [571, 347] width 1046 height 588
click at [785, 294] on div at bounding box center [571, 347] width 1046 height 588
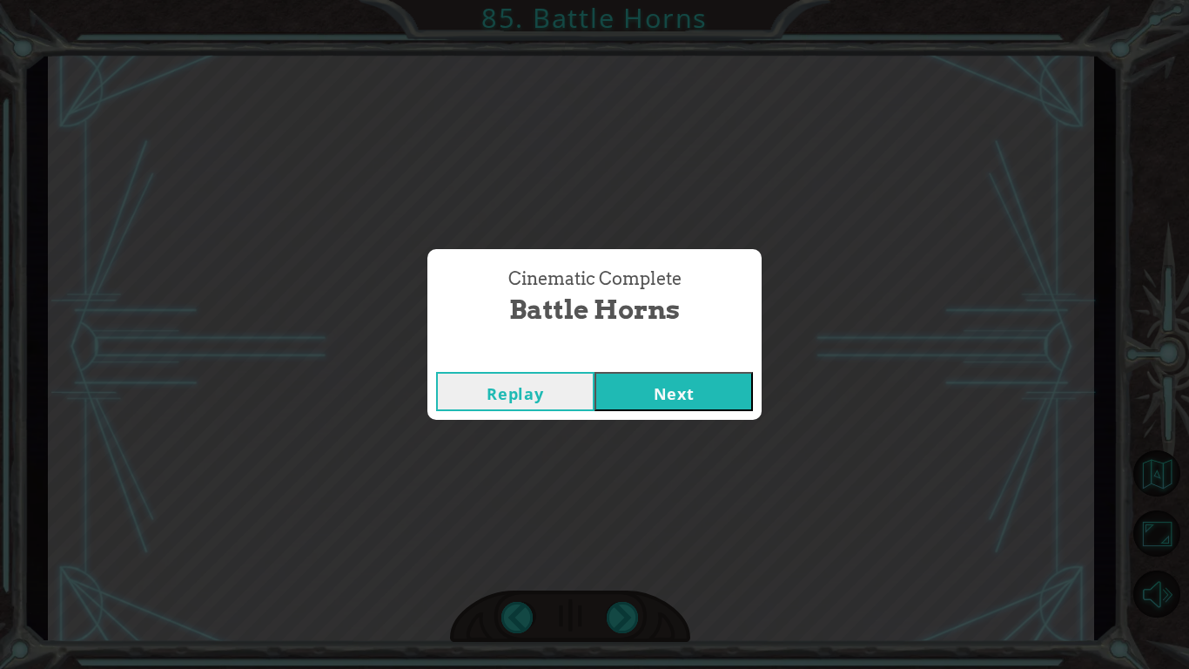
click button "Next" at bounding box center [674, 391] width 158 height 39
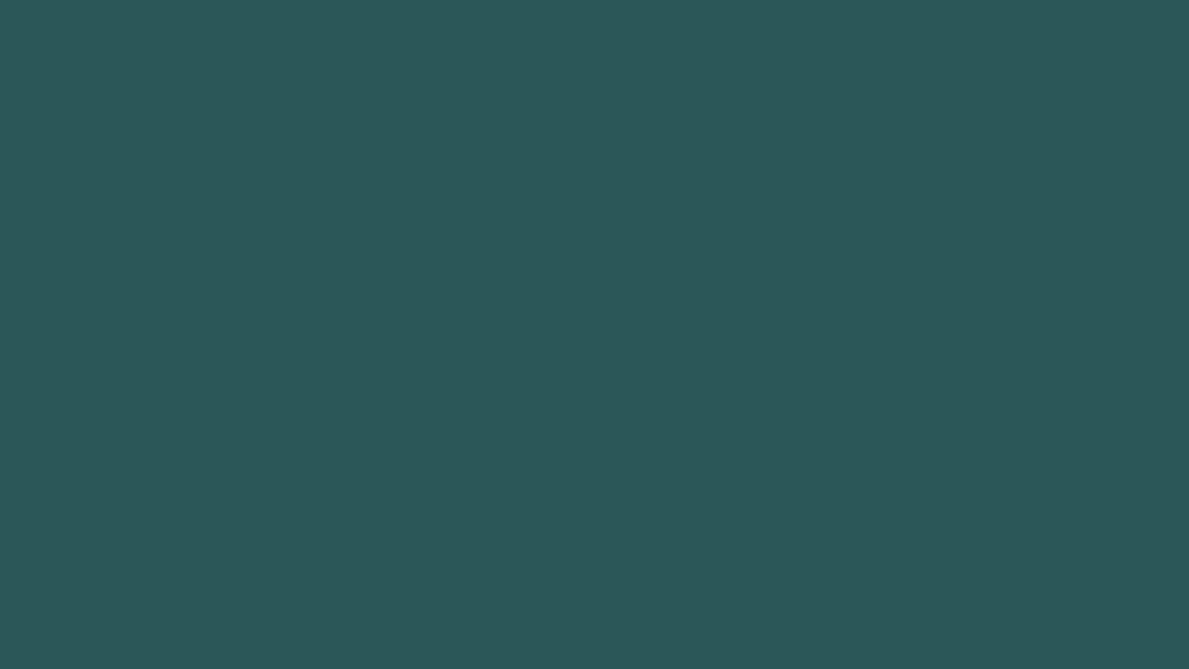
click at [567, 370] on body "Got it 1 2 3 4 5 6 7 8 9 hero.moveR ight press enter hero. can MoveR ight press…" at bounding box center [594, 334] width 1189 height 669
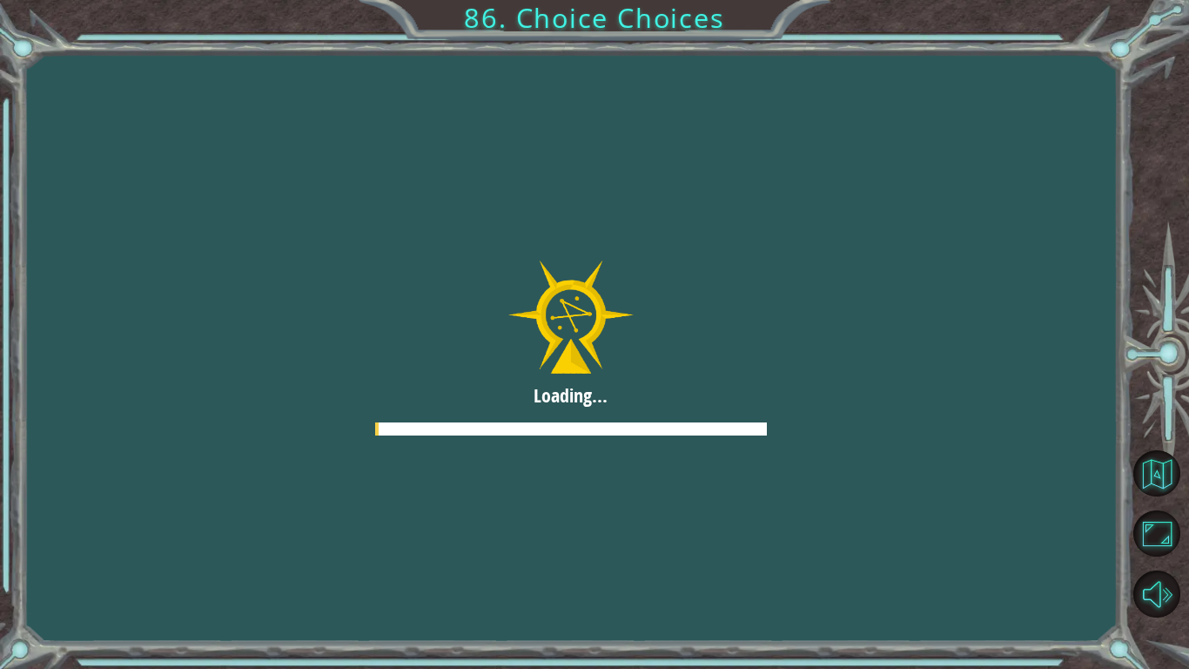
click at [570, 319] on div at bounding box center [570, 347] width 1189 height 669
click at [728, 443] on div at bounding box center [570, 347] width 1189 height 669
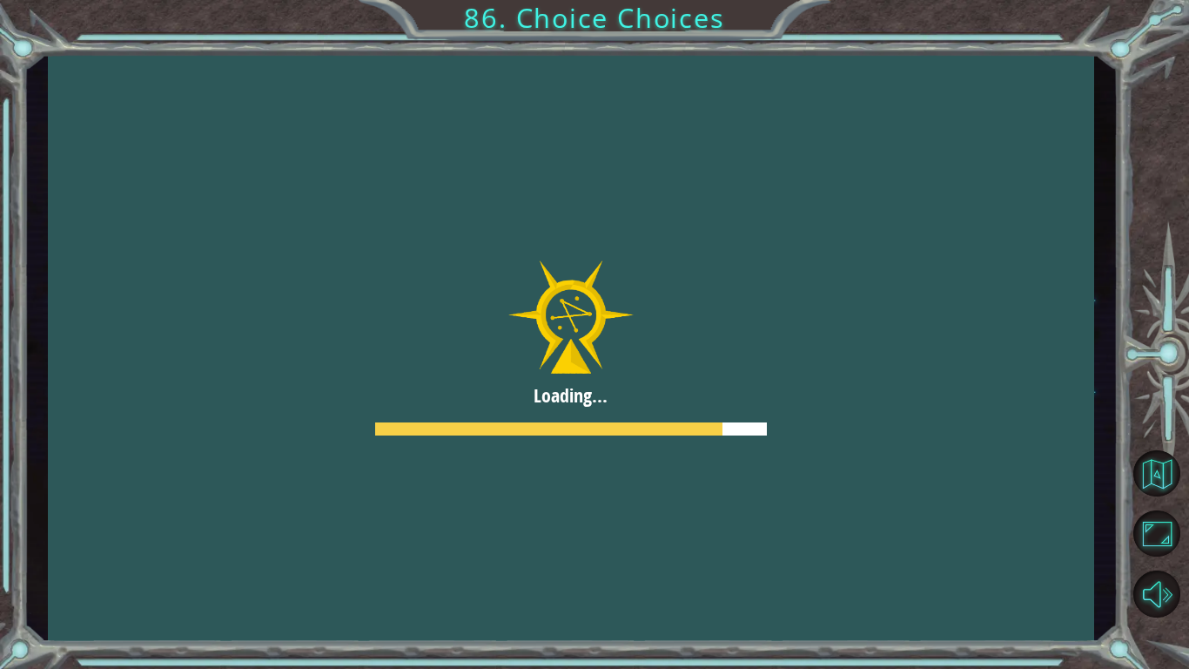
click at [545, 418] on div at bounding box center [571, 347] width 1046 height 588
click at [588, 299] on div at bounding box center [571, 347] width 1046 height 588
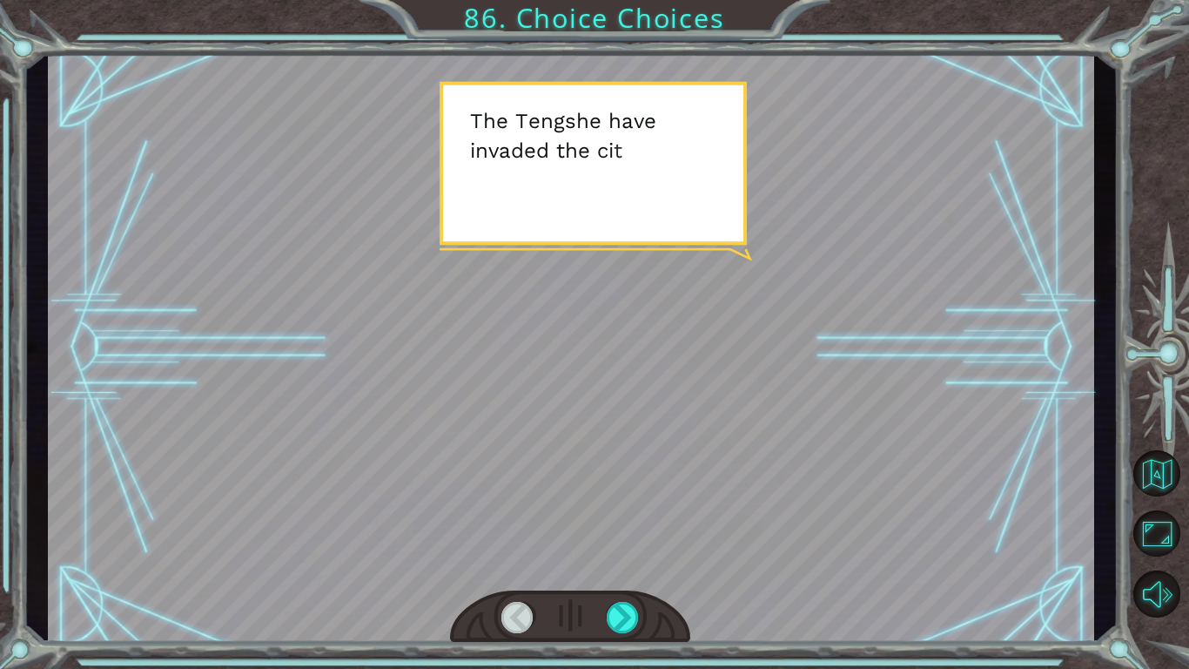
drag, startPoint x: 565, startPoint y: 464, endPoint x: 565, endPoint y: 454, distance: 10.4
click at [565, 454] on div at bounding box center [571, 347] width 1046 height 588
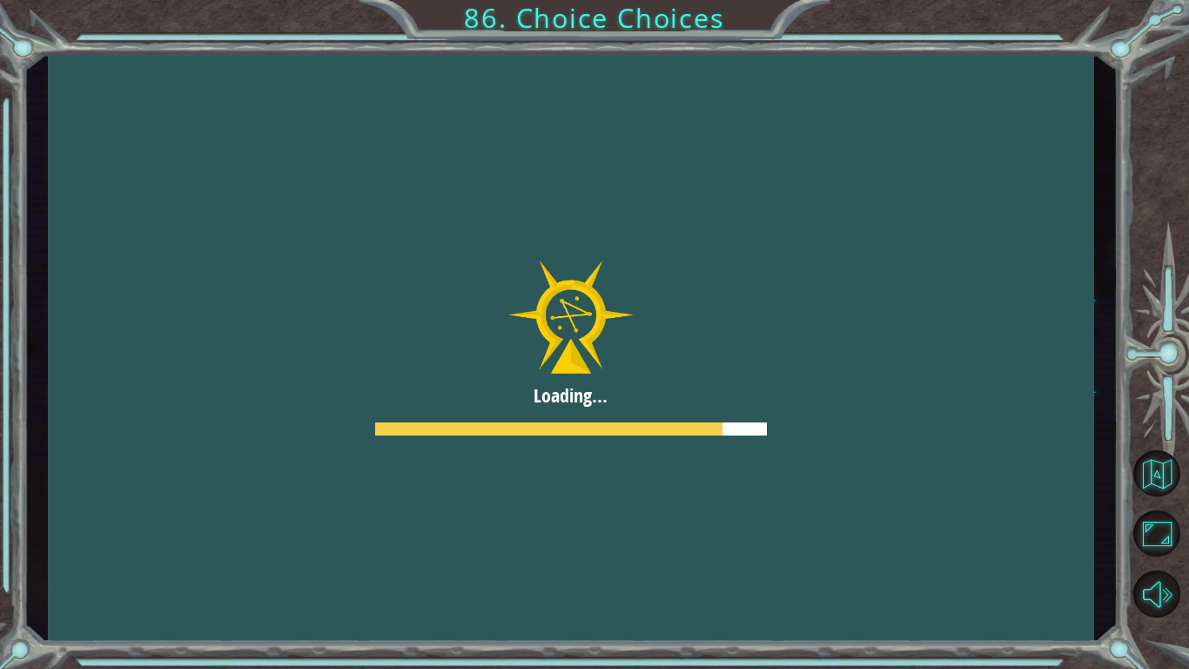
click at [373, 383] on div at bounding box center [571, 347] width 1046 height 588
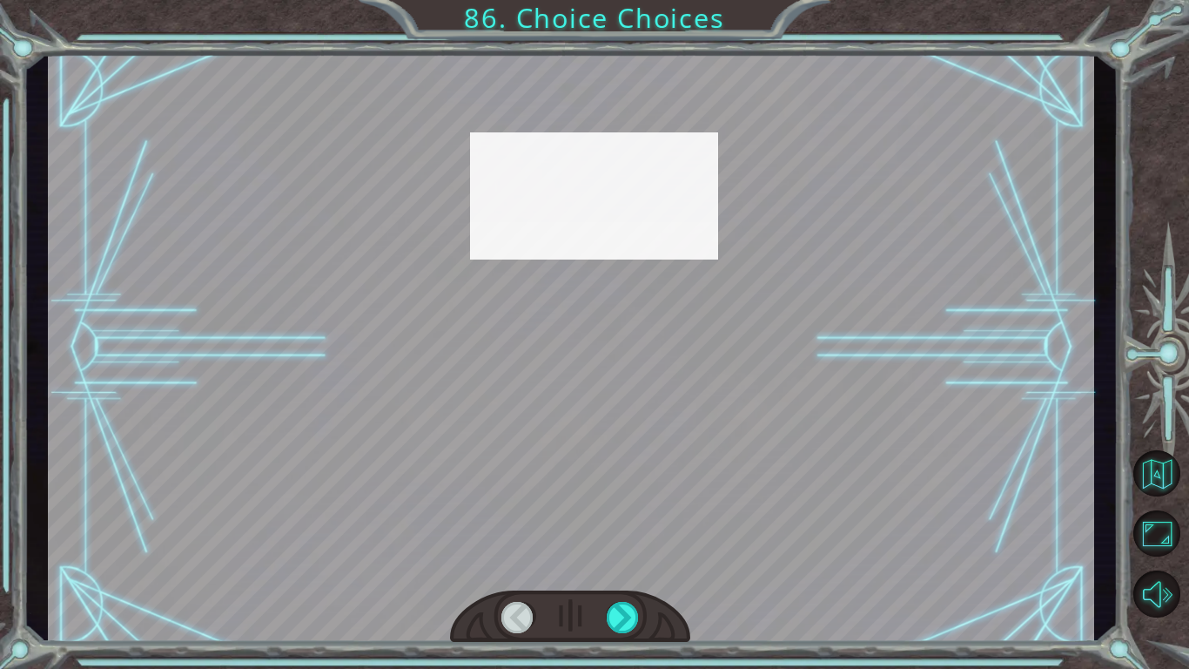
drag, startPoint x: 662, startPoint y: 262, endPoint x: 514, endPoint y: 497, distance: 277.3
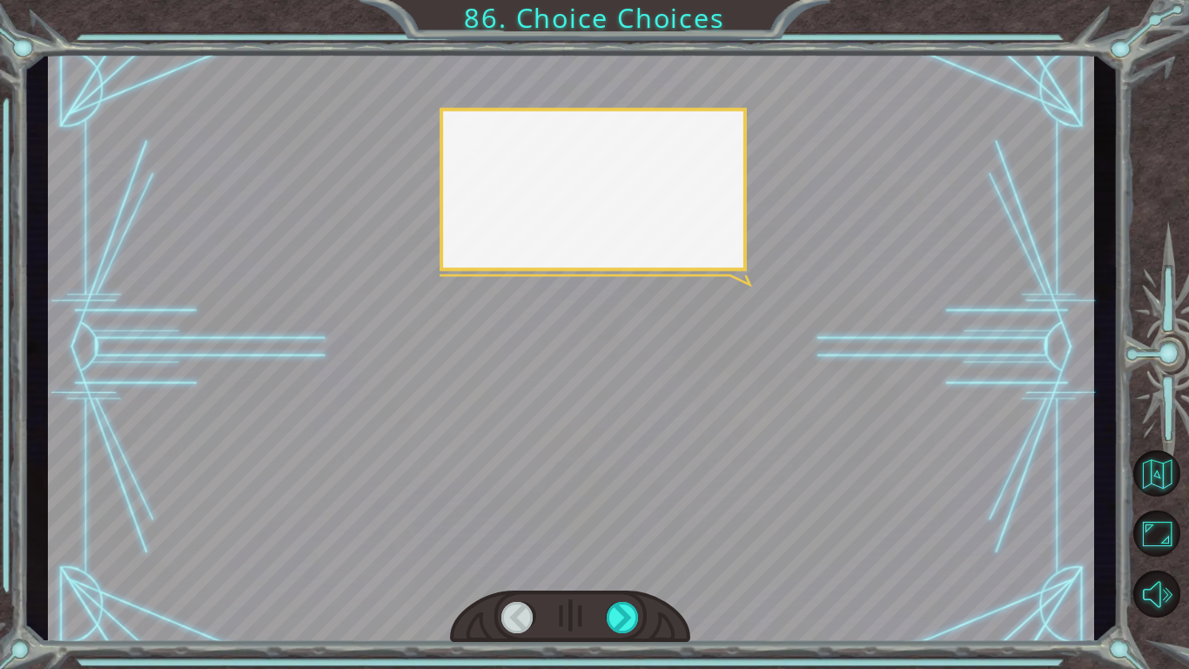
click at [662, 262] on div at bounding box center [571, 347] width 1046 height 588
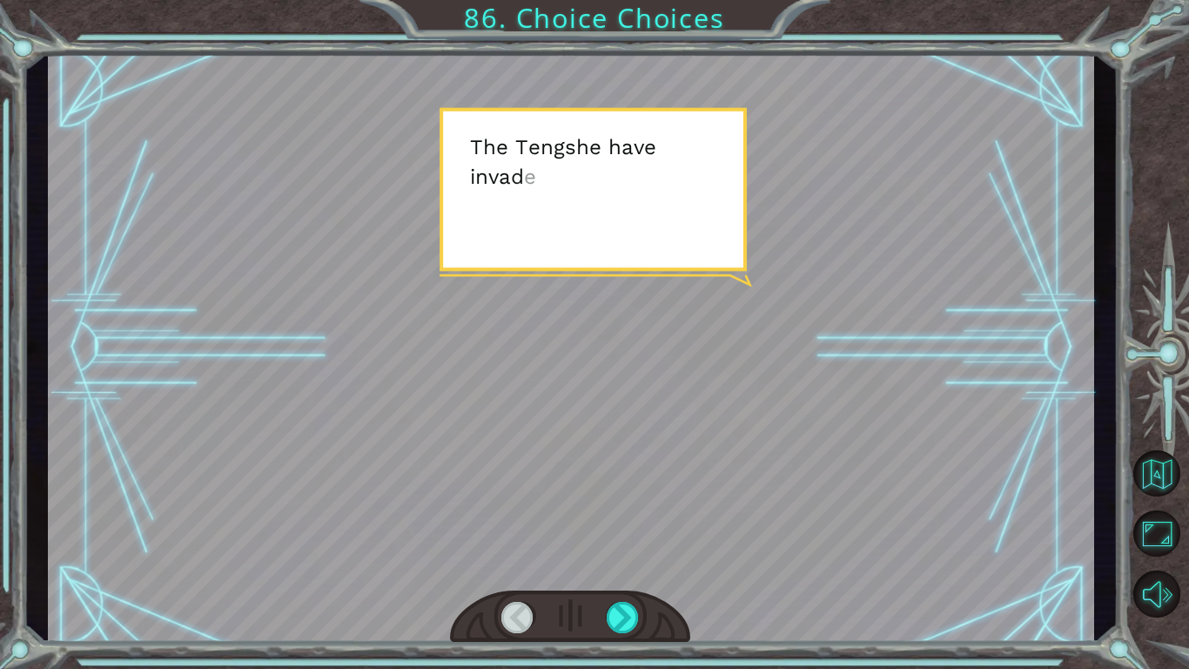
click at [510, 499] on div at bounding box center [571, 347] width 1046 height 588
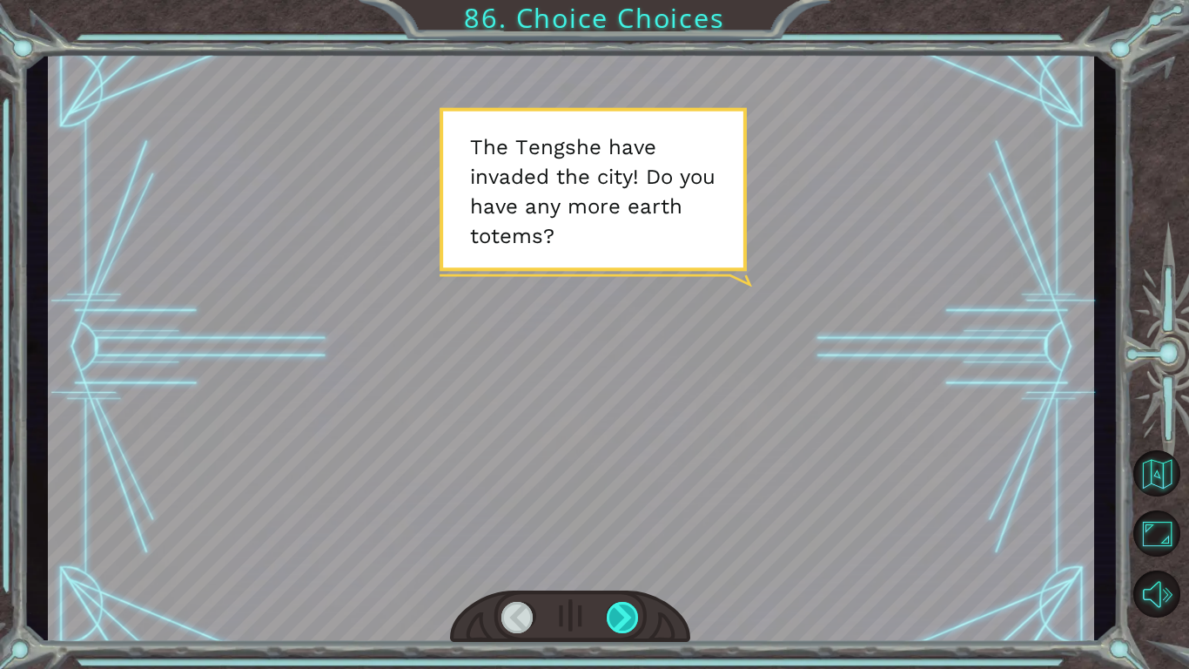
click at [632, 611] on div at bounding box center [623, 617] width 33 height 31
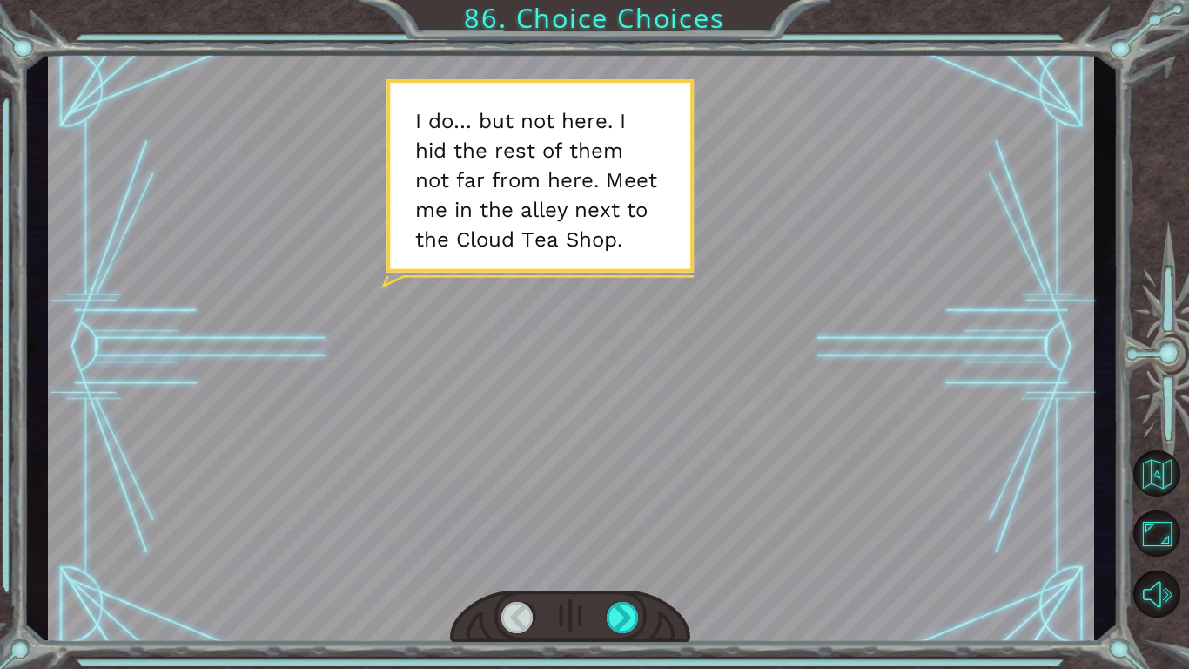
click at [711, 534] on div at bounding box center [571, 347] width 1046 height 588
click at [620, 627] on div at bounding box center [623, 617] width 33 height 31
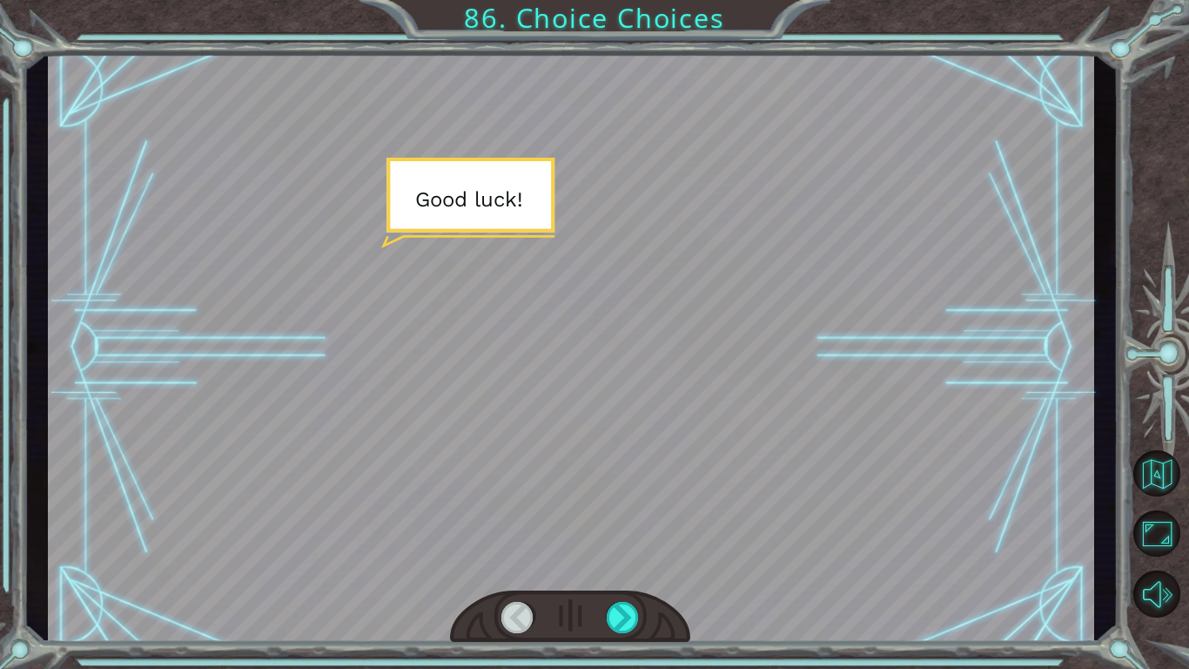
drag, startPoint x: 479, startPoint y: 205, endPoint x: 562, endPoint y: 299, distance: 125.8
click at [562, 299] on div at bounding box center [571, 347] width 1046 height 588
click at [555, 285] on div at bounding box center [571, 347] width 1046 height 588
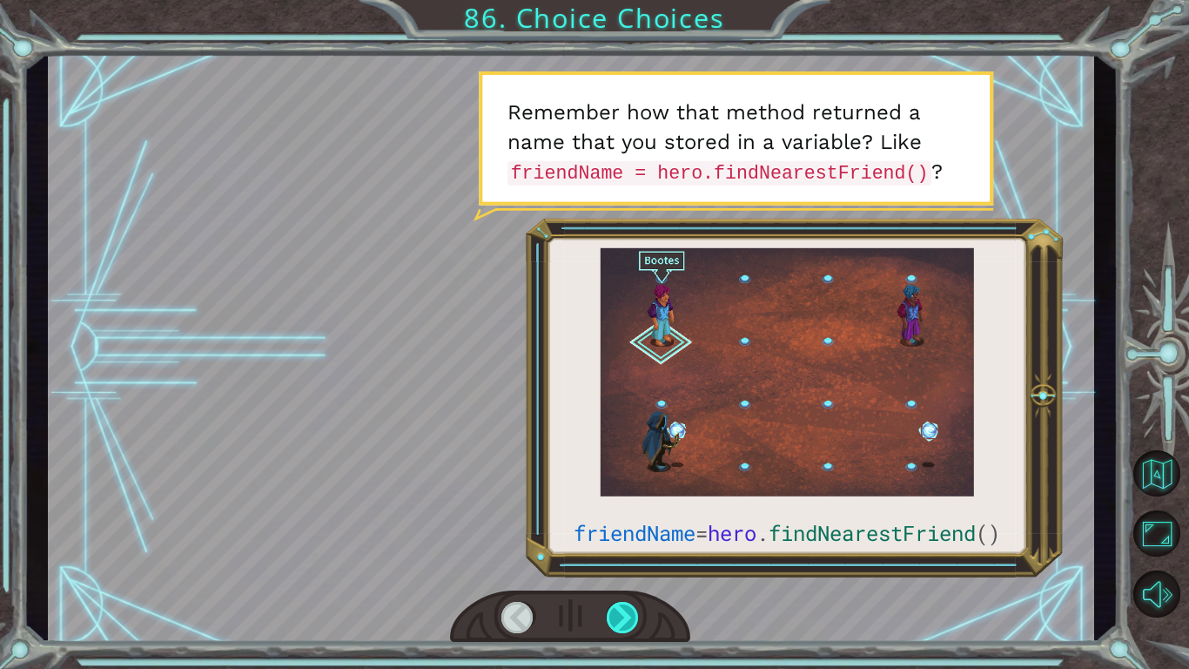
click at [607, 602] on div at bounding box center [623, 617] width 33 height 31
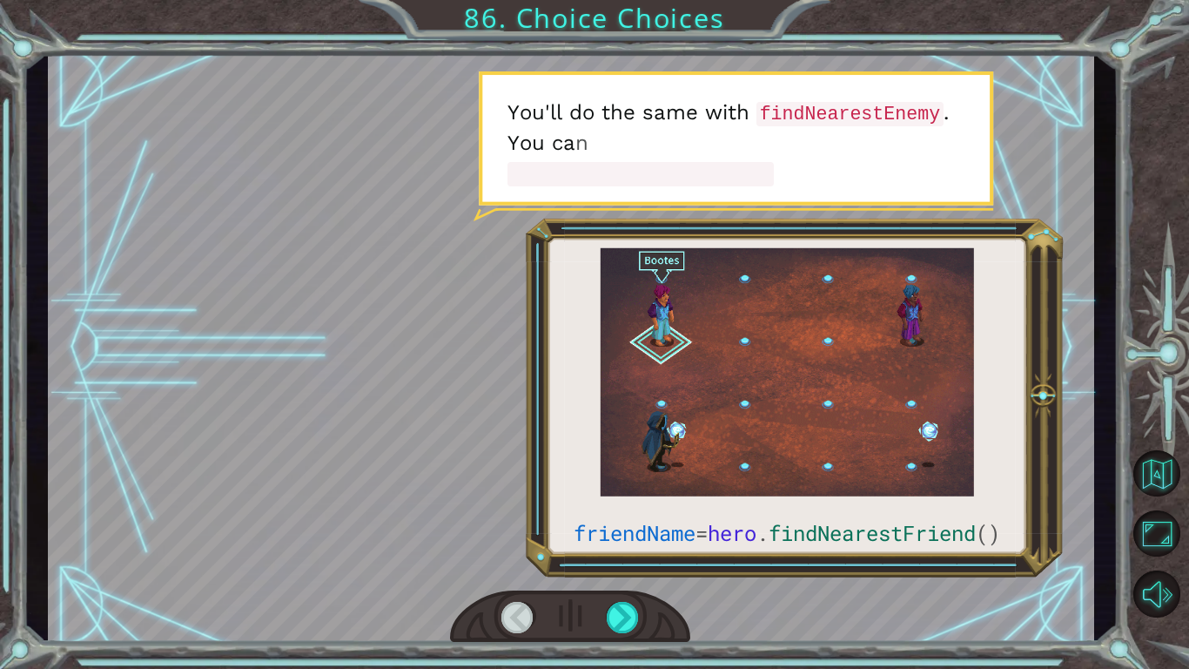
click at [442, 373] on div at bounding box center [571, 347] width 1046 height 588
drag, startPoint x: 445, startPoint y: 374, endPoint x: 339, endPoint y: 356, distance: 106.9
click at [386, 366] on div at bounding box center [571, 347] width 1046 height 588
click at [355, 325] on div at bounding box center [571, 347] width 1046 height 588
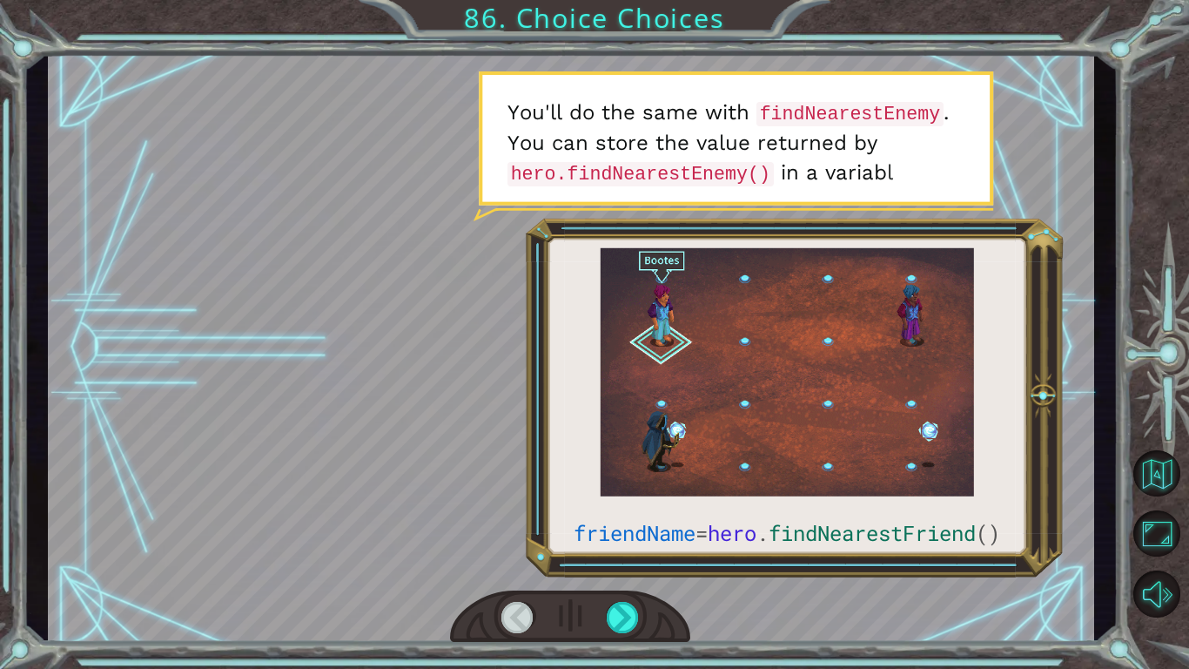
click at [346, 324] on div at bounding box center [571, 347] width 1046 height 588
click at [373, 291] on div at bounding box center [571, 347] width 1046 height 588
click at [379, 294] on div at bounding box center [571, 347] width 1046 height 588
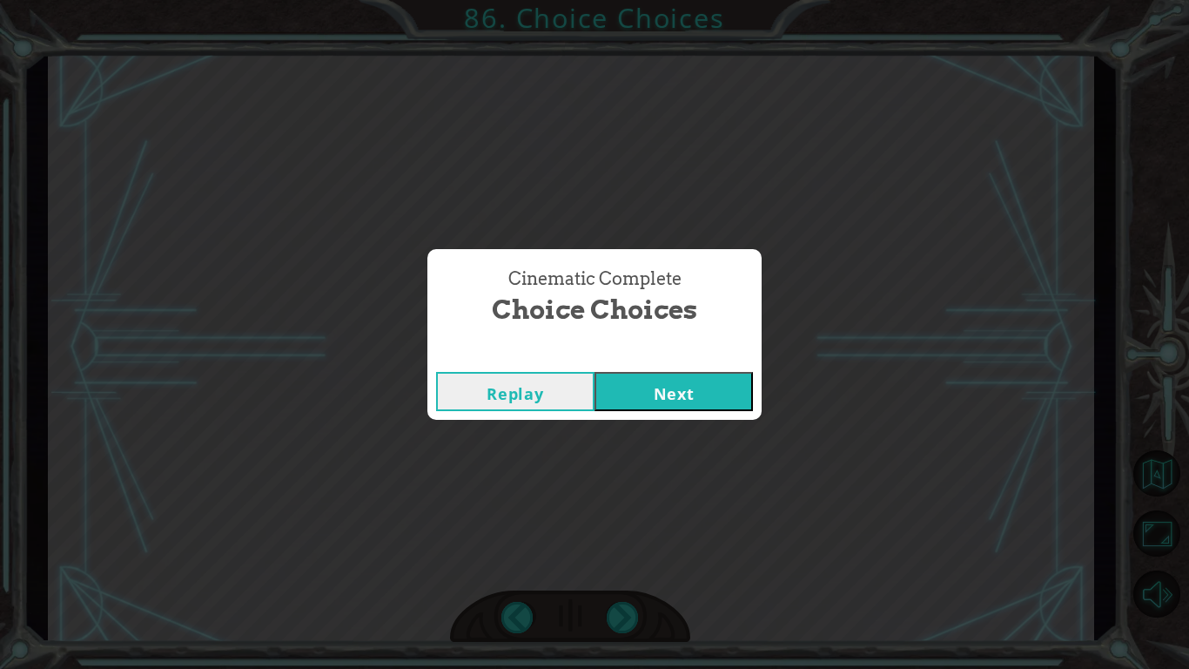
click at [650, 388] on button "Next" at bounding box center [674, 391] width 158 height 39
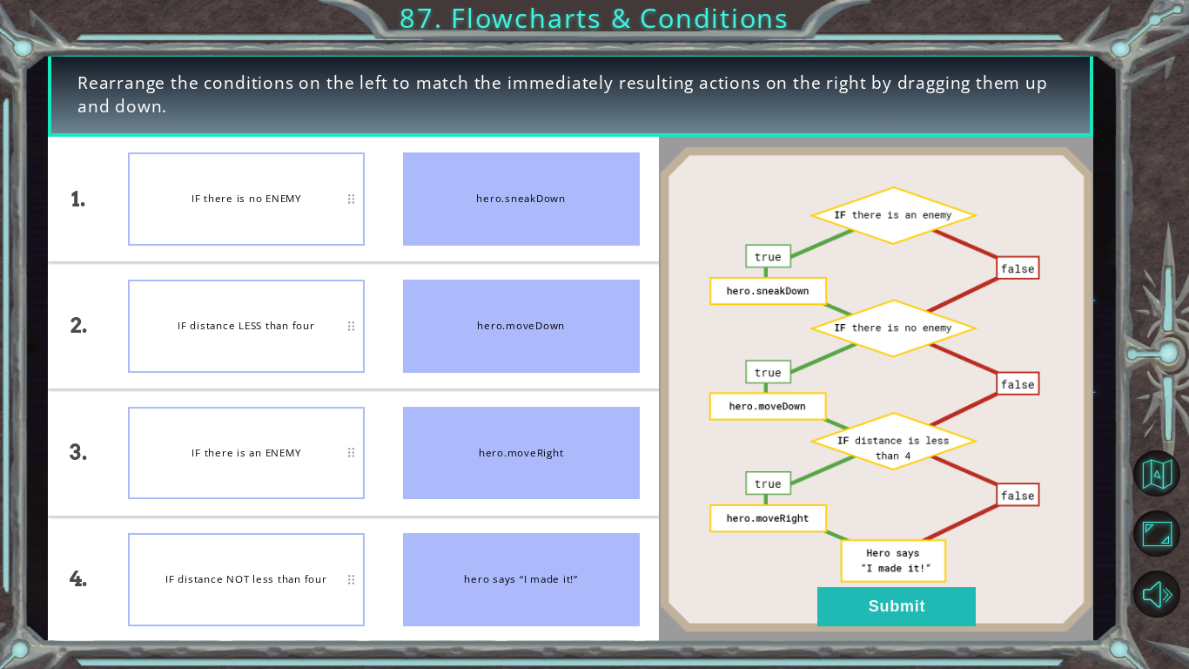
drag, startPoint x: 467, startPoint y: 309, endPoint x: 459, endPoint y: 122, distance: 187.3
click at [460, 121] on div "Rearrange the conditions on the left to match the immediately resulting actions…" at bounding box center [571, 347] width 1046 height 588
click at [504, 568] on div "hero says “I made it!”" at bounding box center [521, 579] width 237 height 93
click at [475, 539] on div "hero says “I made it!”" at bounding box center [521, 579] width 237 height 93
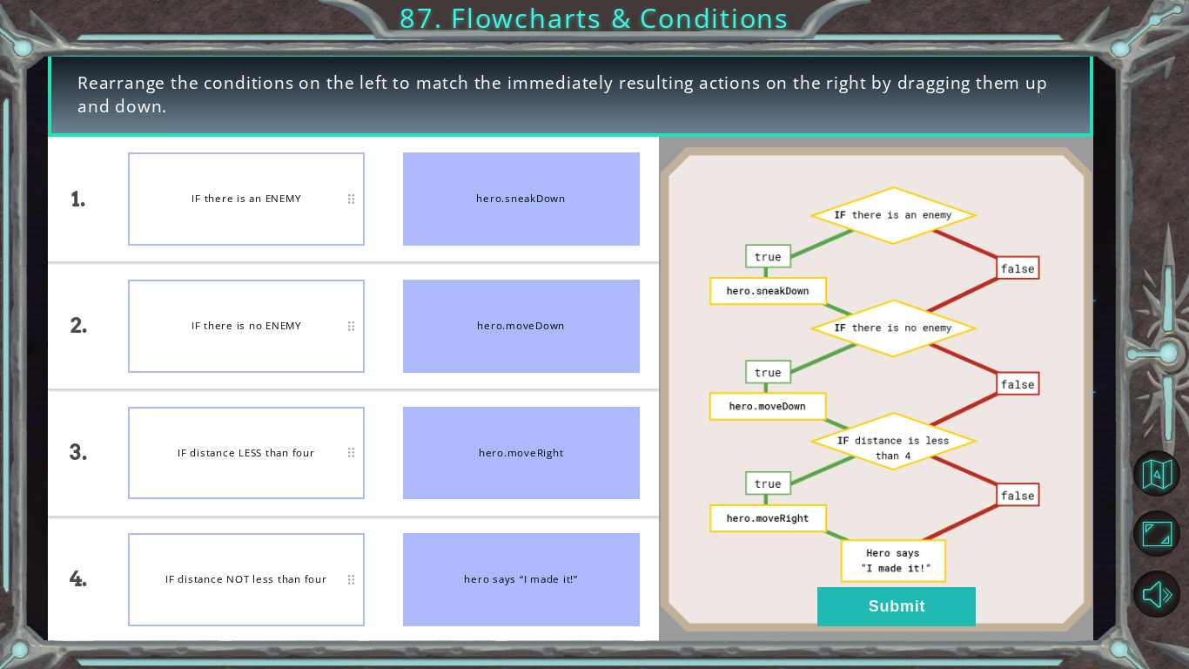
drag, startPoint x: 475, startPoint y: 539, endPoint x: 507, endPoint y: 565, distance: 41.5
click at [507, 566] on div "hero says “I made it!”" at bounding box center [521, 579] width 237 height 93
click at [481, 552] on div "hero says “I made it!”" at bounding box center [521, 579] width 237 height 93
click at [942, 595] on button "Submit" at bounding box center [896, 606] width 158 height 39
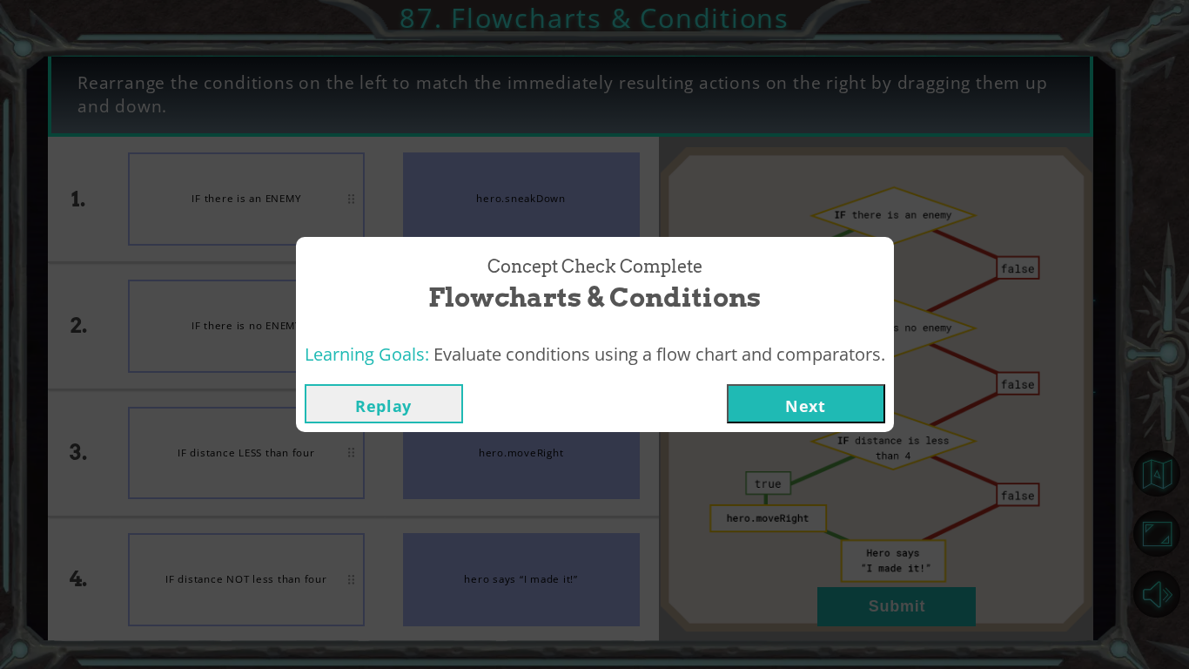
click at [804, 416] on button "Next" at bounding box center [806, 403] width 158 height 39
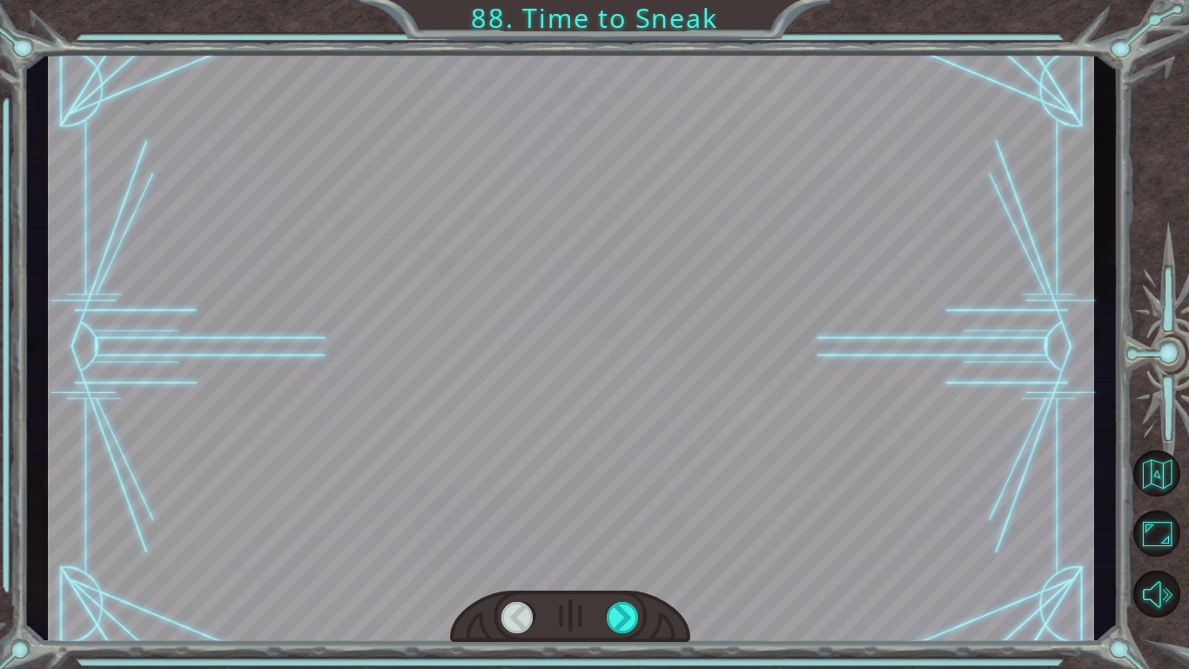
drag, startPoint x: 488, startPoint y: 274, endPoint x: 497, endPoint y: 281, distance: 11.1
click at [494, 284] on div at bounding box center [571, 347] width 1046 height 588
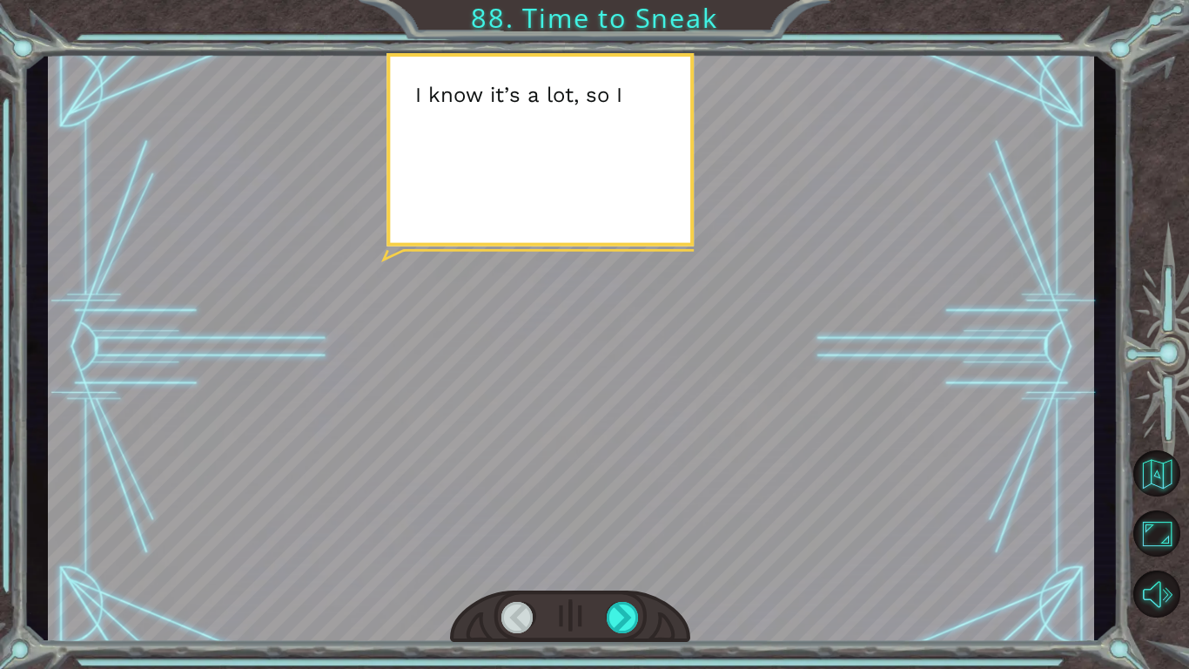
click at [519, 358] on div at bounding box center [571, 347] width 1046 height 588
click at [521, 360] on div at bounding box center [571, 347] width 1046 height 588
drag, startPoint x: 521, startPoint y: 316, endPoint x: 554, endPoint y: 390, distance: 81.0
click at [541, 341] on div at bounding box center [571, 347] width 1046 height 588
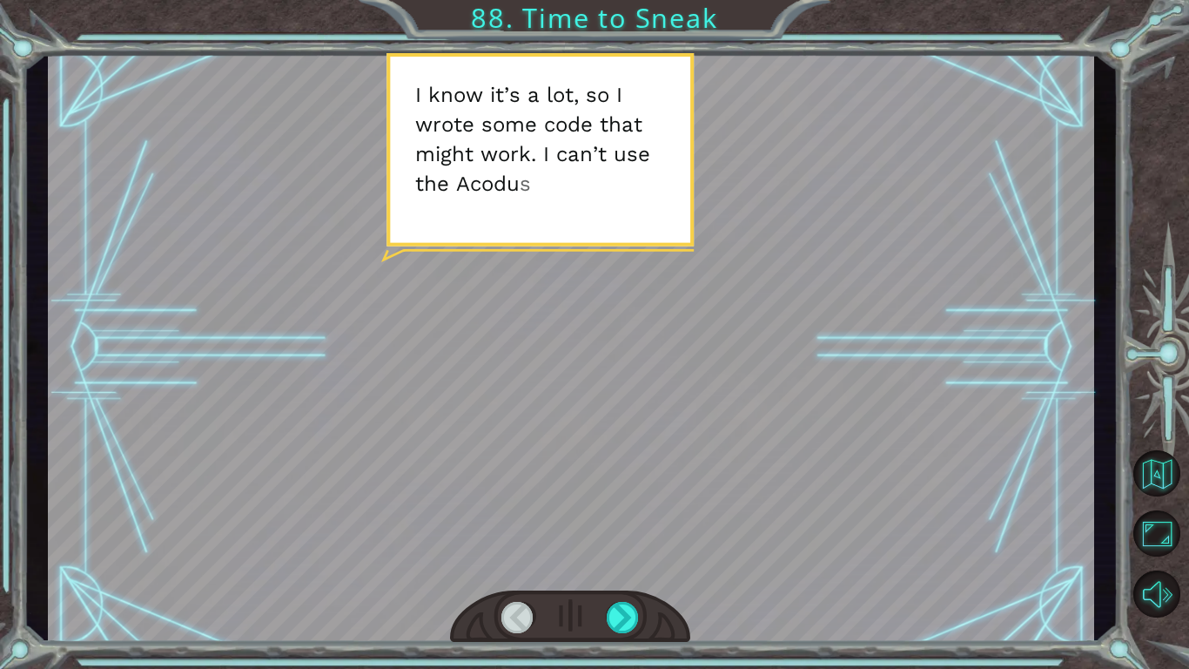
click at [561, 349] on div at bounding box center [571, 347] width 1046 height 588
click at [561, 316] on div at bounding box center [571, 347] width 1046 height 588
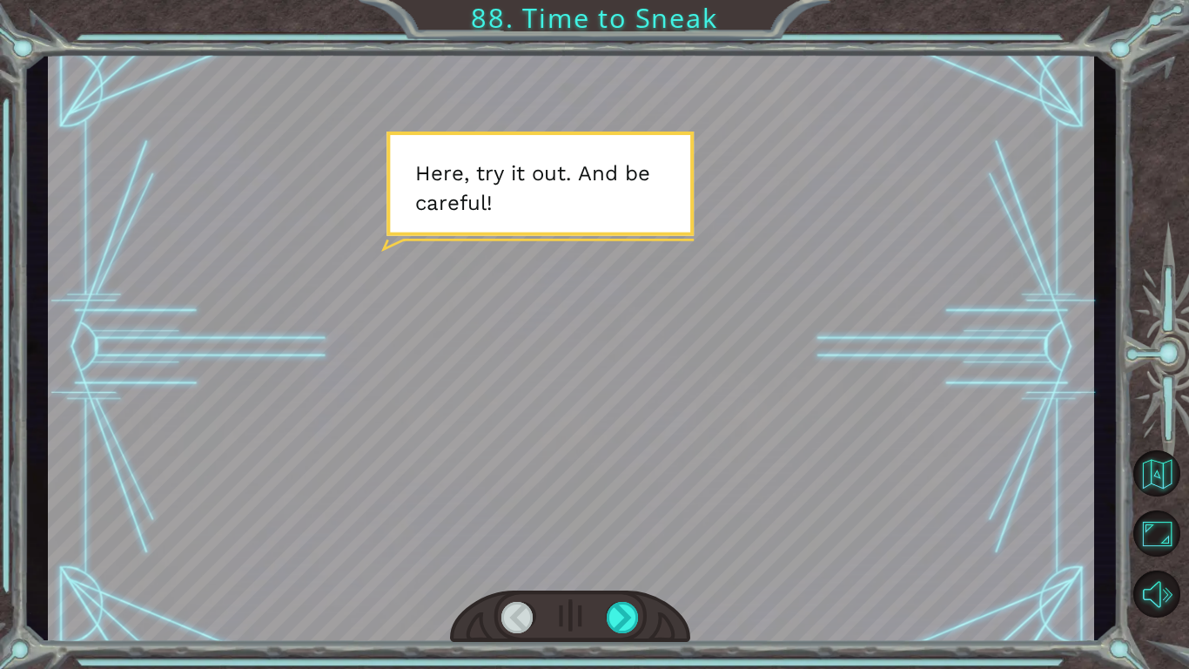
click at [601, 304] on div at bounding box center [571, 347] width 1046 height 588
click at [788, 295] on div at bounding box center [571, 347] width 1046 height 588
drag, startPoint x: 830, startPoint y: 353, endPoint x: 365, endPoint y: 413, distance: 469.7
click at [830, 353] on div at bounding box center [571, 347] width 1046 height 588
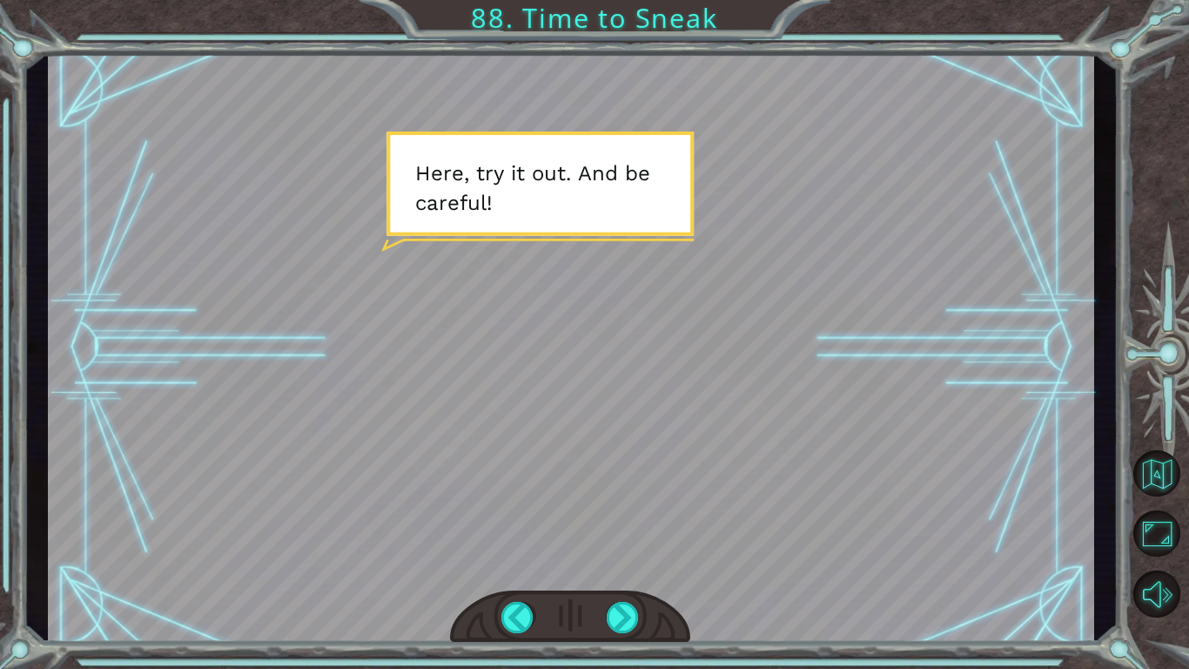
drag, startPoint x: 432, startPoint y: 524, endPoint x: 424, endPoint y: 334, distance: 189.9
click at [440, 366] on div at bounding box center [571, 347] width 1046 height 588
drag, startPoint x: 303, startPoint y: 395, endPoint x: 548, endPoint y: 286, distance: 268.5
click at [304, 395] on div at bounding box center [571, 347] width 1046 height 588
click at [555, 286] on div at bounding box center [571, 347] width 1046 height 588
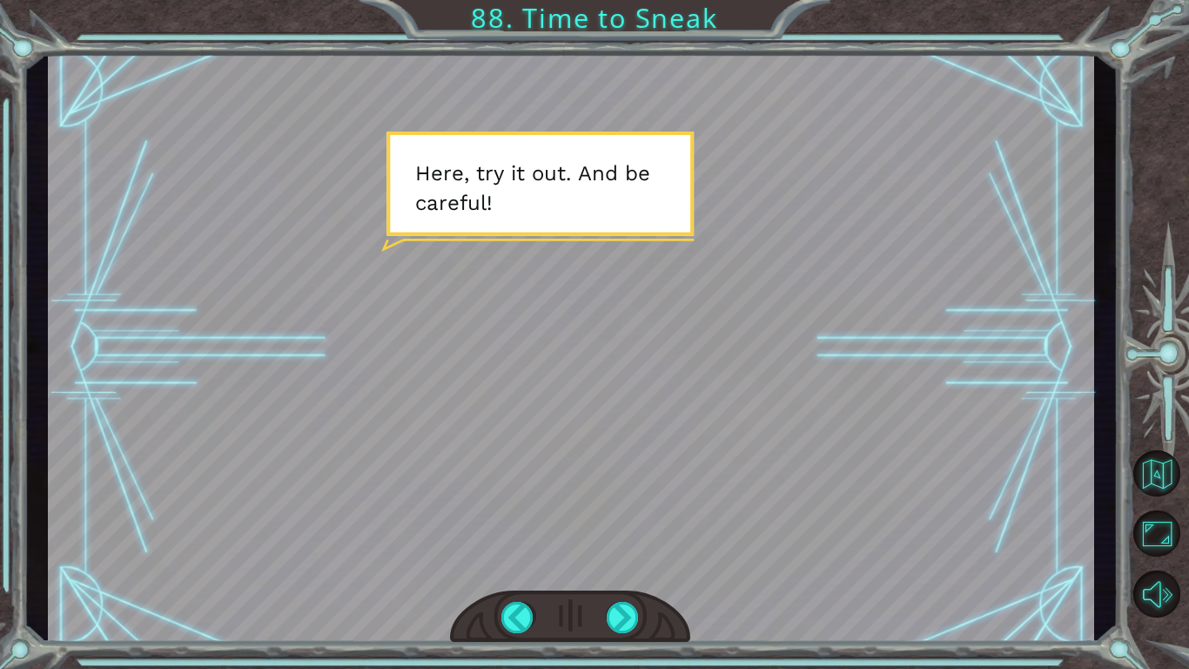
click at [578, 285] on div at bounding box center [571, 347] width 1046 height 588
click at [583, 247] on div at bounding box center [571, 347] width 1046 height 588
click at [591, 239] on div at bounding box center [571, 347] width 1046 height 588
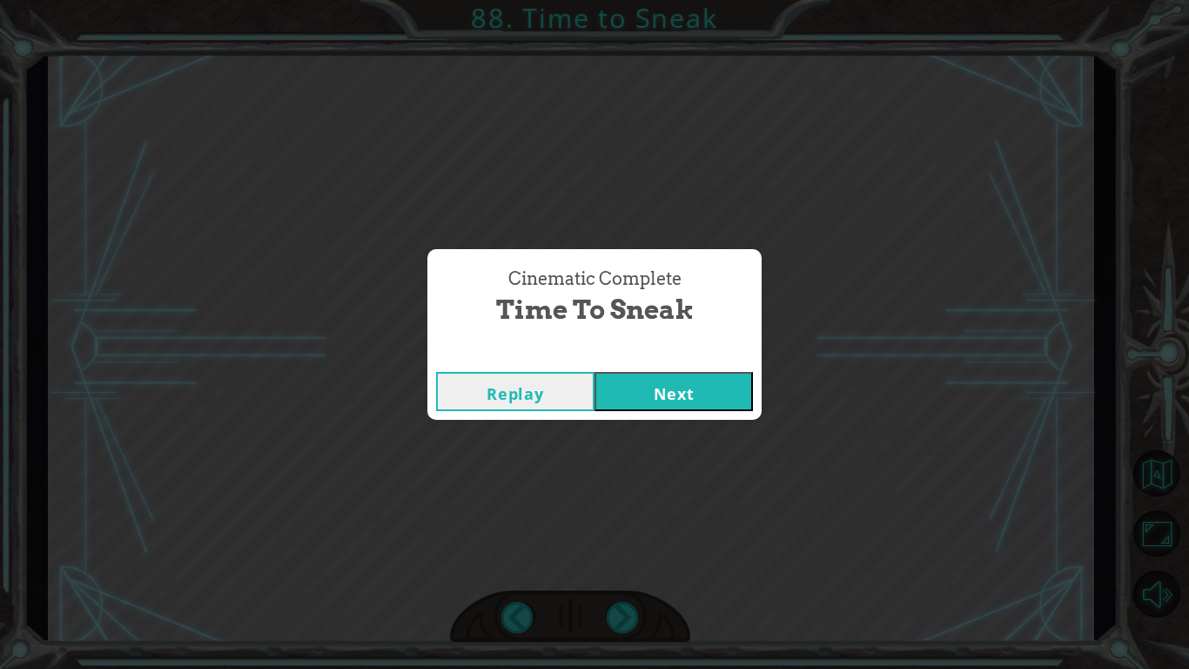
click at [704, 399] on button "Next" at bounding box center [674, 391] width 158 height 39
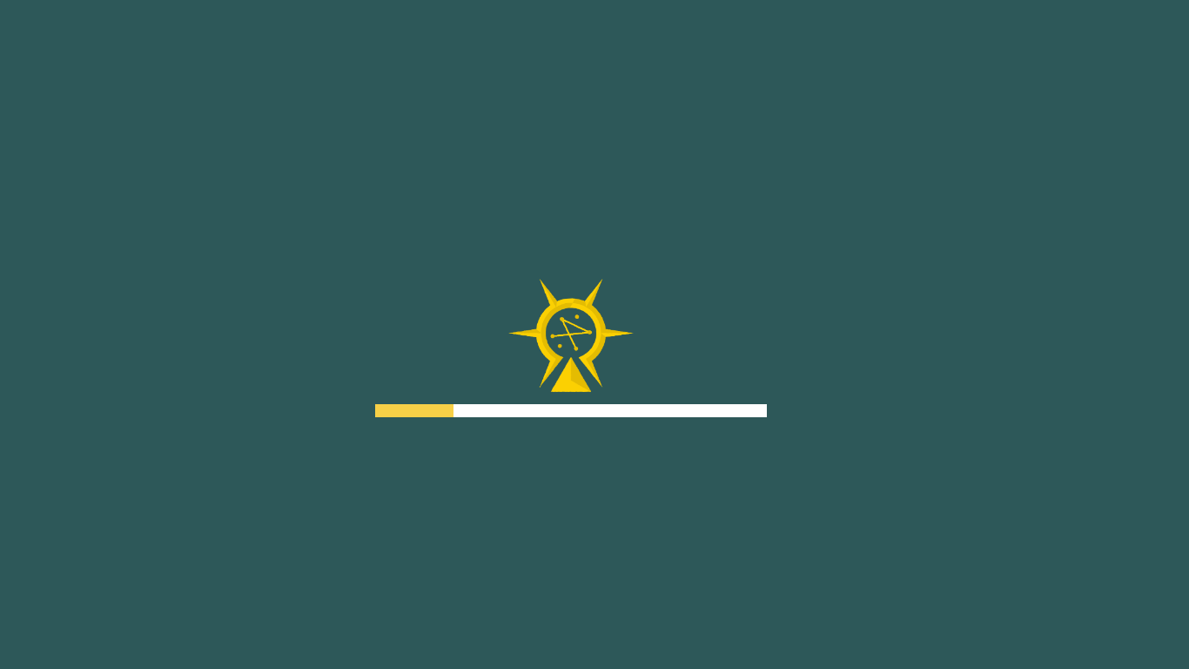
click at [501, 415] on div at bounding box center [571, 410] width 392 height 13
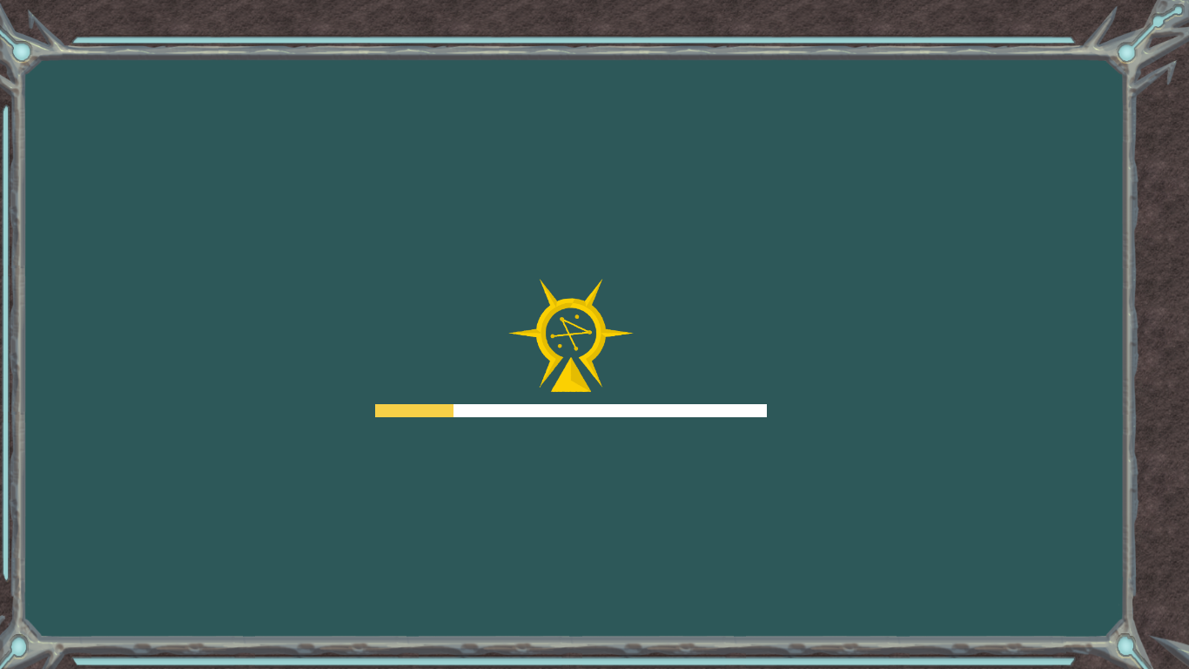
click at [502, 413] on div at bounding box center [571, 410] width 392 height 13
click at [502, 411] on div at bounding box center [571, 410] width 392 height 13
click at [494, 398] on div at bounding box center [571, 348] width 392 height 139
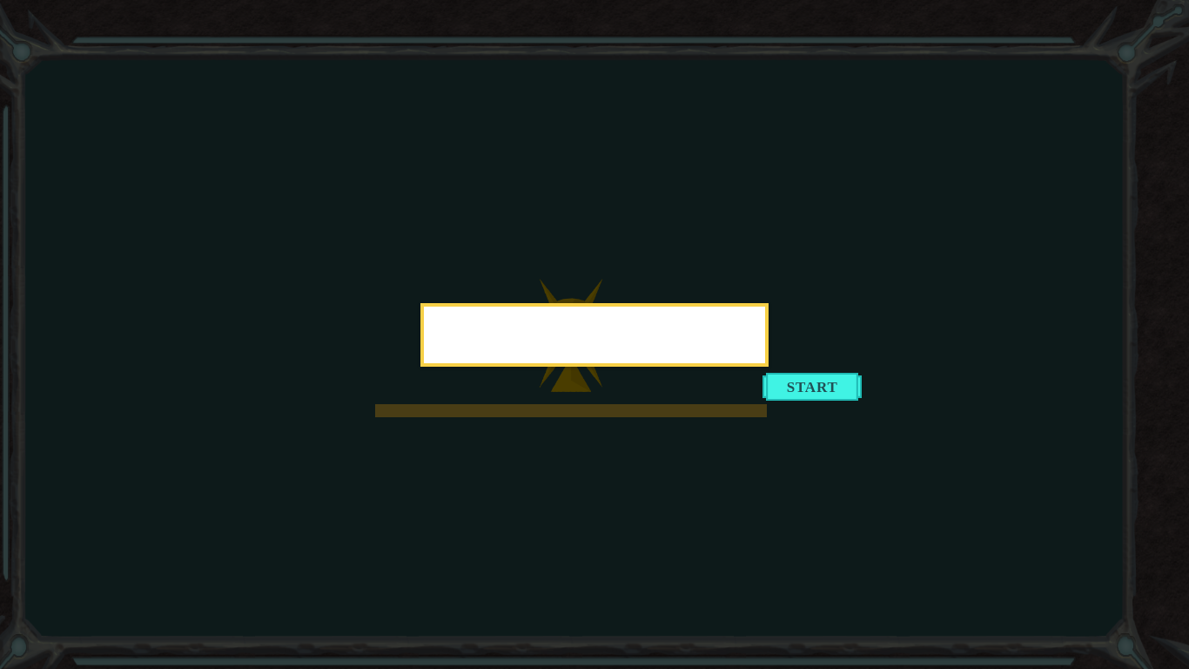
click at [493, 391] on body "Goals Error loading from server. Try refreshing the page. You'll need to join a…" at bounding box center [594, 334] width 1189 height 669
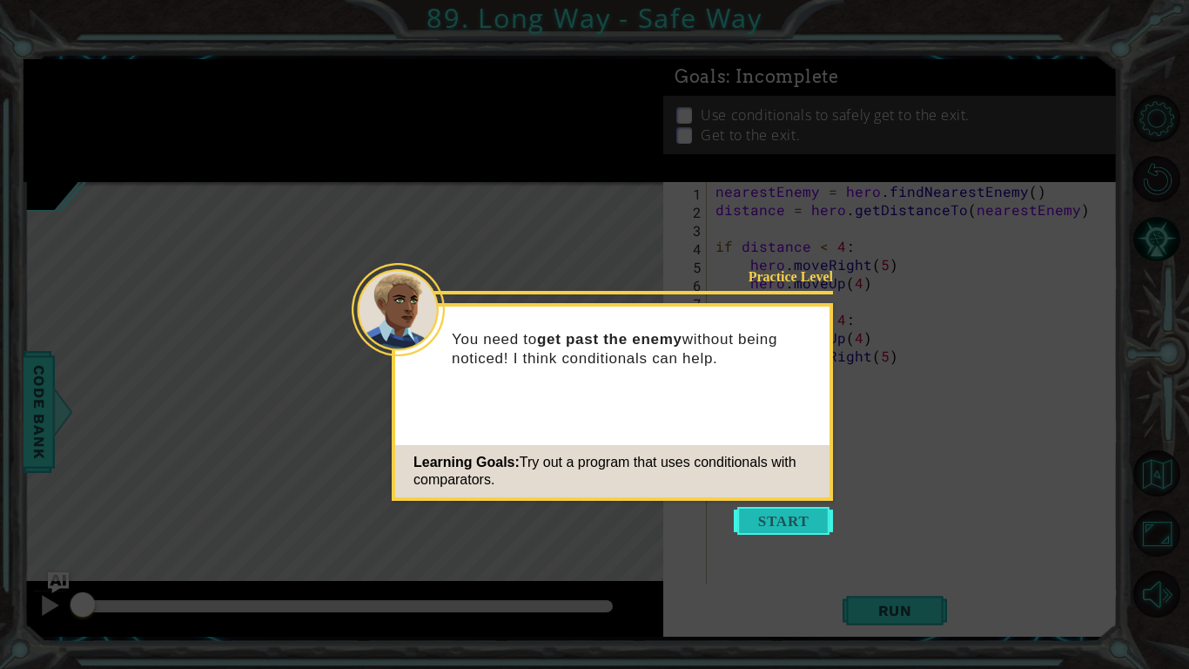
click at [796, 518] on button "Start" at bounding box center [783, 521] width 99 height 28
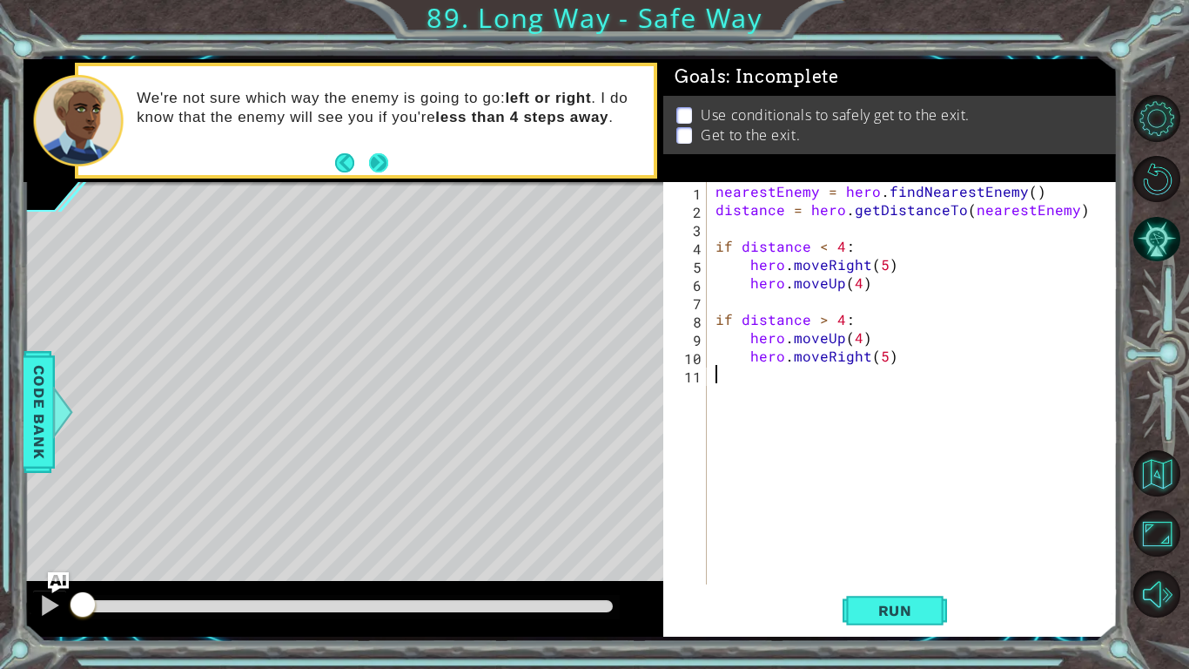
click at [386, 163] on button "Next" at bounding box center [378, 162] width 19 height 19
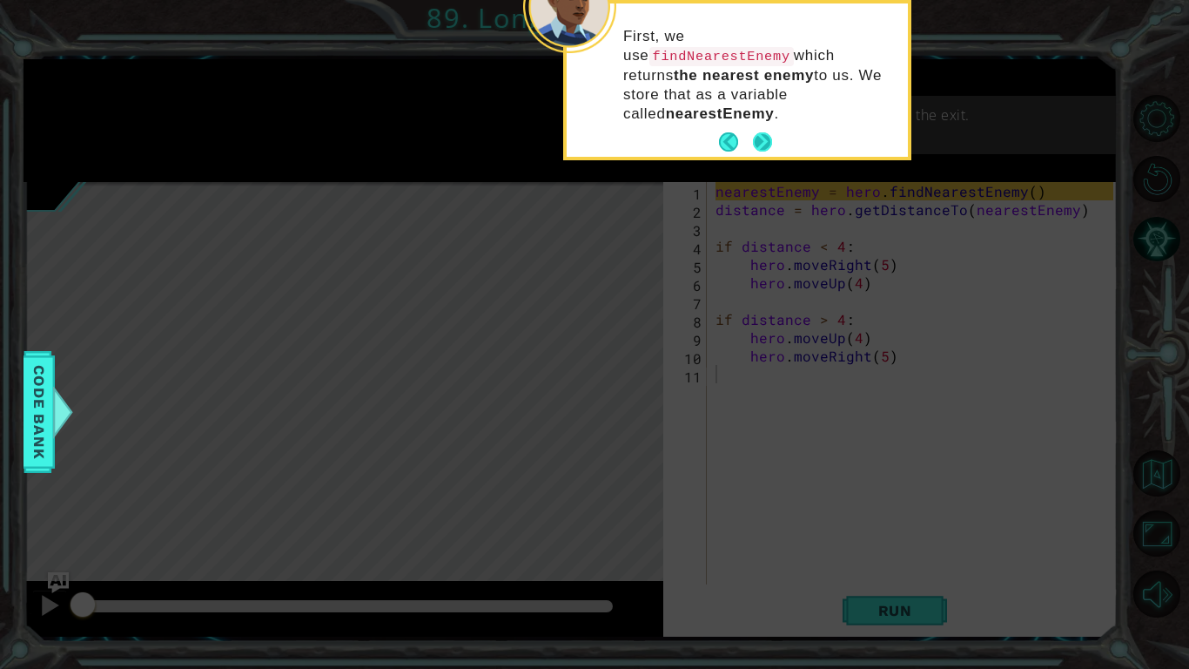
click at [762, 132] on button "Next" at bounding box center [762, 141] width 19 height 19
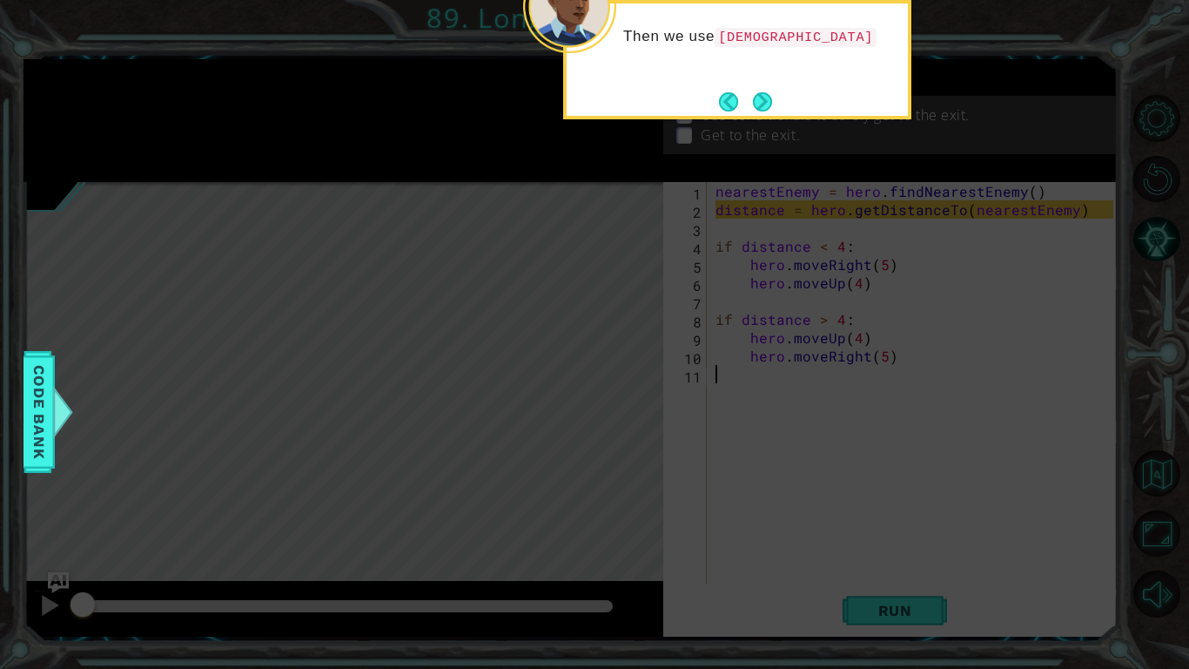
drag, startPoint x: 778, startPoint y: 50, endPoint x: 776, endPoint y: 37, distance: 14.2
click at [776, 37] on div "Then we use getDist" at bounding box center [737, 45] width 341 height 70
drag, startPoint x: 796, startPoint y: 66, endPoint x: 802, endPoint y: 74, distance: 9.9
click at [802, 74] on div "Then we use getDistanceTo to find the distance between the" at bounding box center [737, 54] width 341 height 89
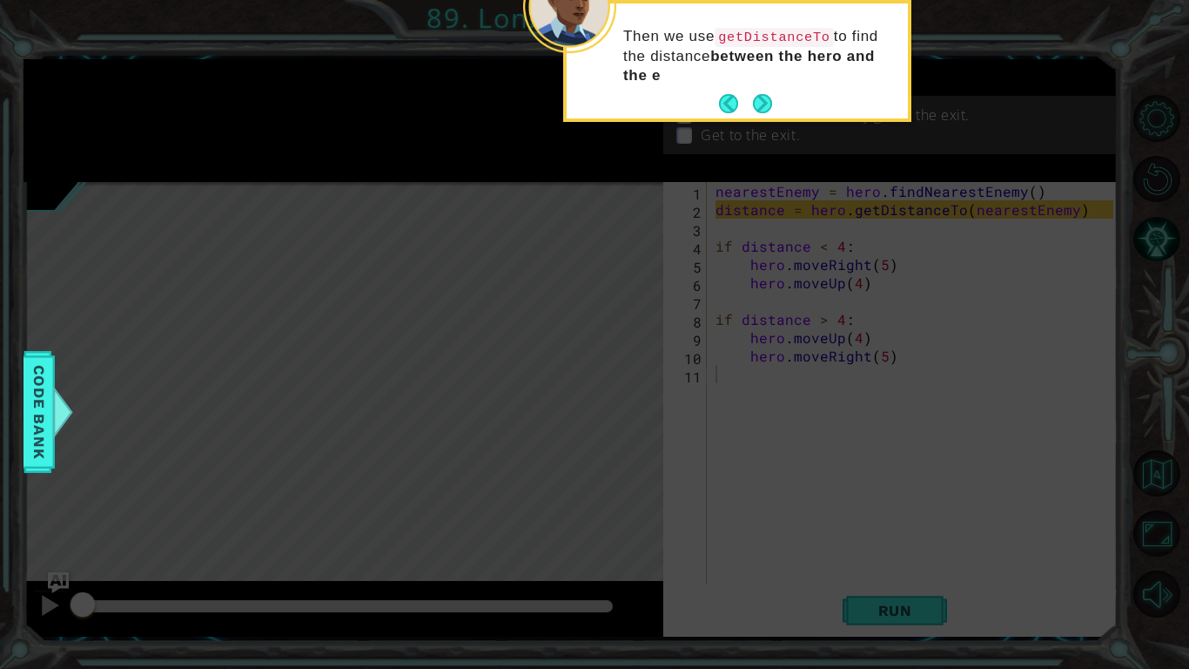
click at [802, 74] on div "Then we use getDistanceTo to find the distance between the hero and the e" at bounding box center [737, 64] width 341 height 108
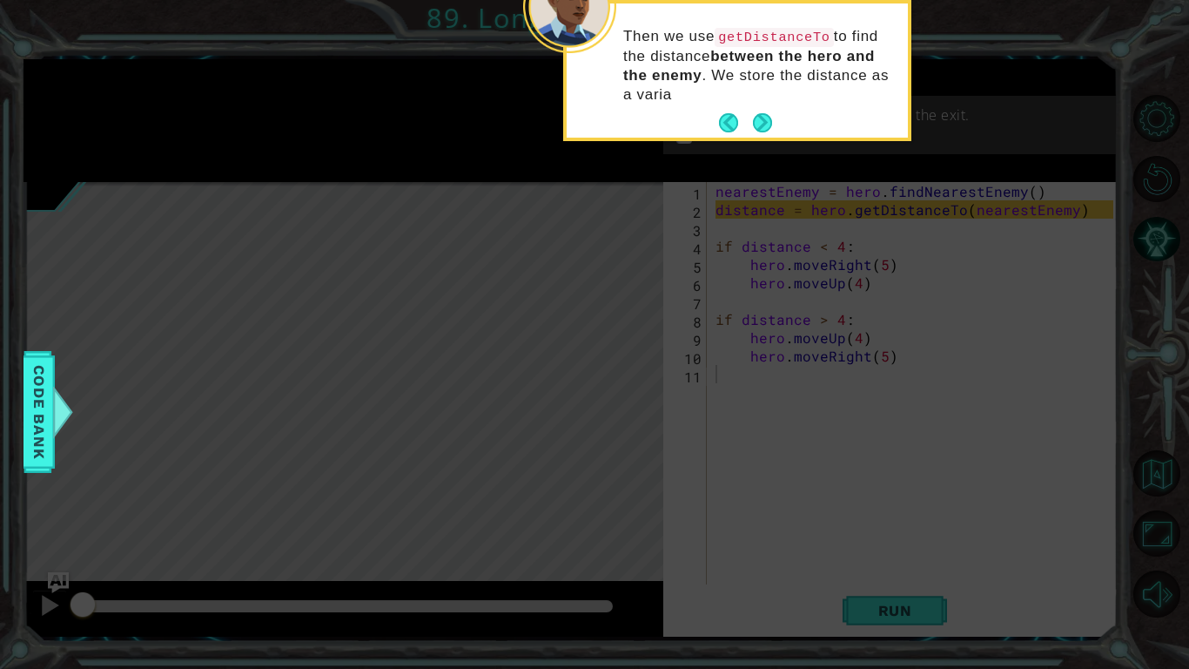
click at [803, 74] on p "Then we use getDistanceTo to find the distance between the hero and the enemy .…" at bounding box center [759, 65] width 272 height 77
click at [800, 93] on p "Then we use getDistanceTo to find the distance between the hero and the enemy .…" at bounding box center [759, 65] width 272 height 77
click at [763, 126] on button "Next" at bounding box center [762, 122] width 19 height 19
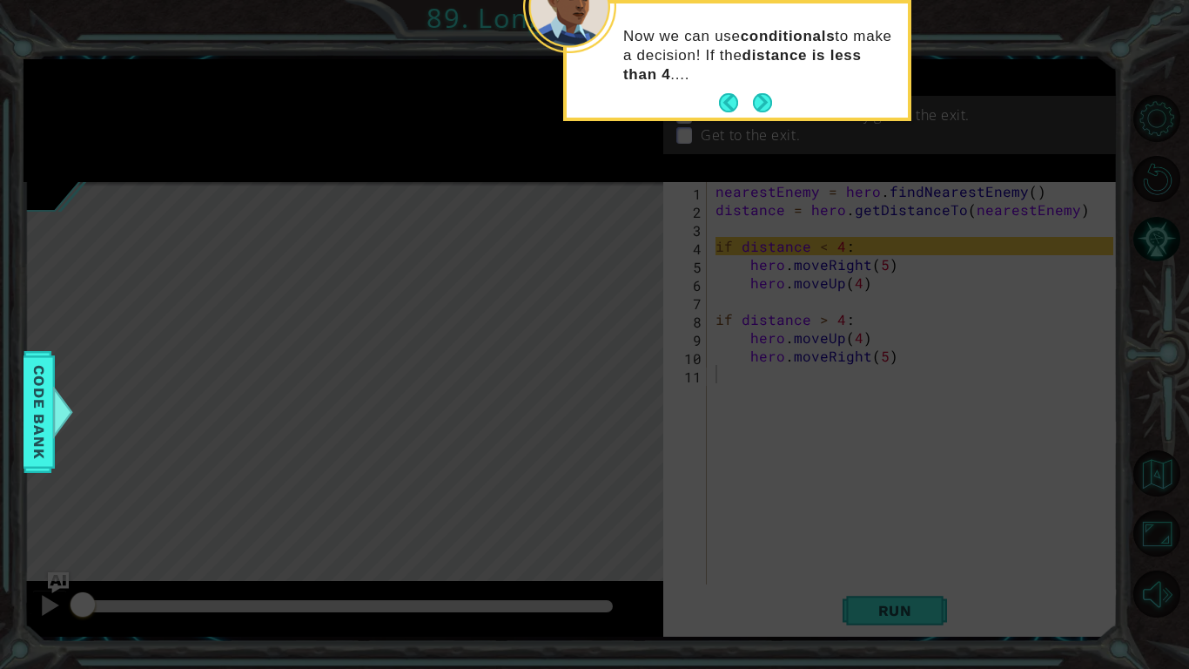
click at [304, 231] on icon at bounding box center [594, 107] width 1189 height 1121
click at [345, 212] on icon at bounding box center [594, 107] width 1189 height 1121
click at [760, 107] on button "Next" at bounding box center [762, 102] width 19 height 19
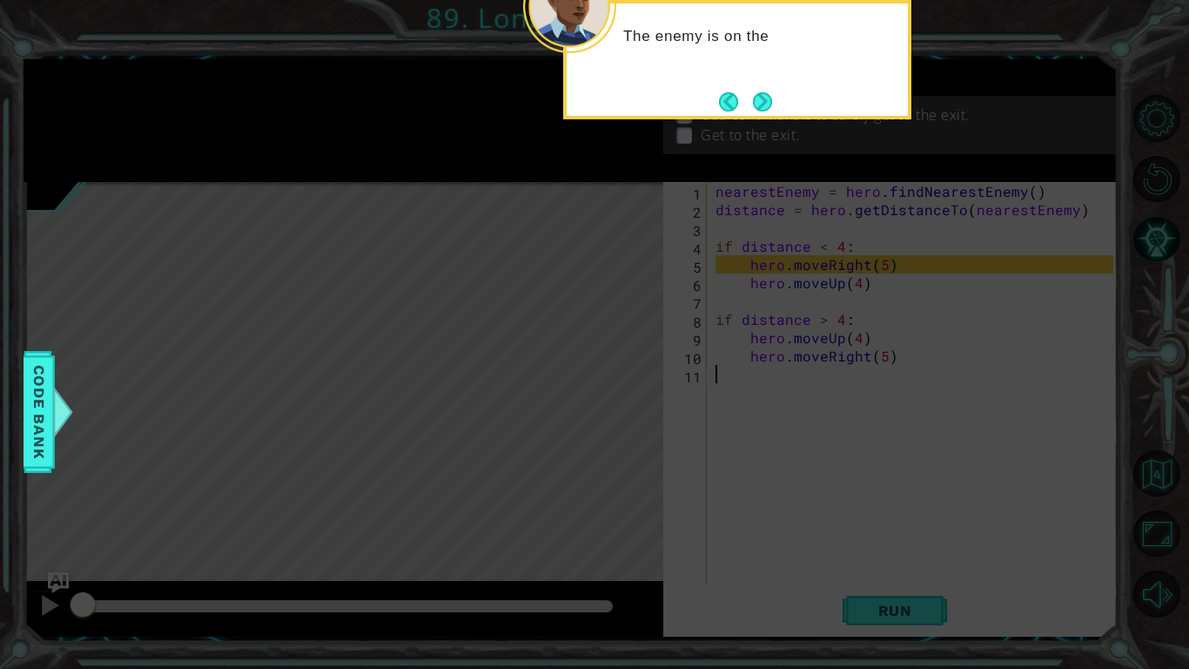
click at [760, 122] on body "1 ההההההההההההההההההההההההההההההההההההההההההההההההההההההההההההההההההההההההההההה…" at bounding box center [594, 334] width 1189 height 669
click at [757, 89] on footer at bounding box center [745, 102] width 53 height 26
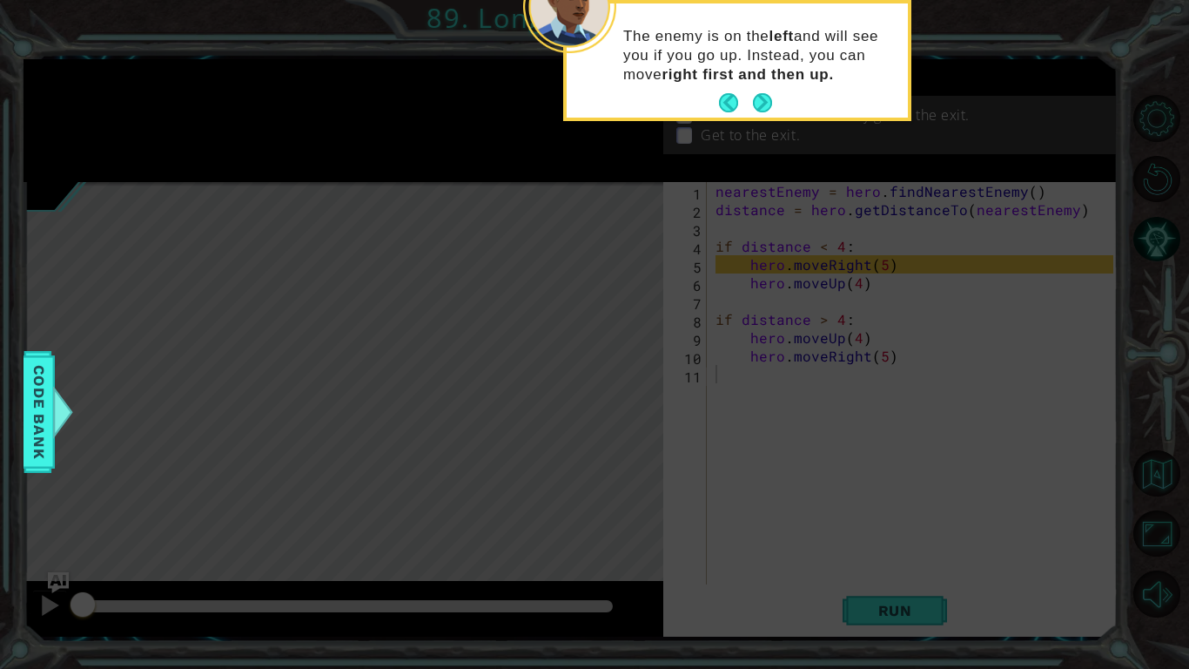
drag, startPoint x: 762, startPoint y: 111, endPoint x: 772, endPoint y: 109, distance: 10.8
click at [772, 109] on div "The enemy is on the left and will see you if you go up. Instead, you can move r…" at bounding box center [737, 60] width 341 height 114
click at [759, 102] on button "Next" at bounding box center [762, 102] width 19 height 19
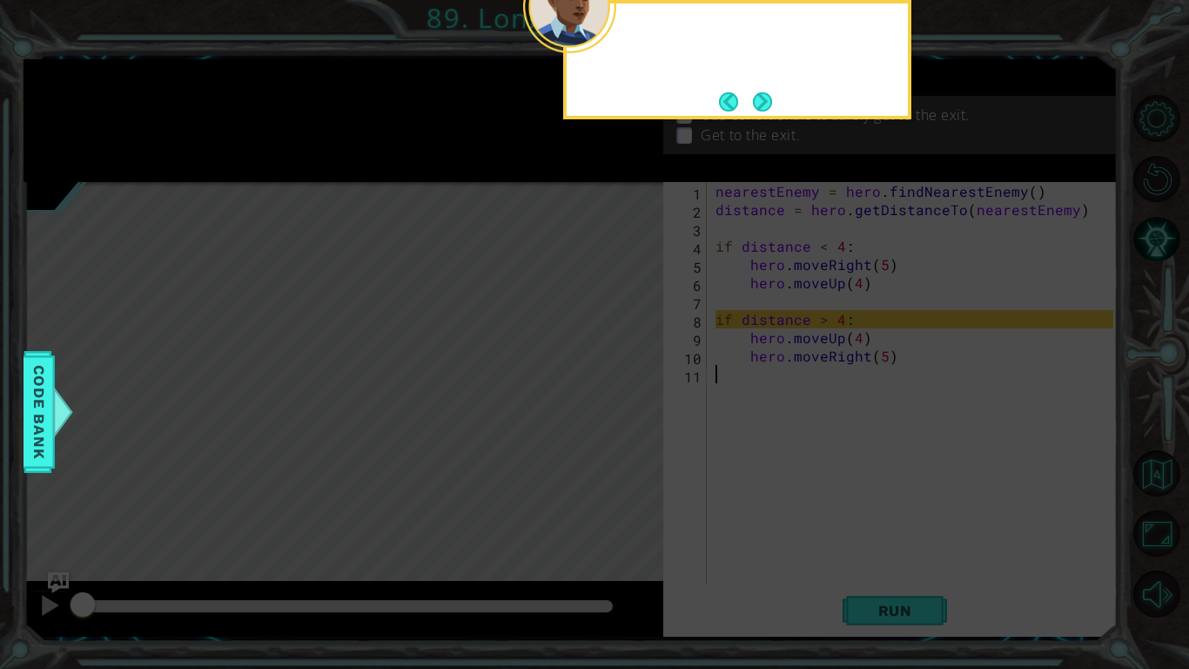
click at [759, 102] on button "Next" at bounding box center [762, 101] width 19 height 19
click at [760, 102] on button "Next" at bounding box center [762, 101] width 19 height 19
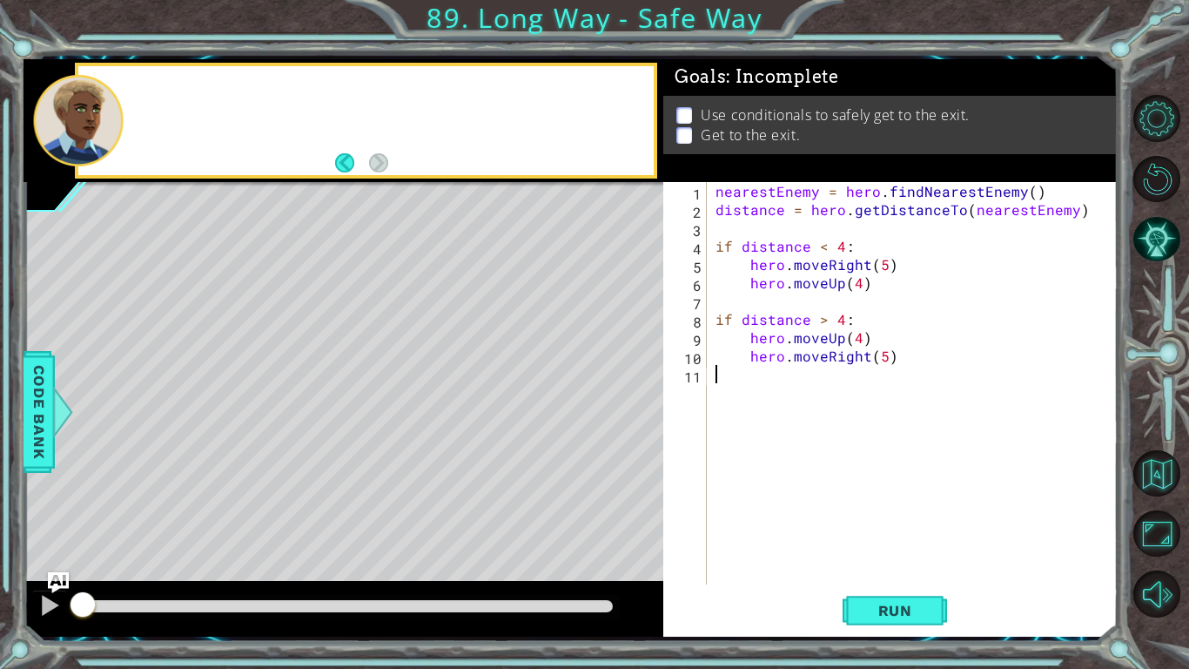
click at [760, 102] on div "Use conditionals to safely get to the exit. Get to the exit." at bounding box center [890, 124] width 454 height 57
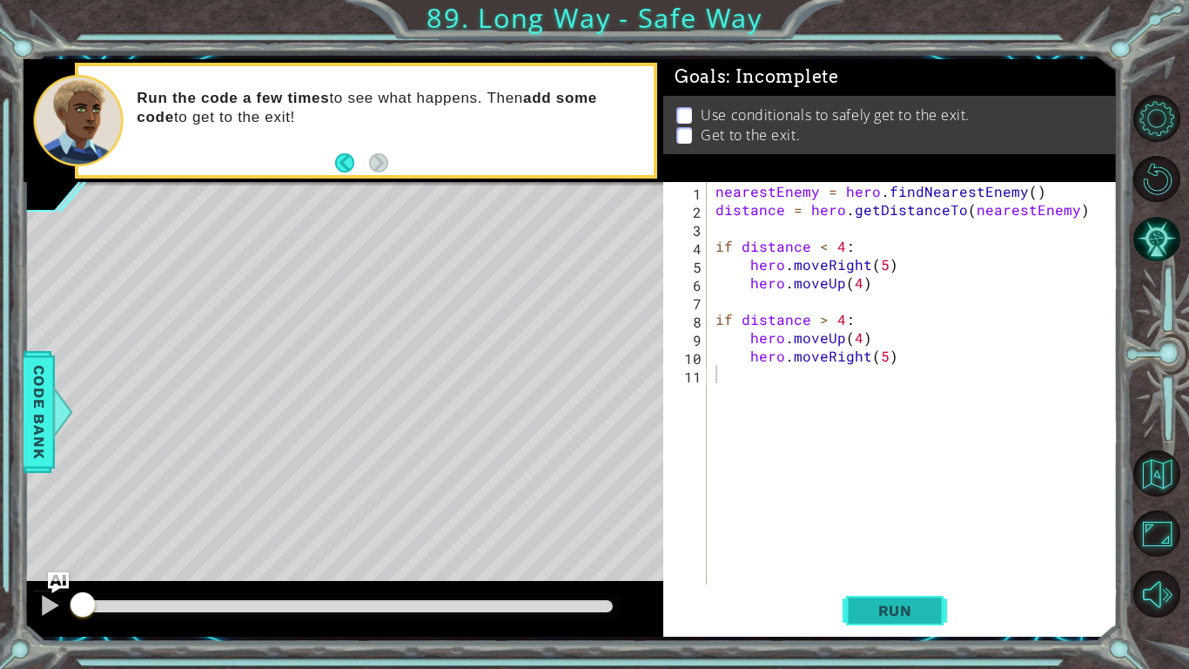
click at [894, 596] on button "Run" at bounding box center [895, 610] width 104 height 45
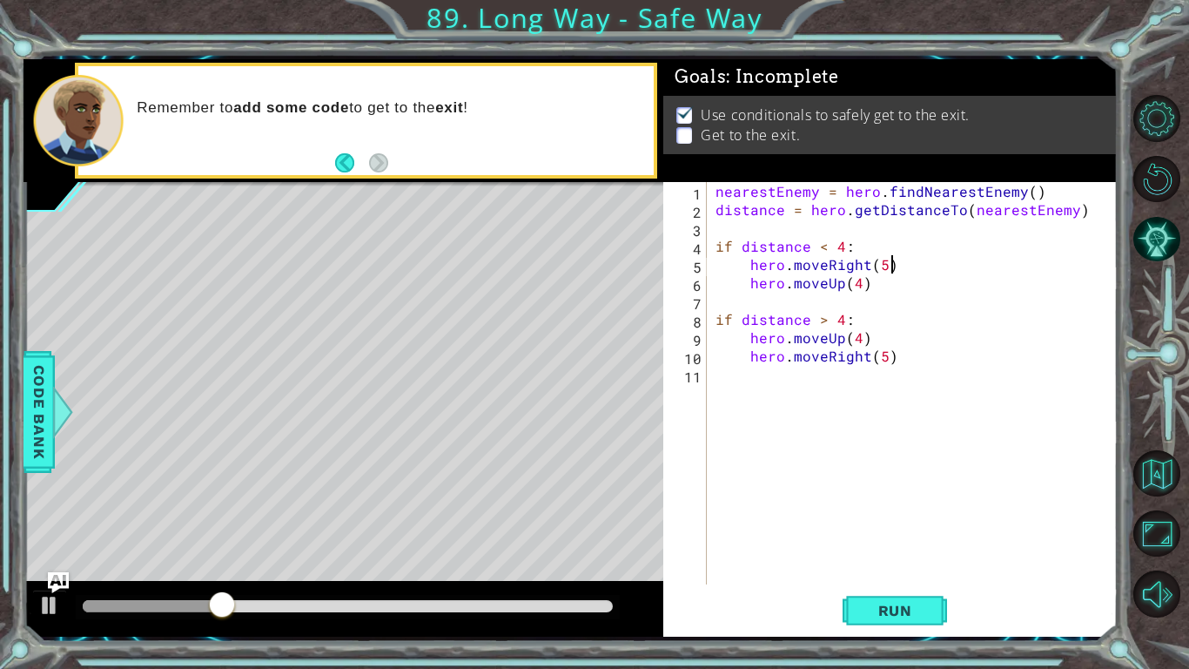
click at [963, 259] on div "nearestEnemy = hero . findNearestEnemy ( ) distance = hero . getDistanceTo ( ne…" at bounding box center [917, 401] width 410 height 439
click at [945, 277] on div "nearestEnemy = hero . findNearestEnemy ( ) distance = hero . getDistanceTo ( ne…" at bounding box center [917, 401] width 410 height 439
type textarea "hero.moveUp(5)"
click at [959, 601] on div "Run" at bounding box center [895, 610] width 454 height 45
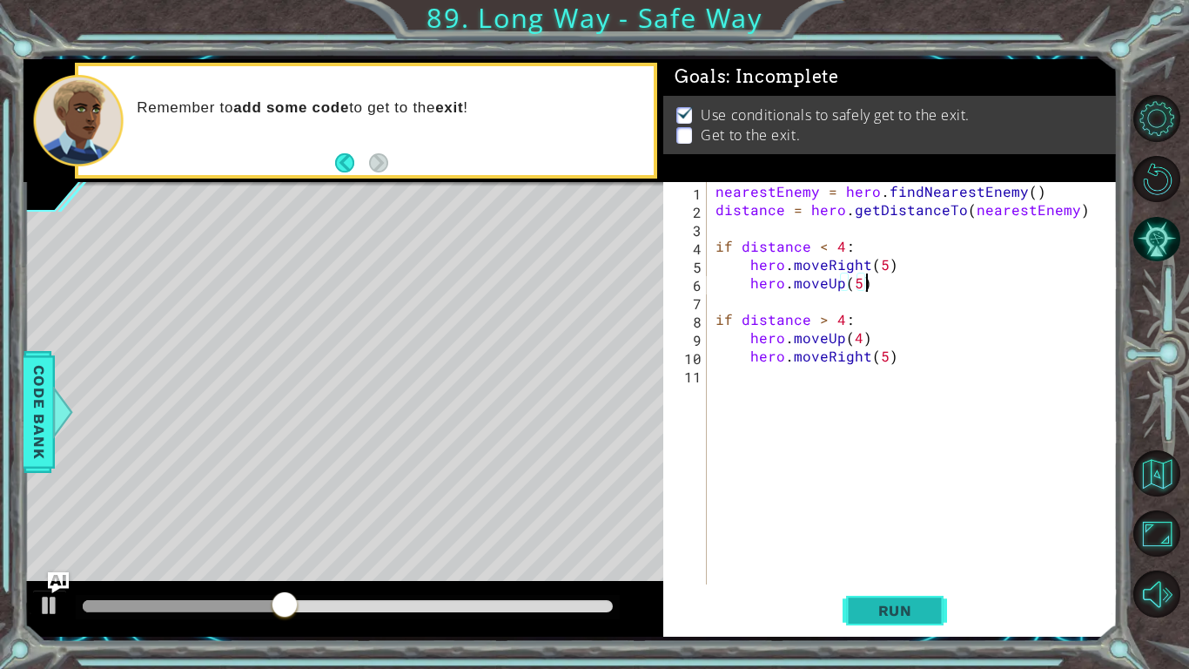
click at [898, 604] on span "Run" at bounding box center [895, 610] width 69 height 17
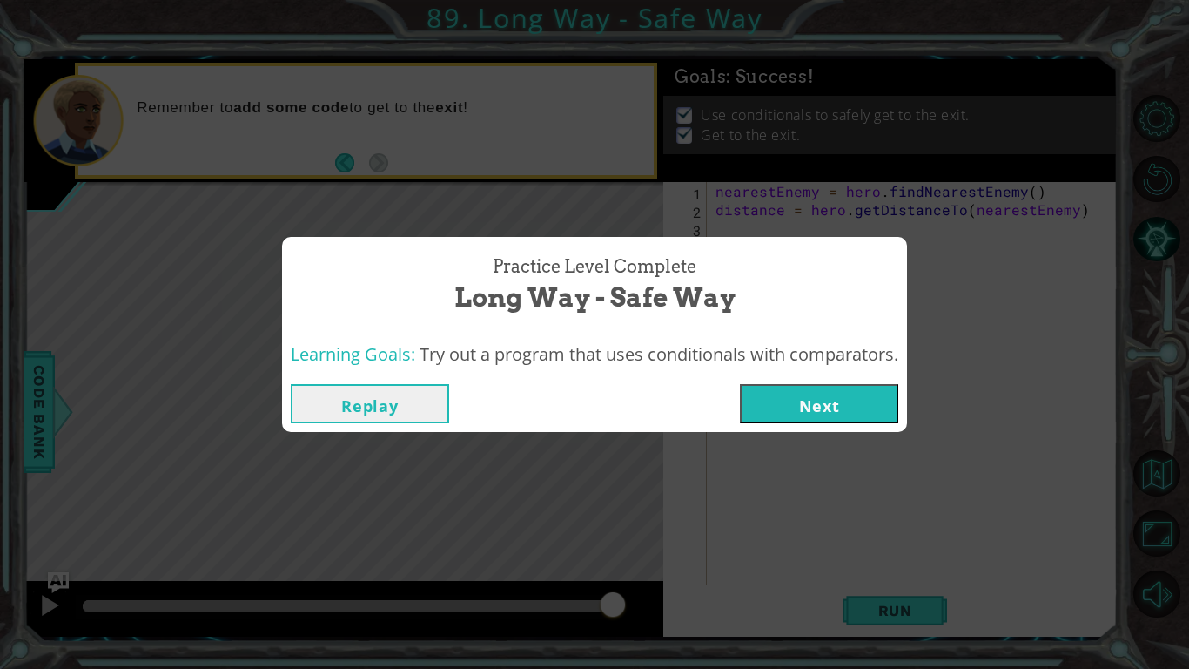
drag, startPoint x: 897, startPoint y: 371, endPoint x: 851, endPoint y: 397, distance: 52.3
click at [878, 377] on div "Practice Level Complete Long Way - Safe Way Learning Goals: Try out a program t…" at bounding box center [594, 335] width 625 height 196
click at [851, 397] on button "Next" at bounding box center [819, 403] width 158 height 39
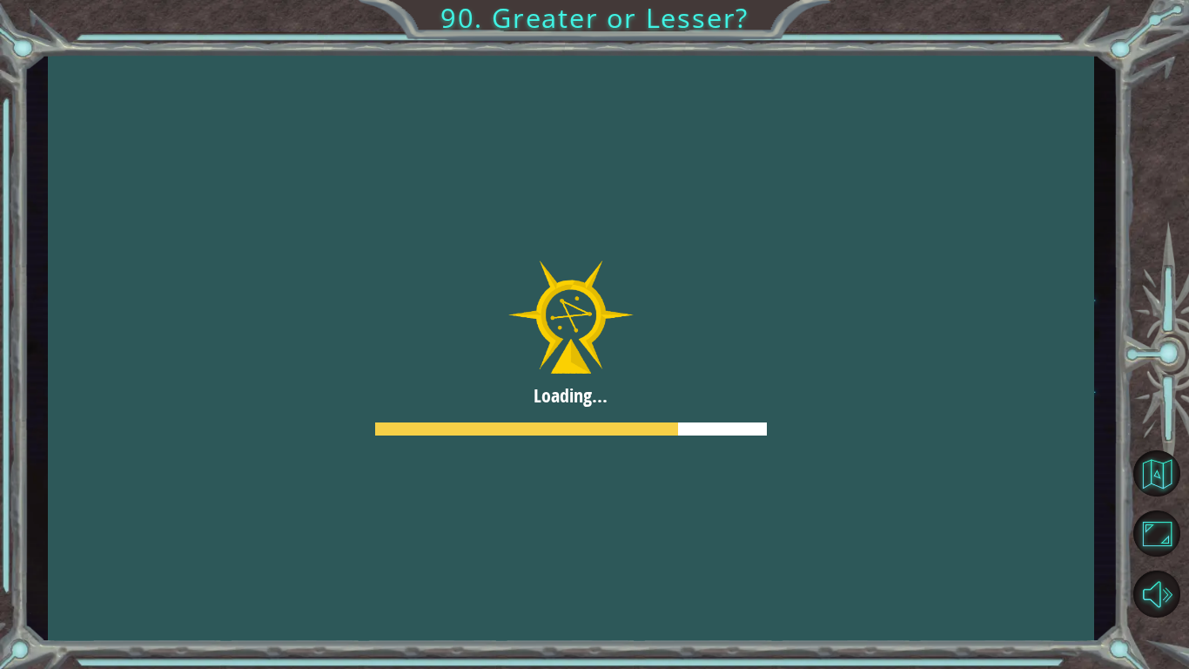
click at [506, 245] on div at bounding box center [571, 347] width 1046 height 588
drag, startPoint x: 739, startPoint y: 575, endPoint x: 585, endPoint y: 493, distance: 174.9
click at [736, 572] on div at bounding box center [571, 347] width 1046 height 588
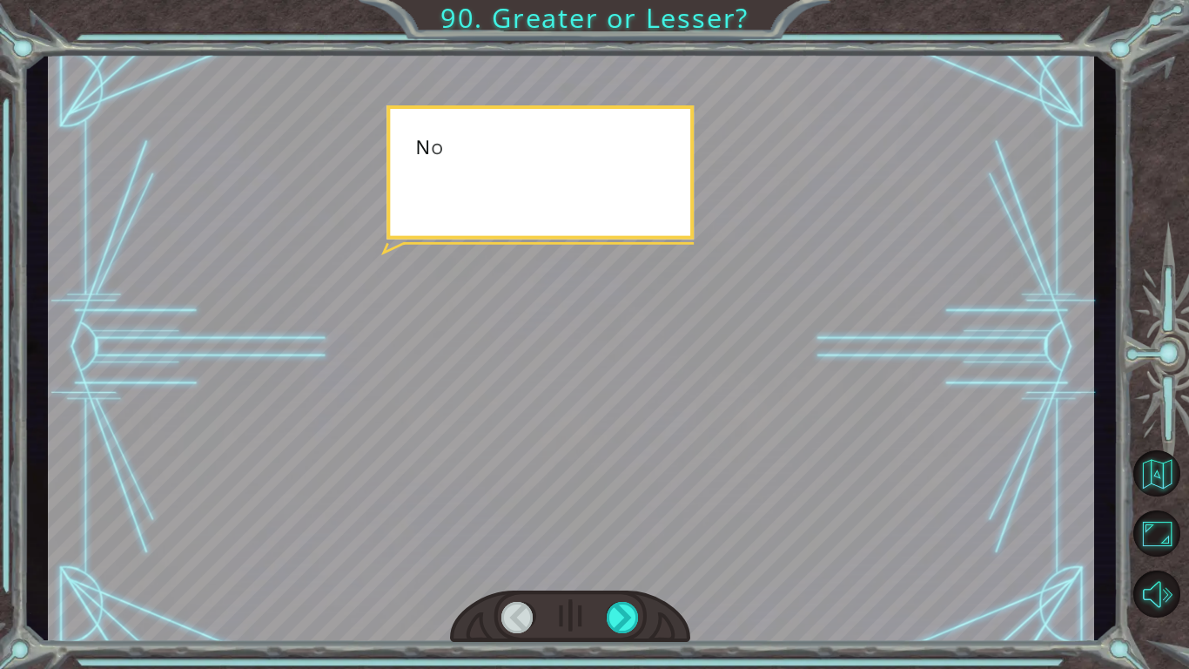
click at [299, 374] on div at bounding box center [571, 347] width 1046 height 588
click at [309, 349] on div at bounding box center [571, 347] width 1046 height 588
drag, startPoint x: 306, startPoint y: 352, endPoint x: 320, endPoint y: 365, distance: 19.7
click at [320, 365] on div at bounding box center [571, 347] width 1046 height 588
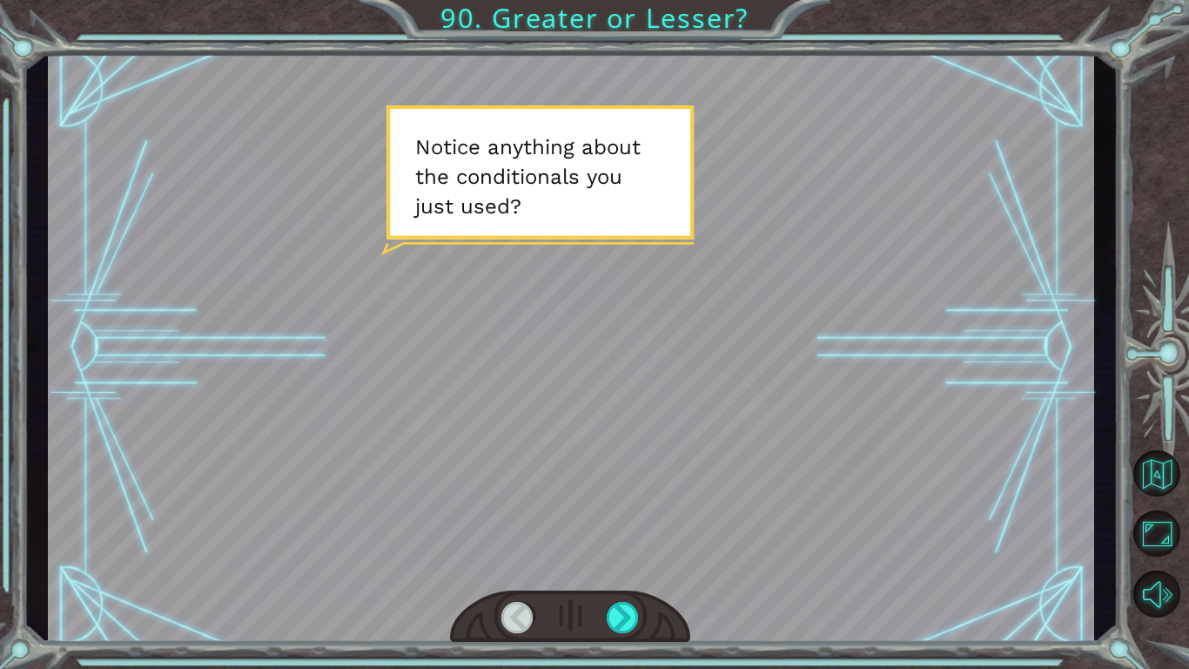
drag, startPoint x: 420, startPoint y: 338, endPoint x: 551, endPoint y: 460, distance: 179.2
click at [449, 373] on div at bounding box center [571, 347] width 1046 height 588
drag, startPoint x: 641, startPoint y: 595, endPoint x: 634, endPoint y: 628, distance: 33.8
click at [640, 609] on div at bounding box center [570, 616] width 240 height 53
click at [634, 628] on div at bounding box center [623, 617] width 33 height 31
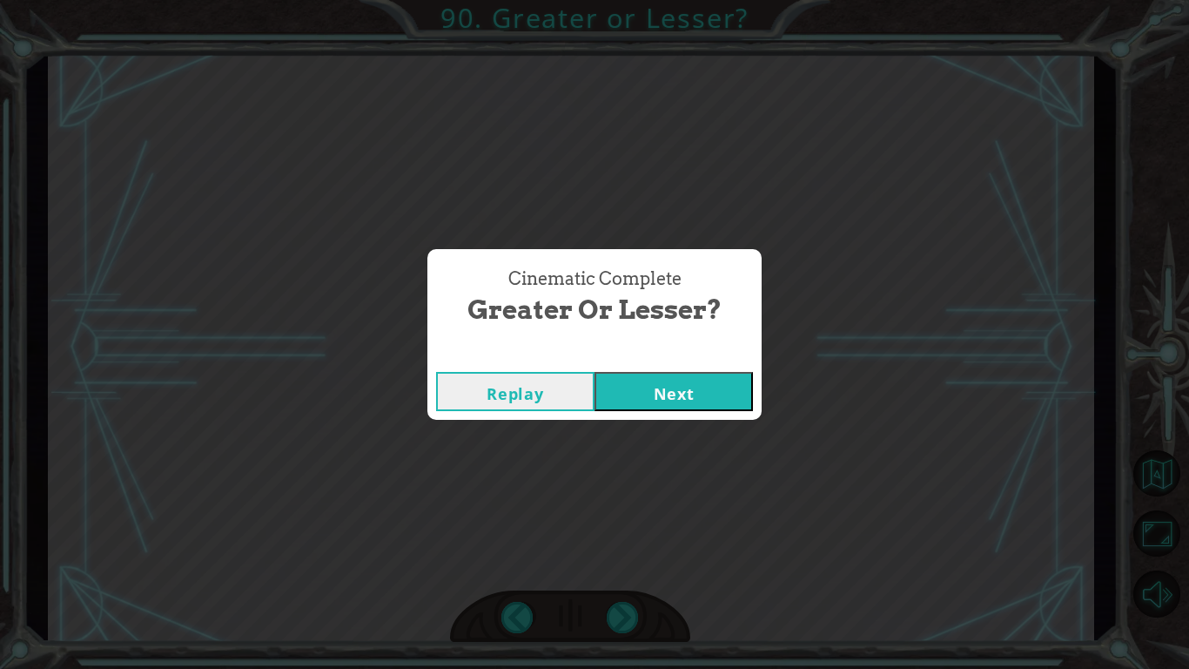
click at [742, 374] on button "Next" at bounding box center [674, 391] width 158 height 39
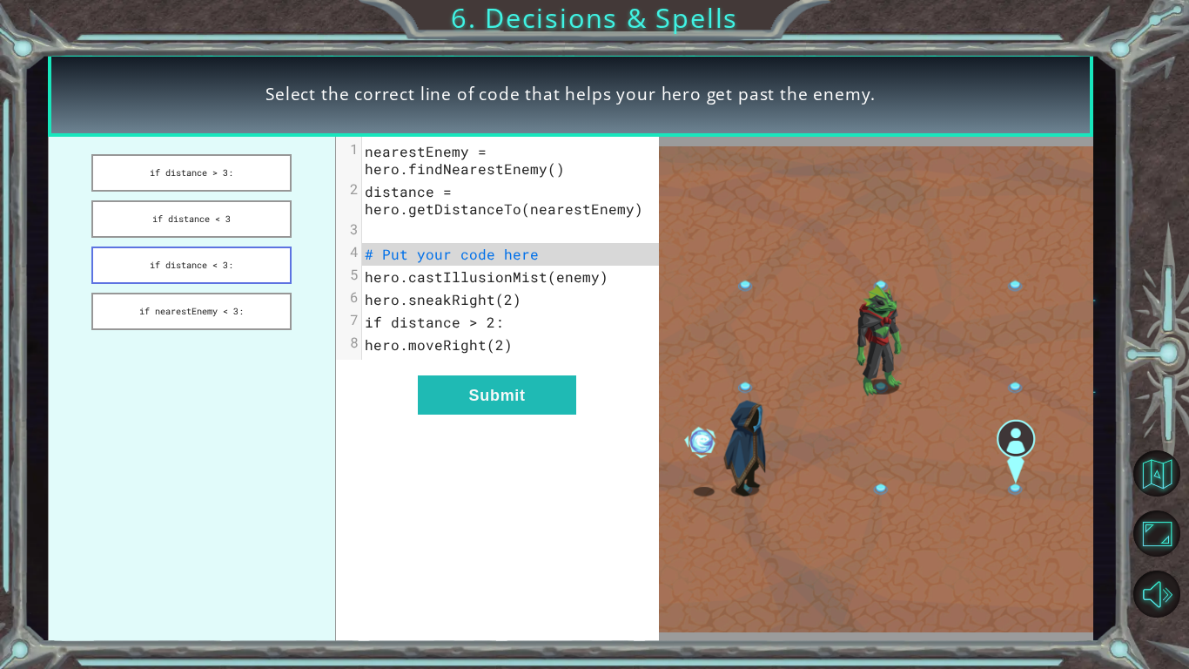
click at [130, 263] on button "if distance < 3:" at bounding box center [191, 264] width 200 height 37
click at [190, 194] on ul "if distance > 3: if distance < 3 if distance < 3: if nearestEnemy < 3:" at bounding box center [192, 390] width 288 height 506
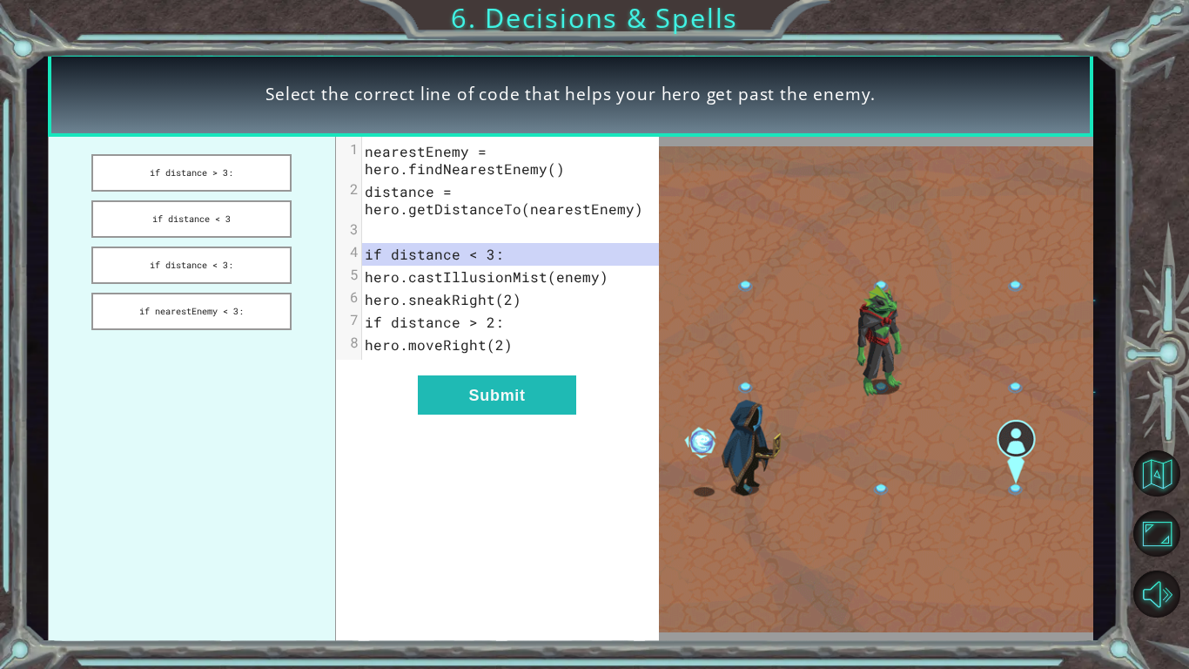
drag, startPoint x: 198, startPoint y: 215, endPoint x: 259, endPoint y: 447, distance: 240.1
click at [259, 447] on ul "if distance > 3: if distance < 3 if distance < 3: if nearestEnemy < 3:" at bounding box center [192, 390] width 288 height 506
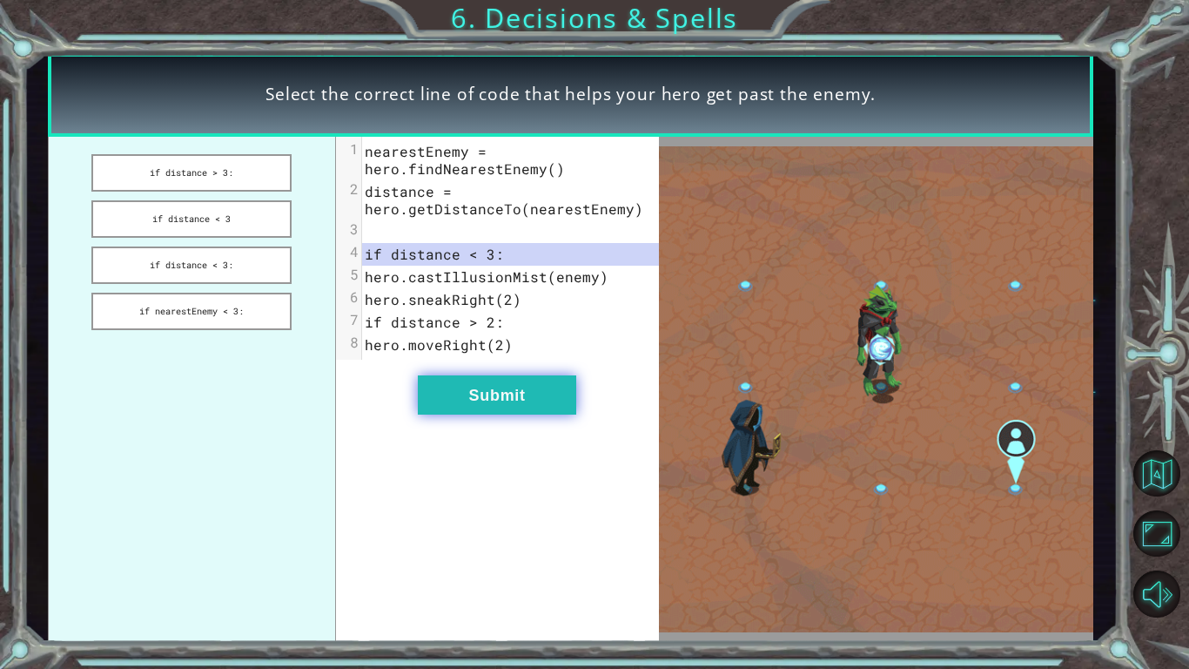
click at [535, 381] on button "Submit" at bounding box center [497, 394] width 158 height 39
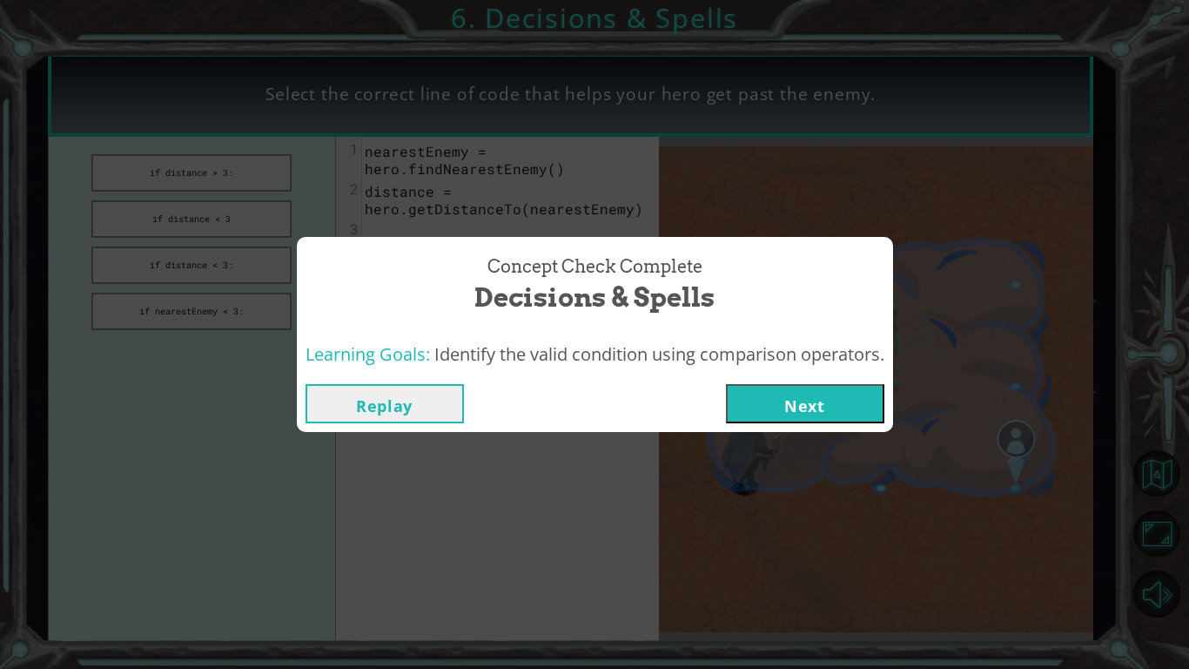
click at [835, 400] on button "Next" at bounding box center [805, 403] width 158 height 39
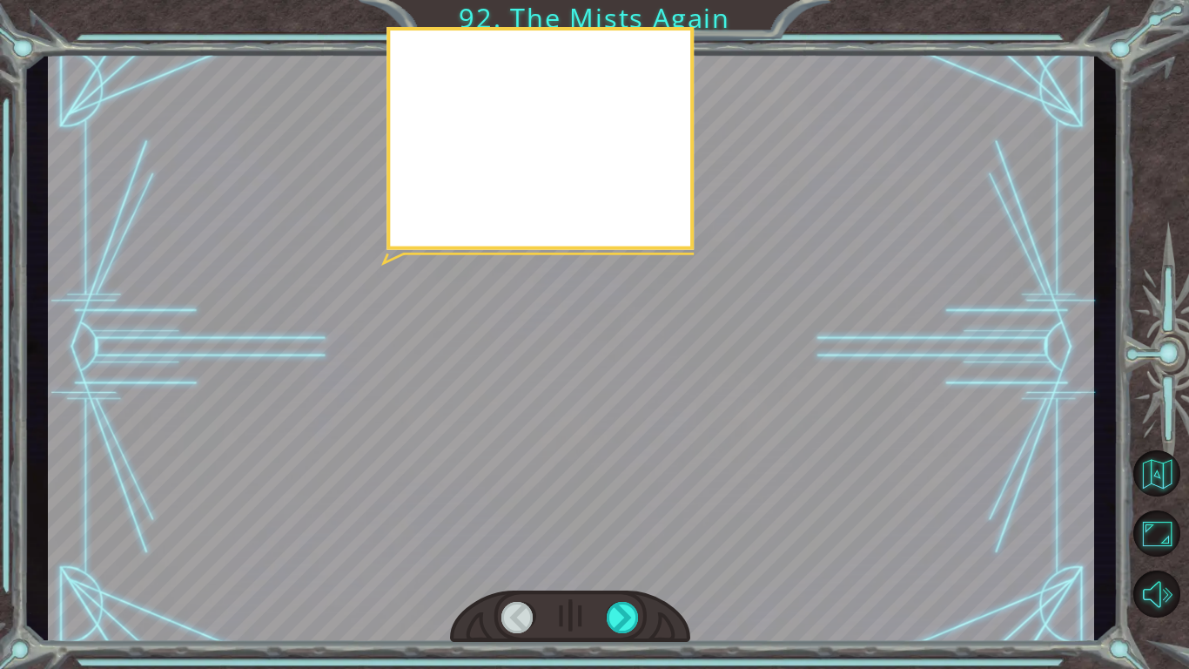
click at [661, 252] on div at bounding box center [571, 347] width 1046 height 588
click at [528, 422] on div at bounding box center [571, 347] width 1046 height 588
click at [541, 387] on div at bounding box center [571, 347] width 1046 height 588
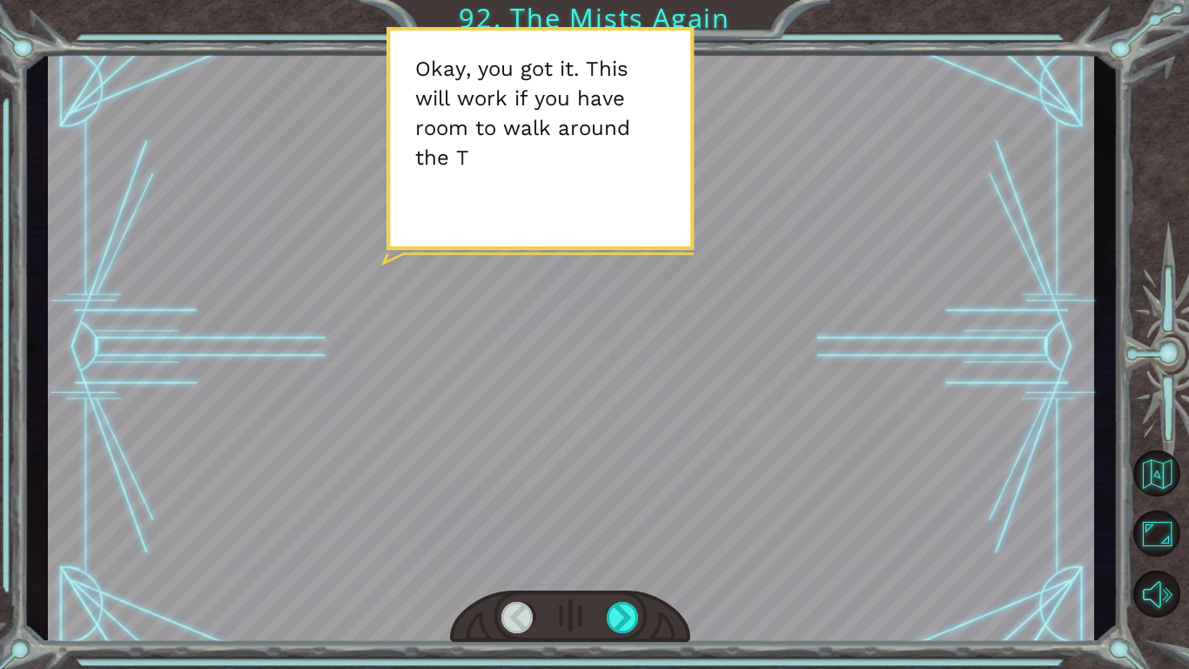
drag, startPoint x: 543, startPoint y: 391, endPoint x: 529, endPoint y: 349, distance: 44.0
click at [543, 386] on div at bounding box center [571, 347] width 1046 height 588
click at [545, 363] on div at bounding box center [571, 347] width 1046 height 588
click at [540, 342] on div at bounding box center [571, 347] width 1046 height 588
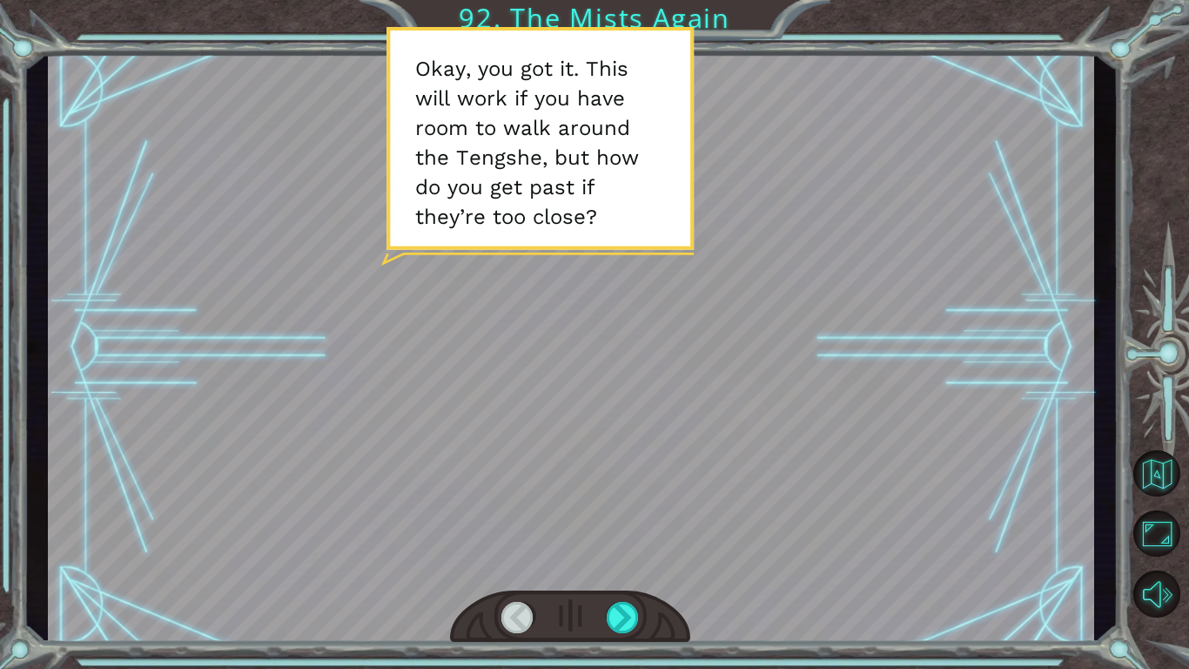
click at [570, 412] on div at bounding box center [571, 347] width 1046 height 588
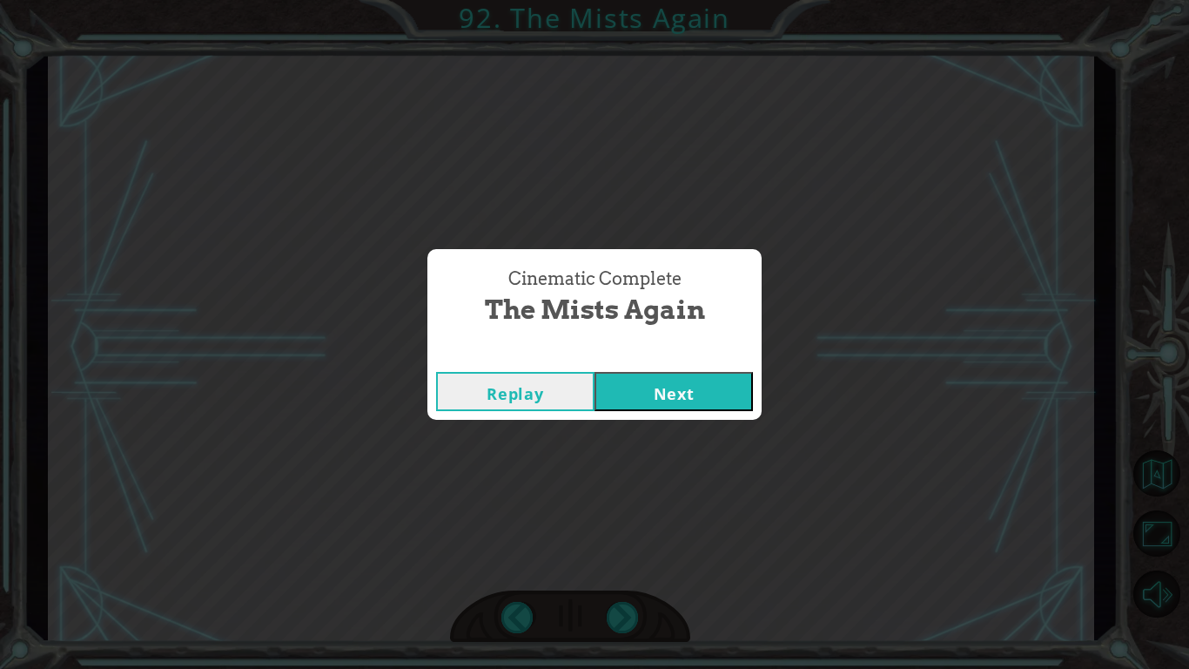
click at [726, 407] on button "Next" at bounding box center [674, 391] width 158 height 39
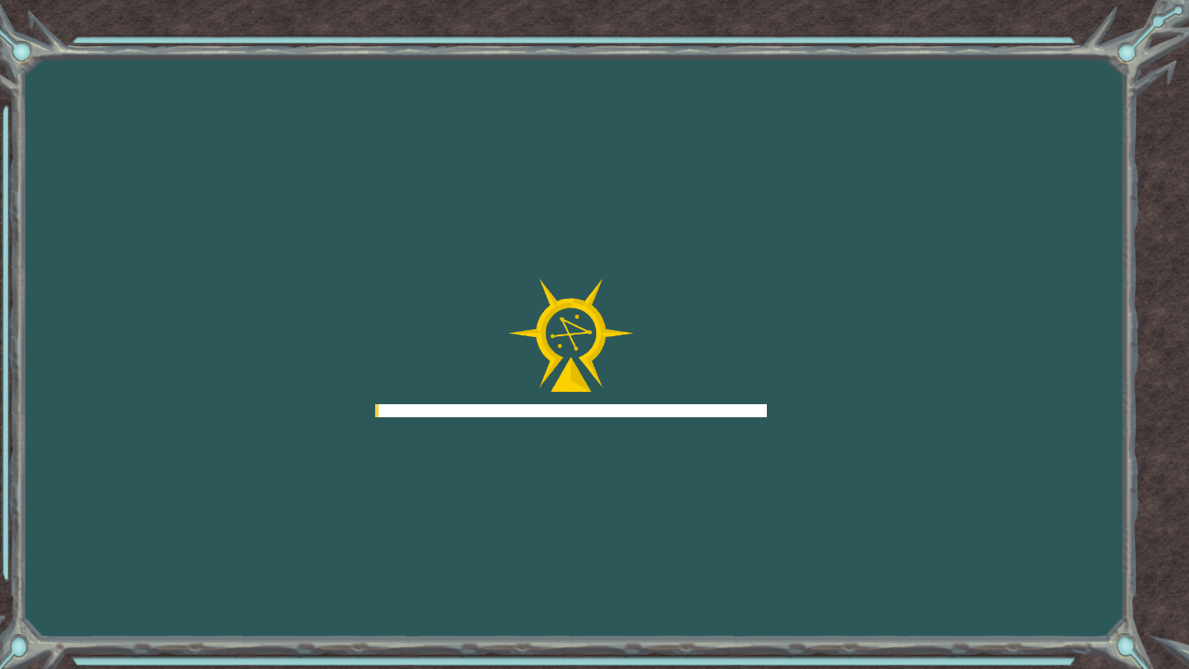
click at [726, 407] on div at bounding box center [571, 410] width 392 height 13
drag, startPoint x: 551, startPoint y: 343, endPoint x: 593, endPoint y: 435, distance: 101.3
click at [548, 342] on img at bounding box center [570, 336] width 125 height 114
click at [593, 435] on div "Goals Error loading from server. Try refreshing the page. You'll need to join a…" at bounding box center [594, 334] width 1189 height 669
click at [615, 468] on div "Goals Error loading from server. Try refreshing the page. You'll need to join a…" at bounding box center [594, 334] width 1189 height 669
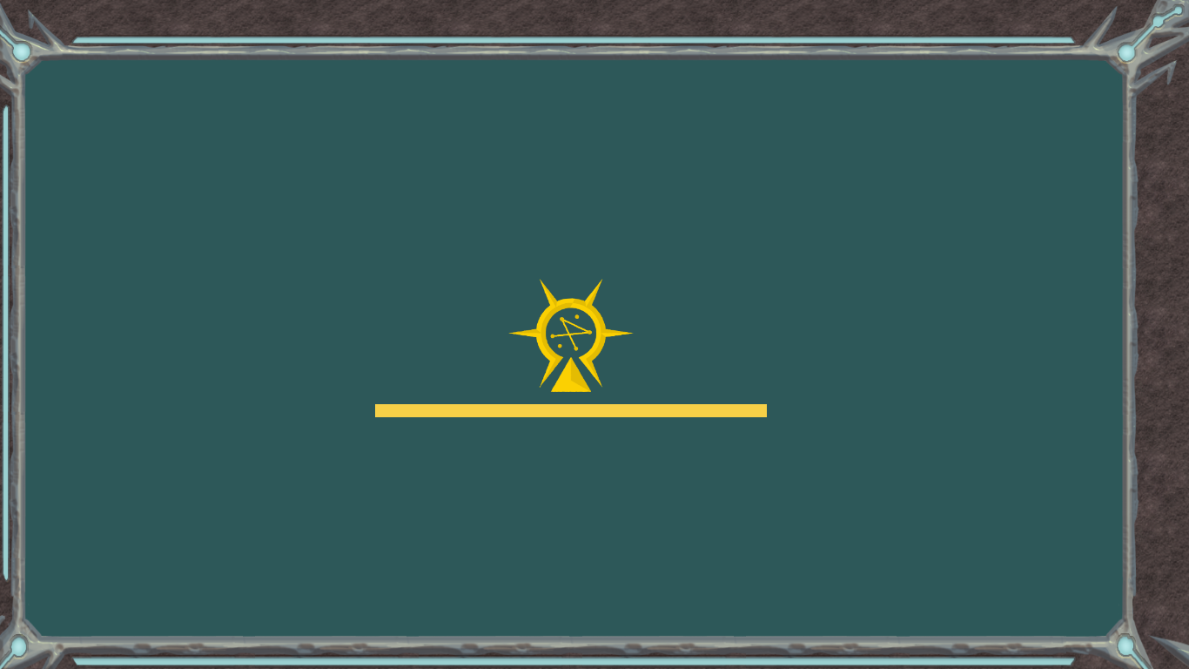
click at [612, 489] on body "Goals Error loading from server. Try refreshing the page. You'll need to join a…" at bounding box center [594, 334] width 1189 height 669
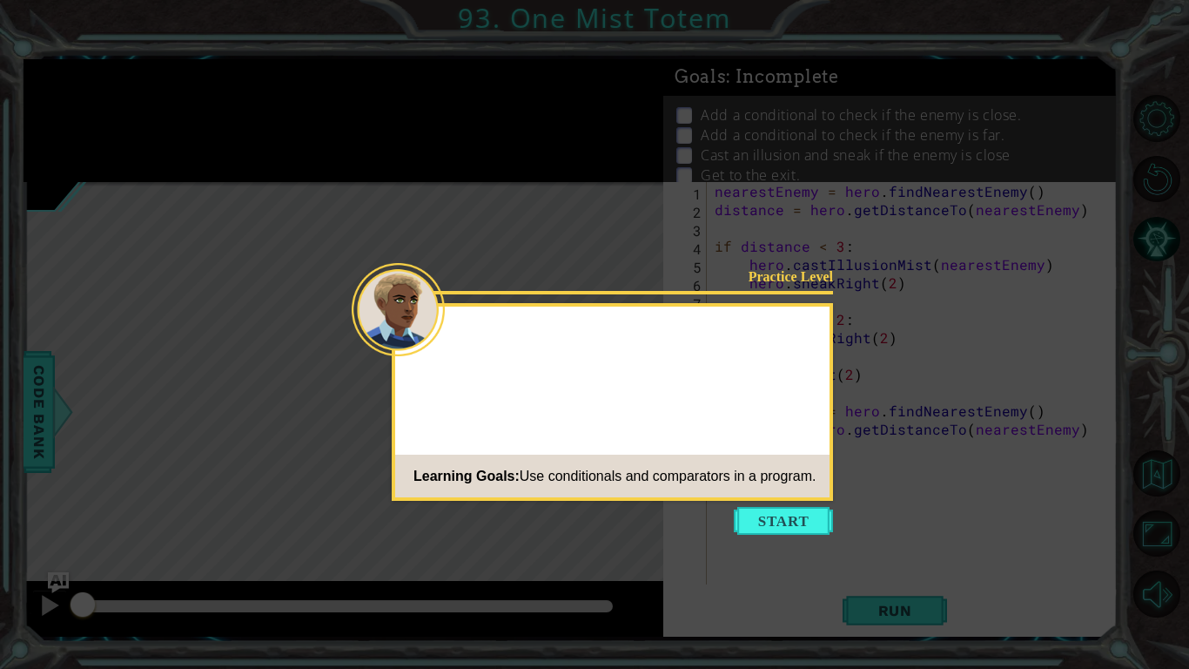
click at [604, 463] on body "1 ההההההההההההההההההההההההההההההההההההההההההההההההההההההההההההההההההההההההההההה…" at bounding box center [594, 334] width 1189 height 669
click at [606, 465] on div "Learning Goals: Use conditionals and comparators in a program." at bounding box center [605, 476] width 420 height 35
click at [609, 459] on div "Learning Goals: Use conditionals and comparators in a program." at bounding box center [605, 476] width 420 height 35
drag, startPoint x: 609, startPoint y: 444, endPoint x: 595, endPoint y: 400, distance: 46.8
click at [595, 400] on div "Practice Level Now you need to Learning Goals: Use conditionals and comparators…" at bounding box center [612, 402] width 441 height 198
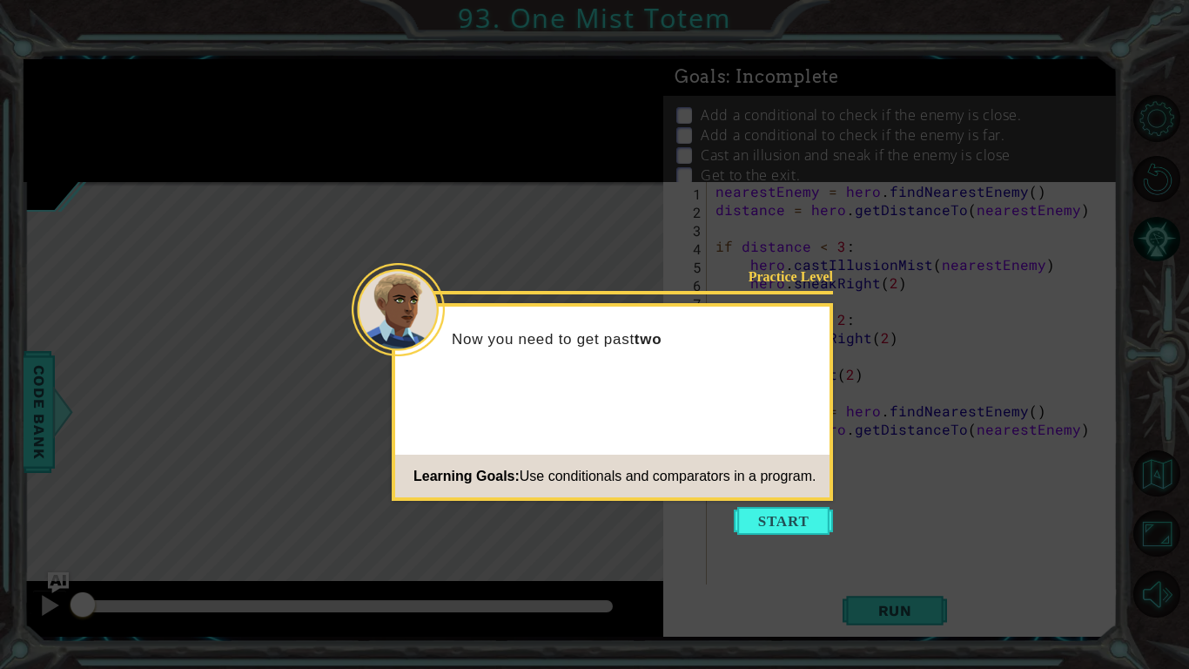
drag, startPoint x: 565, startPoint y: 294, endPoint x: 555, endPoint y: 263, distance: 33.0
click at [557, 278] on body "1 ההההההההההההההההההההההההההההההההההההההההההההההההההההההההההההההההההההההההההההה…" at bounding box center [594, 334] width 1189 height 669
drag, startPoint x: 574, startPoint y: 274, endPoint x: 560, endPoint y: 234, distance: 42.4
click at [561, 239] on icon at bounding box center [594, 334] width 1189 height 669
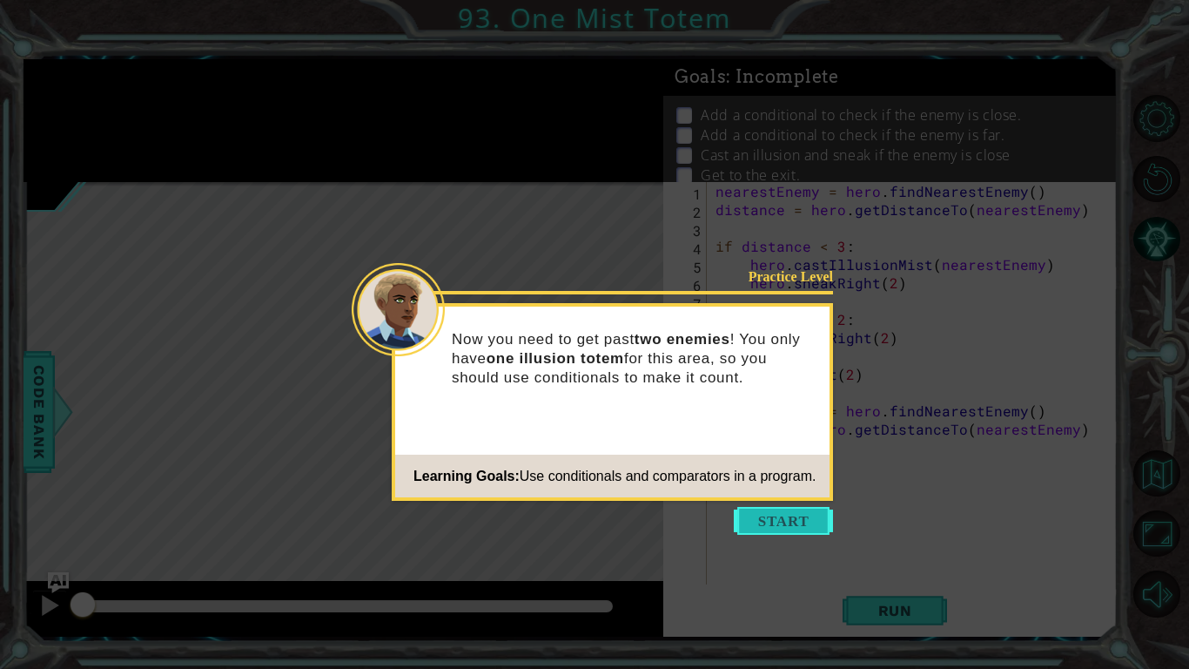
click at [802, 527] on button "Start" at bounding box center [783, 521] width 99 height 28
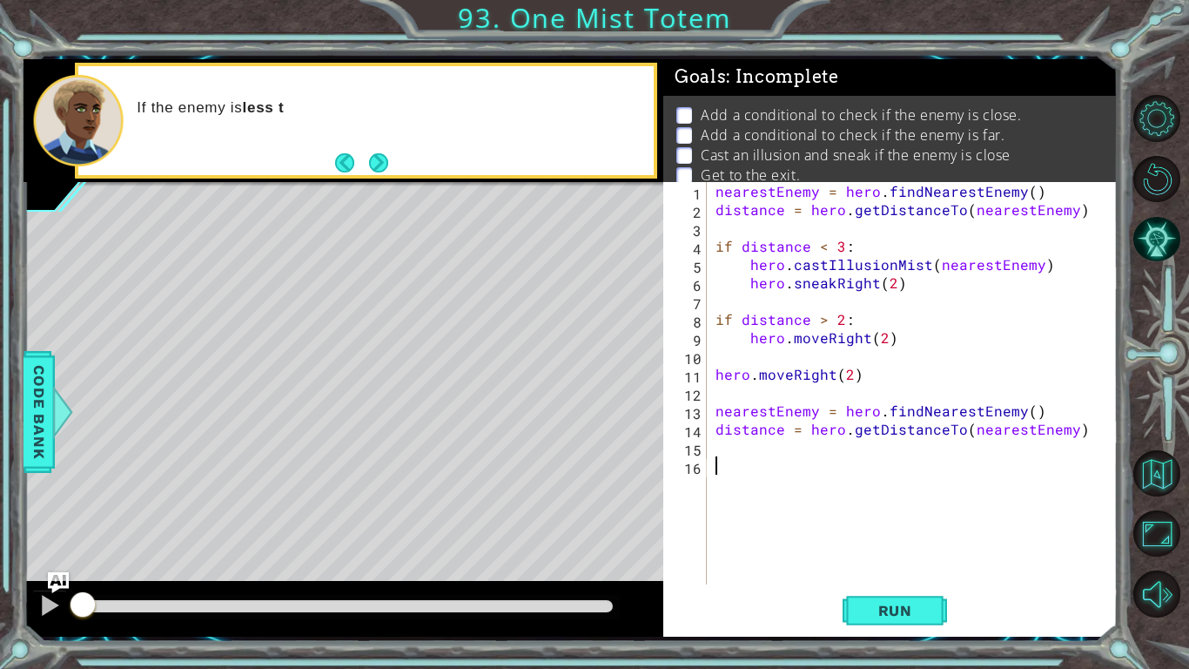
drag, startPoint x: 798, startPoint y: 486, endPoint x: 807, endPoint y: 485, distance: 8.7
click at [805, 487] on div "nearestEnemy = hero . findNearestEnemy ( ) distance = hero . getDistanceTo ( ne…" at bounding box center [917, 401] width 410 height 439
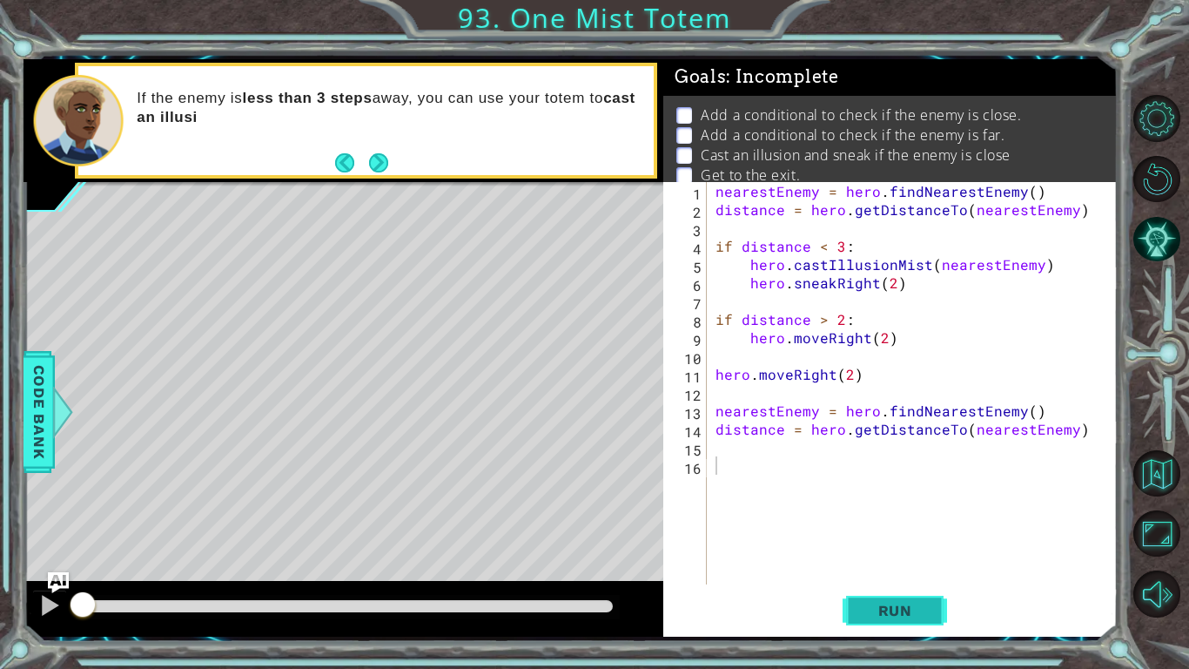
click at [900, 615] on span "Run" at bounding box center [895, 610] width 69 height 17
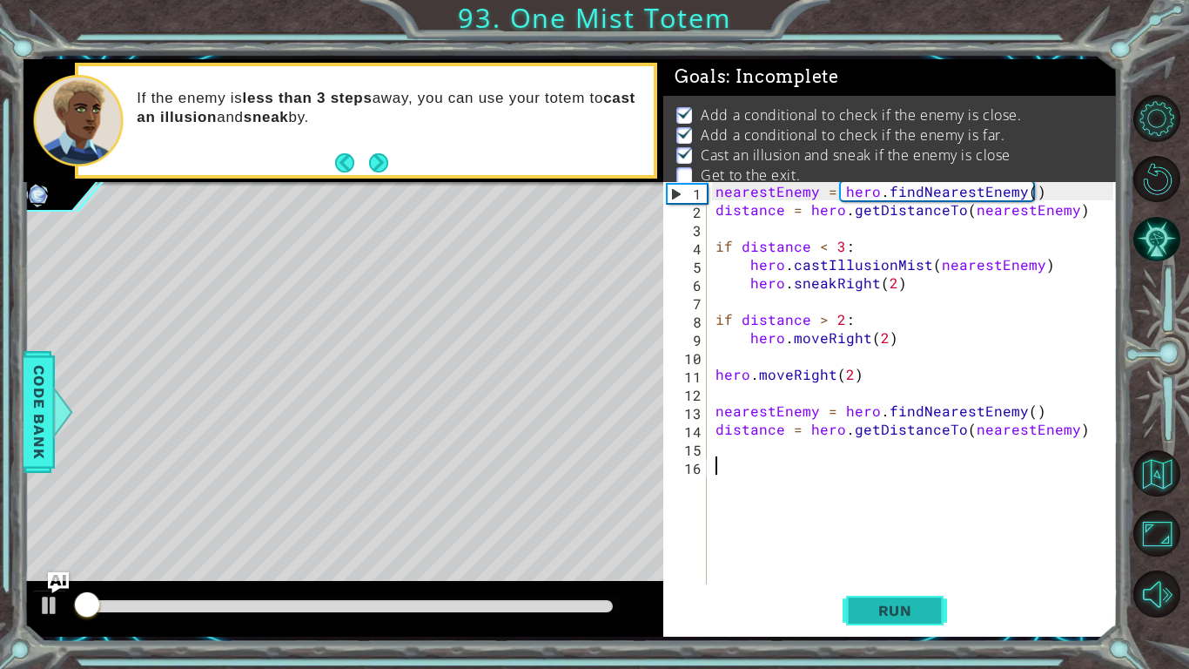
scroll to position [6, 0]
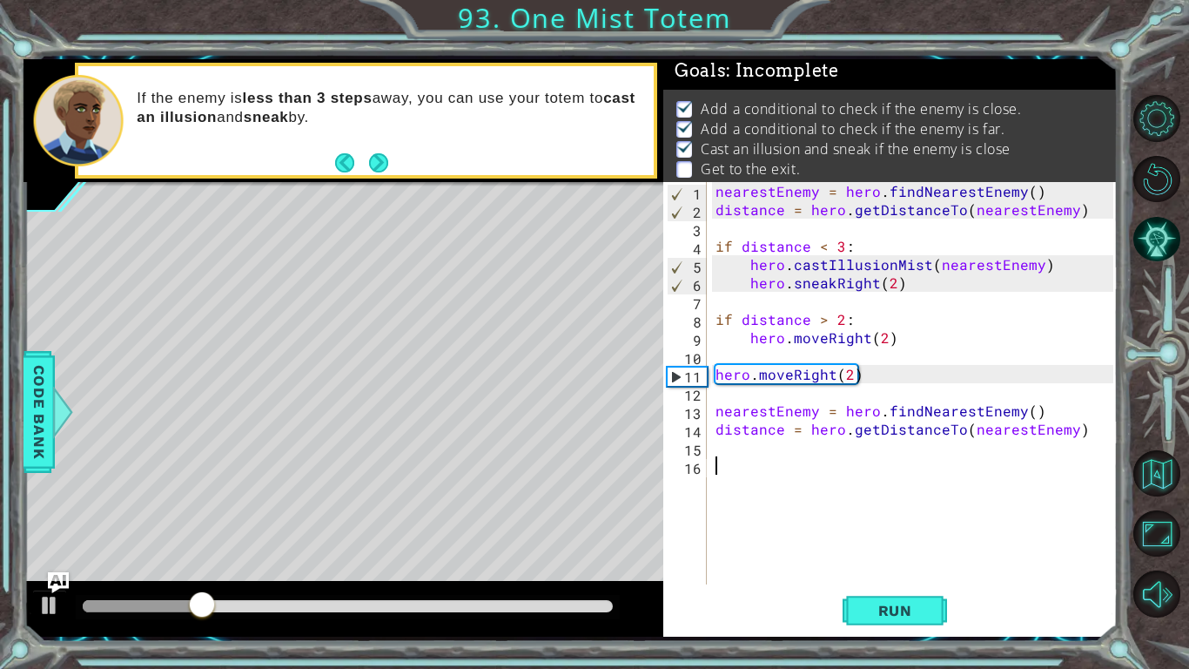
click at [903, 372] on div "nearestEnemy = hero . findNearestEnemy ( ) distance = hero . getDistanceTo ( ne…" at bounding box center [917, 401] width 410 height 439
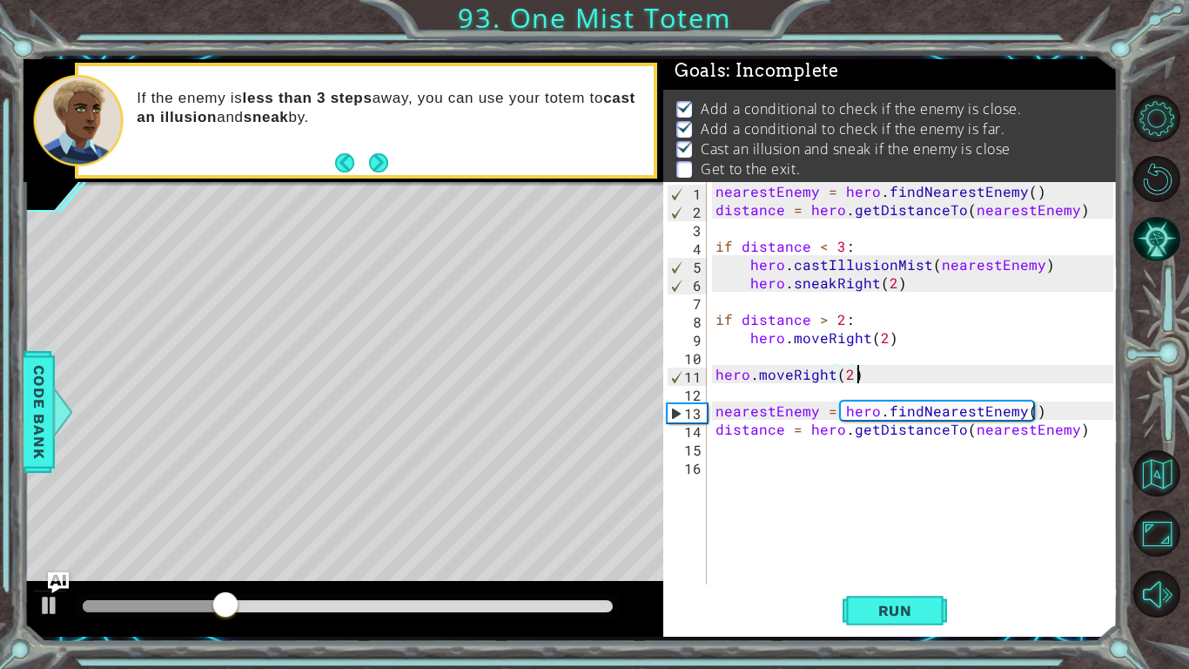
click at [902, 382] on div "nearestEnemy = hero . findNearestEnemy ( ) distance = hero . getDistanceTo ( ne…" at bounding box center [917, 401] width 410 height 439
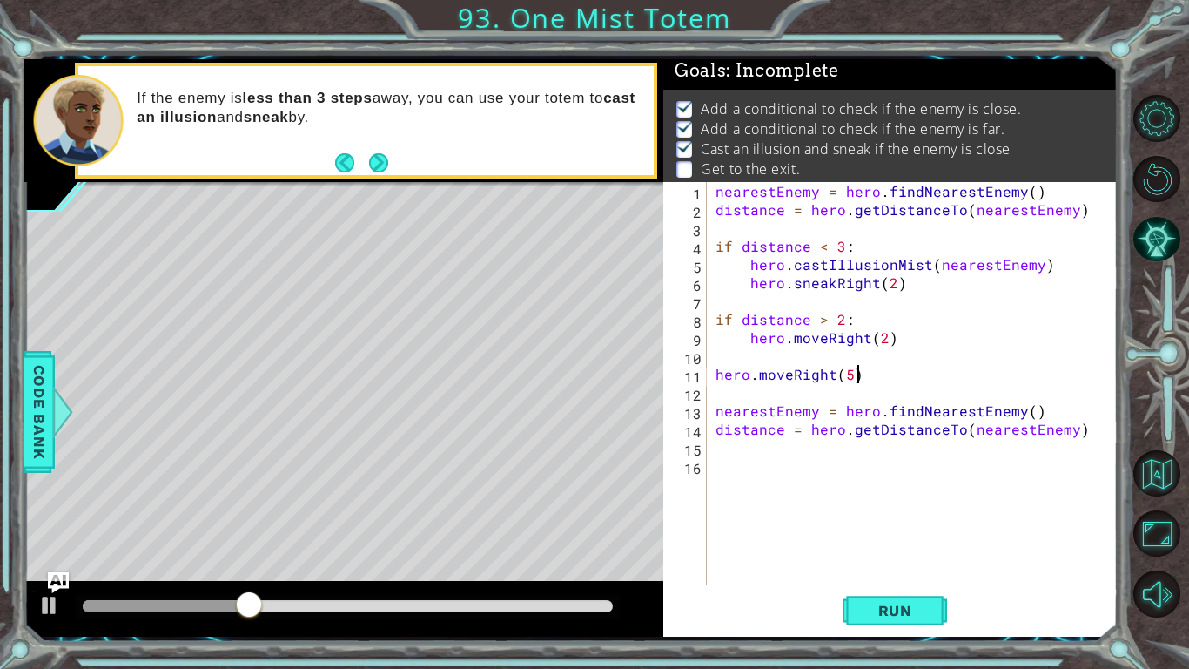
scroll to position [0, 8]
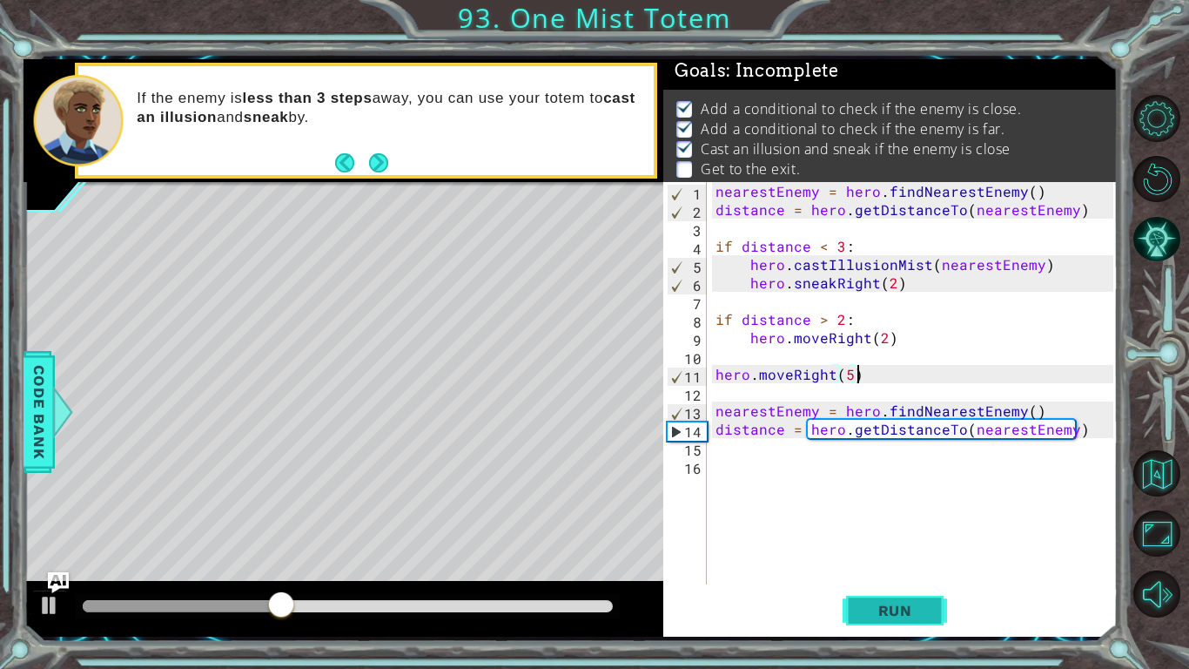
type textarea "hero.moveRight(5)"
click at [870, 613] on span "Run" at bounding box center [895, 610] width 69 height 17
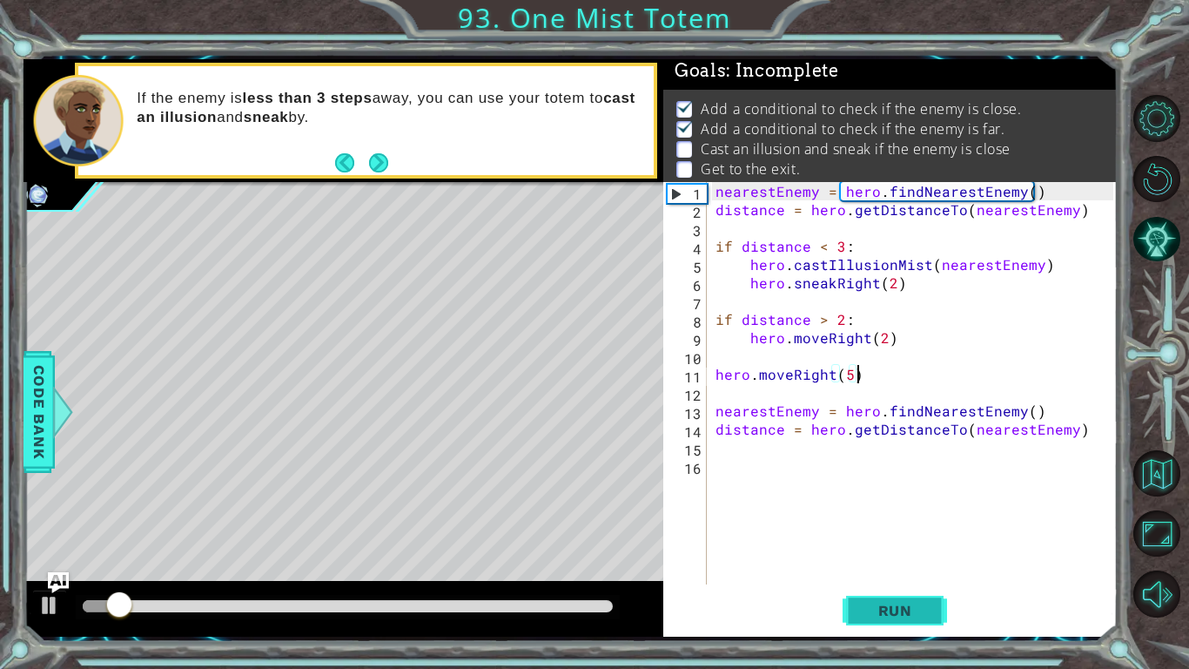
click at [870, 613] on span "Run" at bounding box center [895, 610] width 69 height 17
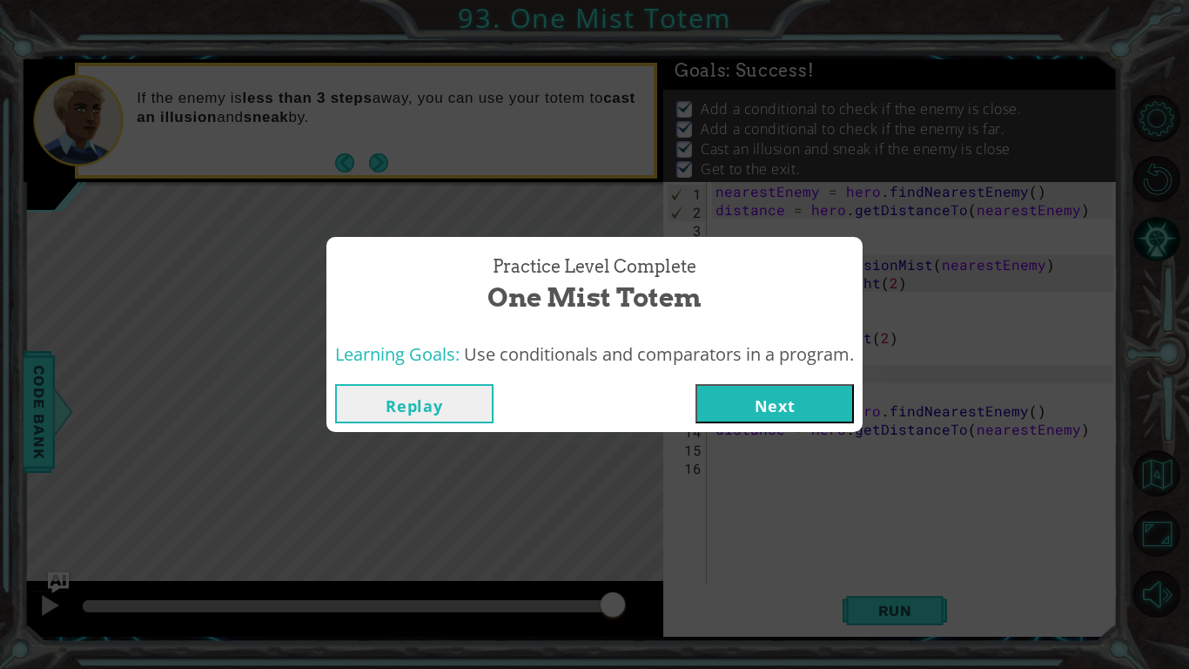
click at [762, 417] on button "Next" at bounding box center [775, 403] width 158 height 39
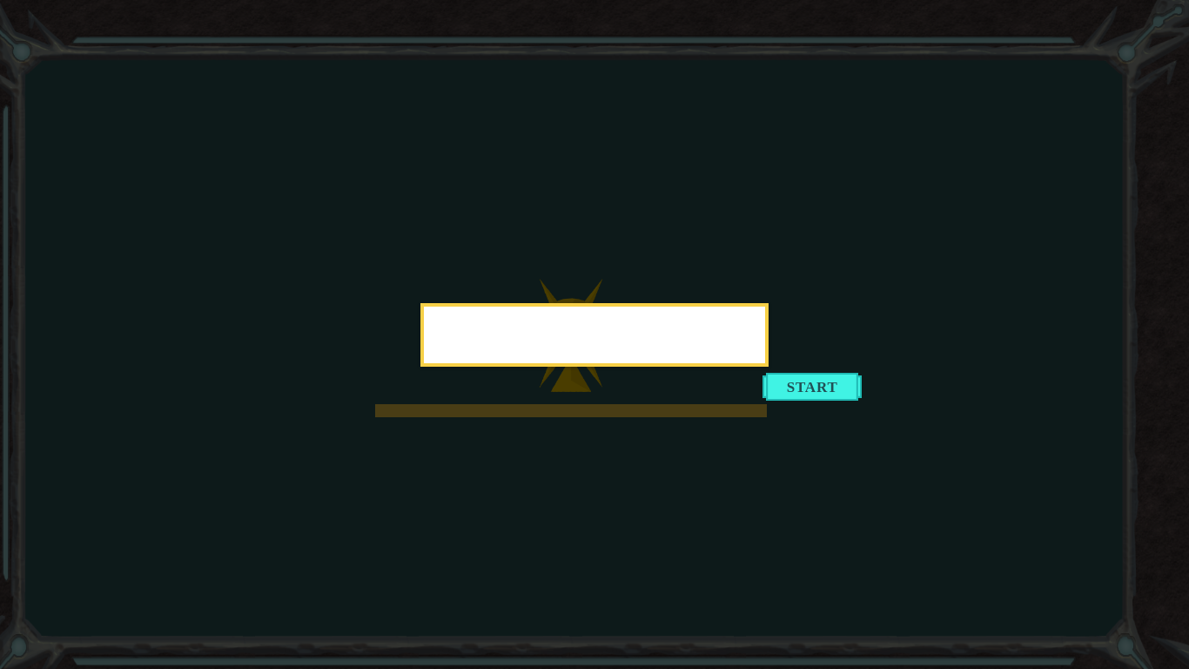
click at [555, 387] on body "Goals Error loading from server. Try refreshing the page. You'll need to join a…" at bounding box center [594, 334] width 1189 height 669
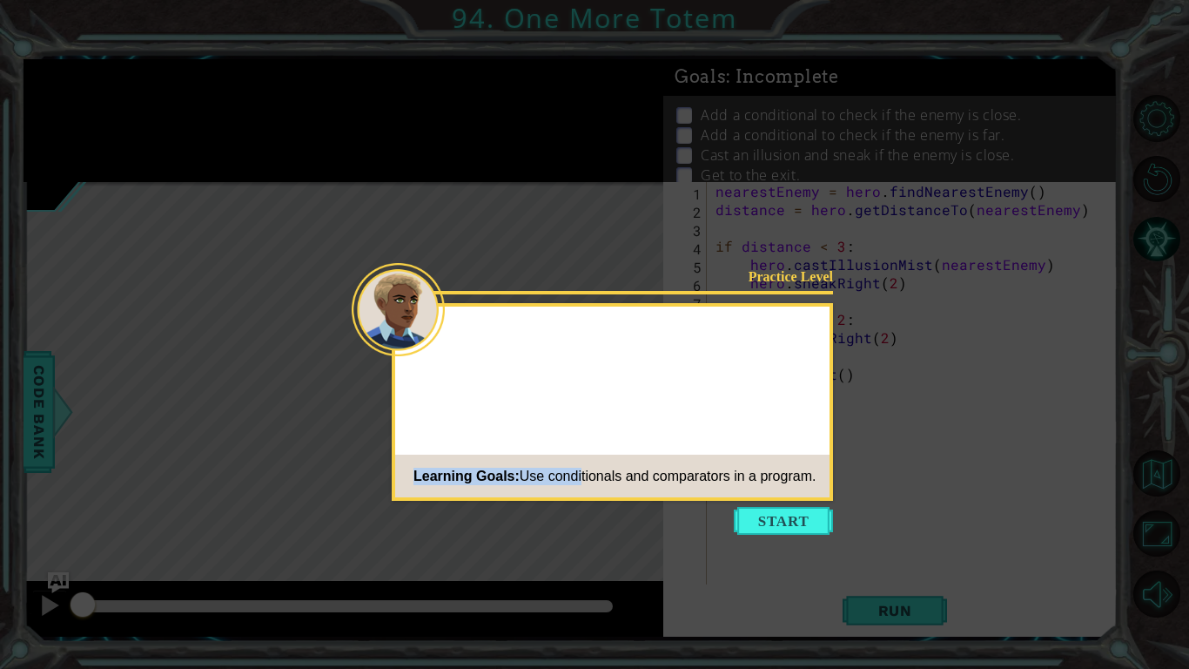
click at [584, 460] on div "Practice Level Learning Goals: Use conditionals and comparators in a program." at bounding box center [612, 402] width 441 height 198
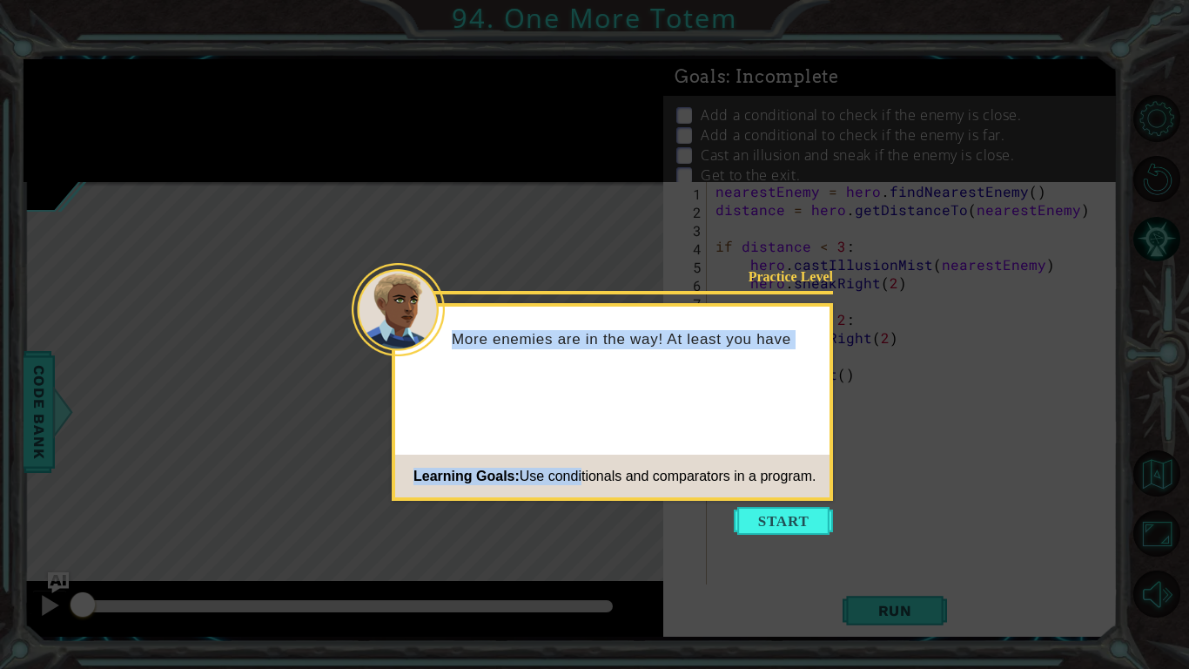
drag, startPoint x: 878, startPoint y: 508, endPoint x: 836, endPoint y: 525, distance: 45.7
click at [869, 522] on icon at bounding box center [594, 334] width 1189 height 669
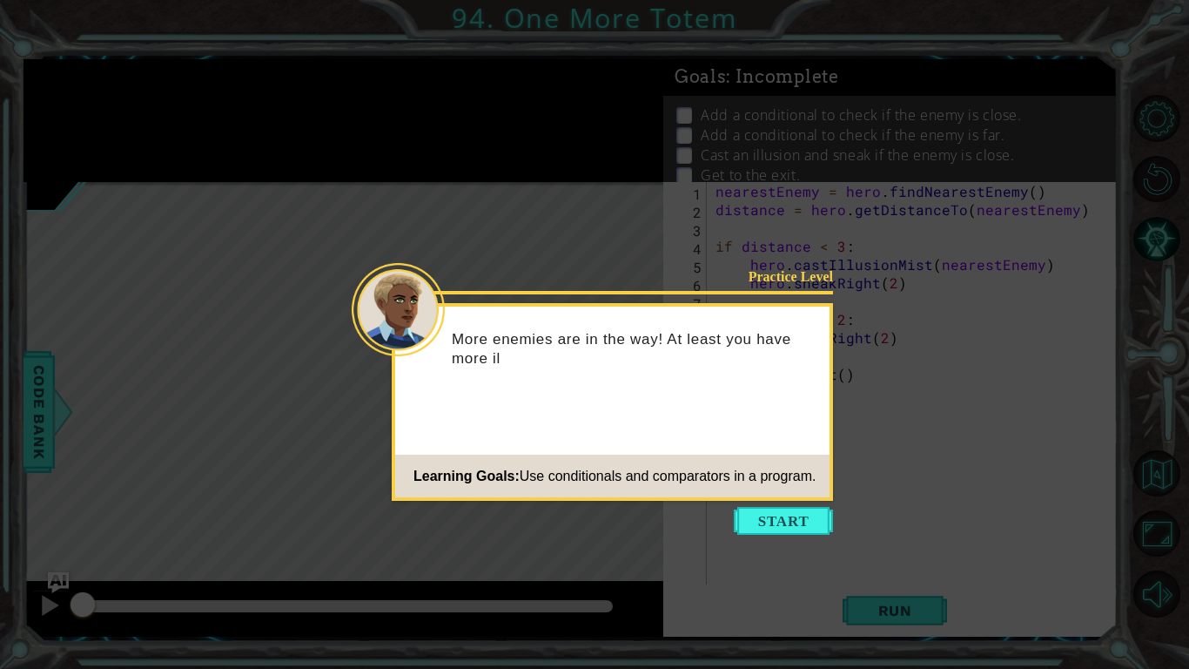
click at [834, 525] on icon at bounding box center [594, 334] width 1189 height 669
click at [784, 481] on span "Use conditionals and comparators in a program." at bounding box center [668, 475] width 297 height 15
drag, startPoint x: 805, startPoint y: 504, endPoint x: 810, endPoint y: 519, distance: 15.7
click at [810, 497] on footer "Learning Goals: Use conditionals and comparators in a program." at bounding box center [612, 475] width 434 height 43
click at [810, 519] on button "Start" at bounding box center [783, 521] width 99 height 28
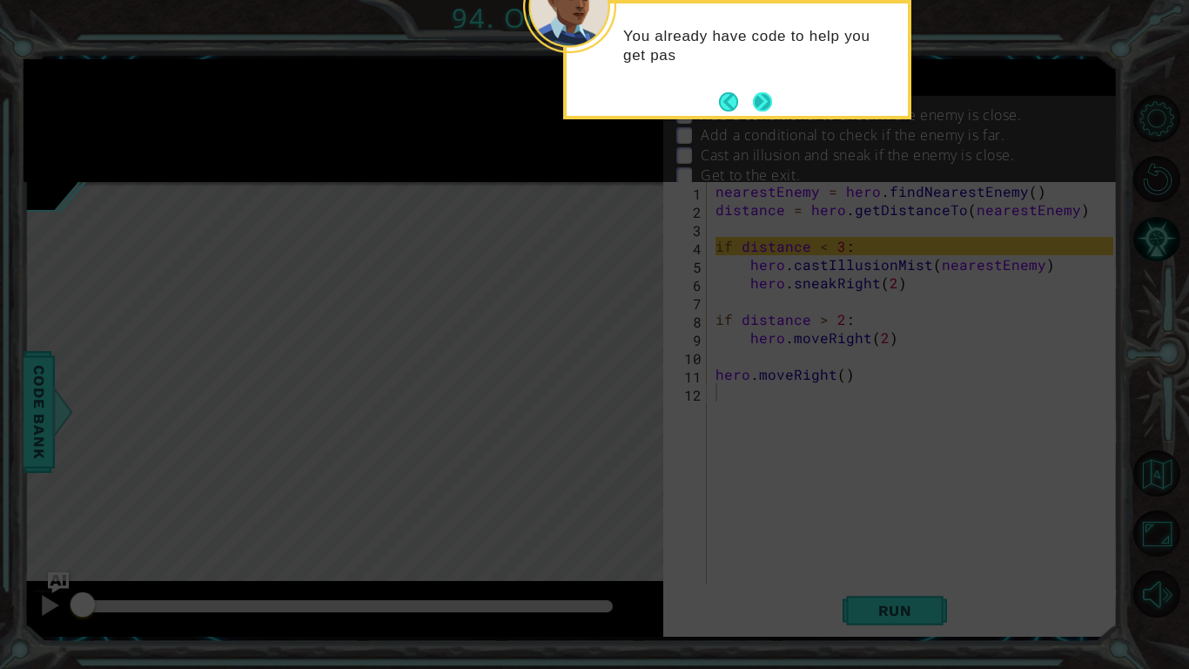
click at [757, 111] on button "Next" at bounding box center [762, 101] width 19 height 19
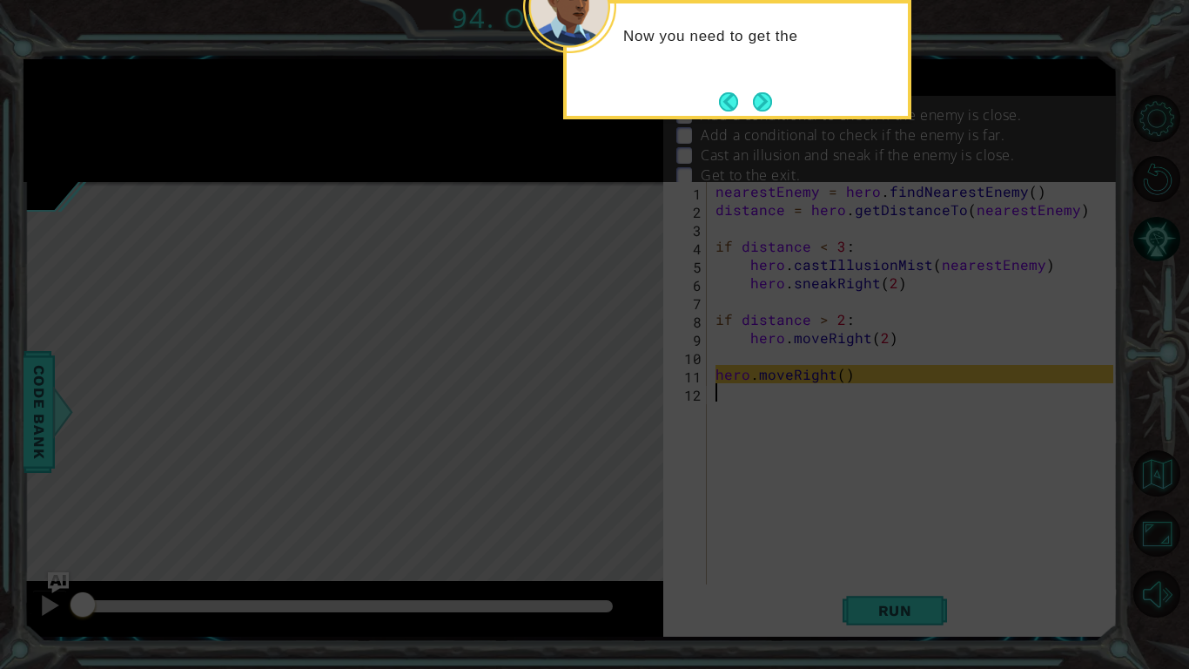
click at [757, 111] on button "Next" at bounding box center [762, 101] width 19 height 19
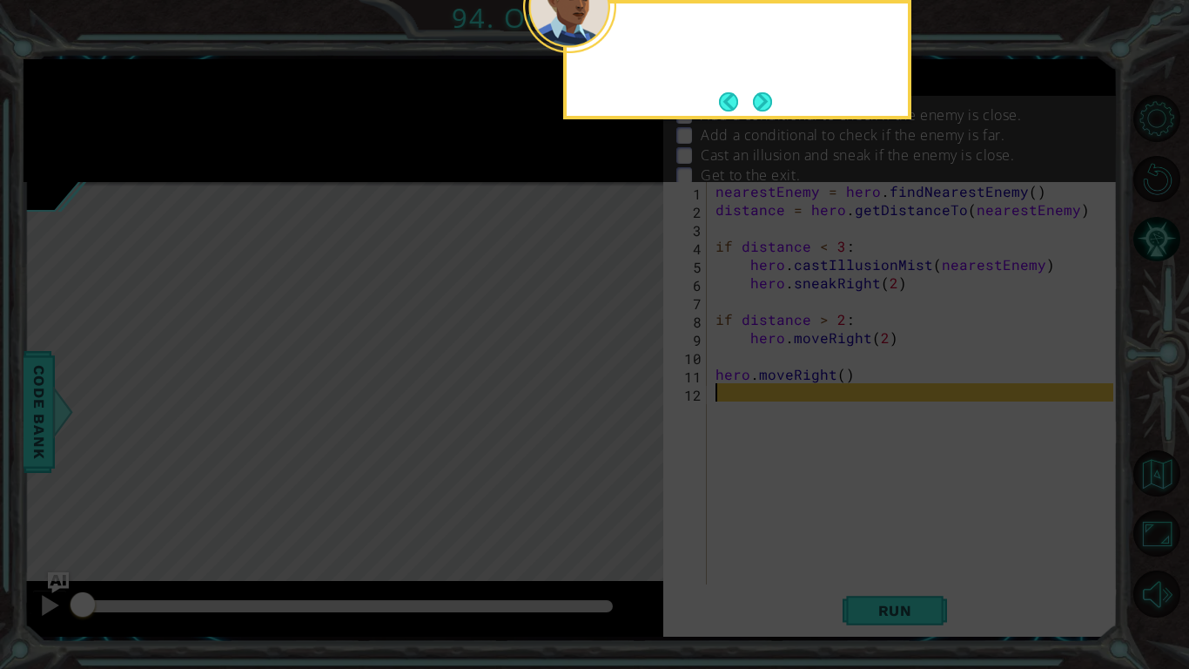
click at [757, 111] on button "Next" at bounding box center [762, 101] width 19 height 19
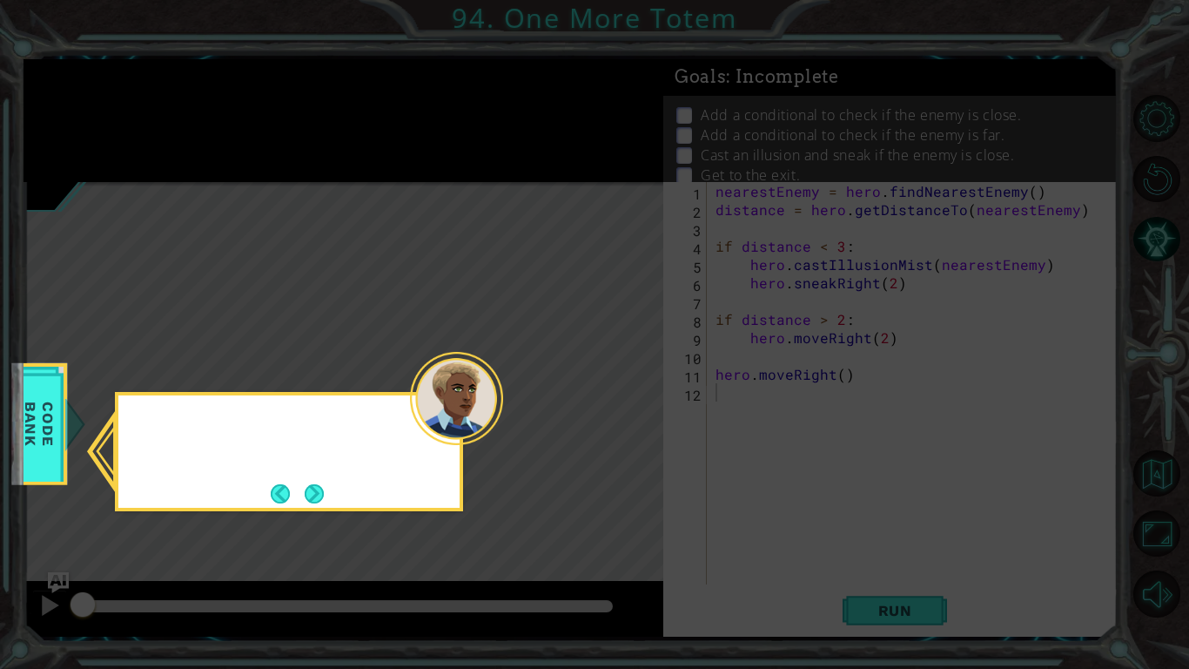
click at [757, 111] on icon at bounding box center [594, 334] width 1189 height 669
click at [337, 500] on div "You can check the Code Bank to remember how" at bounding box center [289, 451] width 348 height 119
click at [333, 500] on div "You can check the Code Bank to remember how to use" at bounding box center [289, 451] width 348 height 119
click at [306, 487] on button "Next" at bounding box center [314, 493] width 19 height 19
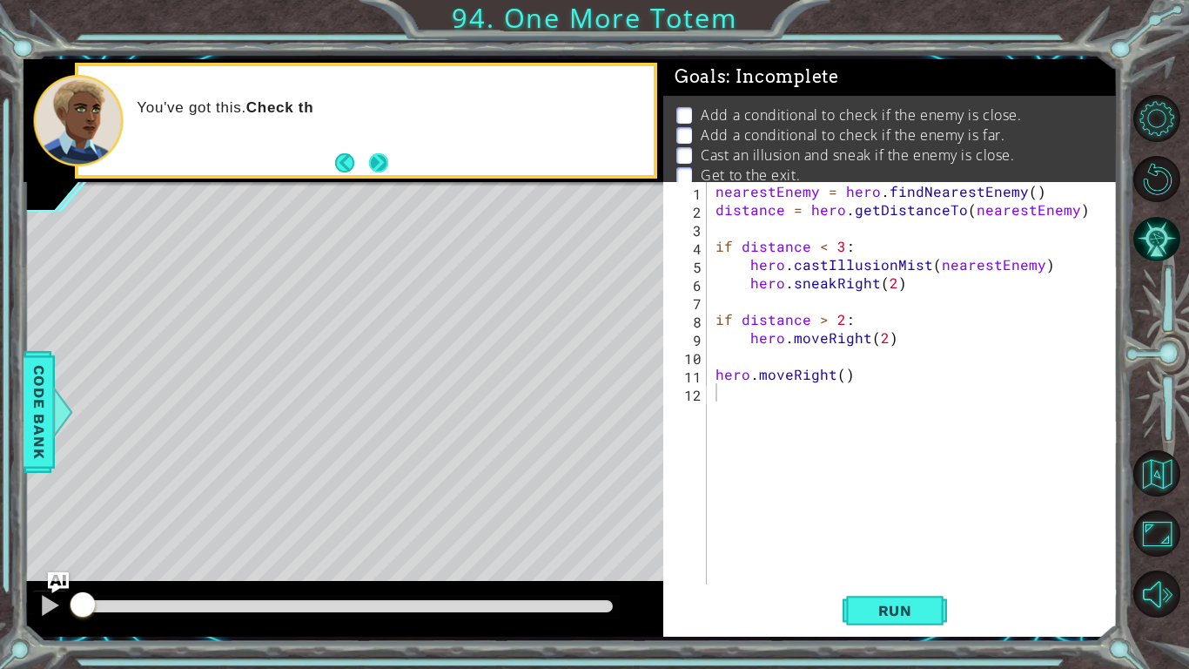
drag, startPoint x: 414, startPoint y: 165, endPoint x: 386, endPoint y: 165, distance: 27.9
click at [393, 165] on div "You've got this. Check th" at bounding box center [365, 120] width 575 height 109
click at [384, 165] on button "Next" at bounding box center [378, 162] width 19 height 19
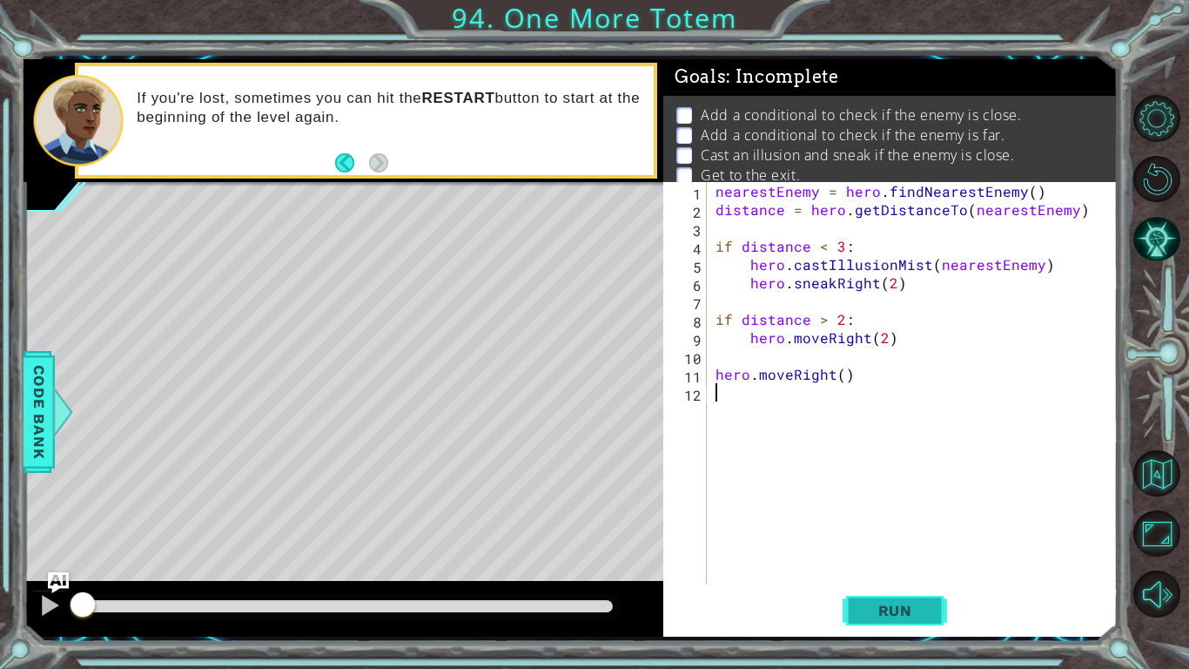
click at [919, 588] on button "Run" at bounding box center [895, 610] width 104 height 45
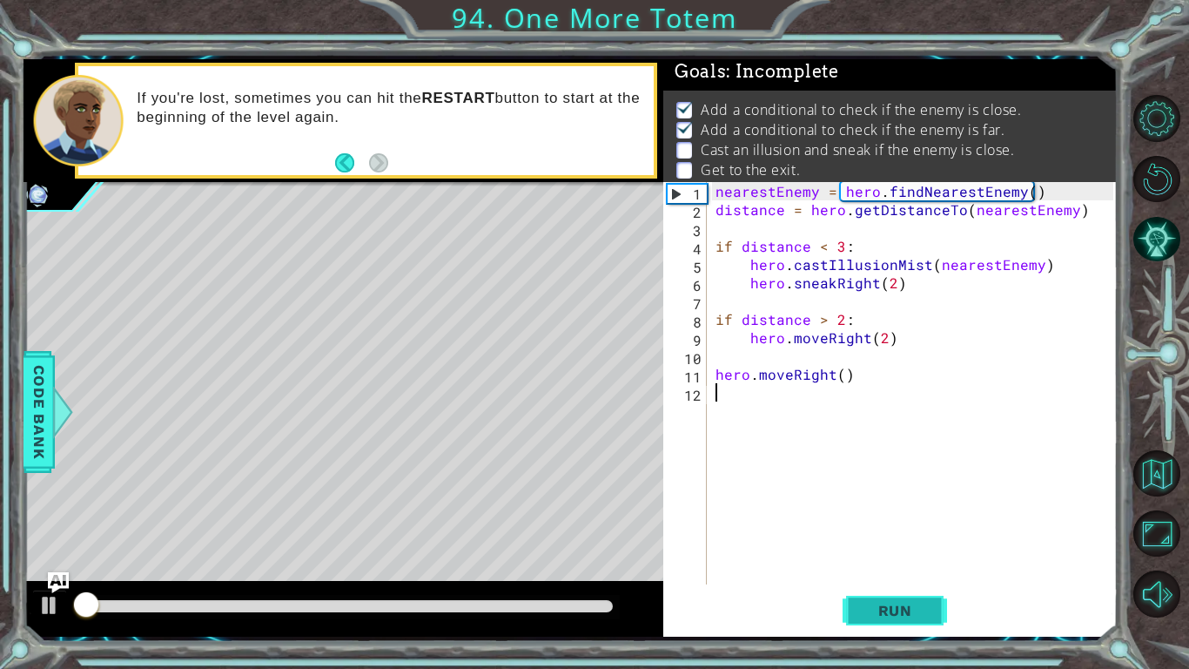
scroll to position [6, 0]
click at [918, 588] on button "Run" at bounding box center [895, 610] width 104 height 45
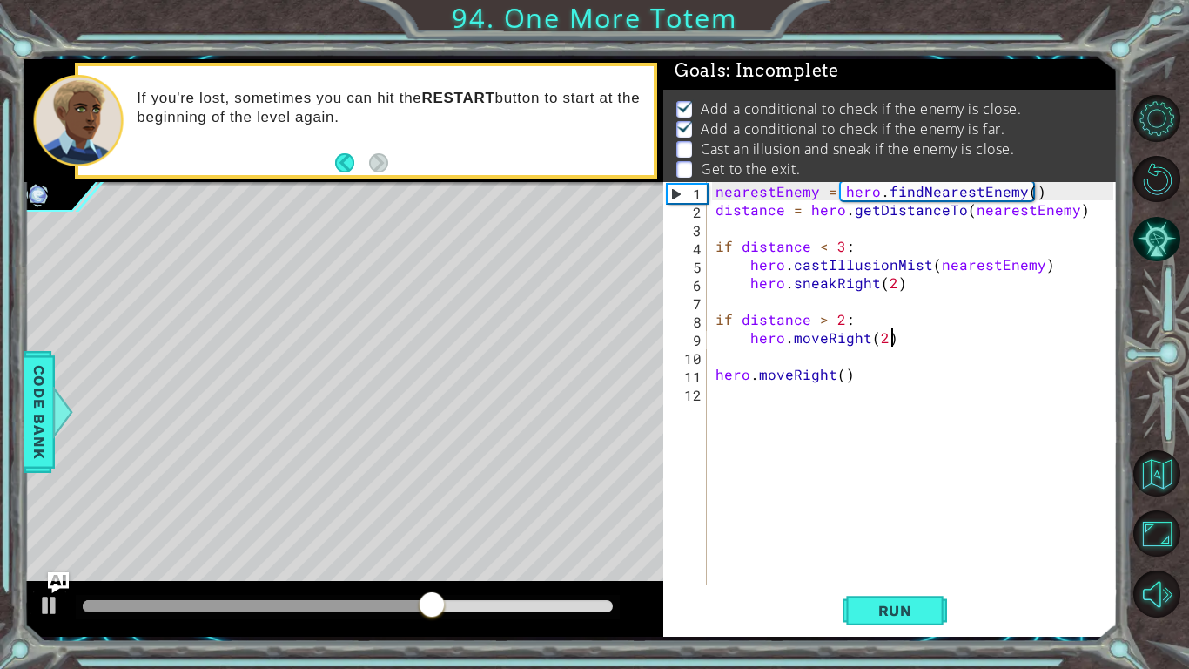
click at [900, 338] on div "nearestEnemy = hero . findNearestEnemy ( ) distance = hero . getDistanceTo ( ne…" at bounding box center [917, 401] width 410 height 439
click at [904, 347] on div "nearestEnemy = hero . findNearestEnemy ( ) distance = hero . getDistanceTo ( ne…" at bounding box center [917, 401] width 410 height 439
type textarea "hero.moveRight(2)"
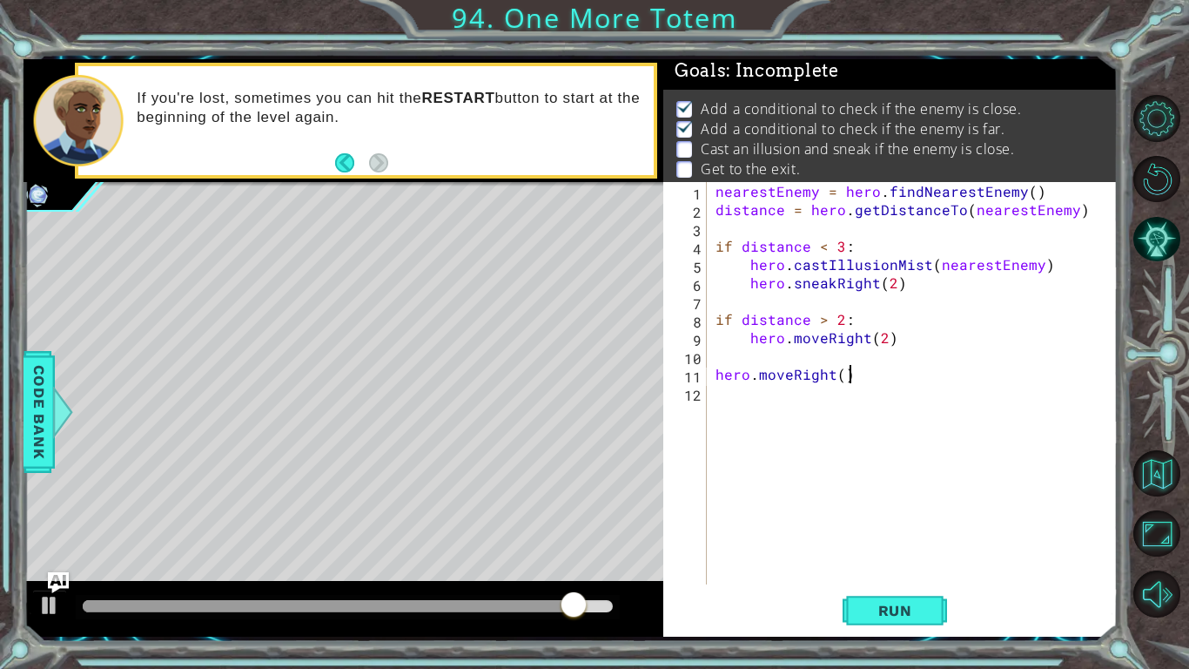
click at [885, 381] on div "nearestEnemy = hero . findNearestEnemy ( ) distance = hero . getDistanceTo ( ne…" at bounding box center [917, 401] width 410 height 439
click at [885, 339] on div "nearestEnemy = hero . findNearestEnemy ( ) distance = hero . getDistanceTo ( ne…" at bounding box center [917, 401] width 410 height 439
type textarea "hero.moveRight(2)"
click at [879, 579] on div "nearestEnemy = hero . findNearestEnemy ( ) distance = hero . getDistanceTo ( ne…" at bounding box center [917, 401] width 410 height 439
click at [902, 635] on div "1 2 3 4 5 6 7 8 9 10 11 12 nearestEnemy = hero . findNearestEnemy ( ) distance …" at bounding box center [890, 409] width 454 height 454
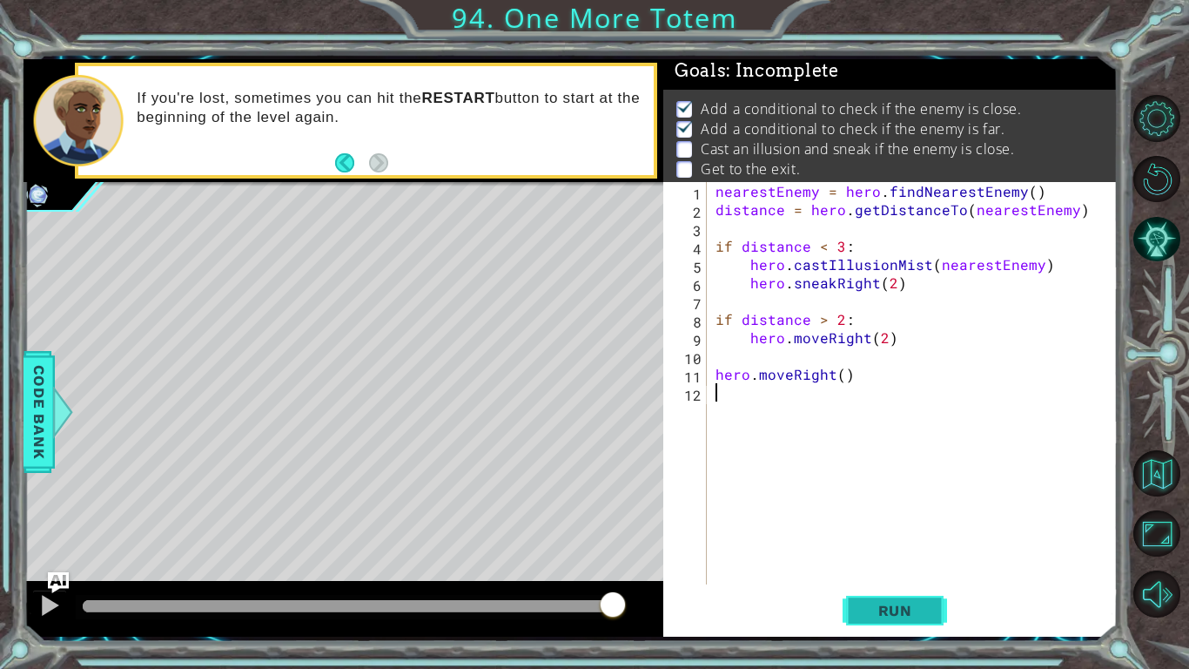
click at [884, 622] on button "Run" at bounding box center [895, 610] width 104 height 45
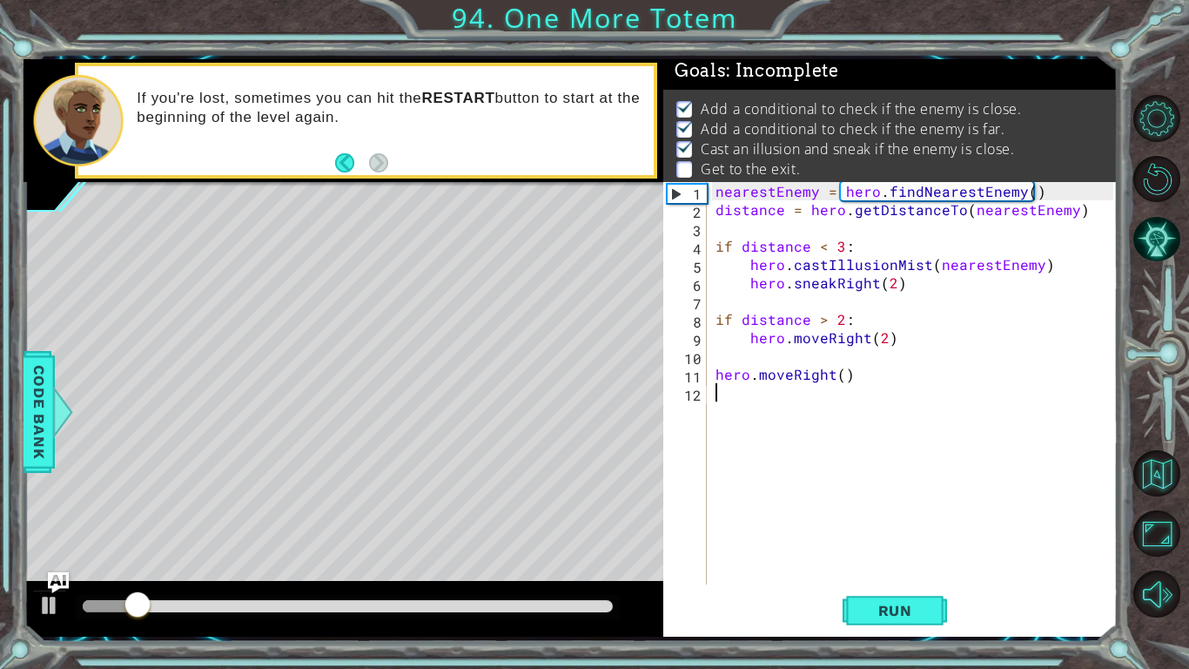
click at [901, 402] on div "nearestEnemy = hero . findNearestEnemy ( ) distance = hero . getDistanceTo ( ne…" at bounding box center [917, 401] width 410 height 439
click at [886, 386] on div "nearestEnemy = hero . findNearestEnemy ( ) distance = hero . getDistanceTo ( ne…" at bounding box center [917, 401] width 410 height 439
click at [840, 380] on div "nearestEnemy = hero . findNearestEnemy ( ) distance = hero . getDistanceTo ( ne…" at bounding box center [917, 401] width 410 height 439
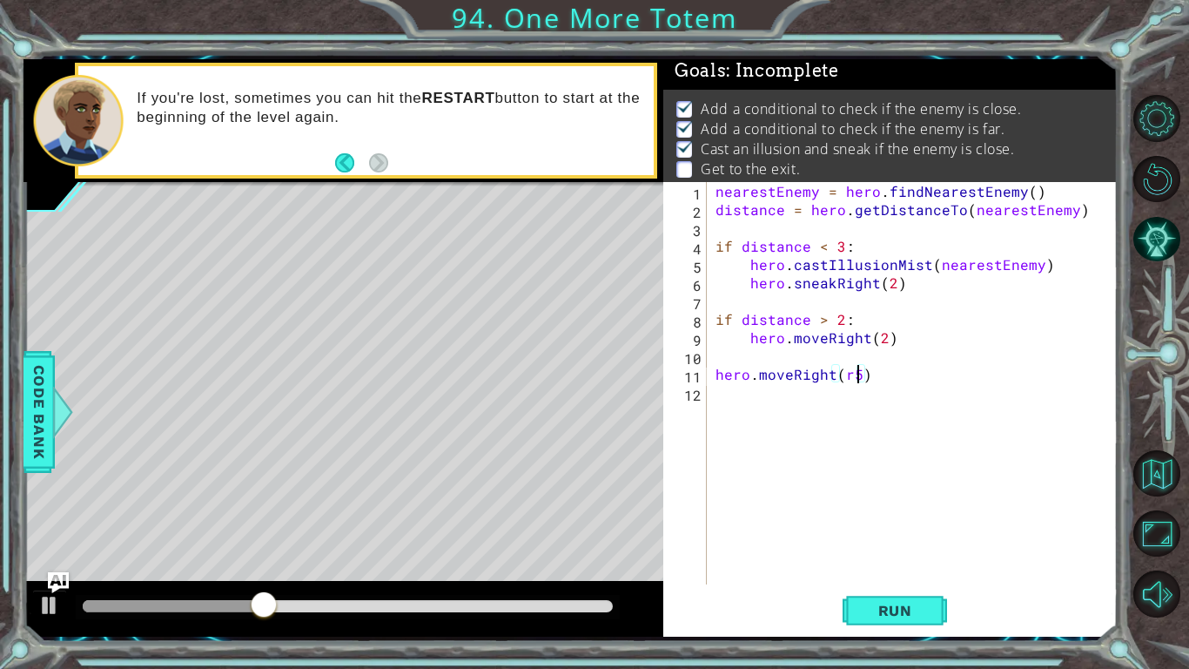
scroll to position [0, 8]
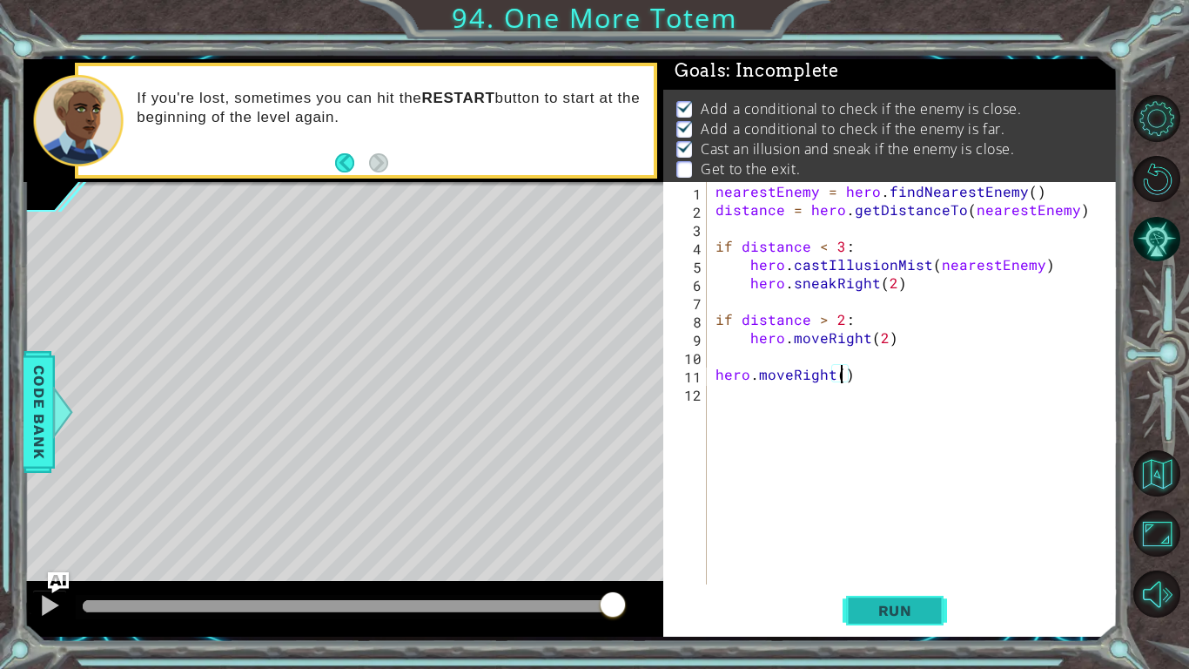
click at [890, 623] on button "Run" at bounding box center [895, 610] width 104 height 45
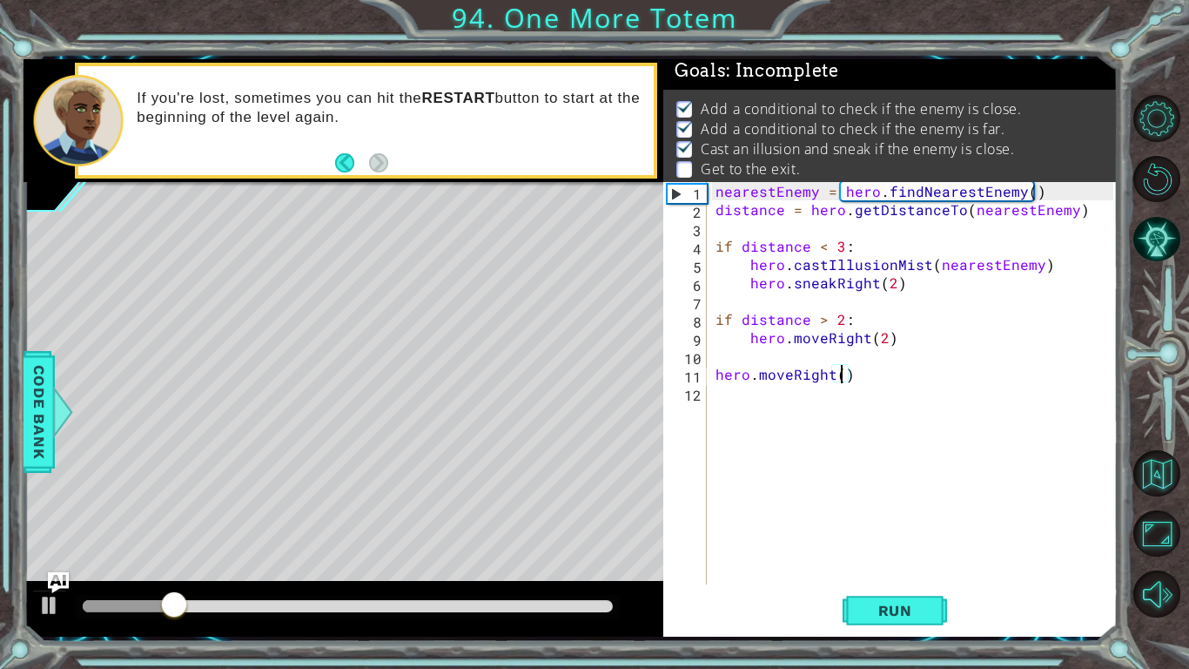
type textarea "hero.moveRight(5)"
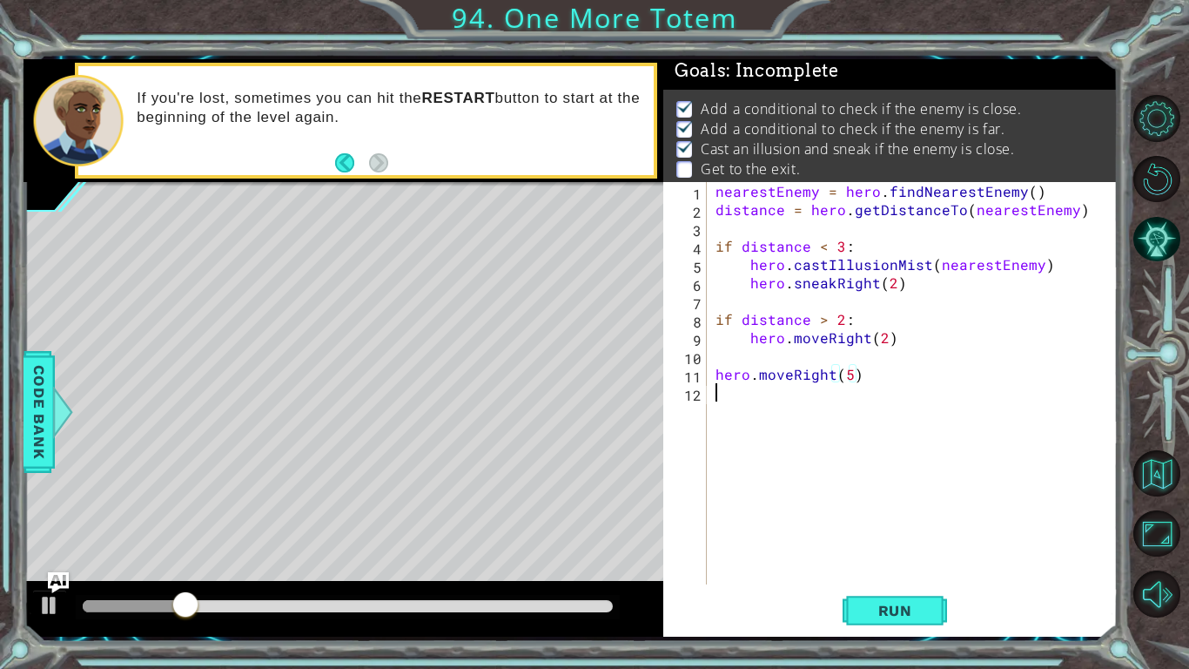
drag, startPoint x: 890, startPoint y: 566, endPoint x: 861, endPoint y: 581, distance: 32.7
click at [861, 581] on div "nearestEnemy = hero . findNearestEnemy ( ) distance = hero . getDistanceTo ( ne…" at bounding box center [917, 401] width 410 height 439
click at [873, 614] on span "Run" at bounding box center [895, 610] width 69 height 17
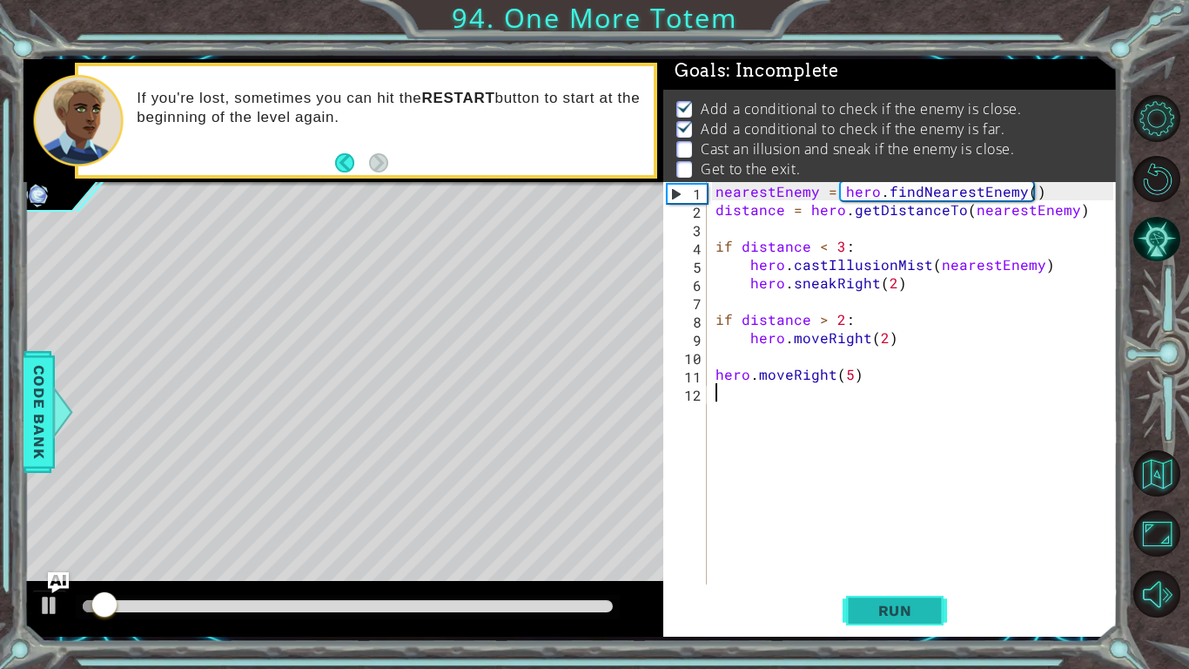
click at [873, 614] on span "Run" at bounding box center [895, 610] width 69 height 17
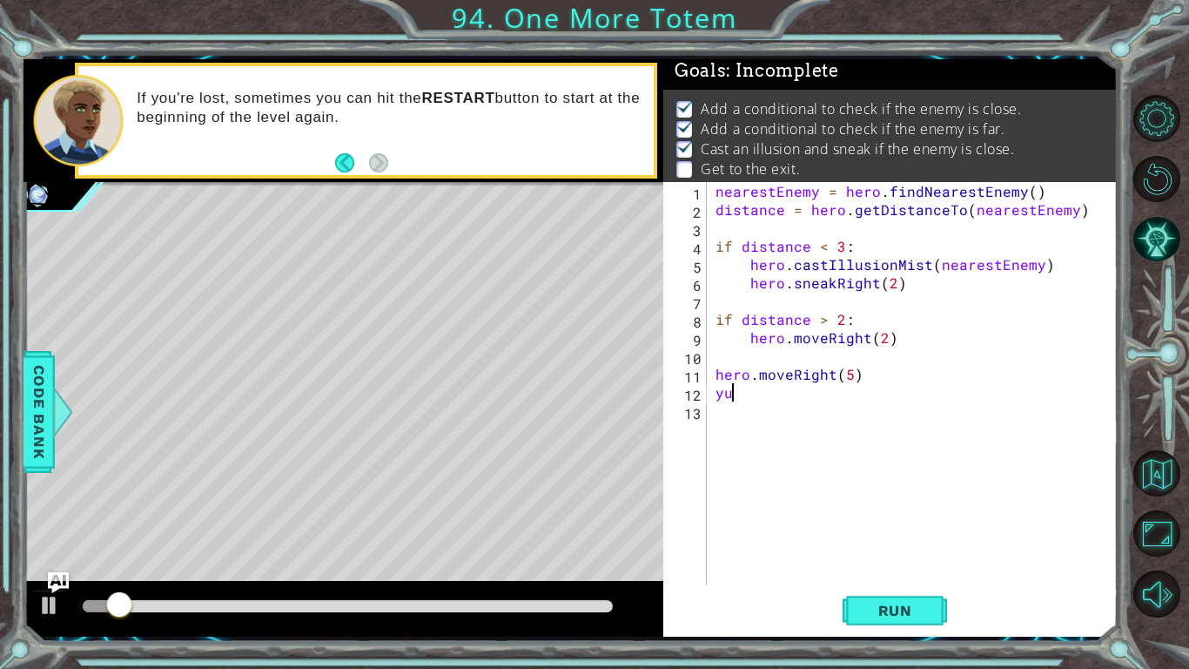
type textarea "y"
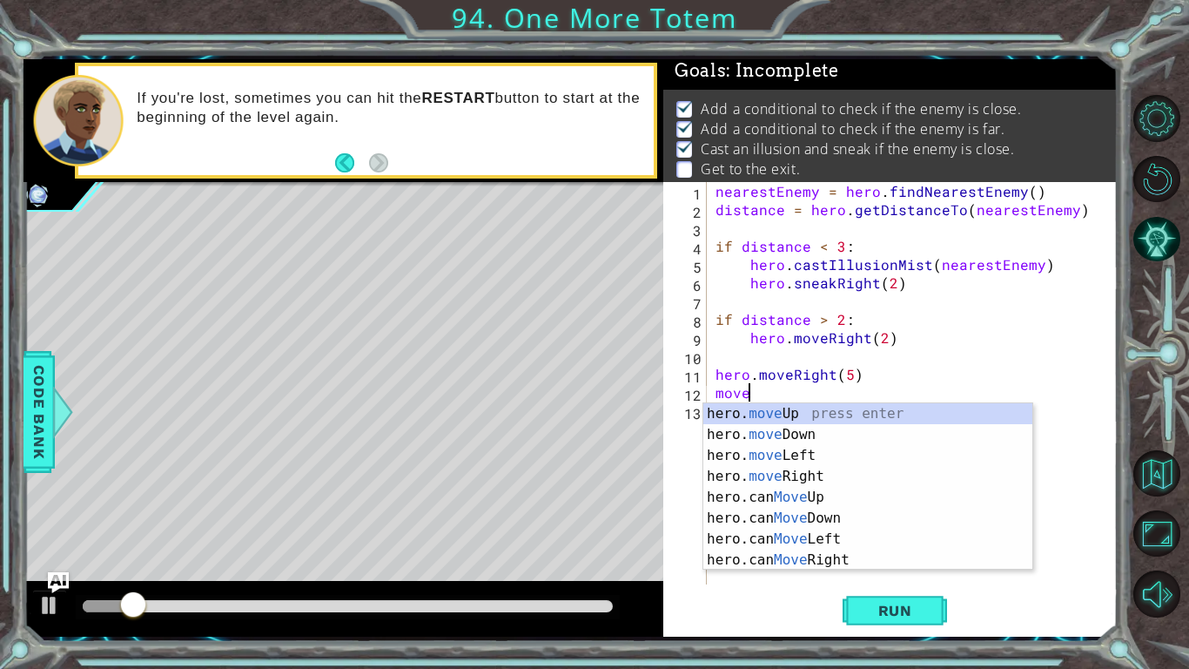
scroll to position [0, 2]
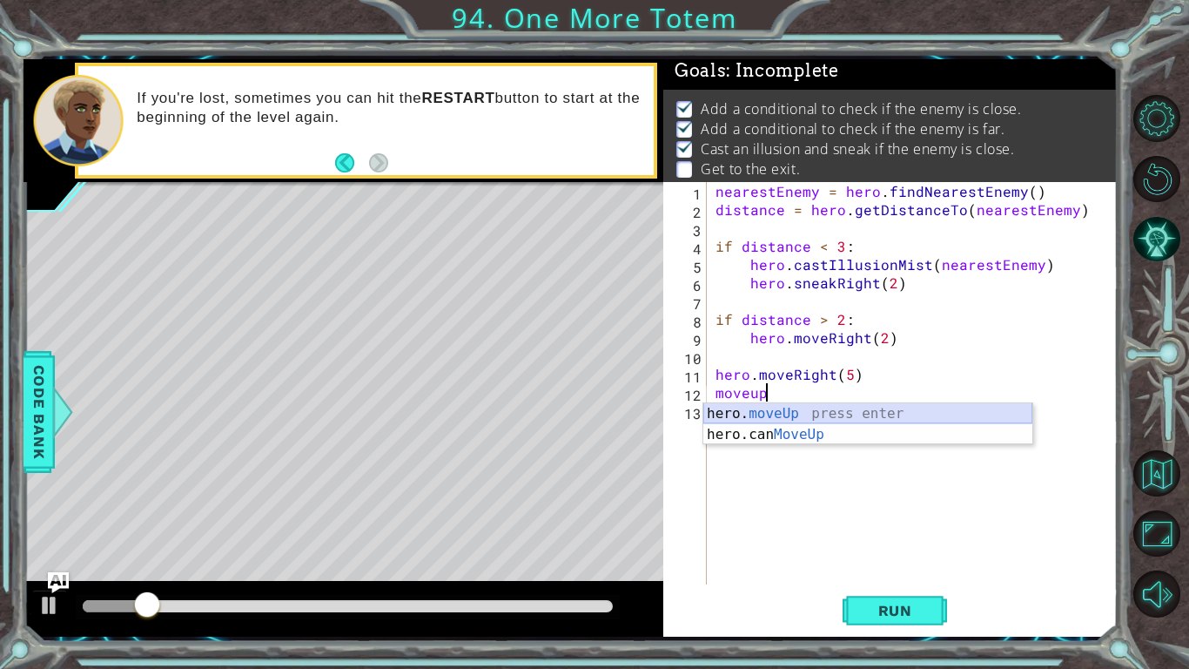
click at [817, 420] on div "hero. moveUp press enter hero.can MoveUp press enter" at bounding box center [867, 445] width 329 height 84
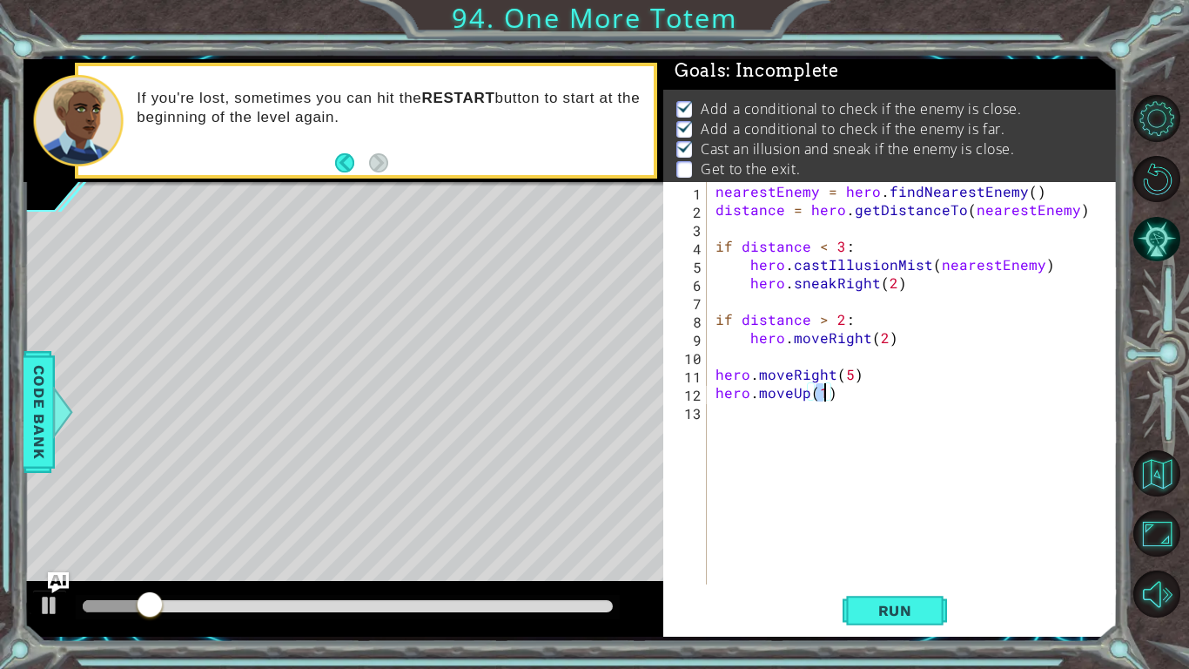
scroll to position [0, 6]
click at [919, 608] on span "Run" at bounding box center [895, 610] width 69 height 17
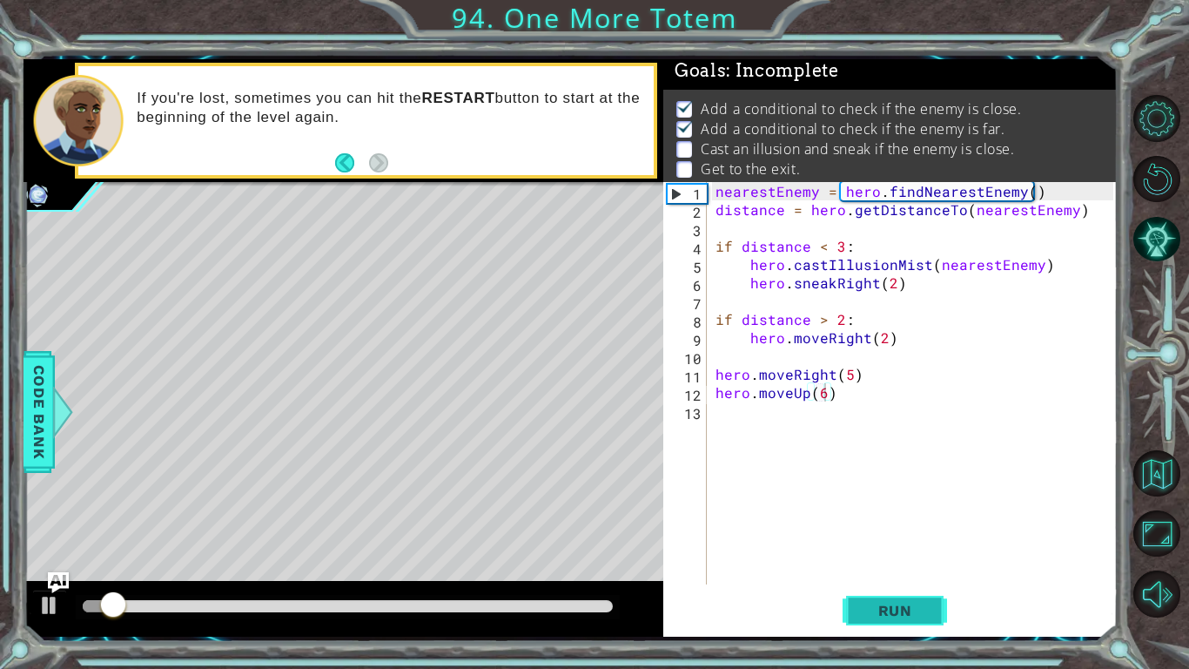
click at [919, 608] on span "Run" at bounding box center [895, 610] width 69 height 17
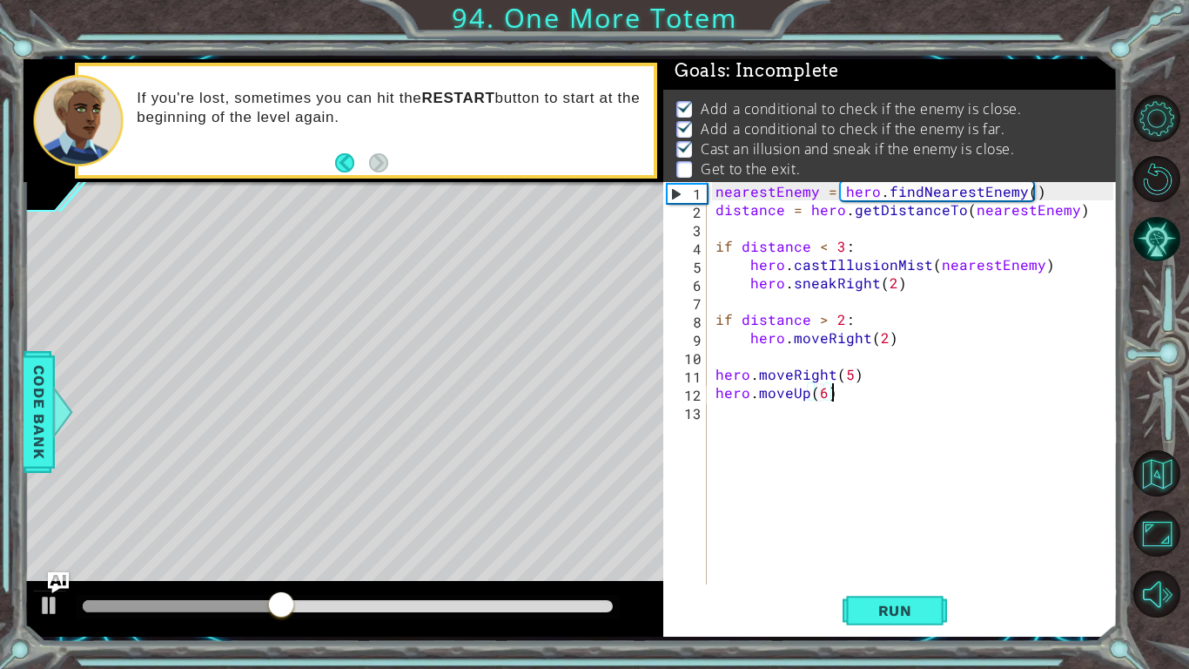
click at [875, 397] on div "nearestEnemy = hero . findNearestEnemy ( ) distance = hero . getDistanceTo ( ne…" at bounding box center [917, 401] width 410 height 439
click at [894, 366] on div "nearestEnemy = hero . findNearestEnemy ( ) distance = hero . getDistanceTo ( ne…" at bounding box center [917, 401] width 410 height 439
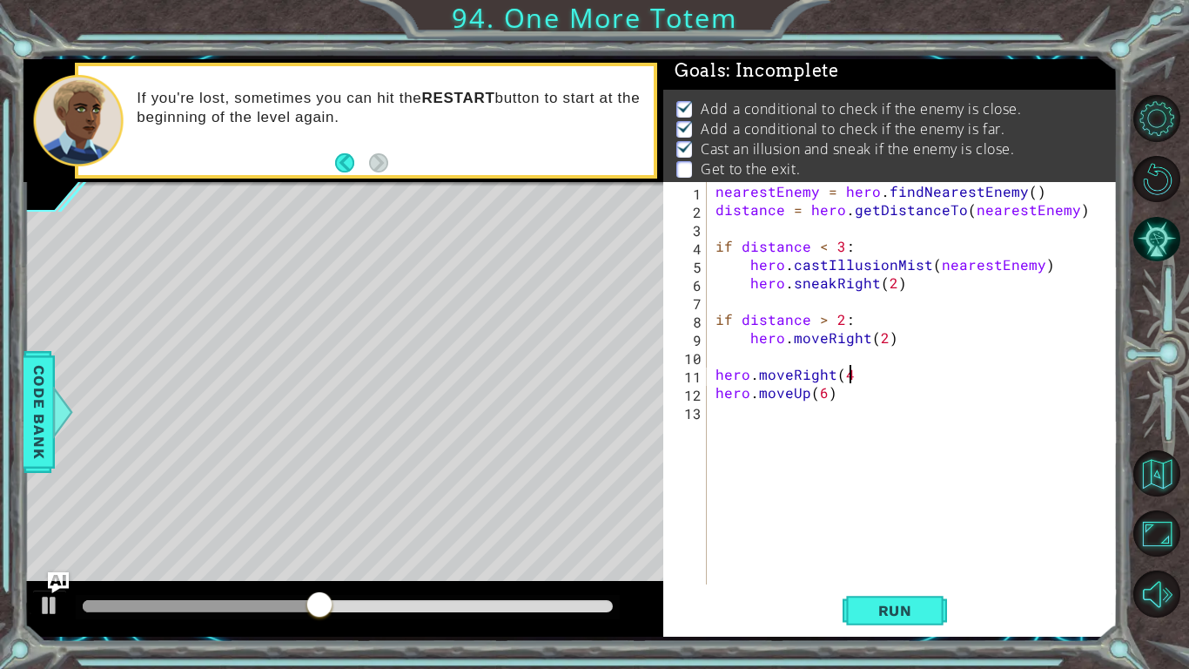
scroll to position [0, 8]
click at [951, 612] on div "Run" at bounding box center [895, 610] width 454 height 45
click at [950, 612] on div "Run" at bounding box center [895, 610] width 454 height 45
click at [931, 614] on button "Run" at bounding box center [895, 610] width 104 height 45
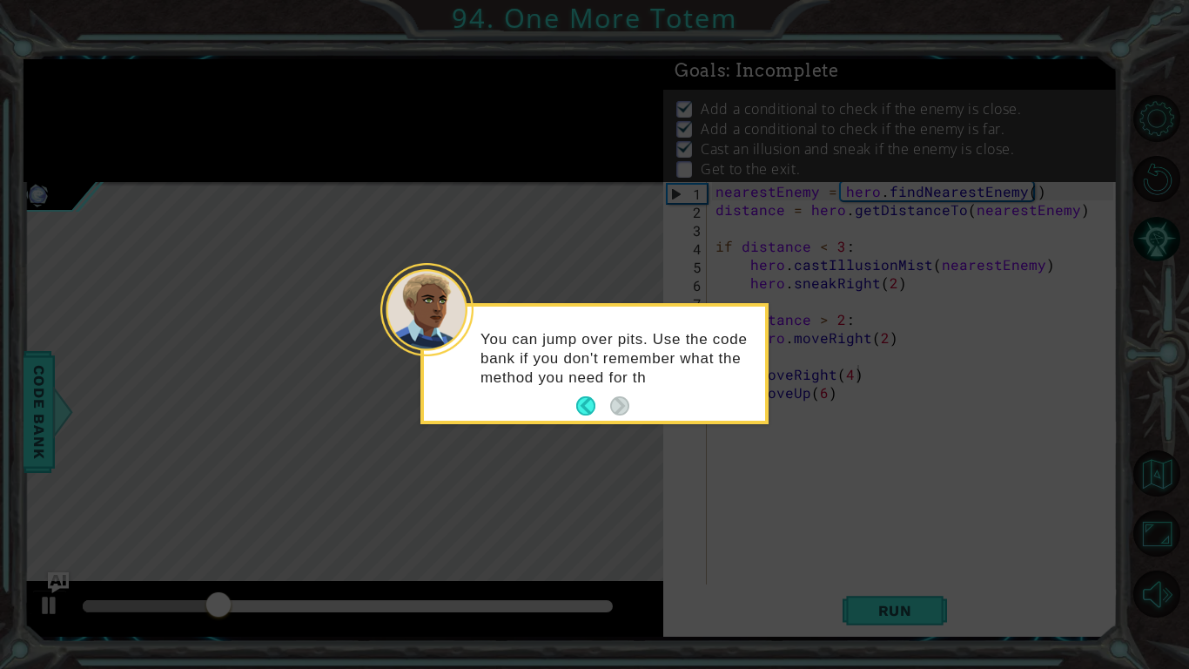
click at [571, 487] on icon at bounding box center [594, 334] width 1189 height 669
click at [591, 409] on button "Back" at bounding box center [593, 405] width 34 height 19
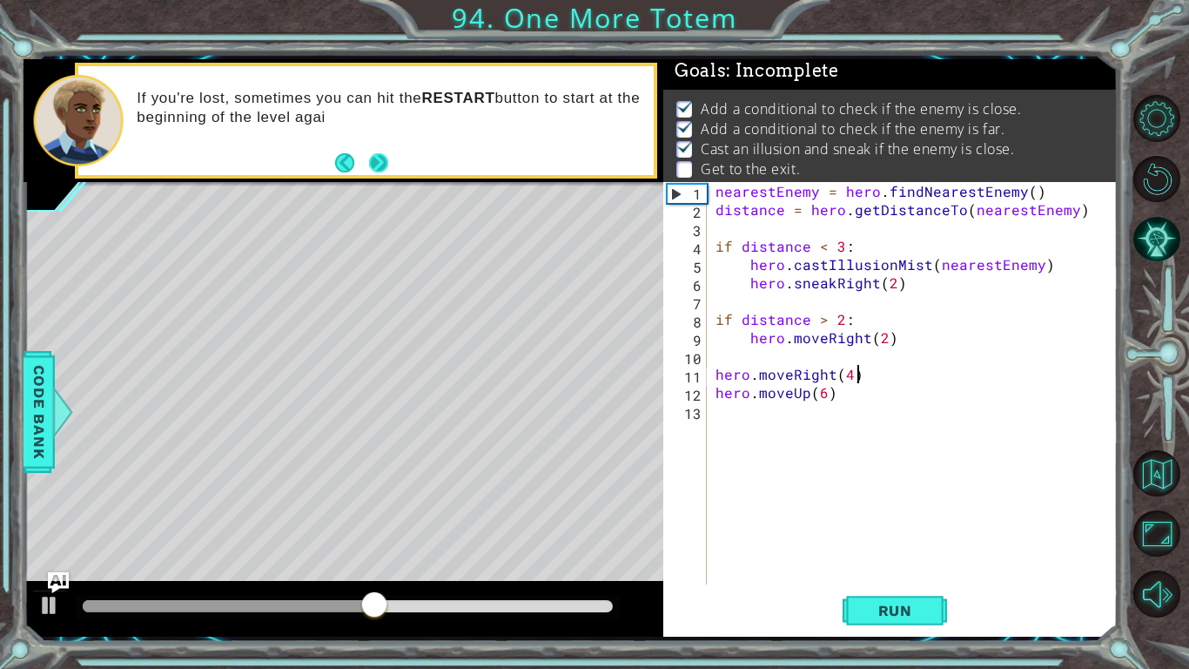
click at [384, 169] on button "Next" at bounding box center [378, 162] width 19 height 19
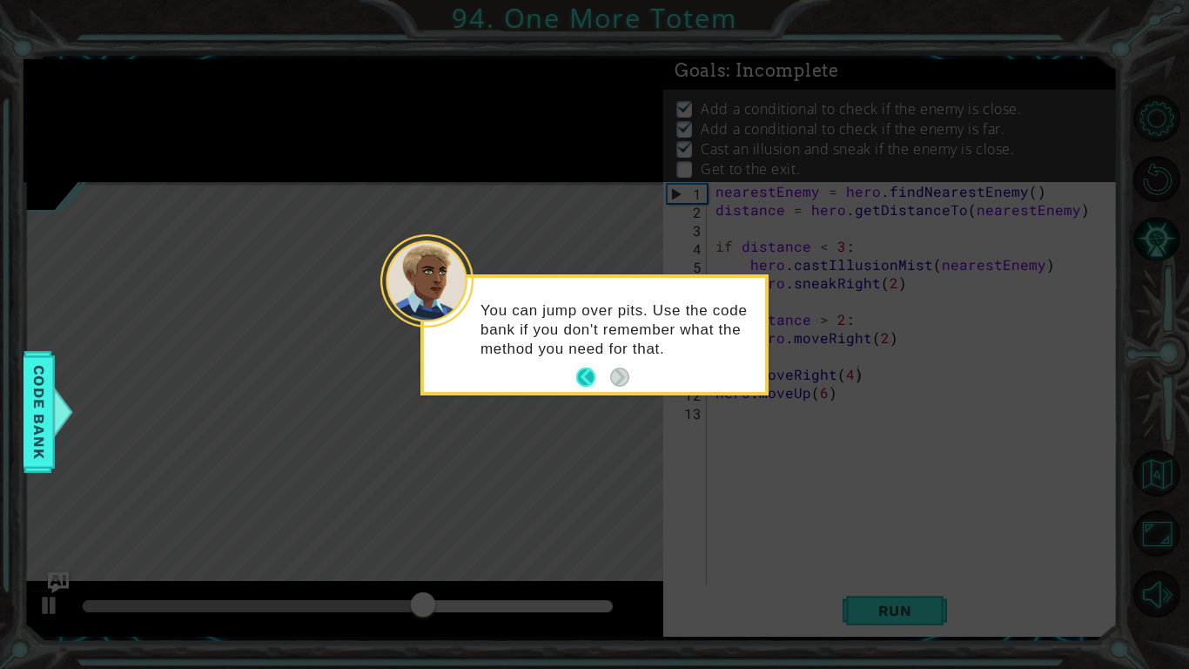
click at [587, 373] on button "Back" at bounding box center [593, 376] width 34 height 19
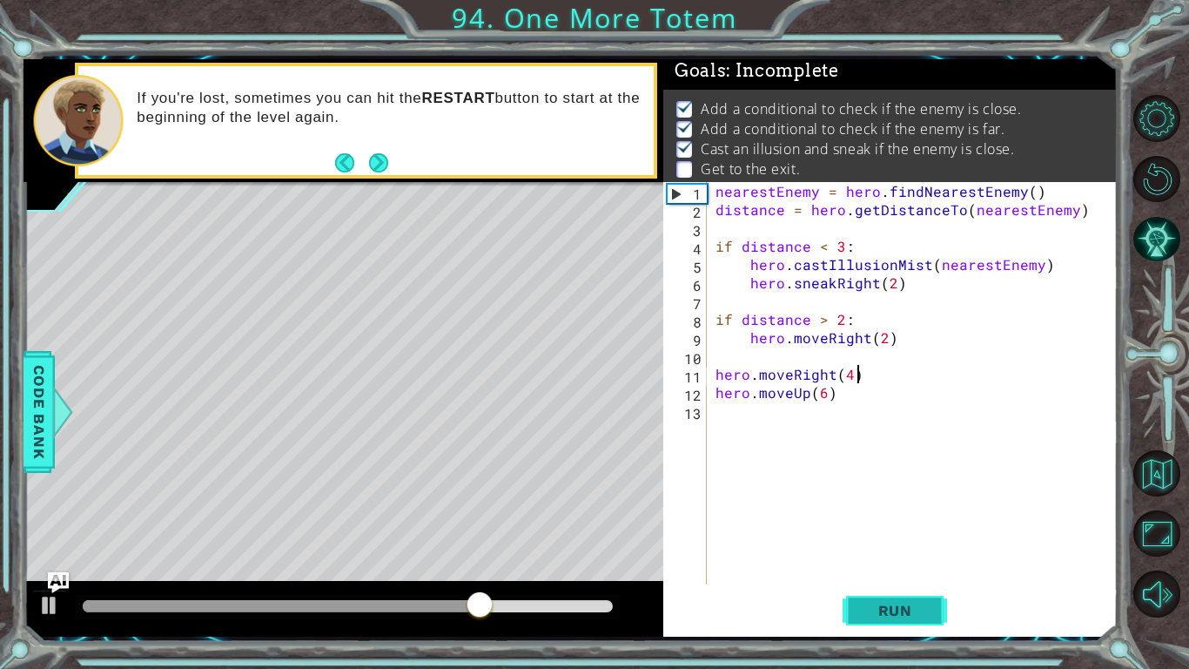
click at [878, 589] on button "Run" at bounding box center [895, 610] width 104 height 45
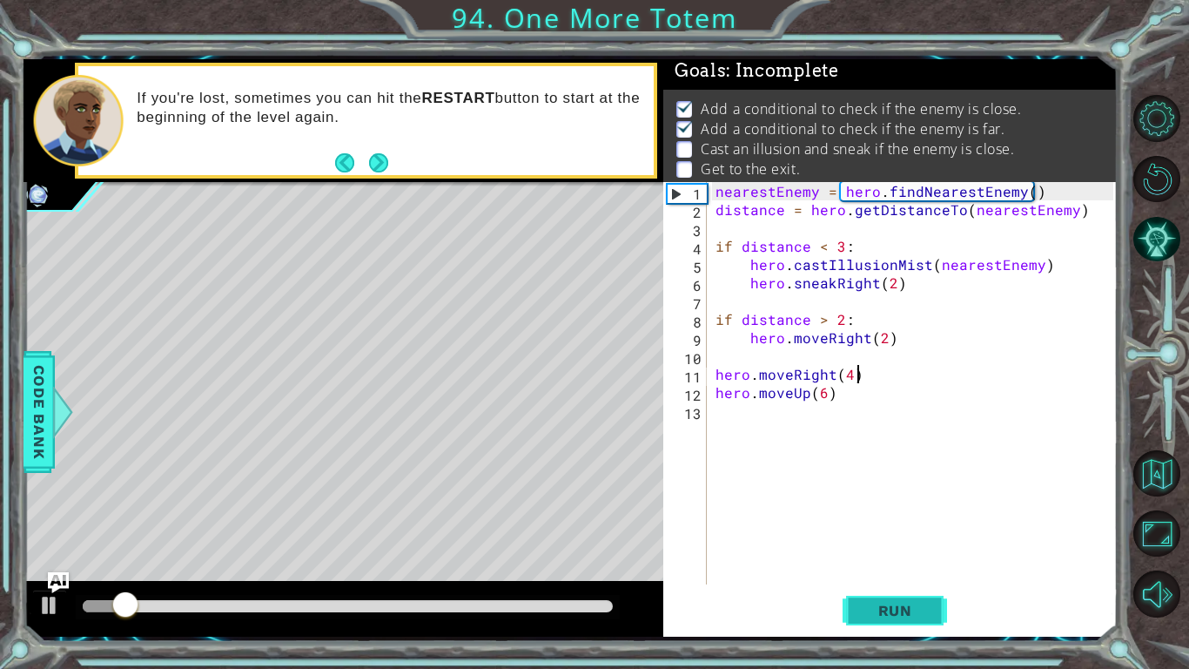
click at [878, 589] on button "Run" at bounding box center [895, 610] width 104 height 45
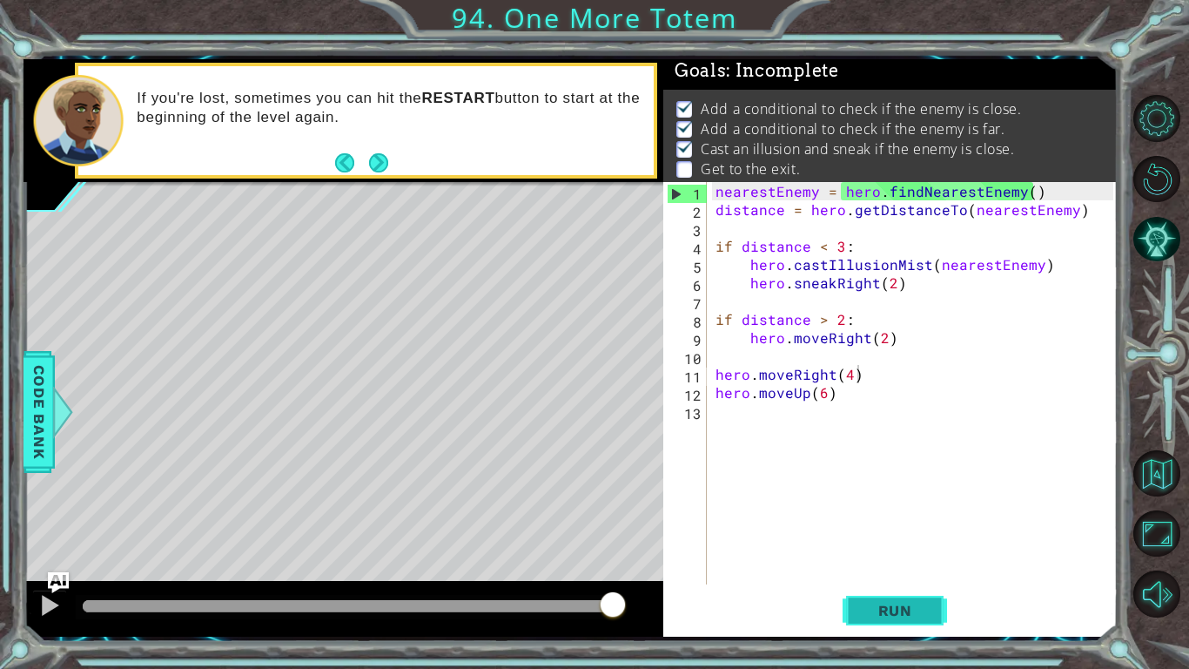
click at [885, 615] on span "Run" at bounding box center [895, 610] width 69 height 17
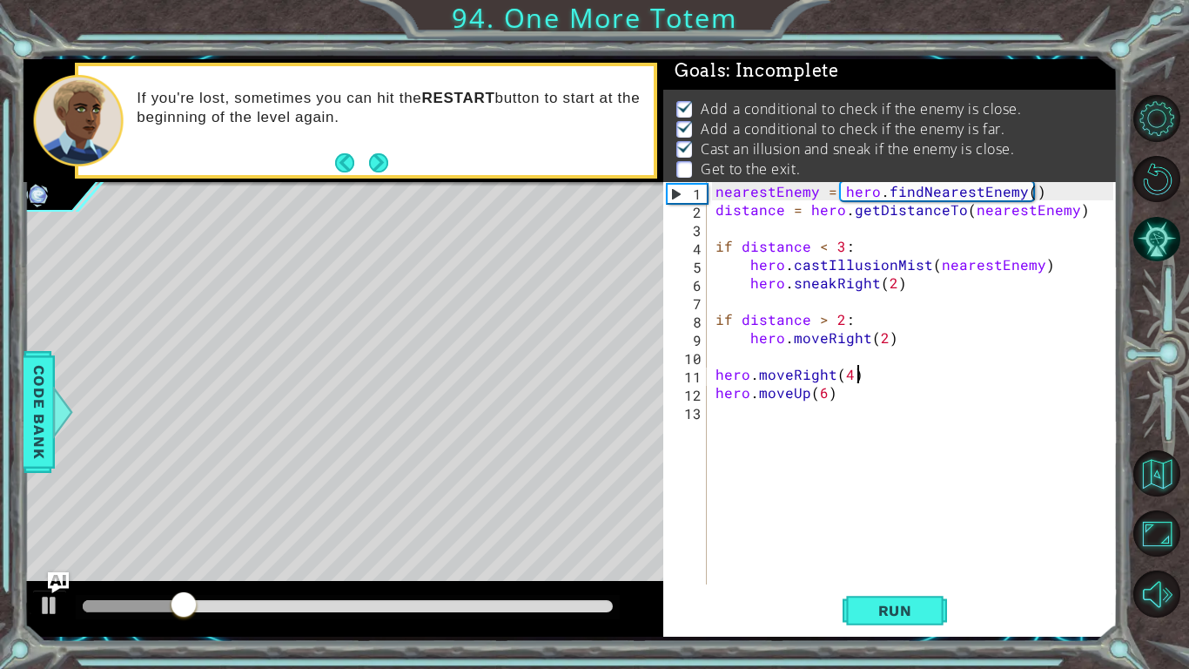
click at [899, 388] on div "nearestEnemy = hero . findNearestEnemy ( ) distance = hero . getDistanceTo ( ne…" at bounding box center [917, 401] width 410 height 439
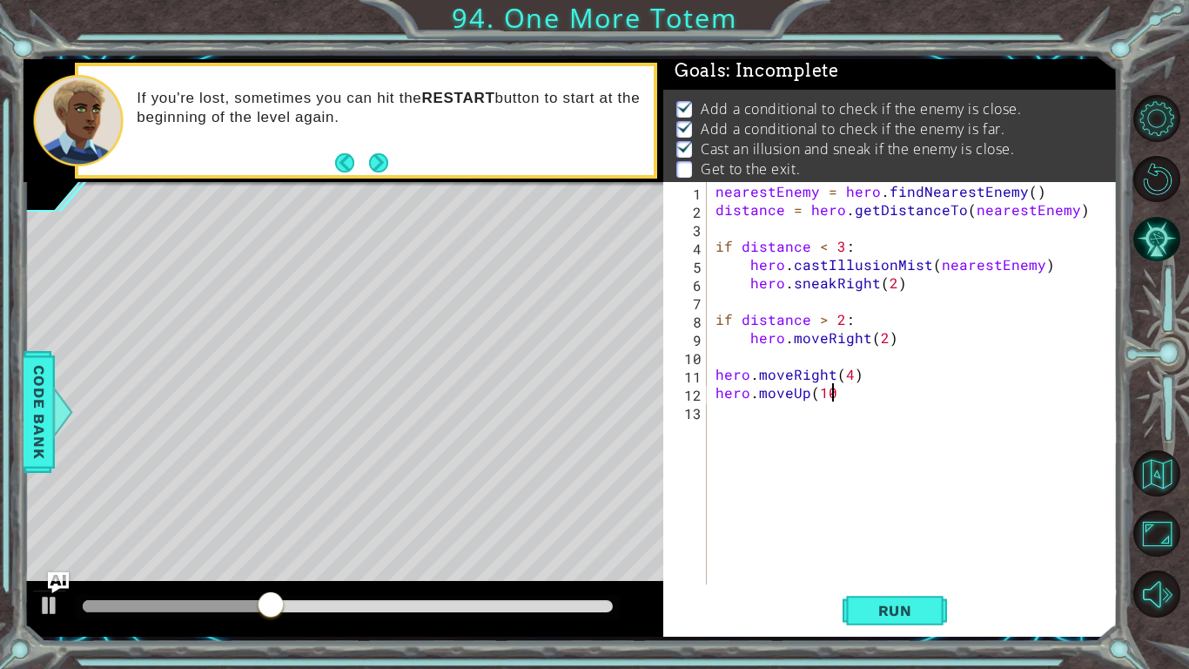
scroll to position [0, 7]
click at [892, 610] on span "Run" at bounding box center [895, 610] width 69 height 17
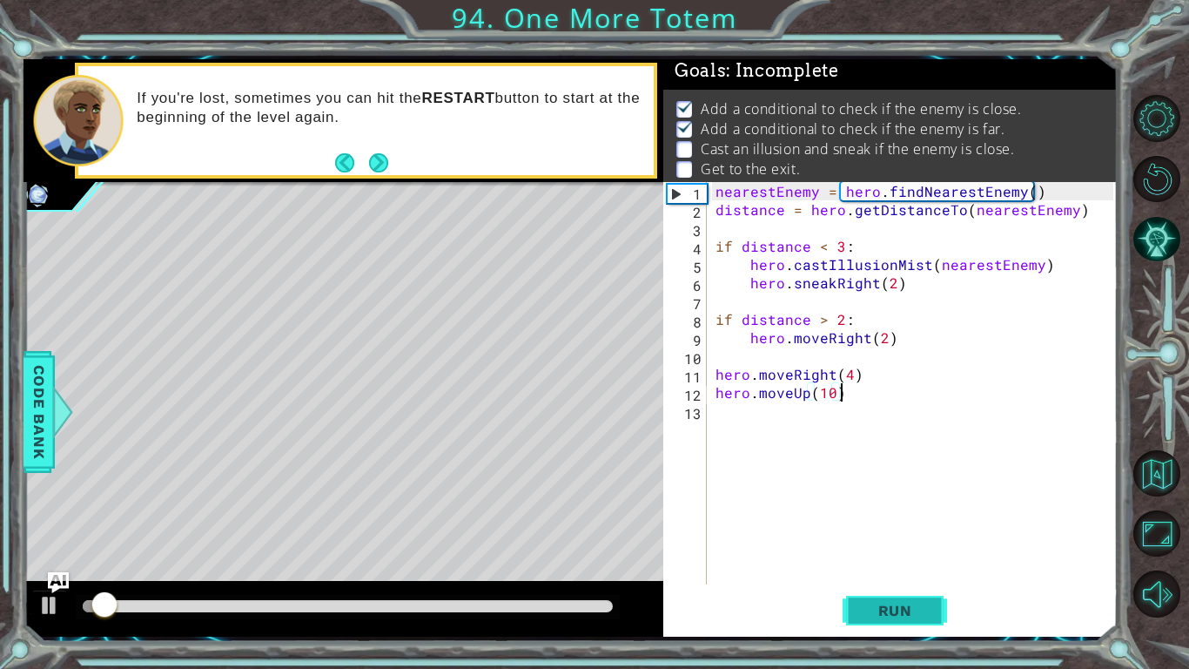
click at [892, 610] on span "Run" at bounding box center [895, 610] width 69 height 17
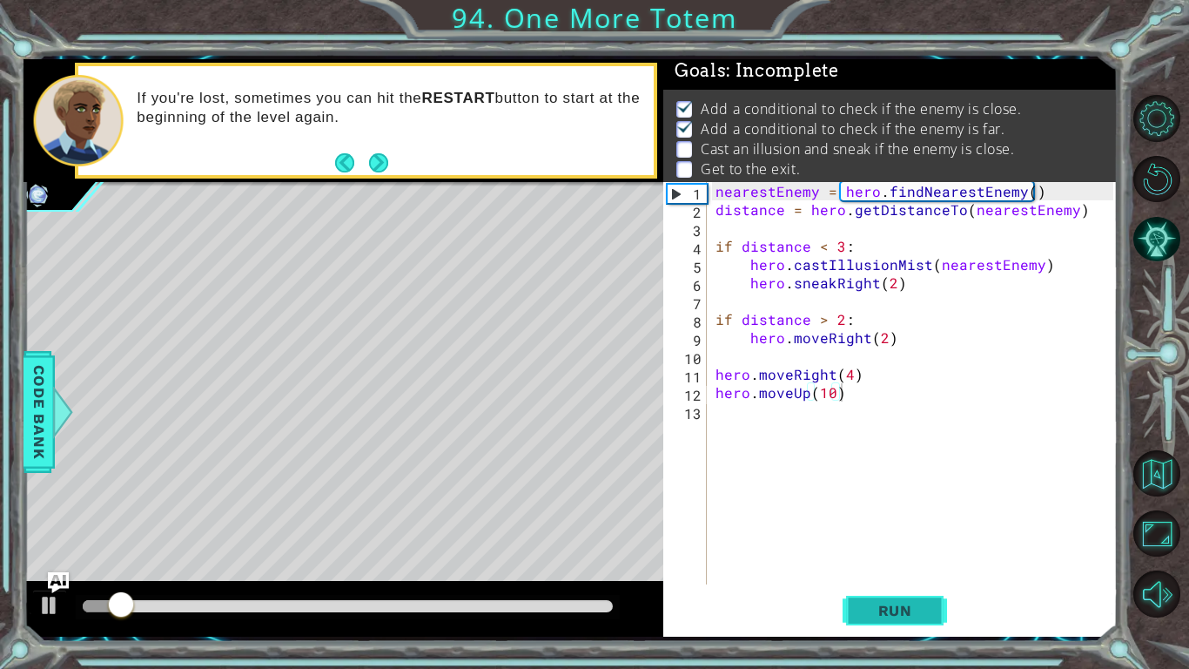
click at [892, 610] on span "Run" at bounding box center [895, 610] width 69 height 17
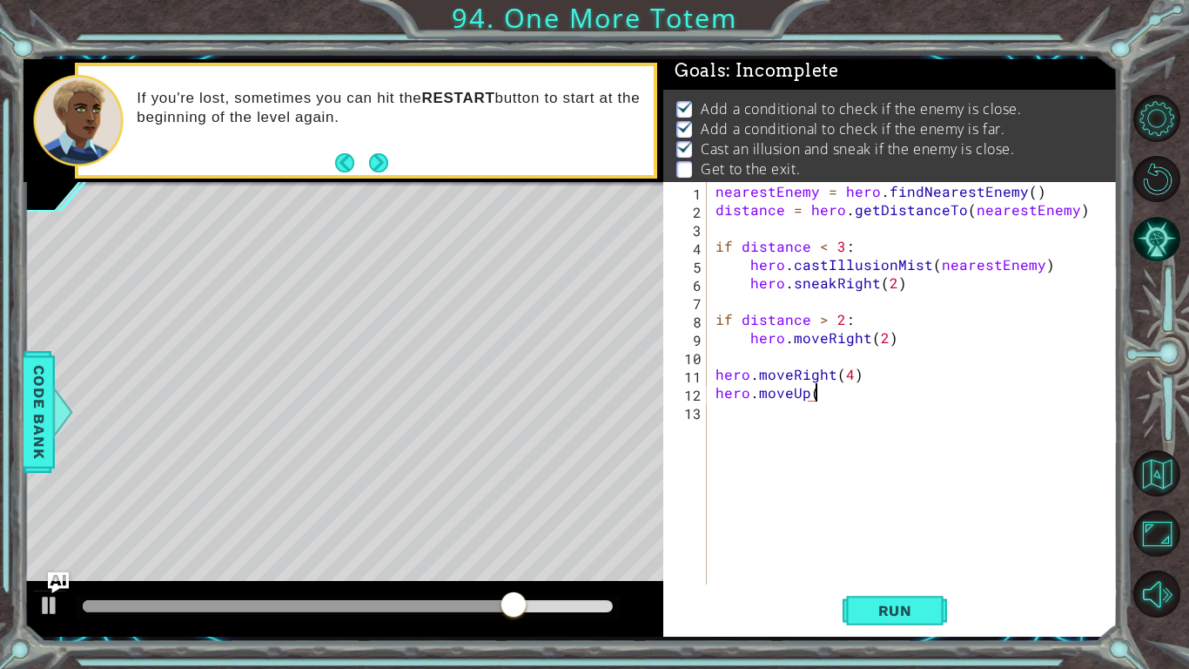
scroll to position [0, 5]
click at [870, 615] on span "Run" at bounding box center [895, 610] width 69 height 17
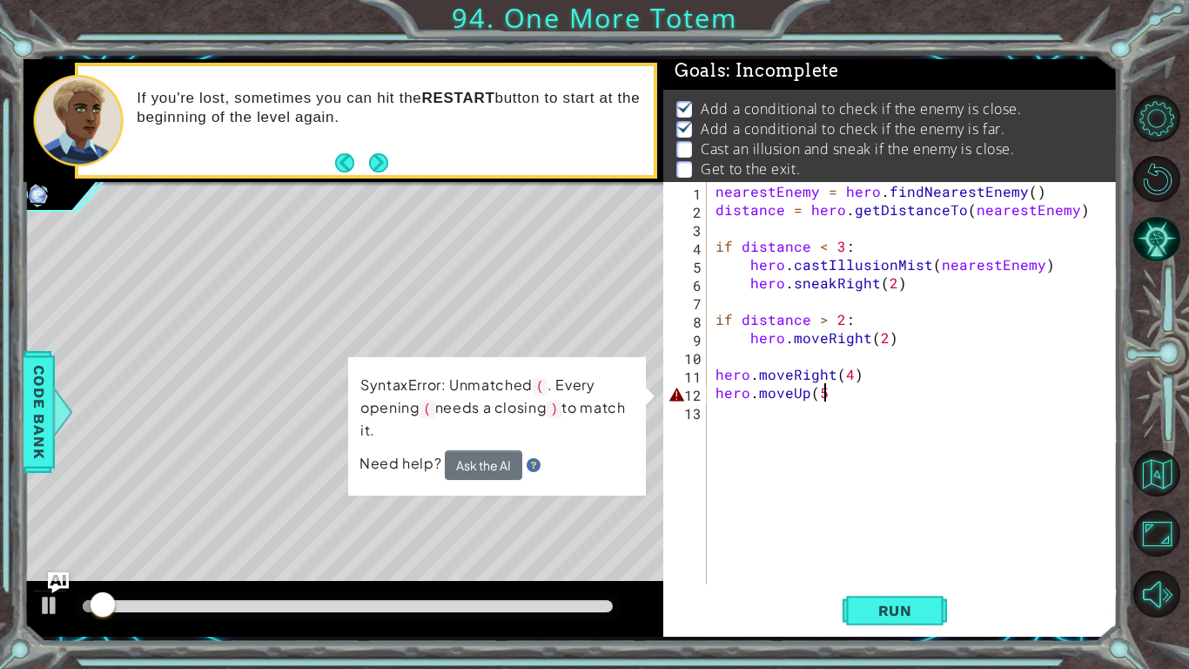
scroll to position [0, 6]
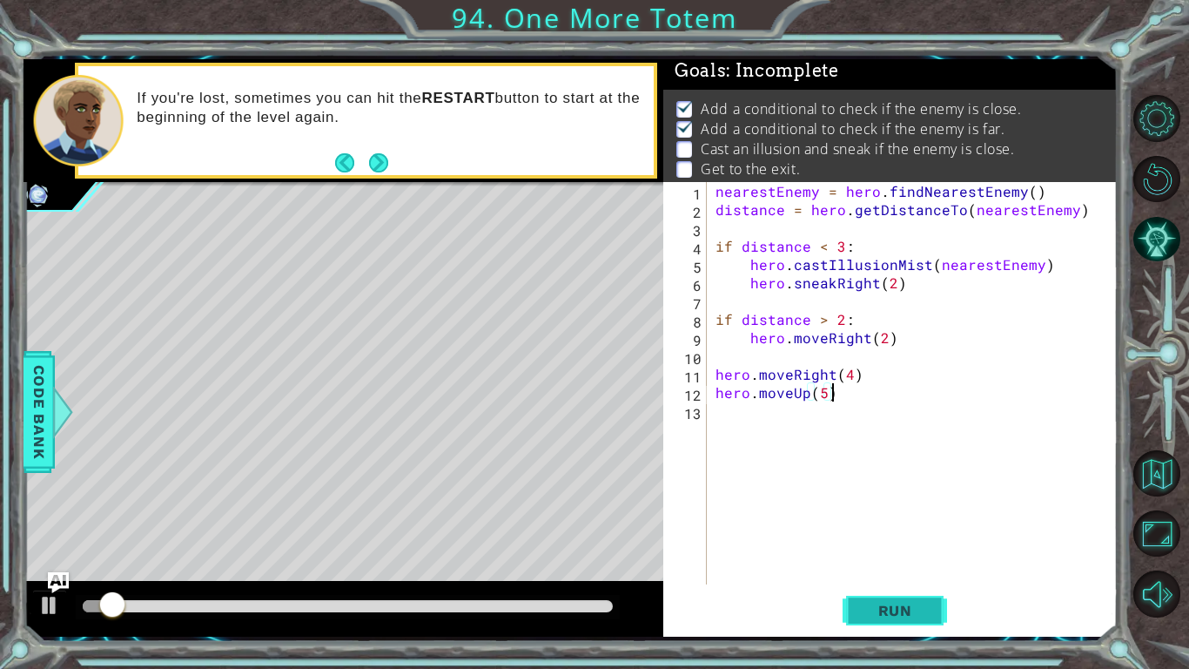
click at [900, 602] on span "Run" at bounding box center [895, 610] width 69 height 17
type textarea "hero.moveUp(4)"
click at [875, 428] on div "nearestEnemy = hero . findNearestEnemy ( ) distance = hero . getDistanceTo ( ne…" at bounding box center [917, 401] width 410 height 439
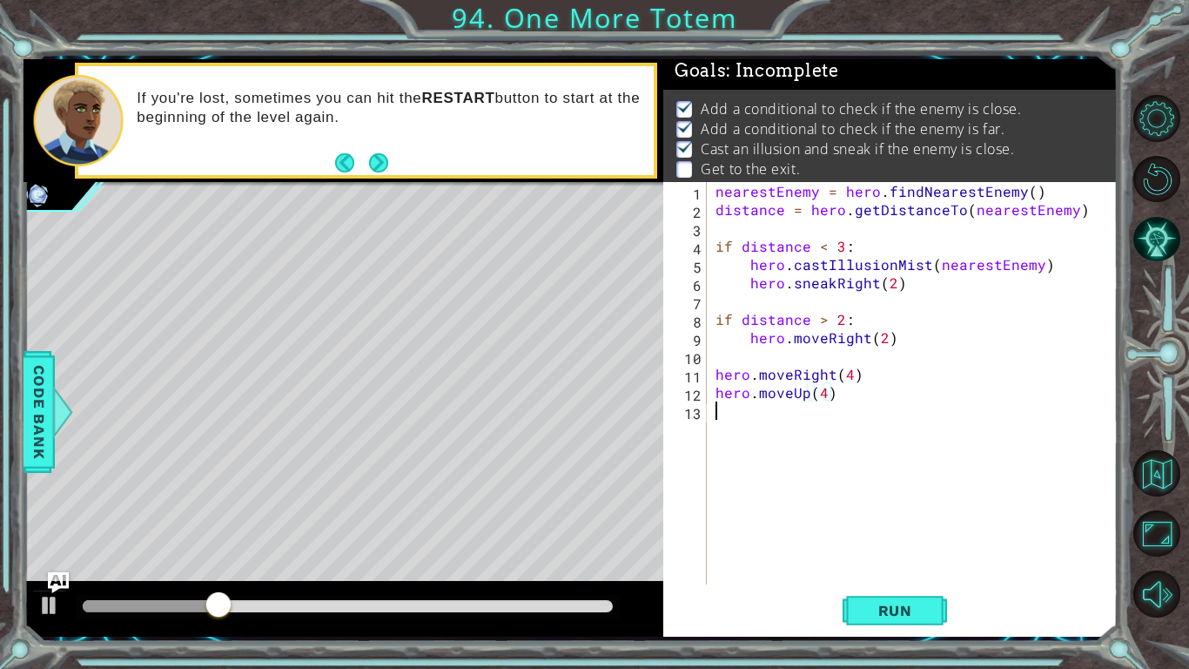
scroll to position [0, 0]
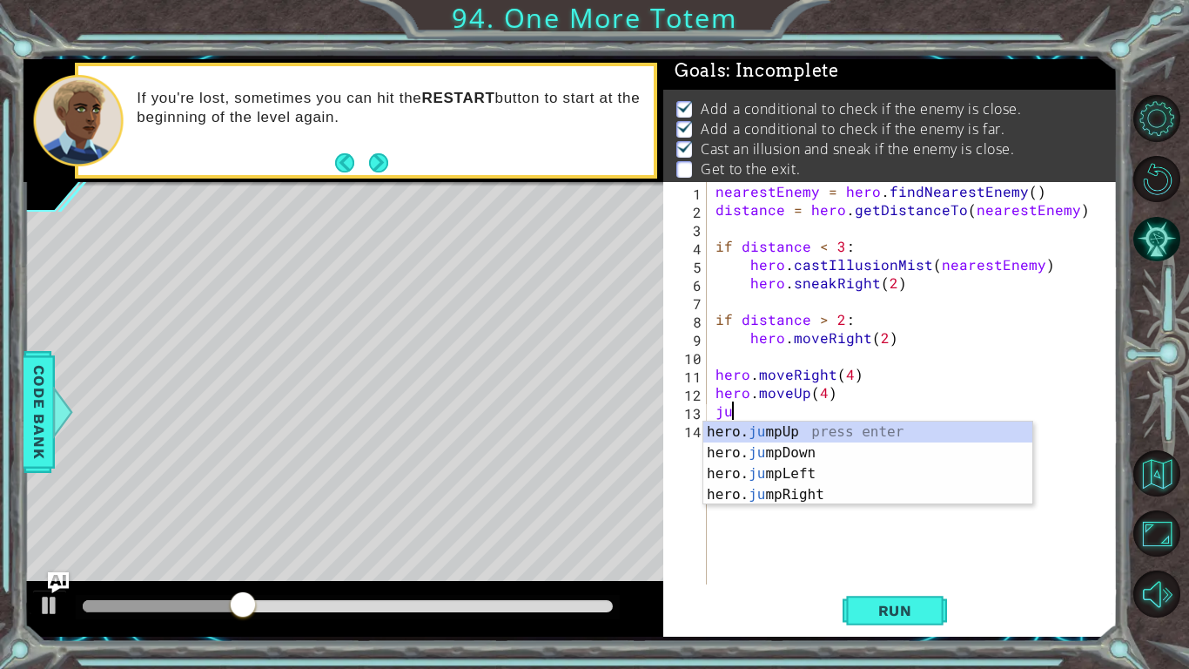
type textarea "jump"
click at [855, 427] on div "hero. jump Up press enter hero. jump Down press enter hero. jump Left press ent…" at bounding box center [867, 483] width 329 height 125
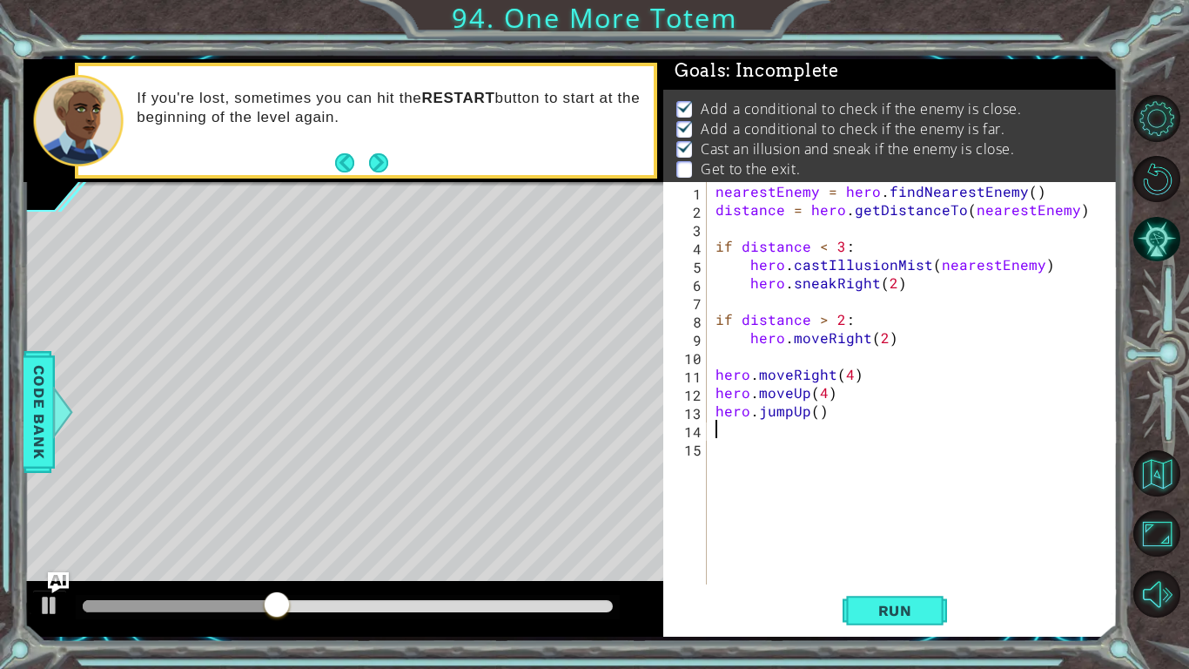
scroll to position [0, 0]
click at [816, 407] on div "nearestEnemy = hero . findNearestEnemy ( ) distance = hero . getDistanceTo ( ne…" at bounding box center [917, 401] width 410 height 439
type textarea "hero.jumpUp(1)"
click at [853, 404] on div "nearestEnemy = hero . findNearestEnemy ( ) distance = hero . getDistanceTo ( ne…" at bounding box center [917, 401] width 410 height 439
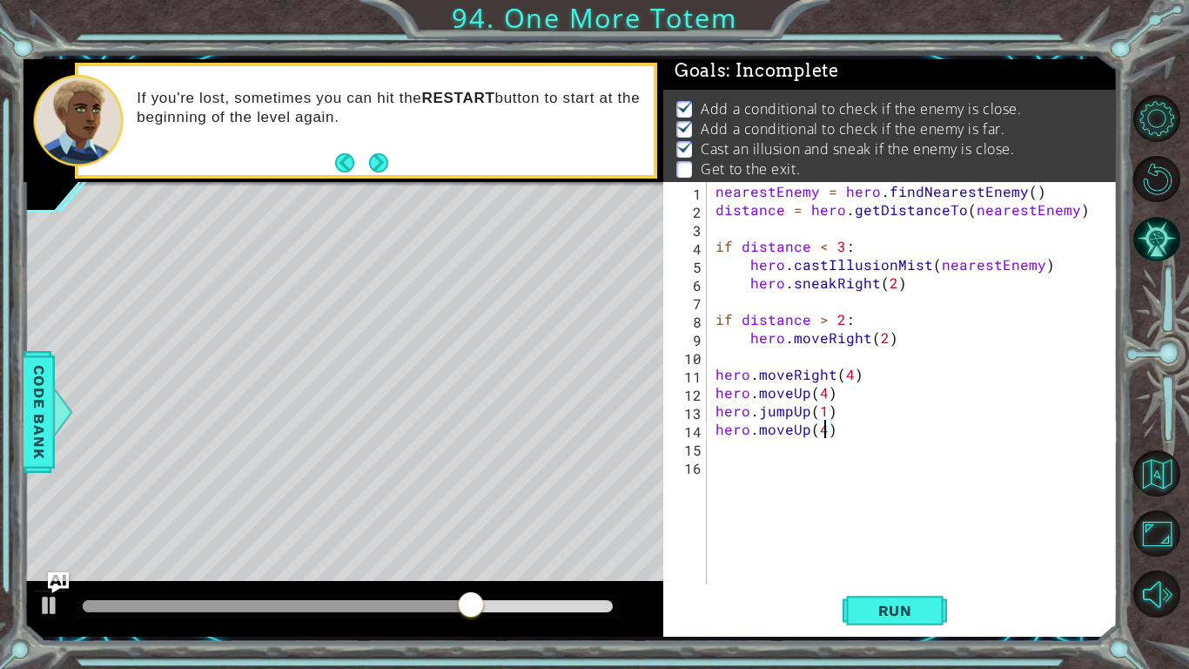
type textarea "hero.moveUp(4)"
click at [877, 664] on div "1 ההההההההההההההההההההההההההההההההההההההההההההההההההההההההההההההההההההההההההההה…" at bounding box center [594, 334] width 1189 height 669
click at [875, 614] on span "Run" at bounding box center [895, 610] width 69 height 17
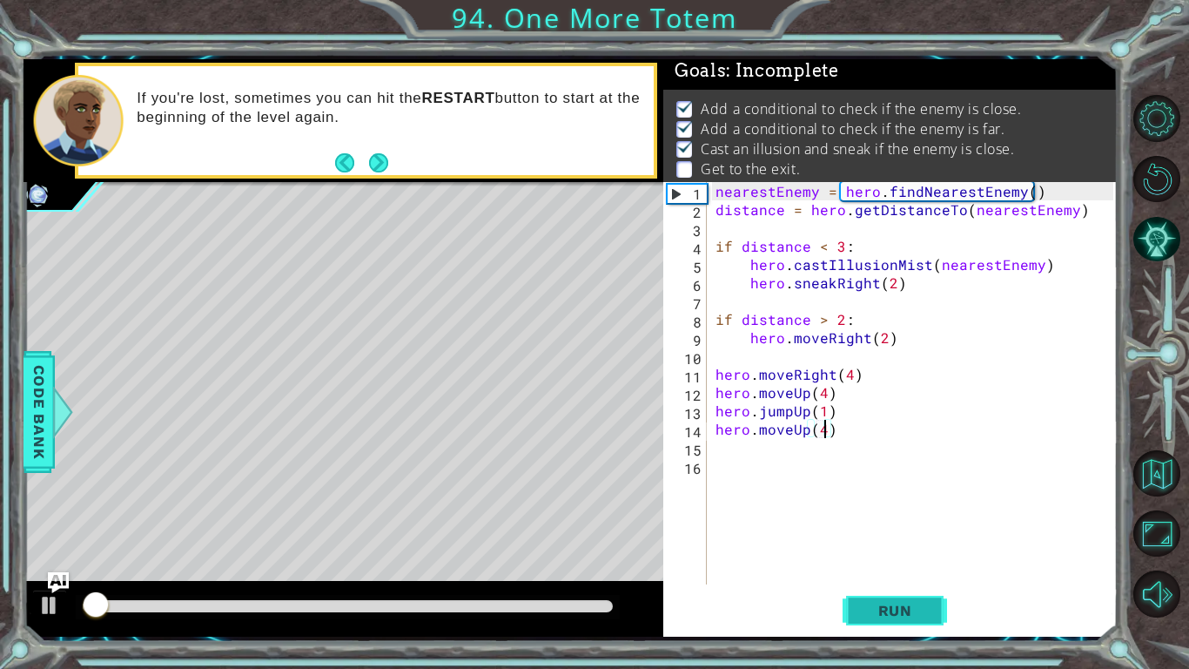
click at [875, 614] on span "Run" at bounding box center [895, 610] width 69 height 17
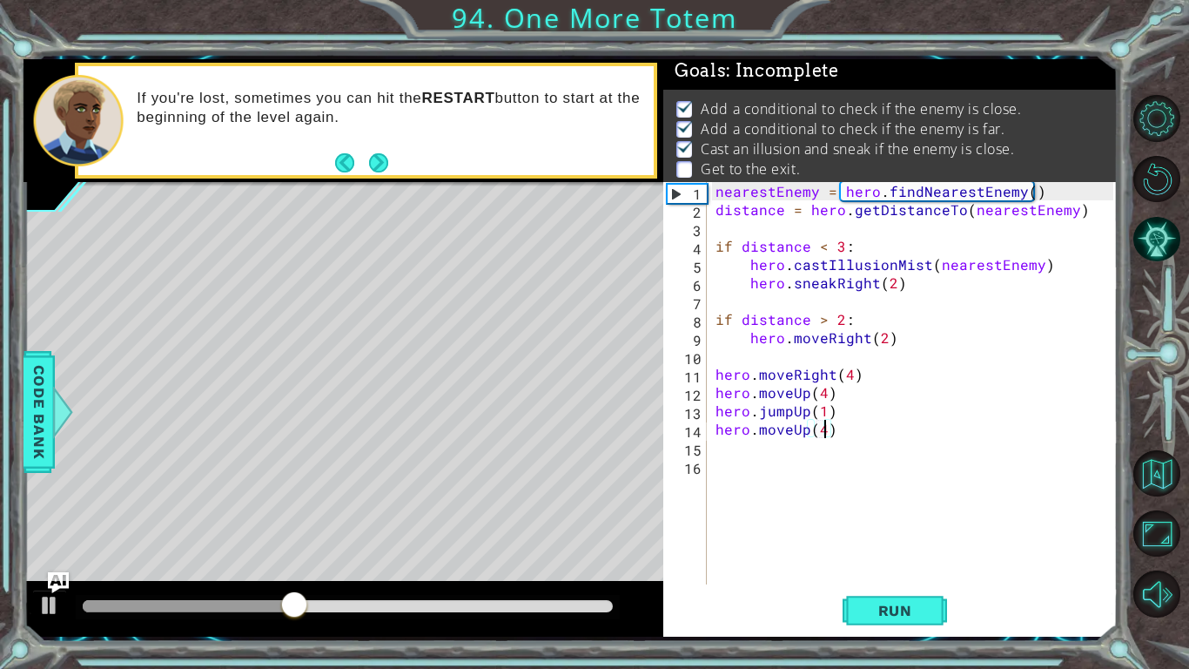
click at [455, 183] on div at bounding box center [344, 385] width 640 height 407
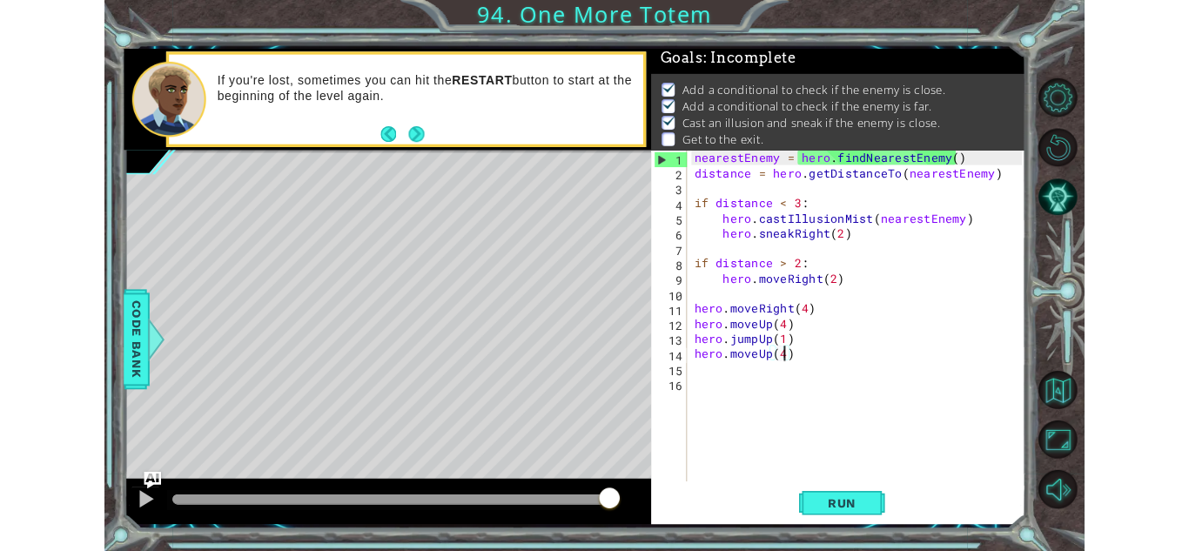
scroll to position [3, 0]
